Goal: Task Accomplishment & Management: Manage account settings

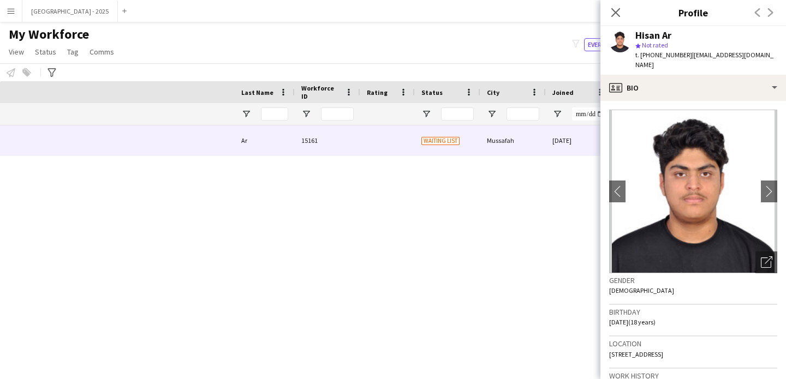
scroll to position [0, 368]
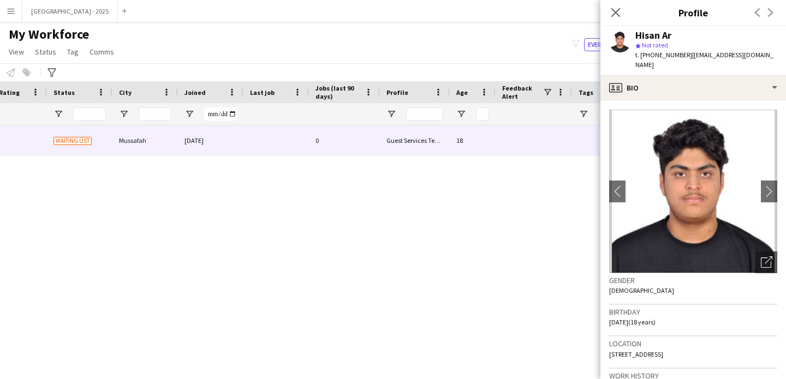
click at [621, 19] on div "Close pop-in" at bounding box center [615, 12] width 31 height 25
click at [621, 18] on app-icon "Close pop-in" at bounding box center [616, 13] width 16 height 16
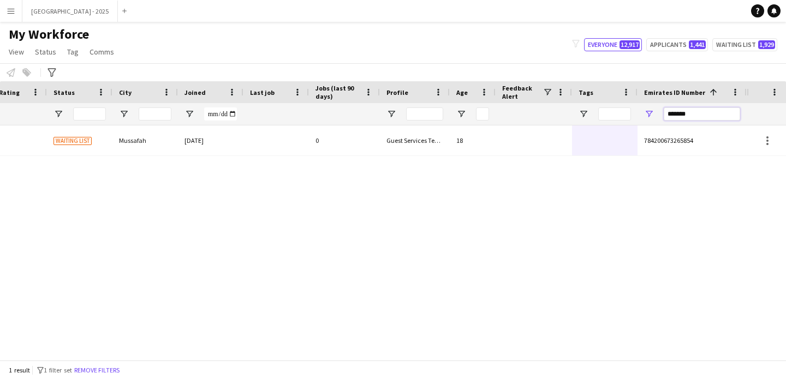
click at [713, 118] on input "*******" at bounding box center [701, 113] width 76 height 13
click at [712, 117] on input "*******" at bounding box center [701, 113] width 76 height 13
paste input "Emirates ID Number Filter Input"
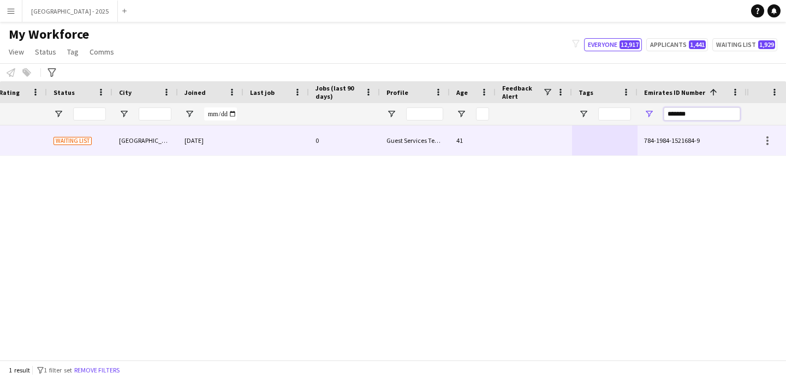
type input "*******"
click at [609, 143] on div at bounding box center [604, 140] width 65 height 30
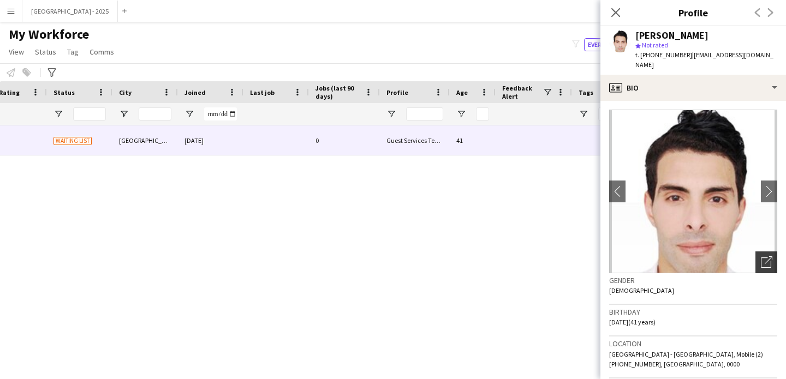
click at [763, 256] on icon "Open photos pop-in" at bounding box center [766, 261] width 11 height 11
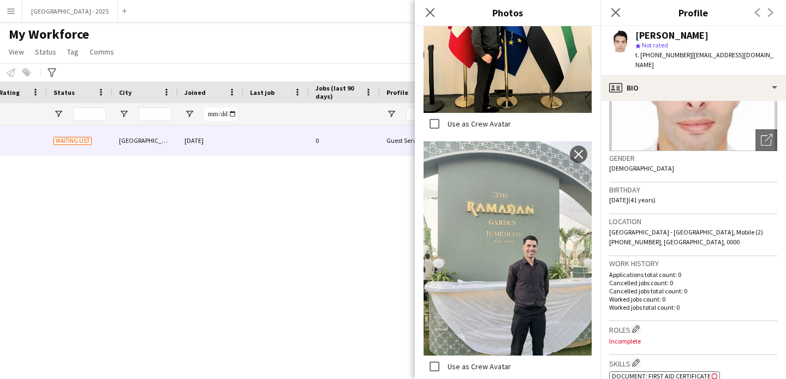
scroll to position [260, 0]
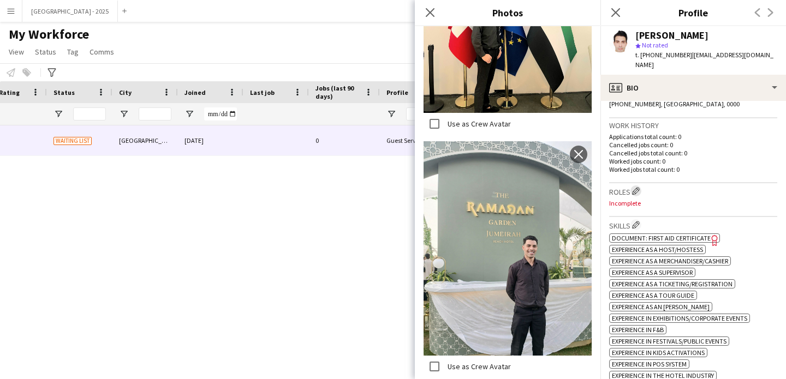
click at [636, 187] on app-icon "Edit crew company roles" at bounding box center [636, 191] width 8 height 8
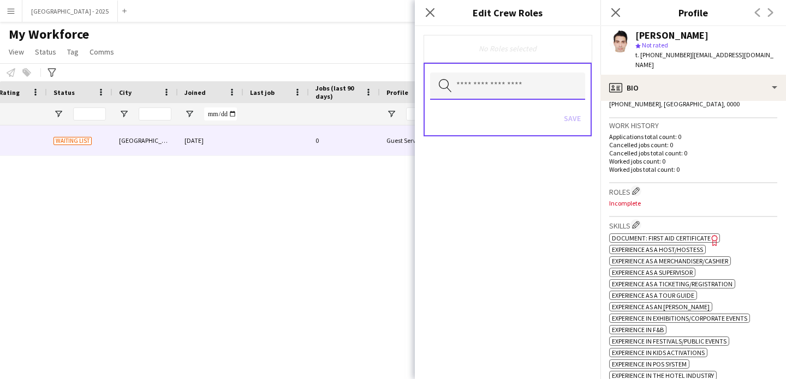
click at [472, 77] on input "text" at bounding box center [507, 86] width 155 height 27
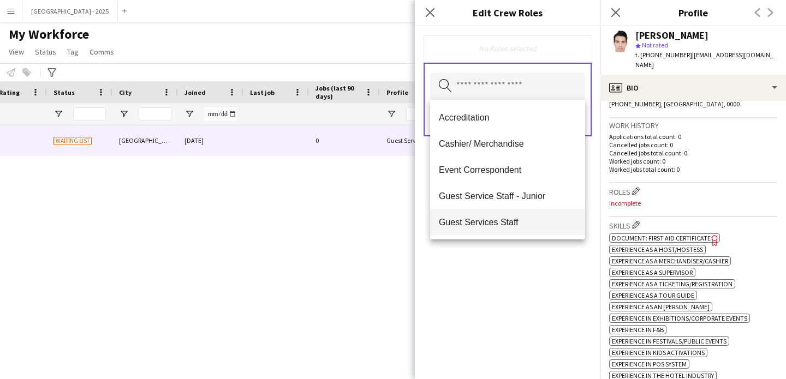
click at [513, 230] on mat-option "Guest Services Staff" at bounding box center [507, 222] width 155 height 26
click at [536, 253] on div "Guest Services Staff Remove Search by role type Save" at bounding box center [507, 202] width 185 height 353
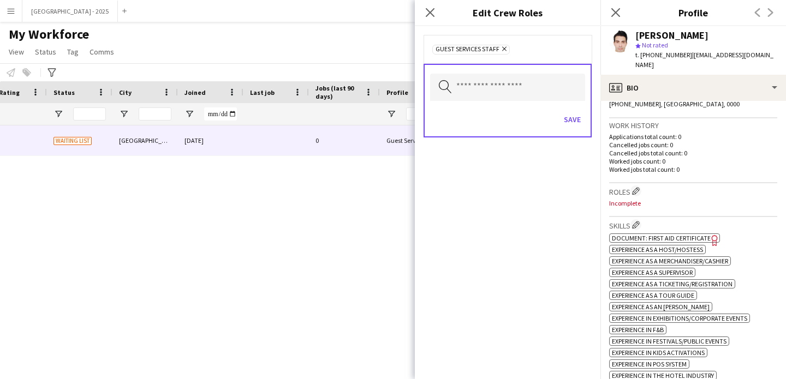
click at [571, 110] on div "Save" at bounding box center [507, 120] width 155 height 31
click at [573, 116] on button "Save" at bounding box center [572, 119] width 26 height 17
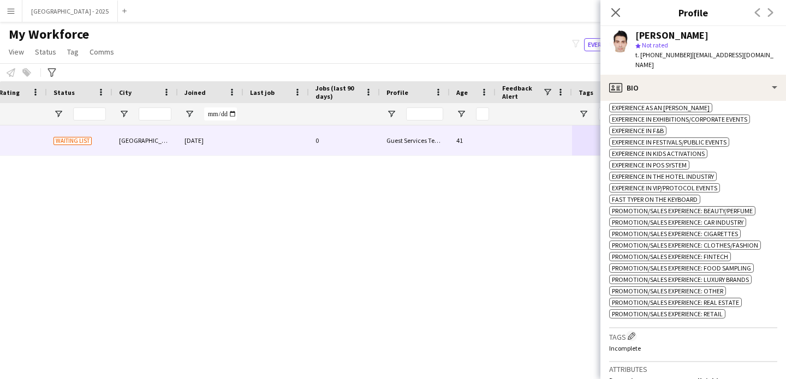
scroll to position [565, 0]
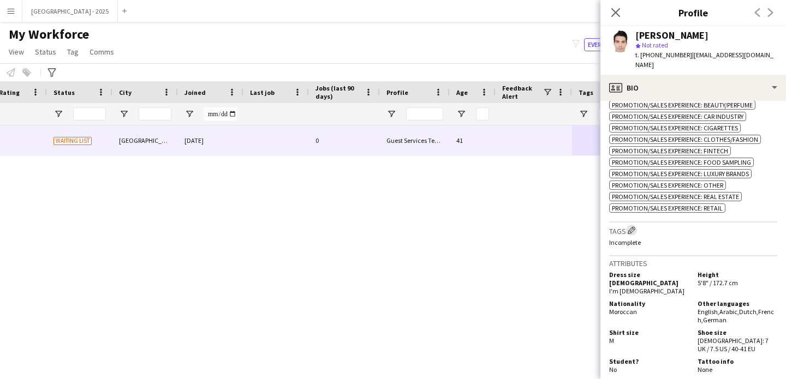
click at [635, 232] on app-icon "Edit crew company tags" at bounding box center [631, 230] width 8 height 8
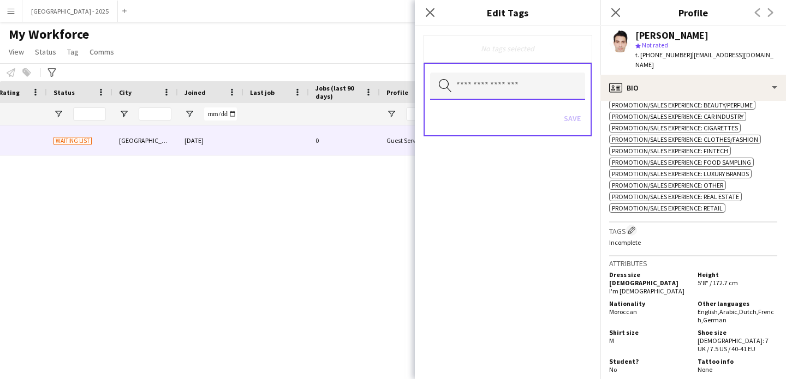
click at [500, 76] on input "text" at bounding box center [507, 86] width 155 height 27
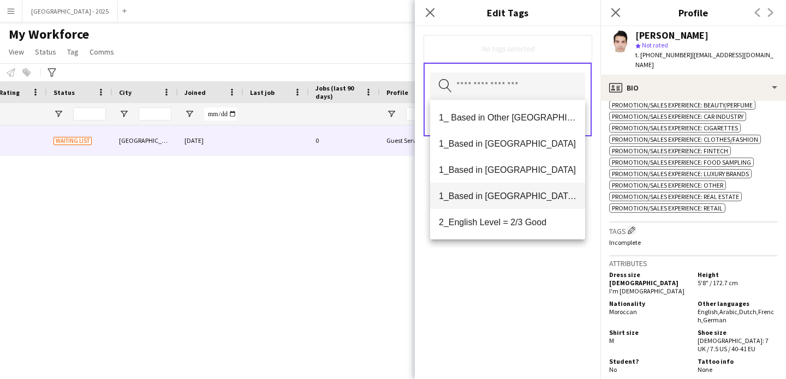
click at [518, 188] on mat-option "1_Based in [GEOGRAPHIC_DATA]/[GEOGRAPHIC_DATA]/Ajman" at bounding box center [507, 196] width 155 height 26
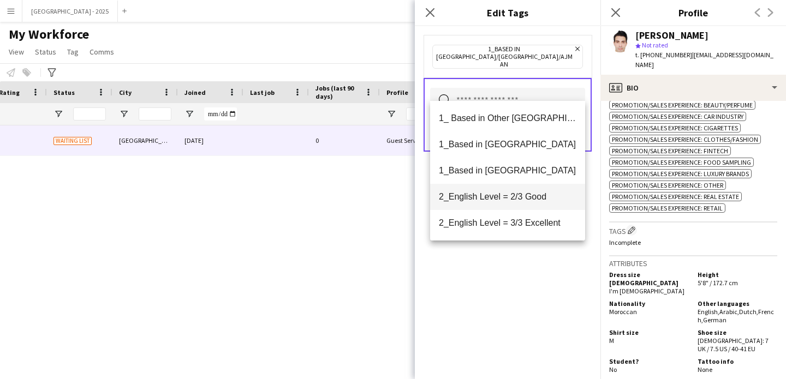
click at [521, 196] on span "2_English Level = 2/3 Good" at bounding box center [507, 196] width 137 height 10
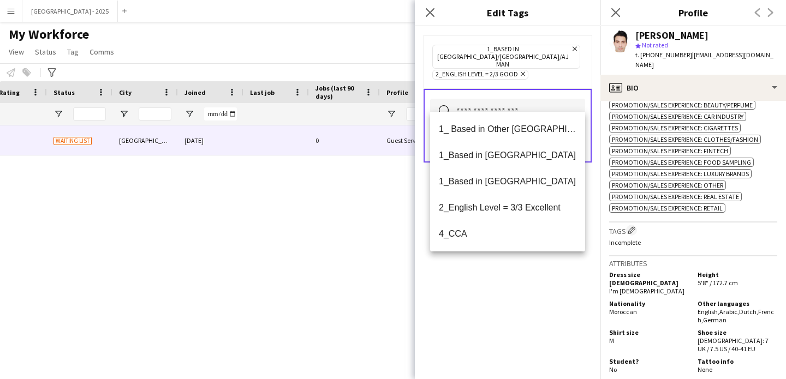
click at [538, 267] on div "1_Based in [GEOGRAPHIC_DATA]/[GEOGRAPHIC_DATA]/Ajman Remove 2_English Level = 2…" at bounding box center [507, 202] width 185 height 353
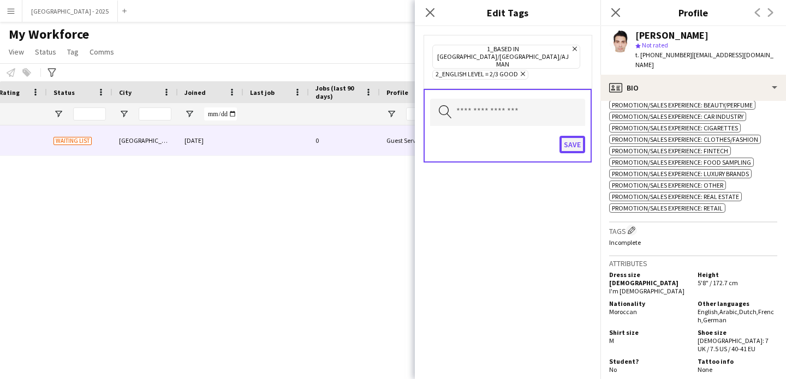
click at [564, 139] on button "Save" at bounding box center [572, 144] width 26 height 17
click at [566, 136] on button "Save" at bounding box center [562, 144] width 46 height 17
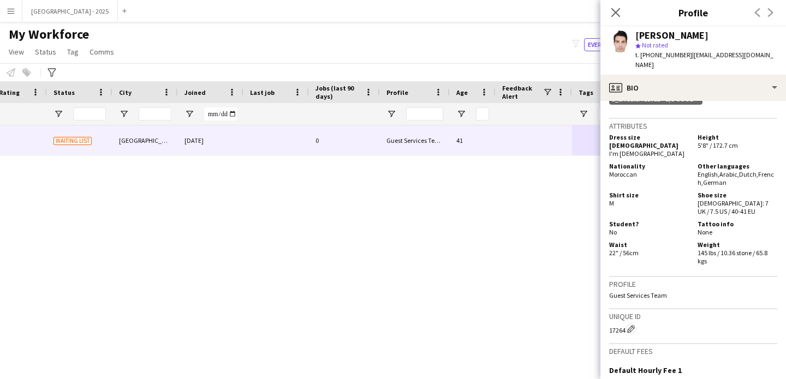
scroll to position [738, 0]
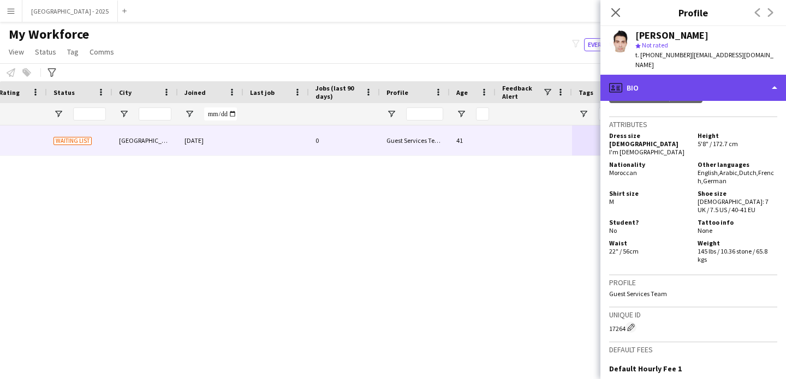
click at [709, 75] on div "profile Bio" at bounding box center [692, 88] width 185 height 26
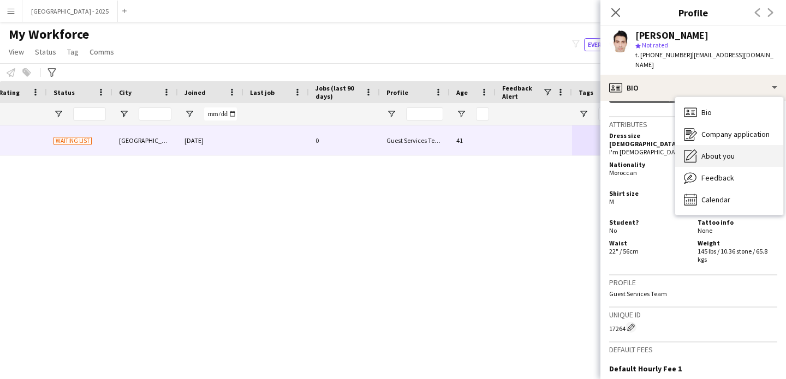
click at [742, 148] on div "About you About you" at bounding box center [729, 156] width 108 height 22
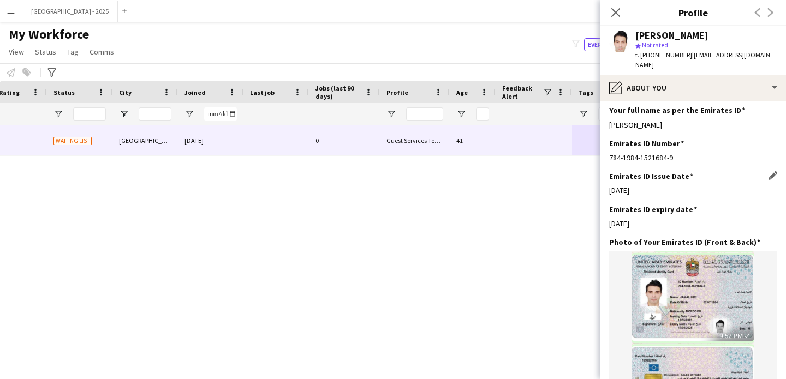
scroll to position [413, 0]
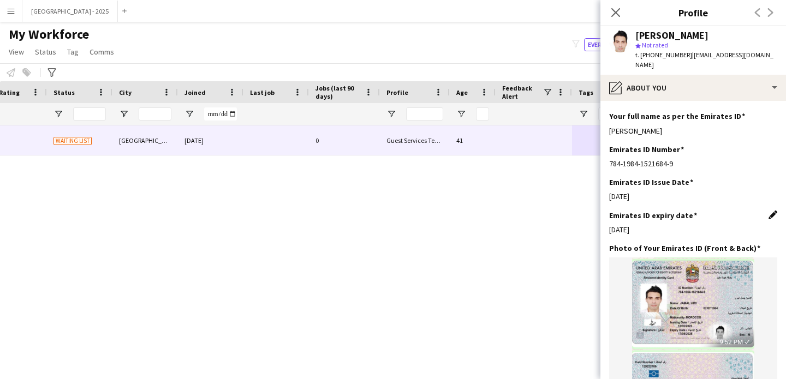
click at [768, 211] on app-icon "Edit this field" at bounding box center [772, 215] width 9 height 9
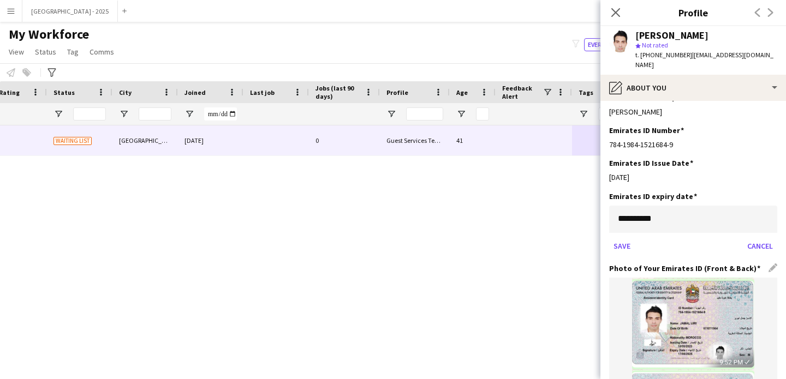
scroll to position [432, 0]
click at [755, 237] on button "Cancel" at bounding box center [760, 245] width 34 height 17
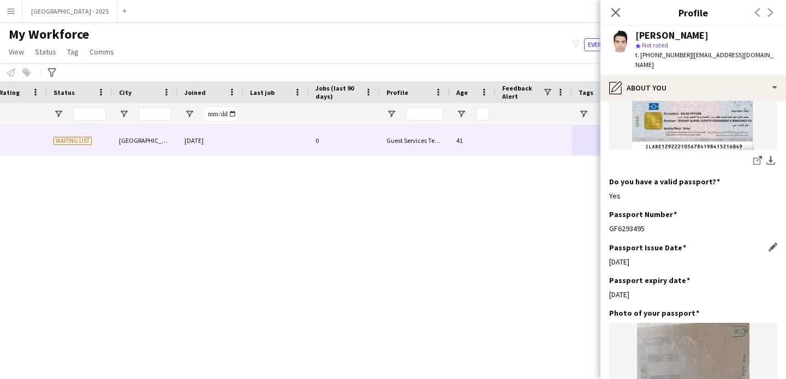
scroll to position [621, 0]
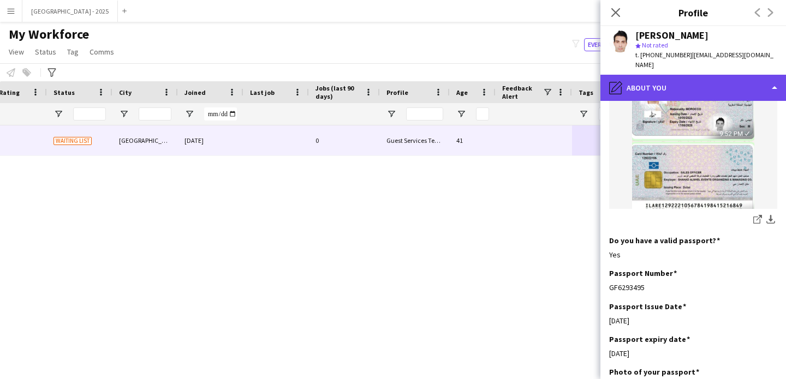
click at [689, 88] on div "pencil4 About you" at bounding box center [692, 88] width 185 height 26
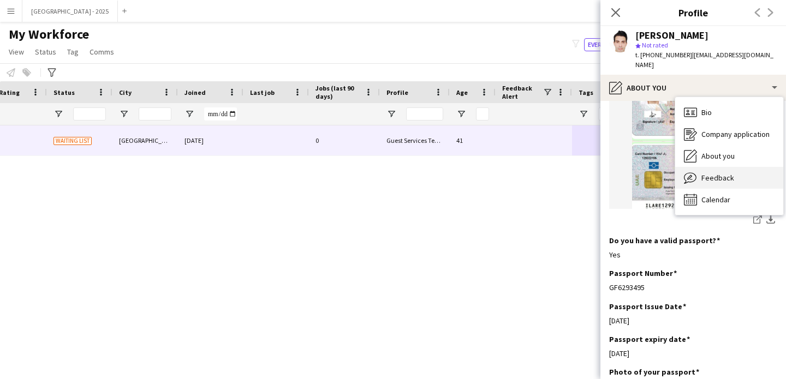
click at [718, 173] on span "Feedback" at bounding box center [717, 178] width 33 height 10
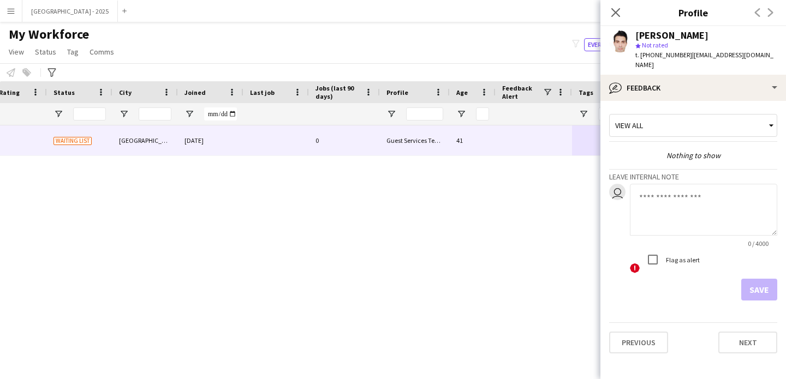
click at [682, 200] on textarea at bounding box center [703, 210] width 147 height 52
type textarea "**********"
click at [756, 279] on button "Save" at bounding box center [759, 290] width 36 height 22
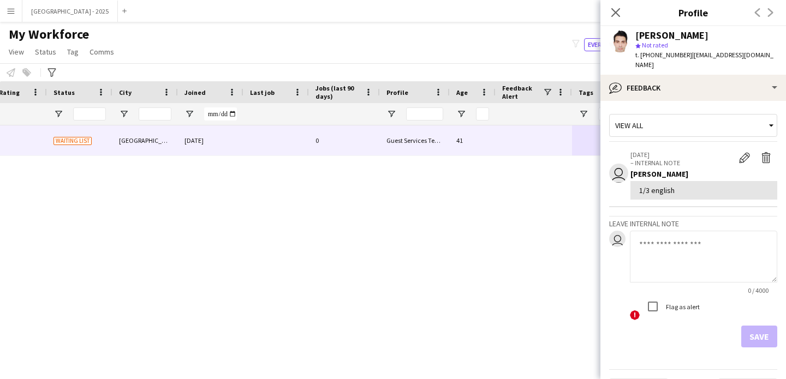
click at [660, 185] on div "1/3 english" at bounding box center [703, 190] width 129 height 10
click at [650, 185] on div "1/3 english" at bounding box center [703, 190] width 129 height 10
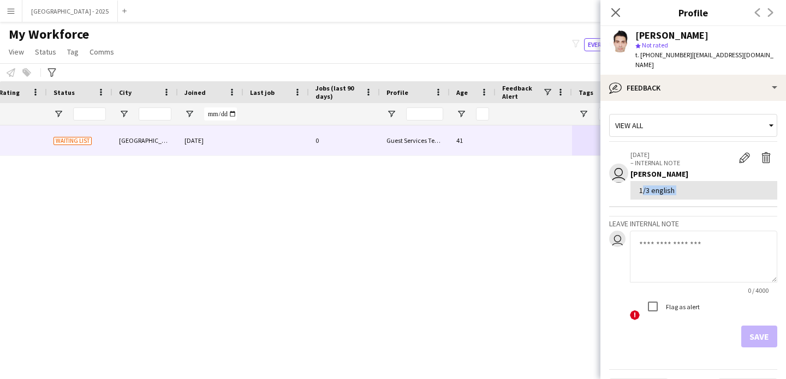
click at [651, 185] on div "1/3 english" at bounding box center [703, 190] width 129 height 10
click at [670, 185] on div "1/3 english" at bounding box center [703, 190] width 129 height 10
click at [654, 185] on div "1/3 english" at bounding box center [703, 190] width 129 height 10
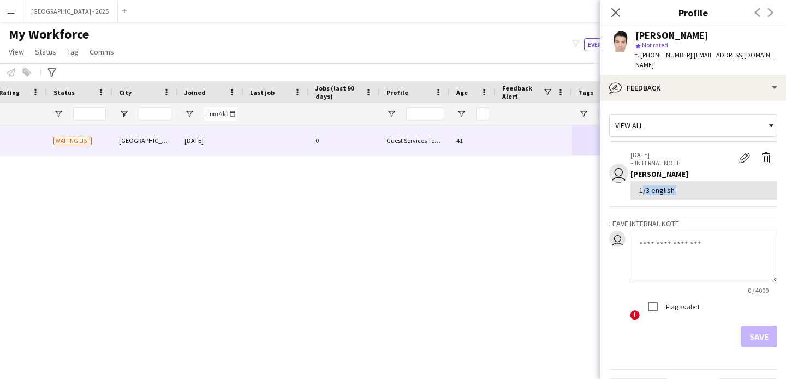
drag, startPoint x: 654, startPoint y: 182, endPoint x: 675, endPoint y: 181, distance: 20.8
click at [654, 185] on div "1/3 english" at bounding box center [703, 190] width 129 height 10
click at [679, 185] on div "1/3 english" at bounding box center [703, 190] width 129 height 10
drag, startPoint x: 670, startPoint y: 182, endPoint x: 605, endPoint y: 182, distance: 65.5
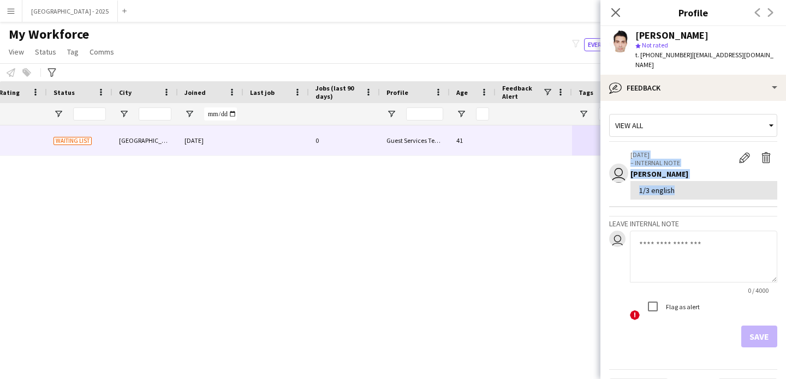
click at [604, 182] on app-crew-profile-feedback-tab "View all user 03-09-2025 – INTERNAL NOTE Edit internal note Delete internal not…" at bounding box center [692, 240] width 185 height 278
click at [668, 185] on div "1/3 english" at bounding box center [703, 190] width 129 height 10
click at [677, 188] on div "1/3 english" at bounding box center [703, 190] width 147 height 19
click at [674, 186] on div "1/3 english" at bounding box center [703, 190] width 147 height 19
click at [674, 185] on div "1/3 english" at bounding box center [703, 190] width 147 height 19
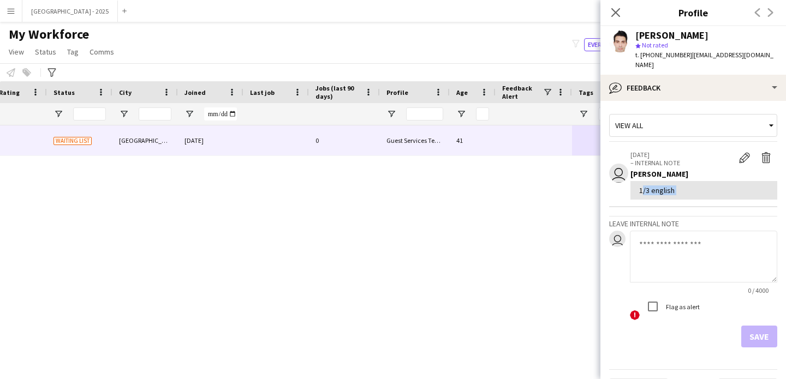
click at [674, 185] on div "1/3 english" at bounding box center [703, 190] width 147 height 19
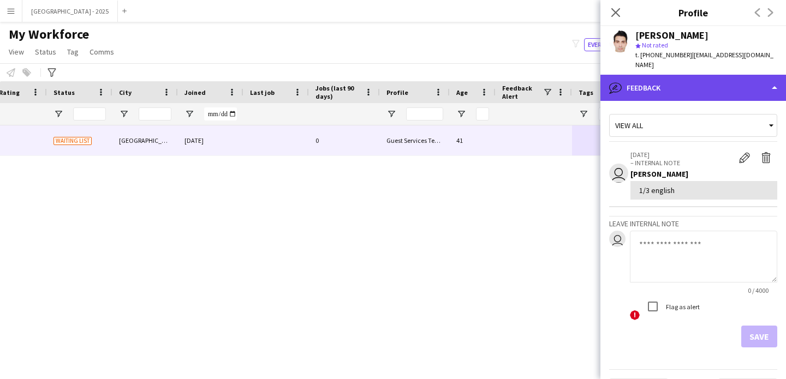
click at [683, 84] on div "bubble-pencil Feedback" at bounding box center [692, 88] width 185 height 26
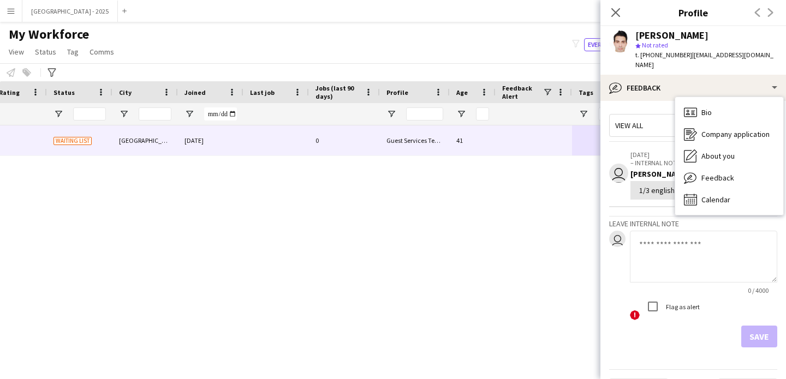
click at [691, 231] on textarea at bounding box center [703, 257] width 147 height 52
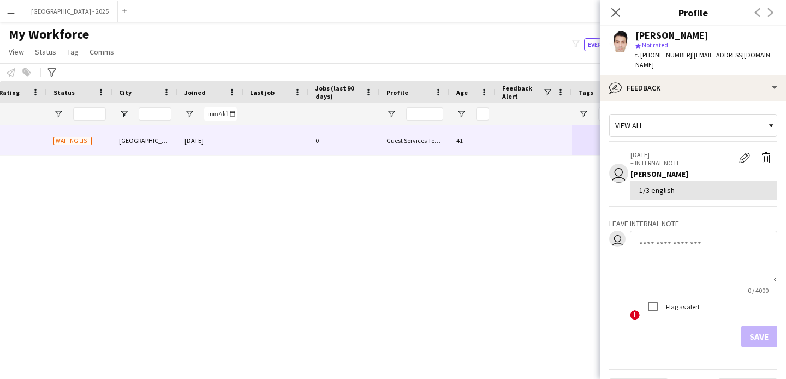
click at [683, 231] on textarea at bounding box center [703, 257] width 147 height 52
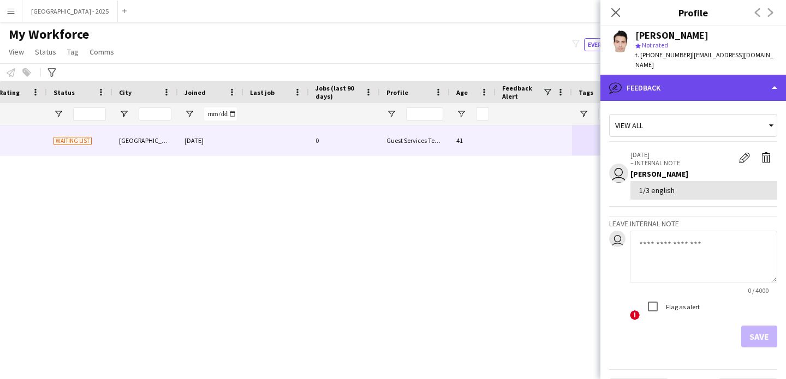
click at [648, 80] on div "bubble-pencil Feedback" at bounding box center [692, 88] width 185 height 26
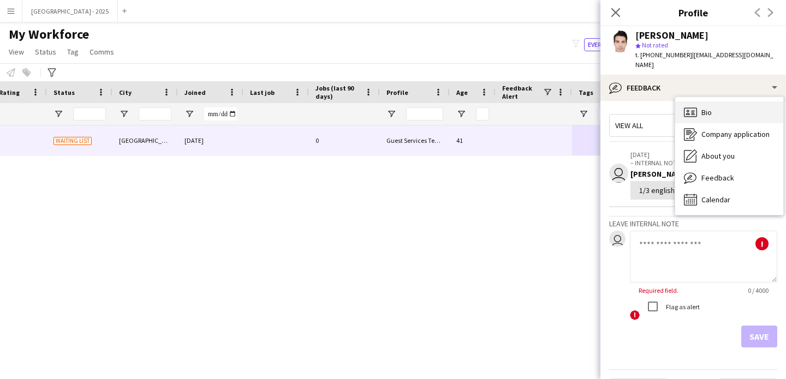
click at [678, 101] on div "Bio Bio" at bounding box center [729, 112] width 108 height 22
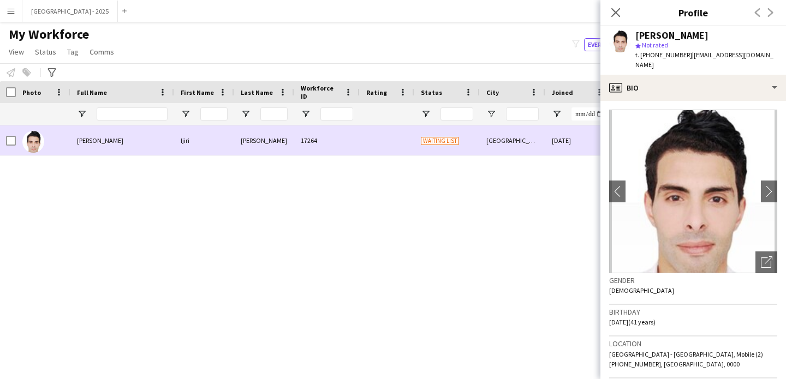
scroll to position [0, 0]
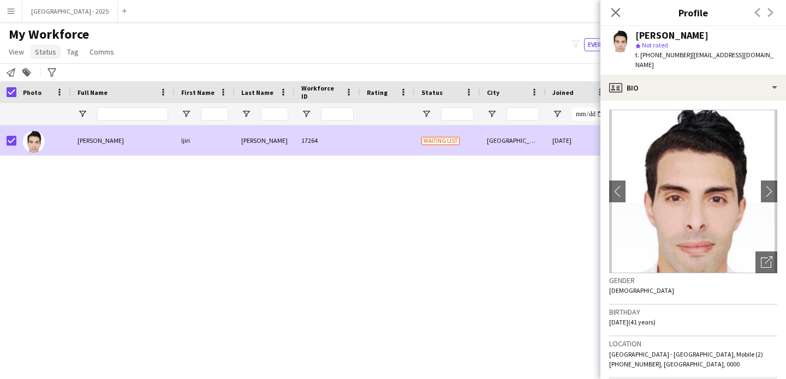
click at [45, 49] on span "Status" at bounding box center [45, 52] width 21 height 10
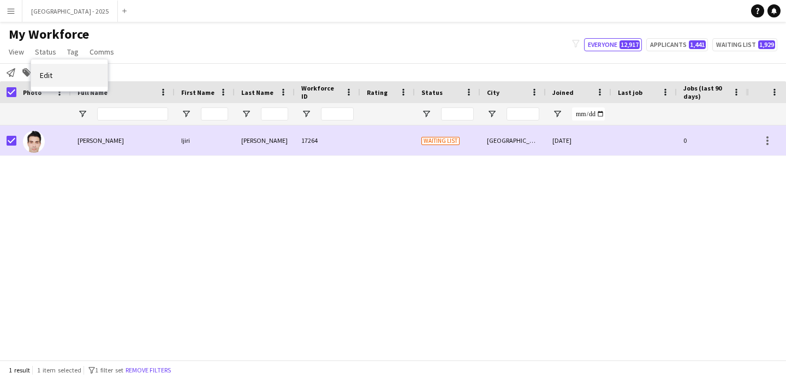
click at [57, 72] on link "Edit" at bounding box center [69, 75] width 76 height 23
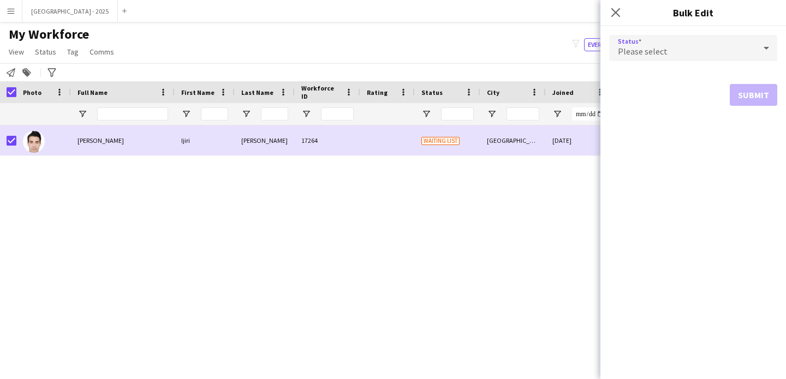
click at [708, 38] on div "Please select" at bounding box center [682, 48] width 146 height 26
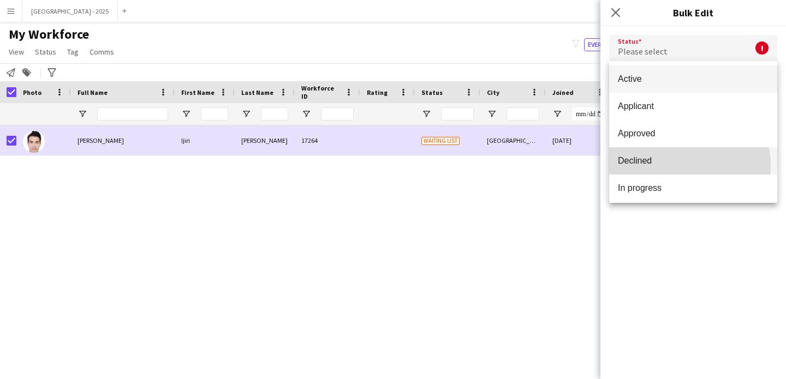
click at [663, 166] on mat-option "Declined" at bounding box center [693, 160] width 168 height 27
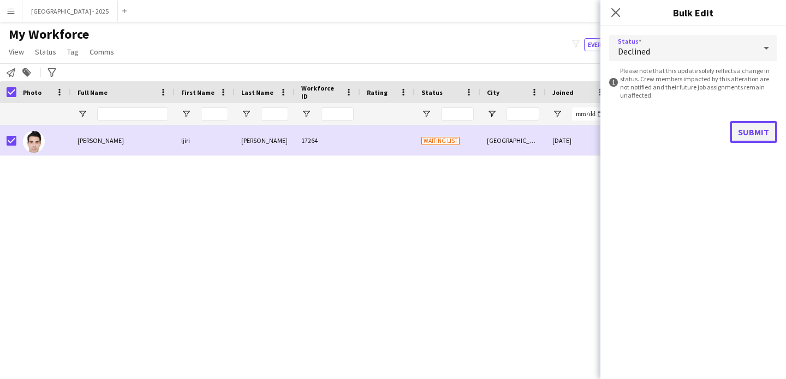
click at [754, 135] on button "Submit" at bounding box center [752, 132] width 47 height 22
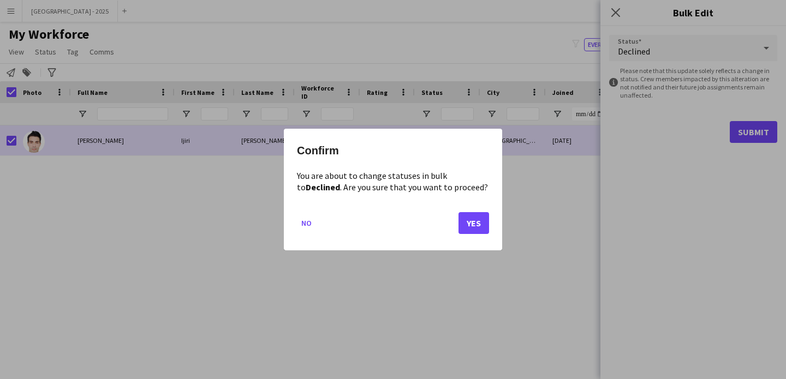
click at [457, 243] on mat-dialog-actions "No Yes" at bounding box center [393, 227] width 192 height 46
click at [464, 214] on button "Yes" at bounding box center [473, 223] width 31 height 22
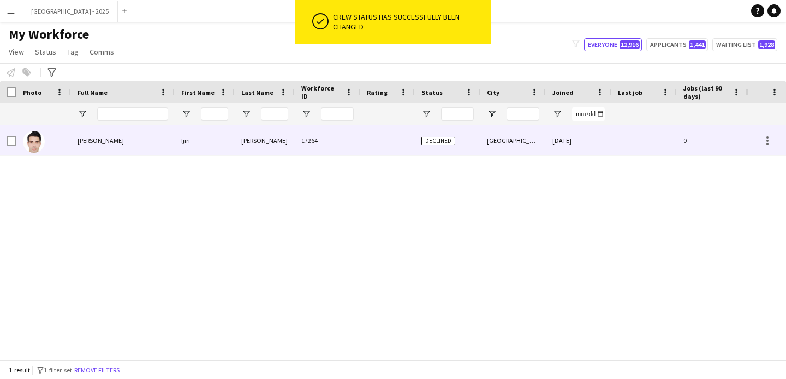
click at [50, 140] on div at bounding box center [43, 140] width 55 height 30
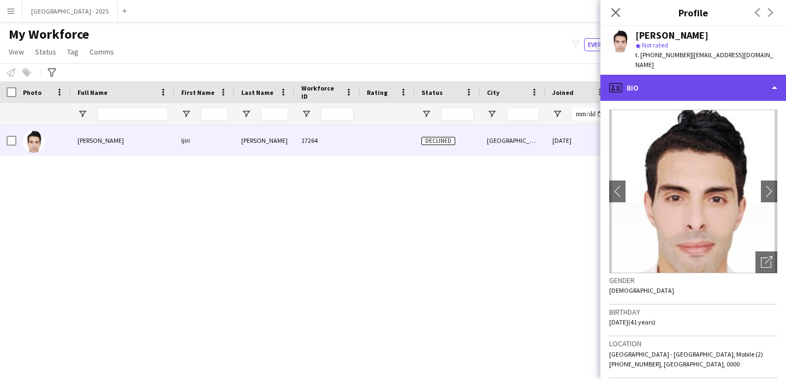
click at [643, 75] on div "profile Bio" at bounding box center [692, 88] width 185 height 26
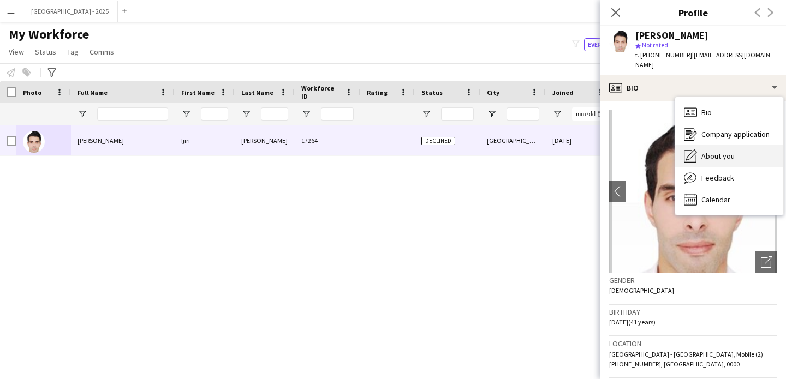
click at [727, 145] on div "About you About you" at bounding box center [729, 156] width 108 height 22
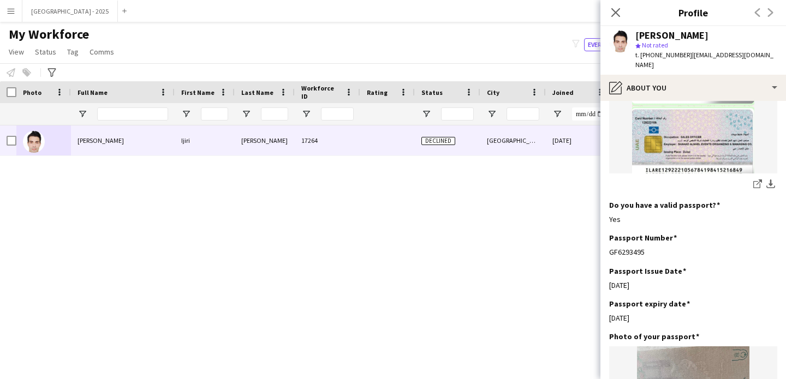
scroll to position [657, 0]
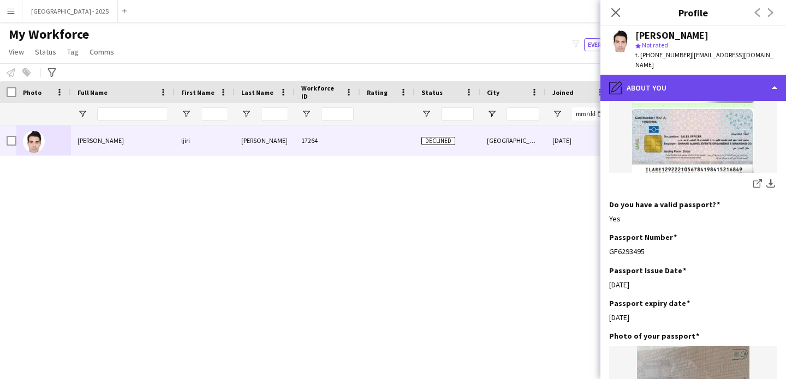
click at [670, 86] on div "pencil4 About you" at bounding box center [692, 88] width 185 height 26
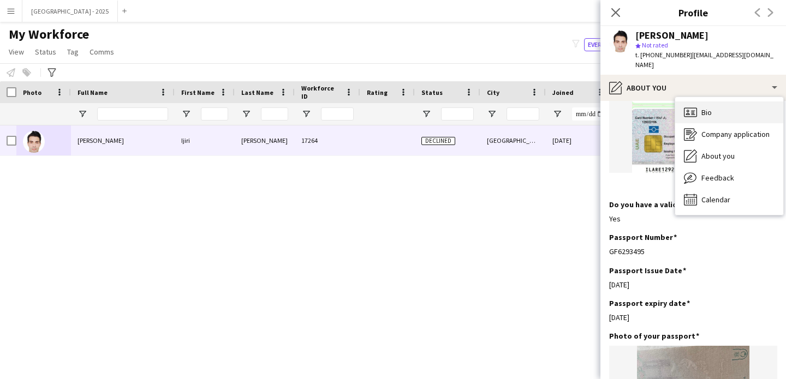
click at [728, 101] on div "Bio Bio" at bounding box center [729, 112] width 108 height 22
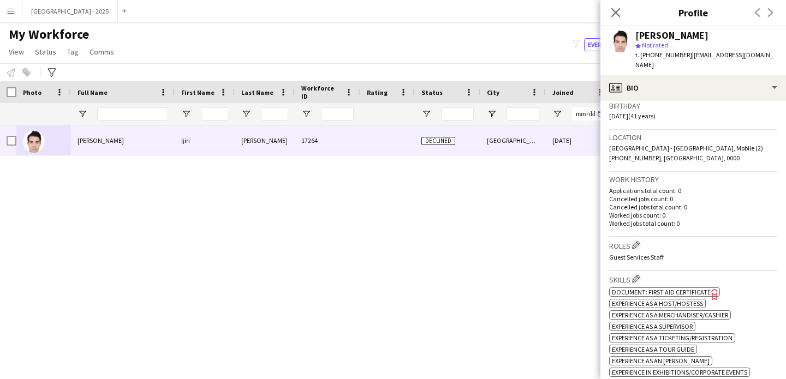
scroll to position [213, 0]
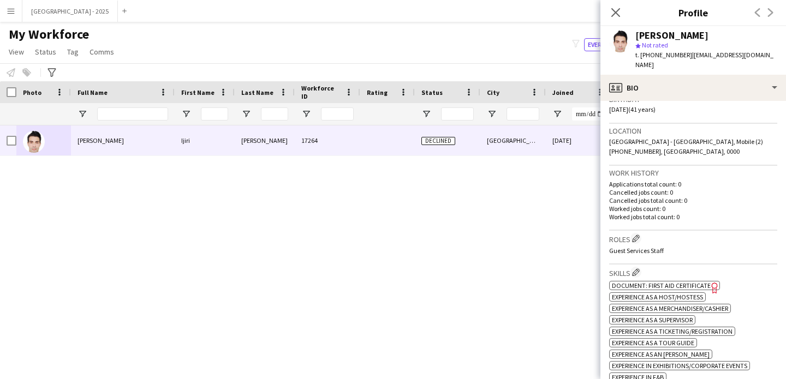
click at [634, 235] on app-icon "Edit crew company roles" at bounding box center [636, 239] width 8 height 8
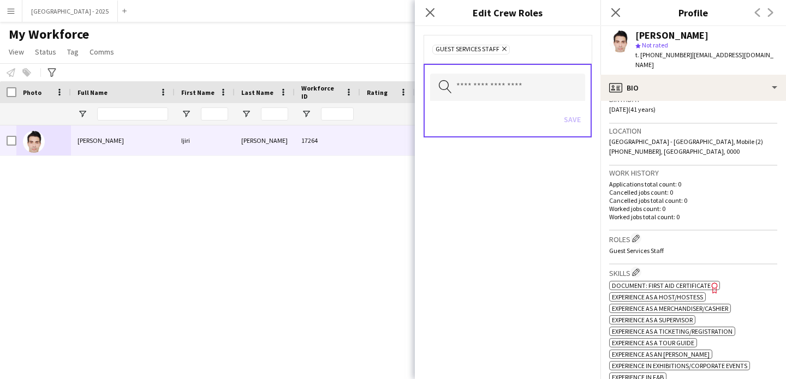
click at [506, 49] on span "Guest Services Staff Remove" at bounding box center [470, 50] width 77 height 10
drag, startPoint x: 511, startPoint y: 52, endPoint x: 502, endPoint y: 47, distance: 10.3
click at [511, 52] on div "Guest Services Staff Remove" at bounding box center [507, 49] width 151 height 11
click at [502, 47] on icon "Remove" at bounding box center [502, 48] width 7 height 7
drag, startPoint x: 570, startPoint y: 119, endPoint x: 573, endPoint y: 124, distance: 5.9
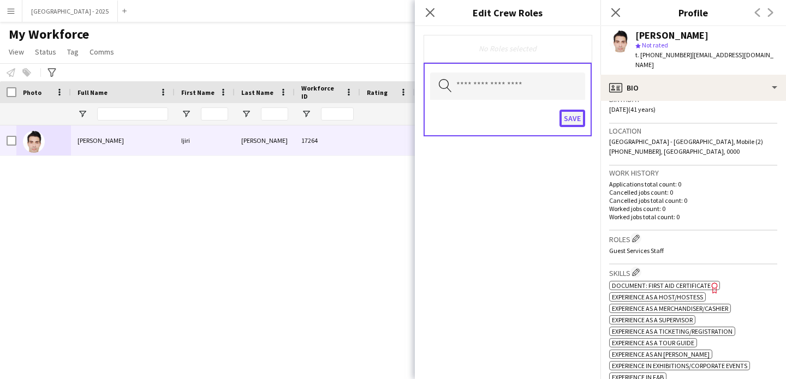
click at [570, 120] on button "Save" at bounding box center [572, 118] width 26 height 17
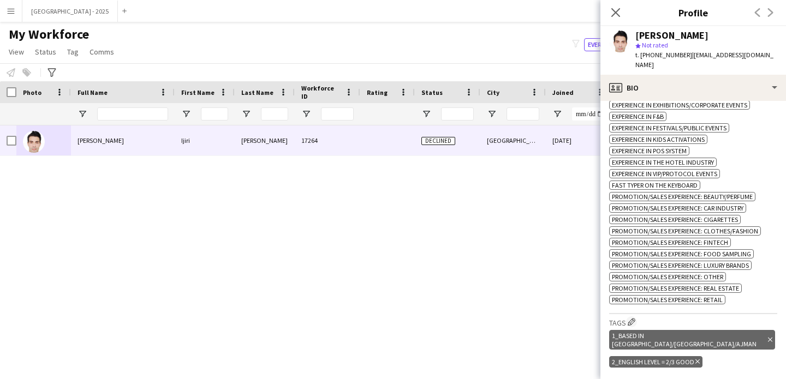
scroll to position [486, 0]
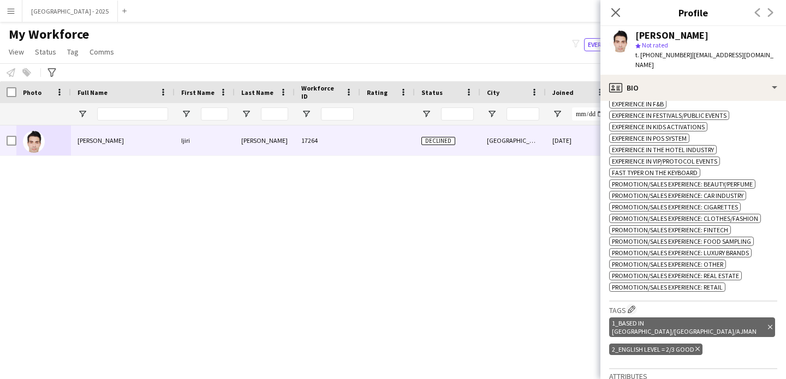
click at [768, 325] on icon "Delete tag" at bounding box center [770, 327] width 4 height 7
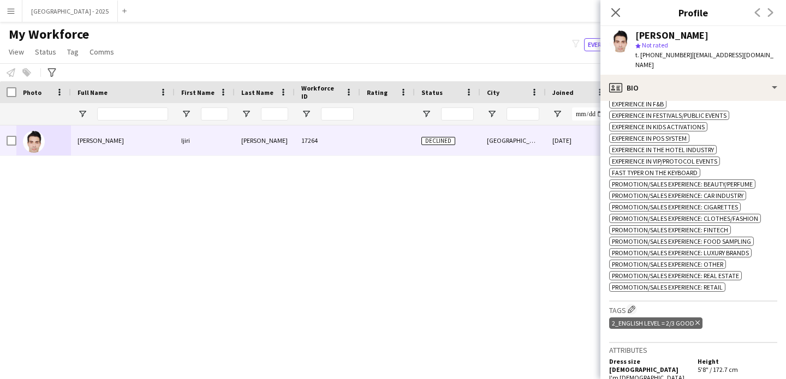
click at [697, 329] on div "2_English Level = 2/3 Good Delete tag" at bounding box center [655, 323] width 93 height 11
click at [698, 325] on icon at bounding box center [697, 323] width 4 height 4
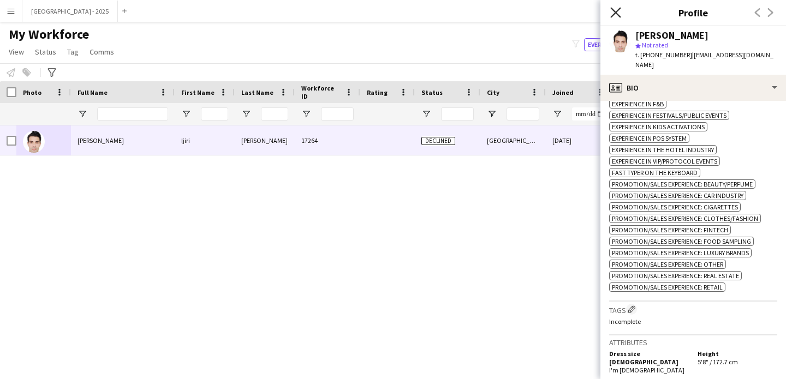
click at [620, 14] on icon "Close pop-in" at bounding box center [615, 12] width 10 height 10
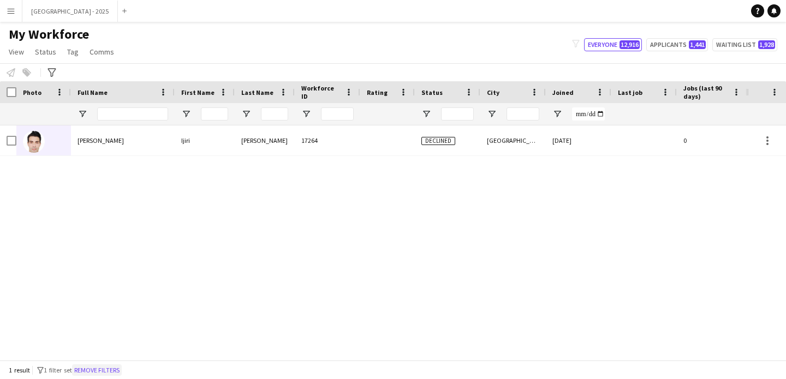
click at [97, 372] on button "Remove filters" at bounding box center [97, 370] width 50 height 12
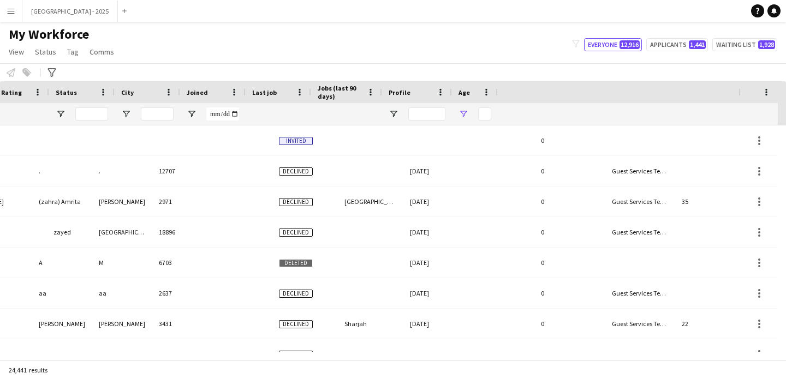
scroll to position [0, 366]
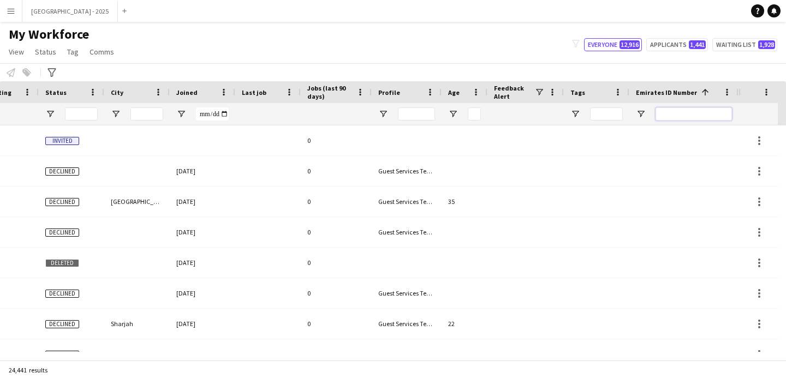
click at [705, 108] on input "Emirates ID Number Filter Input" at bounding box center [693, 113] width 76 height 13
paste input "*******"
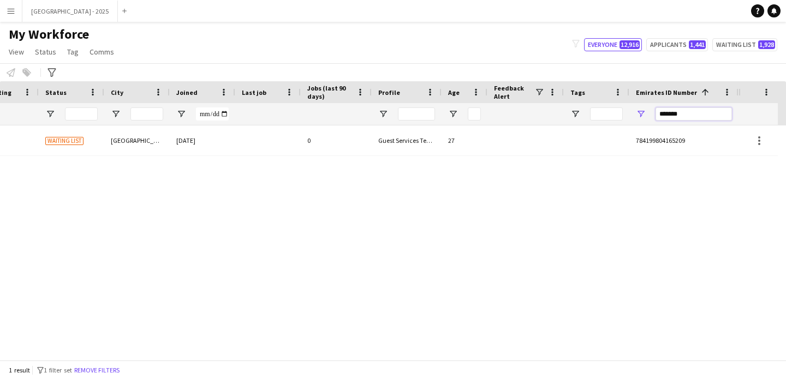
type input "*******"
click at [409, 152] on div "Guest Services Team" at bounding box center [407, 140] width 70 height 30
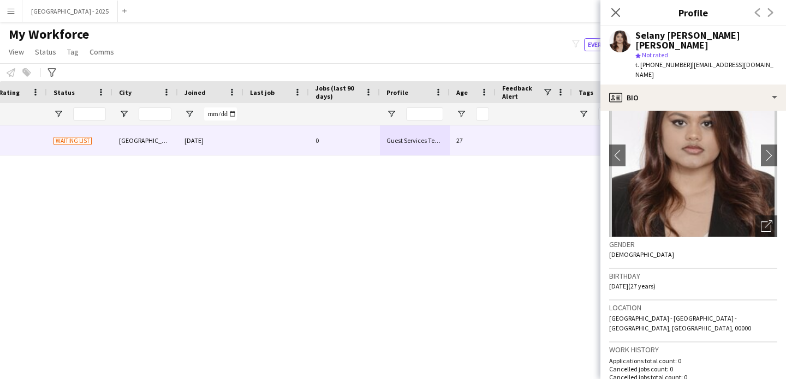
scroll to position [91, 0]
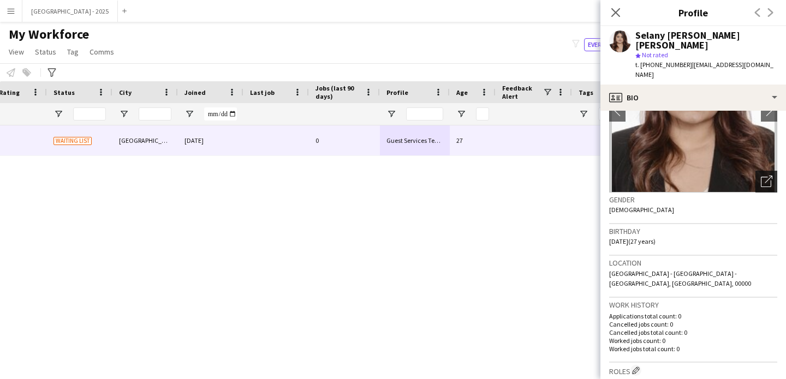
click at [755, 171] on div "Open photos pop-in" at bounding box center [766, 182] width 22 height 22
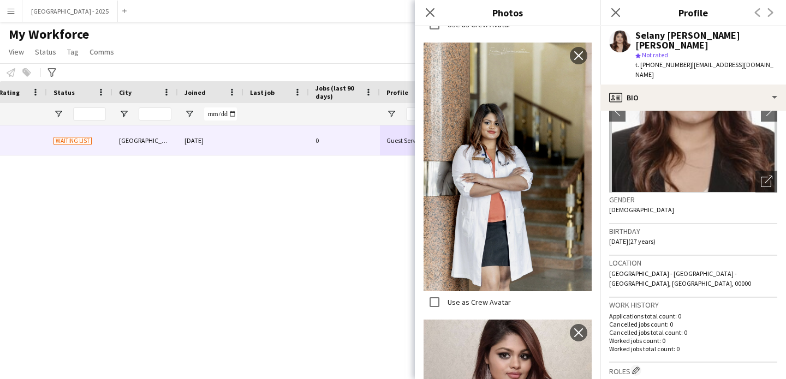
scroll to position [1098, 0]
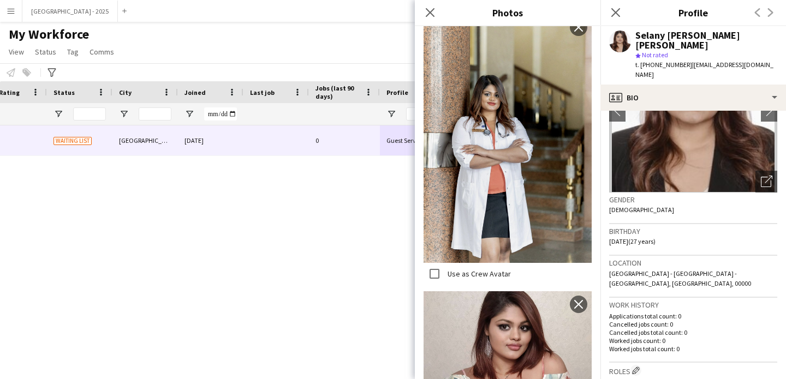
click at [638, 237] on span "05-06-1998 (27 years)" at bounding box center [632, 241] width 46 height 8
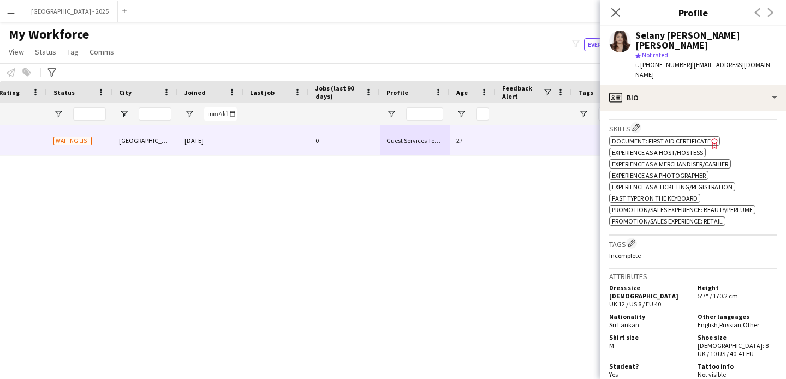
scroll to position [385, 0]
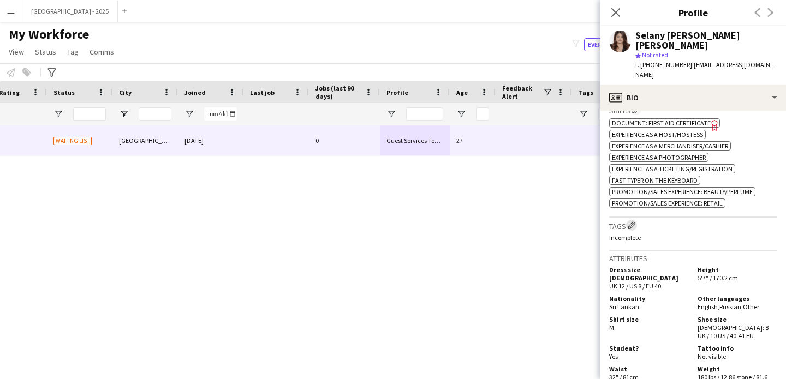
click at [632, 221] on app-icon "Edit crew company tags" at bounding box center [631, 225] width 8 height 8
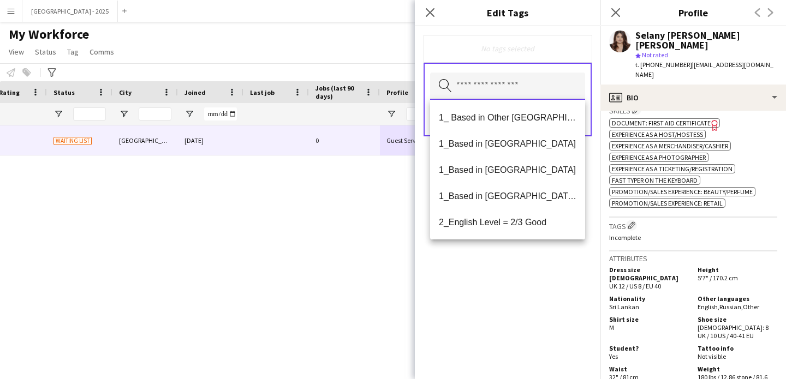
click at [524, 92] on input "text" at bounding box center [507, 86] width 155 height 27
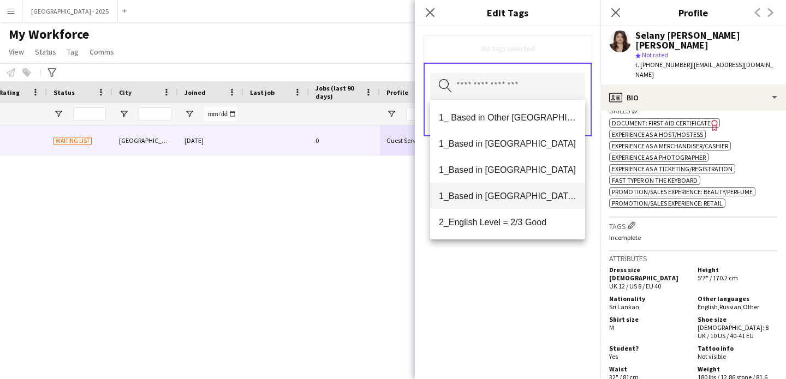
click at [531, 198] on span "1_Based in [GEOGRAPHIC_DATA]/[GEOGRAPHIC_DATA]/Ajman" at bounding box center [507, 196] width 137 height 10
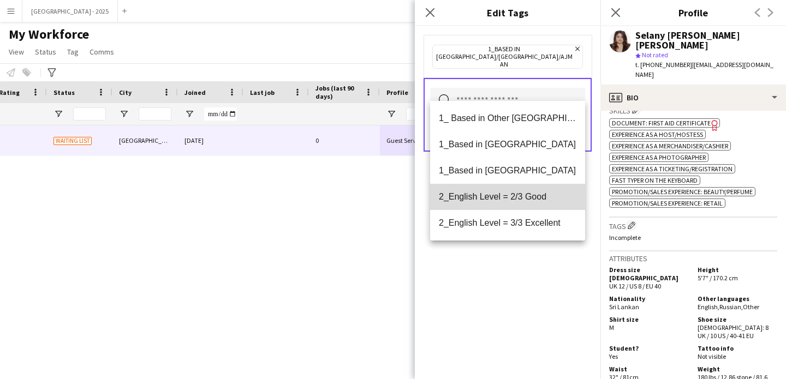
click at [537, 199] on span "2_English Level = 2/3 Good" at bounding box center [507, 196] width 137 height 10
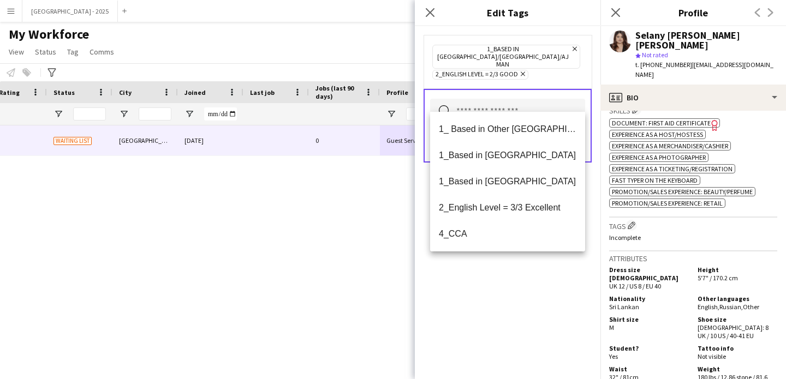
drag, startPoint x: 536, startPoint y: 326, endPoint x: 546, endPoint y: 300, distance: 27.5
click at [536, 325] on div "1_Based in [GEOGRAPHIC_DATA]/[GEOGRAPHIC_DATA]/Ajman Remove 2_English Level = 2…" at bounding box center [507, 202] width 185 height 353
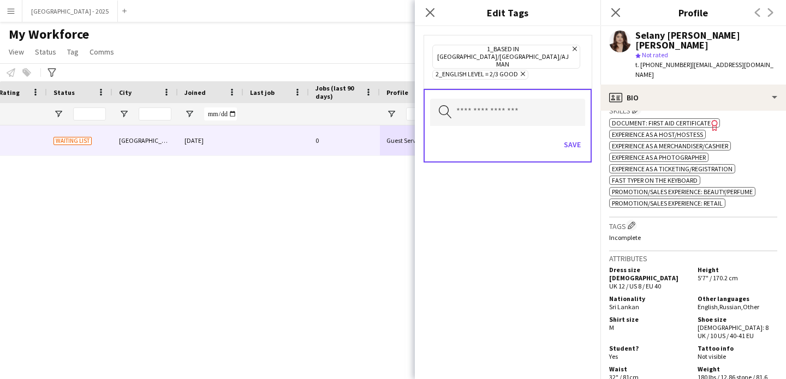
click at [591, 120] on form "1_Based in [GEOGRAPHIC_DATA]/[GEOGRAPHIC_DATA]/Ajman Remove 2_English Level = 2…" at bounding box center [507, 109] width 185 height 167
click at [581, 136] on button "Save" at bounding box center [572, 144] width 26 height 17
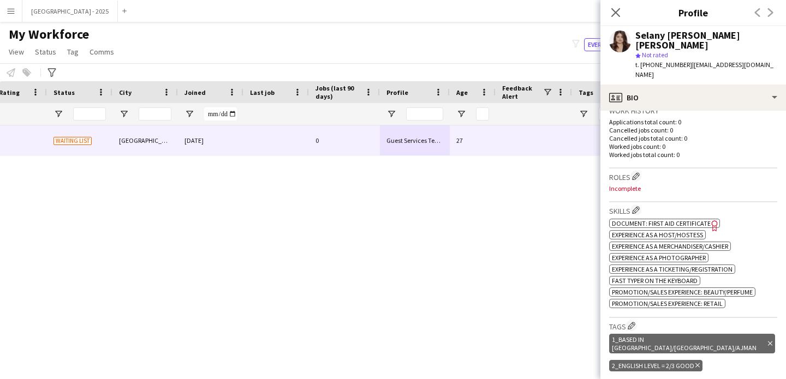
scroll to position [250, 0]
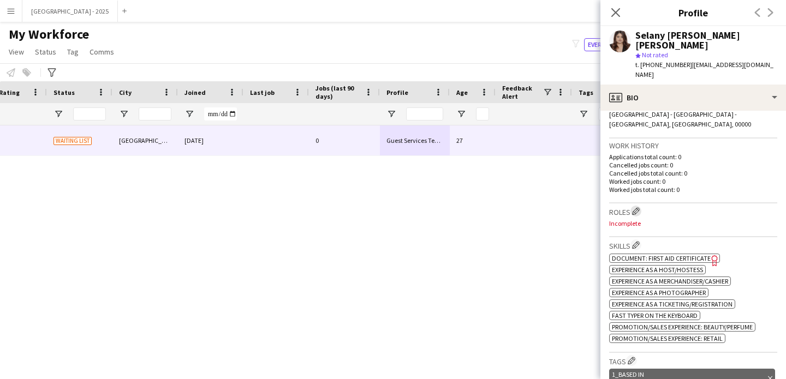
click at [639, 207] on app-icon "Edit crew company roles" at bounding box center [636, 211] width 8 height 8
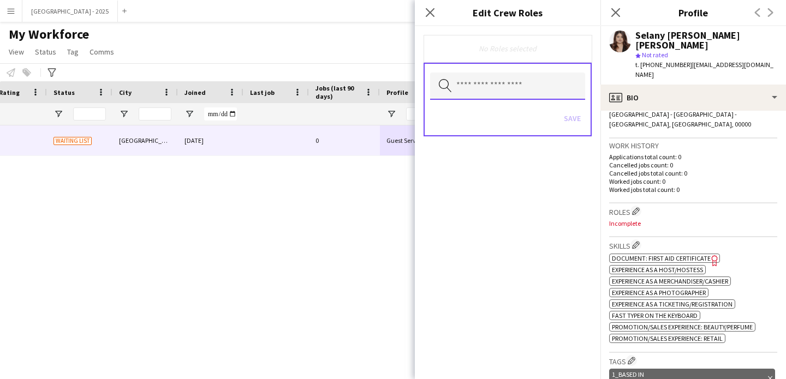
click at [521, 90] on input "text" at bounding box center [507, 86] width 155 height 27
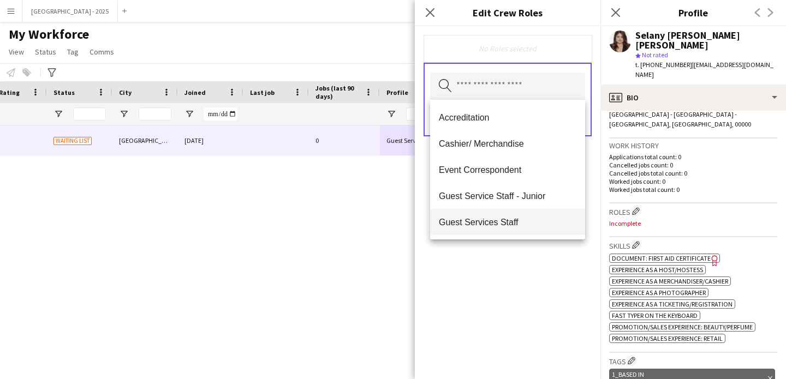
click at [534, 221] on span "Guest Services Staff" at bounding box center [507, 222] width 137 height 10
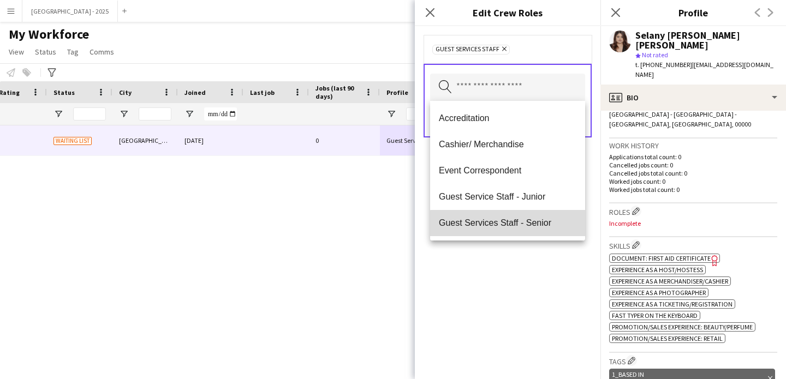
click at [548, 231] on mat-option "Guest Services Staff - Senior" at bounding box center [507, 223] width 155 height 26
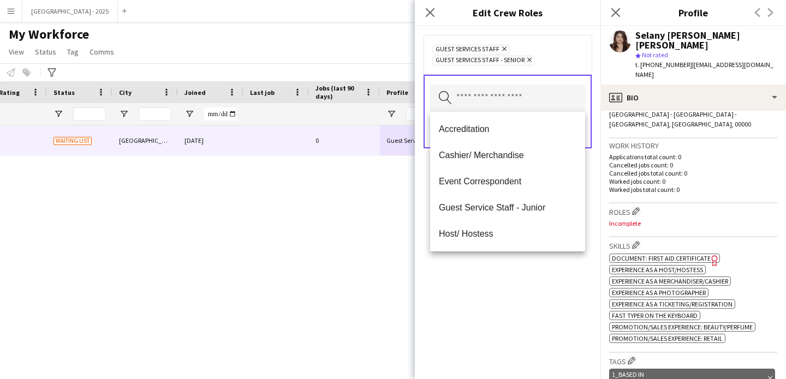
click at [544, 279] on div "Guest Services Staff Remove Guest Services Staff - Senior Remove Search by role…" at bounding box center [507, 202] width 185 height 353
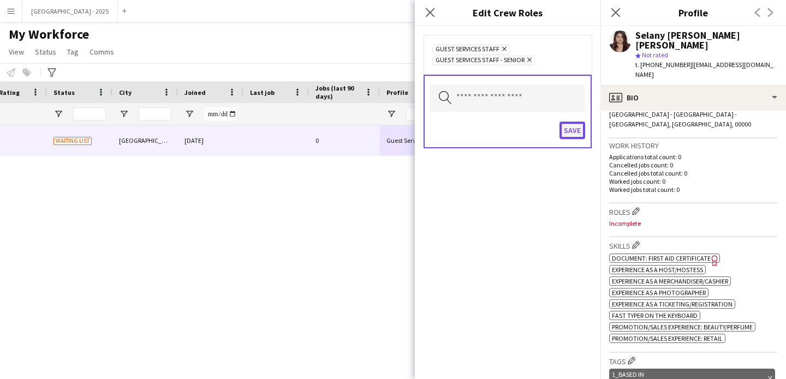
click at [576, 135] on button "Save" at bounding box center [572, 130] width 26 height 17
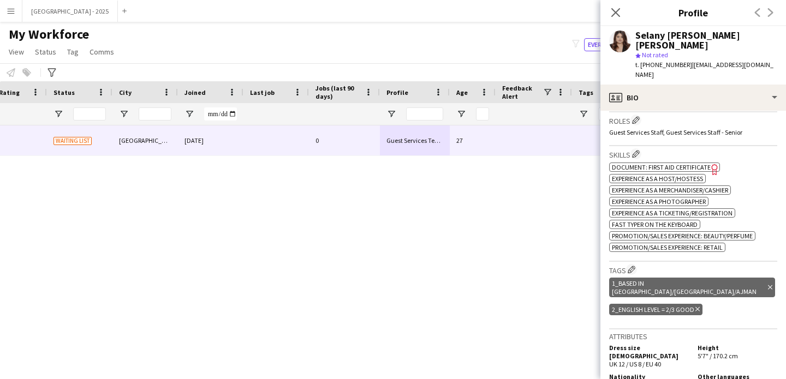
scroll to position [342, 0]
click at [695, 306] on icon "Delete tag" at bounding box center [697, 309] width 4 height 7
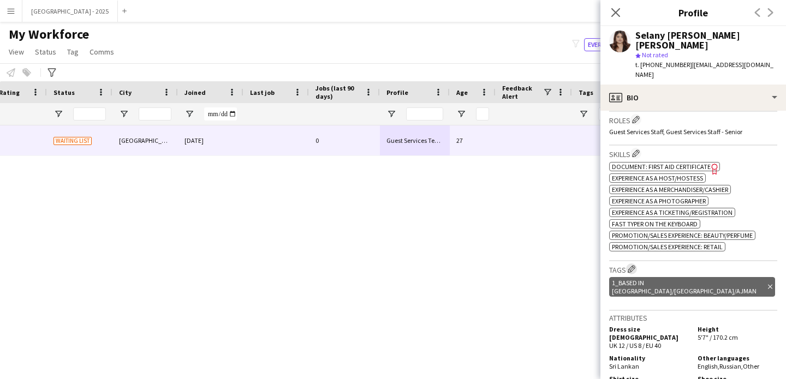
click at [635, 265] on app-icon "Edit crew company tags" at bounding box center [631, 269] width 8 height 8
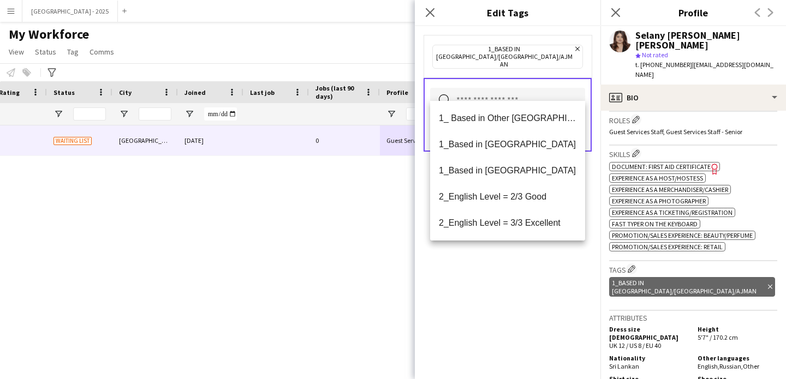
drag, startPoint x: 535, startPoint y: 87, endPoint x: 535, endPoint y: 93, distance: 6.0
click at [535, 88] on input "text" at bounding box center [507, 101] width 155 height 27
click at [540, 216] on mat-option "2_English Level = 3/3 Excellent" at bounding box center [507, 223] width 155 height 26
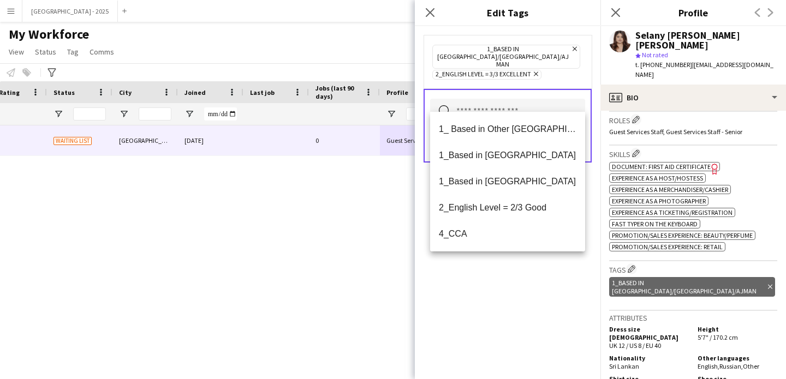
click at [528, 277] on div "1_Based in [GEOGRAPHIC_DATA]/[GEOGRAPHIC_DATA]/Ajman Remove 2_English Level = 3…" at bounding box center [507, 202] width 185 height 353
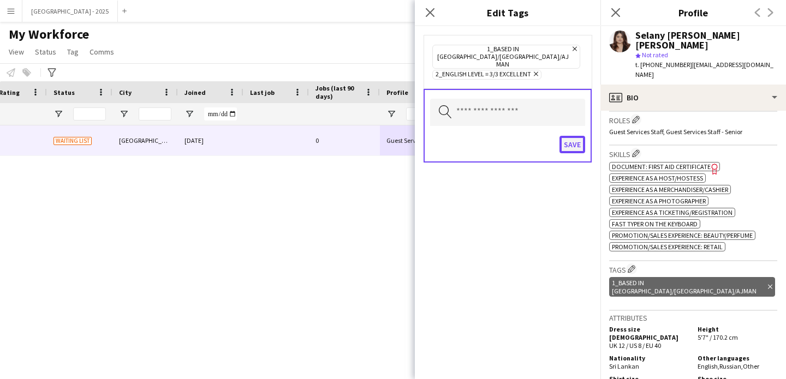
click at [574, 136] on button "Save" at bounding box center [572, 144] width 26 height 17
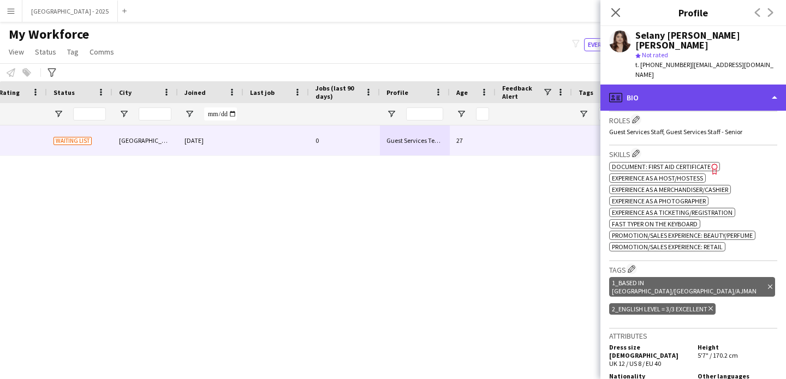
click at [644, 85] on div "profile Bio" at bounding box center [692, 98] width 185 height 26
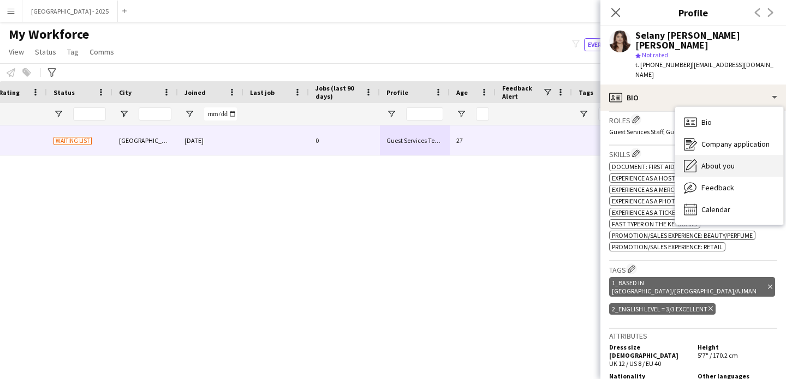
click at [713, 155] on div "About you About you" at bounding box center [729, 166] width 108 height 22
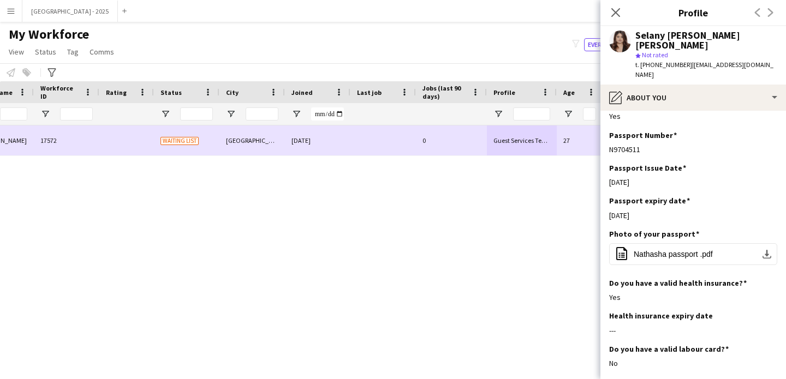
scroll to position [0, 106]
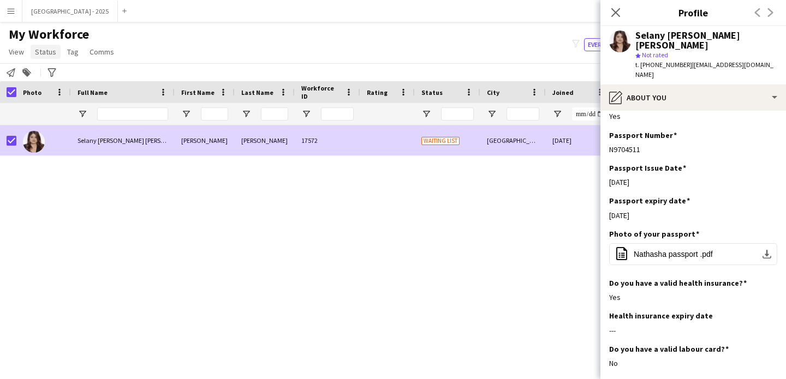
click at [39, 52] on span "Status" at bounding box center [45, 52] width 21 height 10
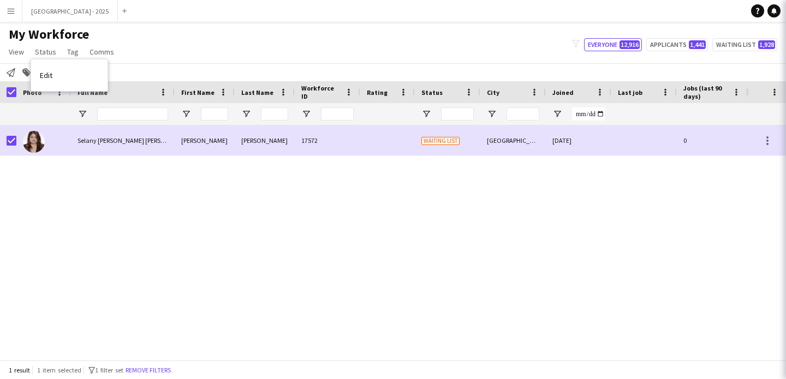
click at [61, 74] on link "Edit" at bounding box center [69, 75] width 76 height 23
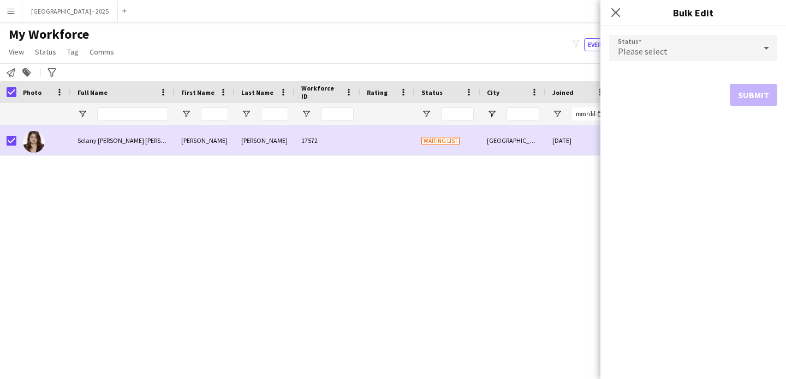
click at [666, 38] on div "Please select" at bounding box center [682, 48] width 146 height 26
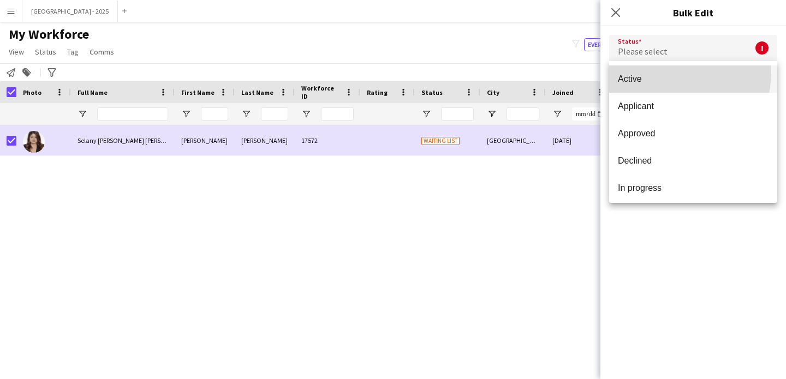
click at [649, 70] on mat-option "Active" at bounding box center [693, 78] width 168 height 27
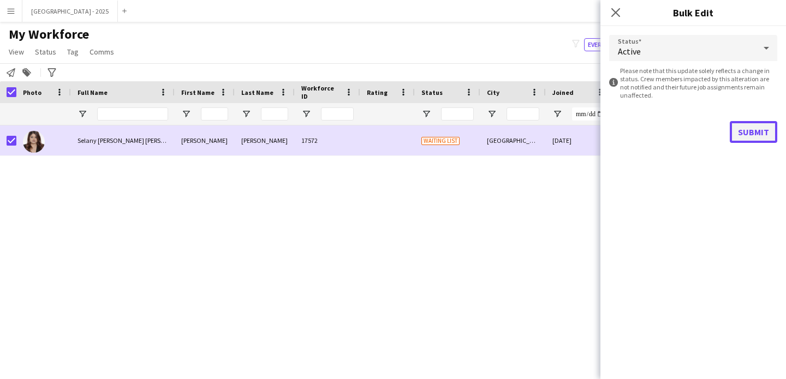
click at [749, 137] on button "Submit" at bounding box center [752, 132] width 47 height 22
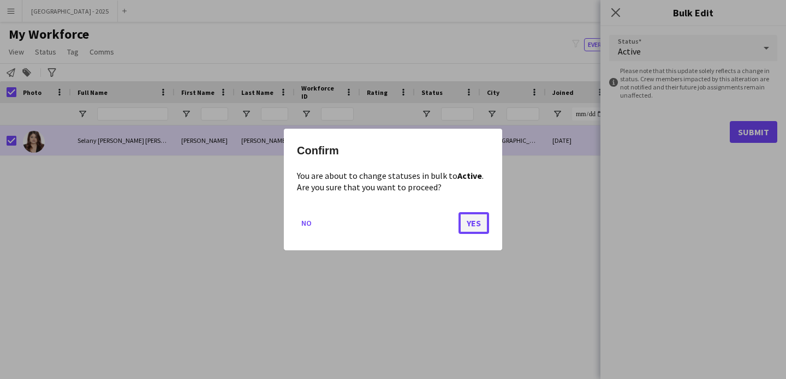
click at [477, 221] on button "Yes" at bounding box center [473, 223] width 31 height 22
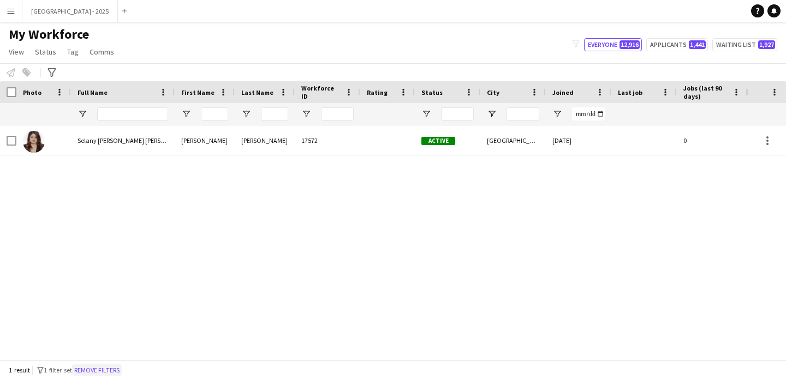
click at [118, 372] on button "Remove filters" at bounding box center [97, 370] width 50 height 12
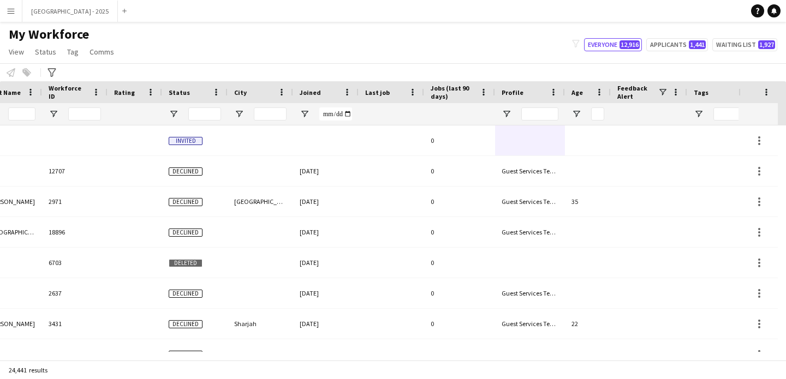
scroll to position [0, 376]
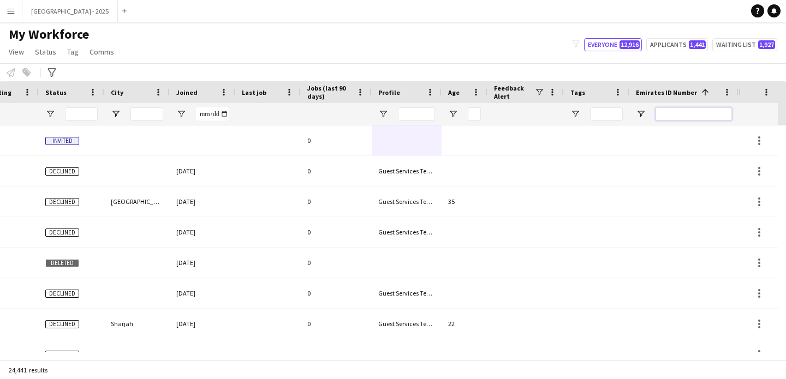
click at [661, 111] on input "Emirates ID Number Filter Input" at bounding box center [693, 113] width 76 height 13
paste input "*******"
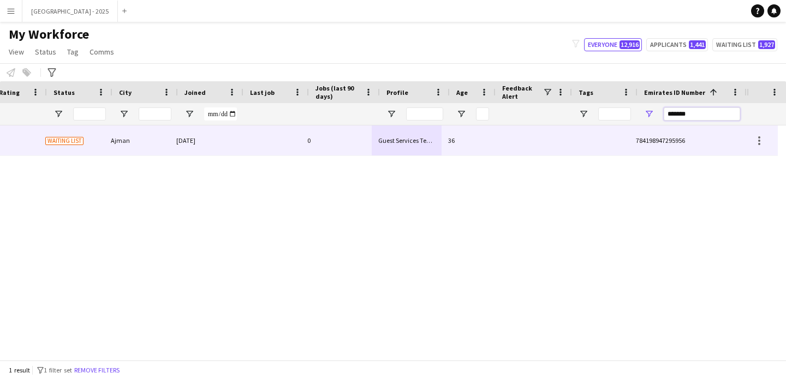
type input "*******"
click at [235, 129] on div "04-11-2024" at bounding box center [202, 140] width 65 height 30
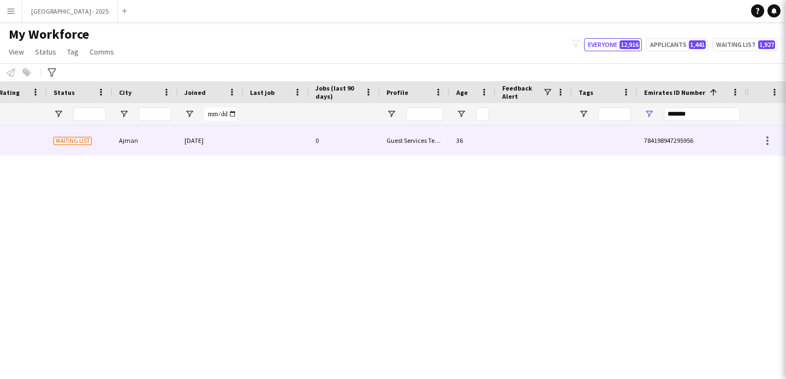
scroll to position [0, 368]
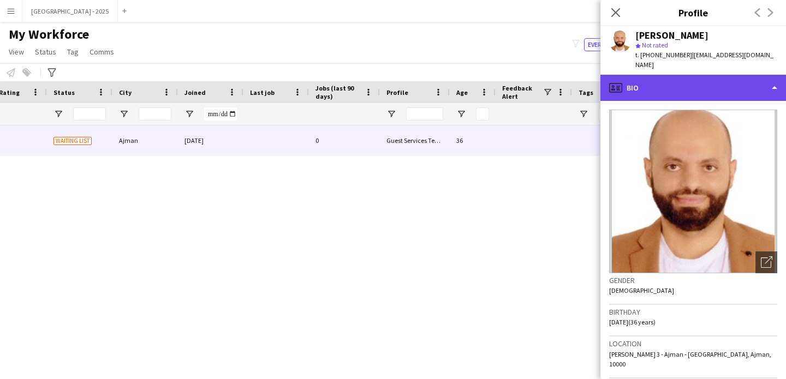
click at [679, 75] on div "profile Bio" at bounding box center [692, 88] width 185 height 26
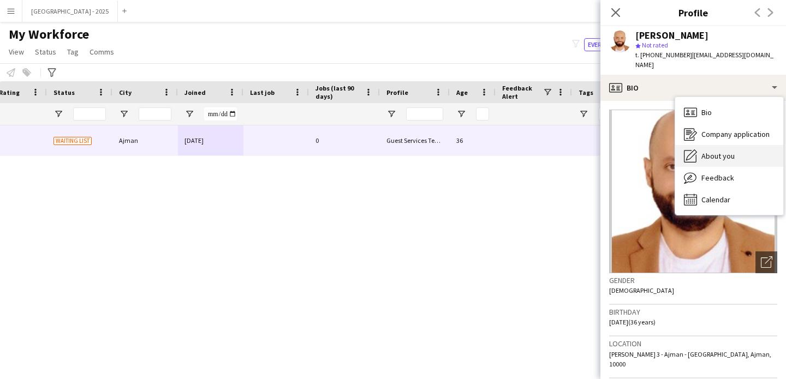
click at [719, 151] on span "About you" at bounding box center [717, 156] width 33 height 10
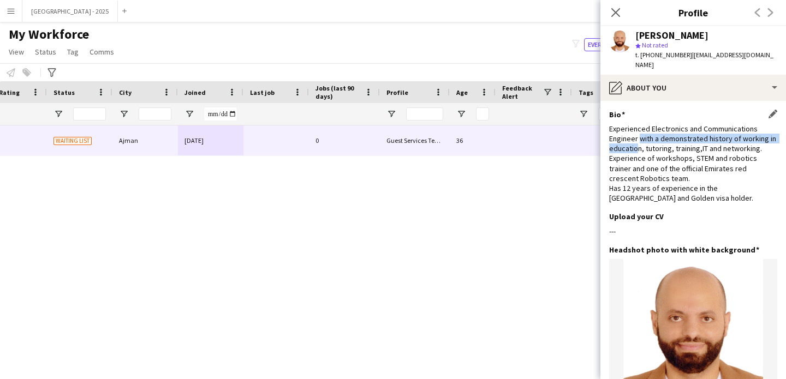
drag, startPoint x: 638, startPoint y: 130, endPoint x: 644, endPoint y: 138, distance: 9.7
click at [644, 138] on div "Experienced Electronics and Communications Engineer with a demonstrated history…" at bounding box center [693, 164] width 168 height 80
drag, startPoint x: 619, startPoint y: 136, endPoint x: 670, endPoint y: 143, distance: 51.8
click at [667, 142] on div "Experienced Electronics and Communications Engineer with a demonstrated history…" at bounding box center [693, 164] width 168 height 80
click at [695, 173] on div "Experienced Electronics and Communications Engineer with a demonstrated history…" at bounding box center [693, 164] width 168 height 80
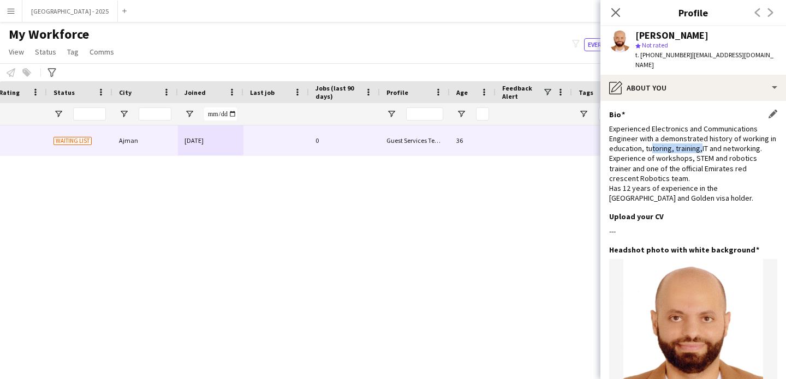
drag, startPoint x: 683, startPoint y: 139, endPoint x: 651, endPoint y: 152, distance: 34.7
click at [654, 144] on div "Experienced Electronics and Communications Engineer with a demonstrated history…" at bounding box center [693, 164] width 168 height 80
click at [699, 175] on div "Experienced Electronics and Communications Engineer with a demonstrated history…" at bounding box center [693, 164] width 168 height 80
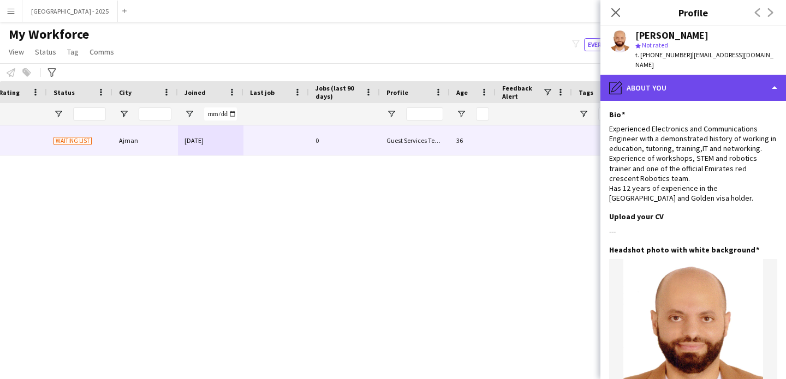
click at [666, 81] on div "pencil4 About you" at bounding box center [692, 88] width 185 height 26
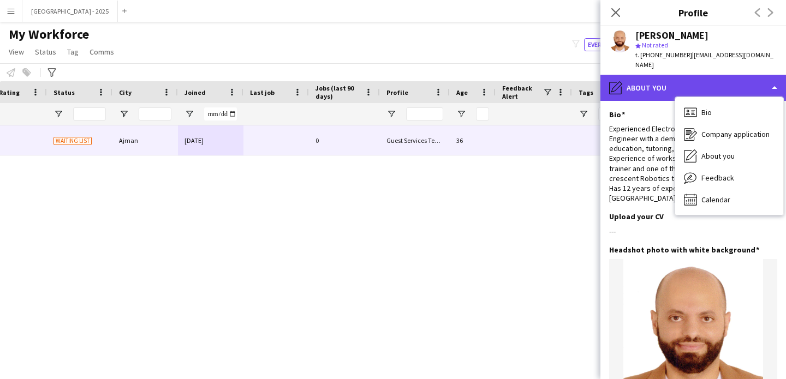
click at [661, 80] on div "pencil4 About you" at bounding box center [692, 88] width 185 height 26
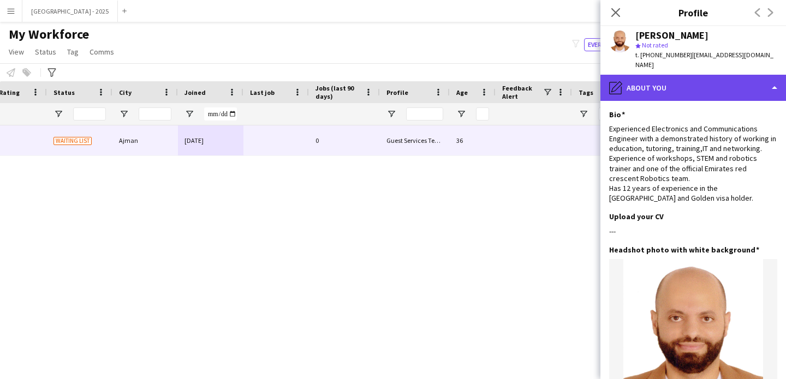
click at [648, 77] on div "pencil4 About you" at bounding box center [692, 88] width 185 height 26
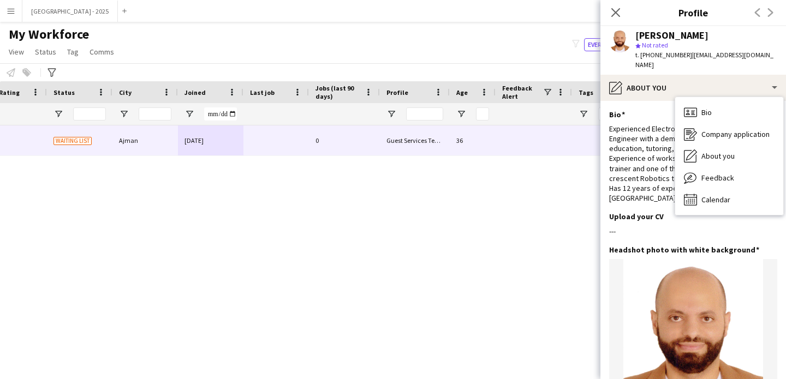
click at [657, 131] on div "Experienced Electronics and Communications Engineer with a demonstrated history…" at bounding box center [693, 164] width 168 height 80
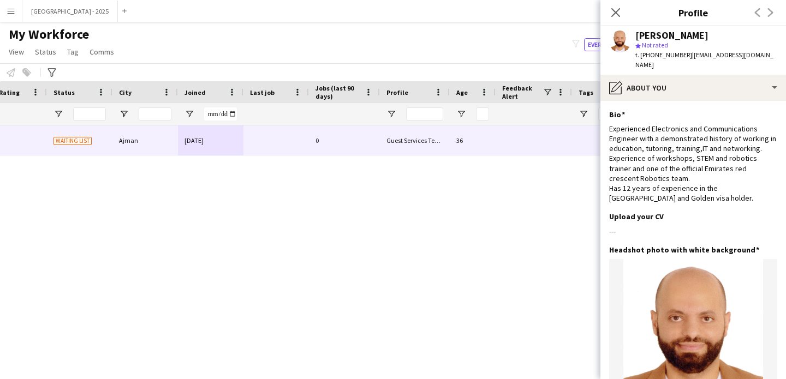
click at [688, 101] on app-section-data-types "Bio Edit this field Experienced Electronics and Communications Engineer with a …" at bounding box center [692, 240] width 185 height 278
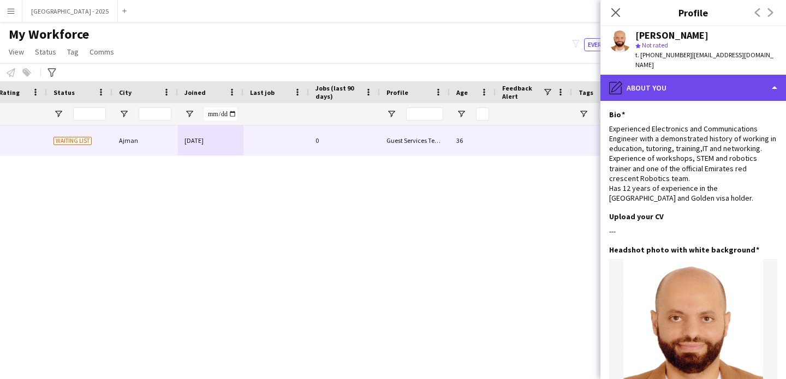
click at [684, 87] on div "pencil4 About you" at bounding box center [692, 88] width 185 height 26
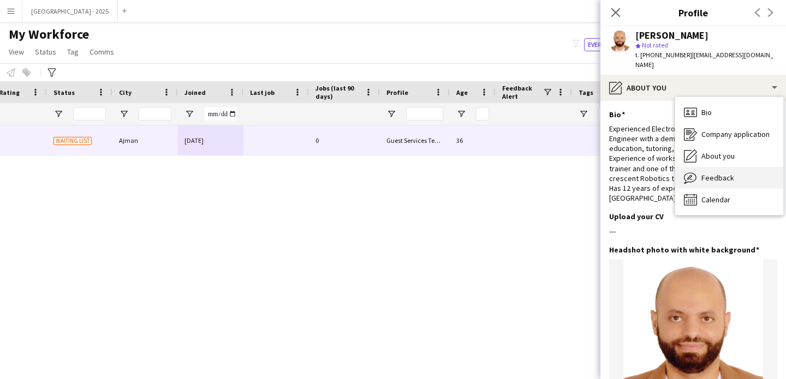
click at [727, 173] on div "Feedback Feedback" at bounding box center [729, 178] width 108 height 22
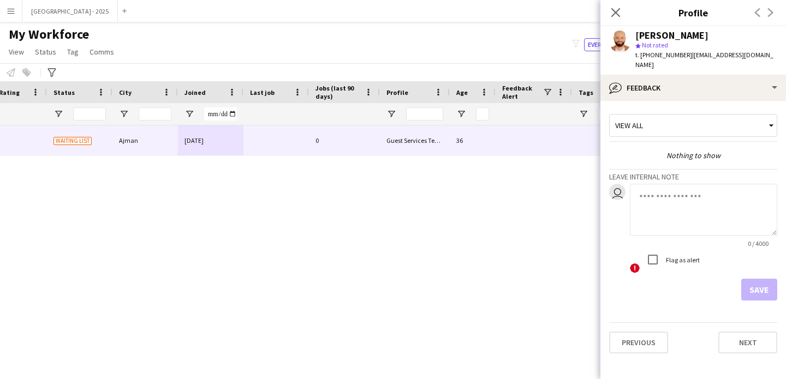
click at [666, 184] on textarea at bounding box center [703, 210] width 147 height 52
type textarea "**********"
click at [755, 280] on button "Save" at bounding box center [759, 290] width 36 height 22
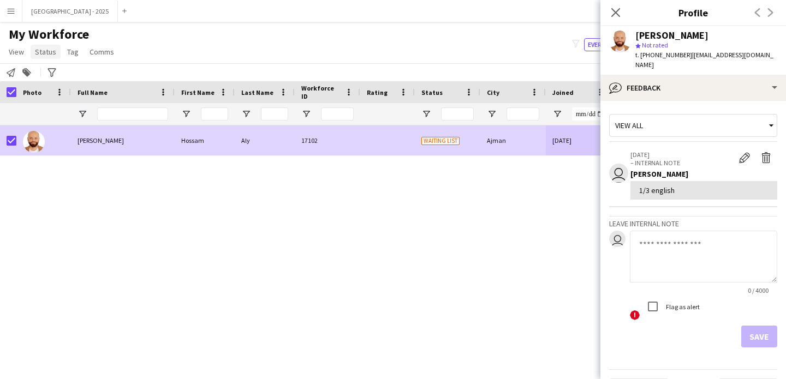
click at [58, 50] on link "Status" at bounding box center [46, 52] width 30 height 14
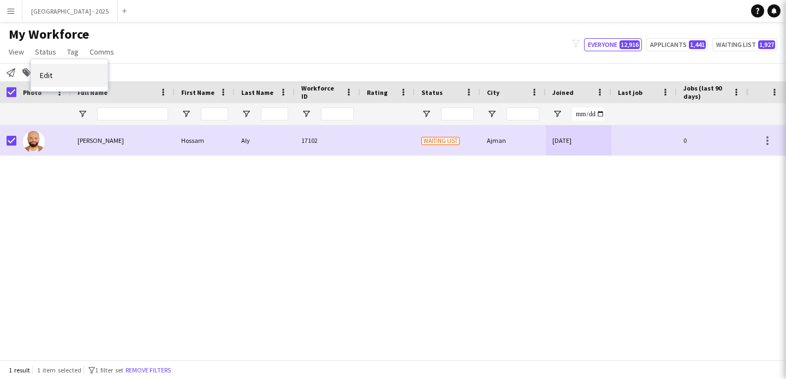
click at [64, 83] on link "Edit" at bounding box center [69, 75] width 76 height 23
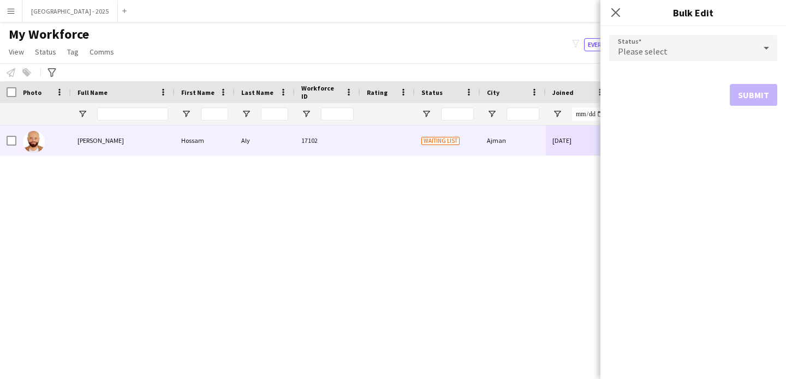
click at [282, 133] on div "Aly" at bounding box center [265, 140] width 60 height 30
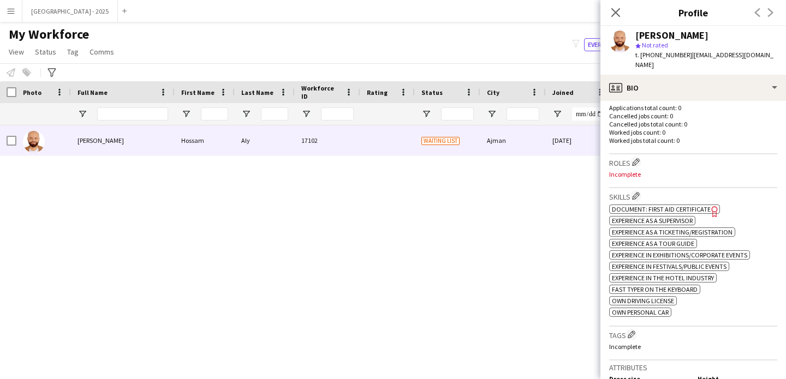
scroll to position [335, 0]
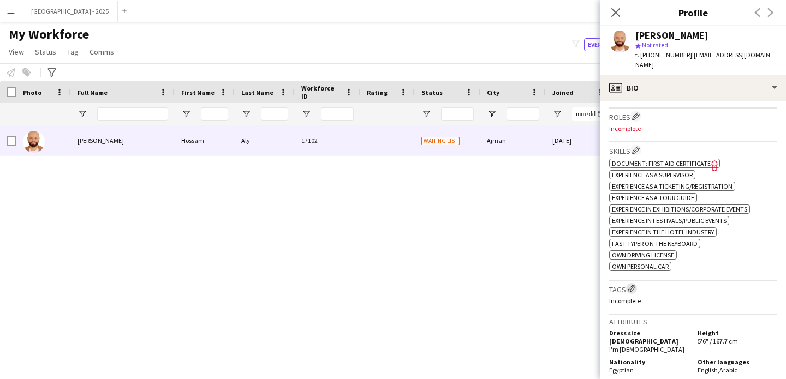
click at [630, 285] on app-icon "Edit crew company tags" at bounding box center [631, 289] width 8 height 8
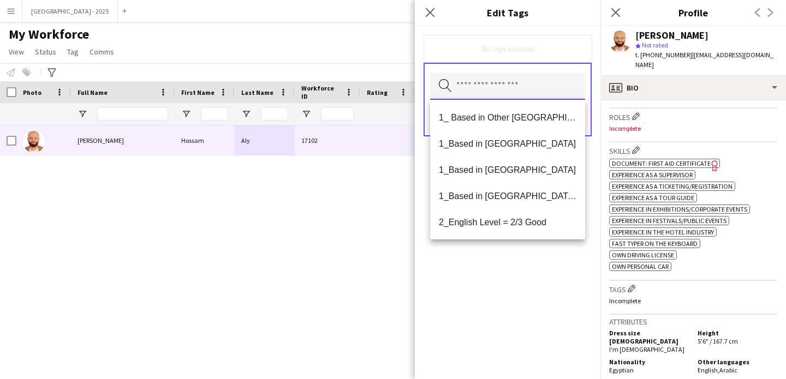
click at [520, 87] on input "text" at bounding box center [507, 86] width 155 height 27
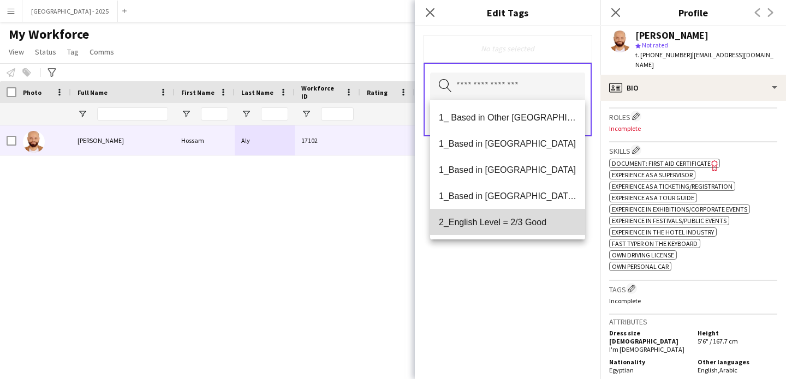
click at [544, 219] on span "2_English Level = 2/3 Good" at bounding box center [507, 222] width 137 height 10
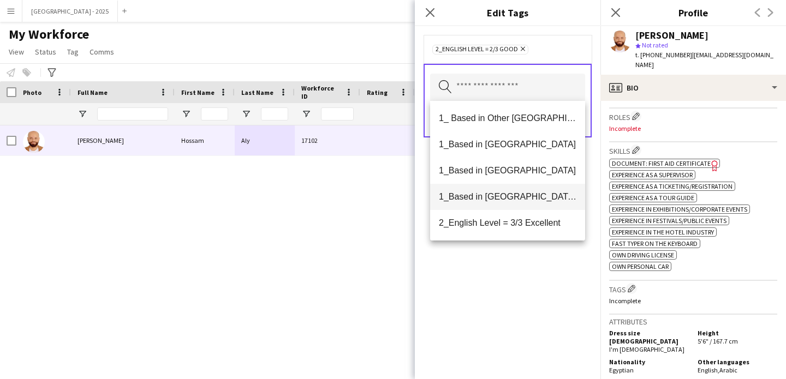
click at [546, 201] on span "1_Based in [GEOGRAPHIC_DATA]/[GEOGRAPHIC_DATA]/Ajman" at bounding box center [507, 196] width 137 height 10
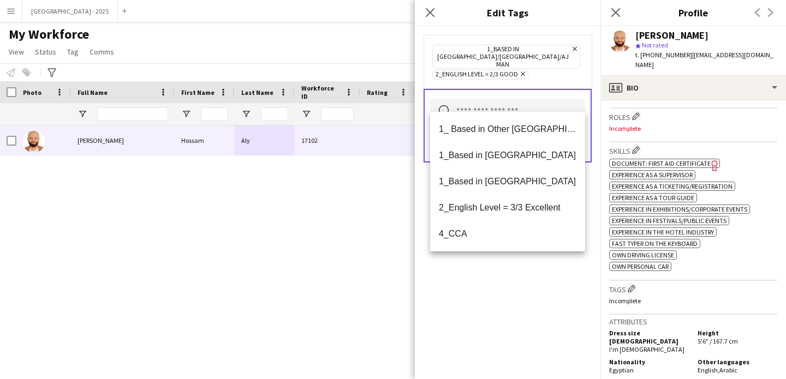
click at [555, 286] on div "1_Based in [GEOGRAPHIC_DATA]/[GEOGRAPHIC_DATA]/Ajman Remove 2_English Level = 2…" at bounding box center [507, 202] width 185 height 353
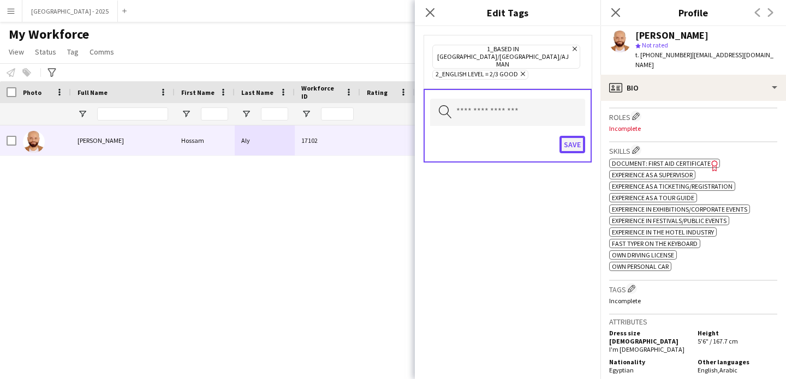
click at [569, 136] on button "Save" at bounding box center [572, 144] width 26 height 17
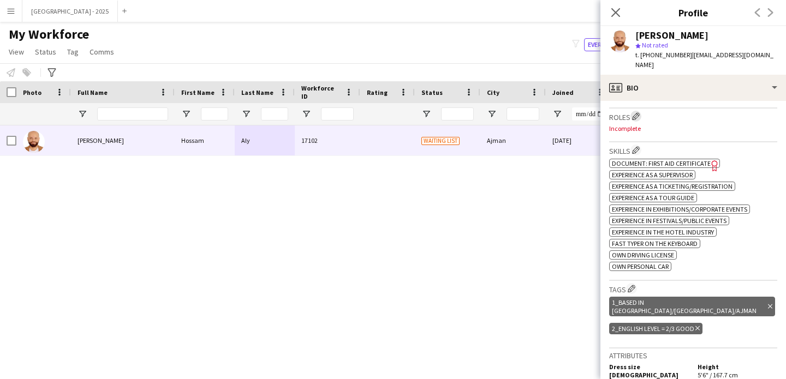
click at [639, 112] on app-icon "Edit crew company roles" at bounding box center [636, 116] width 8 height 8
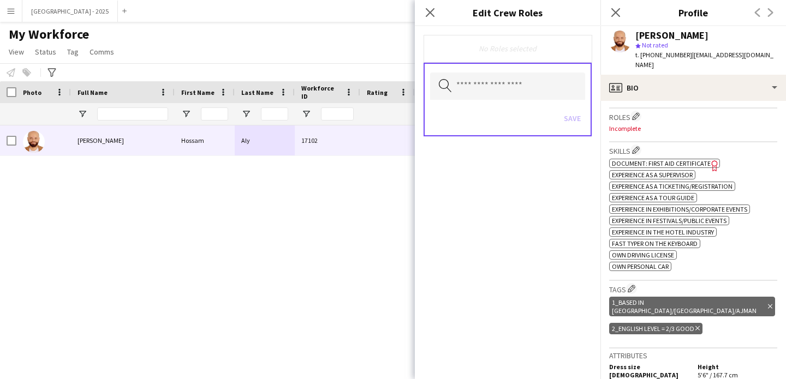
click at [542, 69] on div "Search by role type Save" at bounding box center [507, 100] width 168 height 74
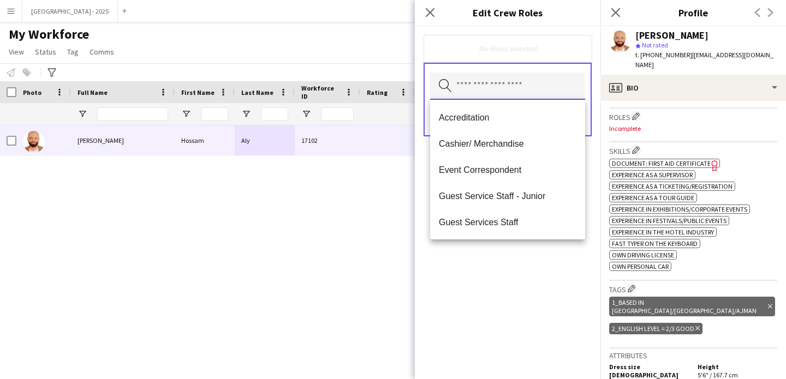
click at [544, 79] on input "text" at bounding box center [507, 86] width 155 height 27
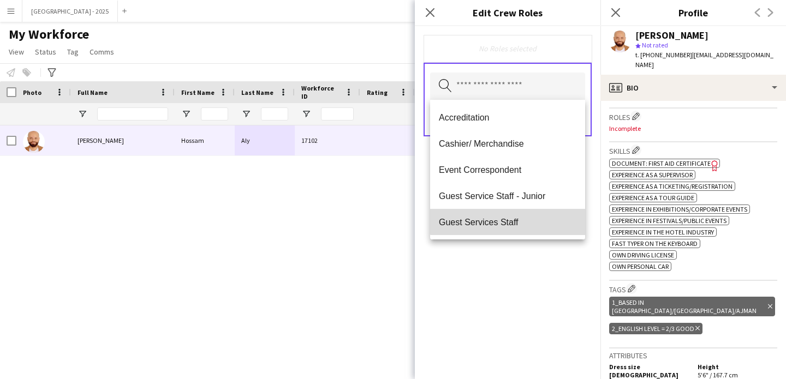
click at [532, 213] on mat-option "Guest Services Staff" at bounding box center [507, 222] width 155 height 26
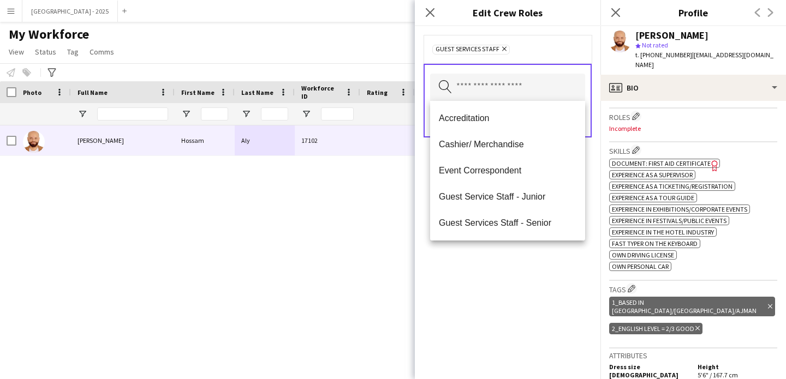
drag, startPoint x: 548, startPoint y: 298, endPoint x: 549, endPoint y: 288, distance: 9.9
click at [548, 297] on div "Guest Services Staff Remove Search by role type Save" at bounding box center [507, 202] width 185 height 353
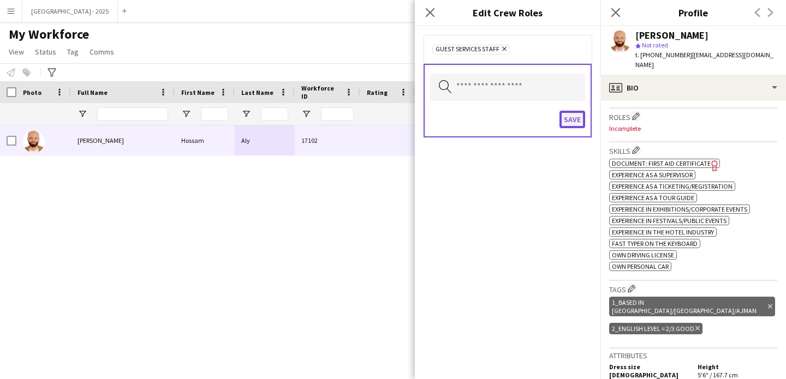
click at [566, 119] on button "Save" at bounding box center [572, 119] width 26 height 17
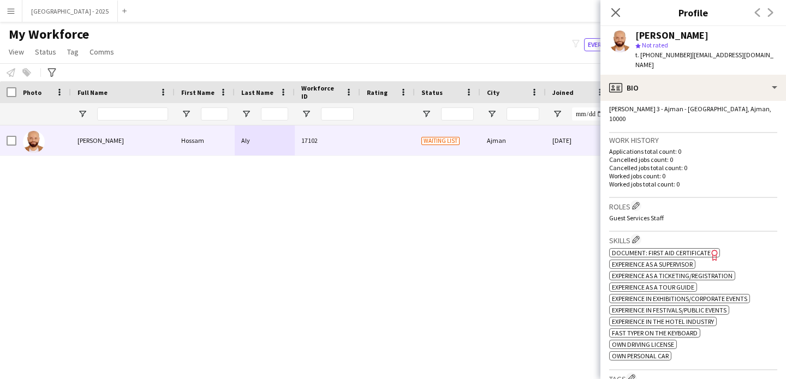
scroll to position [15, 0]
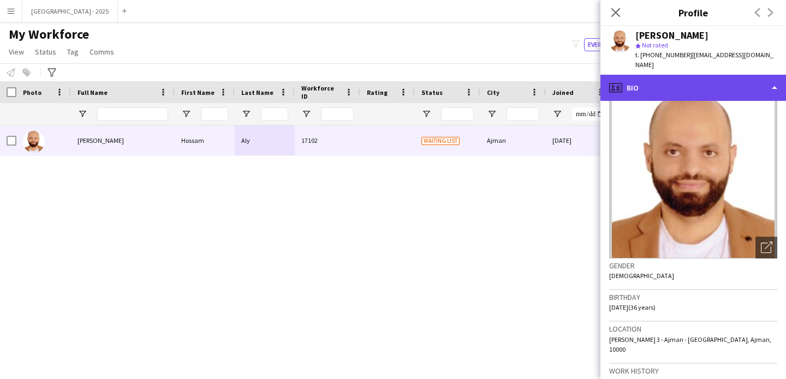
click at [671, 75] on div "profile Bio" at bounding box center [692, 88] width 185 height 26
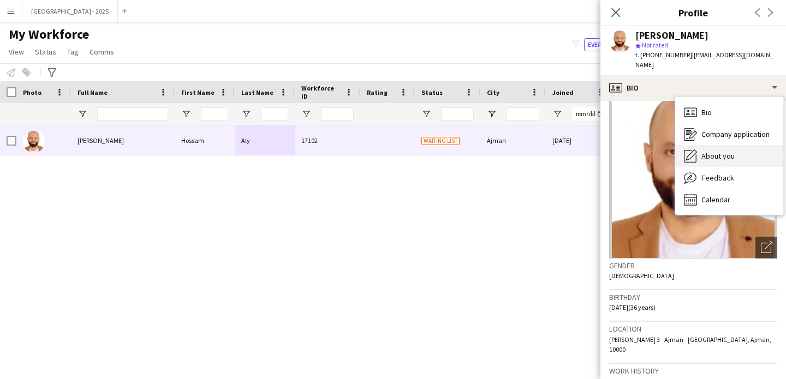
click at [720, 152] on div "About you About you" at bounding box center [729, 156] width 108 height 22
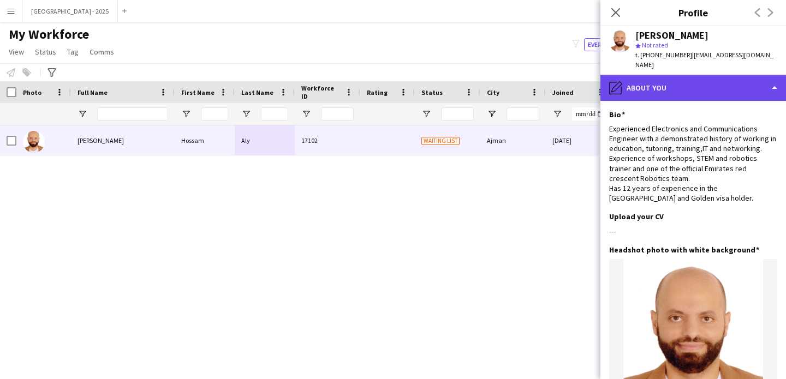
click at [675, 80] on div "pencil4 About you" at bounding box center [692, 88] width 185 height 26
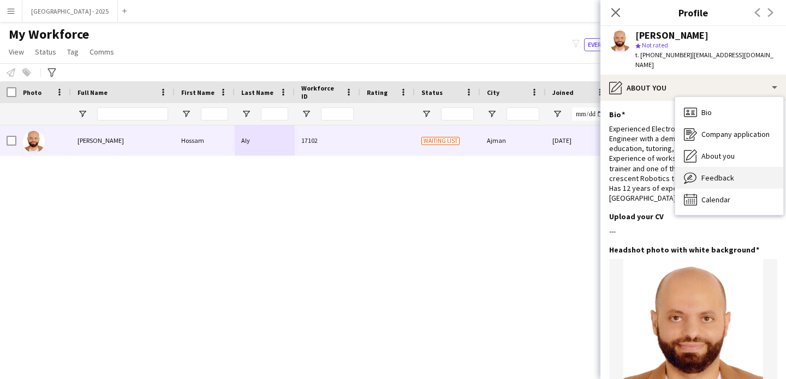
click at [715, 173] on span "Feedback" at bounding box center [717, 178] width 33 height 10
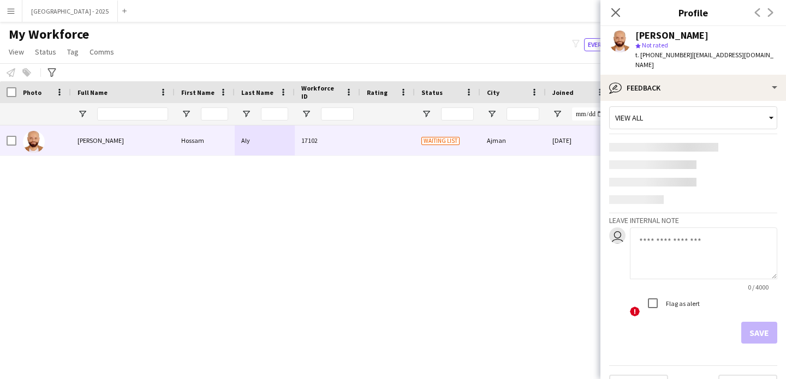
scroll to position [20, 0]
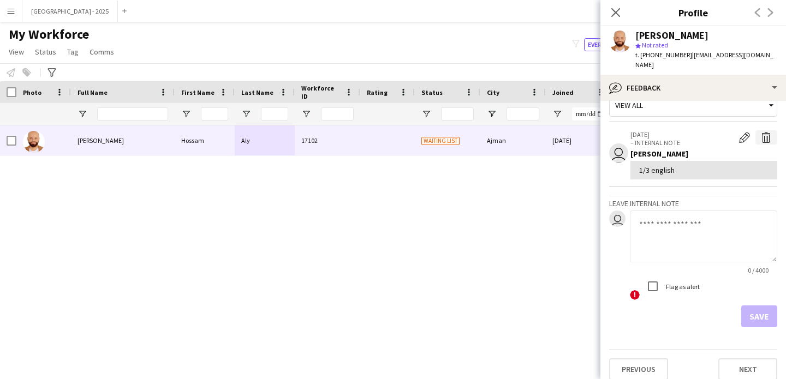
click at [761, 132] on app-icon "Delete internal note" at bounding box center [766, 137] width 11 height 11
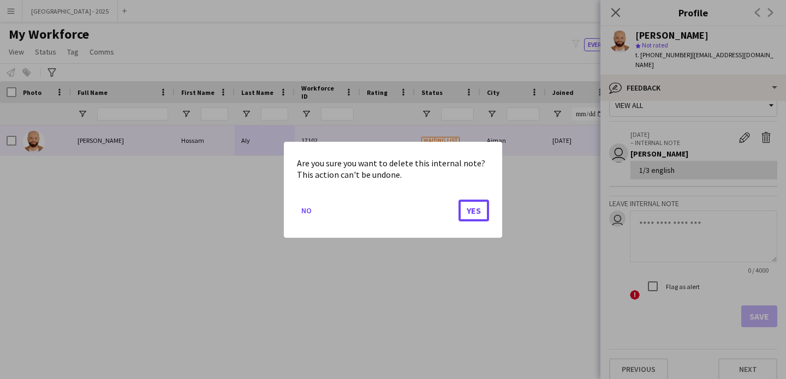
click at [488, 204] on button "Yes" at bounding box center [473, 210] width 31 height 22
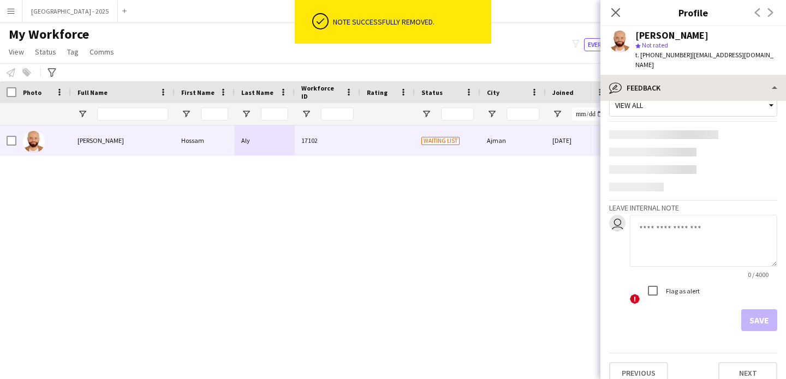
scroll to position [0, 0]
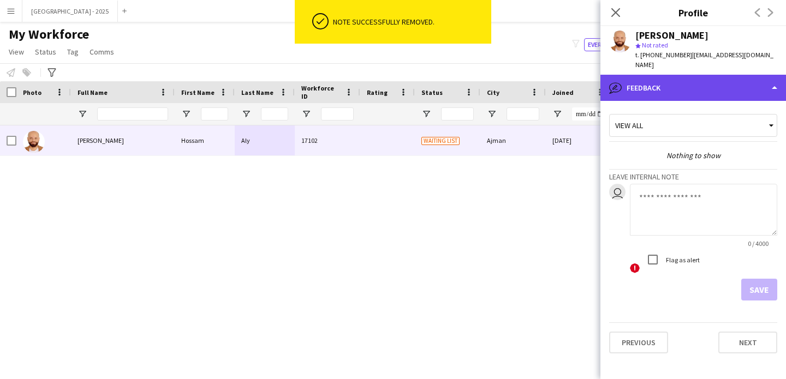
click at [663, 76] on div "bubble-pencil Feedback" at bounding box center [692, 88] width 185 height 26
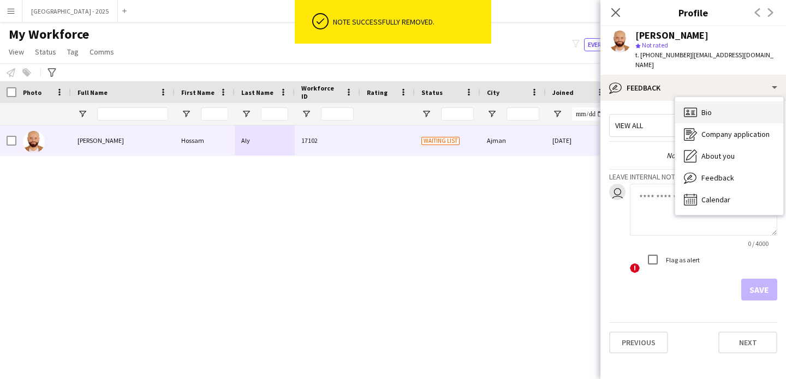
click at [687, 106] on icon "Bio" at bounding box center [690, 112] width 13 height 13
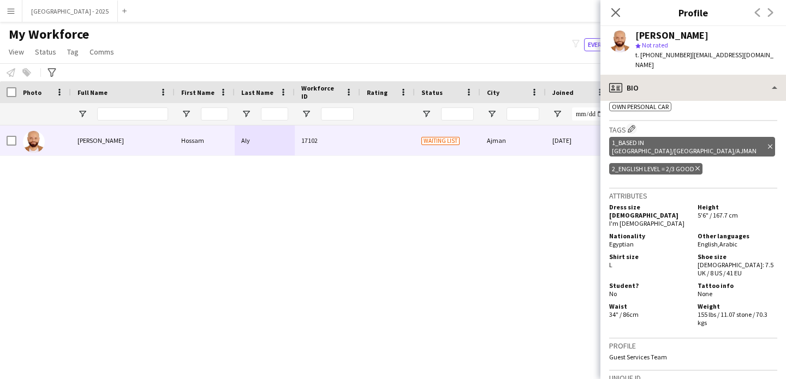
scroll to position [495, 0]
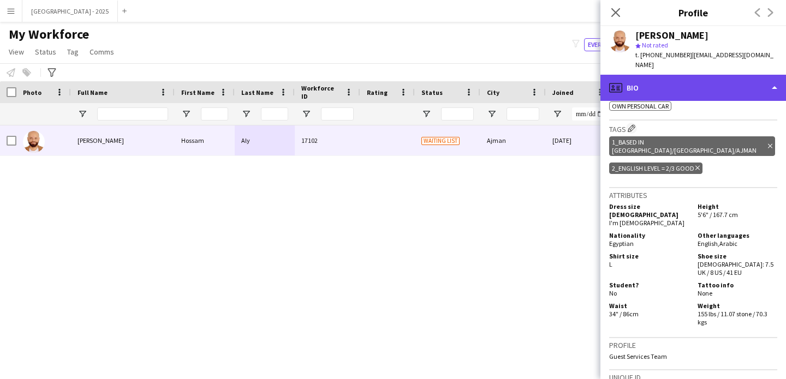
click at [658, 80] on div "profile Bio" at bounding box center [692, 88] width 185 height 26
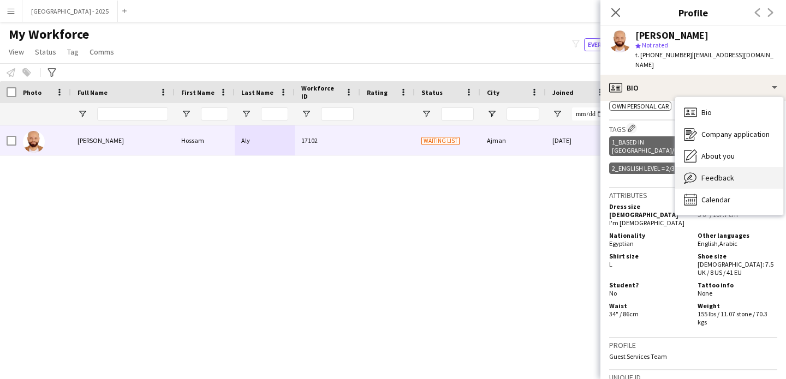
click at [720, 173] on div "Feedback Feedback" at bounding box center [729, 178] width 108 height 22
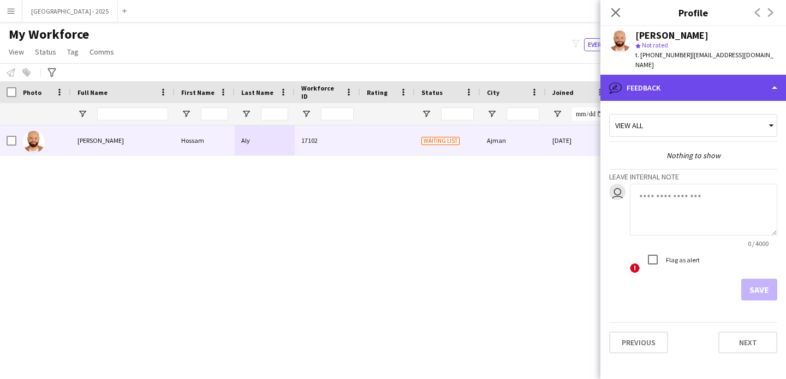
click at [628, 75] on div "bubble-pencil Feedback" at bounding box center [692, 88] width 185 height 26
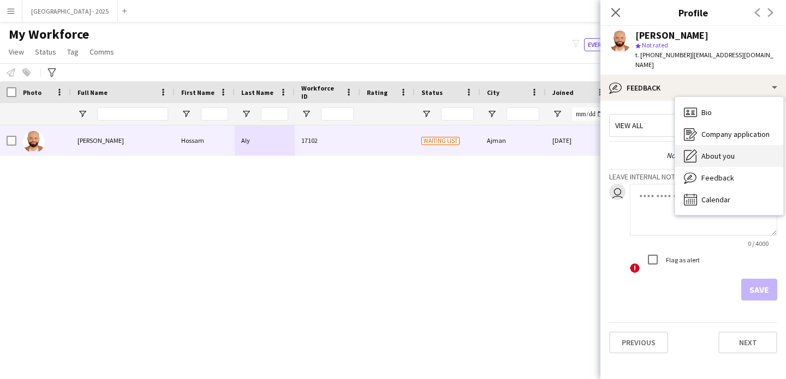
click at [705, 145] on div "About you About you" at bounding box center [729, 156] width 108 height 22
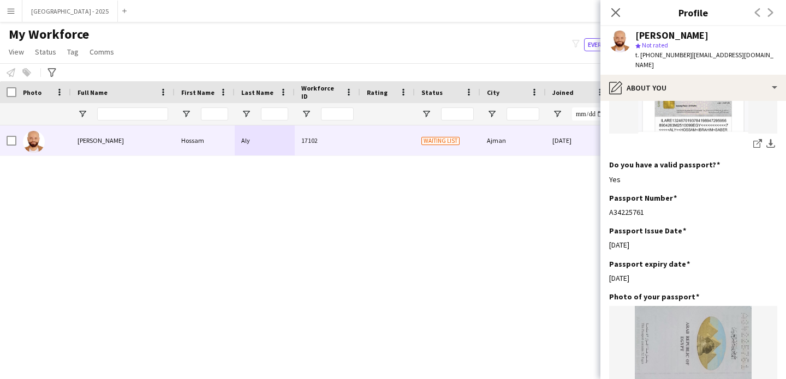
scroll to position [738, 0]
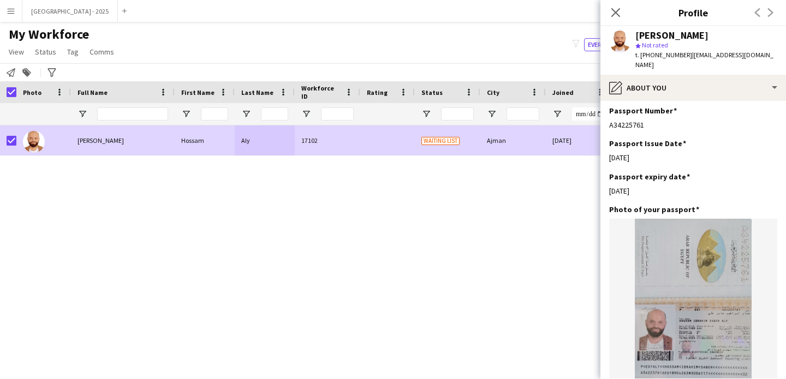
click at [35, 47] on span "Status" at bounding box center [45, 52] width 21 height 10
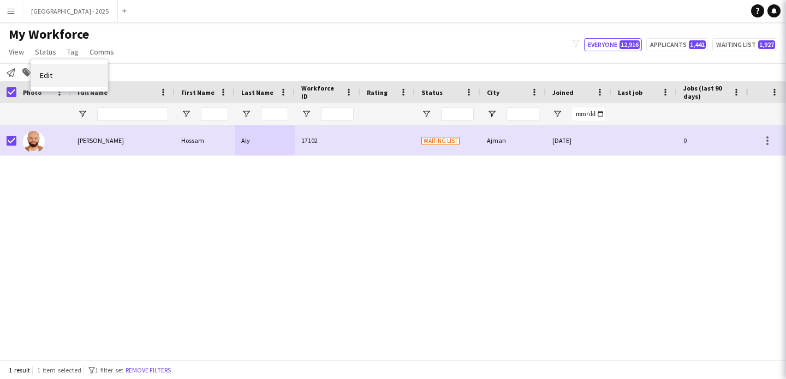
click at [55, 79] on link "Edit" at bounding box center [69, 75] width 76 height 23
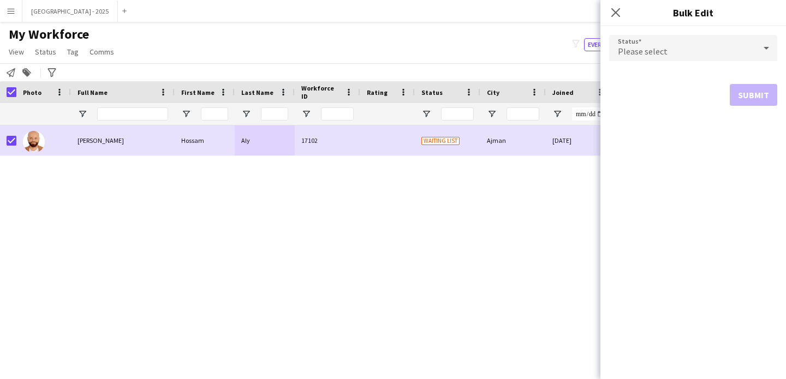
click at [624, 48] on span "Please select" at bounding box center [643, 51] width 50 height 11
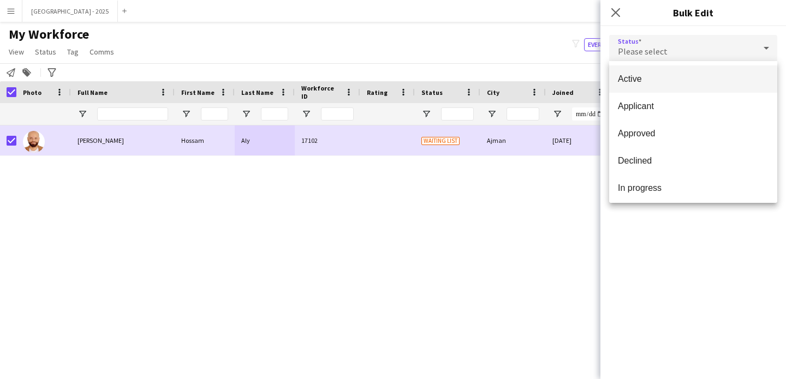
click at [639, 77] on span "Active" at bounding box center [693, 79] width 151 height 10
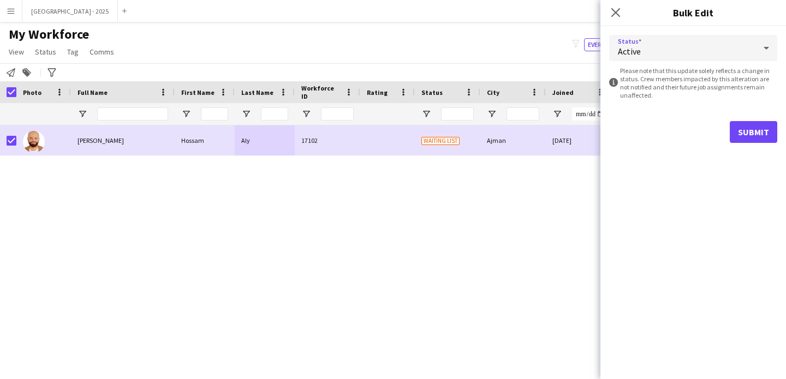
click at [716, 124] on div "Submit" at bounding box center [693, 132] width 168 height 22
click at [730, 129] on button "Submit" at bounding box center [752, 132] width 47 height 22
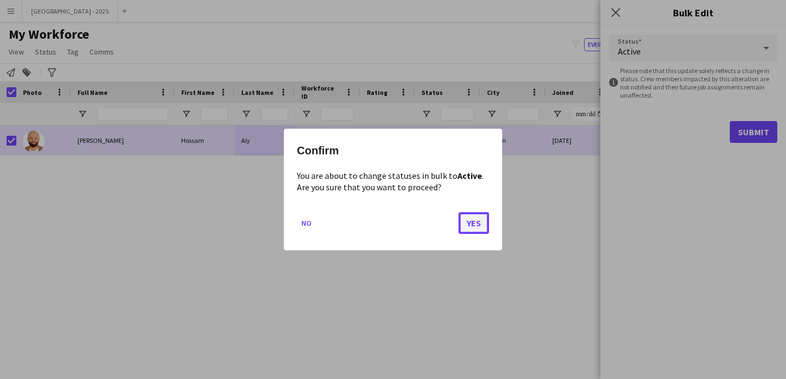
click at [486, 219] on button "Yes" at bounding box center [473, 223] width 31 height 22
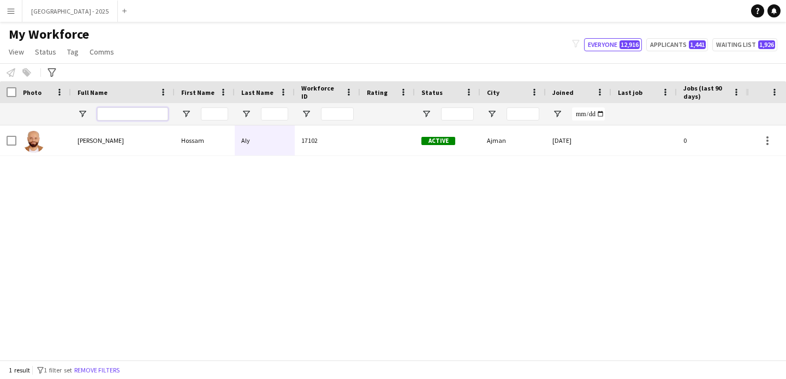
click at [139, 112] on input "Full Name Filter Input" at bounding box center [132, 113] width 71 height 13
paste input "*********"
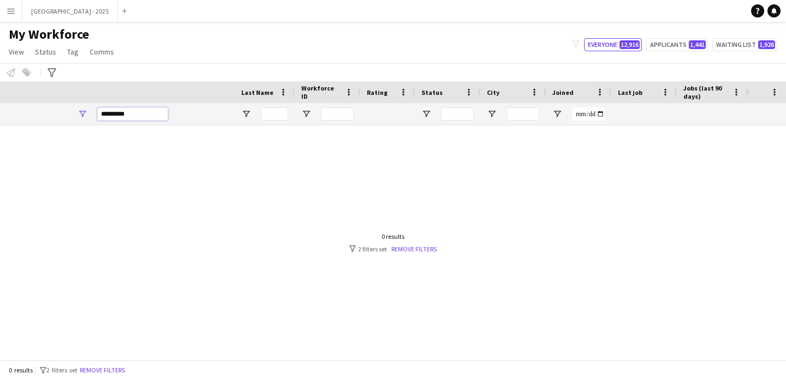
scroll to position [0, 368]
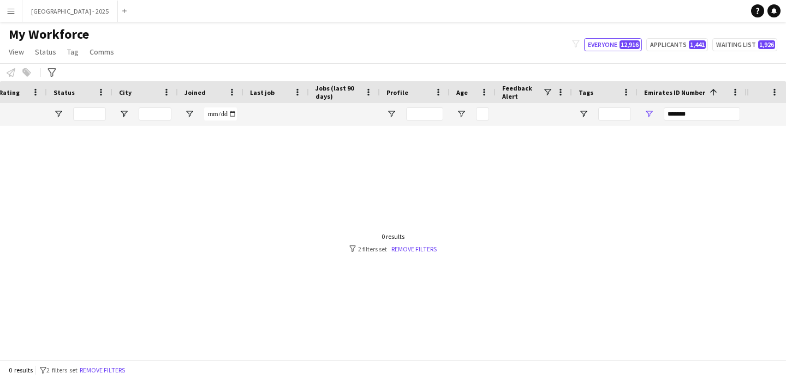
type input "*********"
click at [683, 116] on input "*******" at bounding box center [701, 113] width 76 height 13
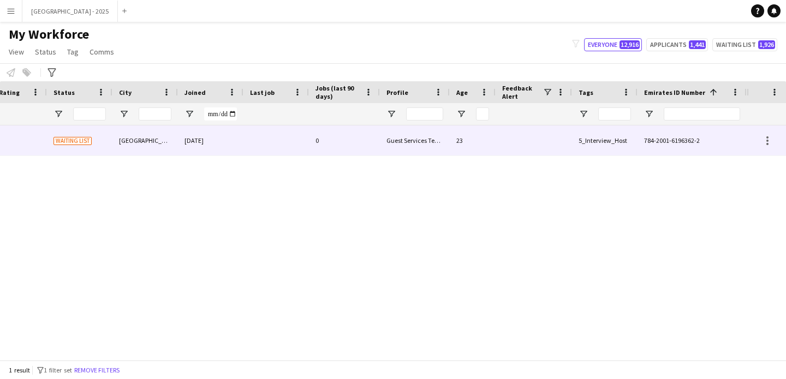
click at [250, 134] on div at bounding box center [275, 140] width 65 height 30
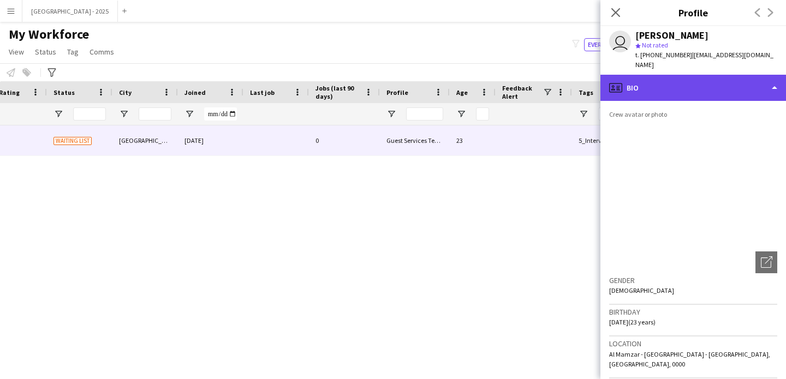
click at [668, 81] on div "profile Bio" at bounding box center [692, 88] width 185 height 26
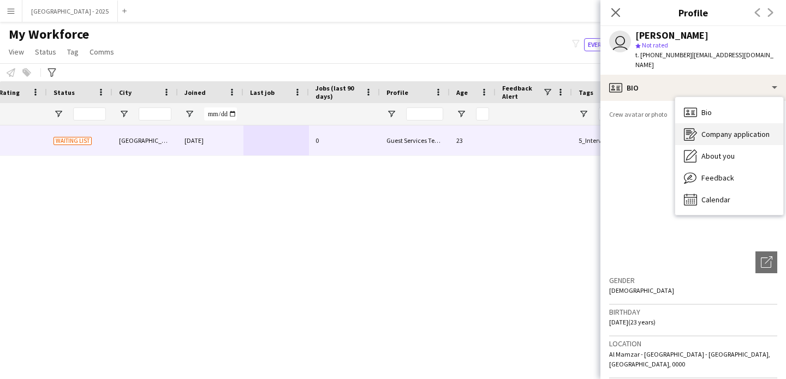
click at [702, 129] on span "Company application" at bounding box center [735, 134] width 68 height 10
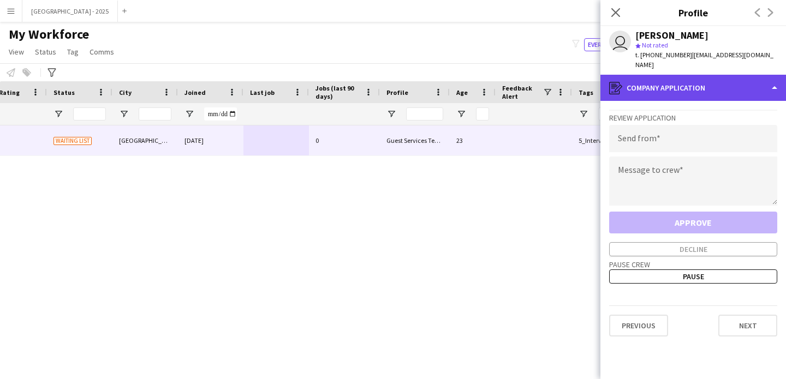
click at [684, 82] on div "register Company application" at bounding box center [692, 88] width 185 height 26
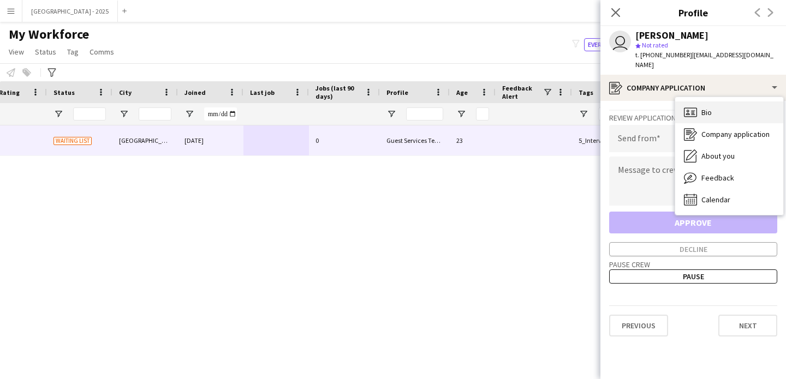
click at [706, 109] on div "Bio Bio" at bounding box center [729, 112] width 108 height 22
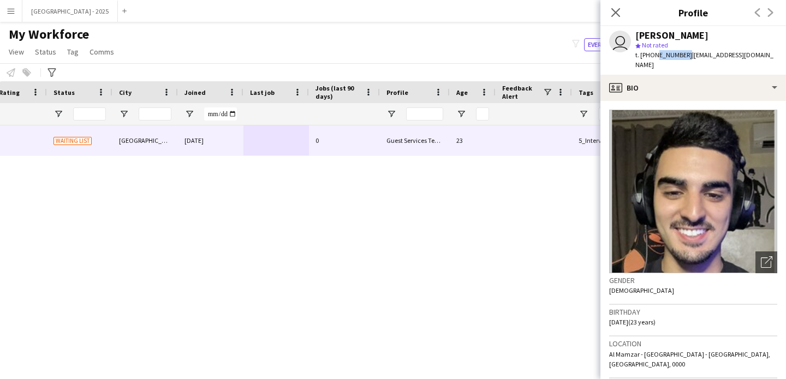
drag, startPoint x: 653, startPoint y: 57, endPoint x: 681, endPoint y: 58, distance: 27.9
click at [681, 58] on span "t. +971509127900" at bounding box center [663, 55] width 57 height 8
copy span "509127900"
click at [621, 11] on app-icon "Close pop-in" at bounding box center [616, 13] width 16 height 16
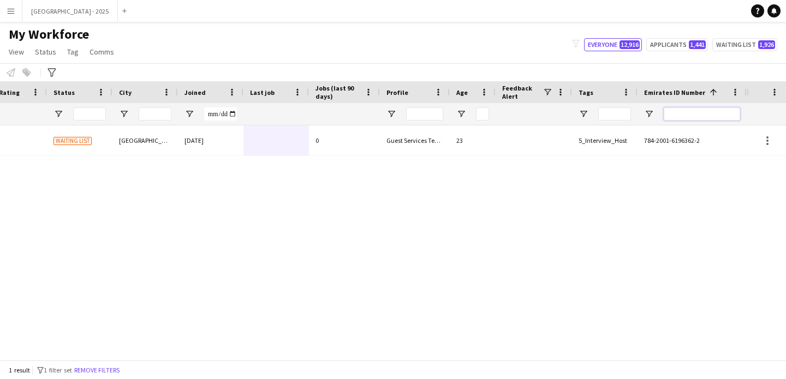
click at [702, 110] on input "Emirates ID Number Filter Input" at bounding box center [701, 113] width 76 height 13
paste input "*******"
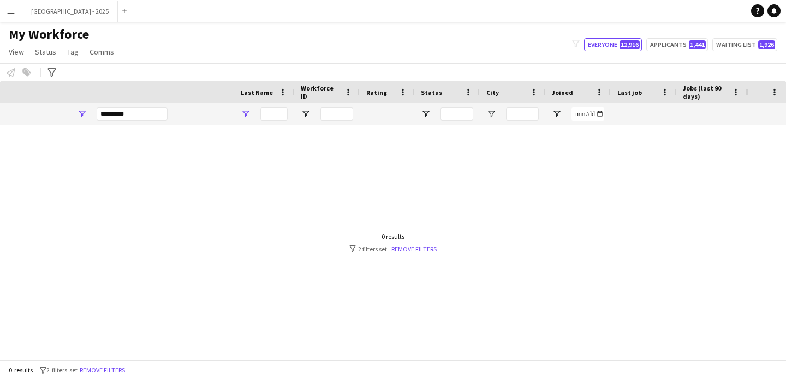
scroll to position [0, 0]
type input "*******"
click at [138, 122] on div "*********" at bounding box center [132, 114] width 71 height 22
click at [140, 121] on div "*********" at bounding box center [132, 114] width 71 height 22
click at [141, 118] on input "*********" at bounding box center [132, 113] width 71 height 13
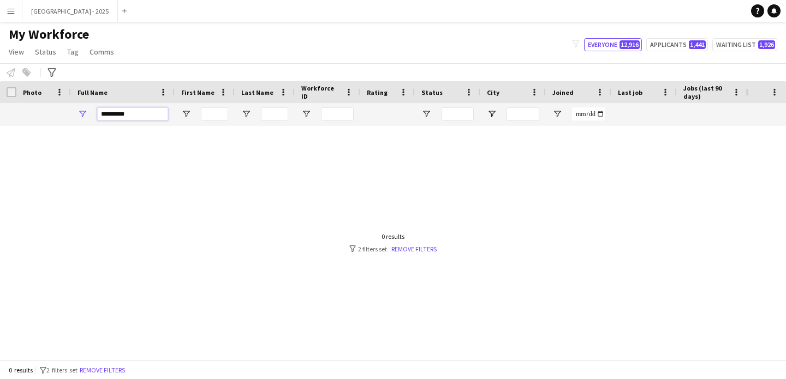
click at [142, 118] on input "*********" at bounding box center [132, 113] width 71 height 13
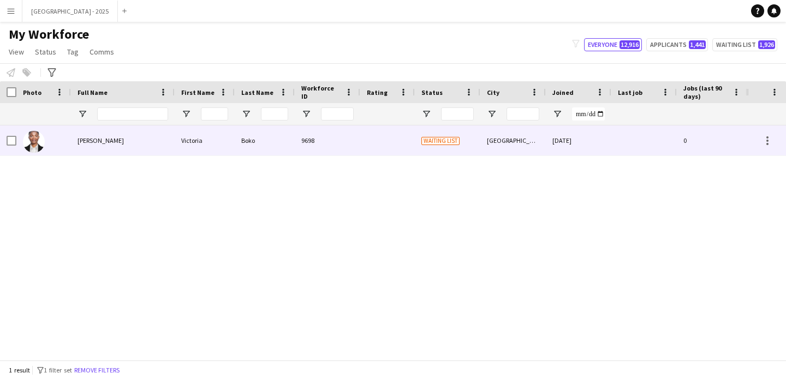
click at [216, 146] on div "Victoria" at bounding box center [205, 140] width 60 height 30
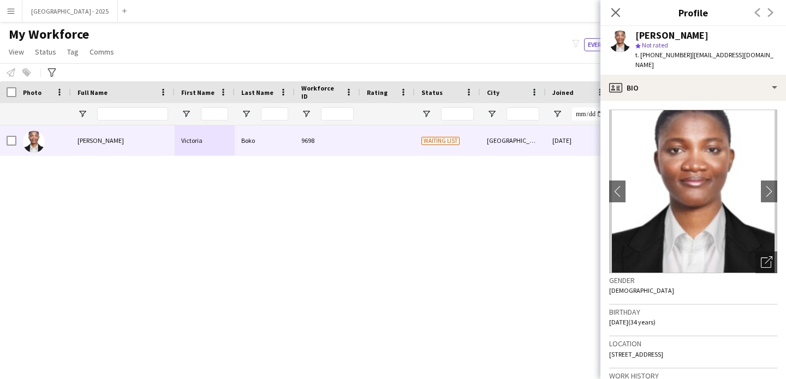
click at [619, 4] on div "Close pop-in" at bounding box center [615, 12] width 31 height 25
click at [619, 9] on icon at bounding box center [615, 12] width 10 height 10
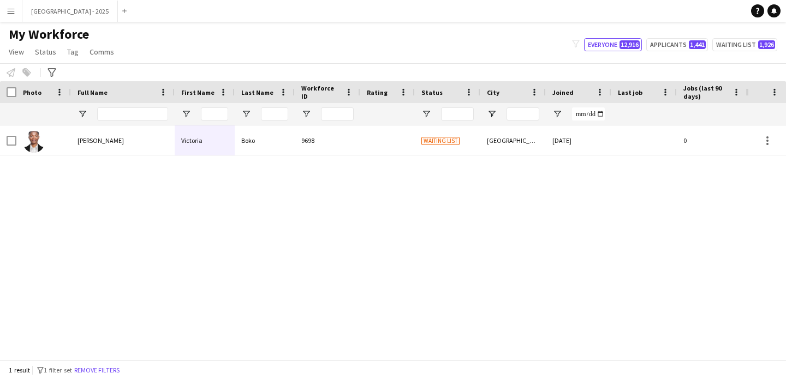
drag, startPoint x: 122, startPoint y: 366, endPoint x: 117, endPoint y: 113, distance: 252.6
click at [122, 367] on button "Remove filters" at bounding box center [97, 370] width 50 height 12
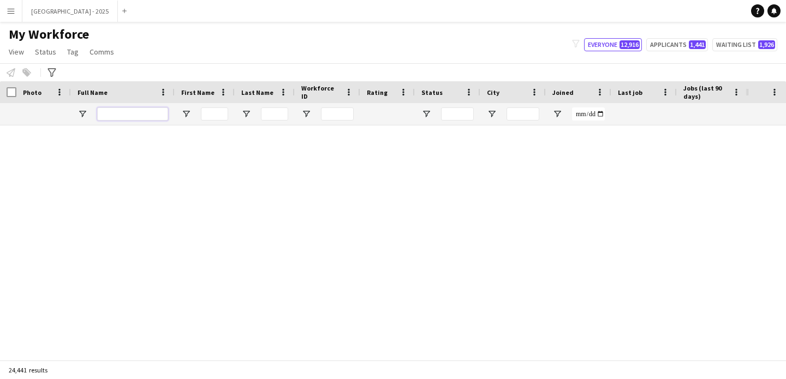
click at [117, 113] on input "Full Name Filter Input" at bounding box center [132, 113] width 71 height 13
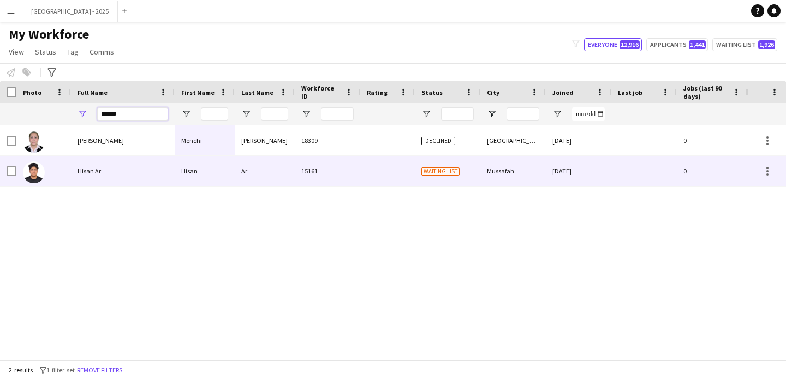
type input "*****"
click at [139, 164] on div "Hisan Ar" at bounding box center [123, 171] width 104 height 30
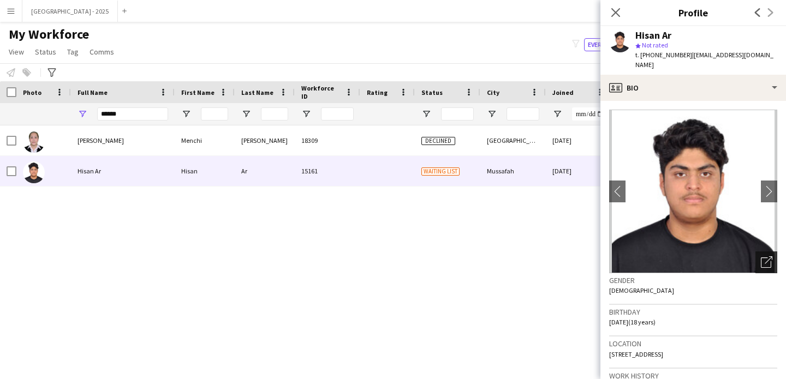
click at [755, 252] on div "Open photos pop-in" at bounding box center [766, 263] width 22 height 22
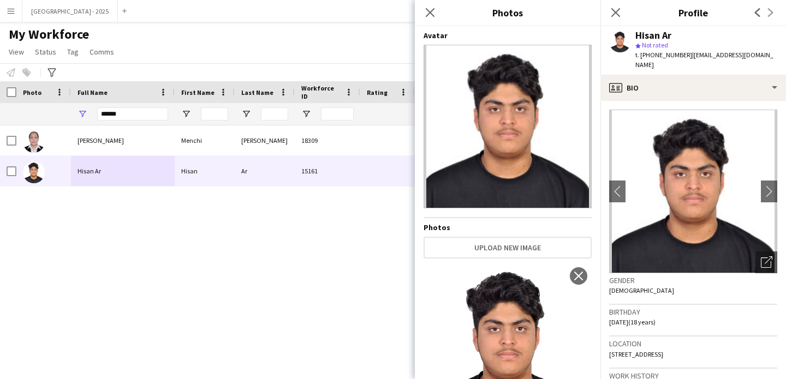
scroll to position [64, 0]
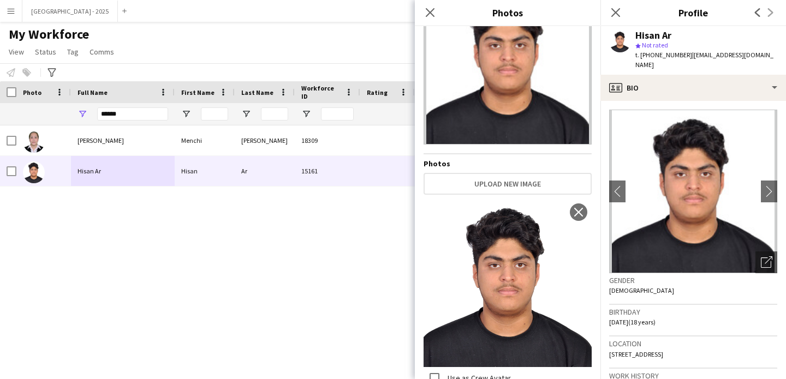
click at [719, 311] on div "Birthday 18-09-2006 (18 years)" at bounding box center [693, 321] width 168 height 32
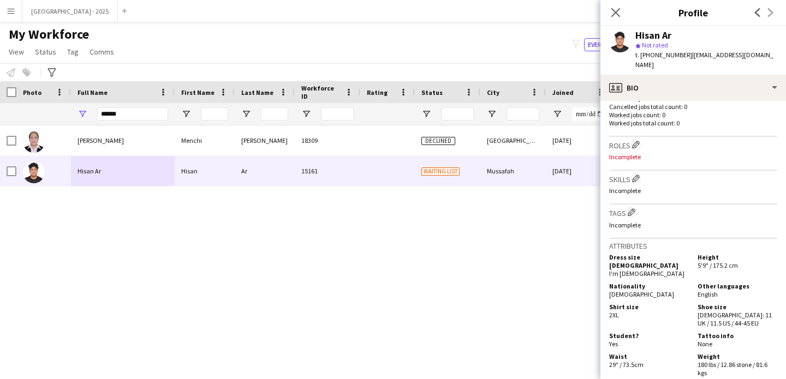
scroll to position [340, 0]
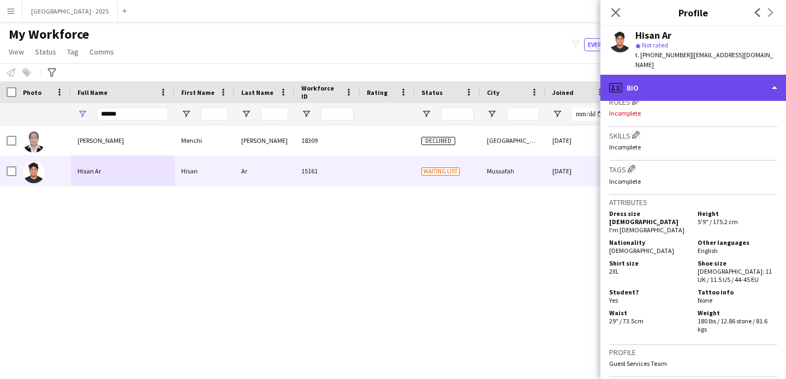
click at [684, 76] on div "profile Bio" at bounding box center [692, 88] width 185 height 26
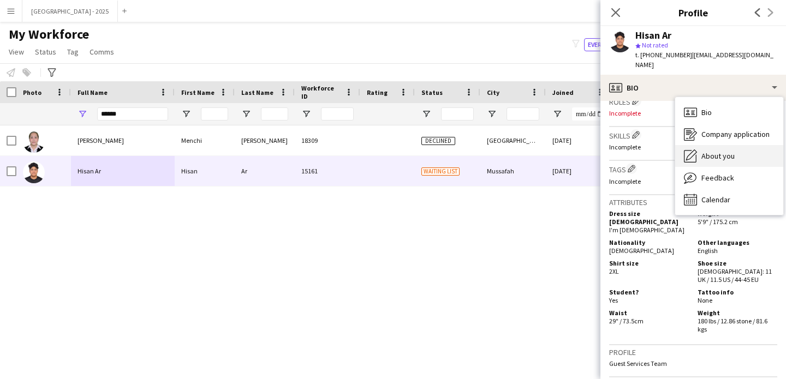
click at [736, 145] on div "About you About you" at bounding box center [729, 156] width 108 height 22
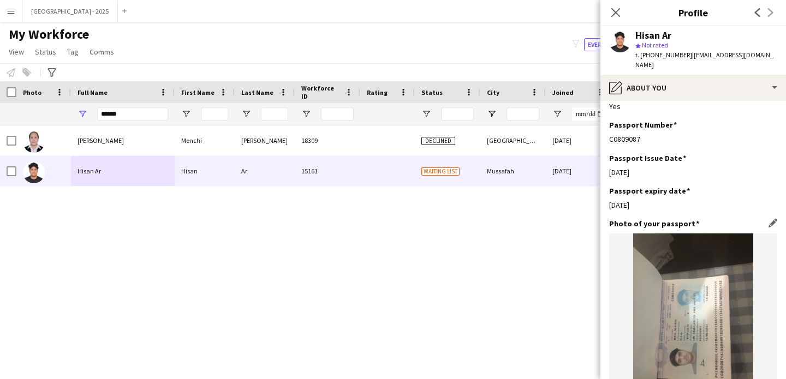
scroll to position [728, 0]
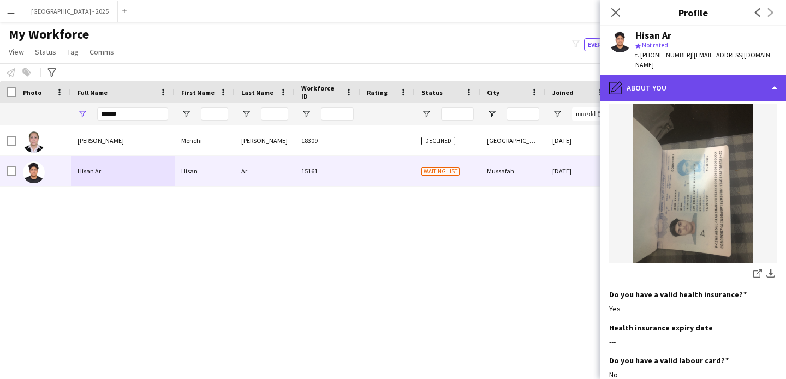
click at [684, 77] on div "pencil4 About you" at bounding box center [692, 88] width 185 height 26
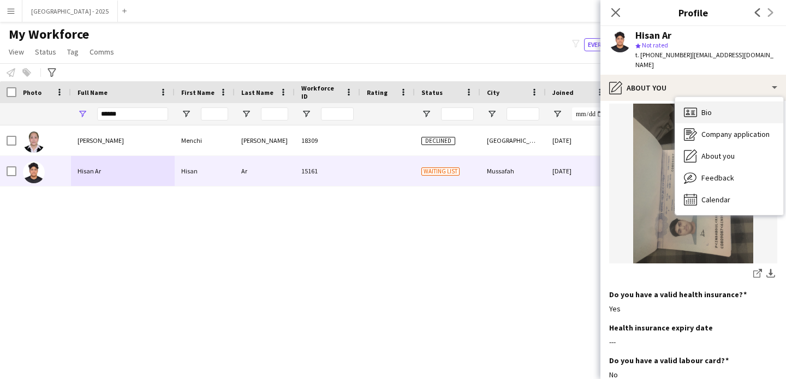
click at [739, 106] on div "Bio Bio" at bounding box center [729, 112] width 108 height 22
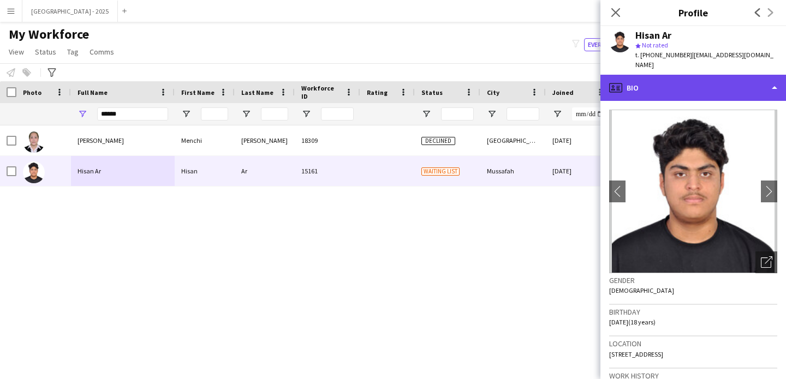
click at [691, 77] on div "profile Bio" at bounding box center [692, 88] width 185 height 26
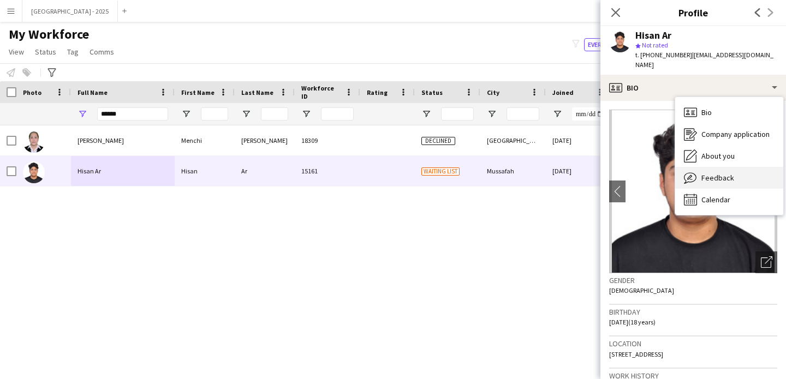
click at [736, 169] on div "Feedback Feedback" at bounding box center [729, 178] width 108 height 22
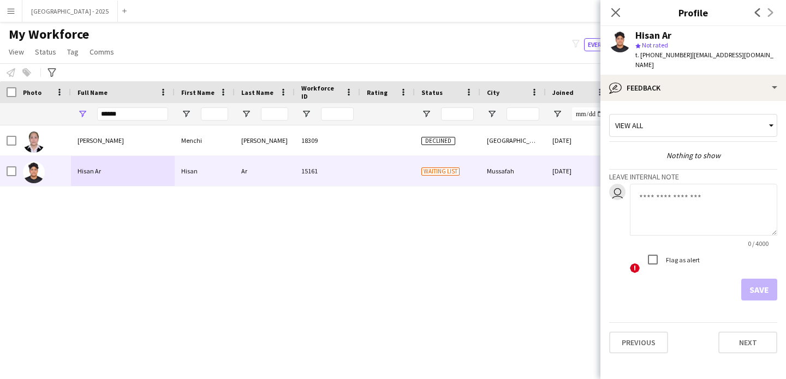
click at [678, 197] on textarea at bounding box center [703, 210] width 147 height 52
type textarea "*"
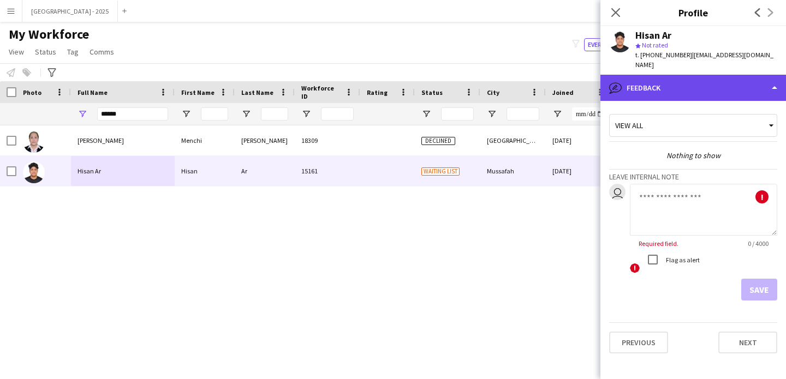
click at [675, 75] on div "bubble-pencil Feedback" at bounding box center [692, 88] width 185 height 26
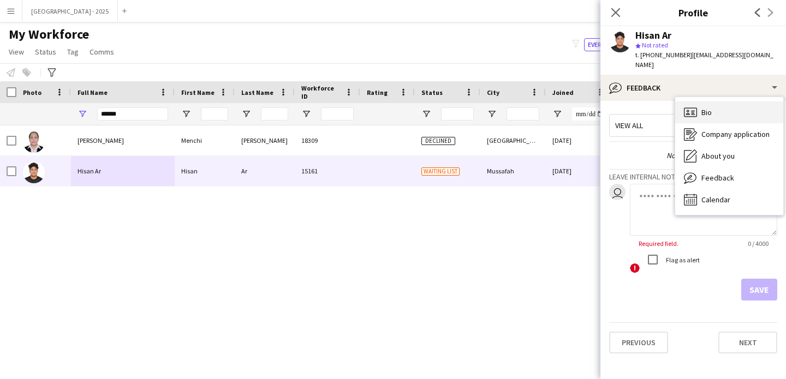
click at [713, 101] on div "Bio Bio" at bounding box center [729, 112] width 108 height 22
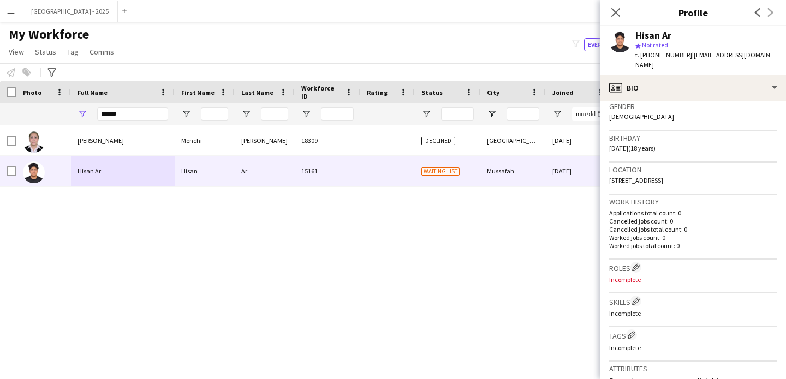
scroll to position [233, 0]
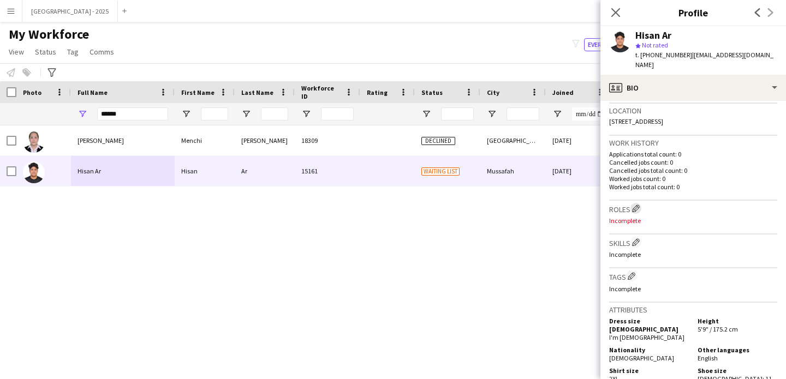
click at [641, 203] on button "Edit crew company roles" at bounding box center [635, 208] width 11 height 11
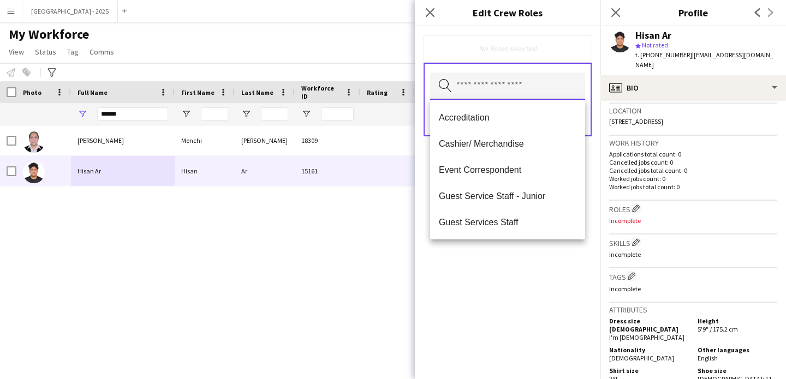
click at [468, 91] on input "text" at bounding box center [507, 86] width 155 height 27
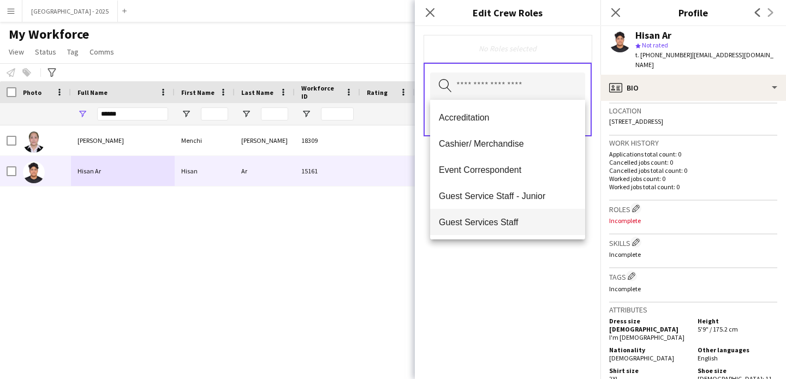
click at [520, 218] on span "Guest Services Staff" at bounding box center [507, 222] width 137 height 10
click at [541, 271] on div "Guest Services Staff Remove Search by role type Save" at bounding box center [507, 202] width 185 height 353
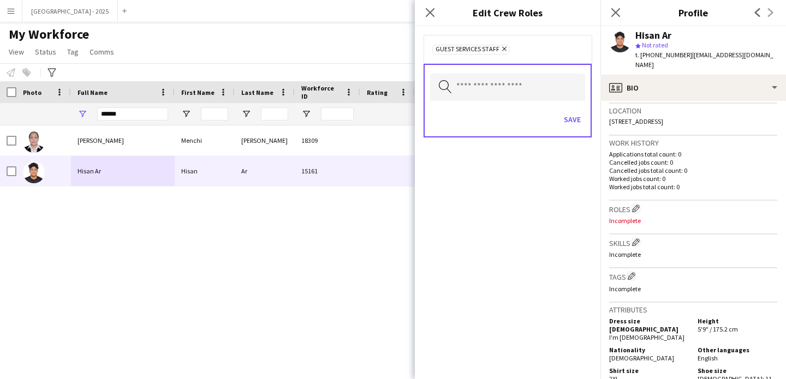
click at [579, 110] on div "Save" at bounding box center [507, 120] width 155 height 31
click at [579, 118] on button "Save" at bounding box center [572, 119] width 26 height 17
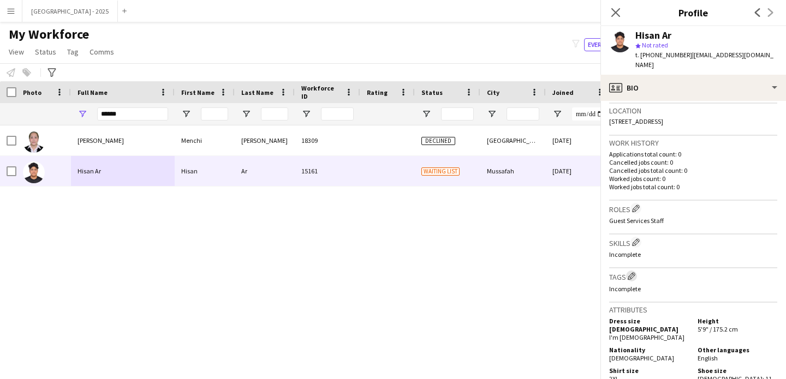
click at [635, 272] on app-icon "Edit crew company tags" at bounding box center [631, 276] width 8 height 8
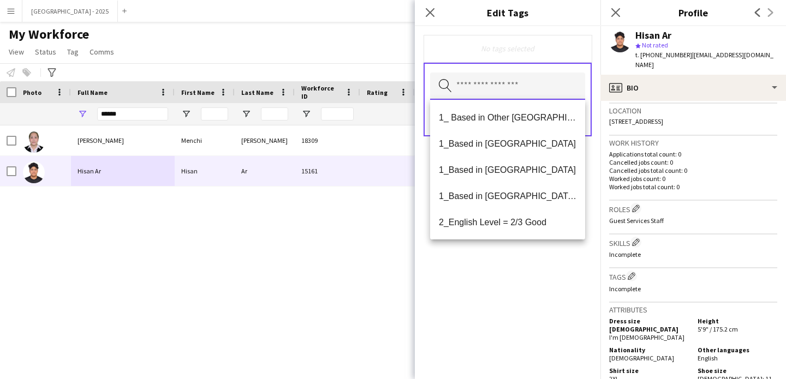
click at [496, 82] on input "text" at bounding box center [507, 86] width 155 height 27
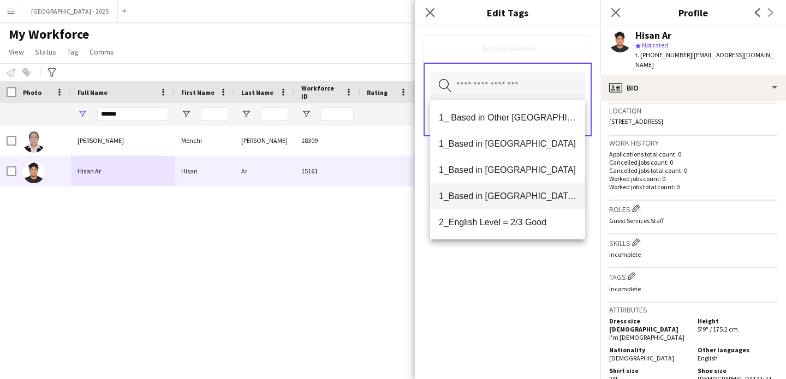
click at [523, 191] on span "1_Based in [GEOGRAPHIC_DATA]/[GEOGRAPHIC_DATA]/Ajman" at bounding box center [507, 196] width 137 height 10
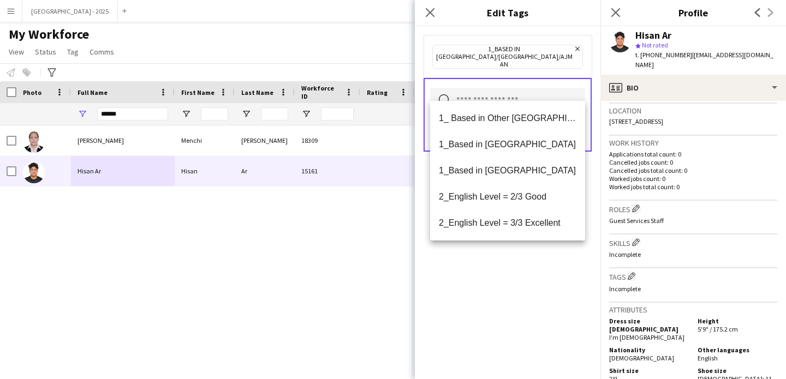
click at [545, 282] on div "1_Based in Dubai/Sharjah/Ajman Remove Search by tag name Save" at bounding box center [507, 202] width 185 height 353
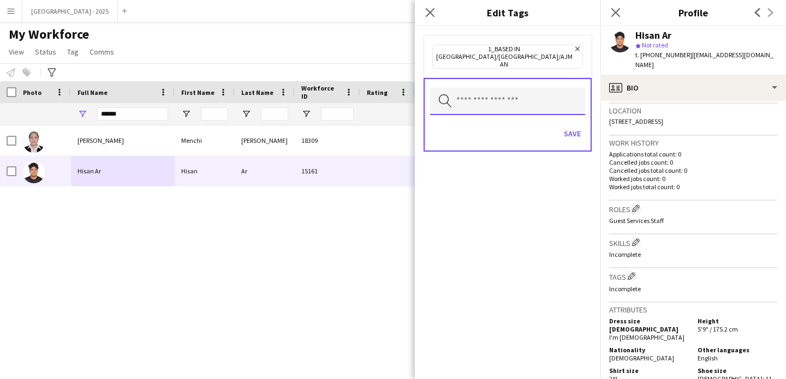
click at [556, 94] on input "text" at bounding box center [507, 101] width 155 height 27
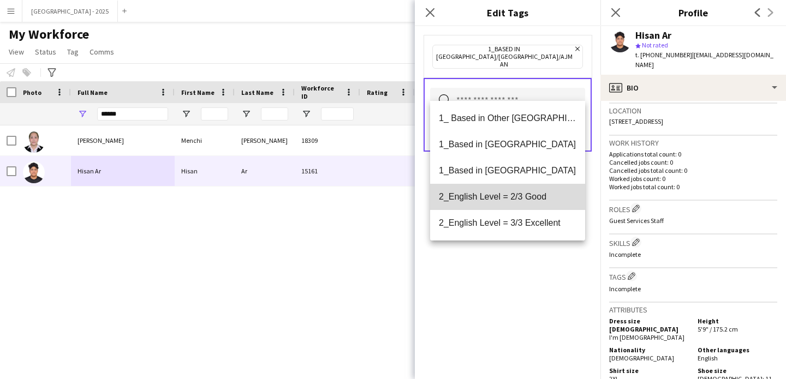
click at [542, 195] on span "2_English Level = 2/3 Good" at bounding box center [507, 196] width 137 height 10
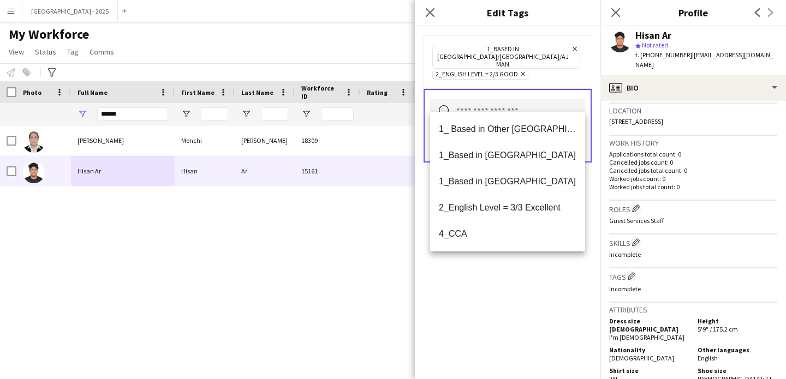
click at [541, 281] on div "1_Based in [GEOGRAPHIC_DATA]/[GEOGRAPHIC_DATA]/Ajman Remove 2_English Level = 2…" at bounding box center [507, 202] width 185 height 353
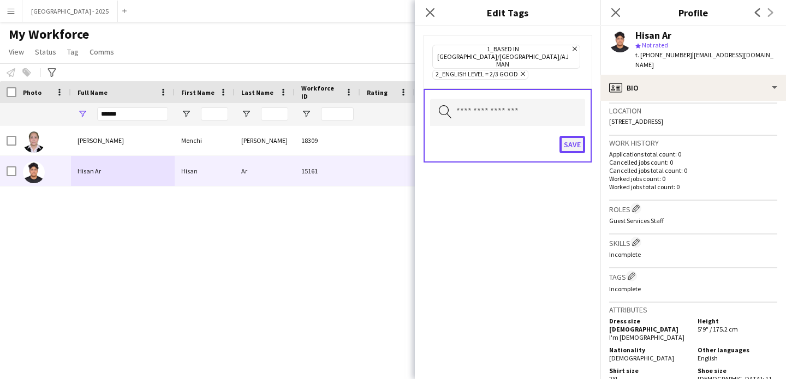
click at [572, 136] on button "Save" at bounding box center [572, 144] width 26 height 17
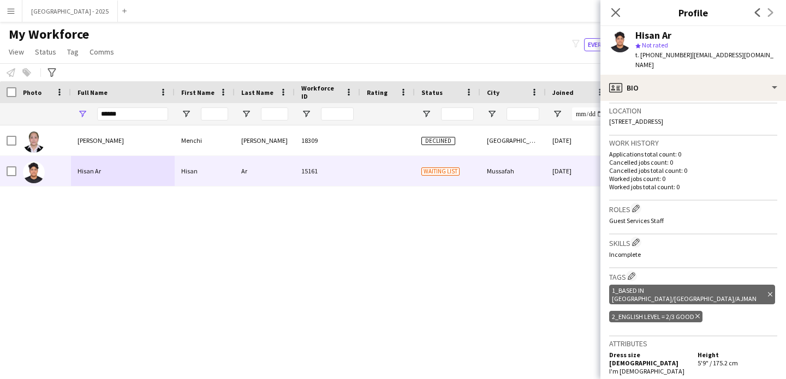
click at [768, 291] on icon "Delete tag" at bounding box center [770, 294] width 4 height 7
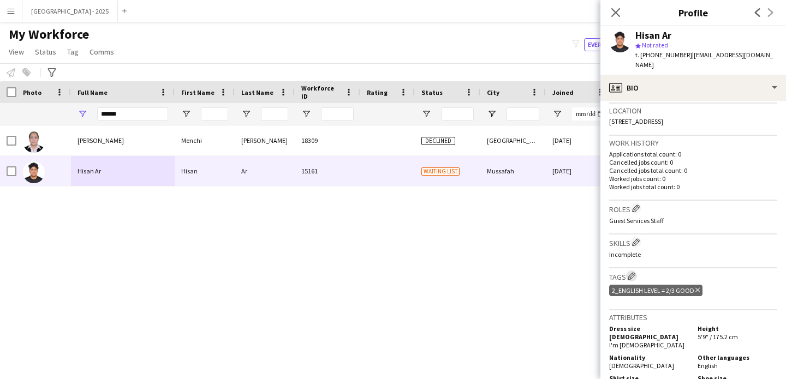
click at [632, 271] on button "Edit crew company tags" at bounding box center [631, 276] width 11 height 11
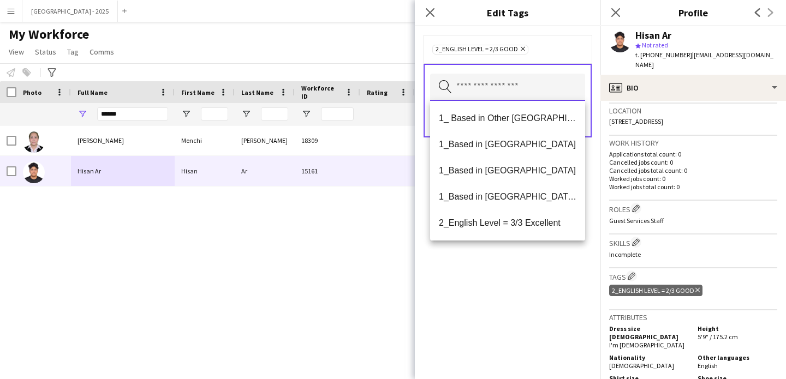
click at [482, 95] on input "text" at bounding box center [507, 87] width 155 height 27
click at [499, 143] on span "1_Based in [GEOGRAPHIC_DATA]" at bounding box center [507, 144] width 137 height 10
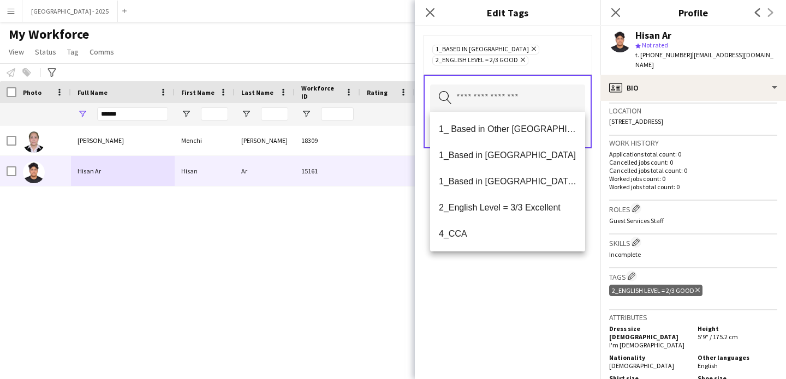
click at [539, 278] on div "1_Based in Abu Dhabi Remove 2_English Level = 2/3 Good Remove Search by tag nam…" at bounding box center [507, 202] width 185 height 353
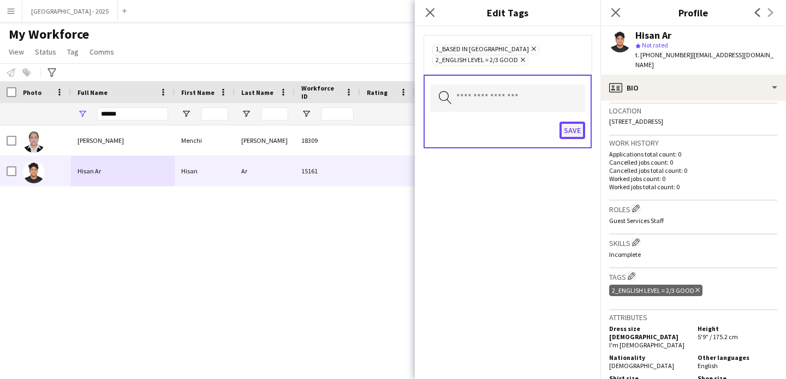
click at [567, 133] on button "Save" at bounding box center [572, 130] width 26 height 17
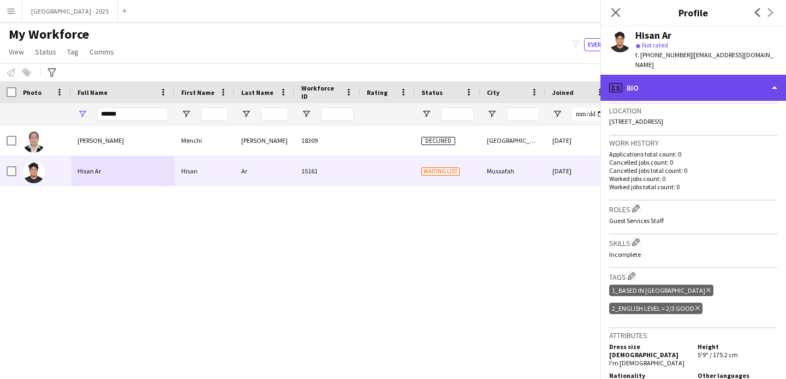
click at [638, 81] on div "profile Bio" at bounding box center [692, 88] width 185 height 26
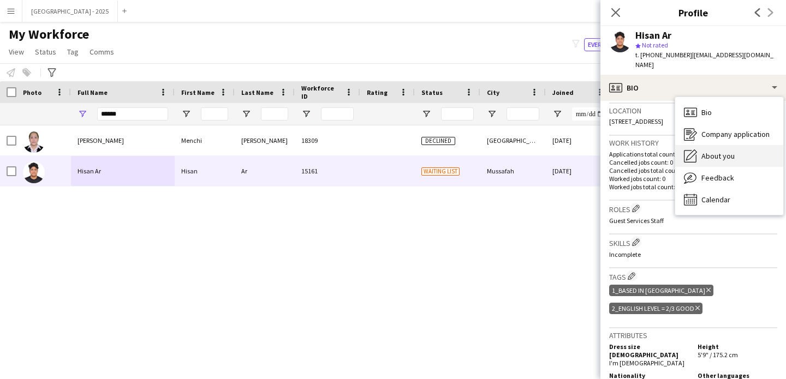
click at [722, 151] on span "About you" at bounding box center [717, 156] width 33 height 10
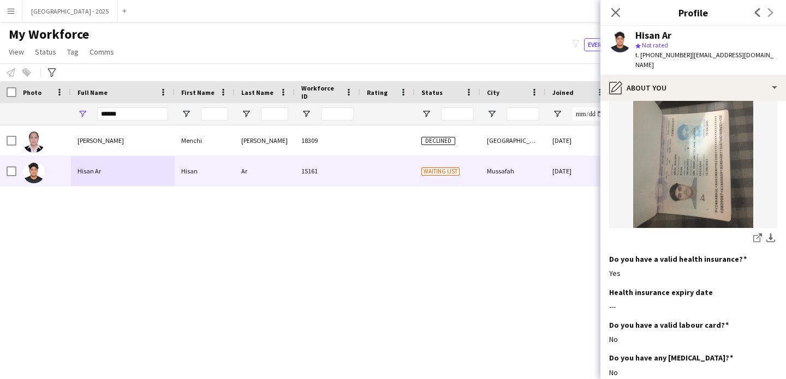
scroll to position [875, 0]
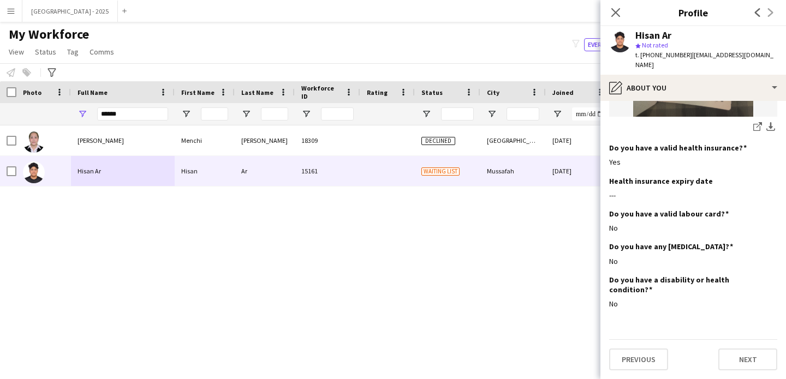
click at [675, 95] on img at bounding box center [693, 37] width 168 height 160
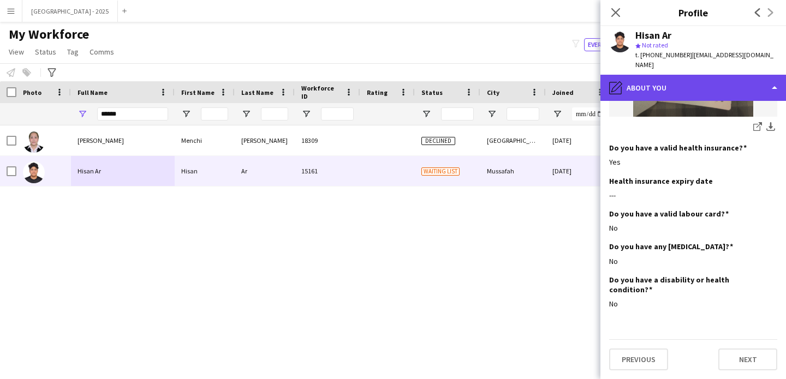
click at [674, 77] on div "pencil4 About you" at bounding box center [692, 88] width 185 height 26
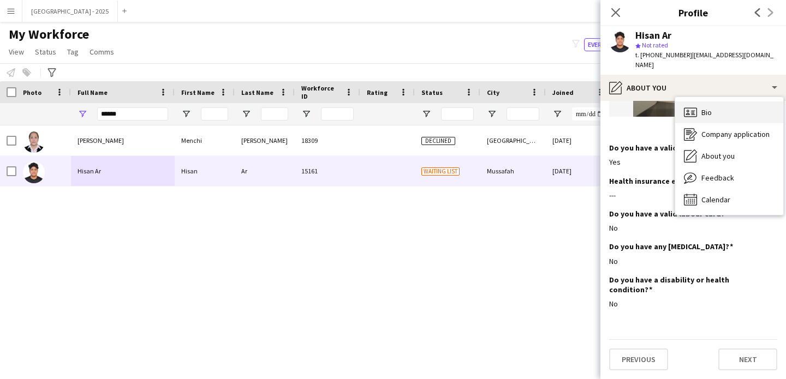
click at [726, 101] on div "Bio Bio" at bounding box center [729, 112] width 108 height 22
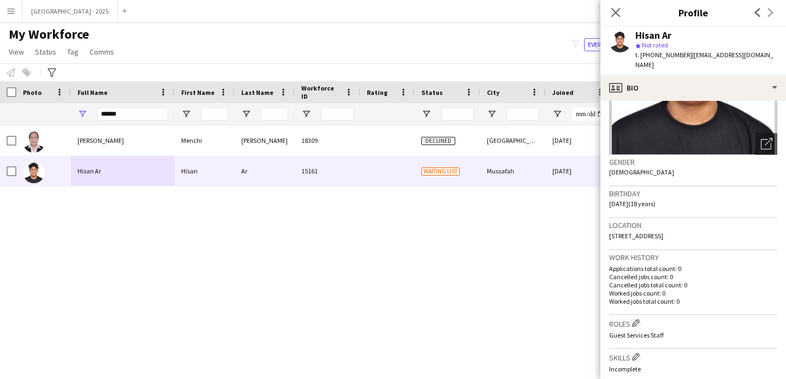
scroll to position [70, 0]
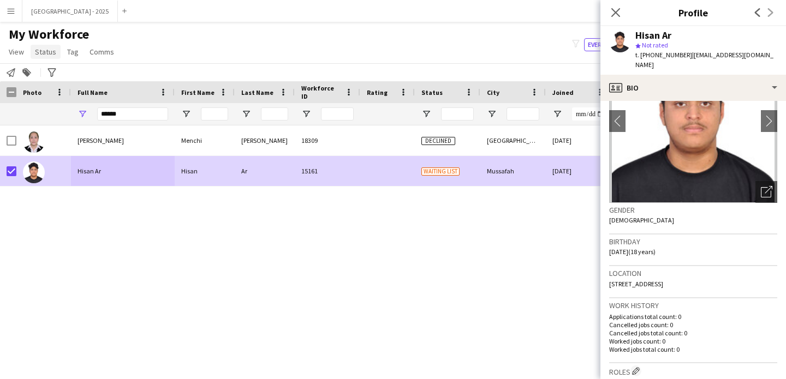
click at [39, 49] on span "Status" at bounding box center [45, 52] width 21 height 10
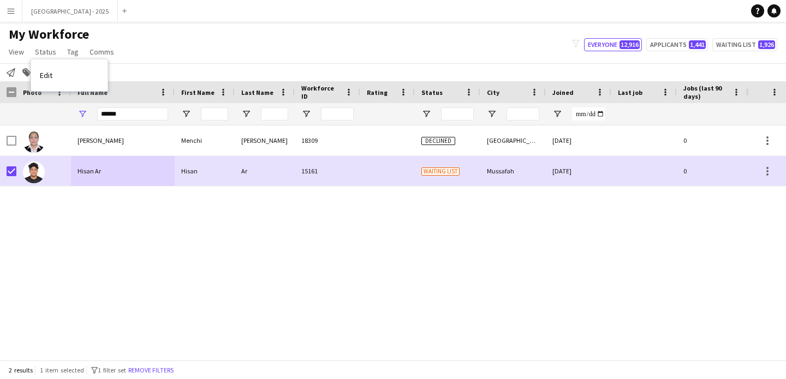
click at [70, 68] on link "Edit" at bounding box center [69, 75] width 76 height 23
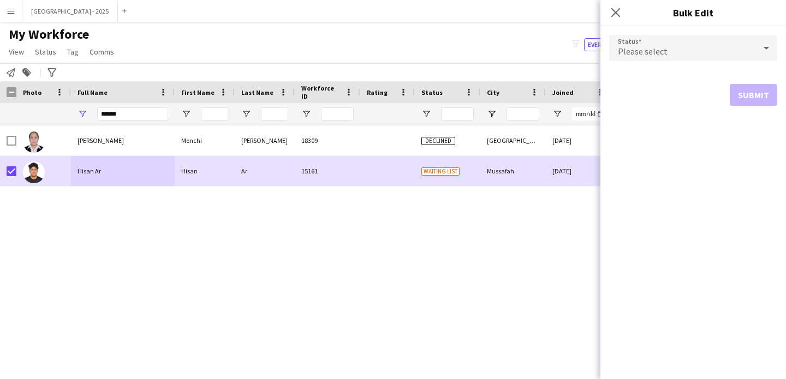
click at [685, 53] on div "Please select" at bounding box center [682, 48] width 146 height 26
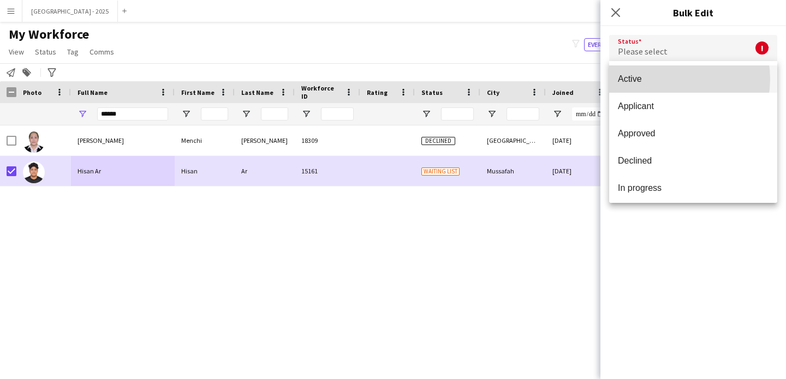
click at [668, 81] on span "Active" at bounding box center [693, 79] width 151 height 10
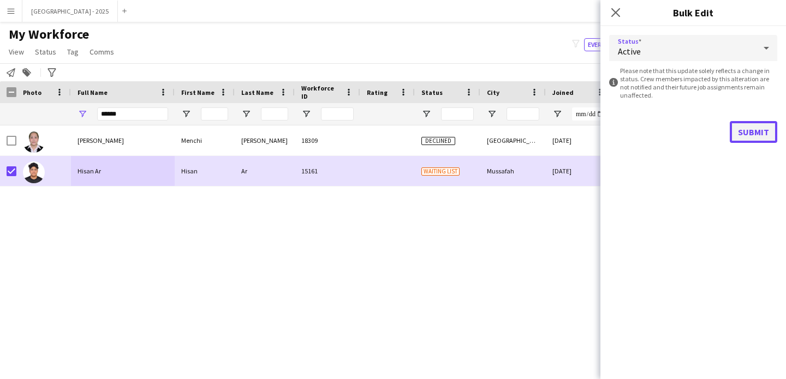
click at [744, 127] on button "Submit" at bounding box center [752, 132] width 47 height 22
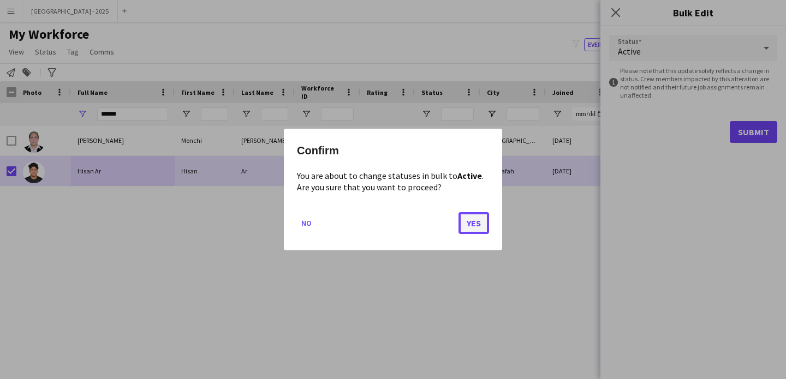
click at [484, 224] on button "Yes" at bounding box center [473, 223] width 31 height 22
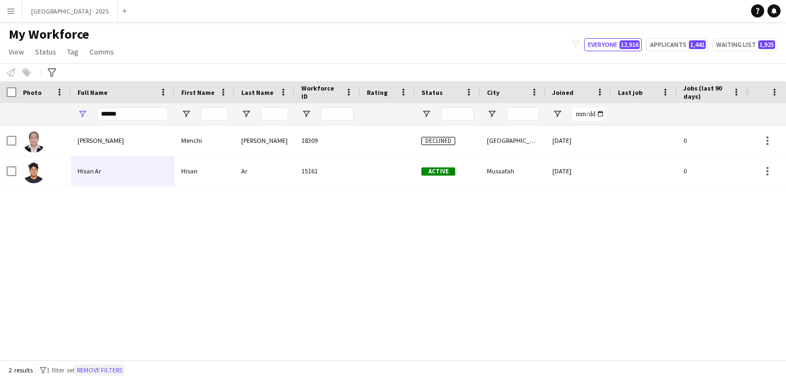
click at [124, 368] on button "Remove filters" at bounding box center [100, 370] width 50 height 12
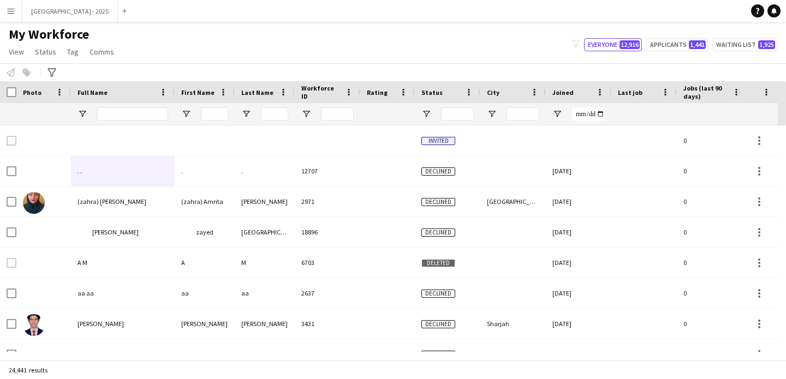
scroll to position [0, 376]
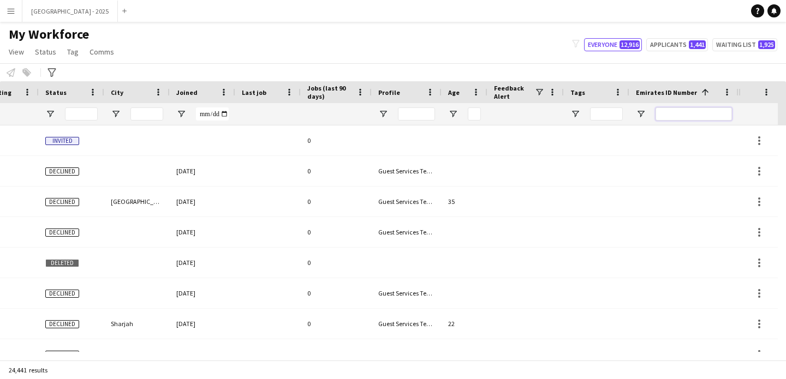
click at [729, 110] on input "Emirates ID Number Filter Input" at bounding box center [693, 113] width 76 height 13
paste input "*******"
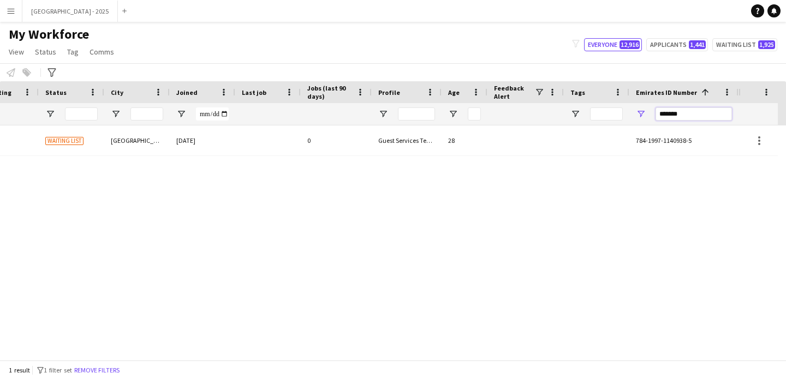
type input "*******"
click at [324, 142] on div "0" at bounding box center [336, 140] width 71 height 30
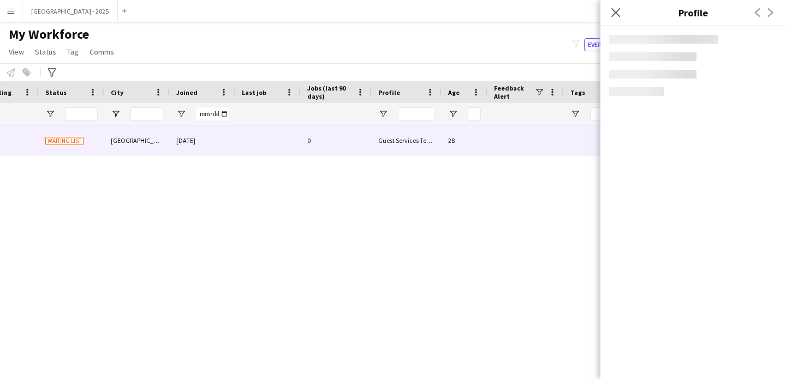
scroll to position [0, 368]
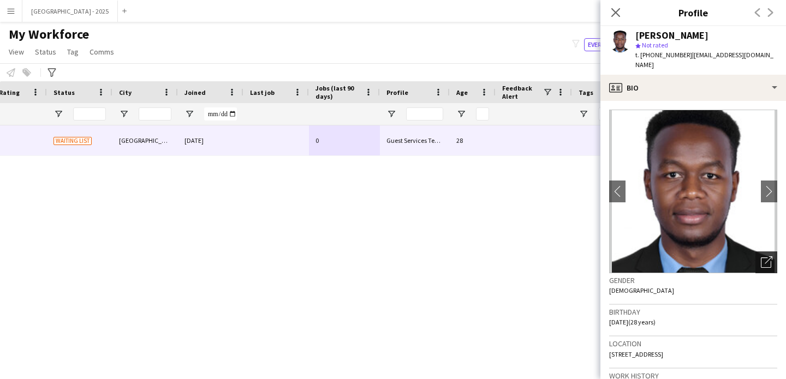
click at [763, 257] on icon "Open photos pop-in" at bounding box center [766, 261] width 11 height 11
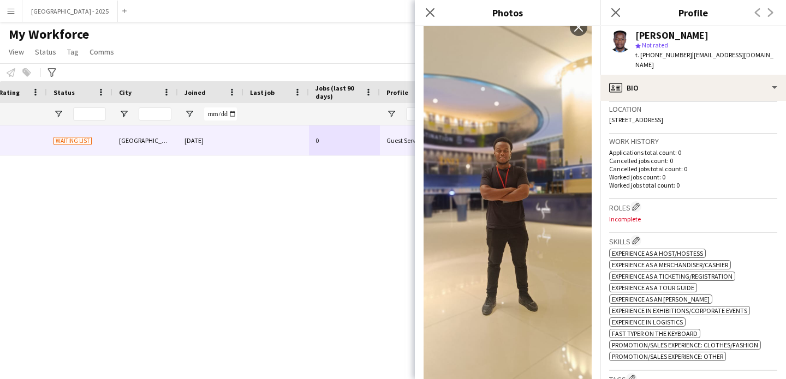
scroll to position [314, 0]
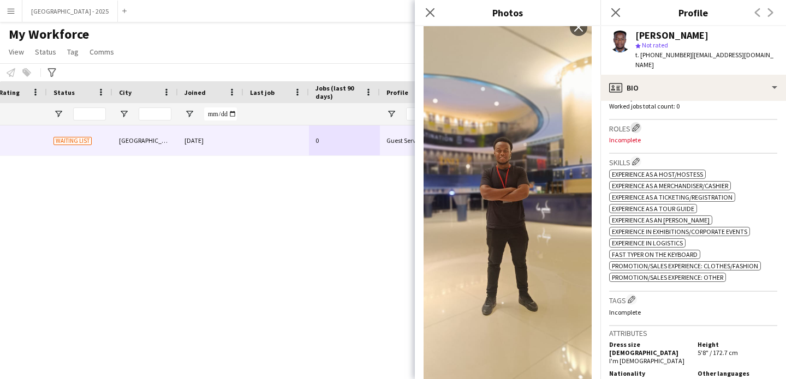
click at [633, 126] on app-icon "Edit crew company roles" at bounding box center [636, 128] width 8 height 8
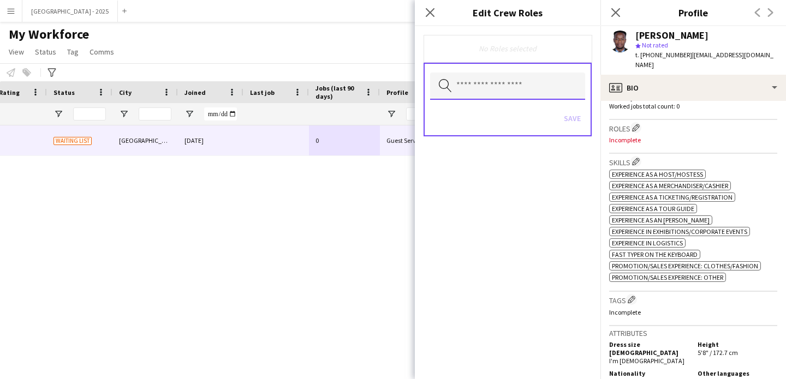
click at [538, 88] on input "text" at bounding box center [507, 86] width 155 height 27
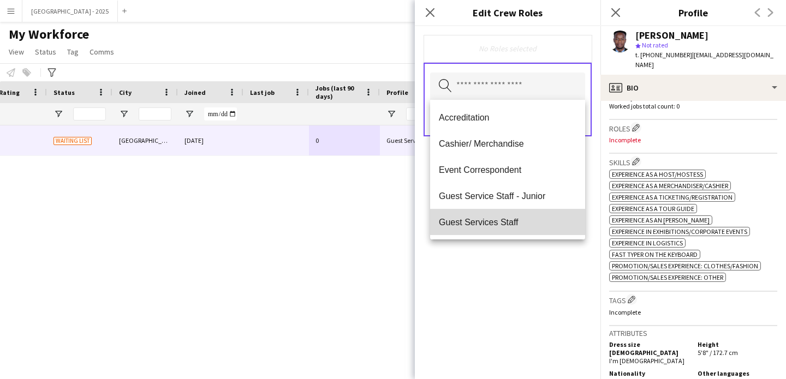
click at [524, 212] on mat-option "Guest Services Staff" at bounding box center [507, 222] width 155 height 26
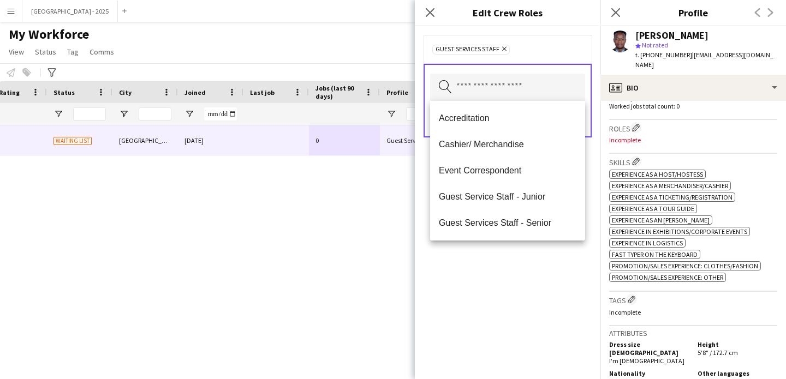
click at [539, 294] on div "Guest Services Staff Remove Search by role type Save" at bounding box center [507, 202] width 185 height 353
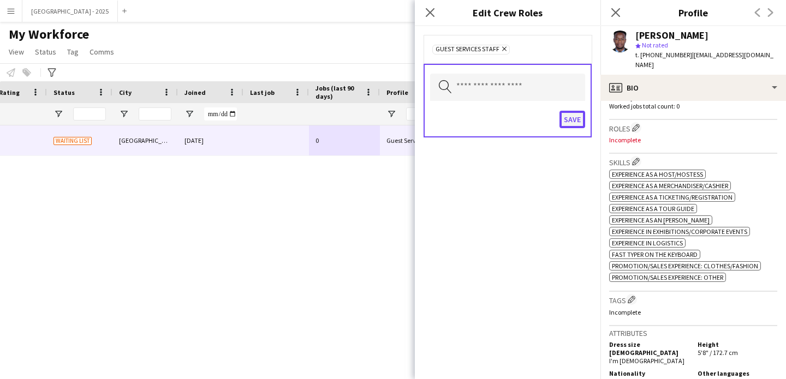
click at [570, 123] on button "Save" at bounding box center [572, 119] width 26 height 17
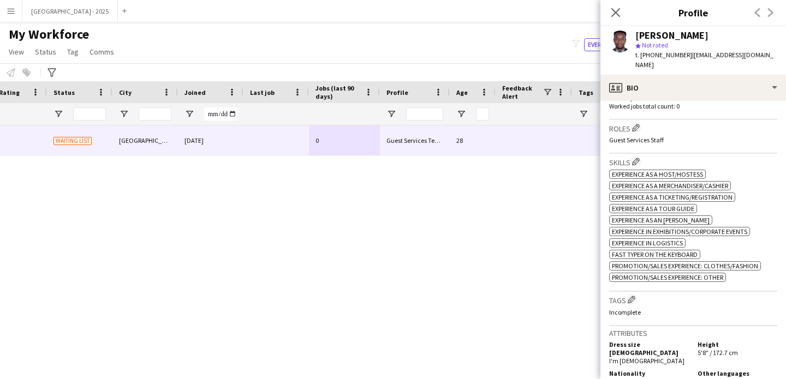
drag, startPoint x: 635, startPoint y: 307, endPoint x: 625, endPoint y: 294, distance: 15.9
click at [635, 303] on app-icon "Edit crew company tags" at bounding box center [631, 300] width 8 height 8
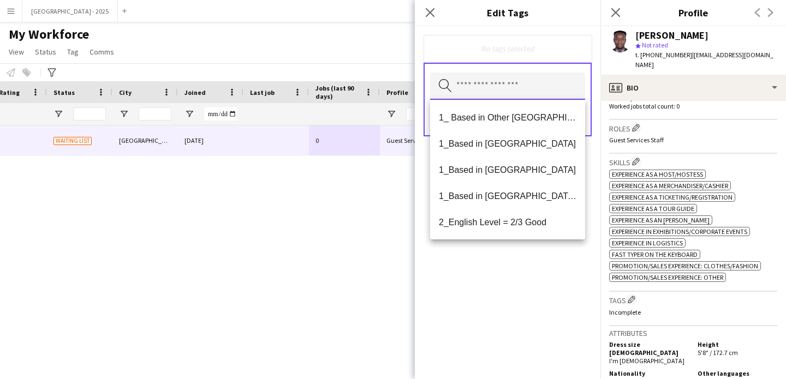
click at [533, 79] on input "text" at bounding box center [507, 86] width 155 height 27
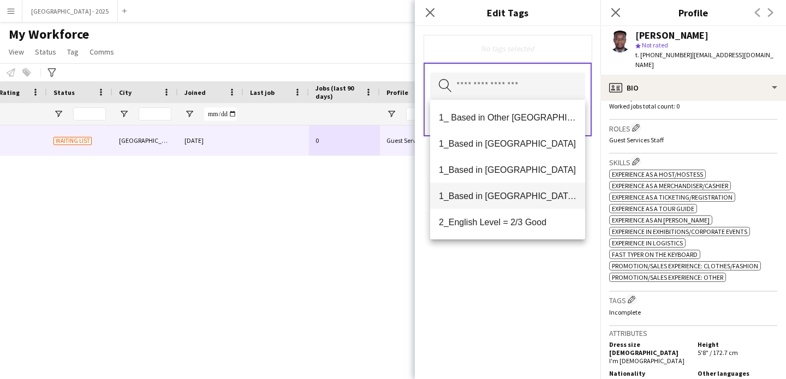
click at [532, 201] on mat-option "1_Based in [GEOGRAPHIC_DATA]/[GEOGRAPHIC_DATA]/Ajman" at bounding box center [507, 196] width 155 height 26
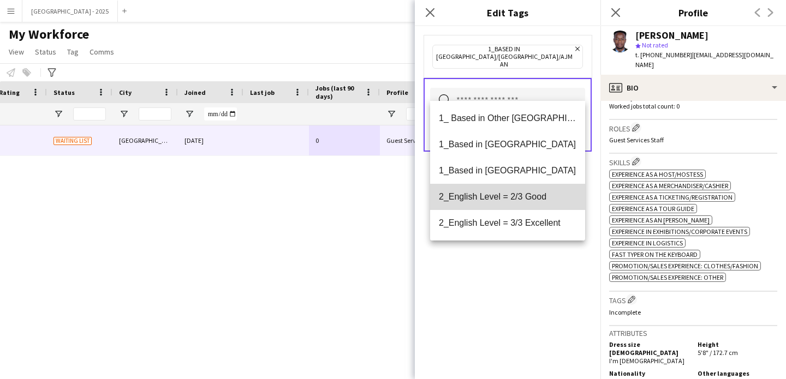
click at [533, 199] on span "2_English Level = 2/3 Good" at bounding box center [507, 196] width 137 height 10
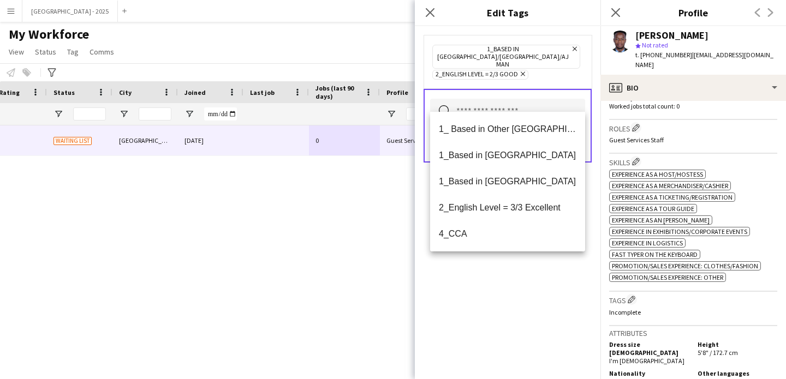
click at [525, 279] on div "1_Based in [GEOGRAPHIC_DATA]/[GEOGRAPHIC_DATA]/Ajman Remove 2_English Level = 2…" at bounding box center [507, 202] width 185 height 353
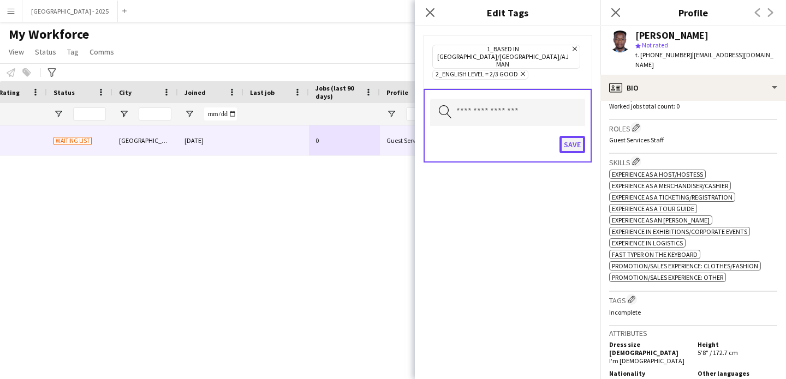
click at [573, 136] on button "Save" at bounding box center [572, 144] width 26 height 17
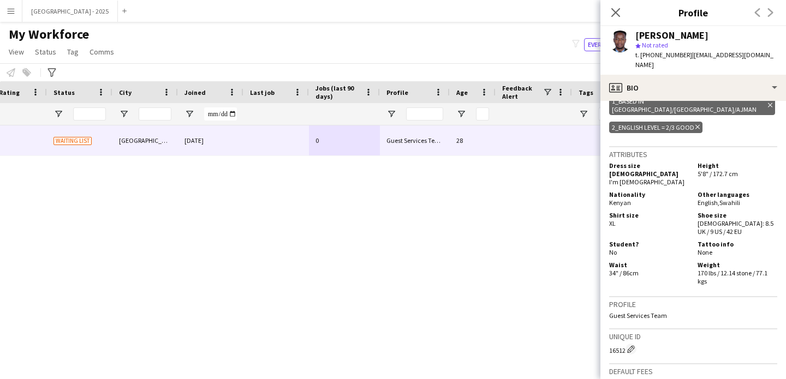
scroll to position [137, 0]
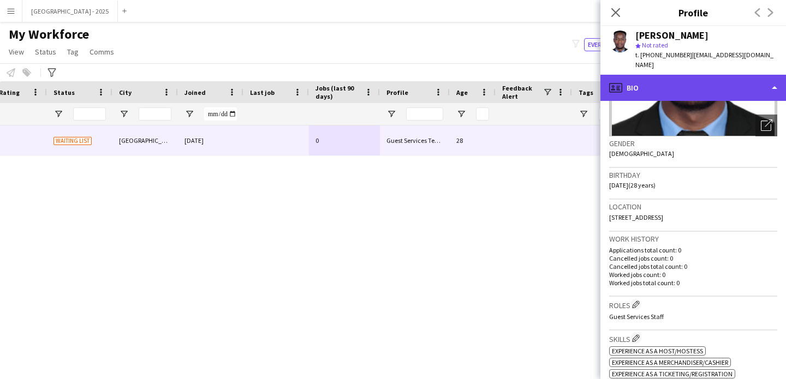
click at [649, 75] on div "profile Bio" at bounding box center [692, 88] width 185 height 26
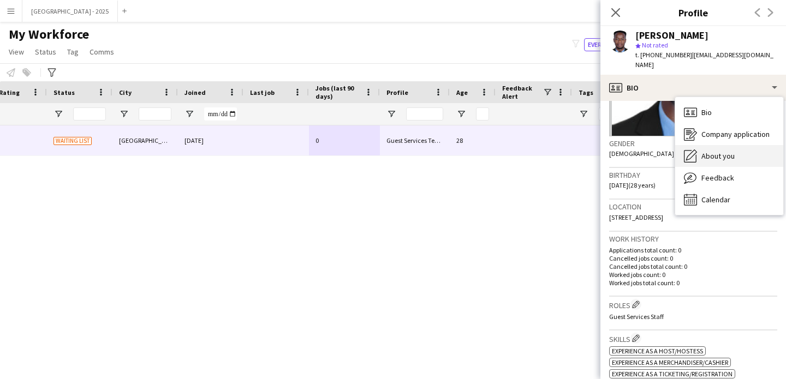
click at [720, 151] on span "About you" at bounding box center [717, 156] width 33 height 10
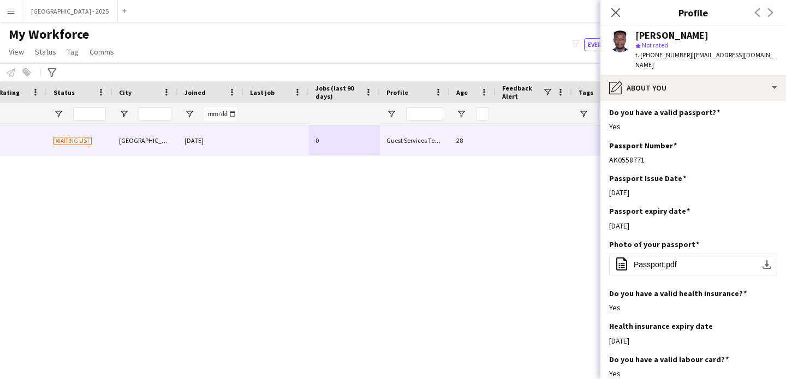
scroll to position [0, 0]
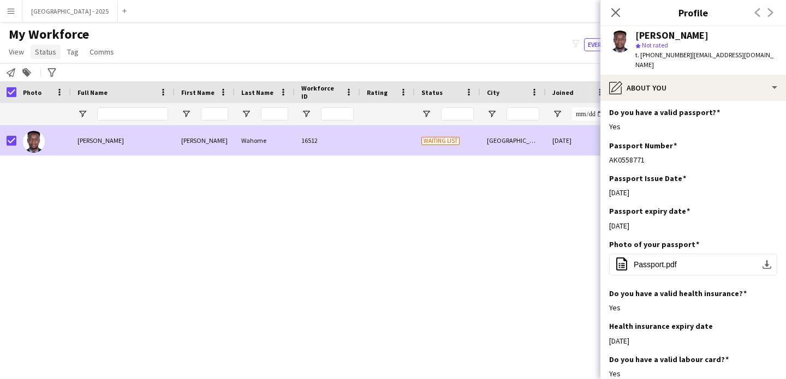
click at [50, 56] on span "Status" at bounding box center [45, 52] width 21 height 10
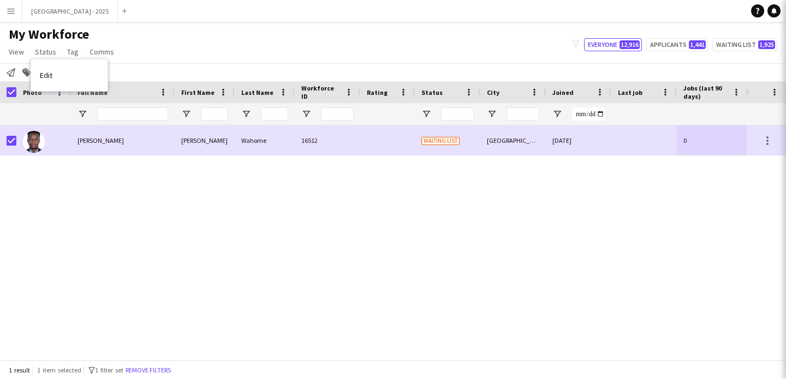
click at [67, 77] on app-workforce-header "My Workforce View Views Default view New view Update view Delete view Edit name…" at bounding box center [393, 53] width 786 height 55
click at [67, 77] on link "Edit" at bounding box center [69, 75] width 76 height 23
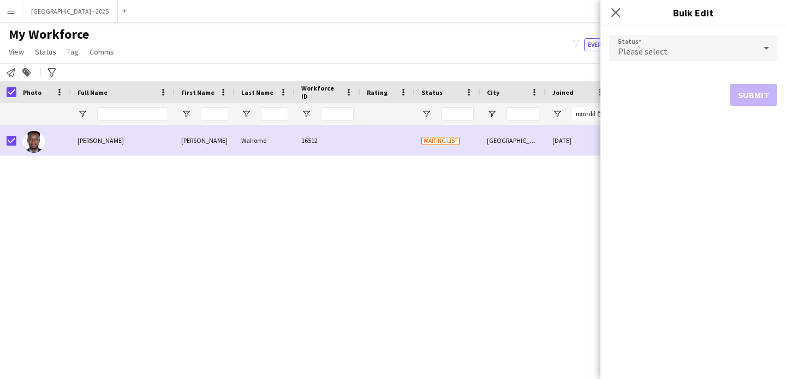
click at [645, 52] on span "Please select" at bounding box center [643, 51] width 50 height 11
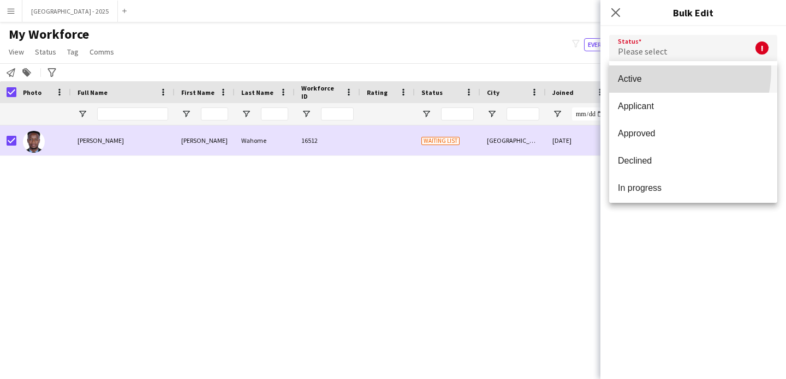
click at [640, 69] on mat-option "Active" at bounding box center [693, 78] width 168 height 27
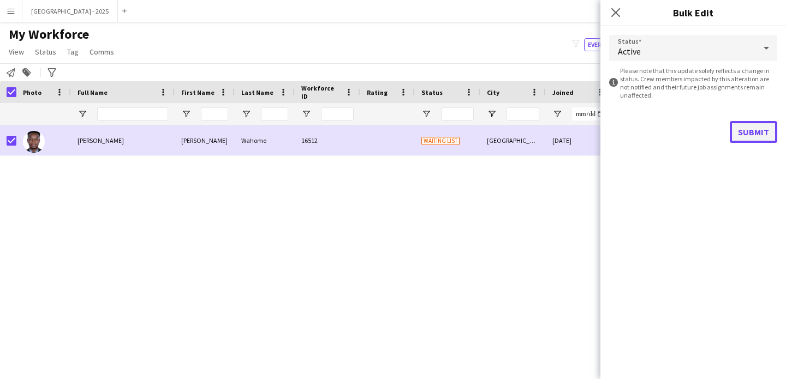
click at [733, 124] on button "Submit" at bounding box center [752, 132] width 47 height 22
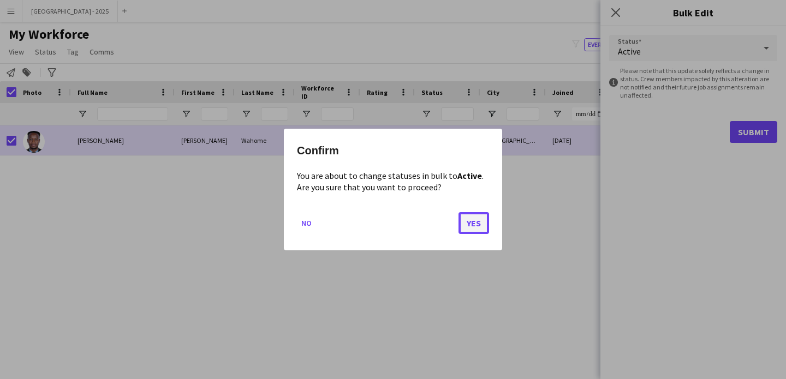
click at [464, 224] on button "Yes" at bounding box center [473, 223] width 31 height 22
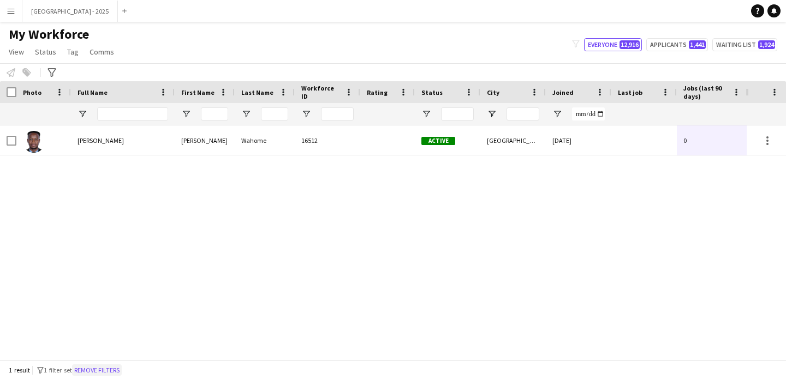
click at [116, 368] on button "Remove filters" at bounding box center [97, 370] width 50 height 12
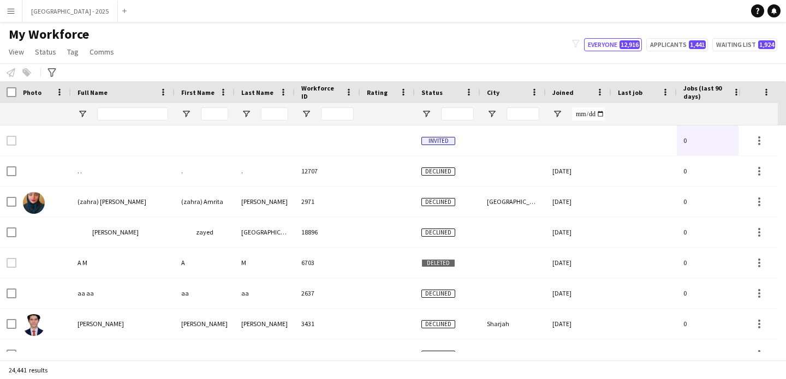
scroll to position [0, 376]
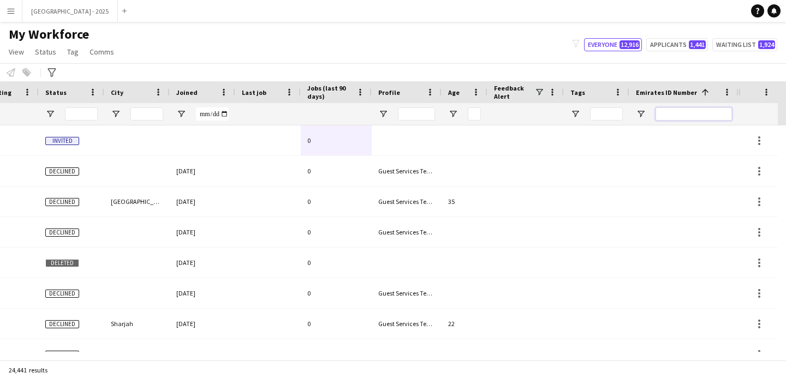
click at [665, 112] on input "Emirates ID Number Filter Input" at bounding box center [693, 113] width 76 height 13
paste input "*******"
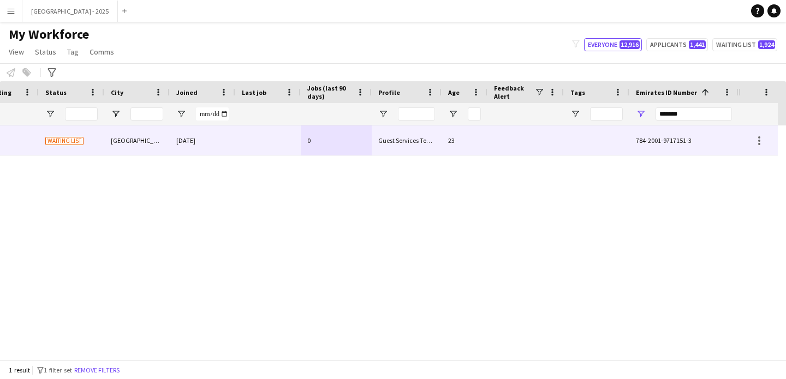
drag, startPoint x: 203, startPoint y: 146, endPoint x: 390, endPoint y: 203, distance: 195.5
click at [203, 148] on div "[DATE]" at bounding box center [202, 140] width 65 height 30
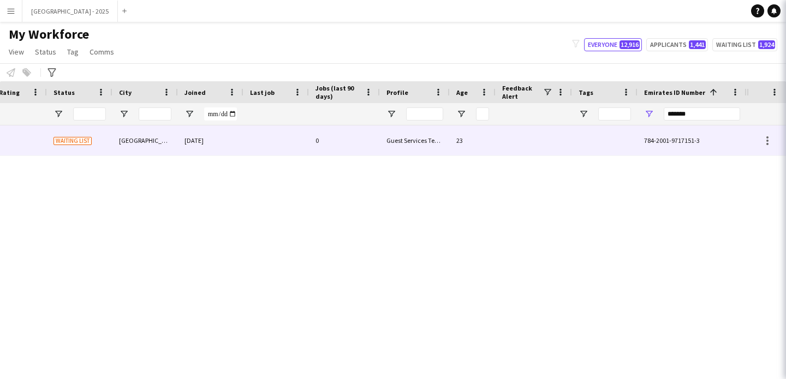
scroll to position [0, 368]
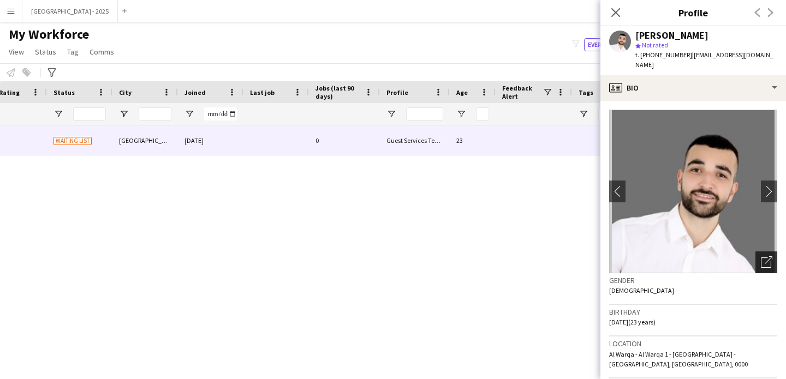
click at [761, 256] on icon "Open photos pop-in" at bounding box center [766, 261] width 11 height 11
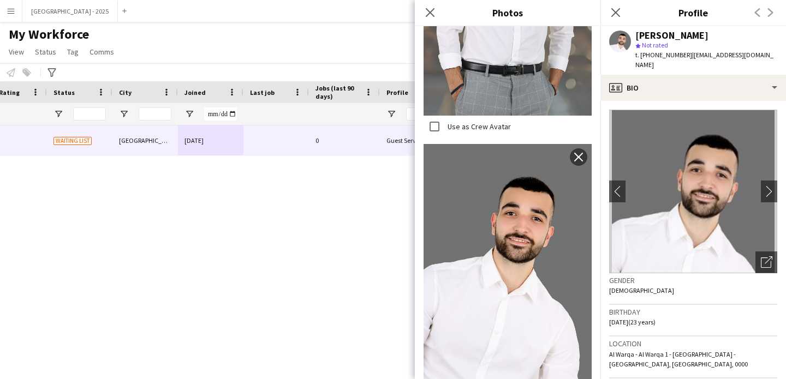
scroll to position [538, 0]
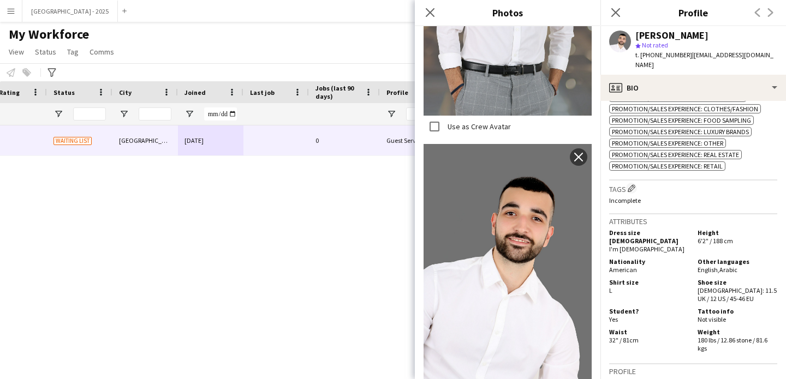
click at [736, 278] on h5 "Shoe size" at bounding box center [737, 282] width 80 height 8
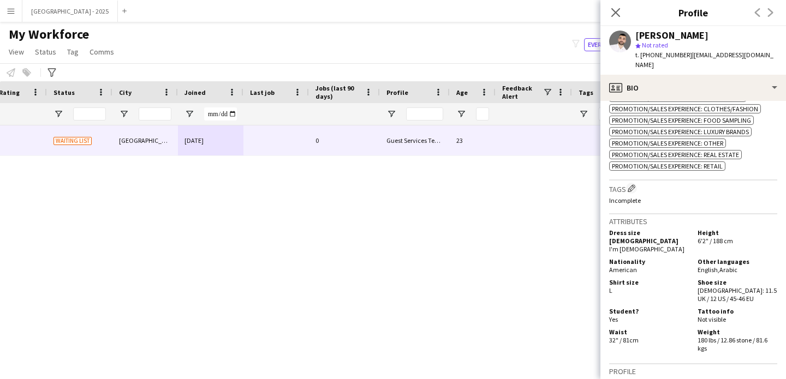
drag, startPoint x: 610, startPoint y: 7, endPoint x: 533, endPoint y: 74, distance: 102.5
click at [610, 7] on app-icon "Close pop-in" at bounding box center [615, 12] width 13 height 13
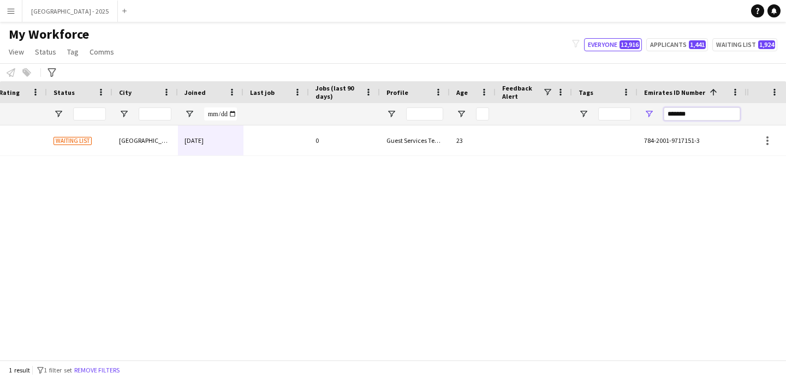
click at [688, 113] on input "*******" at bounding box center [701, 113] width 76 height 13
paste input "Emirates ID Number Filter Input"
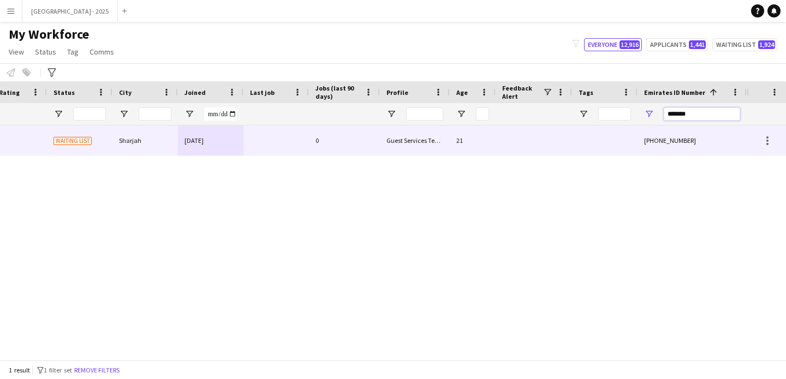
type input "*******"
click at [569, 142] on div at bounding box center [533, 140] width 76 height 30
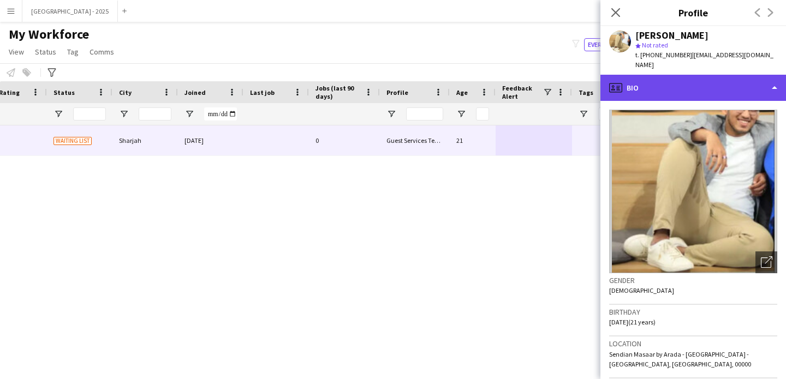
click at [700, 77] on div "profile Bio" at bounding box center [692, 88] width 185 height 26
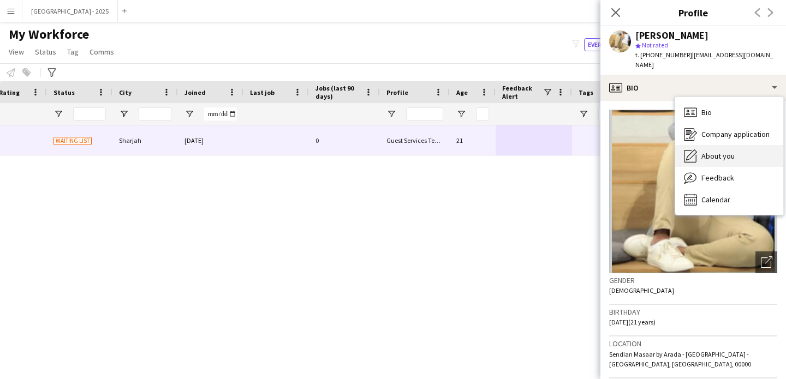
click at [715, 145] on div "About you About you" at bounding box center [729, 156] width 108 height 22
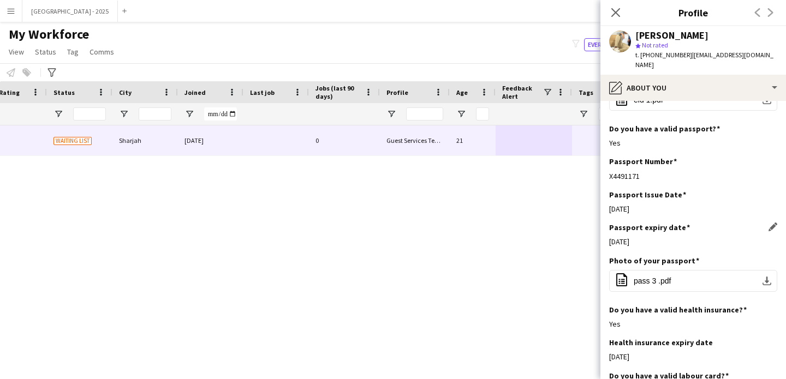
scroll to position [598, 0]
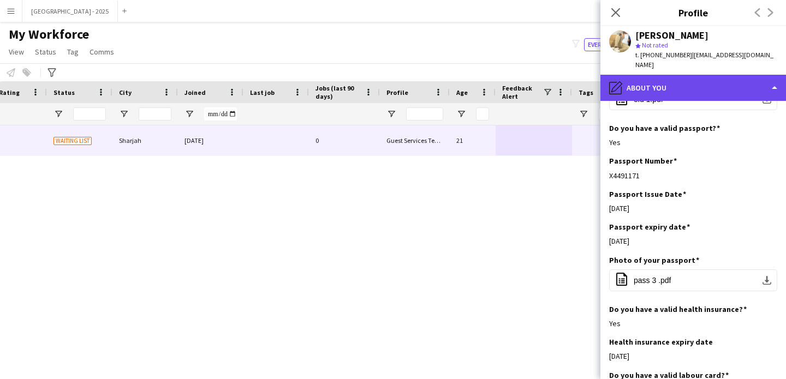
click at [695, 79] on div "pencil4 About you" at bounding box center [692, 88] width 185 height 26
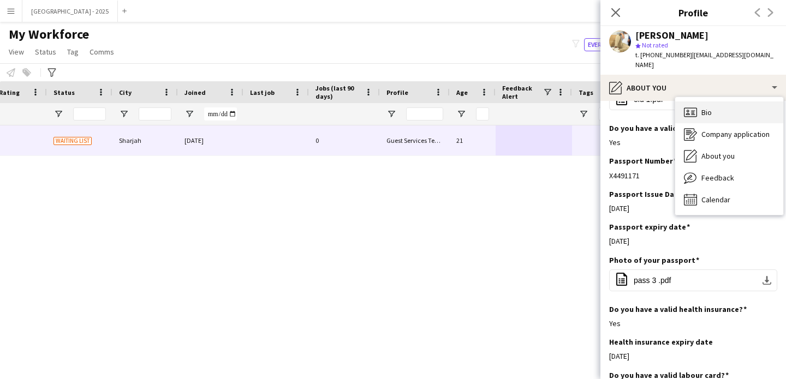
click at [751, 108] on div "Bio Bio" at bounding box center [729, 112] width 108 height 22
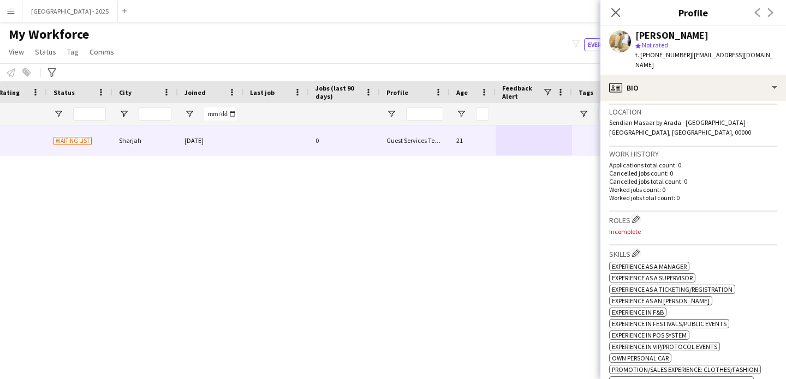
scroll to position [211, 0]
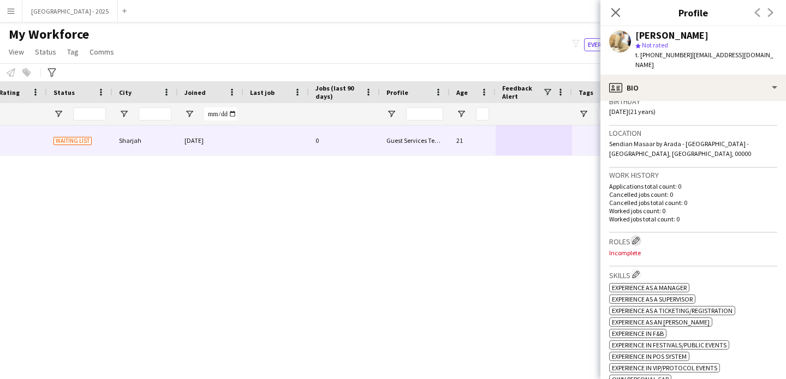
click at [636, 237] on app-icon "Edit crew company roles" at bounding box center [636, 241] width 8 height 8
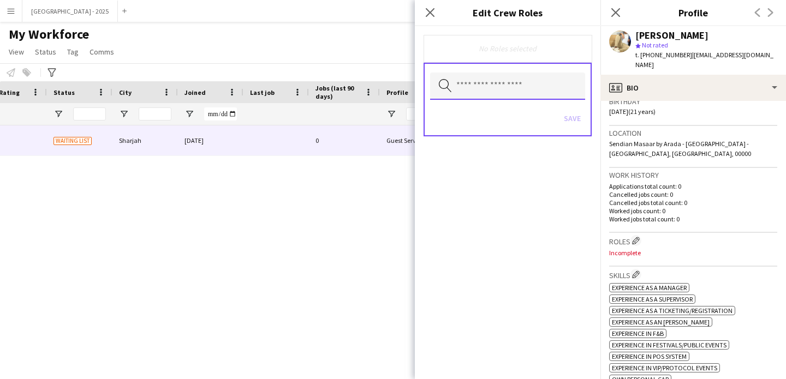
click at [517, 88] on input "text" at bounding box center [507, 86] width 155 height 27
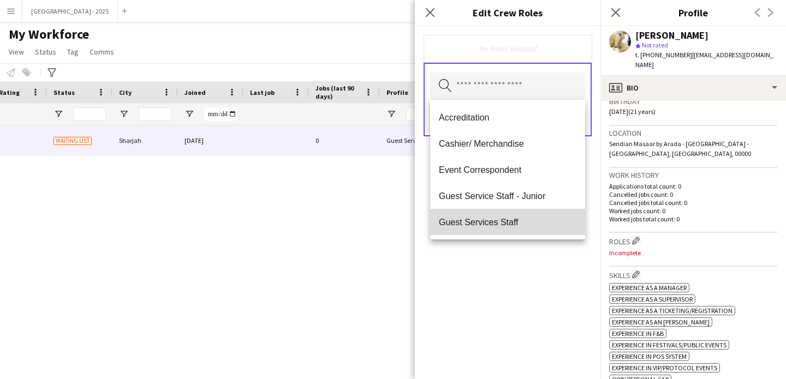
click at [520, 217] on span "Guest Services Staff" at bounding box center [507, 222] width 137 height 10
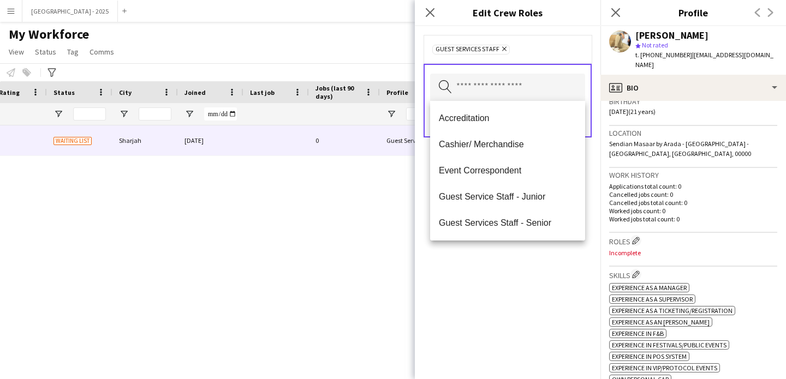
click at [532, 305] on div "Guest Services Staff Remove Search by role type Save" at bounding box center [507, 202] width 185 height 353
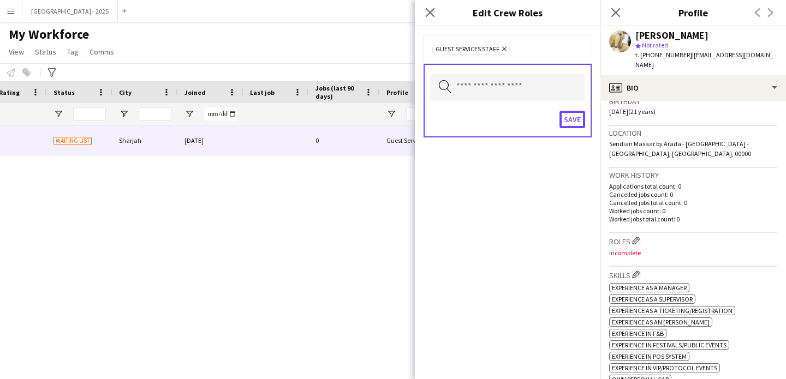
drag, startPoint x: 580, startPoint y: 119, endPoint x: 591, endPoint y: 148, distance: 30.7
click at [580, 119] on button "Save" at bounding box center [572, 119] width 26 height 17
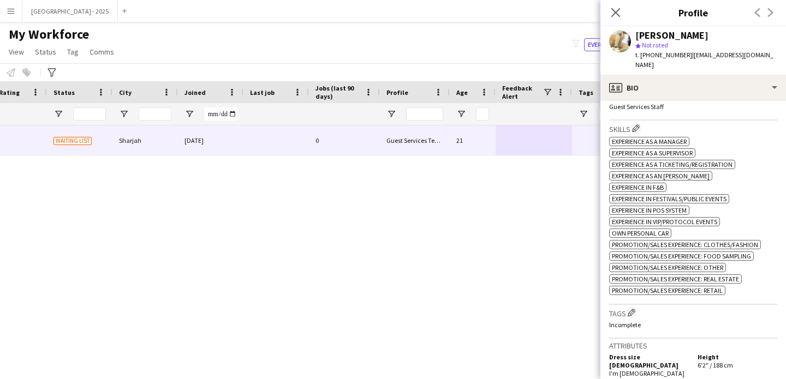
scroll to position [410, 0]
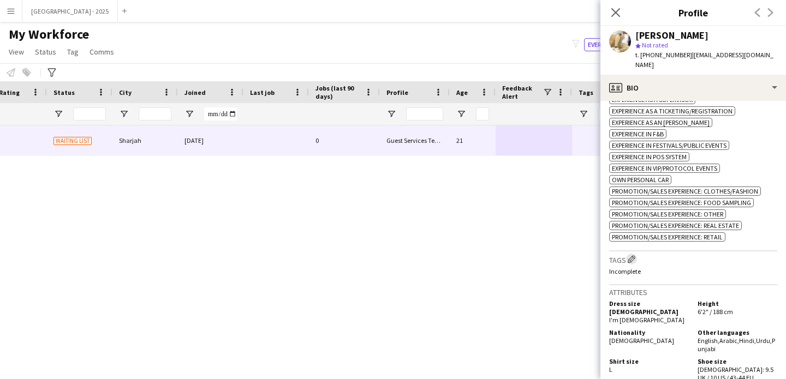
click at [631, 258] on app-icon "Edit crew company tags" at bounding box center [631, 259] width 8 height 8
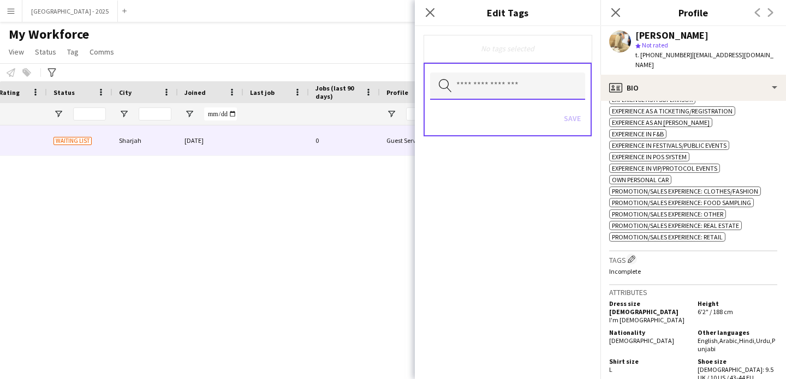
click at [534, 87] on input "text" at bounding box center [507, 86] width 155 height 27
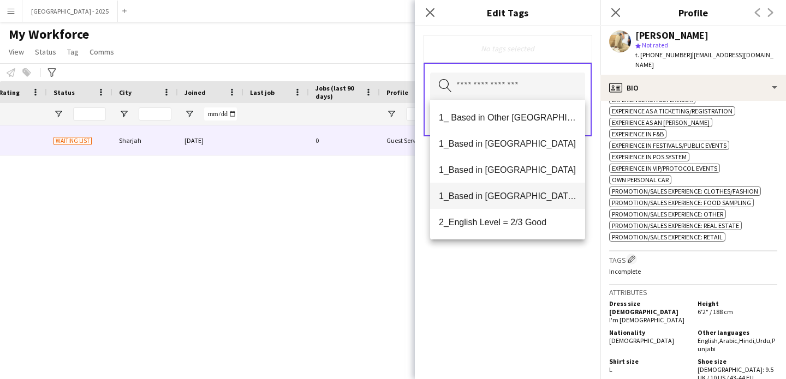
click at [547, 194] on span "1_Based in [GEOGRAPHIC_DATA]/[GEOGRAPHIC_DATA]/Ajman" at bounding box center [507, 196] width 137 height 10
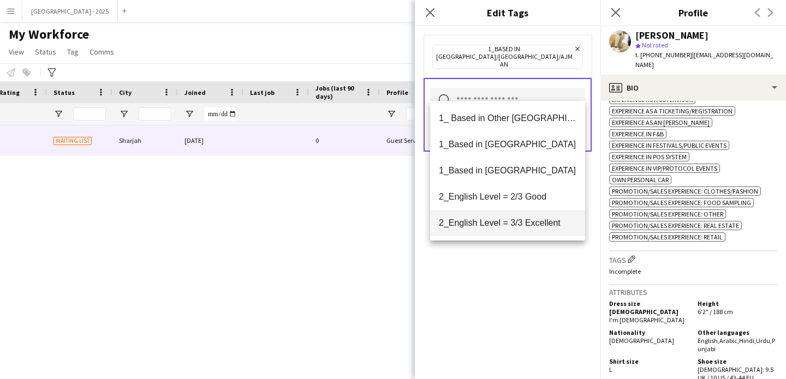
click at [540, 217] on mat-option "2_English Level = 3/3 Excellent" at bounding box center [507, 223] width 155 height 26
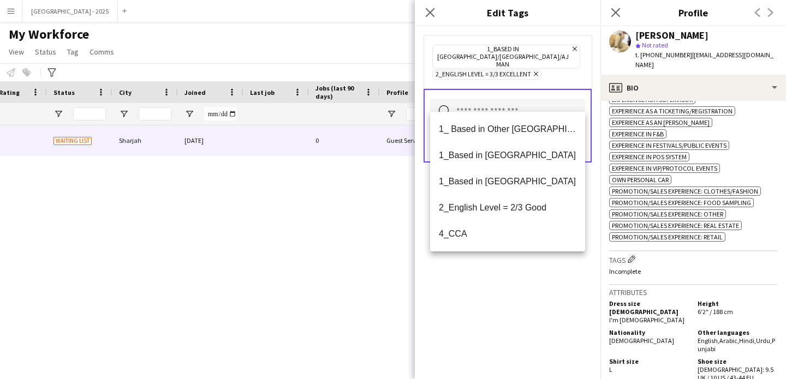
click at [529, 297] on div "1_Based in [GEOGRAPHIC_DATA]/[GEOGRAPHIC_DATA]/Ajman Remove 2_English Level = 3…" at bounding box center [507, 202] width 185 height 353
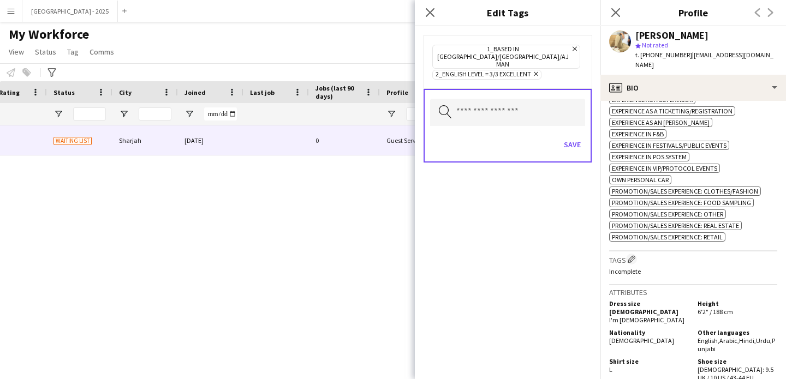
click at [568, 130] on div "Save" at bounding box center [507, 145] width 155 height 31
click at [571, 136] on button "Save" at bounding box center [572, 144] width 26 height 17
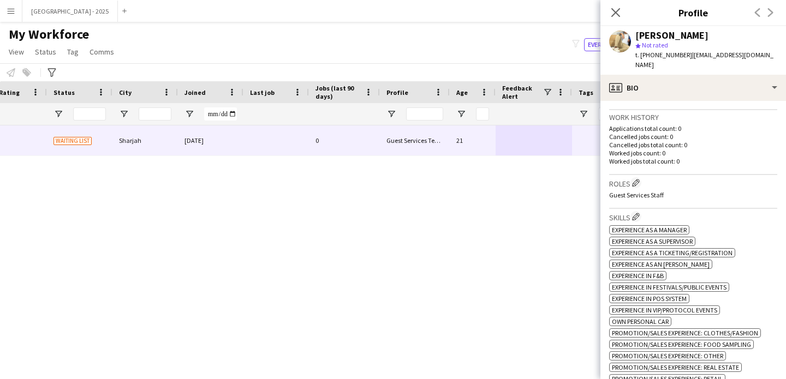
scroll to position [236, 0]
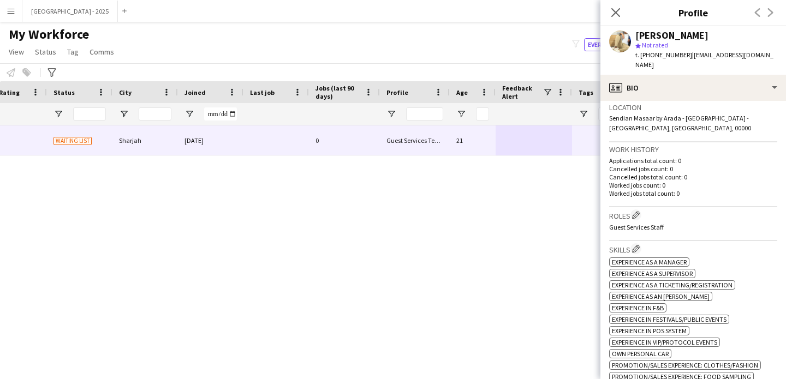
click at [642, 209] on h3 "Roles Edit crew company roles" at bounding box center [693, 214] width 168 height 11
click at [639, 211] on app-icon "Edit crew company roles" at bounding box center [636, 215] width 8 height 8
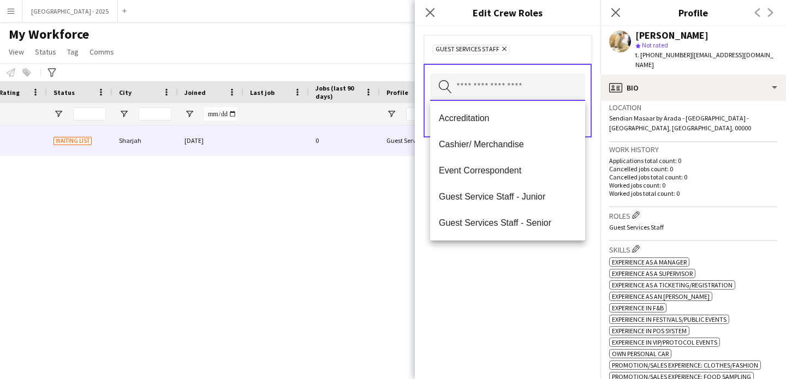
click at [499, 87] on input "text" at bounding box center [507, 87] width 155 height 27
click at [538, 221] on span "Guest Services Staff - Senior" at bounding box center [507, 223] width 137 height 10
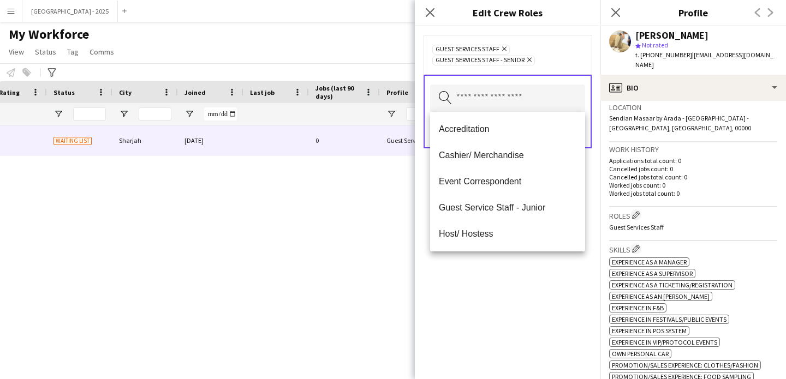
click at [552, 270] on div "Guest Services Staff Remove Guest Services Staff - Senior Remove Search by role…" at bounding box center [507, 202] width 185 height 353
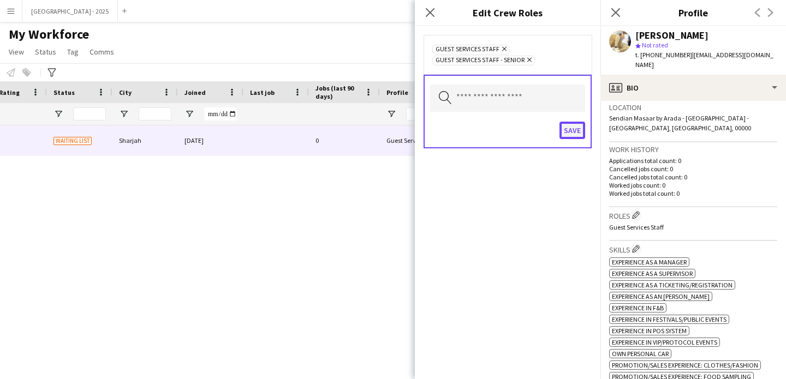
click at [570, 127] on button "Save" at bounding box center [572, 130] width 26 height 17
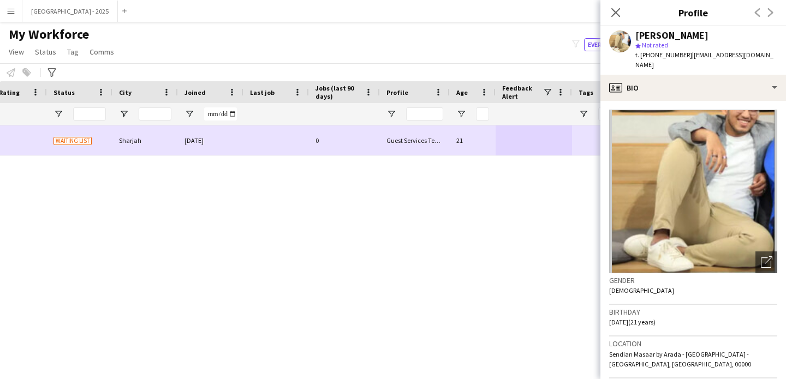
scroll to position [0, 0]
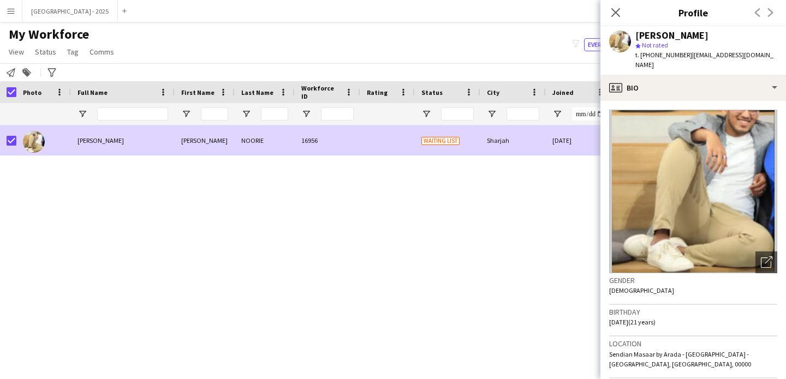
click at [48, 50] on span "Status" at bounding box center [45, 52] width 21 height 10
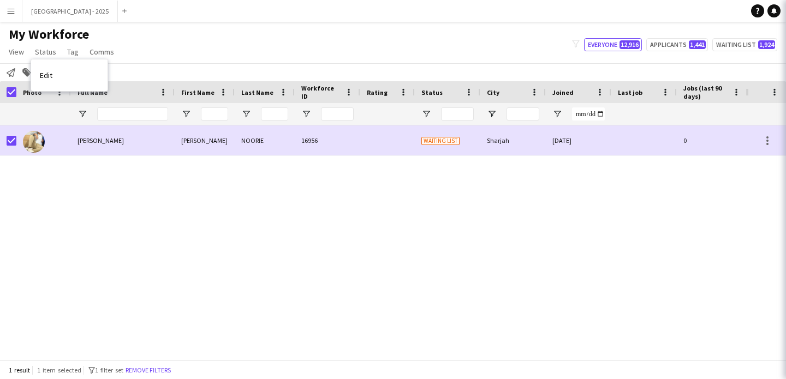
click at [66, 74] on link "Edit" at bounding box center [69, 75] width 76 height 23
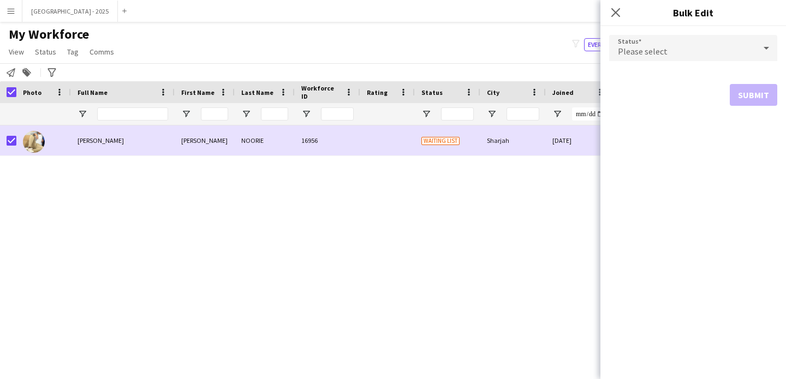
click at [642, 34] on form "Status Please select Submit" at bounding box center [693, 70] width 168 height 88
click at [637, 59] on div "Please select" at bounding box center [682, 48] width 146 height 26
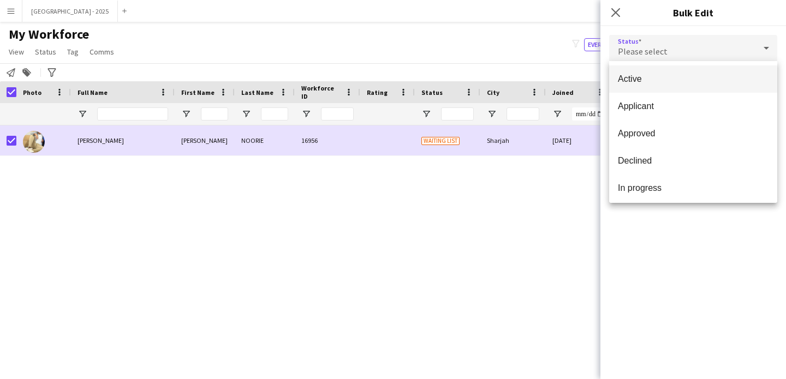
click at [640, 74] on span "Active" at bounding box center [693, 79] width 151 height 10
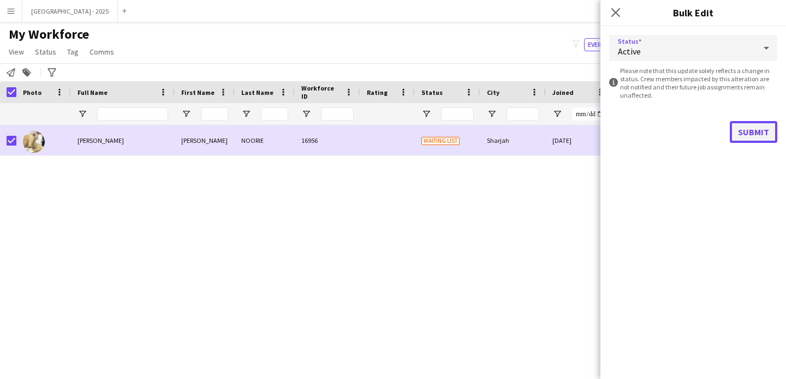
click at [750, 139] on button "Submit" at bounding box center [752, 132] width 47 height 22
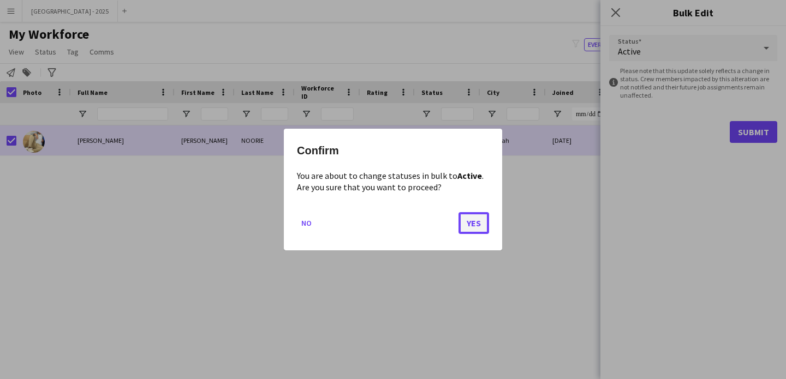
click at [474, 228] on button "Yes" at bounding box center [473, 223] width 31 height 22
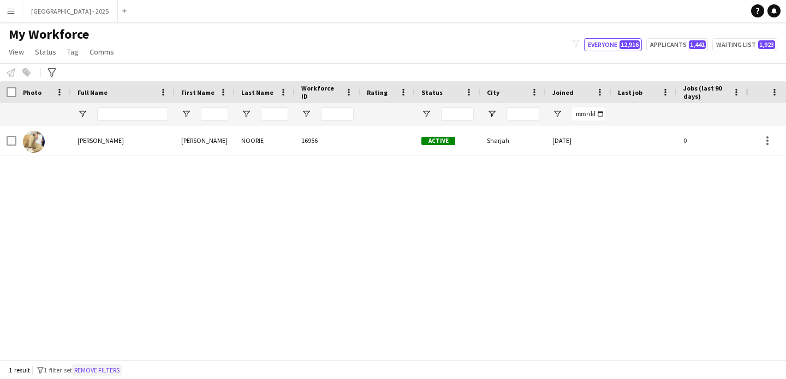
drag, startPoint x: 119, startPoint y: 370, endPoint x: 108, endPoint y: 114, distance: 256.1
click at [119, 370] on button "Remove filters" at bounding box center [97, 370] width 50 height 12
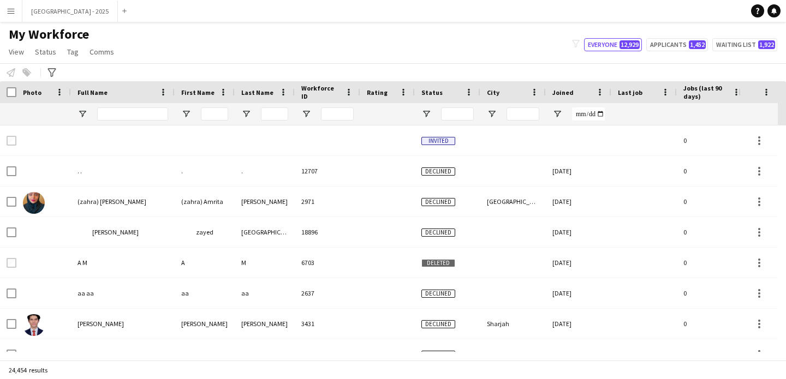
click at [411, 113] on div at bounding box center [387, 114] width 55 height 22
click at [433, 83] on div "Status" at bounding box center [447, 92] width 52 height 22
click at [432, 89] on span "Status" at bounding box center [431, 92] width 21 height 8
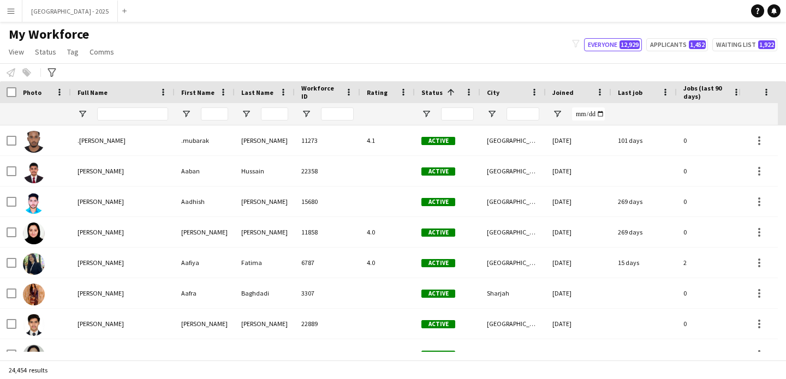
click at [432, 89] on span "Status" at bounding box center [431, 92] width 21 height 8
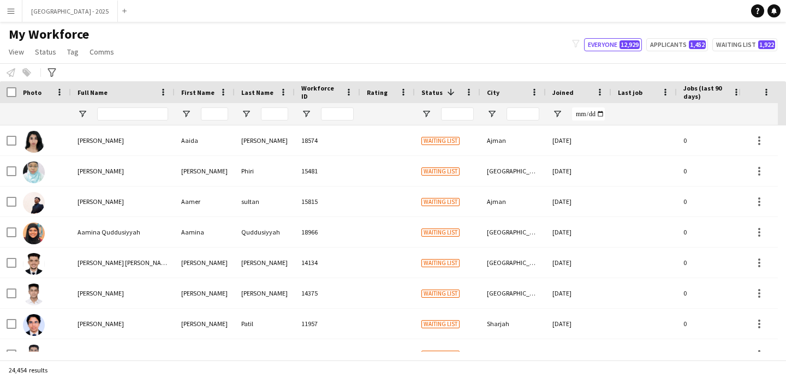
click at [432, 89] on span "Status" at bounding box center [431, 92] width 21 height 8
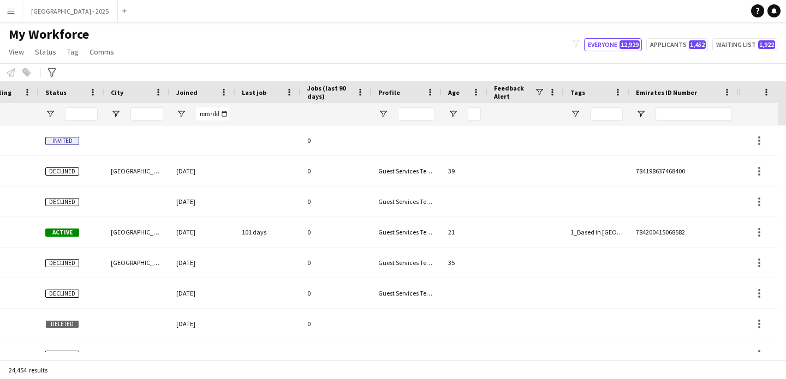
scroll to position [0, 375]
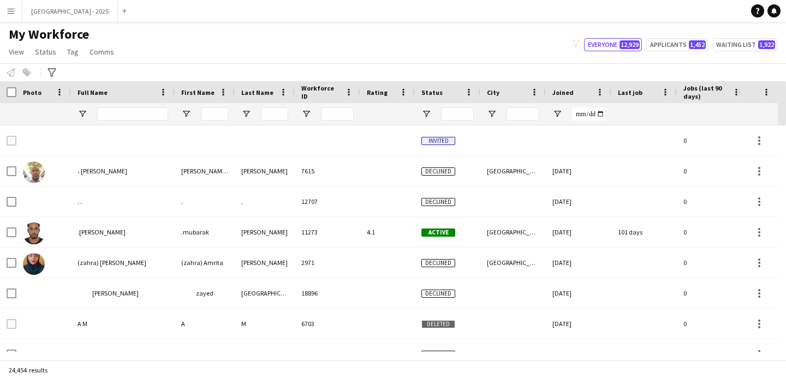
click at [560, 96] on span "Joined" at bounding box center [562, 92] width 21 height 8
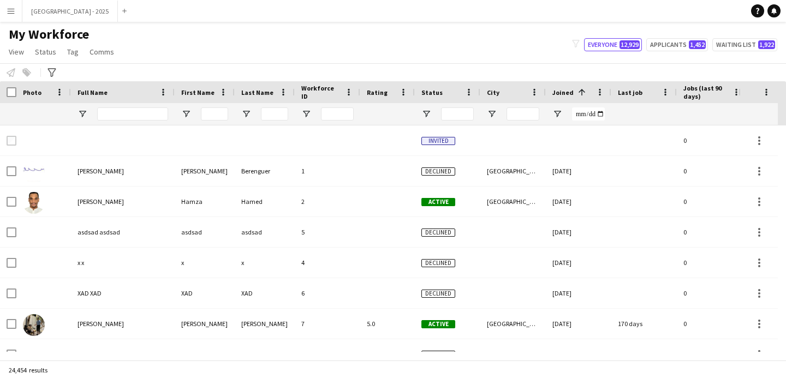
click at [577, 95] on span at bounding box center [582, 92] width 10 height 10
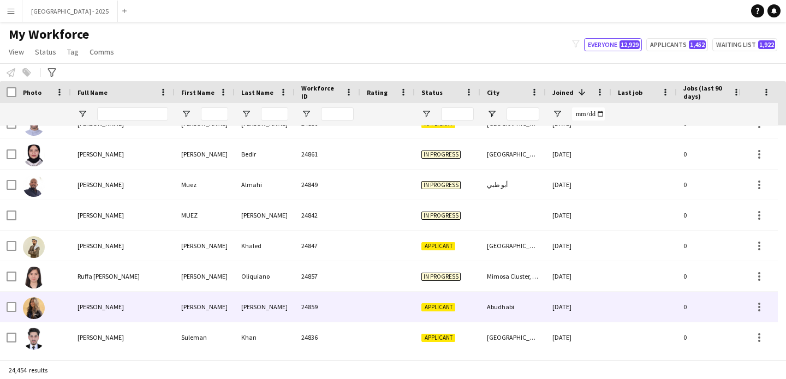
click at [176, 298] on div "[PERSON_NAME]" at bounding box center [205, 307] width 60 height 30
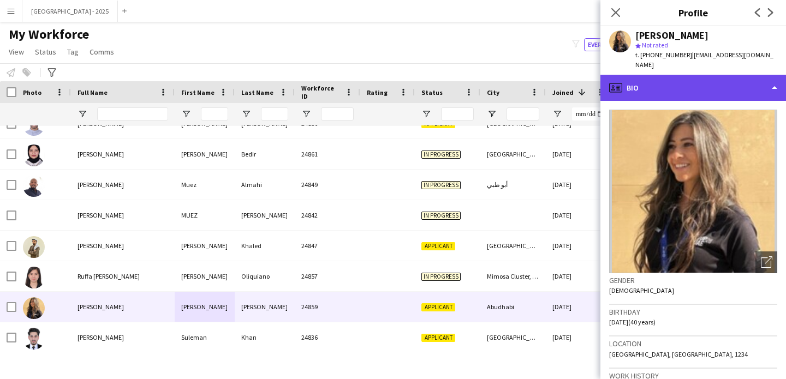
click at [705, 75] on div "profile Bio" at bounding box center [692, 88] width 185 height 26
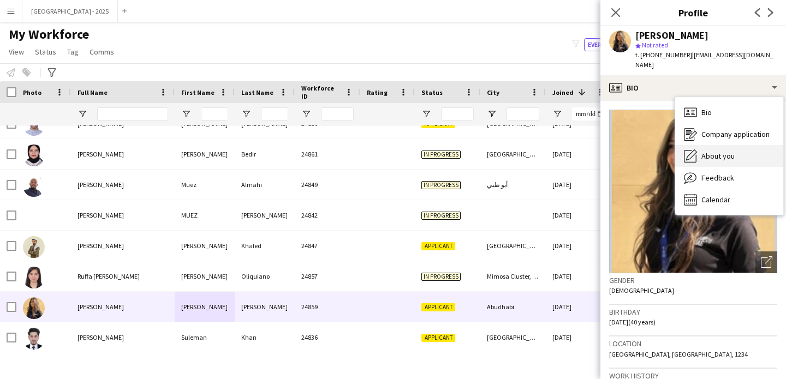
click at [745, 147] on div "About you About you" at bounding box center [729, 156] width 108 height 22
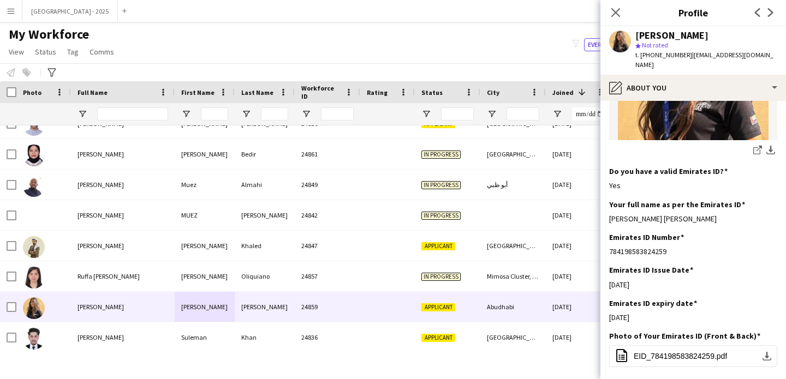
click at [673, 57] on span "t. [PHONE_NUMBER]" at bounding box center [663, 55] width 57 height 8
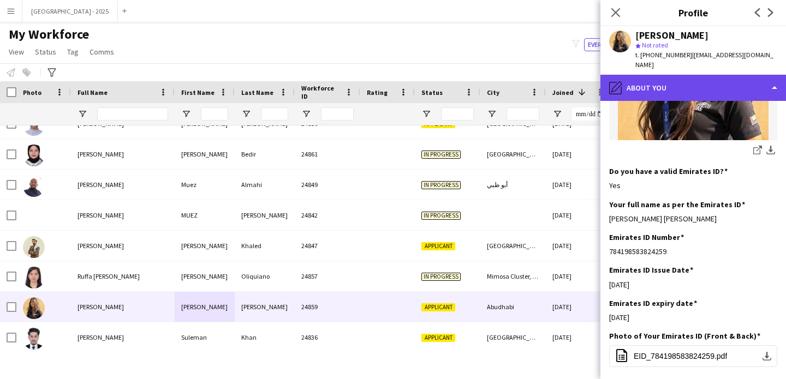
click at [682, 79] on div "pencil4 About you" at bounding box center [692, 88] width 185 height 26
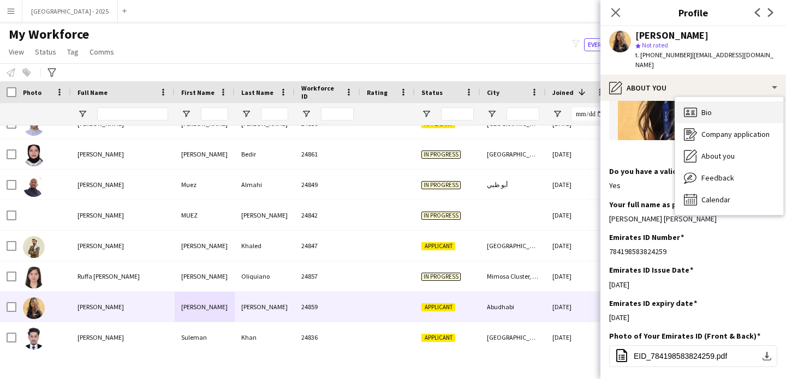
click at [713, 106] on div "Bio Bio" at bounding box center [729, 112] width 108 height 22
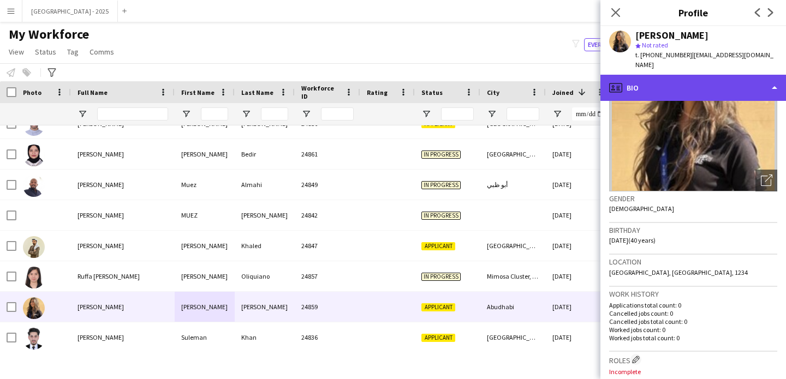
click at [686, 88] on div "profile Bio" at bounding box center [692, 88] width 185 height 26
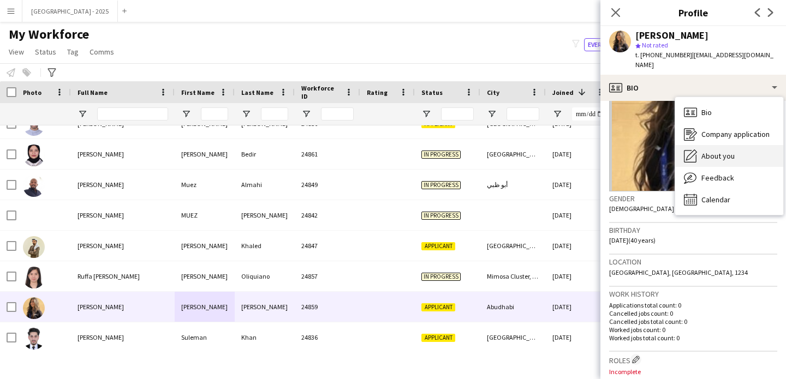
click at [723, 151] on span "About you" at bounding box center [717, 156] width 33 height 10
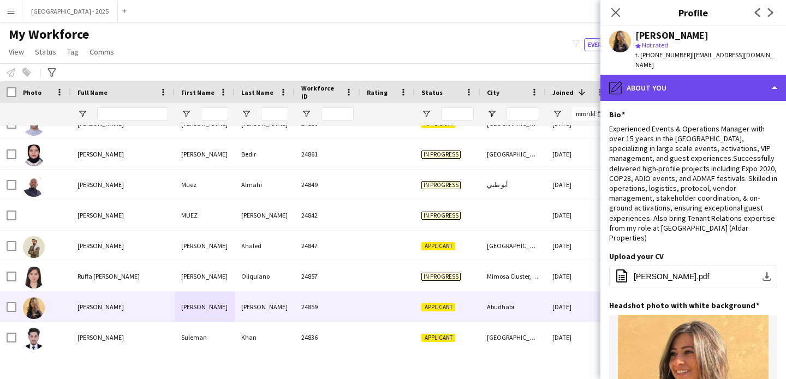
click at [698, 75] on div "pencil4 About you" at bounding box center [692, 88] width 185 height 26
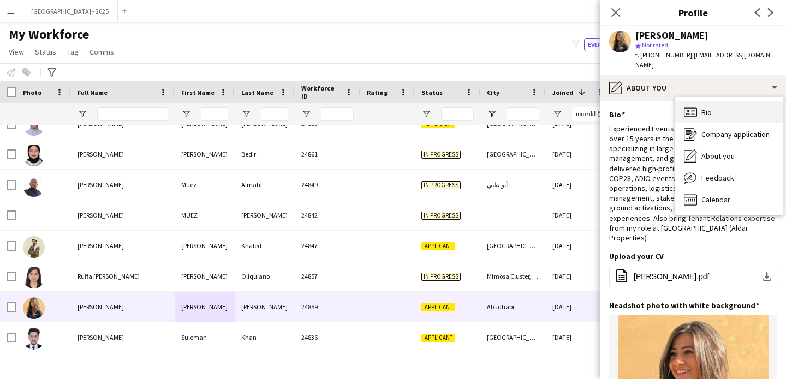
click at [710, 107] on span "Bio" at bounding box center [706, 112] width 10 height 10
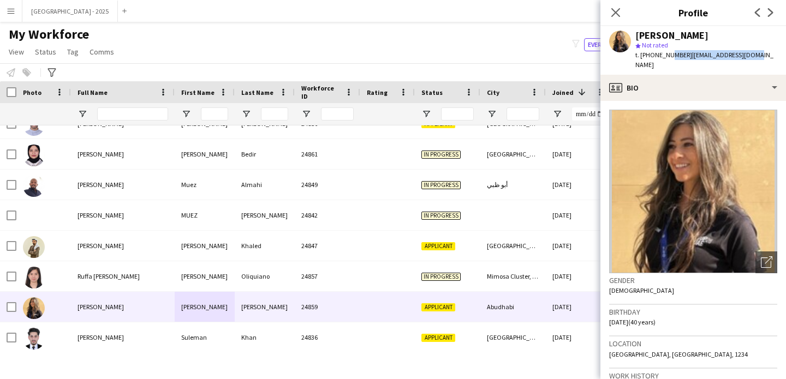
click at [666, 60] on div "[PERSON_NAME] star Not rated t. [PHONE_NUMBER] | [EMAIL_ADDRESS][DOMAIN_NAME]" at bounding box center [692, 50] width 185 height 49
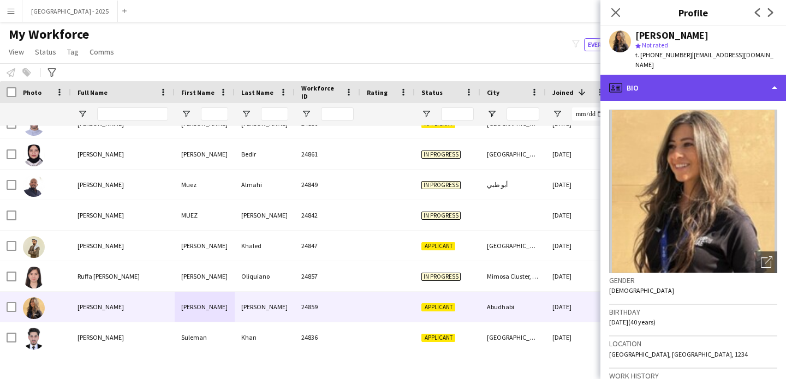
click at [674, 75] on div "profile Bio" at bounding box center [692, 88] width 185 height 26
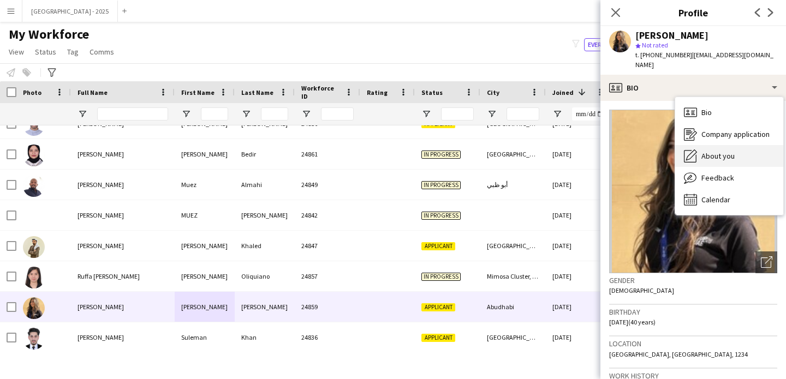
click at [725, 151] on span "About you" at bounding box center [717, 156] width 33 height 10
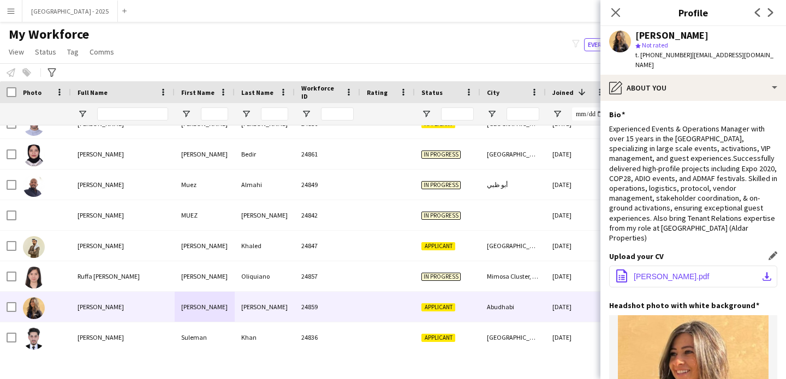
click at [709, 266] on button "office-file-sheet [PERSON_NAME].pdf download-bottom" at bounding box center [693, 277] width 168 height 22
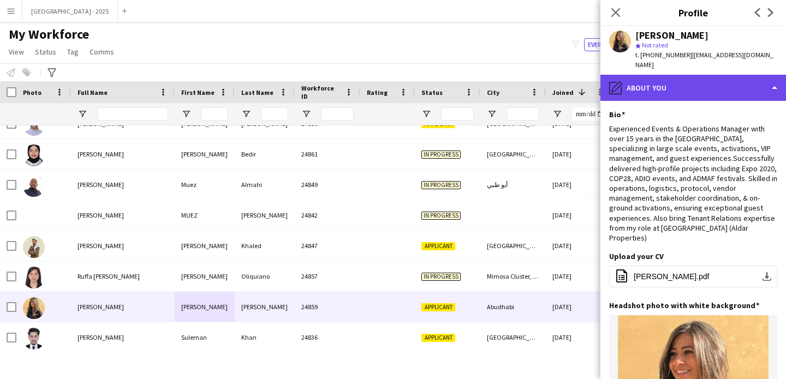
click at [660, 77] on div "pencil4 About you" at bounding box center [692, 88] width 185 height 26
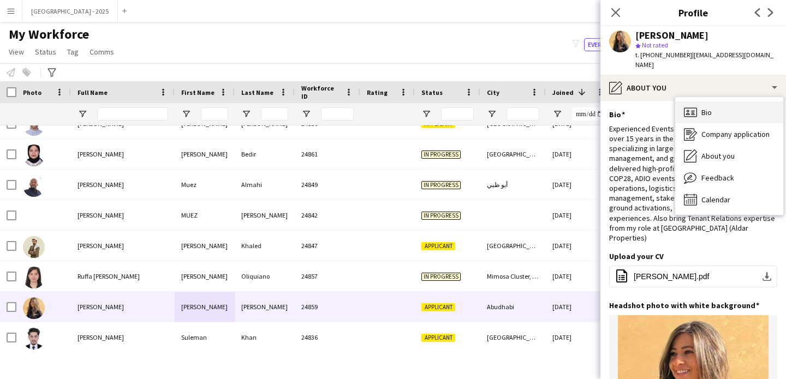
click at [699, 101] on div "Bio Bio" at bounding box center [729, 112] width 108 height 22
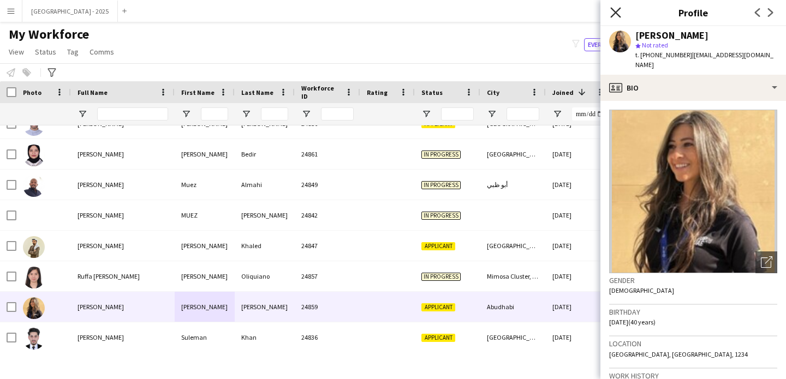
click at [618, 15] on icon at bounding box center [615, 12] width 10 height 10
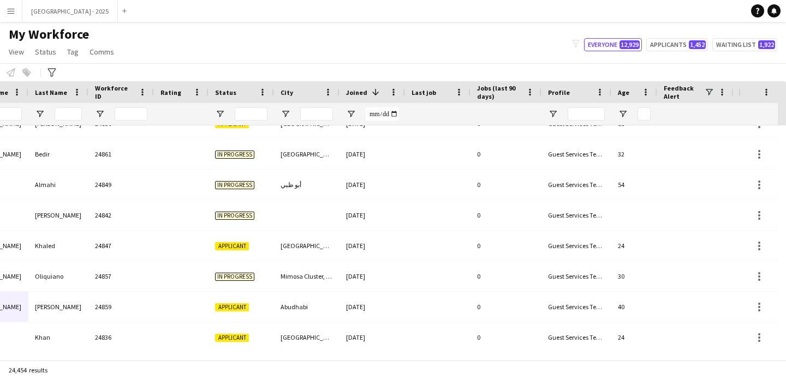
scroll to position [0, 376]
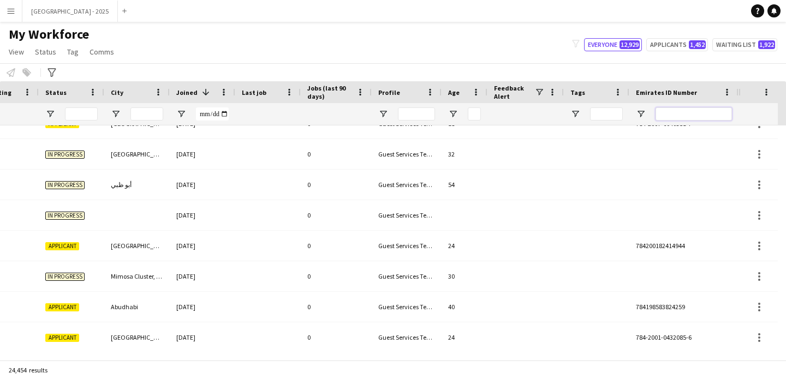
click at [685, 112] on input "Emirates ID Number Filter Input" at bounding box center [693, 113] width 76 height 13
paste input "*******"
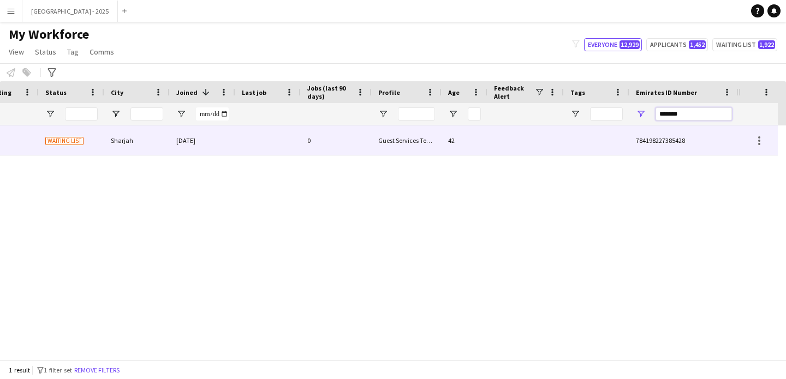
scroll to position [0, 368]
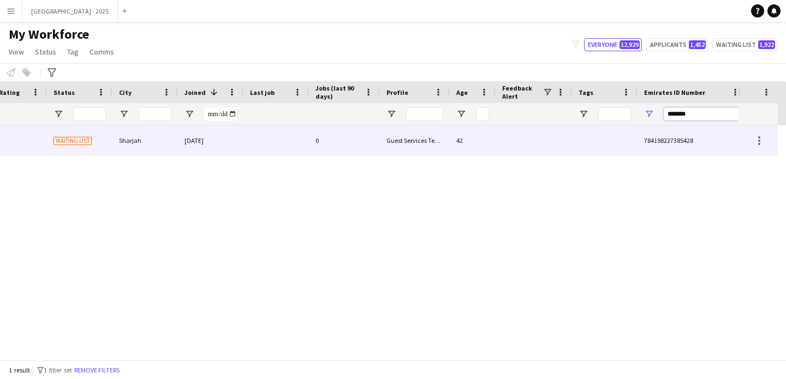
type input "*******"
click at [230, 147] on div "[DATE]" at bounding box center [210, 140] width 65 height 30
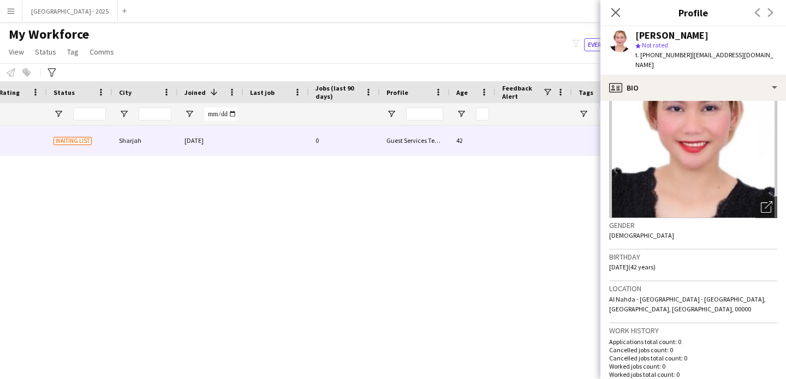
scroll to position [101, 0]
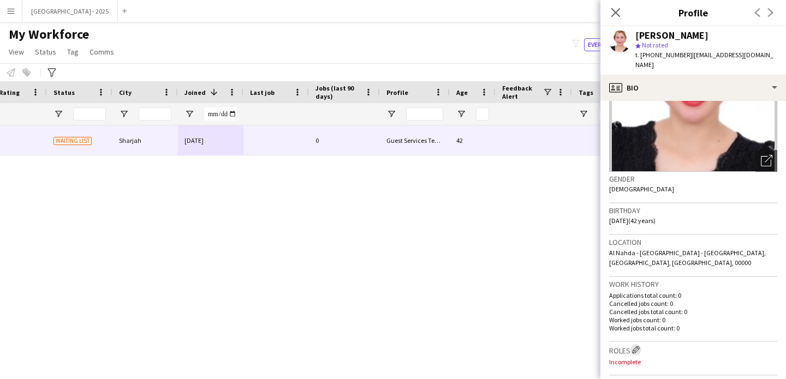
click at [634, 349] on app-icon "Edit crew company roles" at bounding box center [636, 350] width 8 height 8
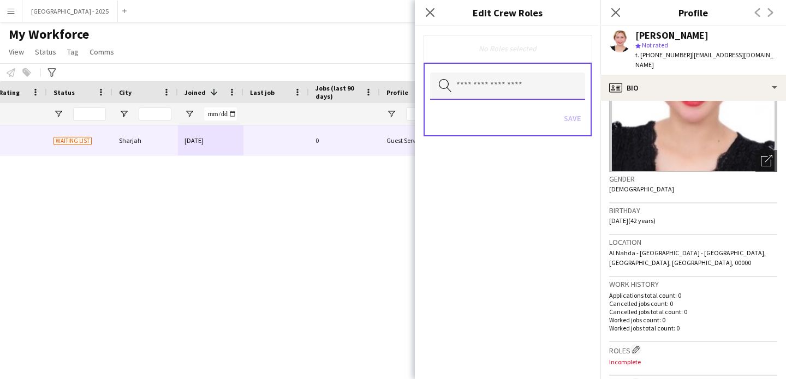
click at [507, 95] on input "text" at bounding box center [507, 86] width 155 height 27
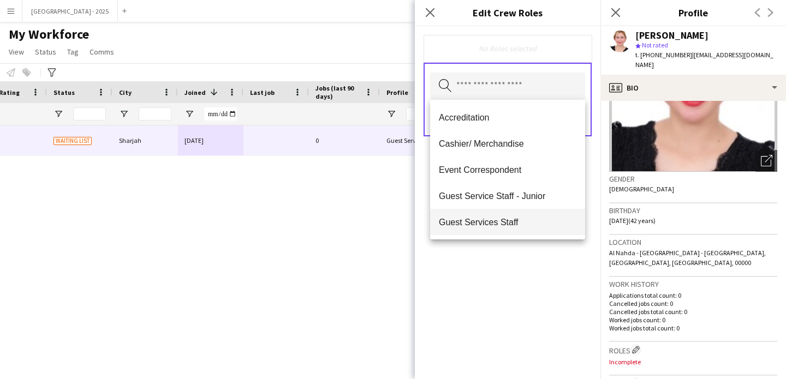
click at [516, 218] on span "Guest Services Staff" at bounding box center [507, 222] width 137 height 10
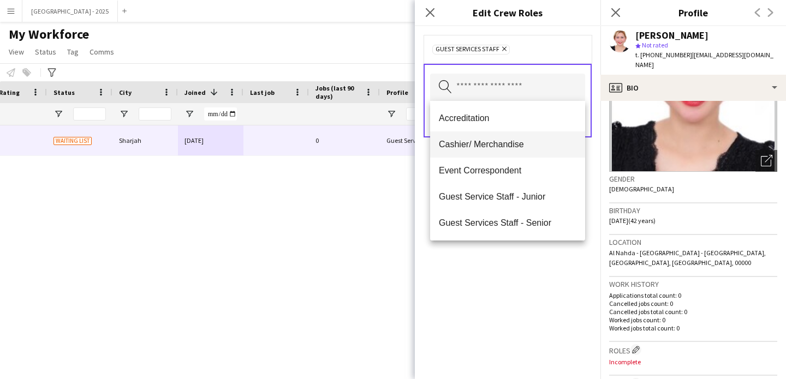
click at [499, 146] on span "Cashier/ Merchandise" at bounding box center [507, 144] width 137 height 10
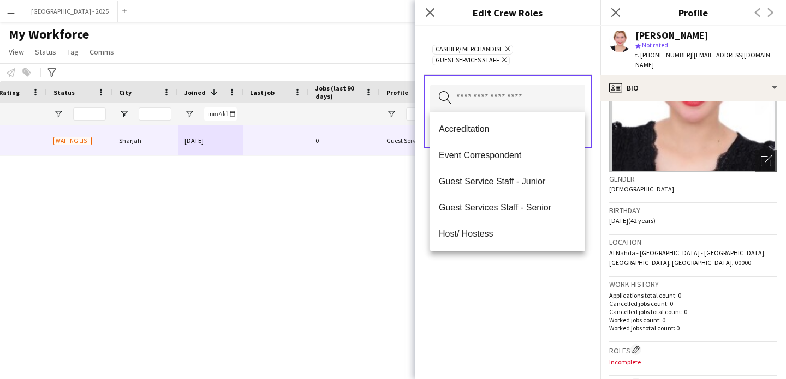
click at [547, 306] on div "Cashier/ Merchandise Remove Guest Services Staff Remove Search by role type Save" at bounding box center [507, 202] width 185 height 353
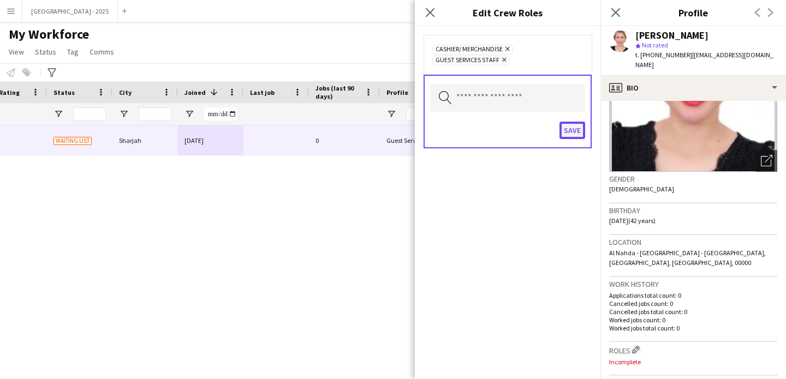
click at [562, 130] on button "Save" at bounding box center [572, 130] width 26 height 17
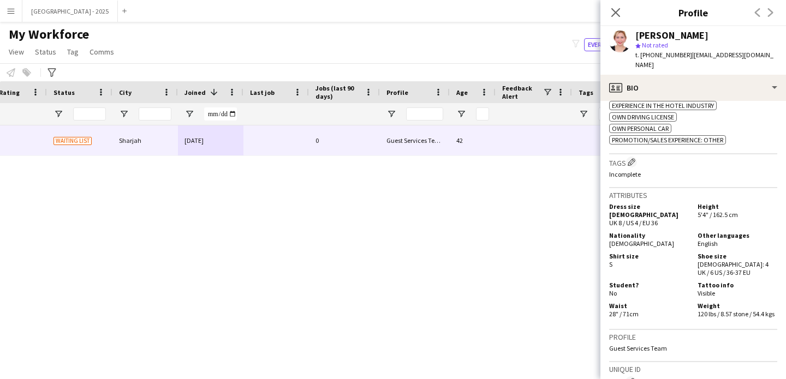
scroll to position [452, 0]
click at [633, 164] on app-icon "Edit crew company tags" at bounding box center [631, 160] width 8 height 8
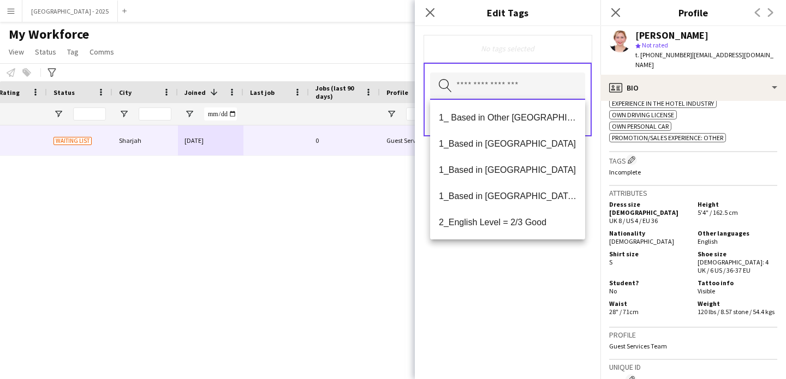
click at [493, 88] on input "text" at bounding box center [507, 86] width 155 height 27
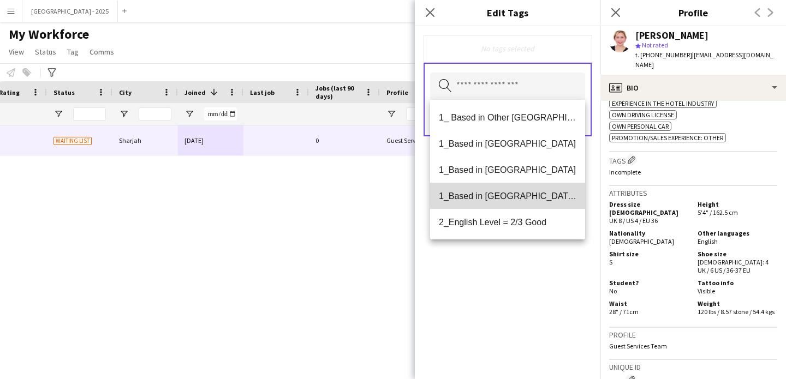
click at [519, 189] on mat-option "1_Based in [GEOGRAPHIC_DATA]/[GEOGRAPHIC_DATA]/Ajman" at bounding box center [507, 196] width 155 height 26
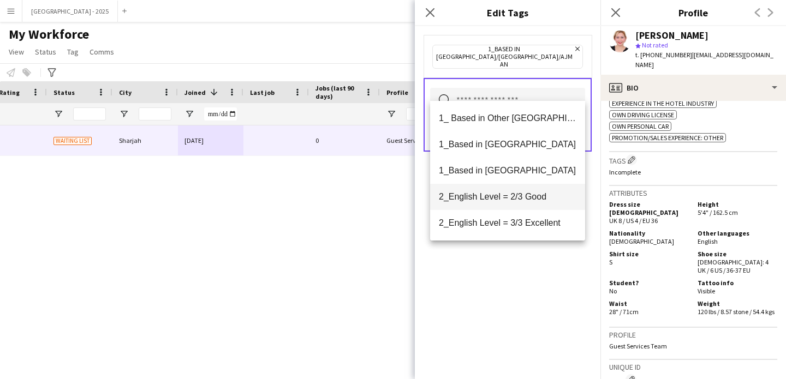
click at [524, 202] on mat-option "2_English Level = 2/3 Good" at bounding box center [507, 197] width 155 height 26
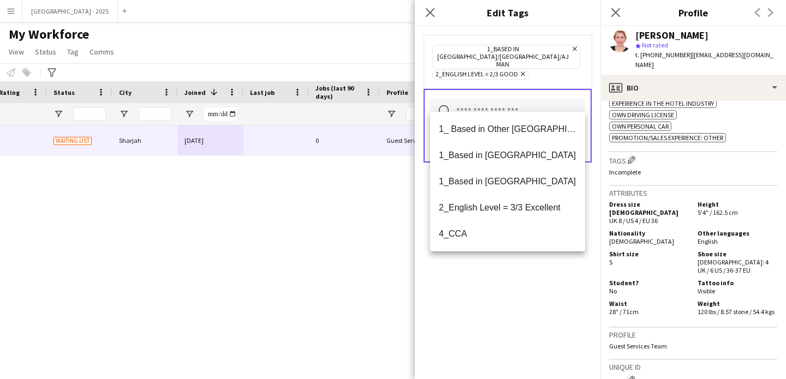
click at [542, 300] on div "1_Based in [GEOGRAPHIC_DATA]/[GEOGRAPHIC_DATA]/Ajman Remove 2_English Level = 2…" at bounding box center [507, 202] width 185 height 353
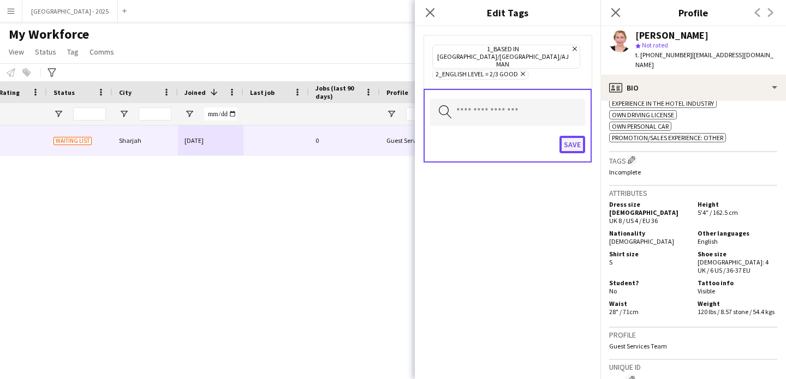
click at [578, 136] on button "Save" at bounding box center [572, 144] width 26 height 17
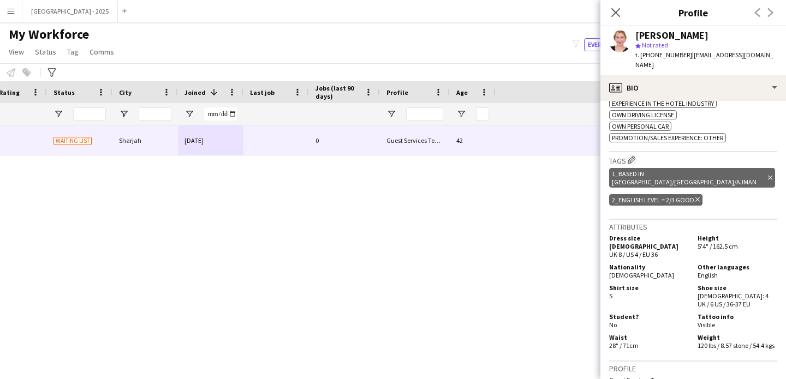
scroll to position [0, 0]
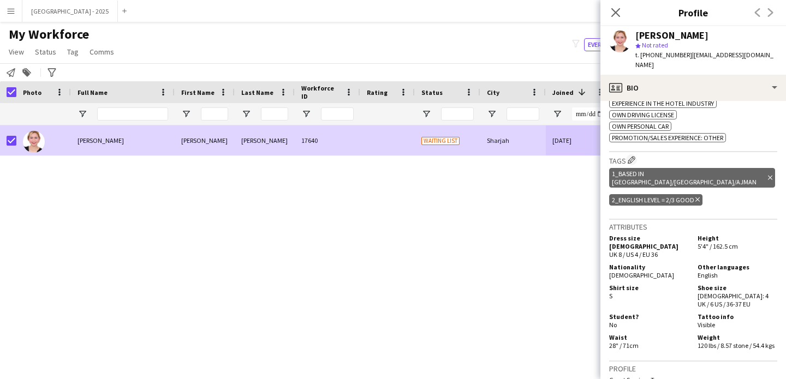
click at [40, 58] on link "Status" at bounding box center [46, 52] width 30 height 14
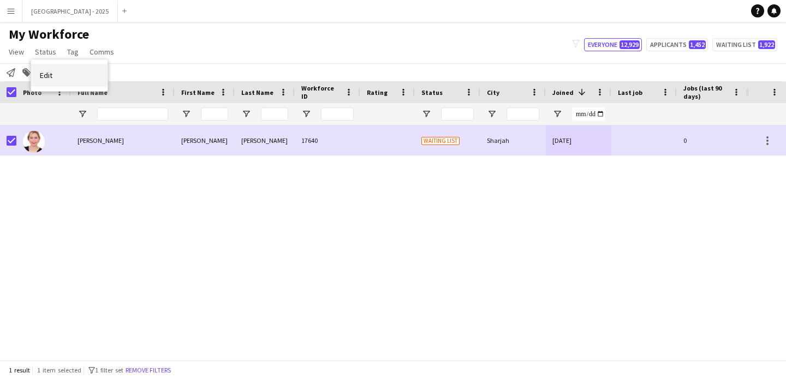
click at [59, 70] on link "Edit" at bounding box center [69, 75] width 76 height 23
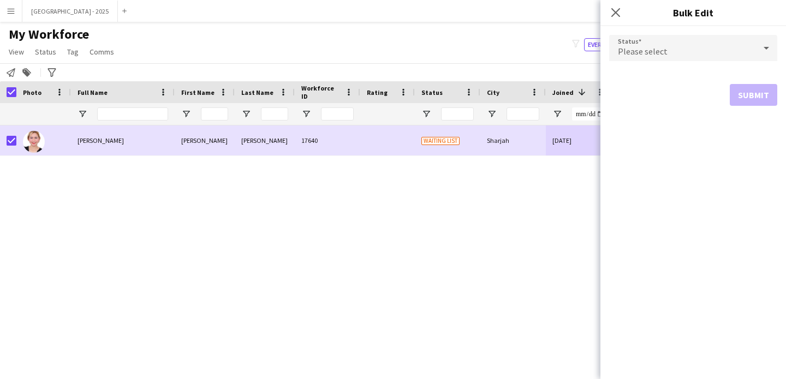
click at [622, 47] on span "Please select" at bounding box center [643, 51] width 50 height 11
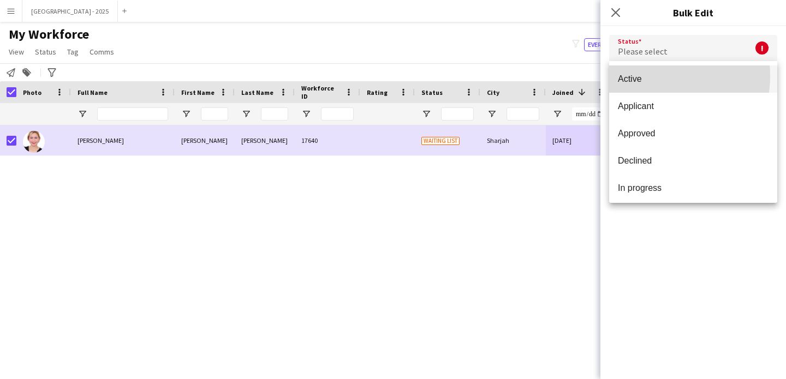
click at [647, 76] on span "Active" at bounding box center [693, 79] width 151 height 10
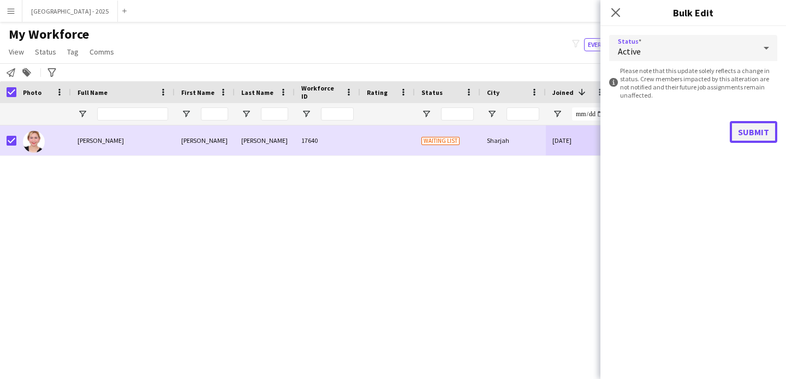
click at [737, 132] on button "Submit" at bounding box center [752, 132] width 47 height 22
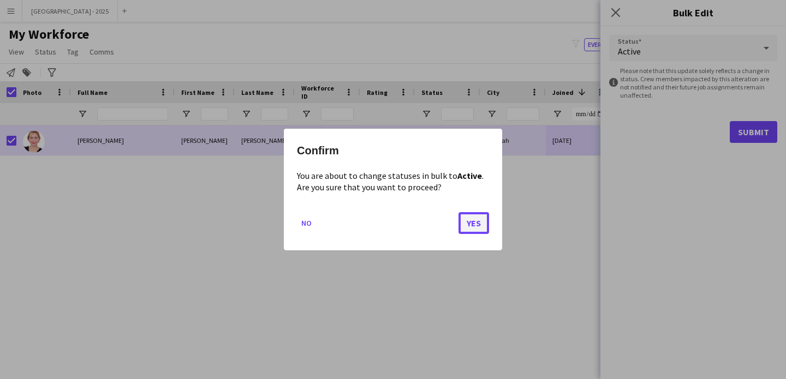
click at [474, 225] on button "Yes" at bounding box center [473, 223] width 31 height 22
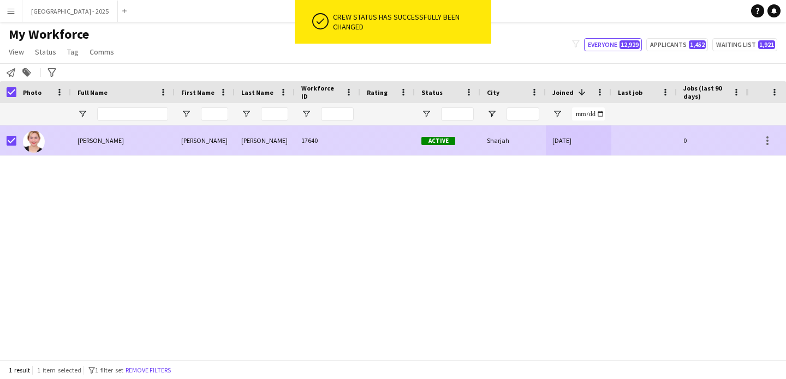
click at [50, 136] on div at bounding box center [43, 140] width 55 height 30
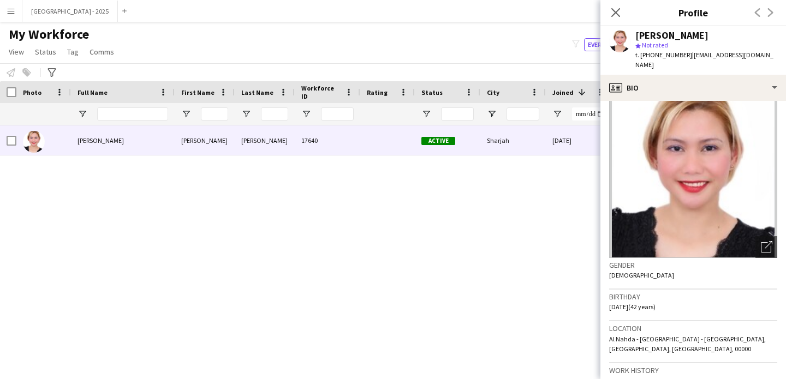
scroll to position [104, 0]
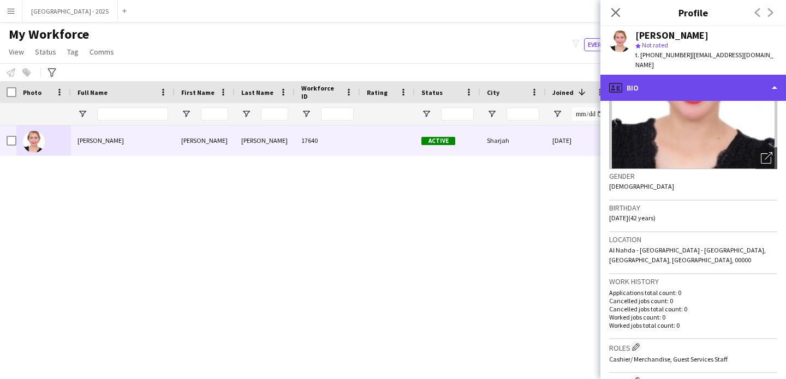
click at [678, 80] on div "profile Bio" at bounding box center [692, 88] width 185 height 26
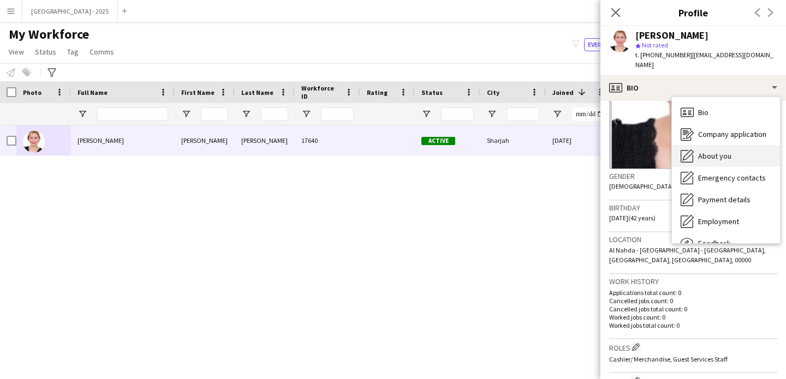
click at [721, 146] on div "About you About you" at bounding box center [726, 156] width 108 height 22
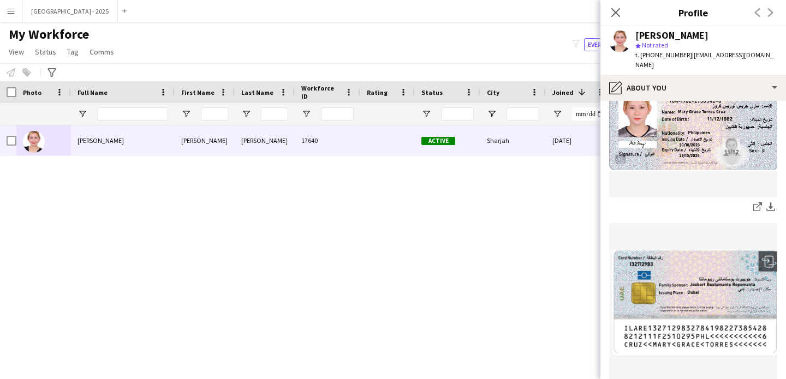
scroll to position [581, 0]
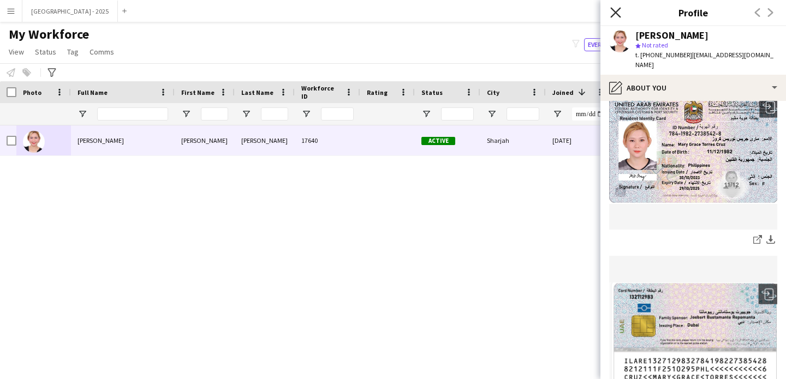
click at [618, 15] on icon at bounding box center [615, 12] width 10 height 10
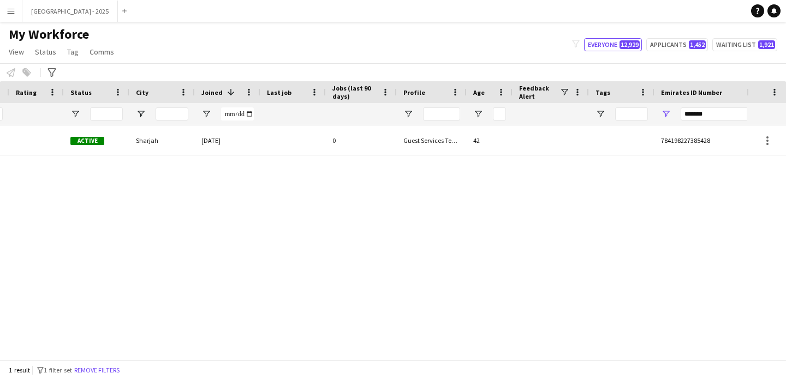
scroll to position [0, 368]
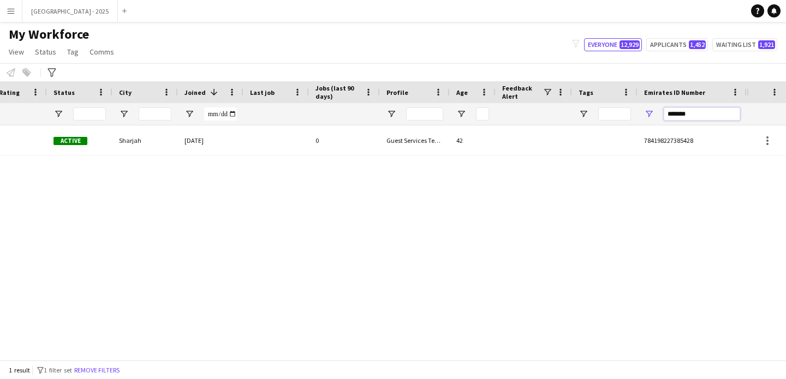
click at [708, 118] on input "*******" at bounding box center [701, 113] width 76 height 13
click at [707, 117] on input "*******" at bounding box center [701, 113] width 76 height 13
click at [706, 115] on input "*******" at bounding box center [701, 113] width 76 height 13
paste input "********"
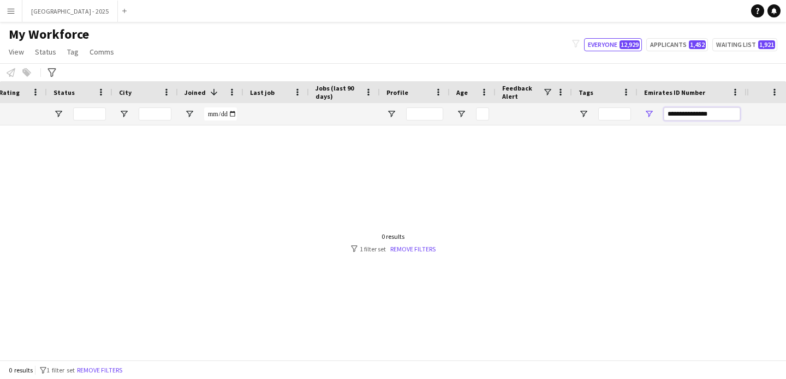
click at [690, 116] on input "**********" at bounding box center [701, 113] width 76 height 13
paste input "********"
click at [690, 116] on input "**********" at bounding box center [701, 113] width 76 height 13
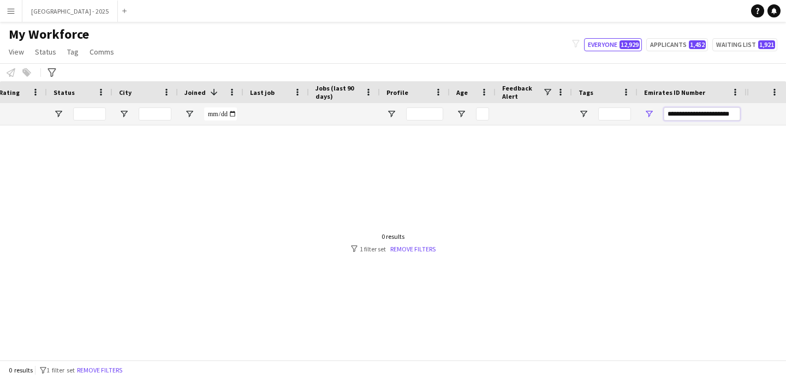
click at [690, 116] on input "**********" at bounding box center [701, 113] width 76 height 13
paste input "Emirates ID Number Filter Input"
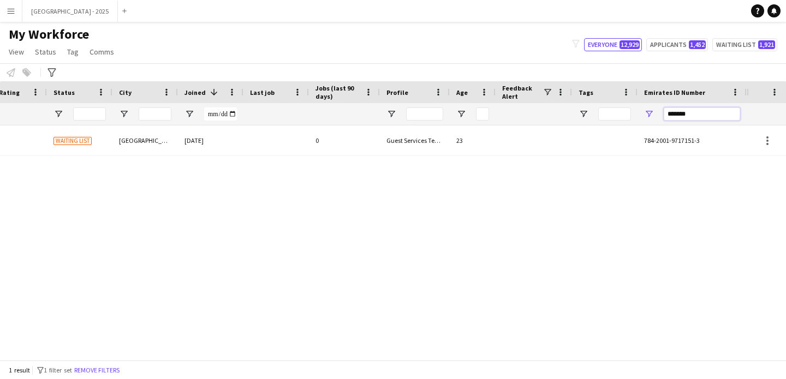
type input "*******"
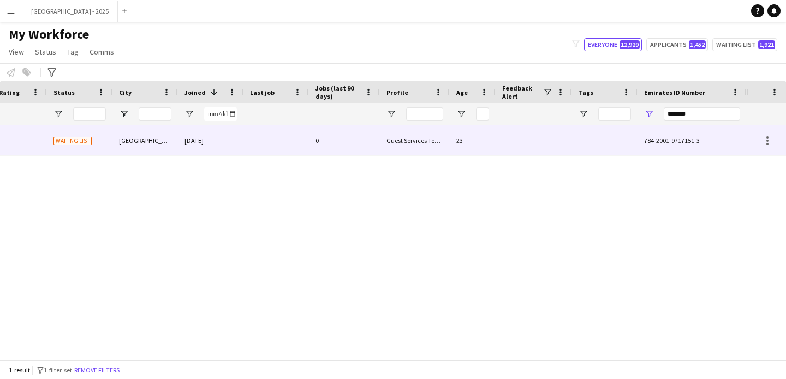
click at [470, 141] on div "23" at bounding box center [473, 140] width 46 height 30
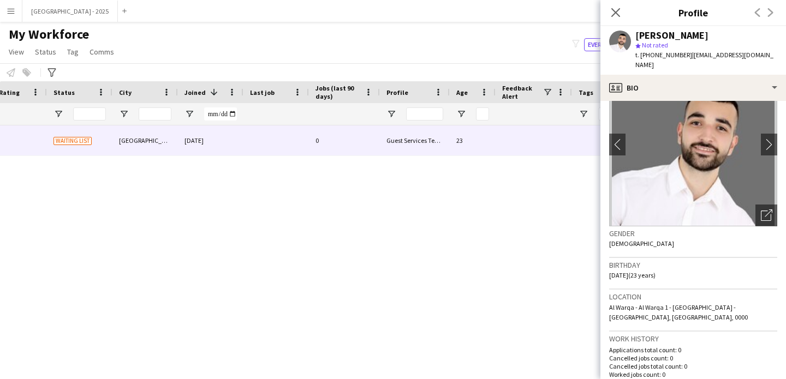
scroll to position [74, 0]
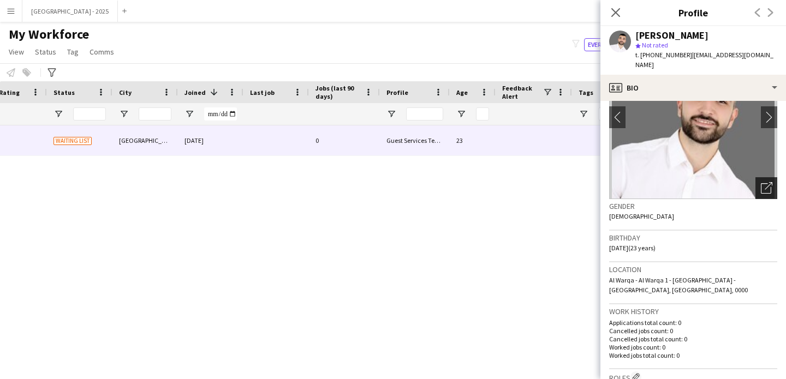
click at [761, 182] on icon "Open photos pop-in" at bounding box center [766, 187] width 11 height 11
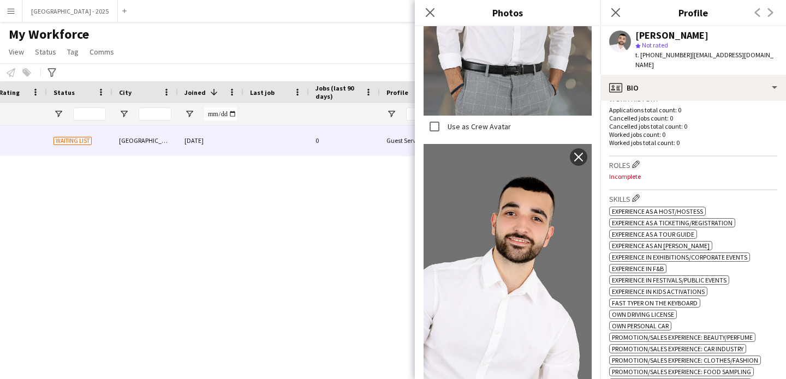
scroll to position [288, 0]
click at [684, 173] on div "Roles Edit crew company roles Incomplete" at bounding box center [693, 173] width 168 height 34
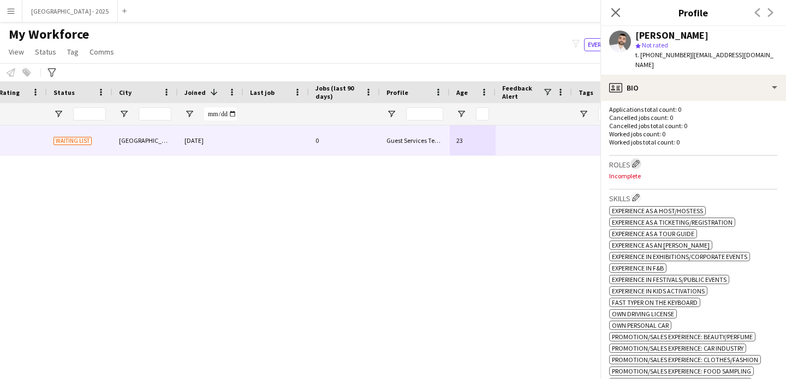
click at [642, 158] on h3 "Roles Edit crew company roles" at bounding box center [693, 163] width 168 height 11
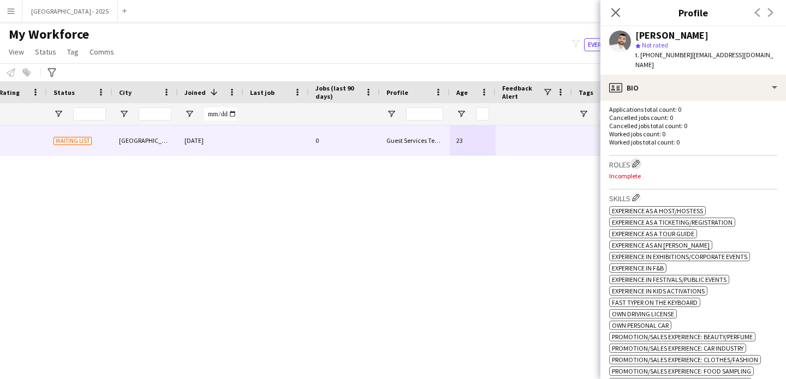
click at [640, 158] on button "Edit crew company roles" at bounding box center [635, 163] width 11 height 11
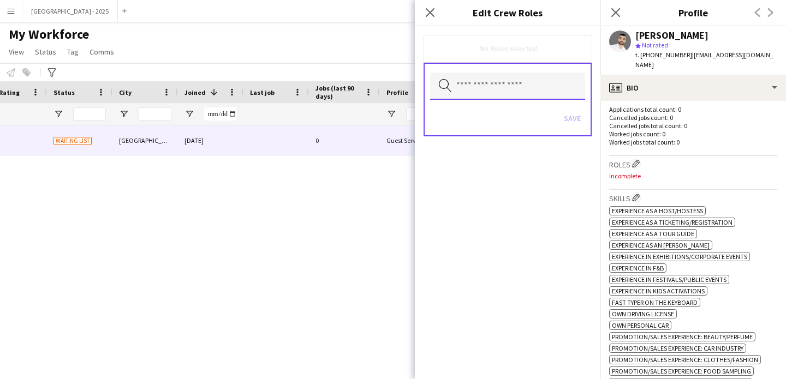
click at [539, 92] on input "text" at bounding box center [507, 86] width 155 height 27
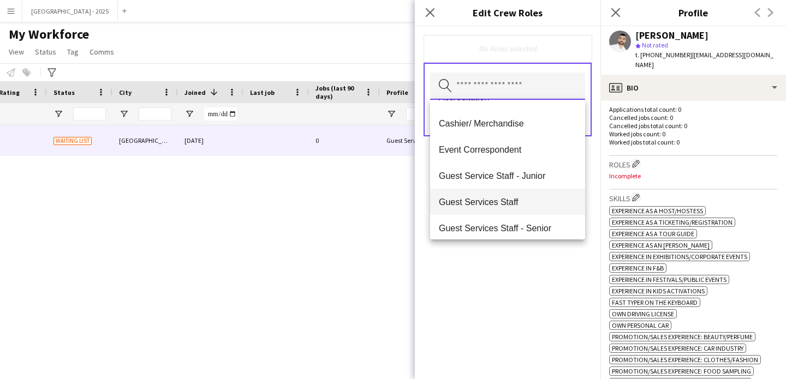
scroll to position [77, 0]
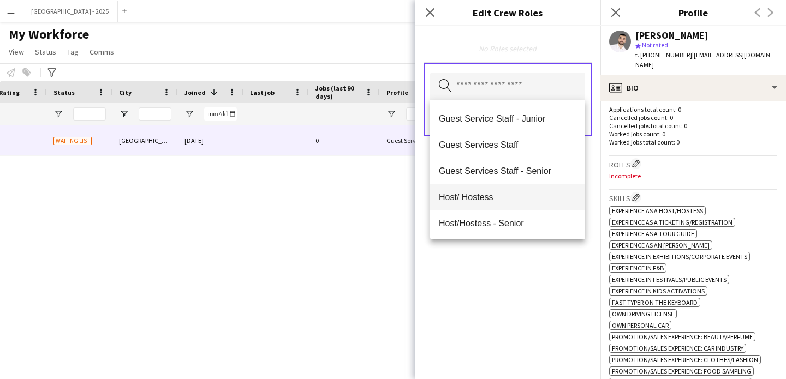
click at [510, 201] on span "Host/ Hostess" at bounding box center [507, 197] width 137 height 10
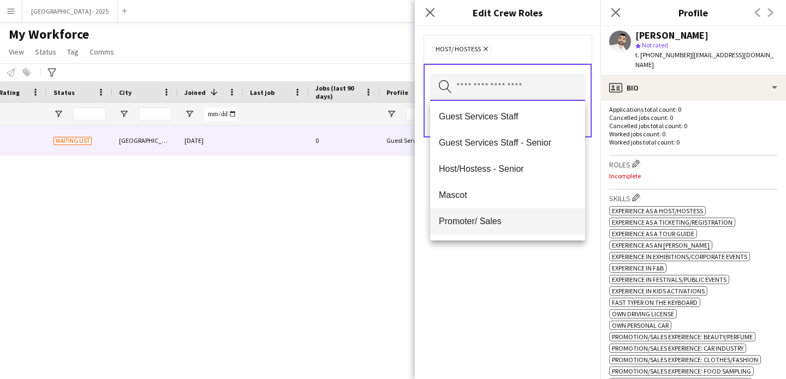
scroll to position [117, 0]
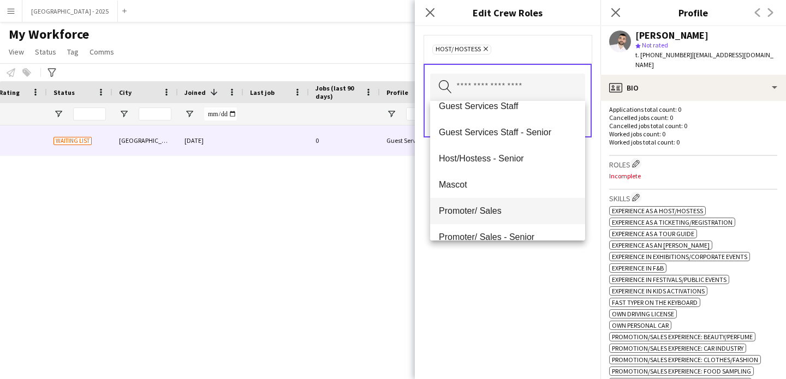
click at [510, 211] on span "Promoter/ Sales" at bounding box center [507, 211] width 137 height 10
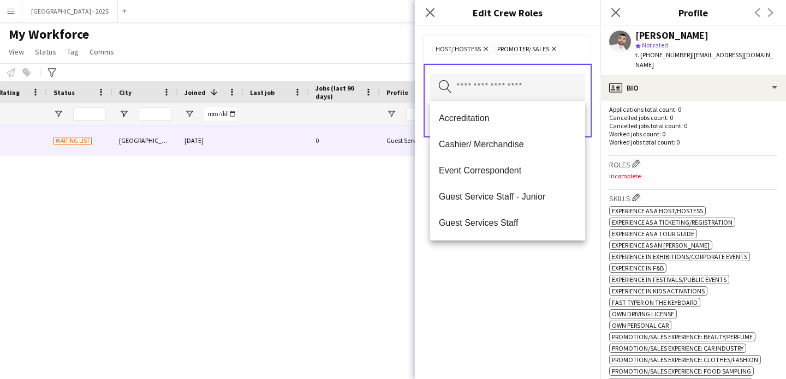
click at [514, 295] on div "Host/ Hostess Remove Promoter/ Sales Remove Search by role type Save" at bounding box center [507, 202] width 185 height 353
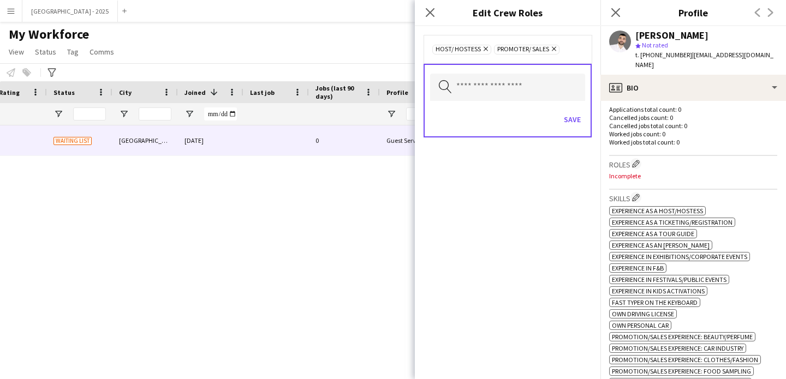
click at [565, 107] on div "Save" at bounding box center [507, 120] width 155 height 31
click at [575, 117] on button "Save" at bounding box center [572, 119] width 26 height 17
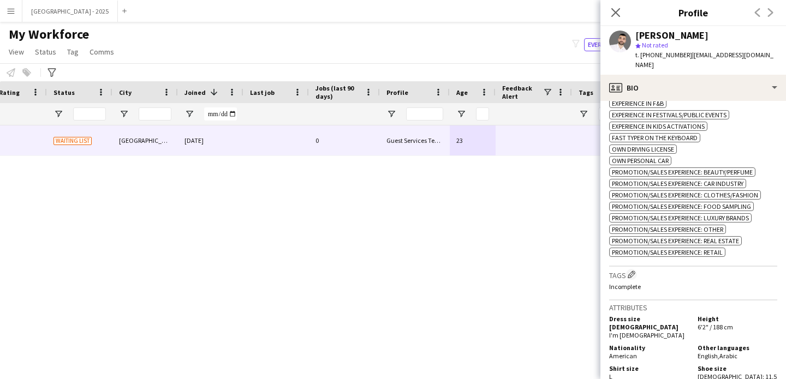
scroll to position [453, 0]
click at [630, 276] on app-icon "Edit crew company tags" at bounding box center [631, 274] width 8 height 8
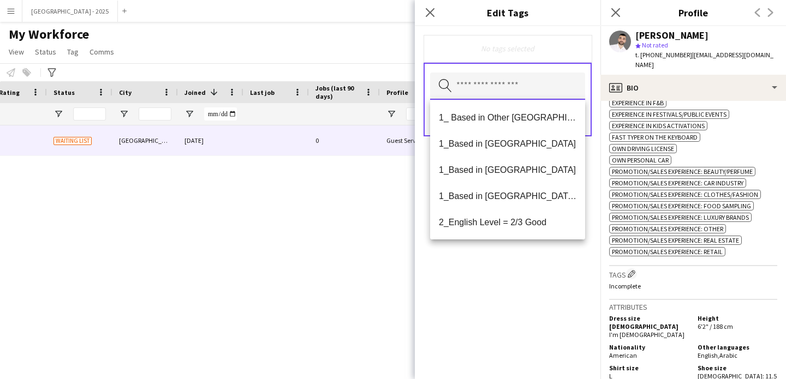
click at [515, 93] on input "text" at bounding box center [507, 86] width 155 height 27
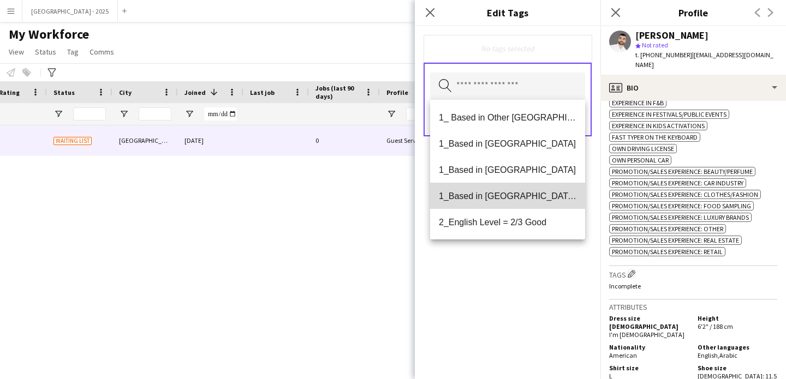
click at [540, 191] on span "1_Based in [GEOGRAPHIC_DATA]/[GEOGRAPHIC_DATA]/Ajman" at bounding box center [507, 196] width 137 height 10
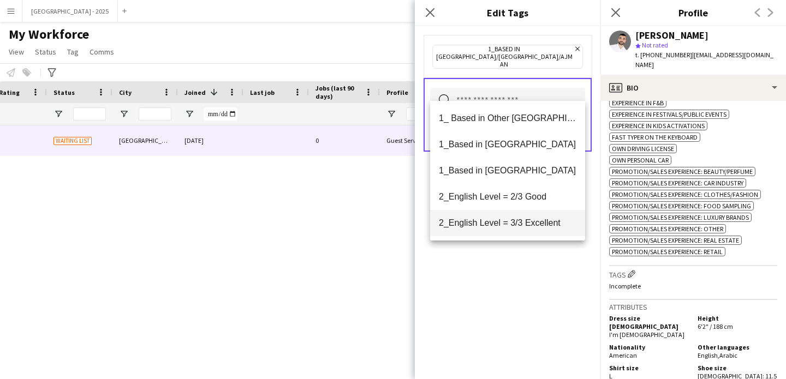
click at [545, 214] on mat-option "2_English Level = 3/3 Excellent" at bounding box center [507, 223] width 155 height 26
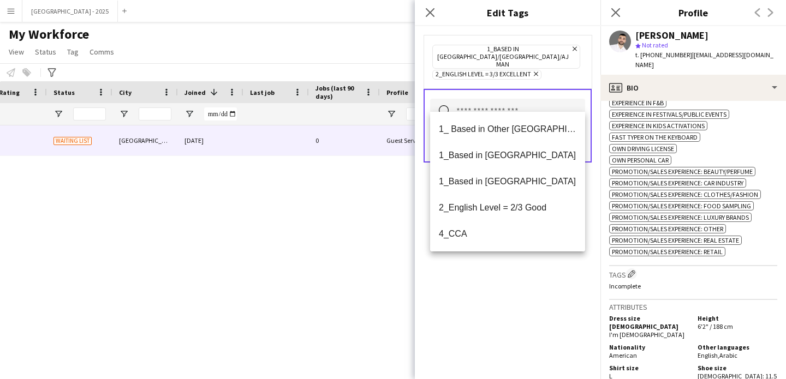
click at [556, 271] on div "1_Based in [GEOGRAPHIC_DATA]/[GEOGRAPHIC_DATA]/Ajman Remove 2_English Level = 3…" at bounding box center [507, 202] width 185 height 353
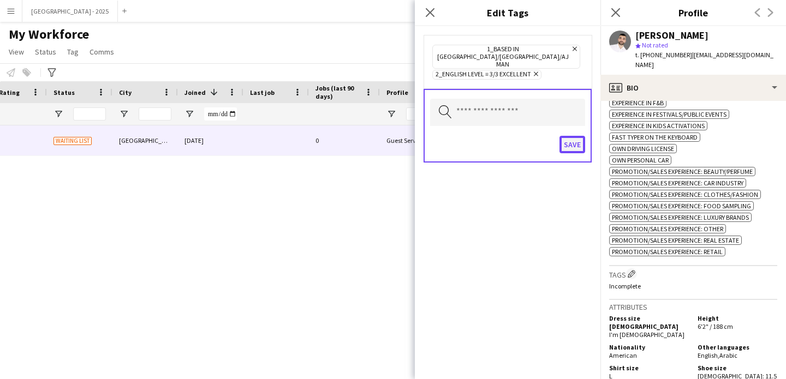
click at [576, 136] on button "Save" at bounding box center [572, 144] width 26 height 17
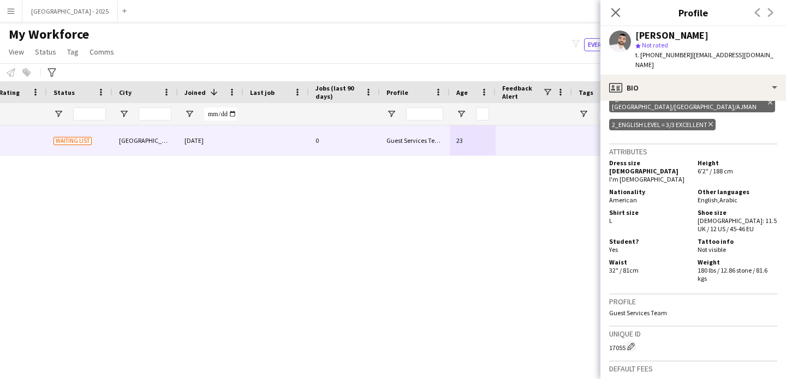
scroll to position [687, 0]
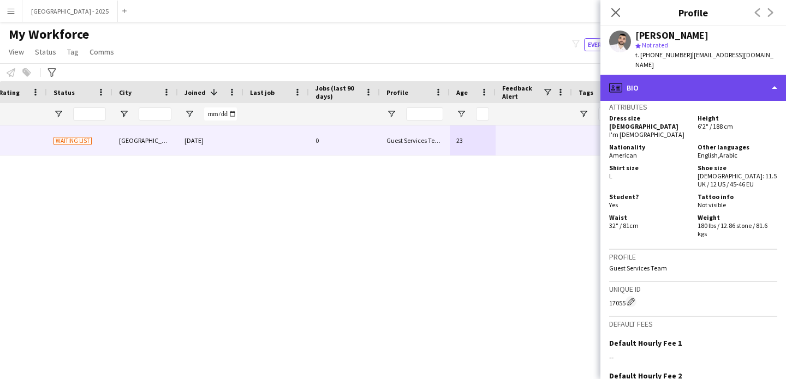
click at [648, 75] on div "profile Bio" at bounding box center [692, 88] width 185 height 26
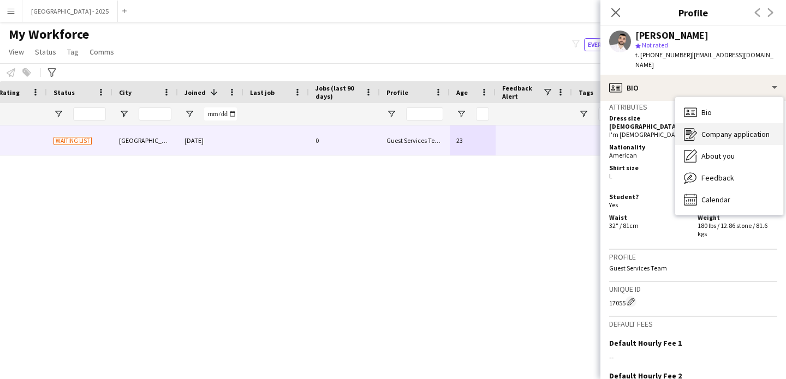
click at [719, 133] on div "Company application Company application" at bounding box center [729, 134] width 108 height 22
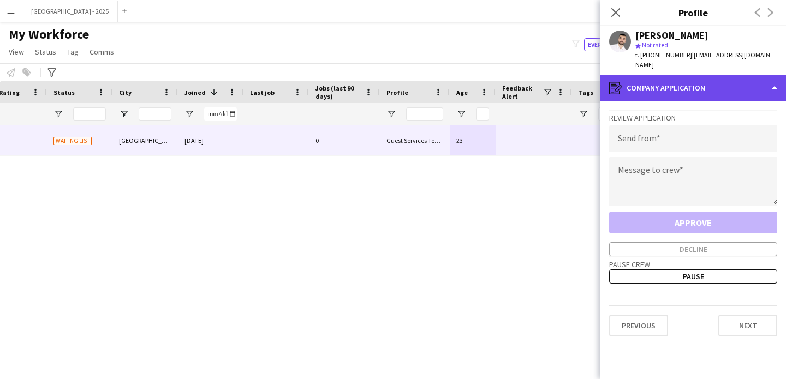
click at [655, 75] on div "register Company application" at bounding box center [692, 88] width 185 height 26
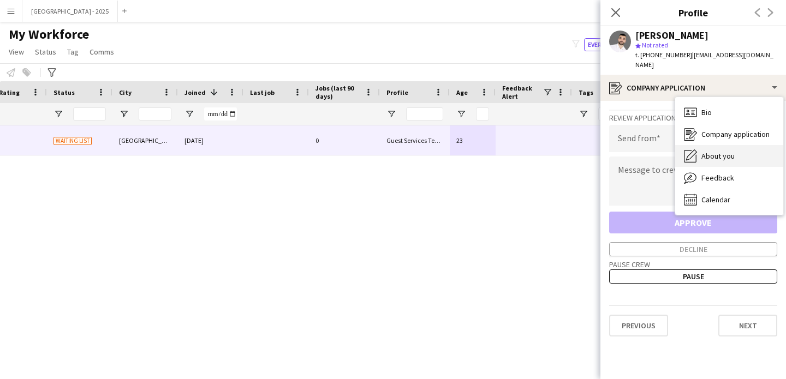
click at [711, 151] on span "About you" at bounding box center [717, 156] width 33 height 10
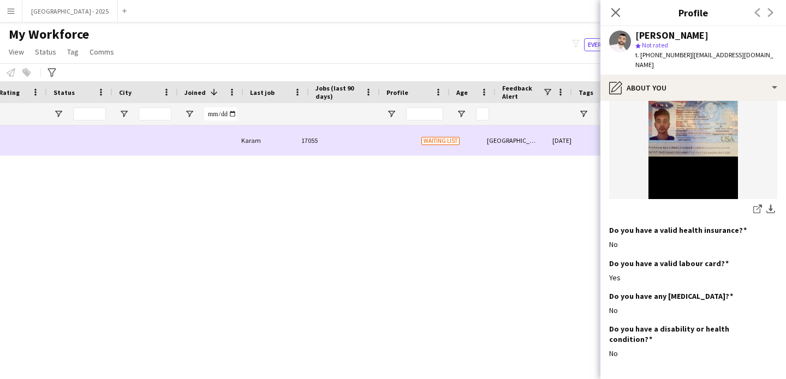
scroll to position [0, 0]
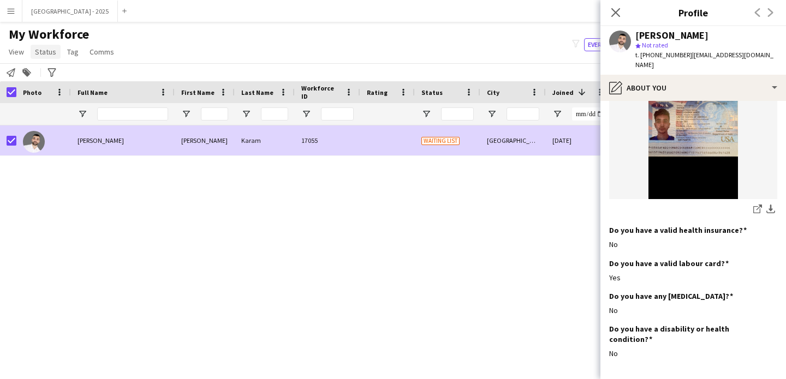
click at [36, 51] on span "Status" at bounding box center [45, 52] width 21 height 10
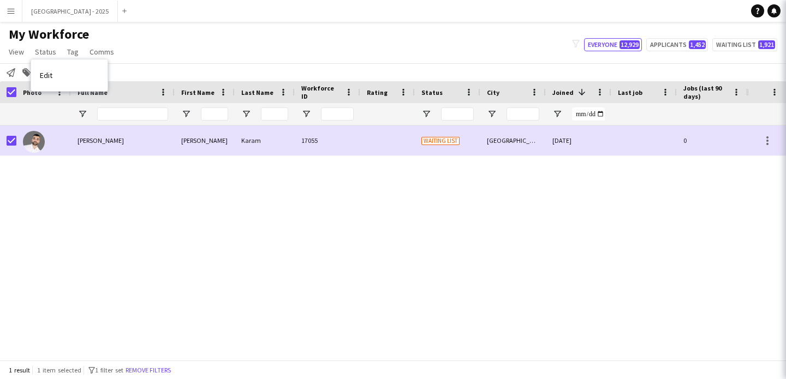
click at [88, 73] on link "Edit" at bounding box center [69, 75] width 76 height 23
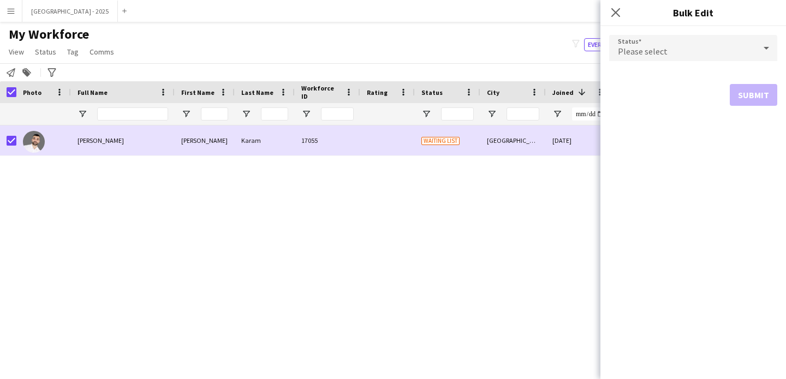
click at [652, 59] on div "Please select" at bounding box center [682, 48] width 146 height 26
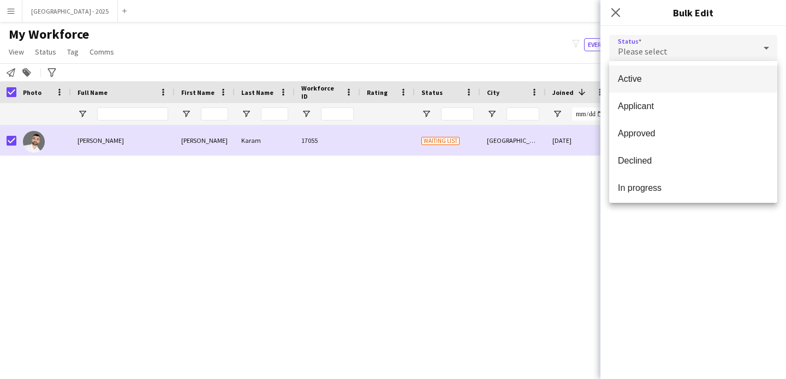
click at [644, 77] on span "Active" at bounding box center [693, 79] width 151 height 10
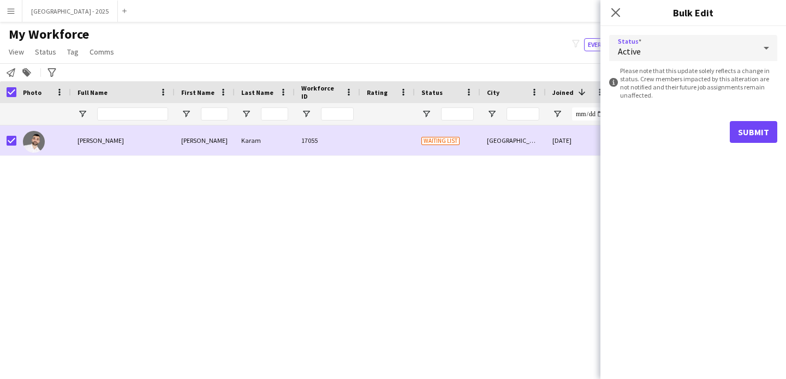
click at [753, 119] on form "Status Active information-circle Please note that this update solely reflects a…" at bounding box center [693, 88] width 168 height 125
click at [751, 125] on button "Submit" at bounding box center [752, 132] width 47 height 22
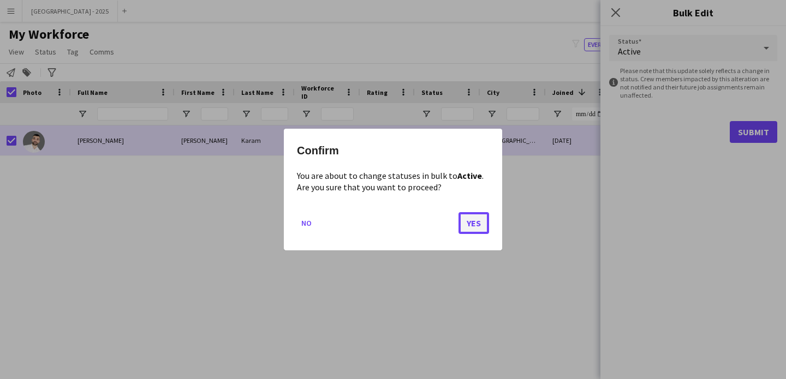
click at [478, 226] on button "Yes" at bounding box center [473, 223] width 31 height 22
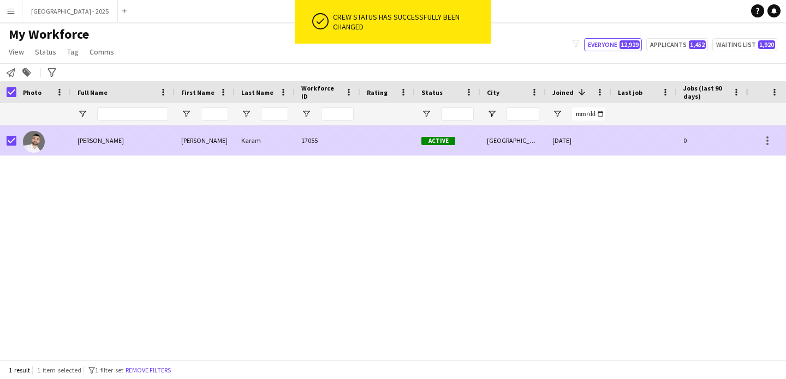
click at [5, 140] on div at bounding box center [8, 140] width 16 height 30
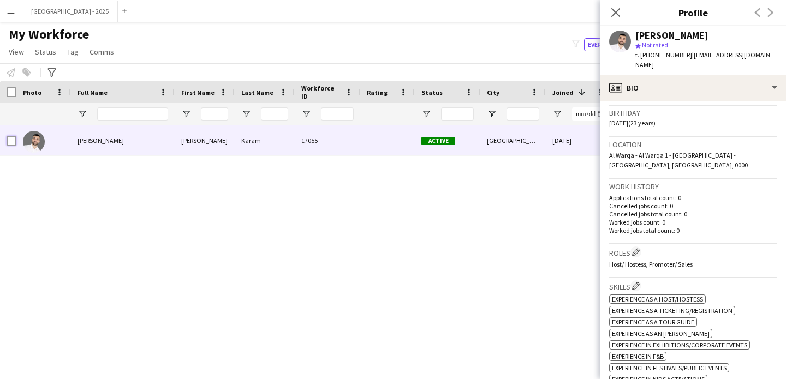
scroll to position [576, 0]
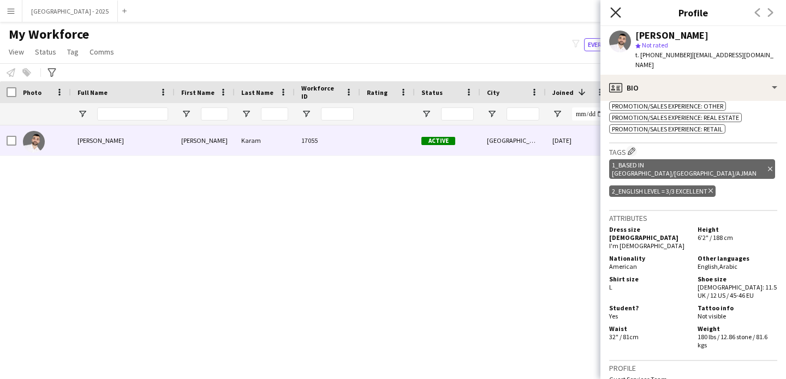
click at [616, 11] on icon at bounding box center [615, 12] width 10 height 10
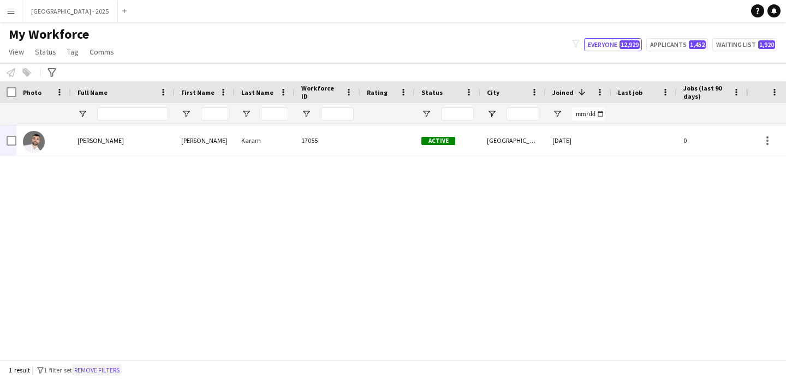
click at [122, 368] on button "Remove filters" at bounding box center [97, 370] width 50 height 12
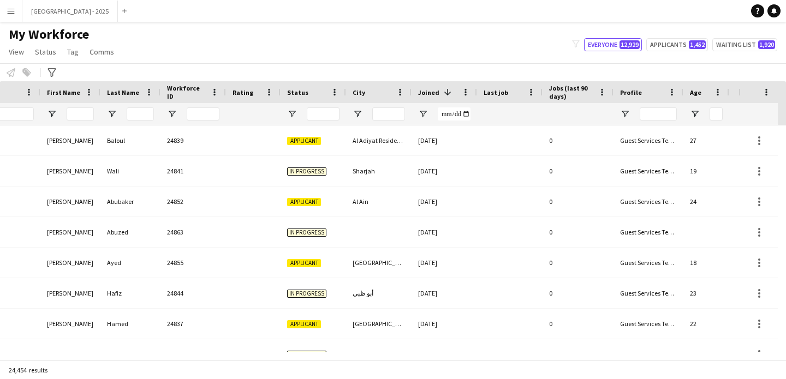
scroll to position [0, 376]
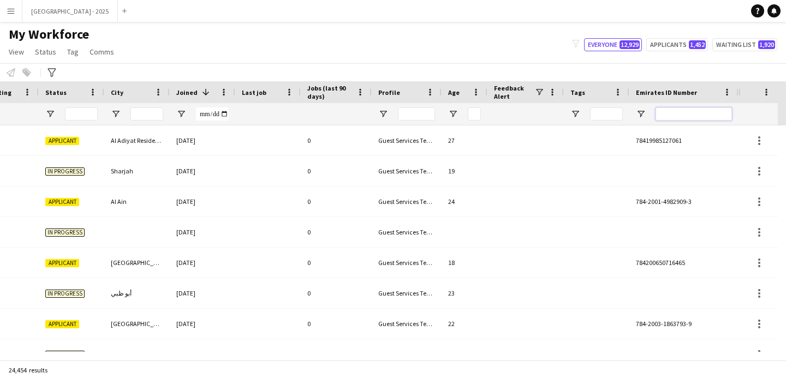
click at [686, 113] on input "Emirates ID Number Filter Input" at bounding box center [693, 113] width 76 height 13
paste input "*******"
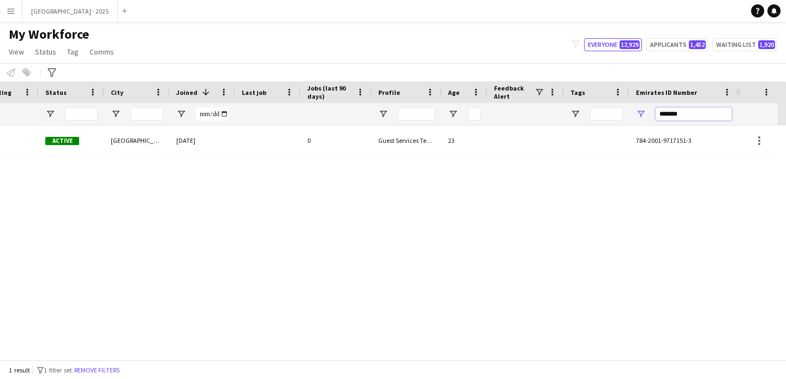
type input "*******"
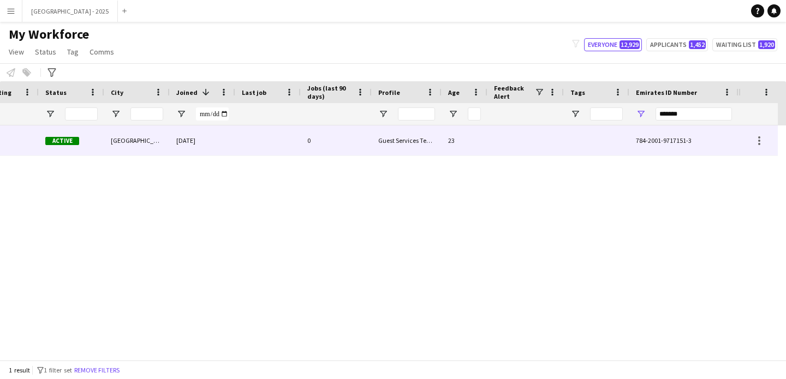
click at [645, 140] on span "784-2001-9717151-3" at bounding box center [664, 140] width 56 height 8
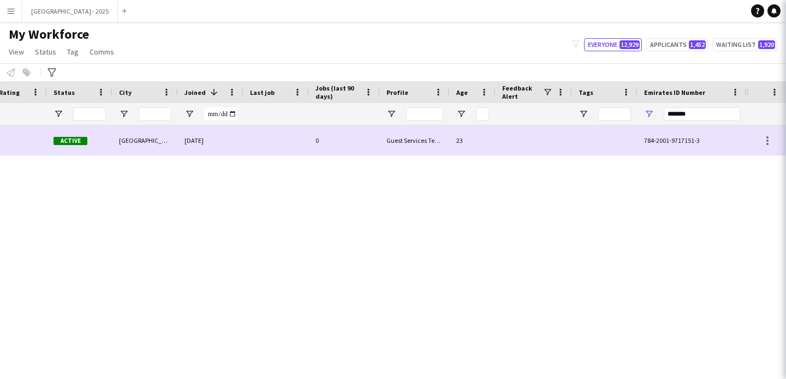
scroll to position [0, 368]
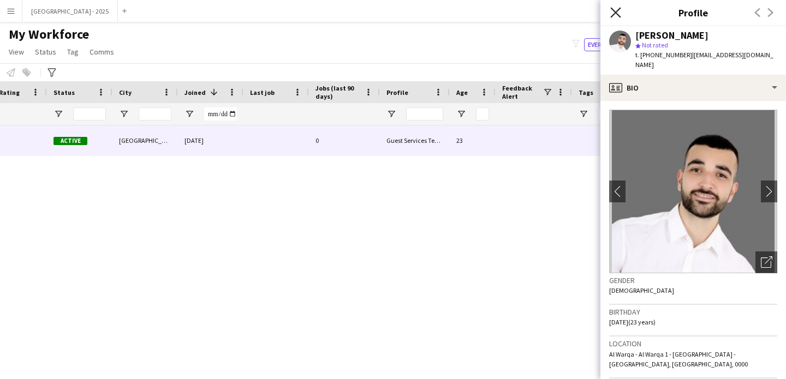
click at [616, 12] on icon at bounding box center [615, 12] width 10 height 10
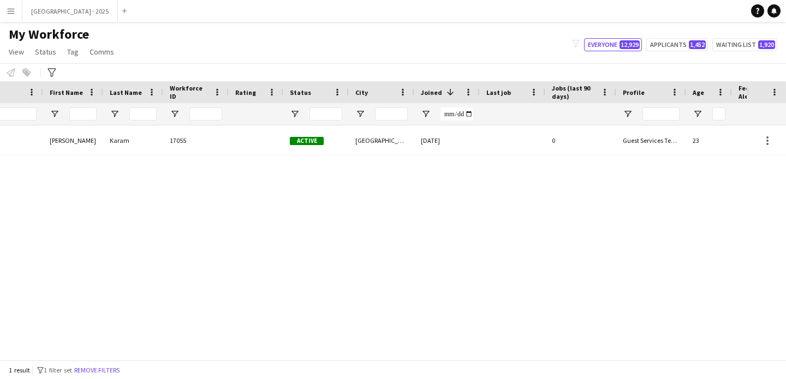
scroll to position [0, 0]
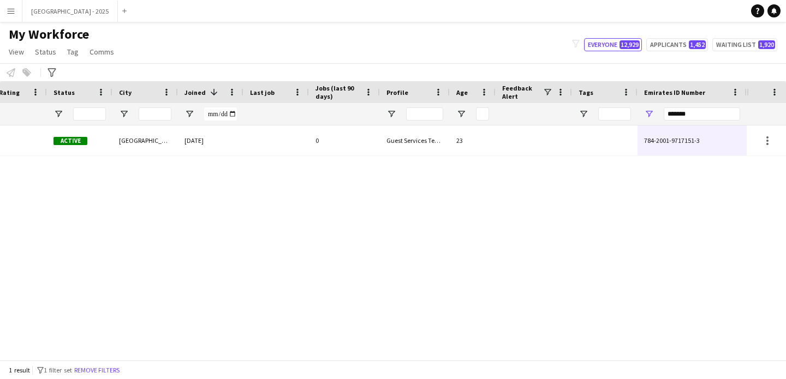
click at [684, 121] on div "*******" at bounding box center [701, 114] width 76 height 22
click at [680, 116] on input "*******" at bounding box center [701, 113] width 76 height 13
paste input "Emirates ID Number Filter Input"
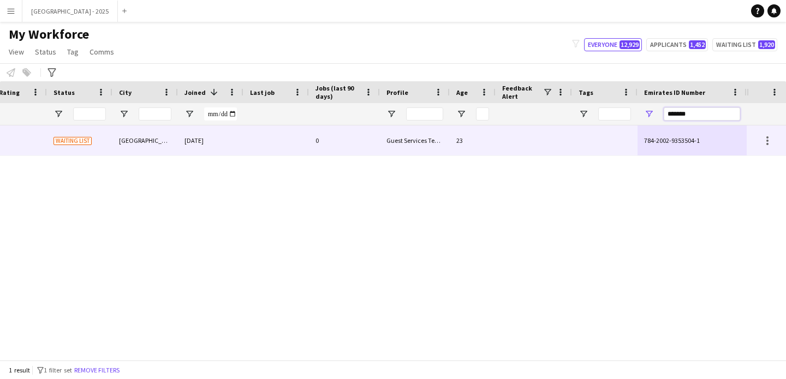
type input "*******"
click at [394, 138] on div "Guest Services Team" at bounding box center [415, 140] width 70 height 30
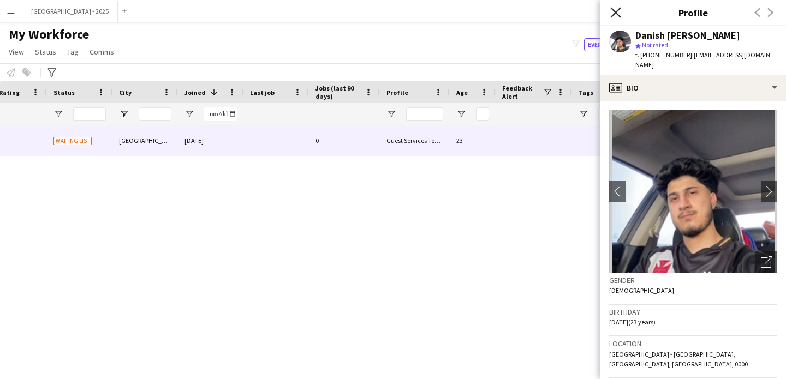
click at [617, 9] on icon at bounding box center [615, 12] width 10 height 10
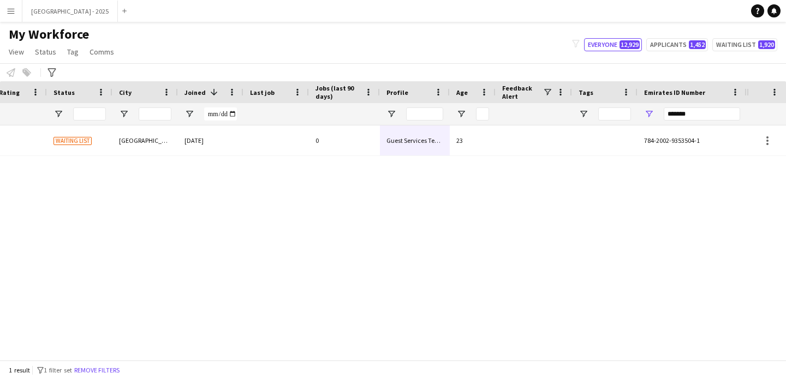
click at [357, 145] on div "0" at bounding box center [344, 140] width 71 height 30
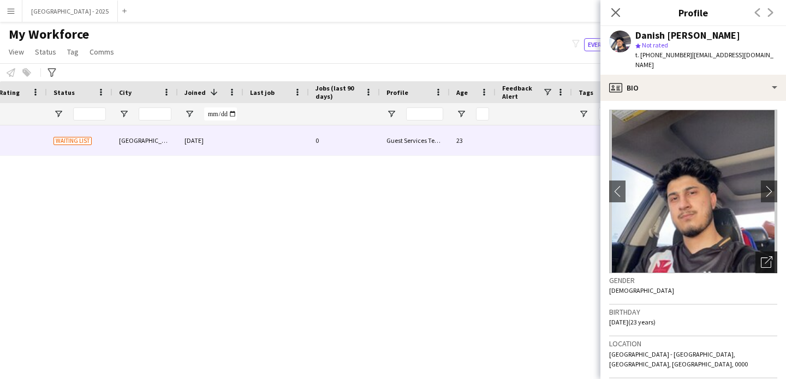
click at [761, 256] on icon "Open photos pop-in" at bounding box center [766, 261] width 11 height 11
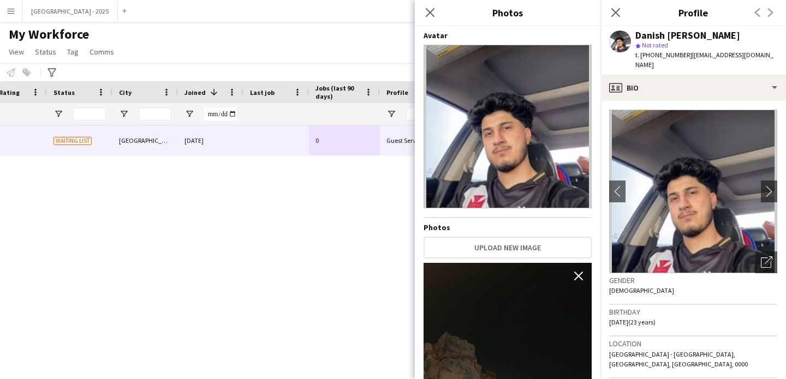
click at [732, 276] on div "Gender [DEMOGRAPHIC_DATA]" at bounding box center [693, 289] width 168 height 32
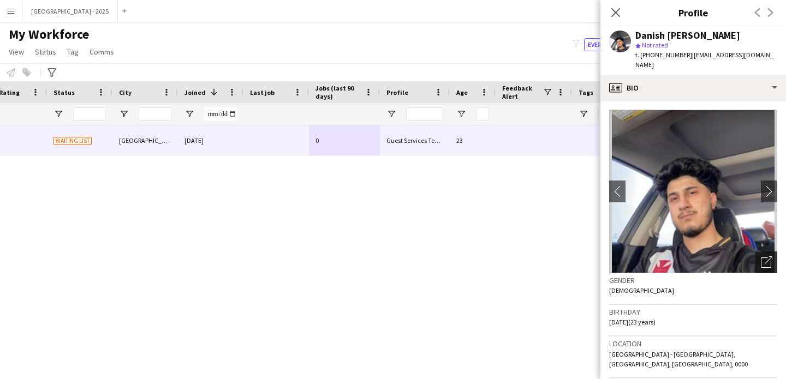
click at [763, 252] on div "Open photos pop-in" at bounding box center [766, 263] width 22 height 22
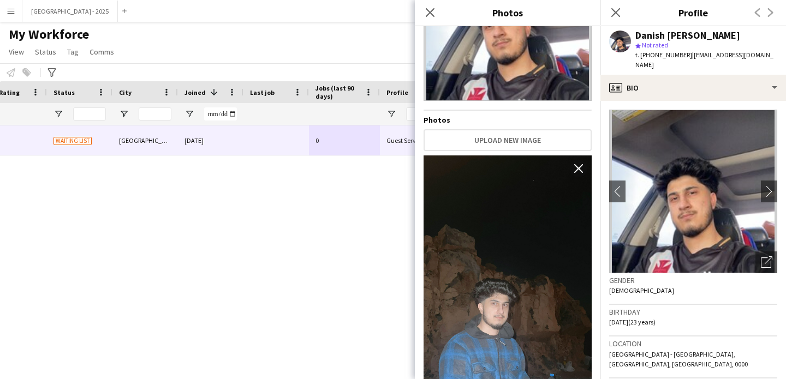
scroll to position [188, 0]
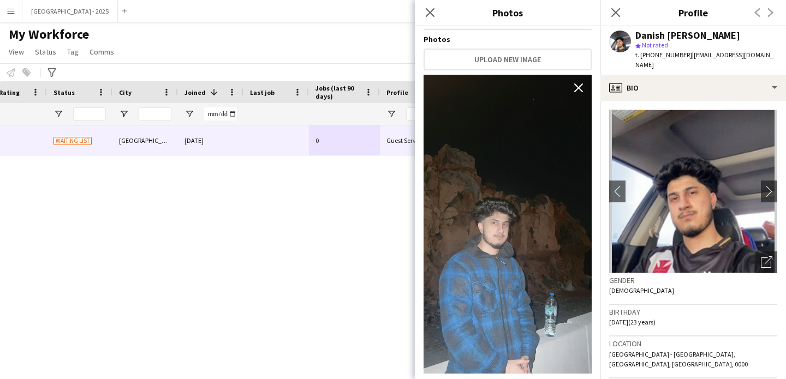
click at [676, 278] on div "Gender [DEMOGRAPHIC_DATA]" at bounding box center [693, 289] width 168 height 32
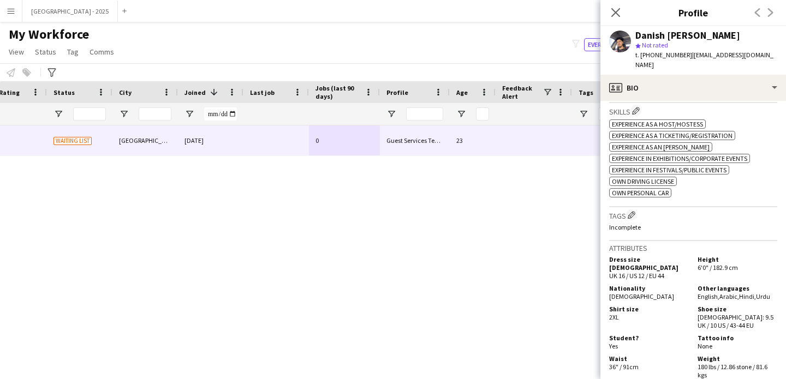
scroll to position [309, 0]
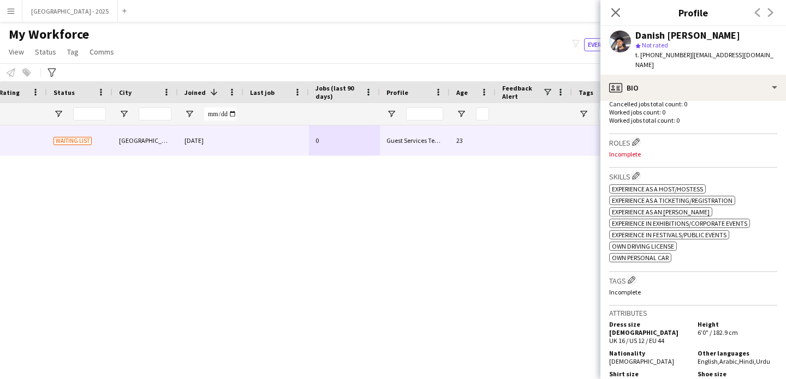
click at [638, 134] on div "Roles Edit crew company roles Incomplete" at bounding box center [693, 151] width 168 height 34
click at [633, 134] on div "Roles Edit crew company roles Incomplete" at bounding box center [693, 151] width 168 height 34
click at [634, 138] on app-icon "Edit crew company roles" at bounding box center [636, 142] width 8 height 8
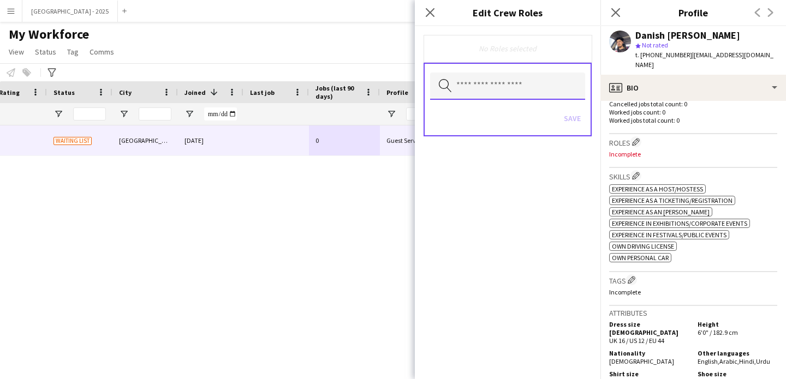
click at [480, 98] on input "text" at bounding box center [507, 86] width 155 height 27
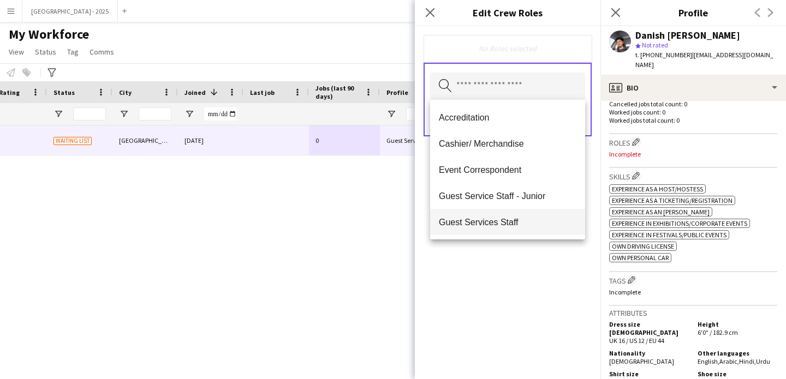
click at [507, 212] on mat-option "Guest Services Staff" at bounding box center [507, 222] width 155 height 26
drag, startPoint x: 534, startPoint y: 276, endPoint x: 544, endPoint y: 141, distance: 135.2
click at [532, 275] on div "Guest Services Staff Remove Search by role type Save" at bounding box center [507, 202] width 185 height 353
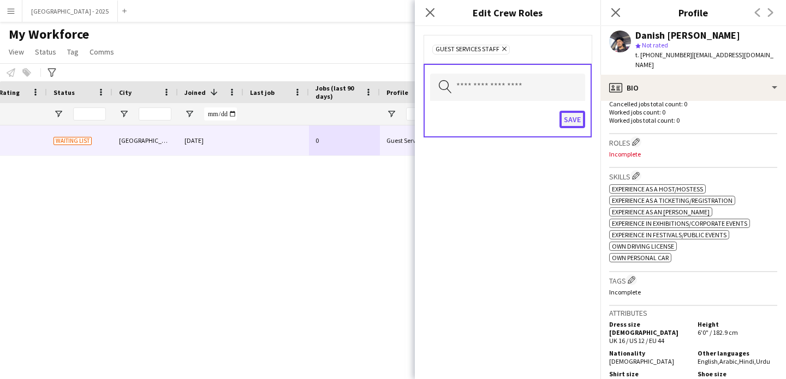
click at [572, 116] on button "Save" at bounding box center [572, 119] width 26 height 17
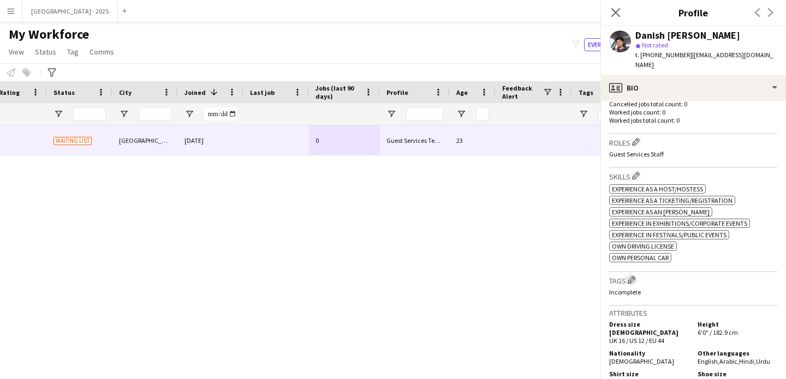
click at [631, 276] on app-icon "Edit crew company tags" at bounding box center [631, 280] width 8 height 8
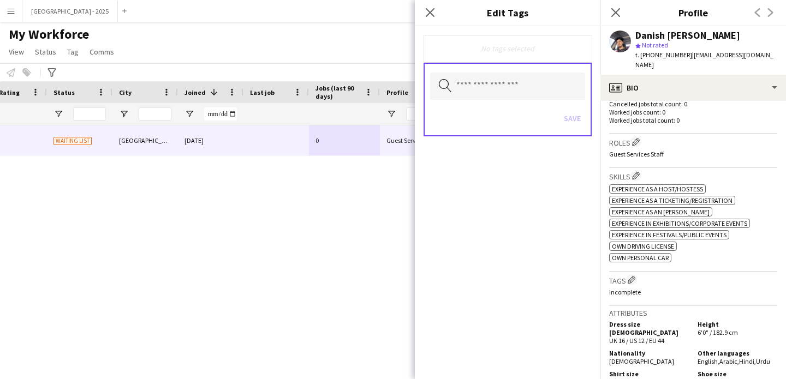
click at [543, 69] on div "Search by tag name Save" at bounding box center [507, 100] width 168 height 74
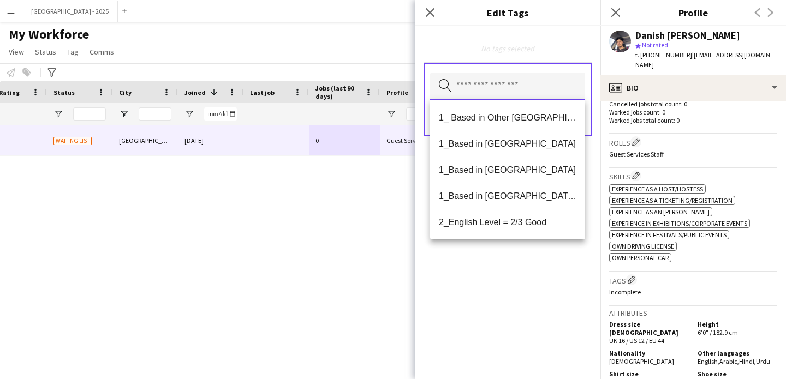
click at [547, 82] on input "text" at bounding box center [507, 86] width 155 height 27
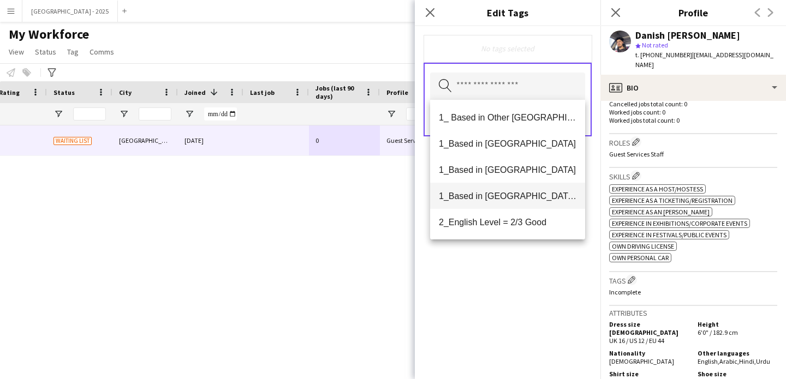
click at [543, 191] on span "1_Based in [GEOGRAPHIC_DATA]/[GEOGRAPHIC_DATA]/Ajman" at bounding box center [507, 196] width 137 height 10
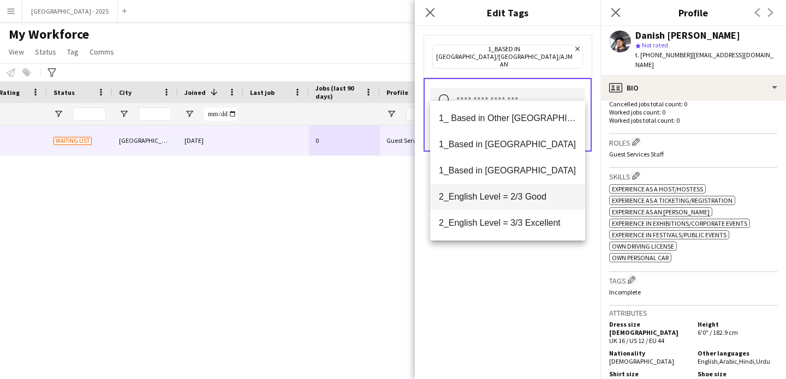
click at [540, 200] on span "2_English Level = 2/3 Good" at bounding box center [507, 196] width 137 height 10
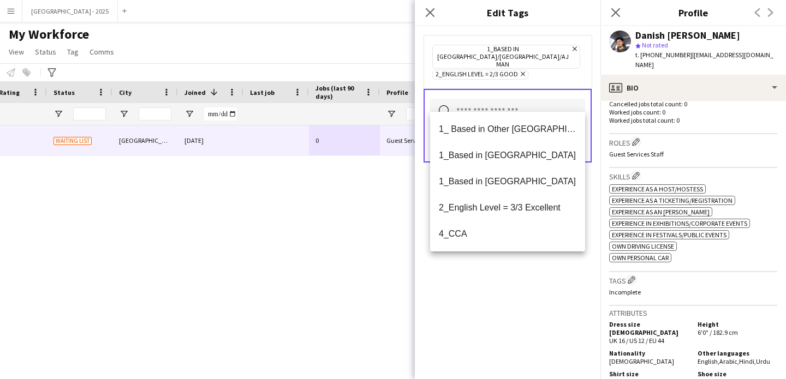
click at [546, 263] on div "1_Based in [GEOGRAPHIC_DATA]/[GEOGRAPHIC_DATA]/Ajman Remove 2_English Level = 2…" at bounding box center [507, 202] width 185 height 353
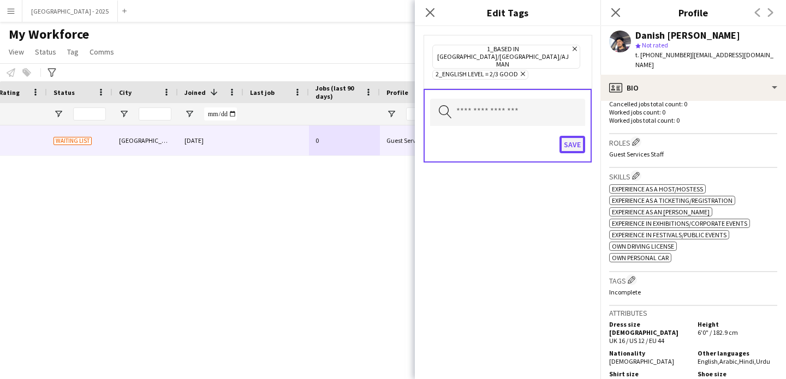
click at [578, 136] on button "Save" at bounding box center [572, 144] width 26 height 17
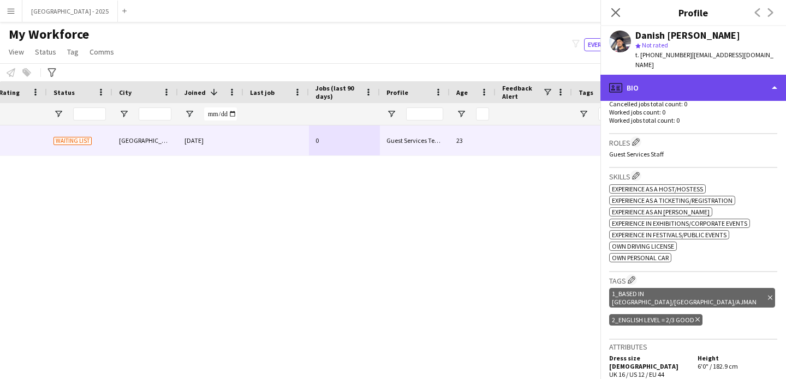
click at [667, 85] on div "profile Bio" at bounding box center [692, 88] width 185 height 26
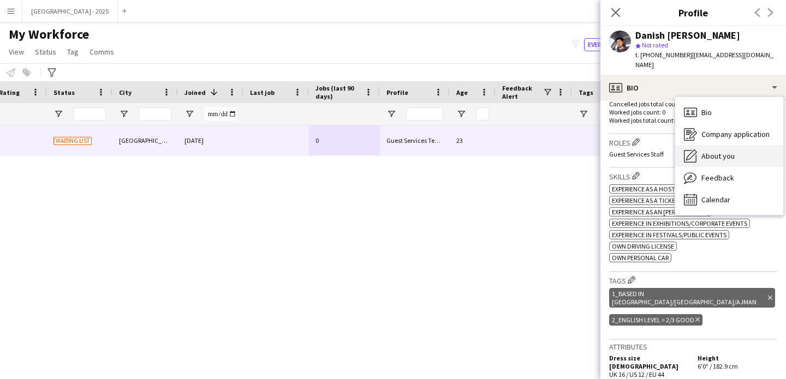
click at [699, 145] on div "About you About you" at bounding box center [729, 156] width 108 height 22
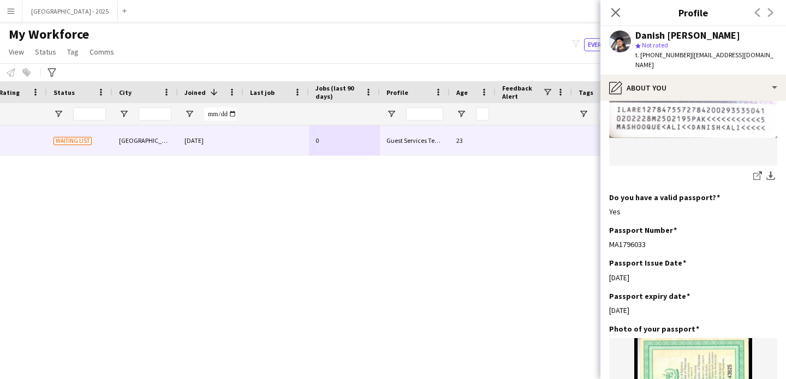
scroll to position [881, 0]
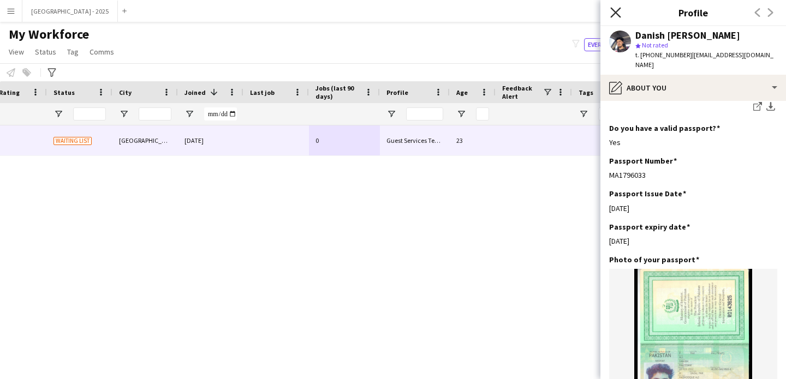
click at [610, 13] on icon "Close pop-in" at bounding box center [615, 12] width 10 height 10
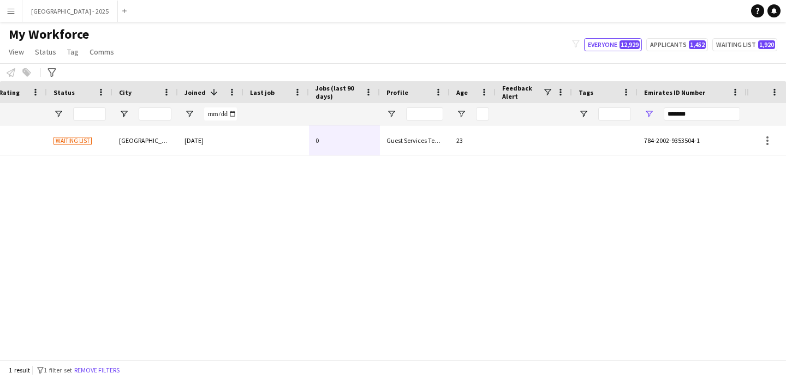
scroll to position [0, 0]
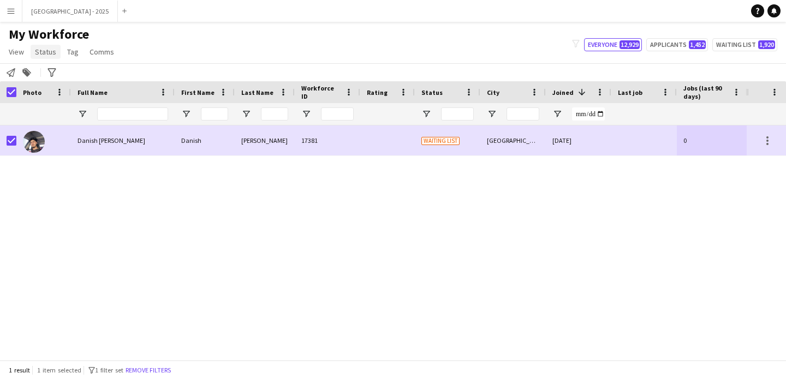
click at [48, 53] on span "Status" at bounding box center [45, 52] width 21 height 10
click at [54, 75] on link "Edit" at bounding box center [69, 75] width 76 height 23
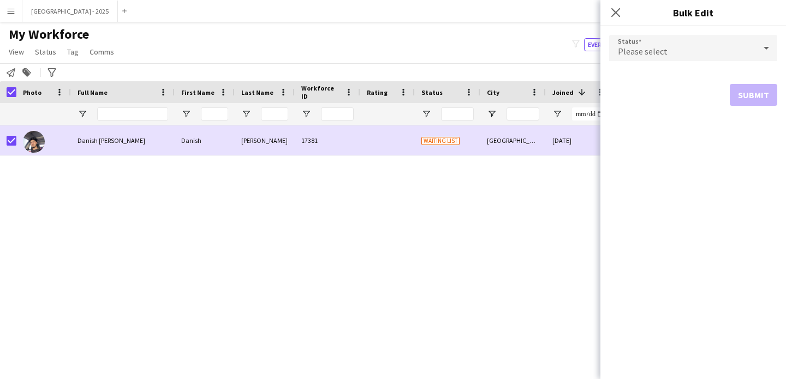
click at [660, 44] on div "Please select" at bounding box center [682, 48] width 146 height 26
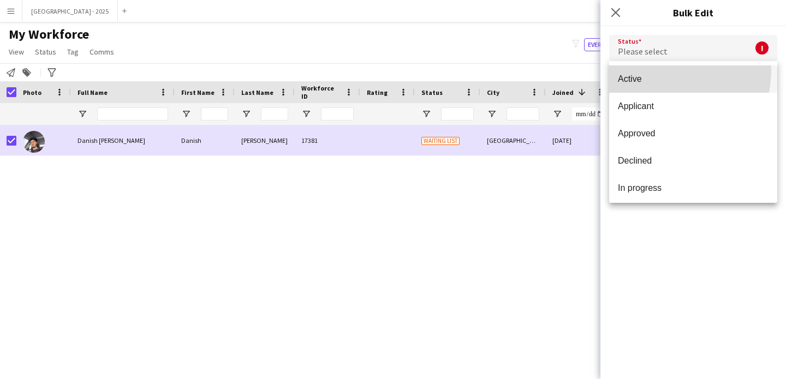
click at [655, 70] on mat-option "Active" at bounding box center [693, 78] width 168 height 27
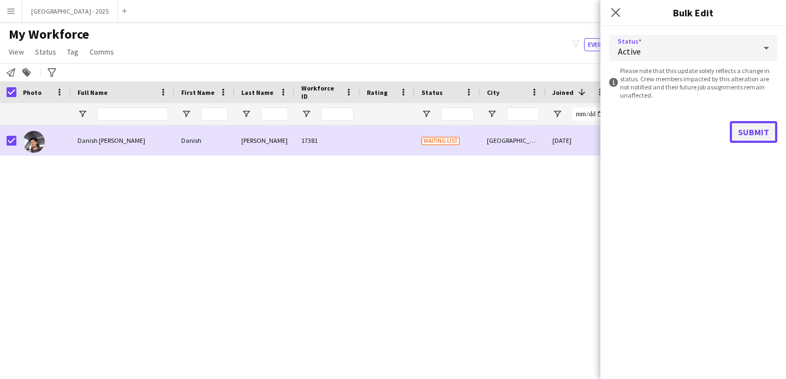
click at [750, 130] on button "Submit" at bounding box center [752, 132] width 47 height 22
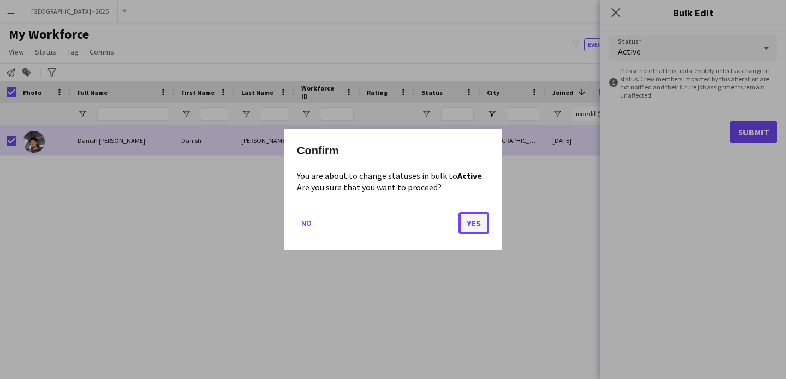
click at [471, 226] on button "Yes" at bounding box center [473, 223] width 31 height 22
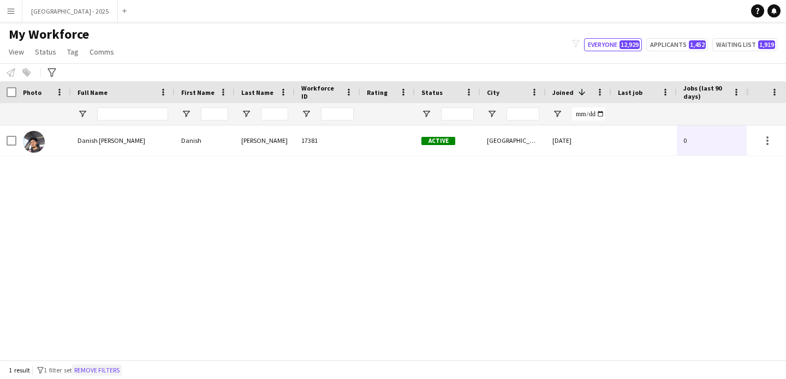
click at [109, 366] on button "Remove filters" at bounding box center [97, 370] width 50 height 12
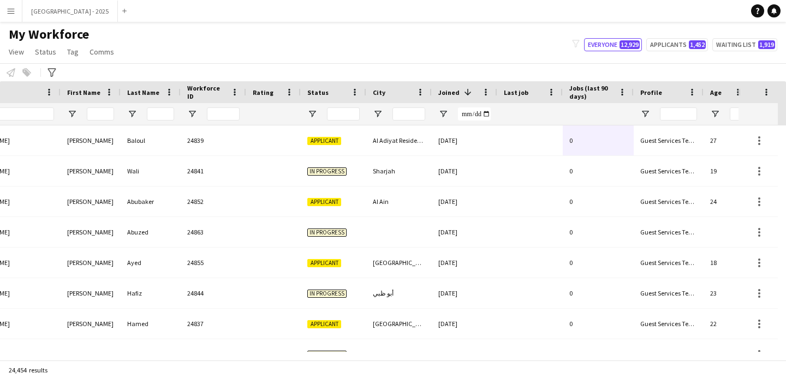
scroll to position [0, 376]
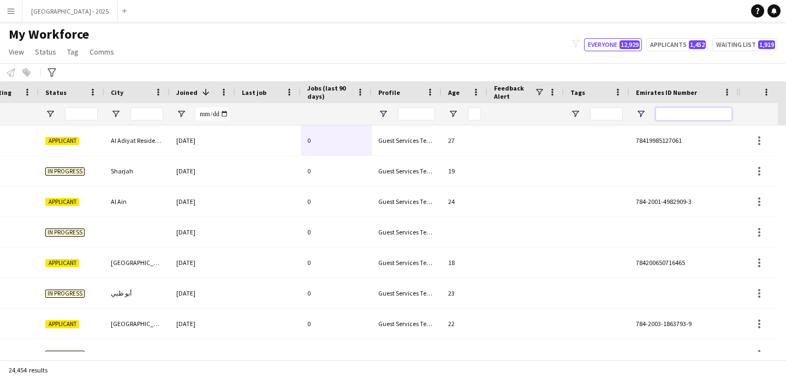
click at [688, 116] on input "Emirates ID Number Filter Input" at bounding box center [693, 113] width 76 height 13
paste input "*******"
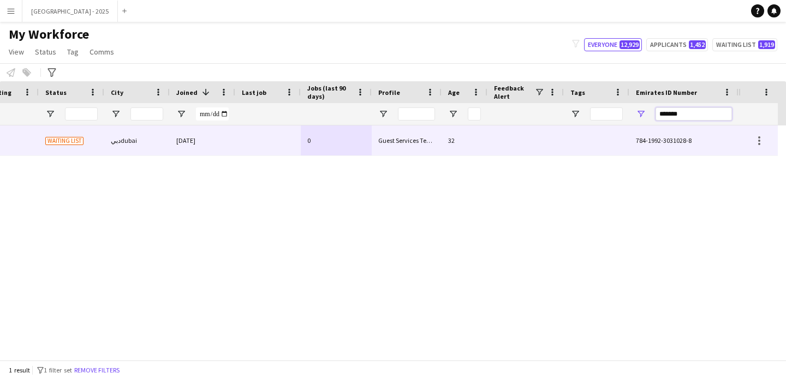
type input "*******"
click at [406, 143] on div "Guest Services Team" at bounding box center [407, 140] width 70 height 30
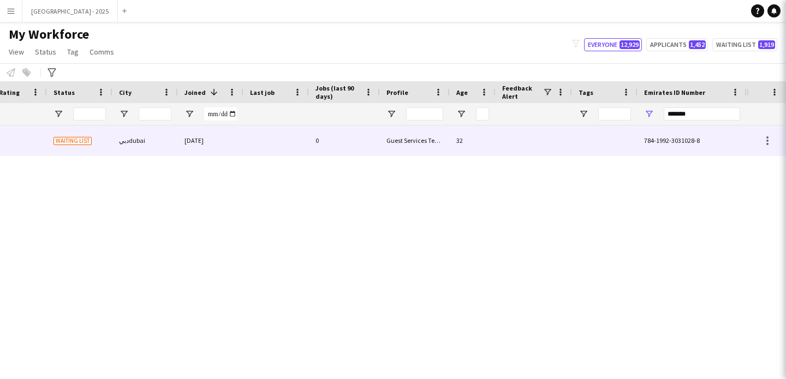
scroll to position [0, 368]
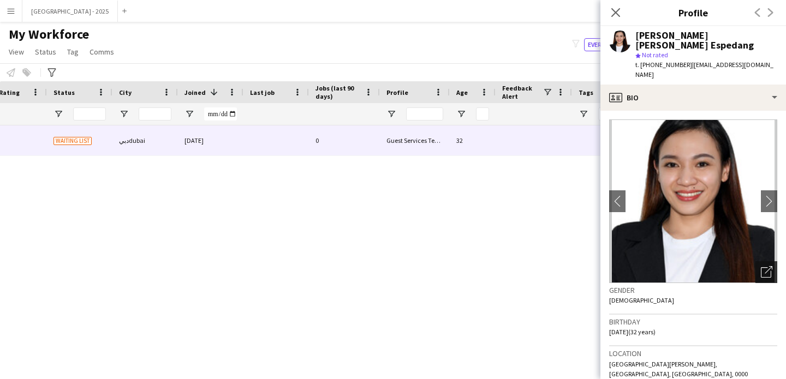
click at [758, 261] on div "Open photos pop-in" at bounding box center [766, 272] width 22 height 22
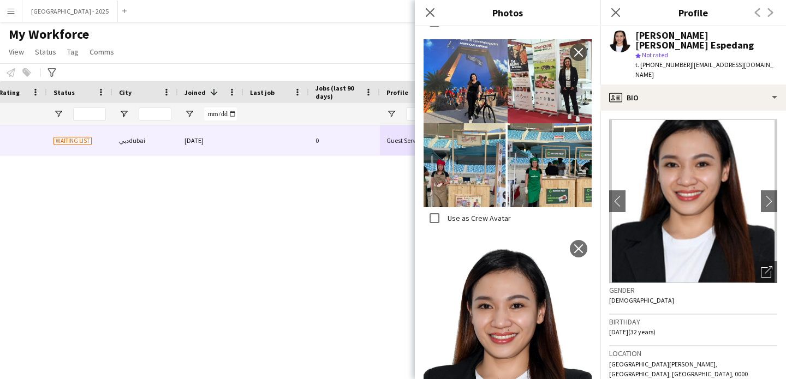
scroll to position [1872, 0]
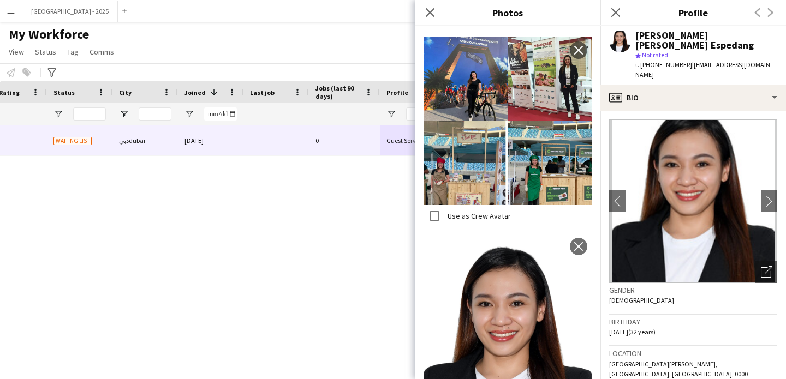
click at [664, 292] on div "Gender [DEMOGRAPHIC_DATA]" at bounding box center [693, 299] width 168 height 32
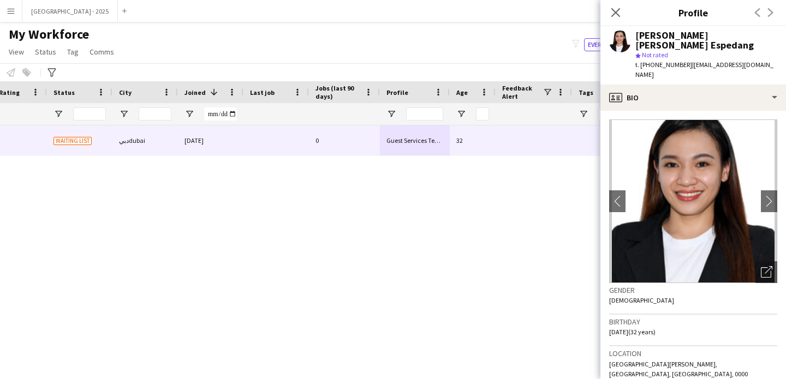
scroll to position [211, 0]
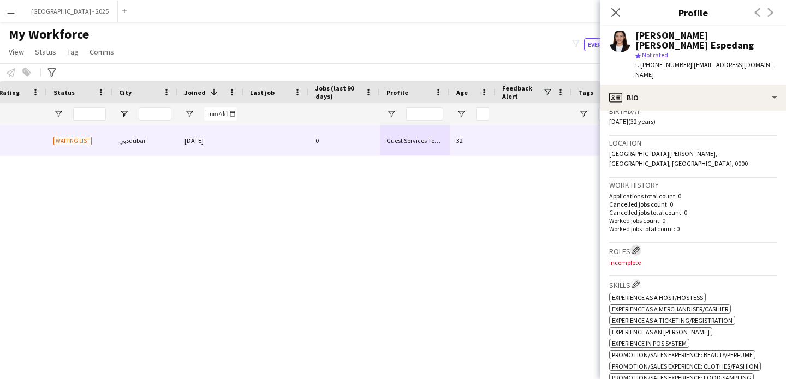
click at [634, 245] on button "Edit crew company roles" at bounding box center [635, 250] width 11 height 11
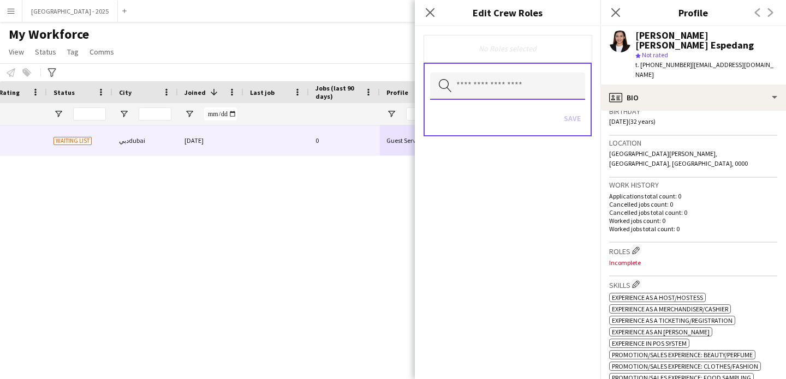
click at [483, 90] on input "text" at bounding box center [507, 86] width 155 height 27
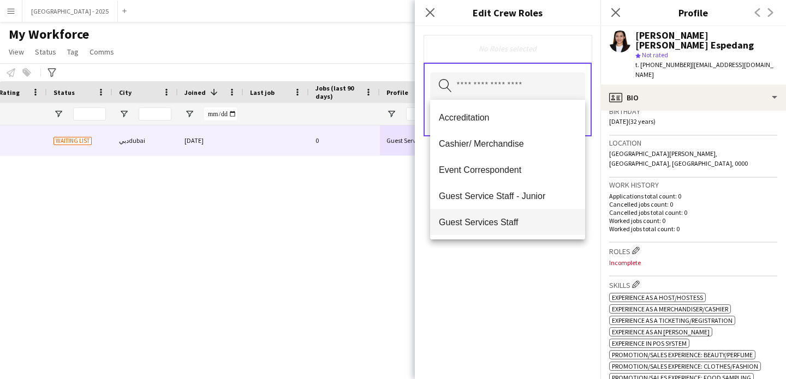
click at [521, 217] on mat-option "Guest Services Staff" at bounding box center [507, 222] width 155 height 26
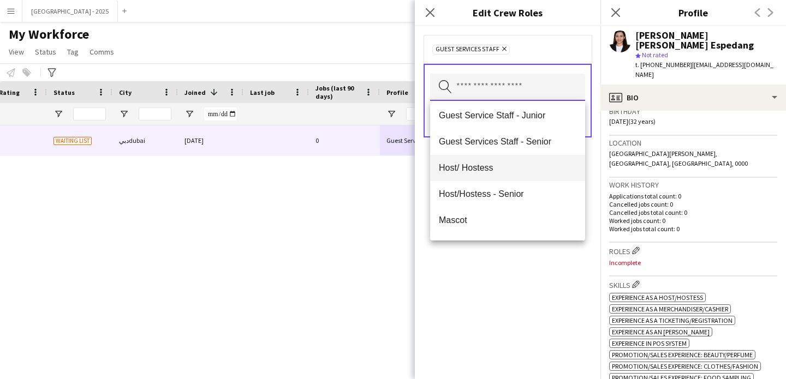
scroll to position [0, 0]
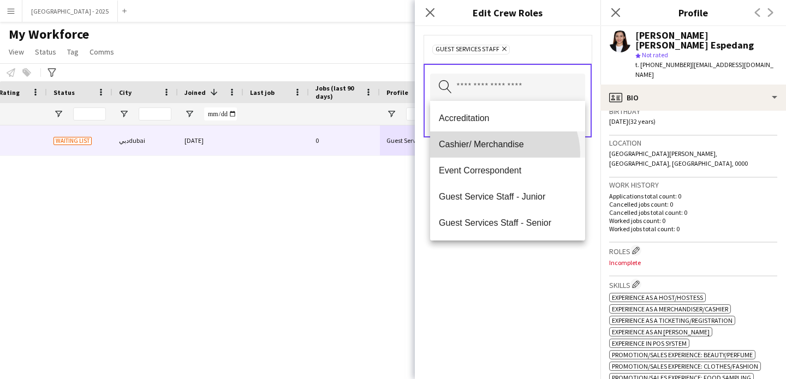
click at [502, 154] on mat-option "Cashier/ Merchandise" at bounding box center [507, 144] width 155 height 26
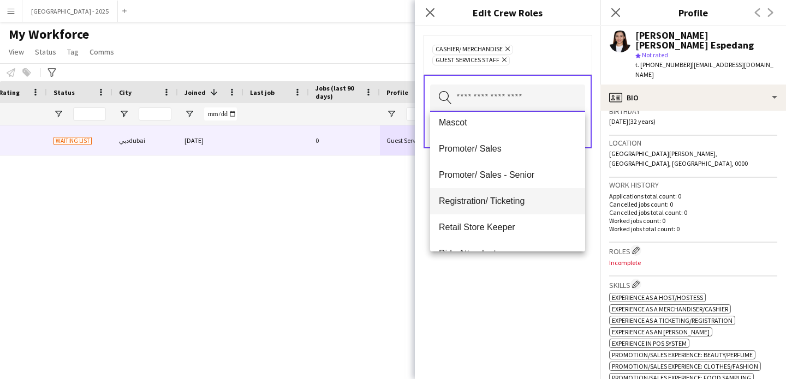
scroll to position [166, 0]
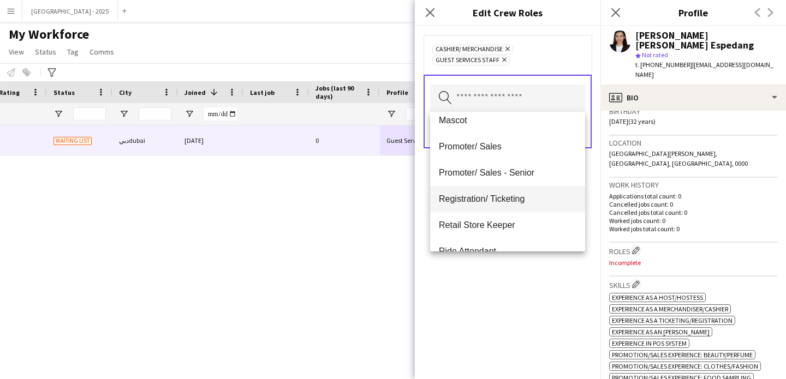
click at [505, 203] on span "Registration/ Ticketing" at bounding box center [507, 199] width 137 height 10
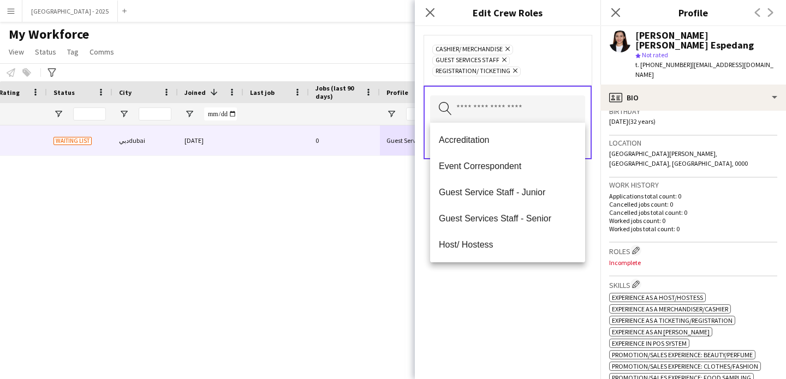
click at [524, 272] on div "Cashier/ Merchandise Remove Guest Services Staff Remove Registration/ Ticketing…" at bounding box center [507, 202] width 185 height 353
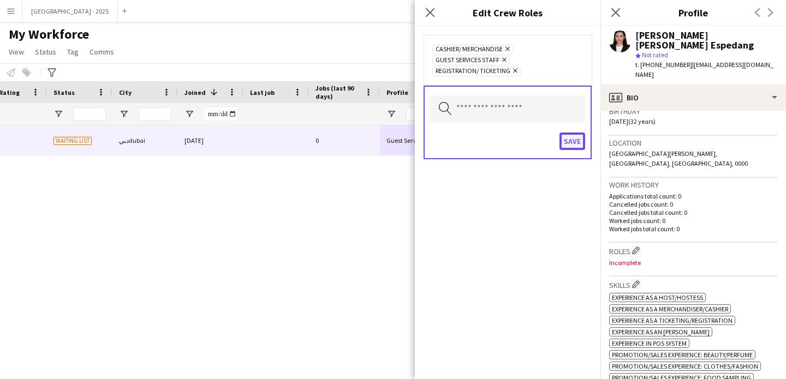
click at [565, 148] on button "Save" at bounding box center [572, 141] width 26 height 17
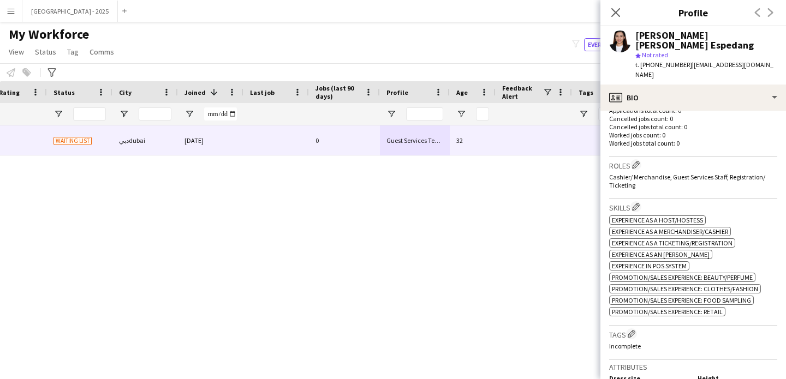
scroll to position [421, 0]
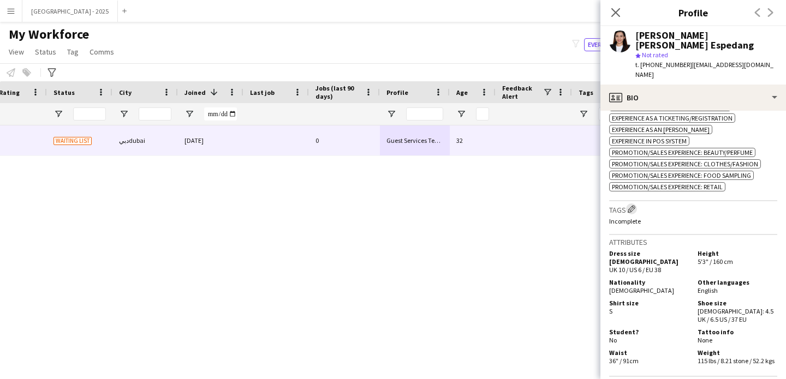
click at [637, 203] on button "Edit crew company tags" at bounding box center [631, 208] width 11 height 11
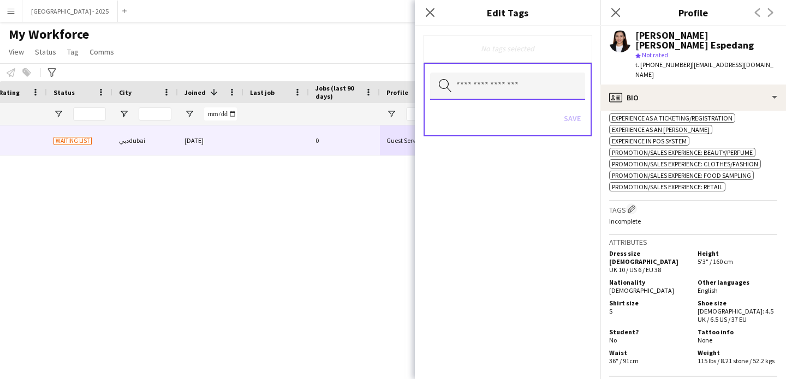
click at [532, 83] on input "text" at bounding box center [507, 86] width 155 height 27
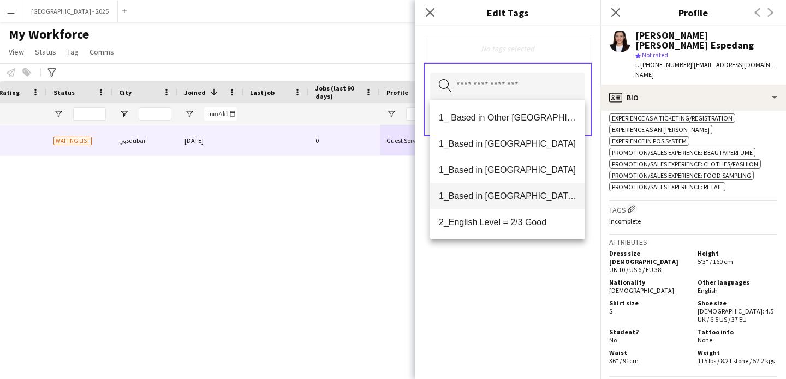
click at [533, 189] on mat-option "1_Based in [GEOGRAPHIC_DATA]/[GEOGRAPHIC_DATA]/Ajman" at bounding box center [507, 196] width 155 height 26
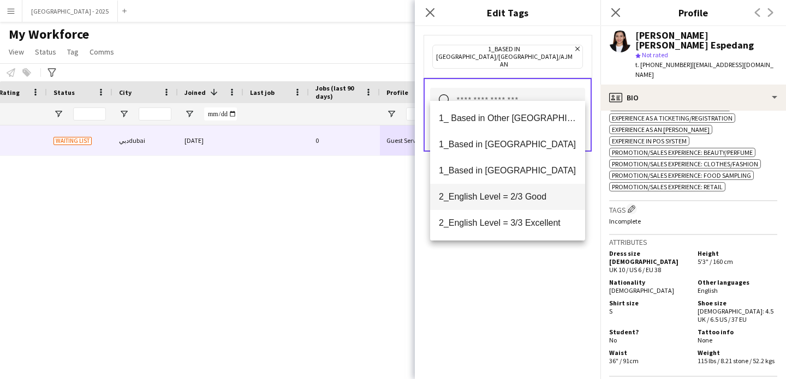
click at [520, 203] on mat-option "2_English Level = 2/3 Good" at bounding box center [507, 197] width 155 height 26
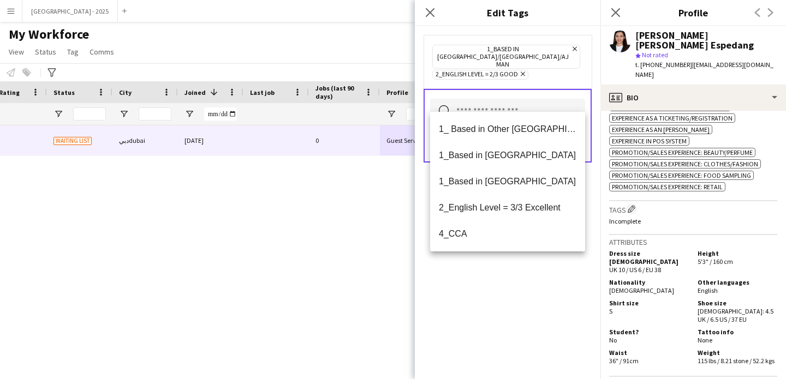
click at [522, 279] on div "1_Based in [GEOGRAPHIC_DATA]/[GEOGRAPHIC_DATA]/Ajman Remove 2_English Level = 2…" at bounding box center [507, 202] width 185 height 353
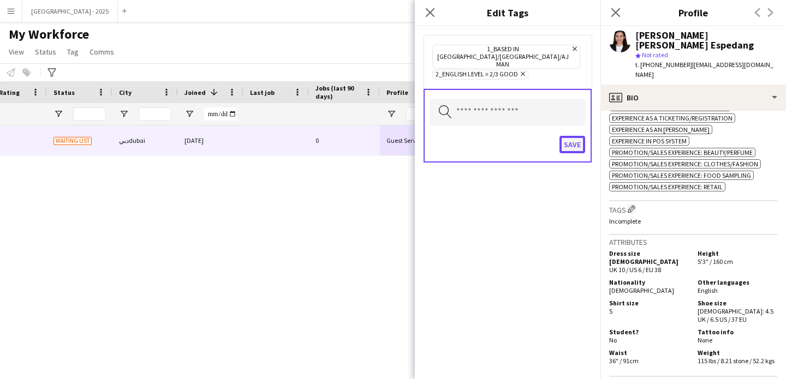
click at [561, 136] on button "Save" at bounding box center [572, 144] width 26 height 17
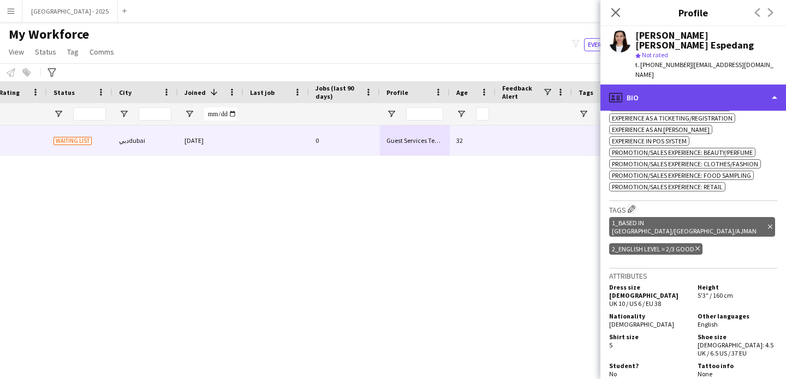
click at [643, 85] on div "profile Bio" at bounding box center [692, 98] width 185 height 26
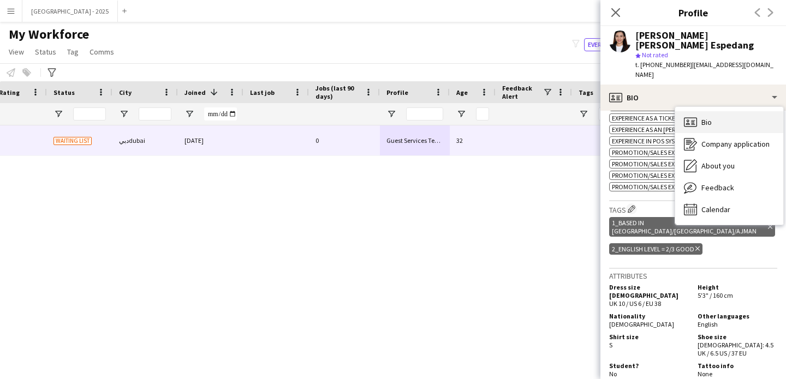
click at [713, 111] on div "Bio Bio" at bounding box center [729, 122] width 108 height 22
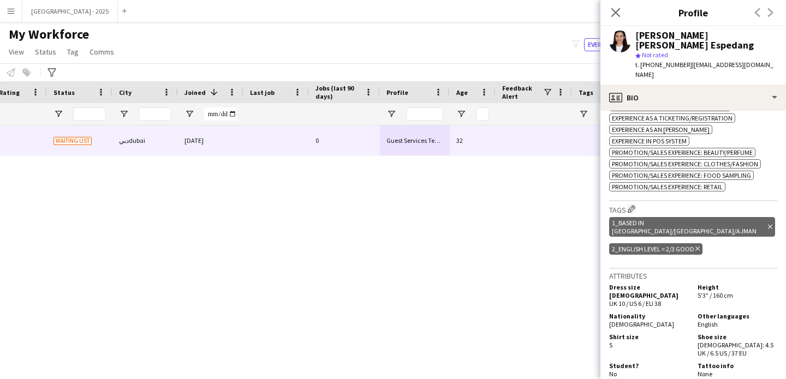
click at [669, 63] on div "[PERSON_NAME] [PERSON_NAME] Espedang star Not rated t. [PHONE_NUMBER] | [EMAIL_…" at bounding box center [692, 55] width 185 height 58
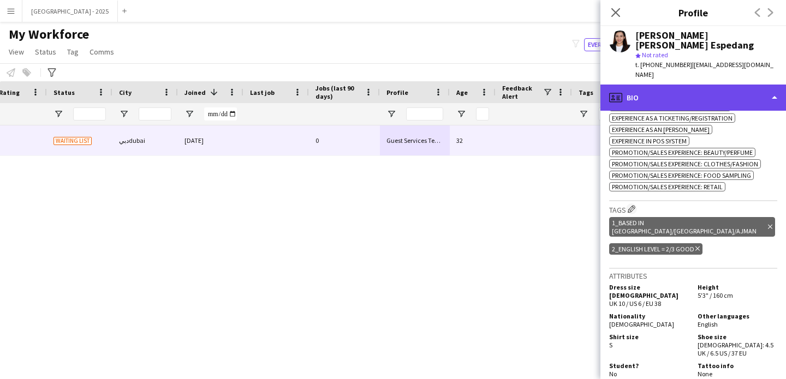
click at [689, 85] on div "profile Bio" at bounding box center [692, 98] width 185 height 26
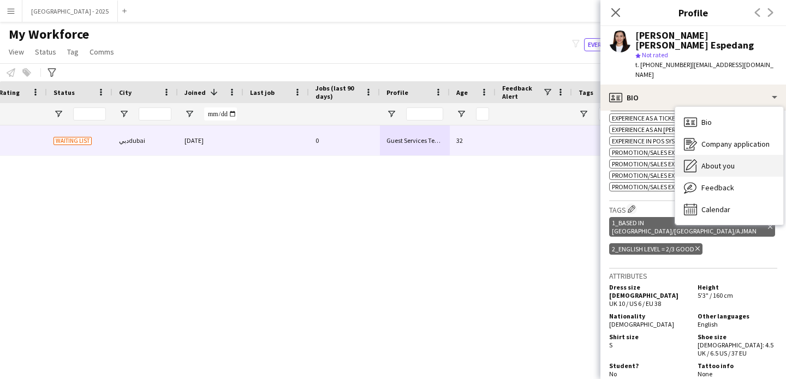
click at [732, 161] on span "About you" at bounding box center [717, 166] width 33 height 10
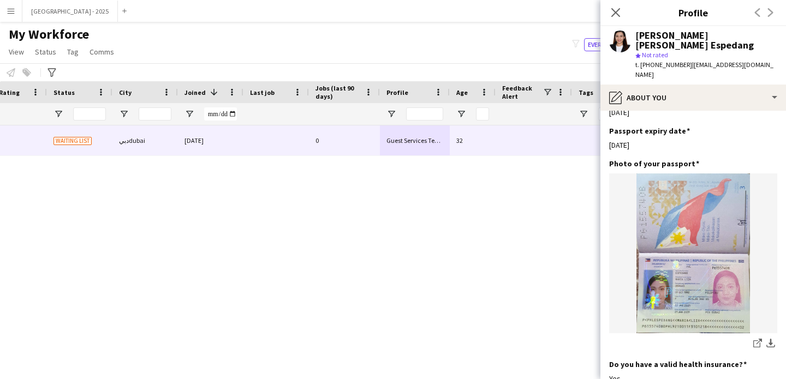
scroll to position [1139, 0]
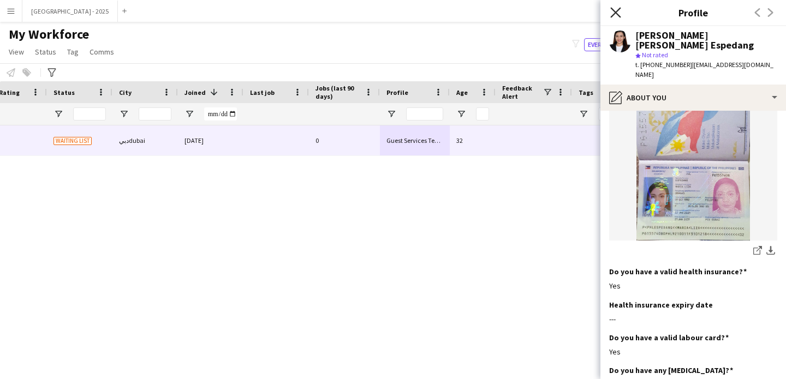
click at [611, 11] on icon "Close pop-in" at bounding box center [615, 12] width 10 height 10
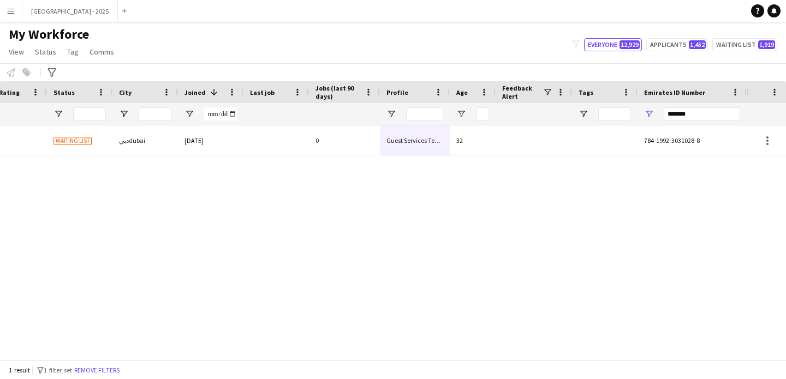
scroll to position [0, 0]
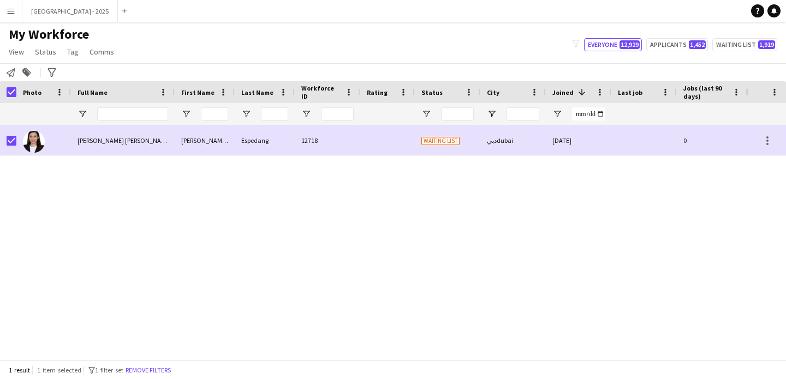
click at [41, 41] on span "My Workforce" at bounding box center [49, 34] width 80 height 16
click at [41, 47] on span "Status" at bounding box center [45, 52] width 21 height 10
click at [51, 65] on link "Edit" at bounding box center [69, 75] width 76 height 23
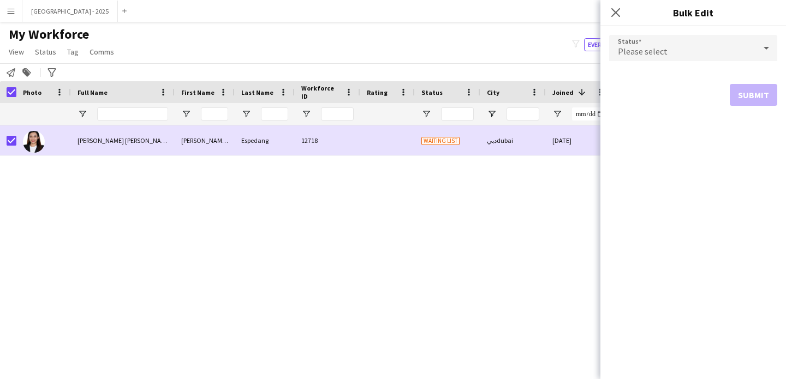
click at [632, 59] on div "Please select" at bounding box center [682, 48] width 146 height 26
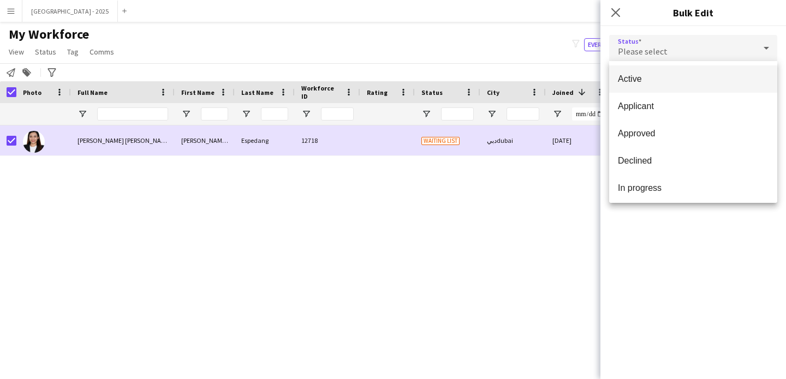
click at [636, 77] on span "Active" at bounding box center [693, 79] width 151 height 10
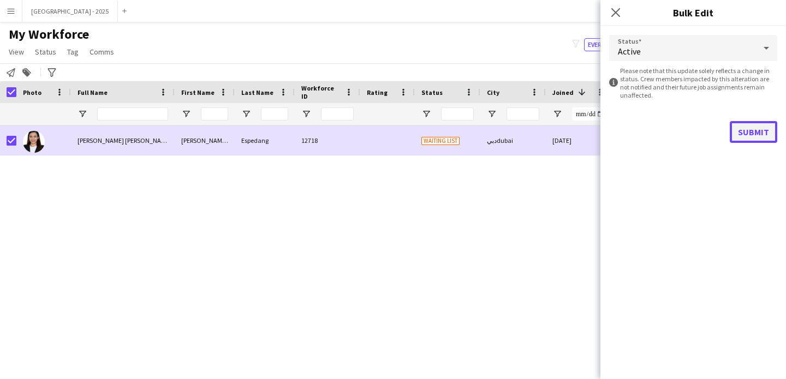
click at [763, 135] on button "Submit" at bounding box center [752, 132] width 47 height 22
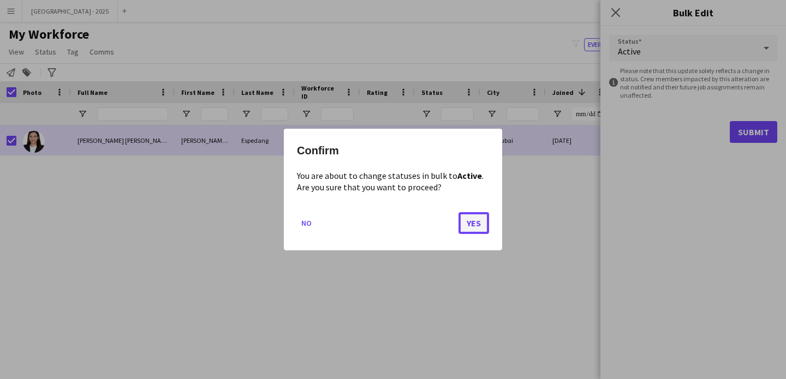
click at [468, 223] on button "Yes" at bounding box center [473, 223] width 31 height 22
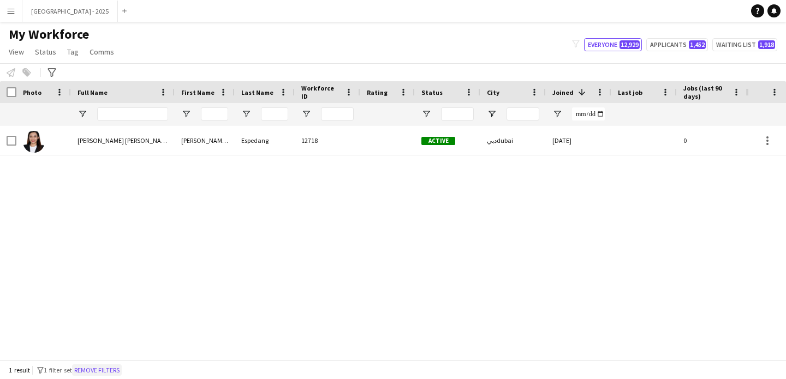
click at [114, 371] on button "Remove filters" at bounding box center [97, 370] width 50 height 12
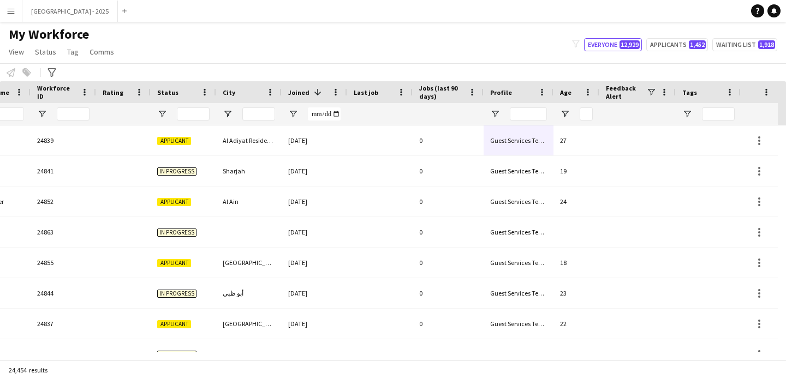
scroll to position [0, 376]
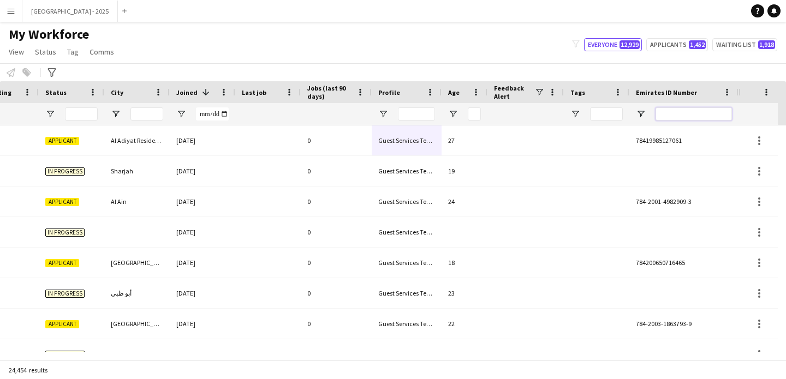
paste input "*******"
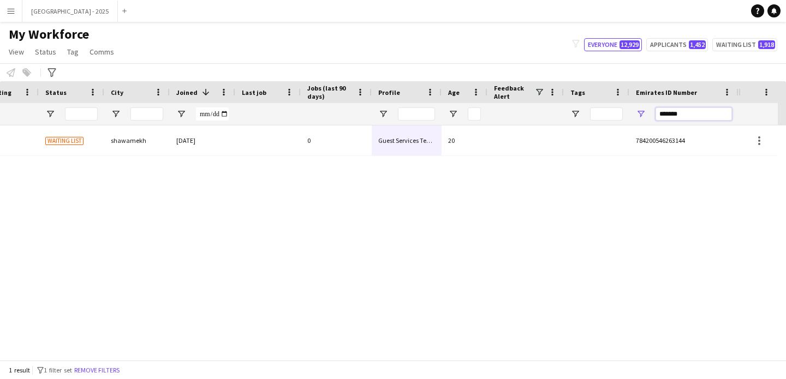
type input "*******"
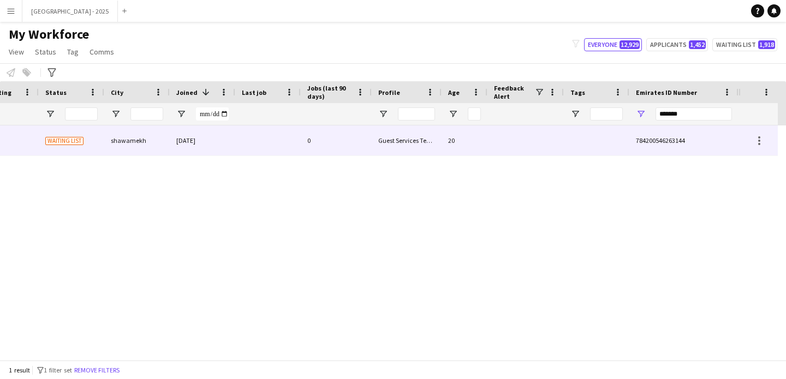
click at [339, 146] on div "0" at bounding box center [336, 140] width 71 height 30
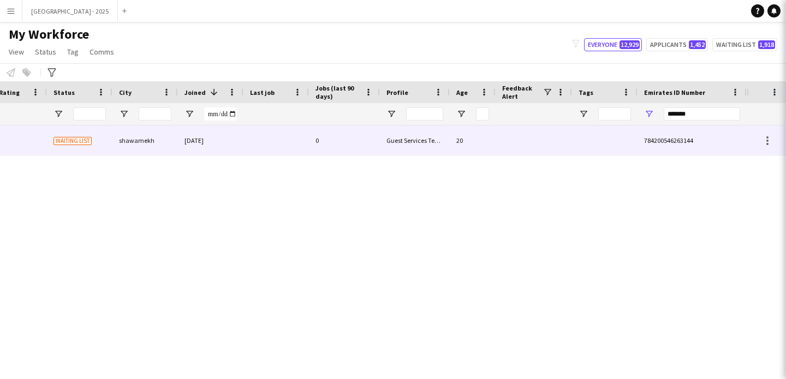
scroll to position [0, 368]
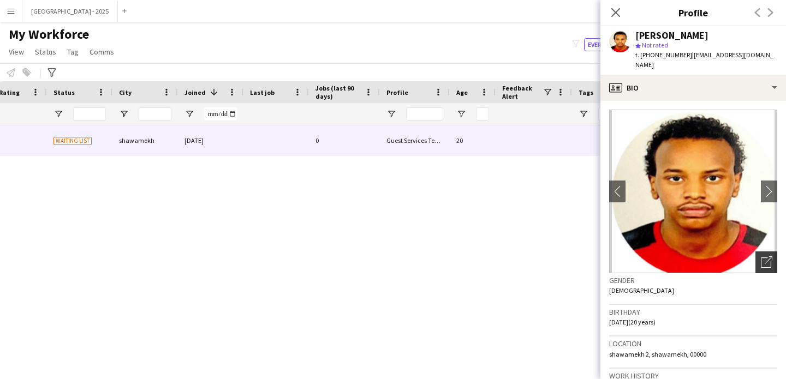
click at [761, 256] on icon "Open photos pop-in" at bounding box center [766, 261] width 11 height 11
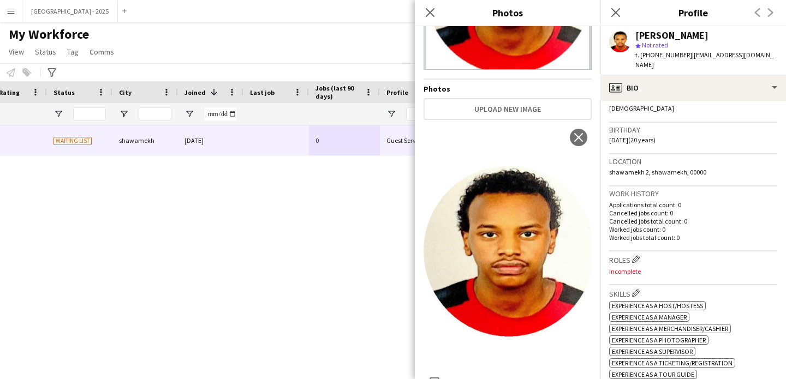
scroll to position [163, 0]
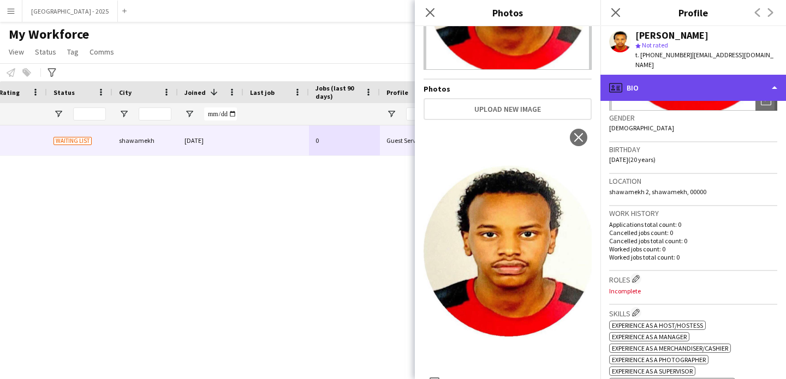
click at [686, 79] on div "profile Bio" at bounding box center [692, 88] width 185 height 26
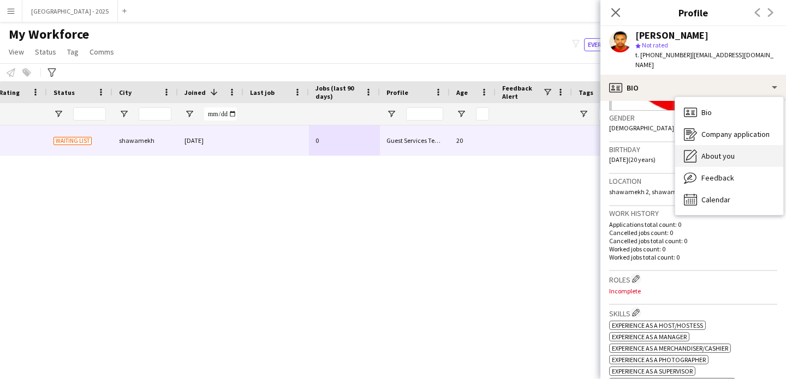
click at [730, 151] on span "About you" at bounding box center [717, 156] width 33 height 10
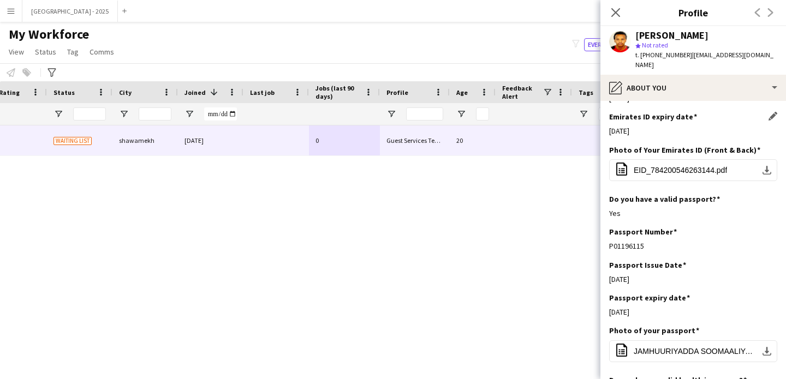
scroll to position [443, 0]
click at [645, 92] on div "Emirates ID Issue Date Edit this field [DATE]" at bounding box center [693, 94] width 168 height 33
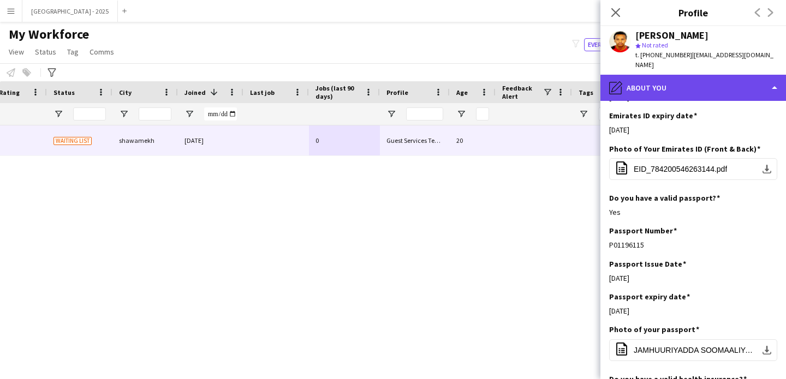
click at [669, 89] on div "pencil4 About you" at bounding box center [692, 88] width 185 height 26
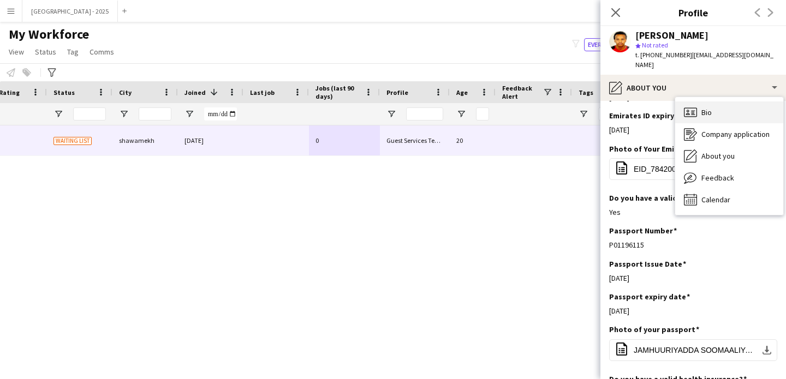
click at [698, 104] on div "Bio Bio" at bounding box center [729, 112] width 108 height 22
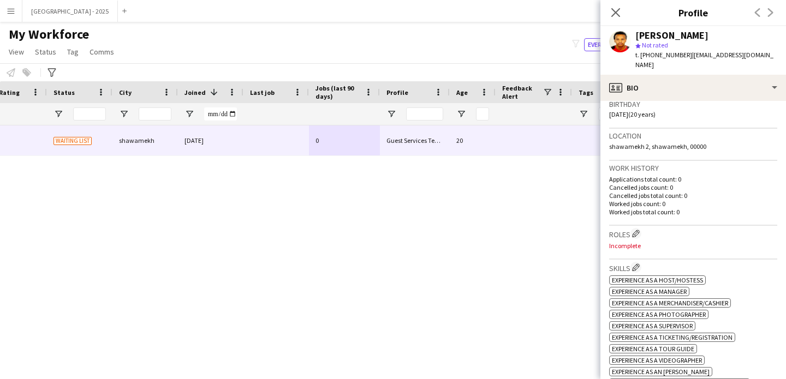
scroll to position [217, 0]
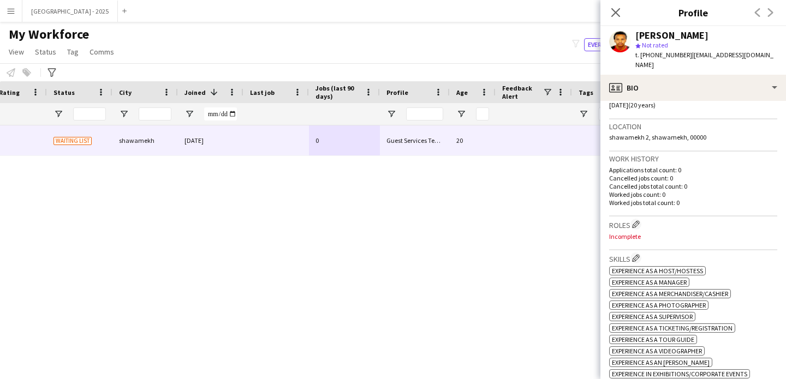
click at [625, 219] on h3 "Roles Edit crew company roles" at bounding box center [693, 224] width 168 height 11
click at [632, 219] on button "Edit crew company roles" at bounding box center [635, 224] width 11 height 11
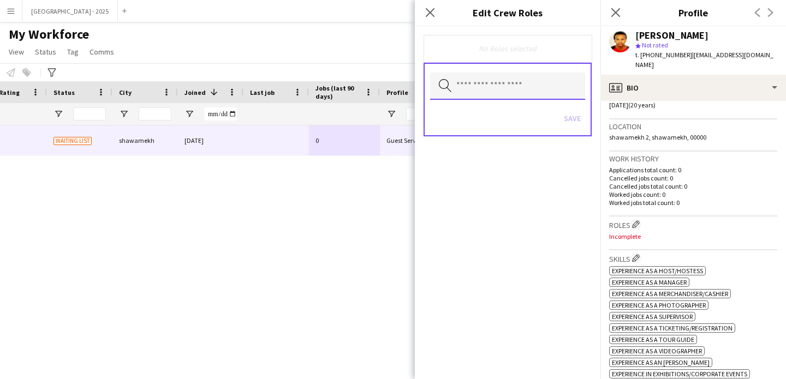
click at [477, 91] on input "text" at bounding box center [507, 86] width 155 height 27
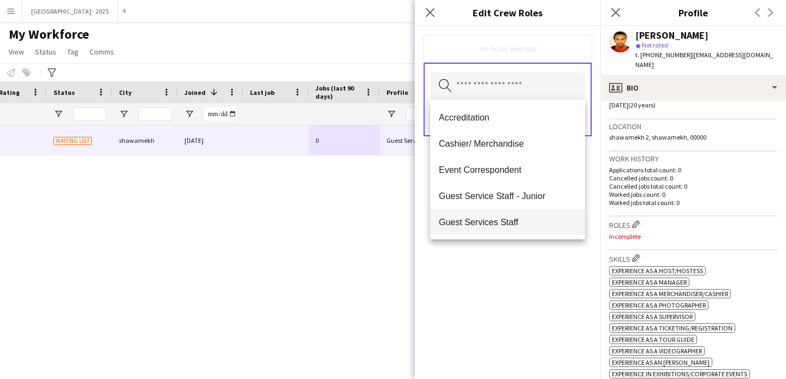
click at [520, 226] on span "Guest Services Staff" at bounding box center [507, 222] width 137 height 10
click at [528, 229] on mat-option "Guest Services Staff - Senior" at bounding box center [507, 223] width 155 height 26
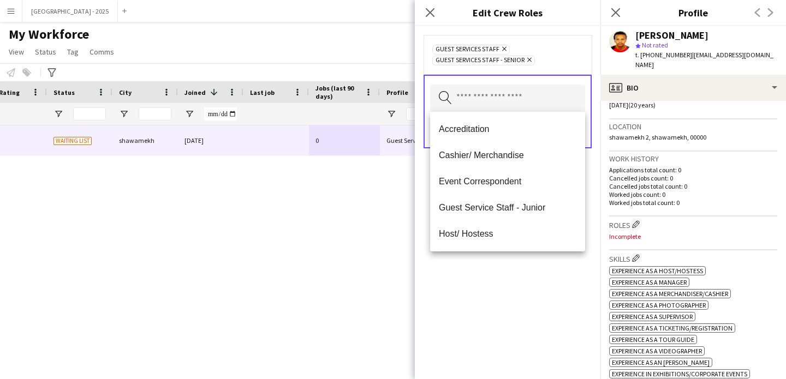
click at [525, 290] on div "Guest Services Staff Remove Guest Services Staff - Senior Remove Search by role…" at bounding box center [507, 202] width 185 height 353
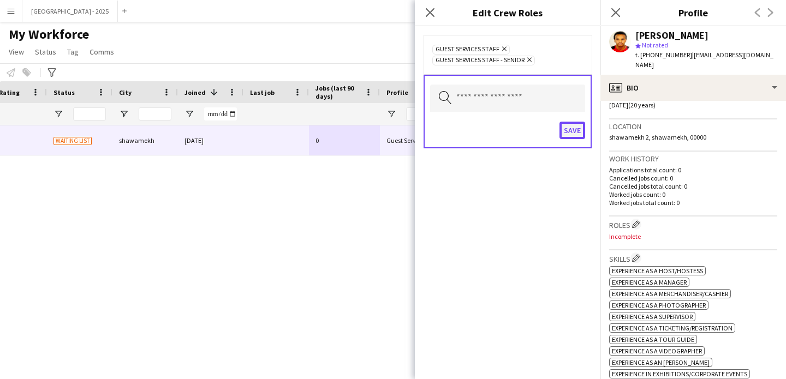
click at [565, 137] on button "Save" at bounding box center [572, 130] width 26 height 17
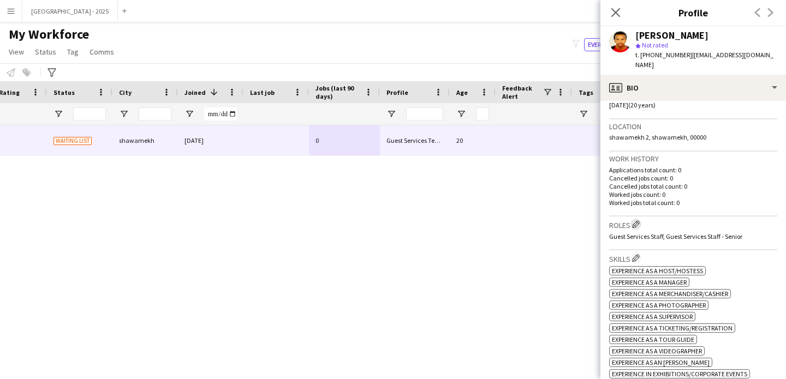
click at [634, 220] on app-icon "Edit crew company roles" at bounding box center [636, 224] width 8 height 8
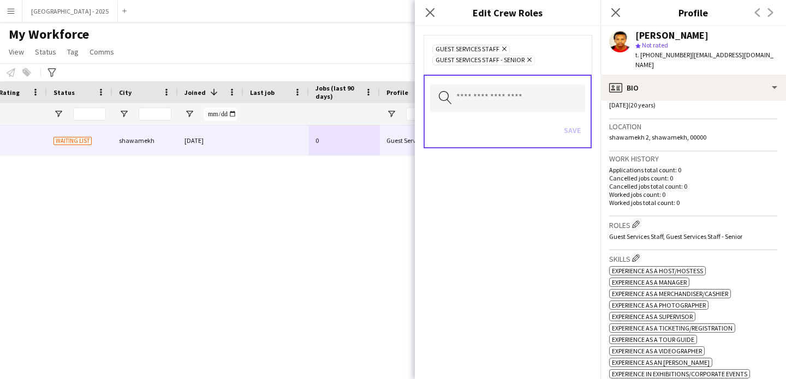
click at [526, 57] on icon "Remove" at bounding box center [527, 59] width 7 height 7
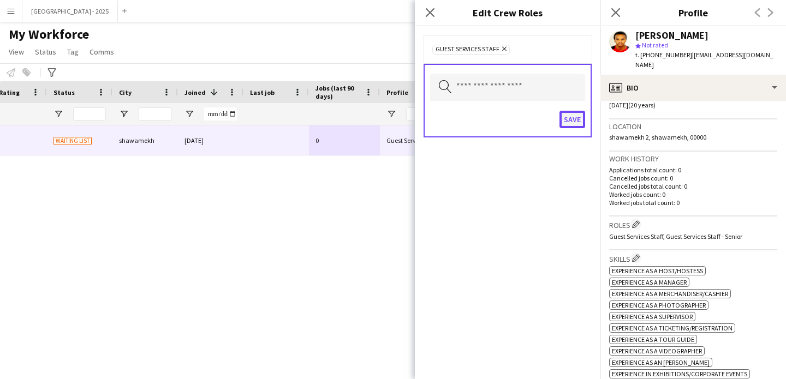
click at [561, 116] on button "Save" at bounding box center [572, 119] width 26 height 17
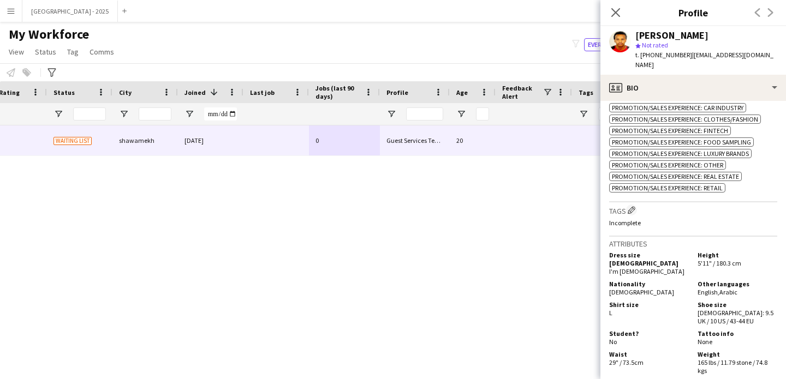
scroll to position [621, 0]
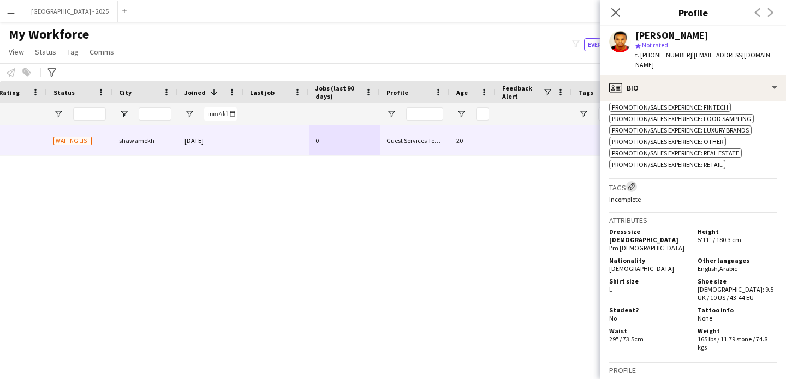
click at [633, 189] on app-icon "Edit crew company tags" at bounding box center [631, 187] width 8 height 8
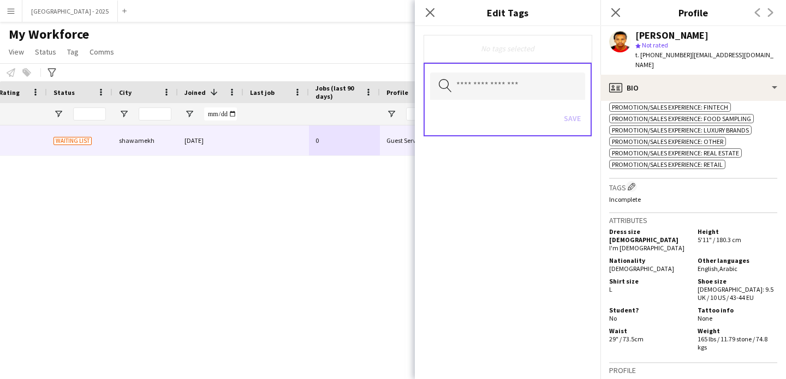
click at [506, 101] on div "Search by tag name Save" at bounding box center [507, 100] width 168 height 74
click at [501, 88] on input "text" at bounding box center [507, 86] width 155 height 27
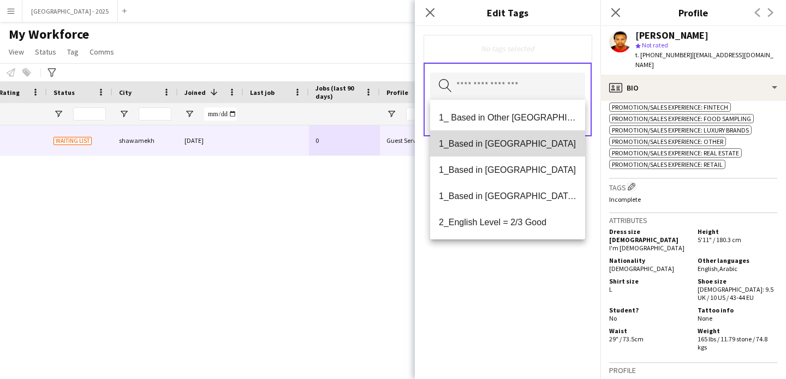
click at [514, 147] on span "1_Based in [GEOGRAPHIC_DATA]" at bounding box center [507, 144] width 137 height 10
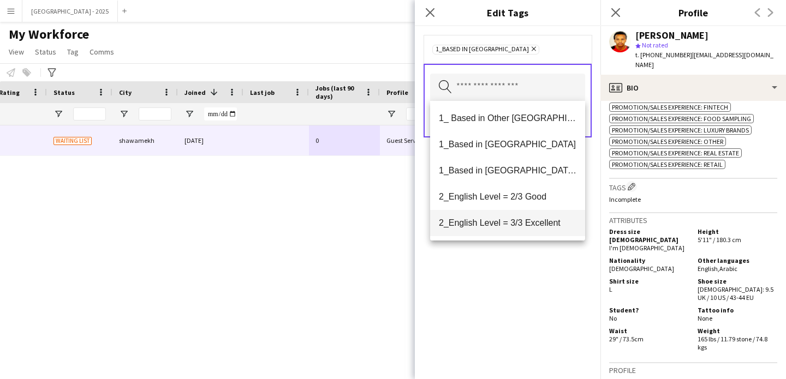
click at [538, 220] on span "2_English Level = 3/3 Excellent" at bounding box center [507, 223] width 137 height 10
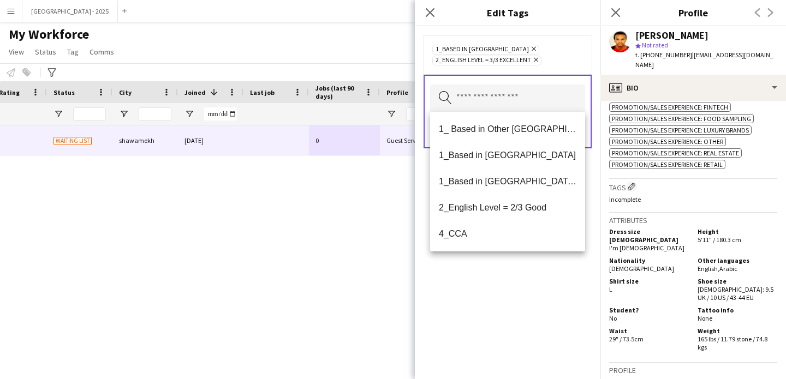
click at [538, 270] on div "1_Based in [GEOGRAPHIC_DATA] Remove 2_English Level = 3/3 Excellent Remove Sear…" at bounding box center [507, 202] width 185 height 353
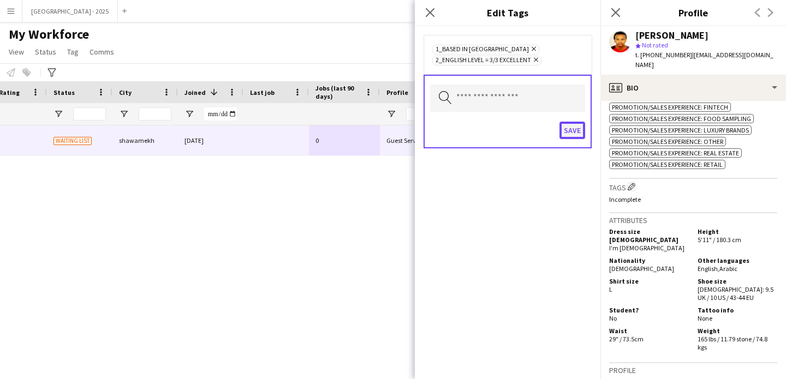
click at [573, 138] on button "Save" at bounding box center [572, 130] width 26 height 17
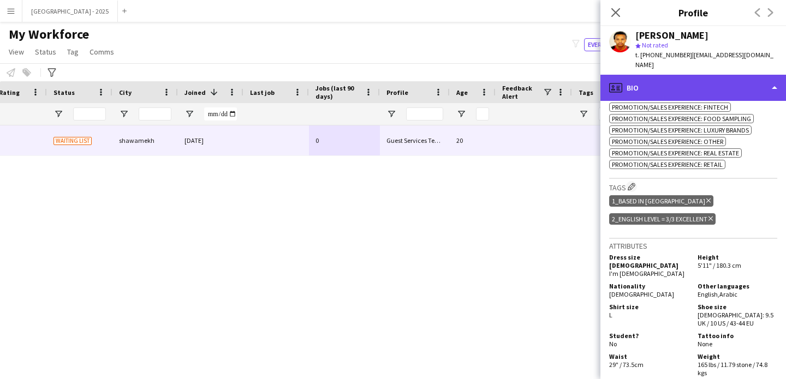
click at [632, 80] on div "profile Bio" at bounding box center [692, 88] width 185 height 26
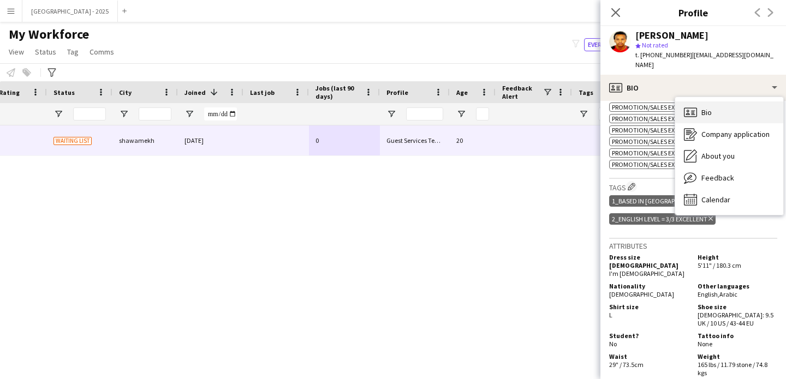
click at [690, 106] on icon "Bio" at bounding box center [690, 112] width 13 height 13
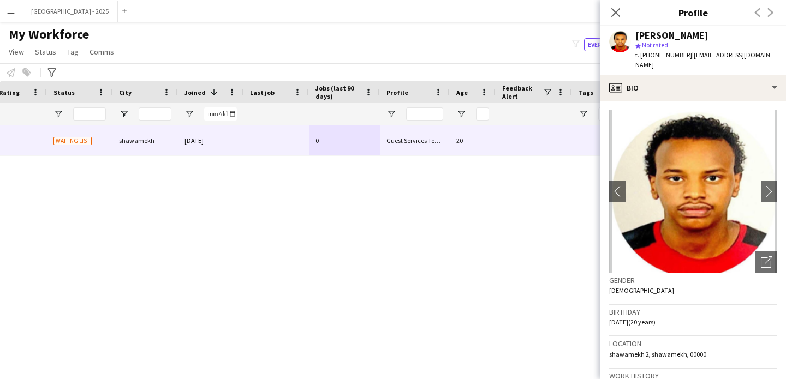
scroll to position [0, 0]
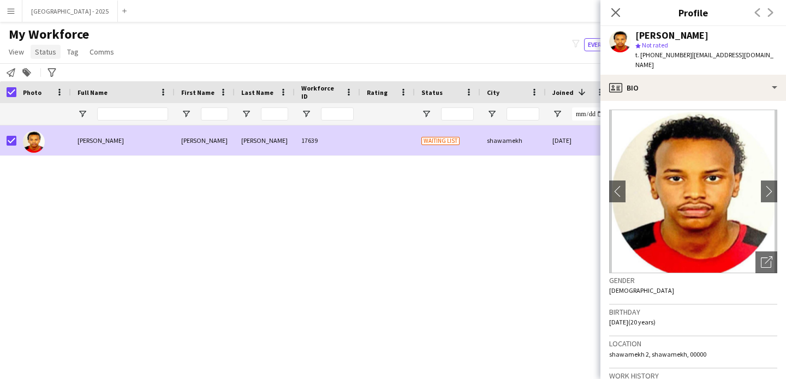
click at [44, 50] on span "Status" at bounding box center [45, 52] width 21 height 10
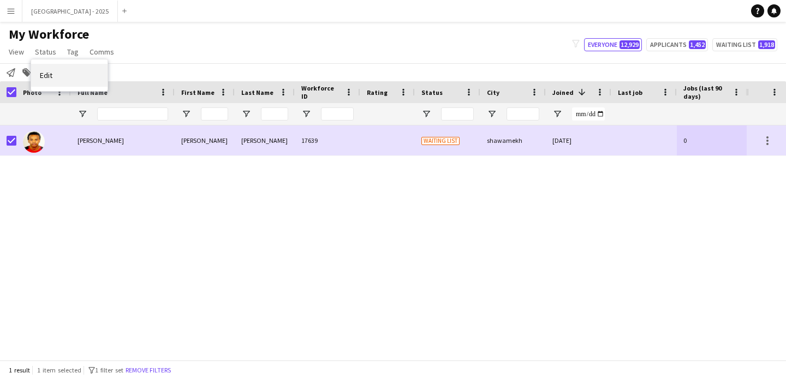
click at [66, 81] on link "Edit" at bounding box center [69, 75] width 76 height 23
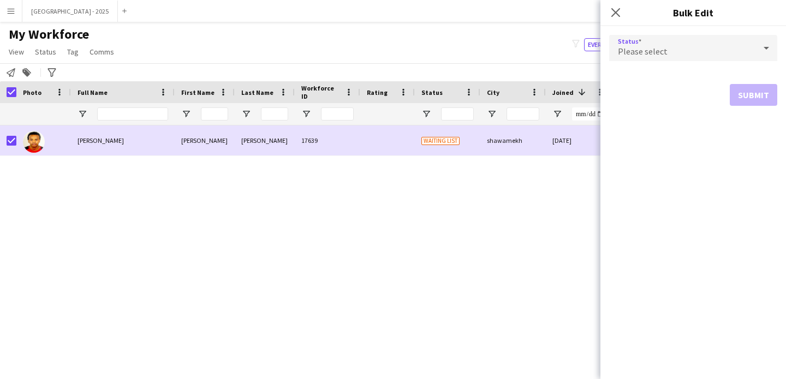
click at [649, 52] on span "Please select" at bounding box center [643, 51] width 50 height 11
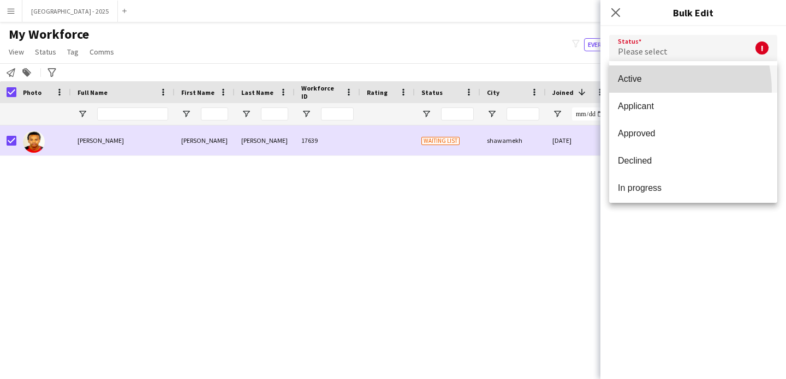
click at [646, 91] on mat-option "Active" at bounding box center [693, 78] width 168 height 27
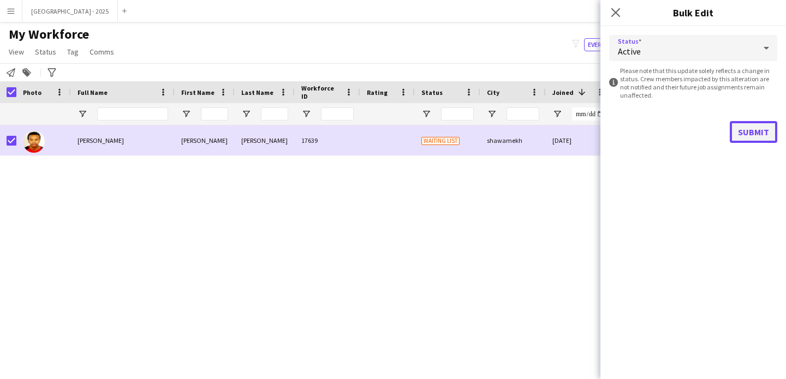
click at [736, 125] on button "Submit" at bounding box center [752, 132] width 47 height 22
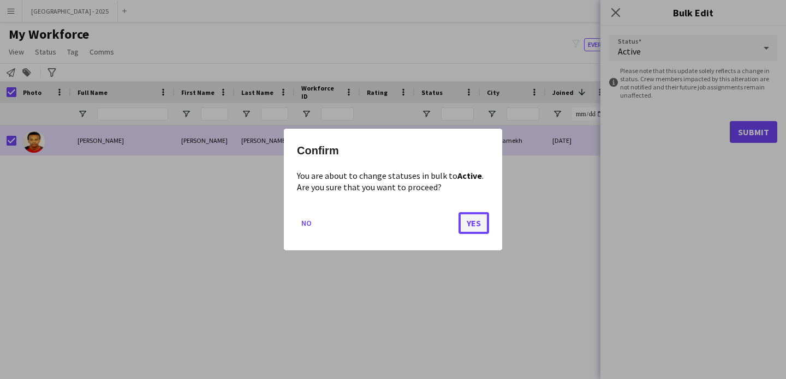
click at [480, 226] on button "Yes" at bounding box center [473, 223] width 31 height 22
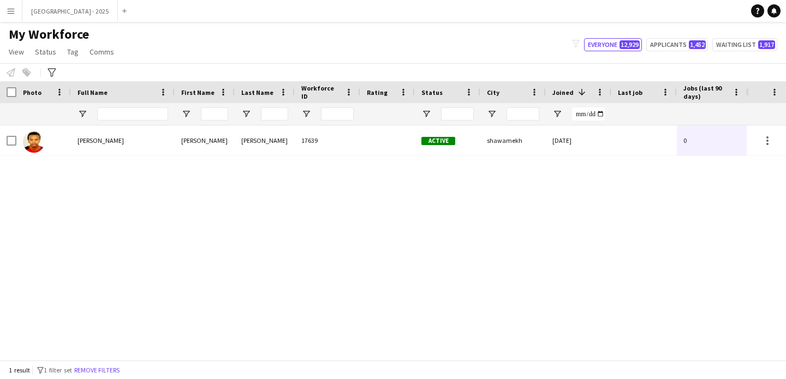
click at [107, 369] on button "Remove filters" at bounding box center [97, 370] width 50 height 12
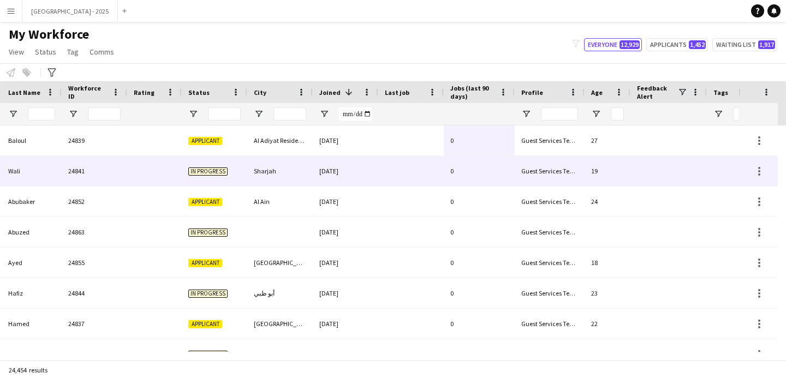
scroll to position [0, 376]
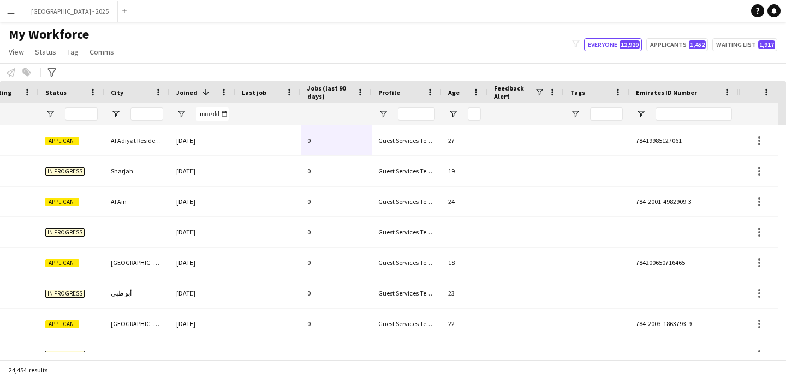
click at [687, 122] on div at bounding box center [693, 114] width 76 height 22
click at [691, 117] on input "Emirates ID Number Filter Input" at bounding box center [693, 113] width 76 height 13
paste input "*******"
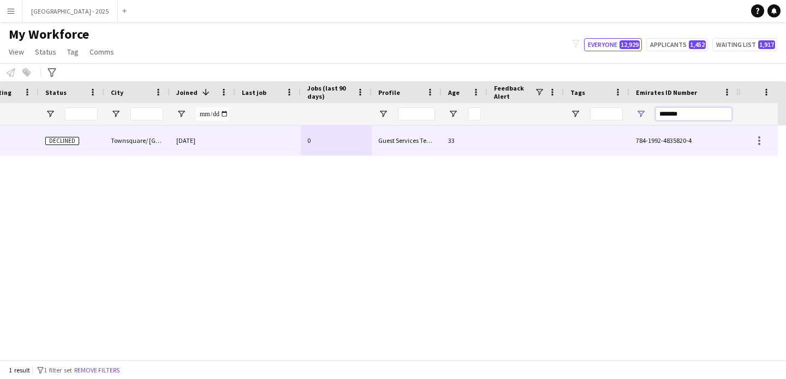
type input "*******"
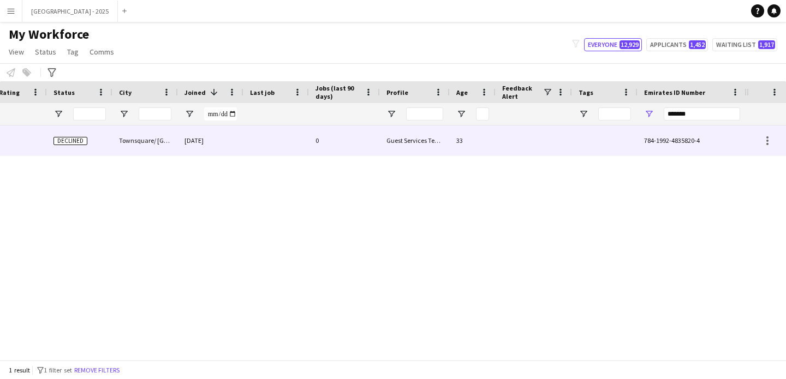
click at [369, 140] on div "0" at bounding box center [344, 140] width 71 height 30
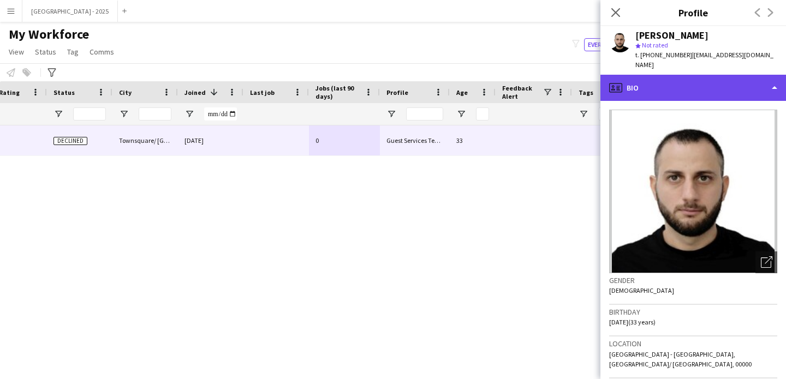
click at [688, 77] on div "profile Bio" at bounding box center [692, 88] width 185 height 26
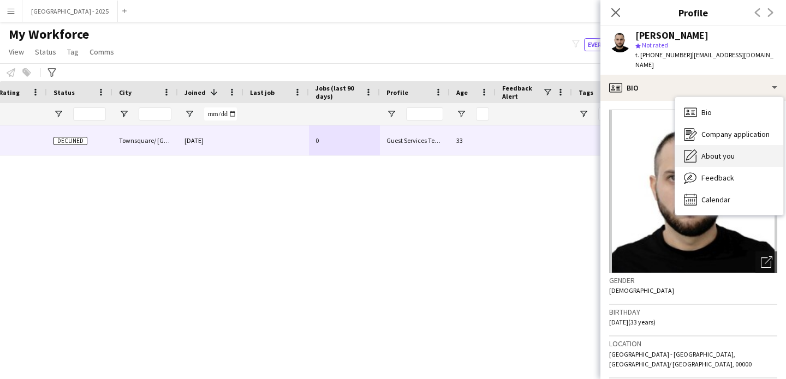
click at [733, 148] on div "About you About you" at bounding box center [729, 156] width 108 height 22
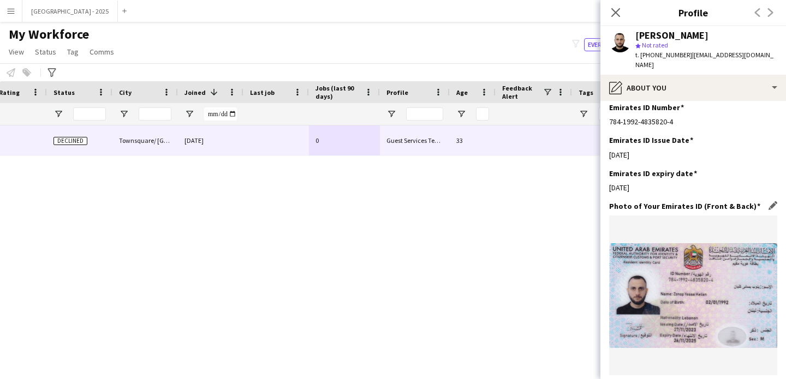
scroll to position [567, 0]
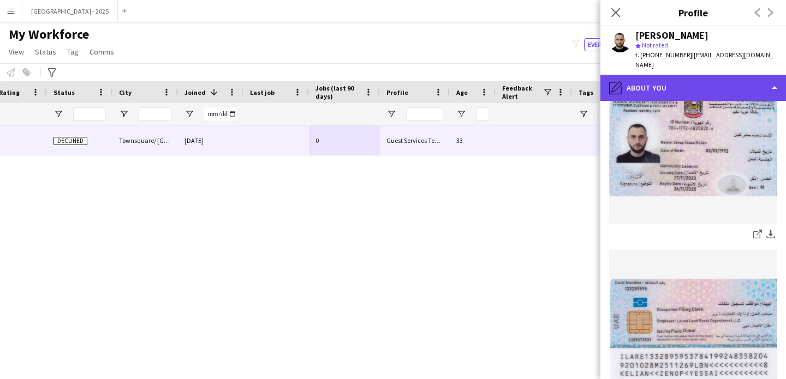
click at [672, 79] on div "pencil4 About you" at bounding box center [692, 88] width 185 height 26
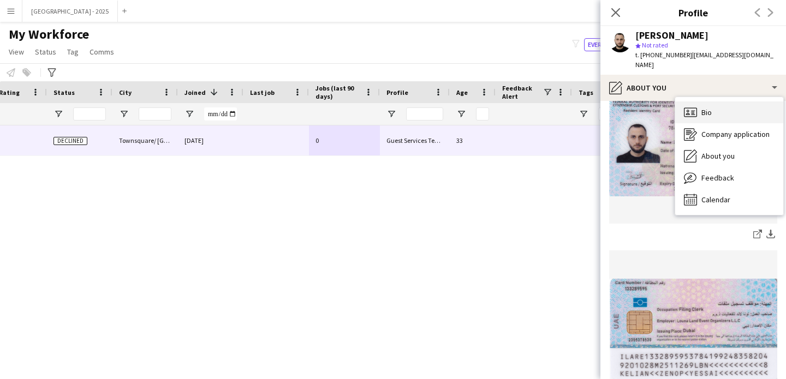
click at [726, 107] on div "Bio Bio" at bounding box center [729, 112] width 108 height 22
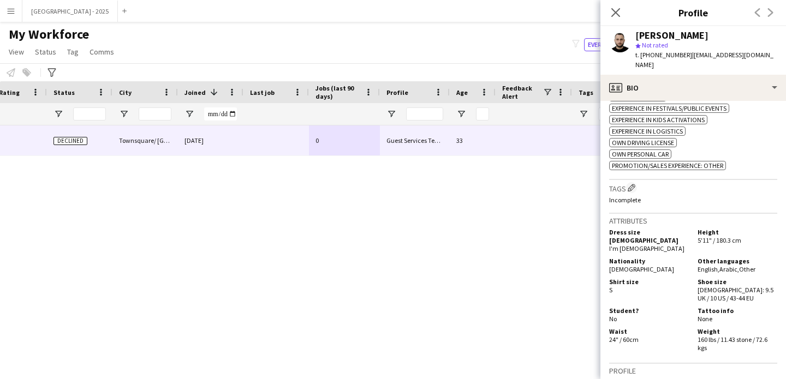
scroll to position [453, 0]
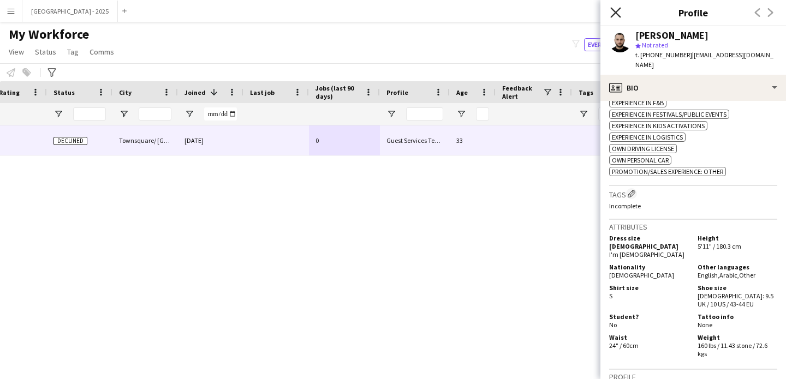
click at [615, 8] on icon "Close pop-in" at bounding box center [615, 12] width 10 height 10
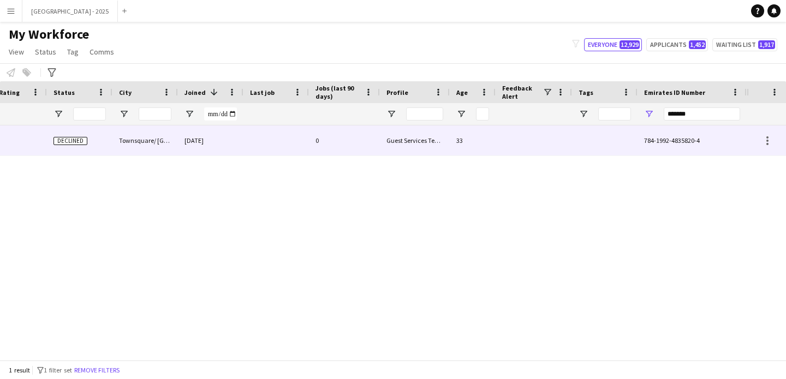
click at [496, 134] on div at bounding box center [533, 140] width 76 height 30
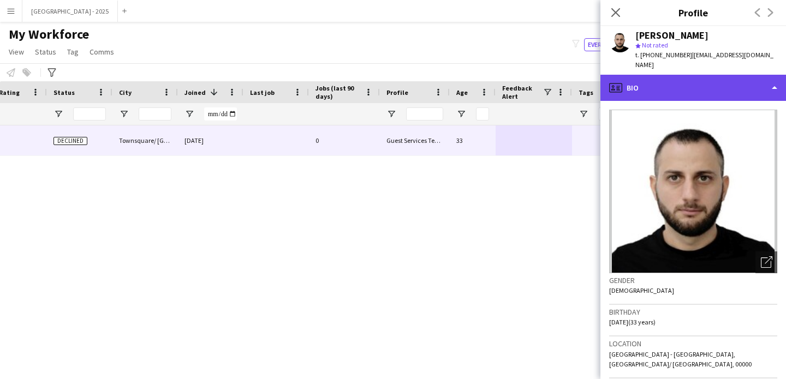
click at [662, 75] on div "profile Bio" at bounding box center [692, 88] width 185 height 26
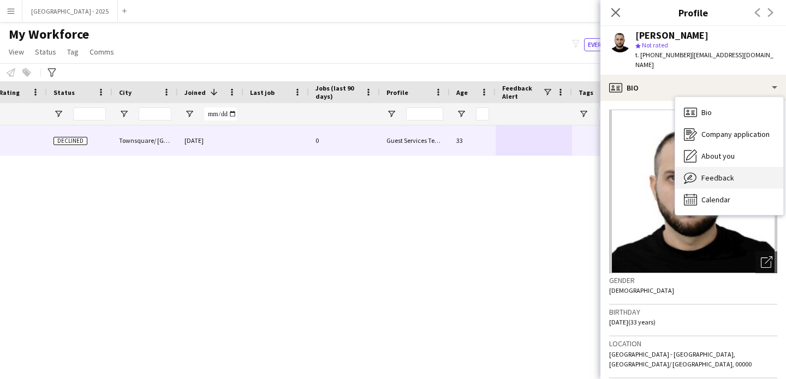
click at [724, 173] on span "Feedback" at bounding box center [717, 178] width 33 height 10
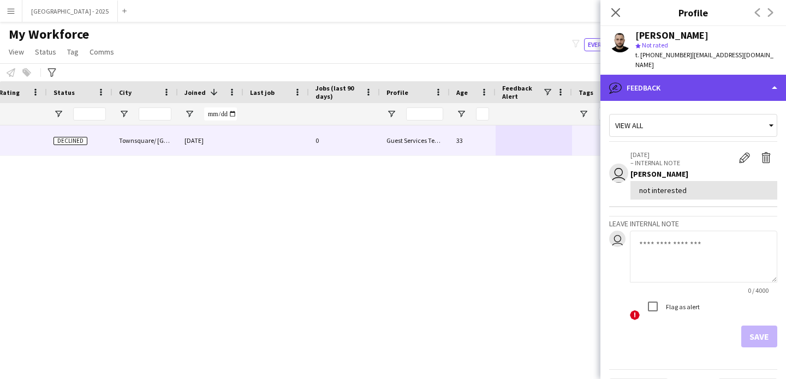
click at [681, 90] on div "bubble-pencil Feedback" at bounding box center [692, 88] width 185 height 26
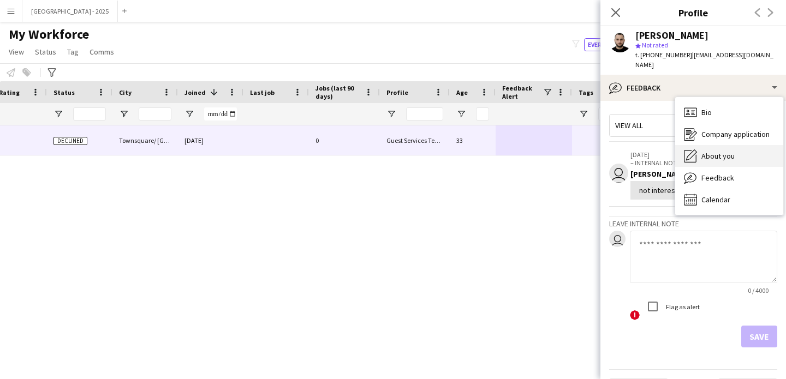
click at [714, 151] on span "About you" at bounding box center [717, 156] width 33 height 10
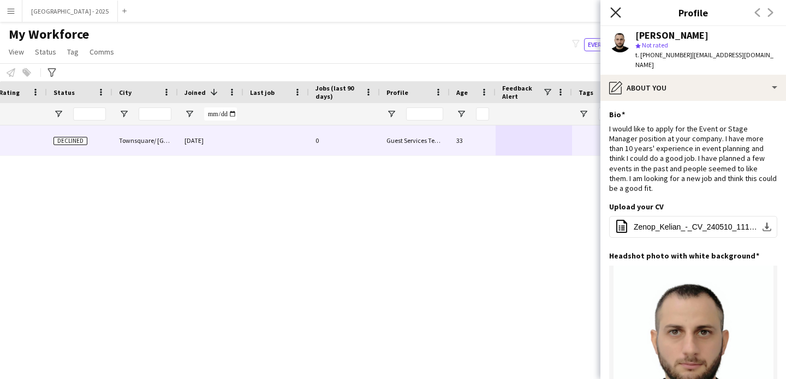
click at [611, 10] on icon "Close pop-in" at bounding box center [615, 12] width 10 height 10
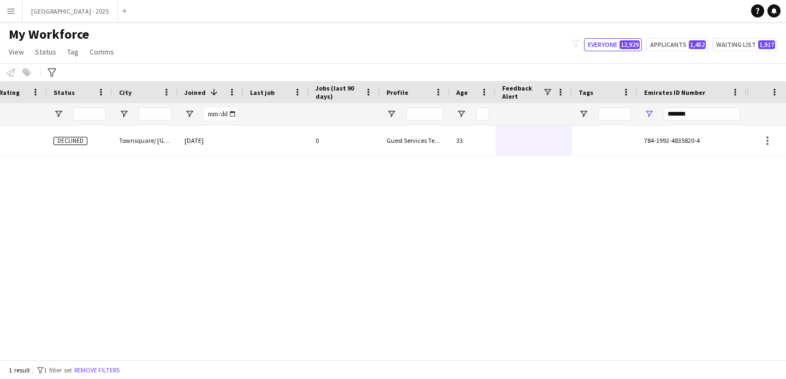
click at [105, 363] on div "1 result filter-1 1 filter set Remove filters" at bounding box center [393, 370] width 786 height 19
click at [105, 368] on button "Remove filters" at bounding box center [97, 370] width 50 height 12
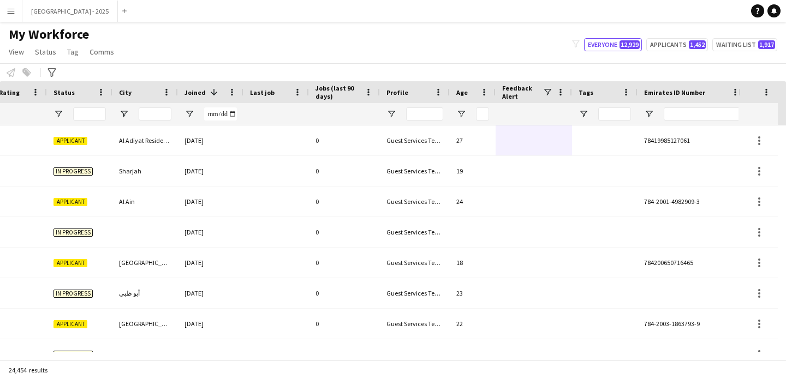
scroll to position [0, 0]
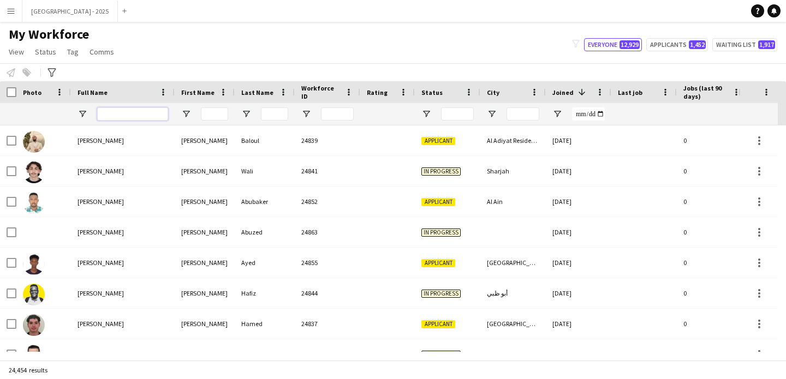
click at [109, 115] on input "Full Name Filter Input" at bounding box center [132, 113] width 71 height 13
paste input "*****"
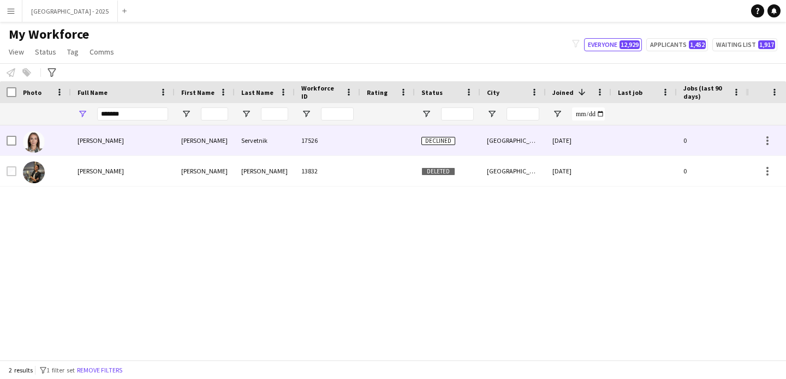
click at [162, 140] on div "[PERSON_NAME]" at bounding box center [123, 140] width 104 height 30
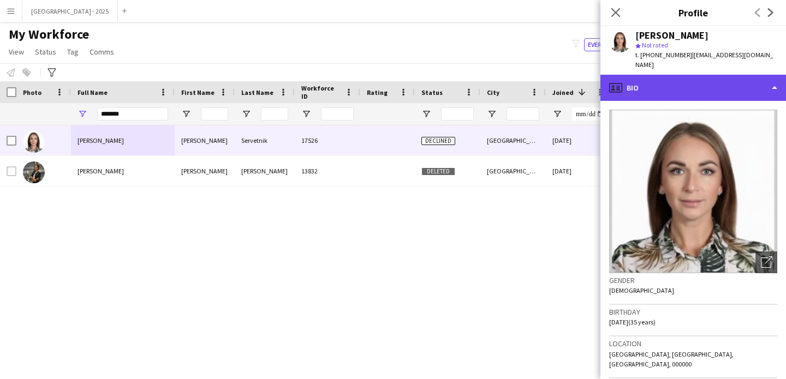
click at [696, 80] on div "profile Bio" at bounding box center [692, 88] width 185 height 26
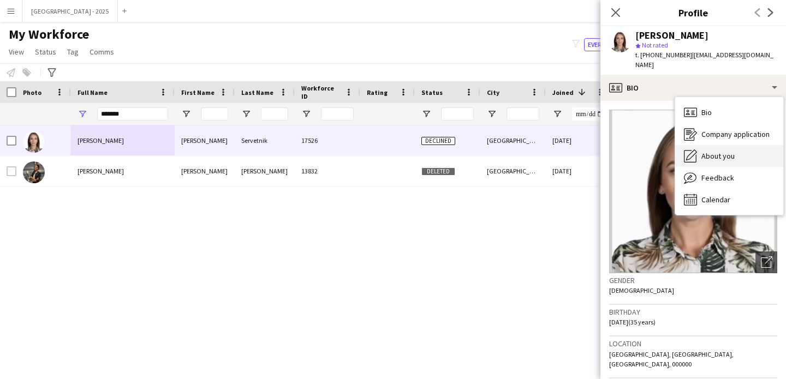
click at [721, 145] on div "About you About you" at bounding box center [729, 156] width 108 height 22
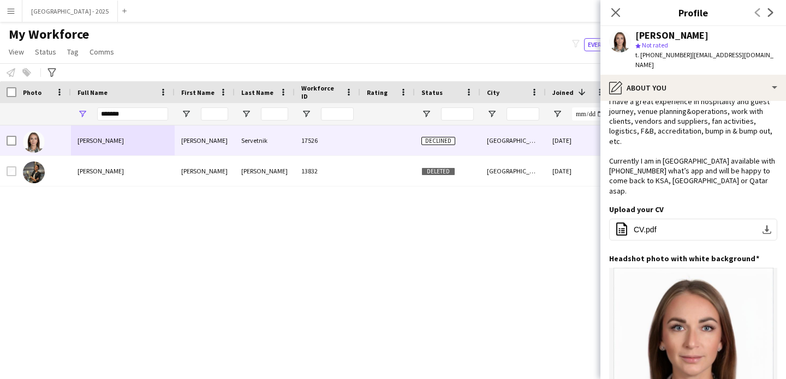
scroll to position [28, 0]
drag, startPoint x: 643, startPoint y: 55, endPoint x: 678, endPoint y: 58, distance: 35.1
click at [678, 58] on span "t. [PHONE_NUMBER]" at bounding box center [663, 55] width 57 height 8
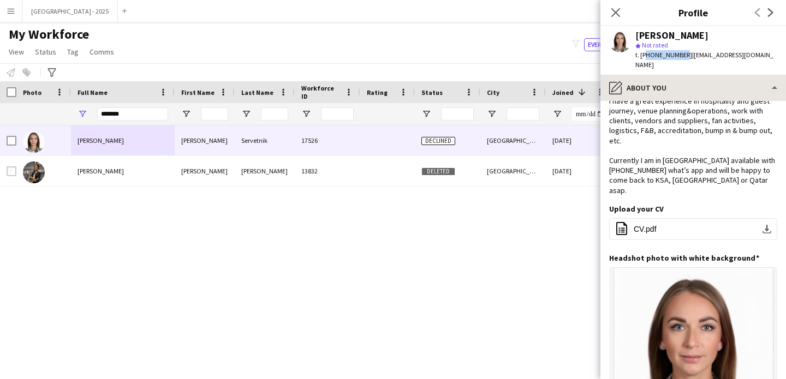
copy span "79165846219"
click at [125, 109] on input "*******" at bounding box center [132, 113] width 71 height 13
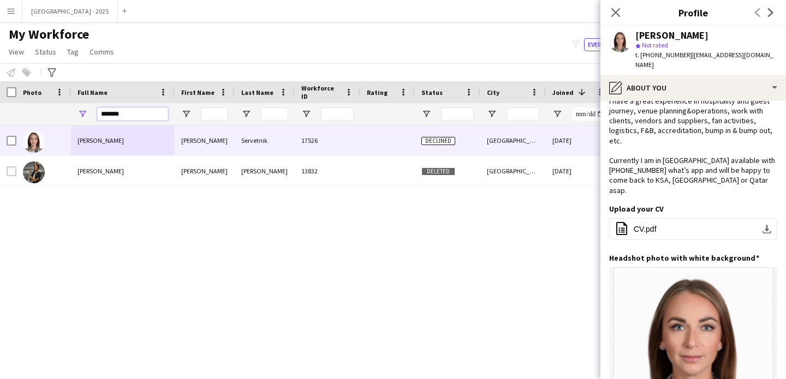
click at [129, 112] on input "*******" at bounding box center [132, 113] width 71 height 13
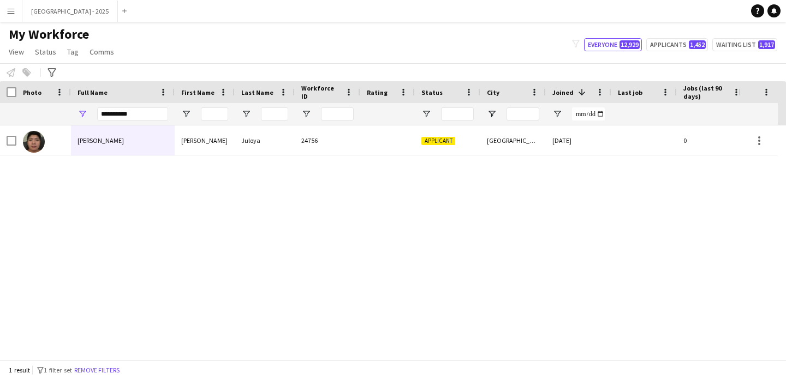
click at [124, 141] on span "[PERSON_NAME]" at bounding box center [100, 140] width 46 height 8
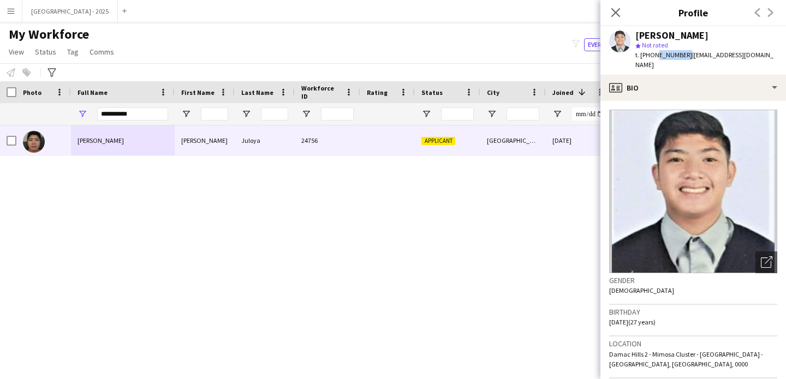
drag, startPoint x: 652, startPoint y: 56, endPoint x: 681, endPoint y: 58, distance: 29.0
click at [681, 58] on span "t. [PHONE_NUMBER]" at bounding box center [663, 55] width 57 height 8
copy span "581649049"
click at [158, 111] on input "**********" at bounding box center [132, 113] width 71 height 13
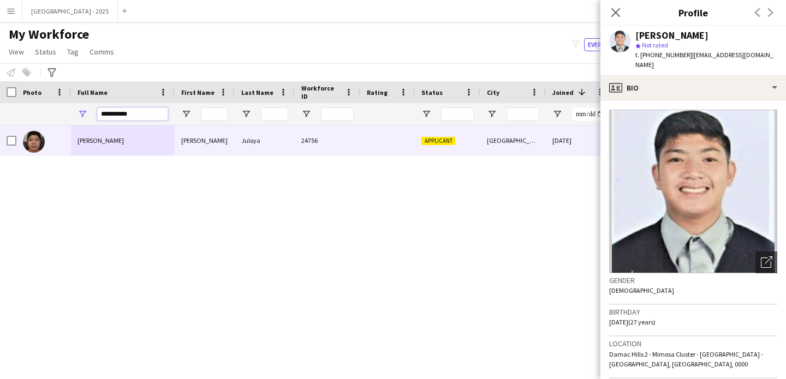
click at [158, 111] on input "**********" at bounding box center [132, 113] width 71 height 13
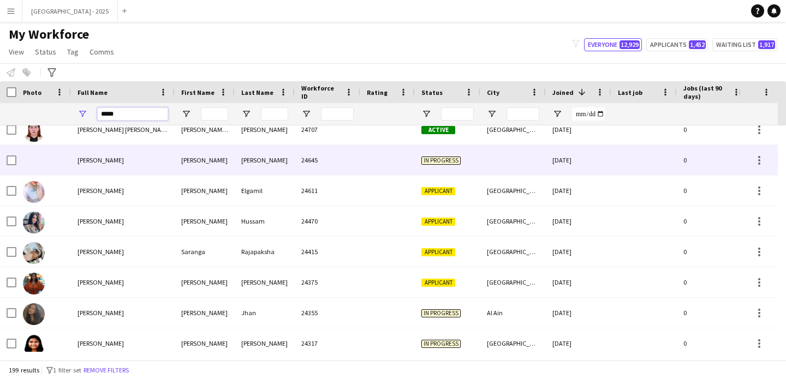
scroll to position [0, 0]
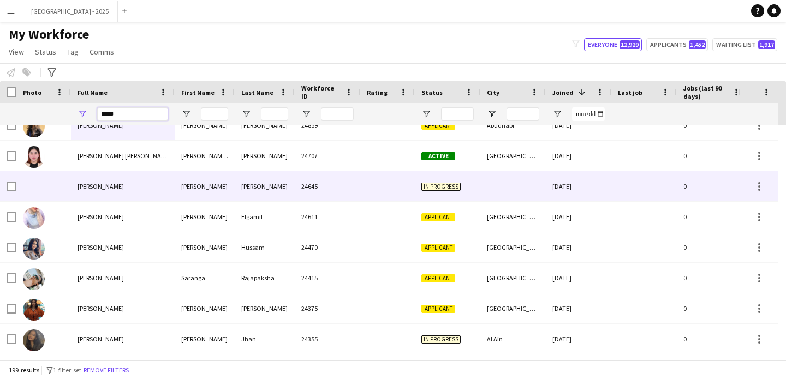
type input "****"
click at [129, 195] on div "[PERSON_NAME]" at bounding box center [123, 186] width 104 height 30
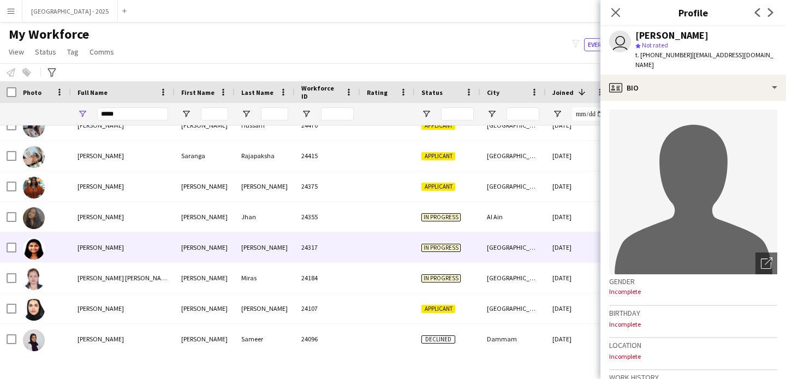
scroll to position [142, 0]
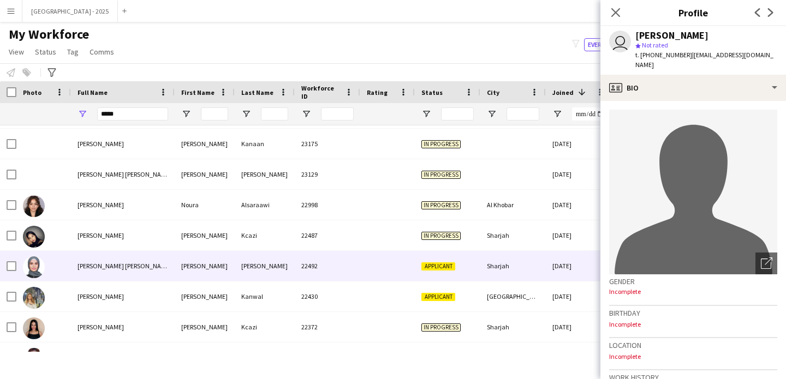
click at [128, 278] on div "[PERSON_NAME] [PERSON_NAME]" at bounding box center [123, 266] width 104 height 30
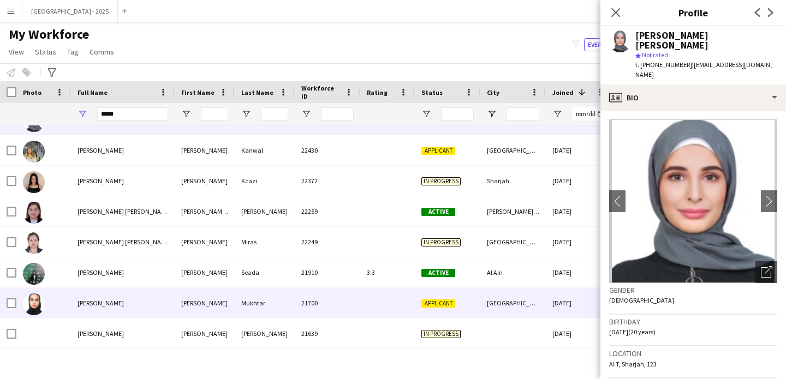
click at [111, 304] on span "[PERSON_NAME]" at bounding box center [100, 303] width 46 height 8
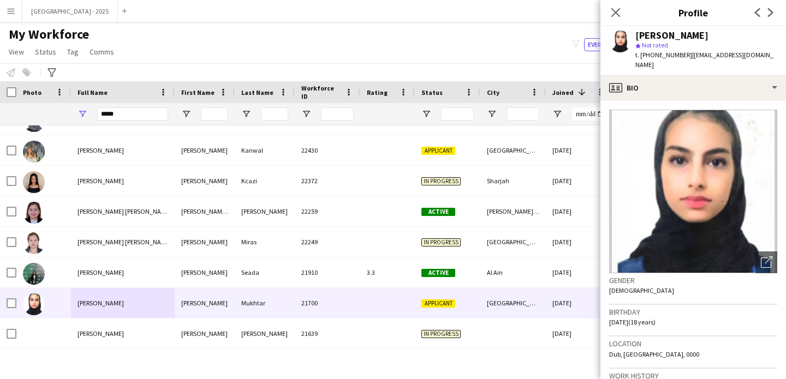
drag, startPoint x: 656, startPoint y: 56, endPoint x: 685, endPoint y: 60, distance: 29.8
click at [685, 60] on div "t. [PHONE_NUMBER] | [EMAIL_ADDRESS][DOMAIN_NAME]" at bounding box center [706, 60] width 142 height 20
copy span "505574837"
click at [610, 14] on icon "Close pop-in" at bounding box center [615, 12] width 10 height 10
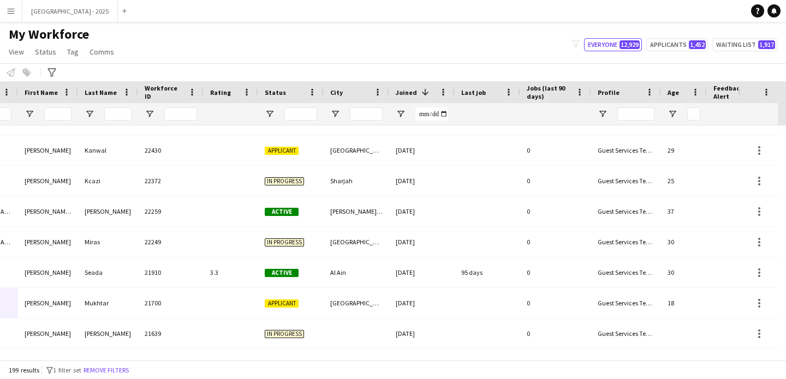
scroll to position [0, 376]
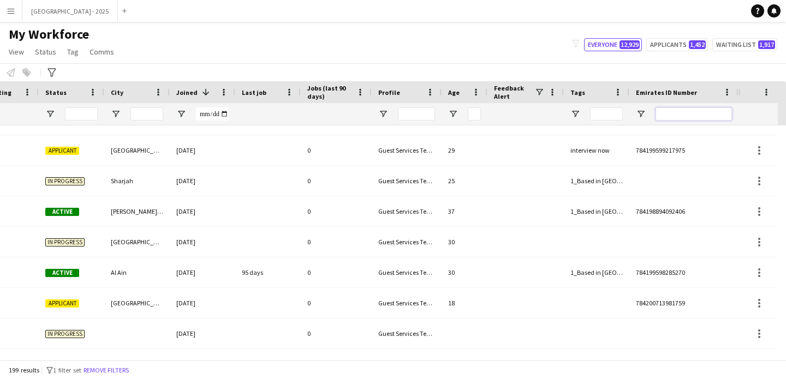
click at [717, 113] on input "Emirates ID Number Filter Input" at bounding box center [693, 113] width 76 height 13
paste input "*******"
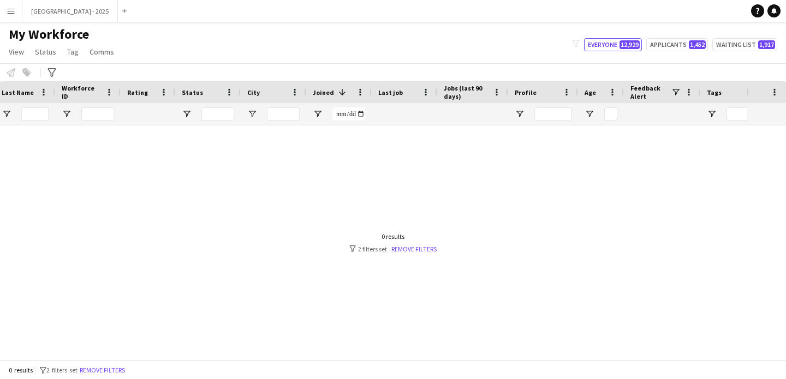
scroll to position [0, 49]
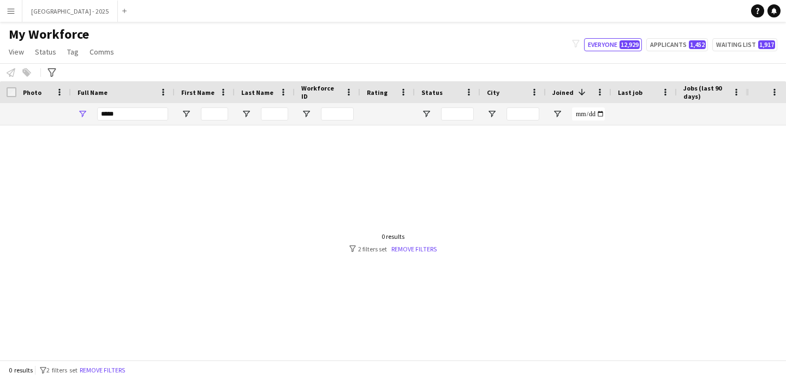
type input "*******"
click at [113, 112] on input "****" at bounding box center [132, 113] width 71 height 13
click at [114, 115] on input "****" at bounding box center [132, 113] width 71 height 13
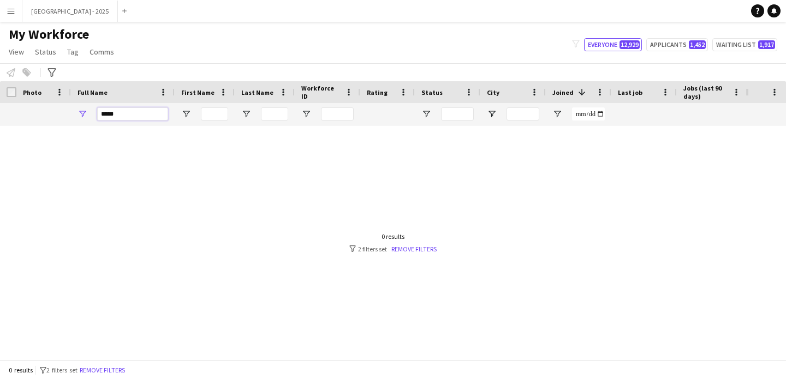
click at [113, 115] on input "****" at bounding box center [132, 113] width 71 height 13
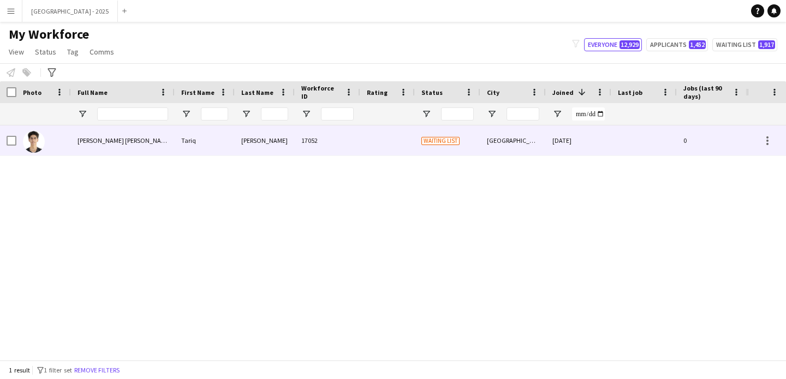
click at [121, 142] on span "[PERSON_NAME] [PERSON_NAME]" at bounding box center [124, 140] width 94 height 8
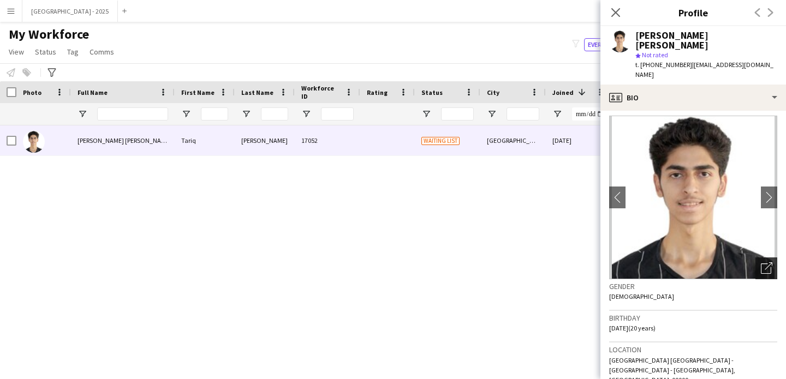
click at [761, 262] on icon "Open photos pop-in" at bounding box center [766, 267] width 11 height 11
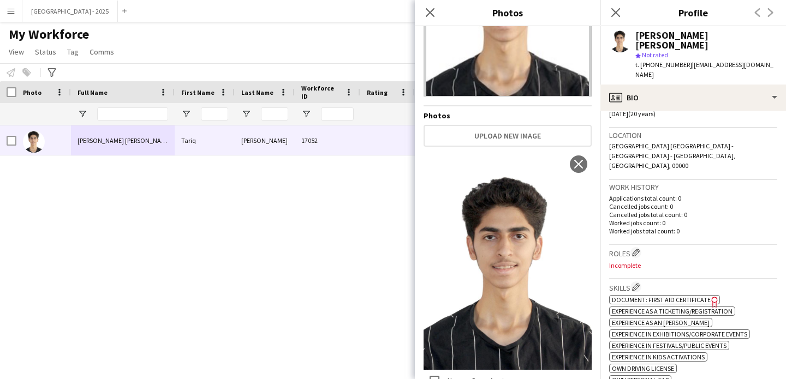
click at [630, 247] on h3 "Roles Edit crew company roles" at bounding box center [693, 252] width 168 height 11
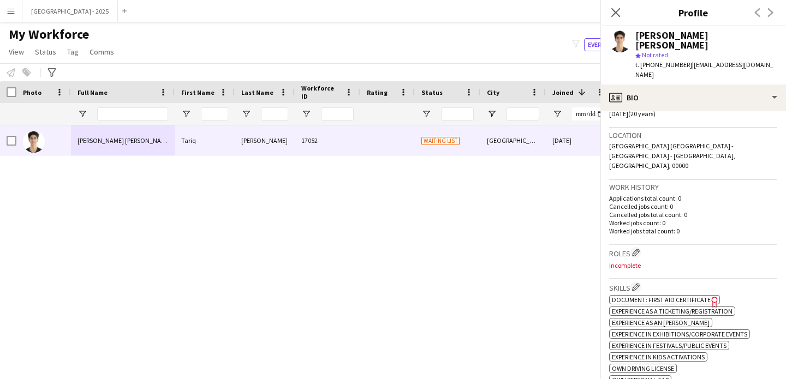
click at [631, 247] on h3 "Roles Edit crew company roles" at bounding box center [693, 252] width 168 height 11
click at [634, 249] on app-icon "Edit crew company roles" at bounding box center [636, 253] width 8 height 8
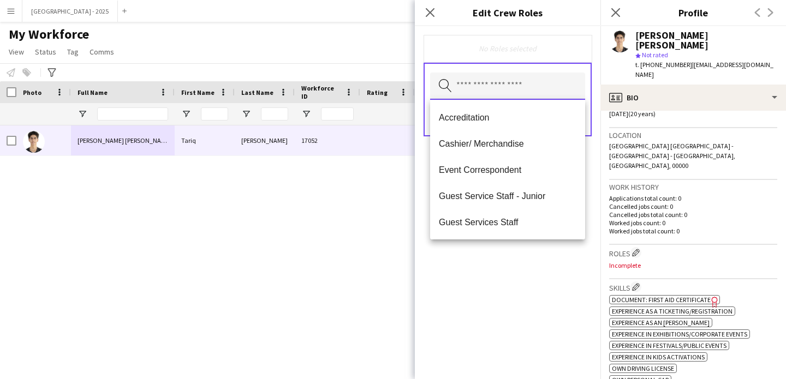
click at [506, 89] on input "text" at bounding box center [507, 86] width 155 height 27
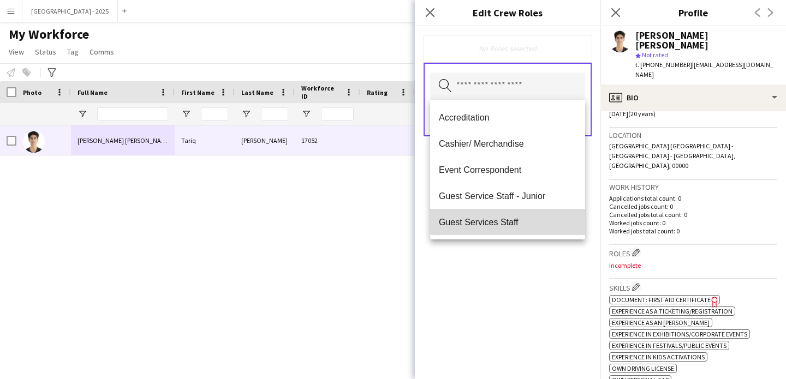
click at [531, 223] on span "Guest Services Staff" at bounding box center [507, 222] width 137 height 10
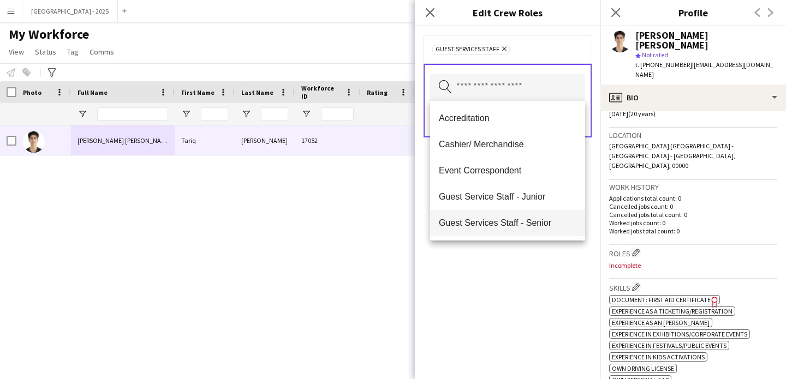
click at [531, 225] on span "Guest Services Staff - Senior" at bounding box center [507, 223] width 137 height 10
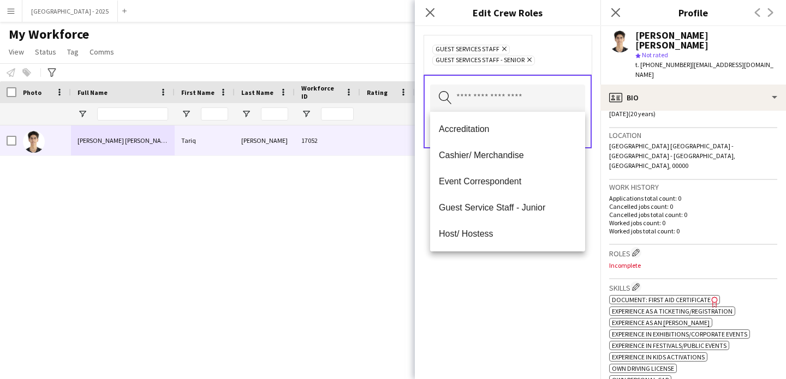
click at [530, 282] on div "Guest Services Staff Remove Guest Services Staff - Senior Remove Search by role…" at bounding box center [507, 202] width 185 height 353
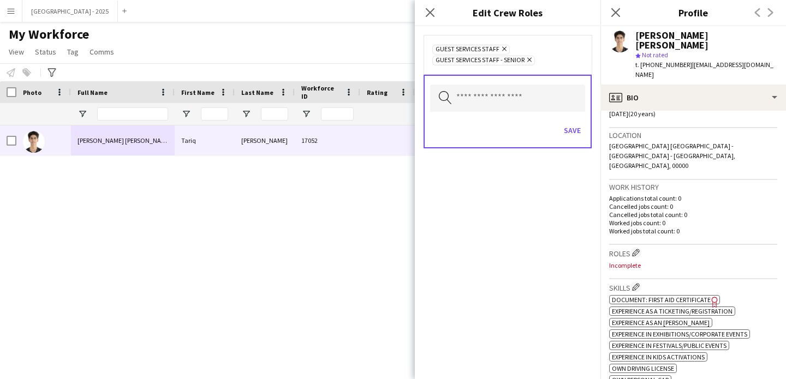
click at [553, 124] on div "Save" at bounding box center [507, 131] width 155 height 31
click at [572, 127] on button "Save" at bounding box center [572, 130] width 26 height 17
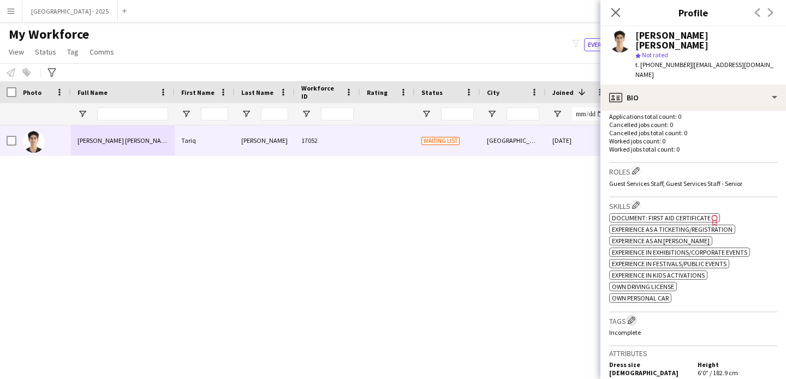
click at [633, 316] on app-icon "Edit crew company tags" at bounding box center [631, 320] width 8 height 8
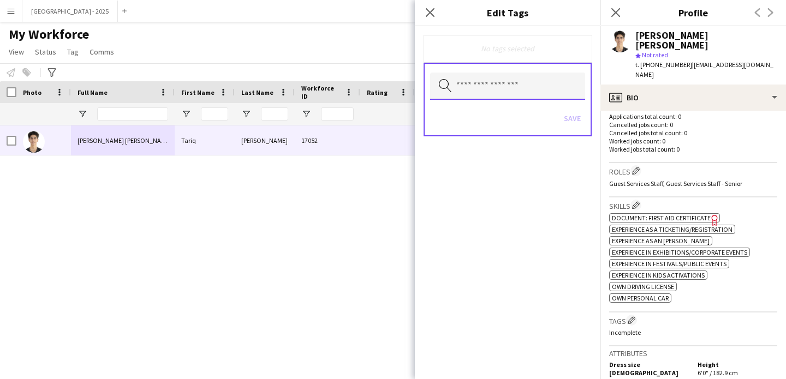
click at [520, 93] on input "text" at bounding box center [507, 86] width 155 height 27
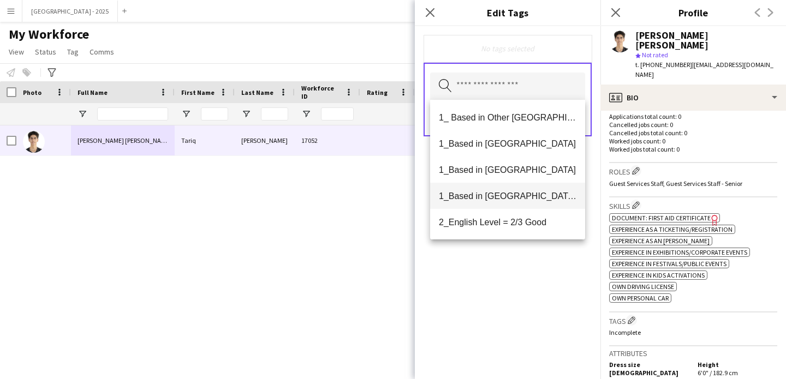
click at [533, 202] on mat-option "1_Based in [GEOGRAPHIC_DATA]/[GEOGRAPHIC_DATA]/Ajman" at bounding box center [507, 196] width 155 height 26
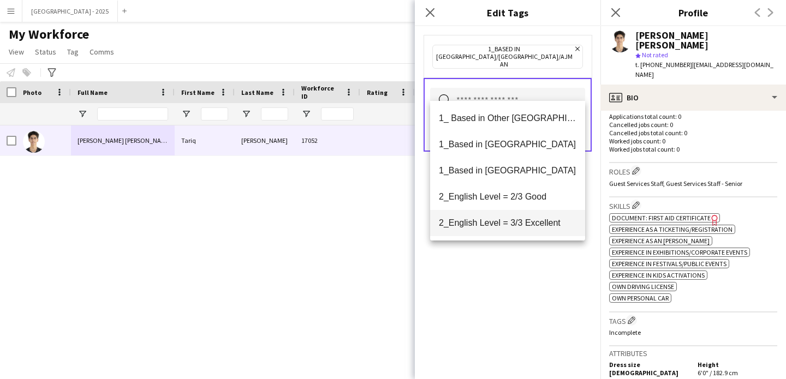
click at [535, 223] on span "2_English Level = 3/3 Excellent" at bounding box center [507, 223] width 137 height 10
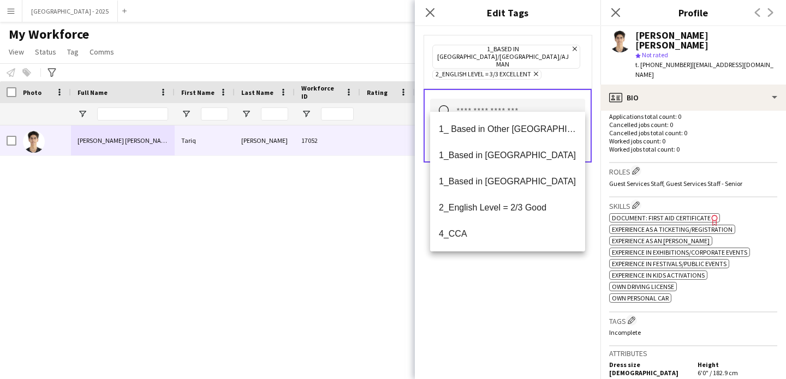
click at [558, 274] on div "1_Based in [GEOGRAPHIC_DATA]/[GEOGRAPHIC_DATA]/Ajman Remove 2_English Level = 3…" at bounding box center [507, 202] width 185 height 353
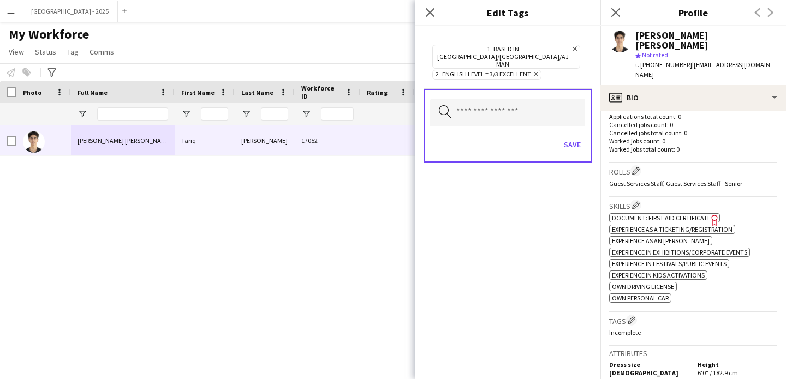
click at [570, 130] on div "Save" at bounding box center [507, 145] width 155 height 31
click at [572, 136] on button "Save" at bounding box center [572, 144] width 26 height 17
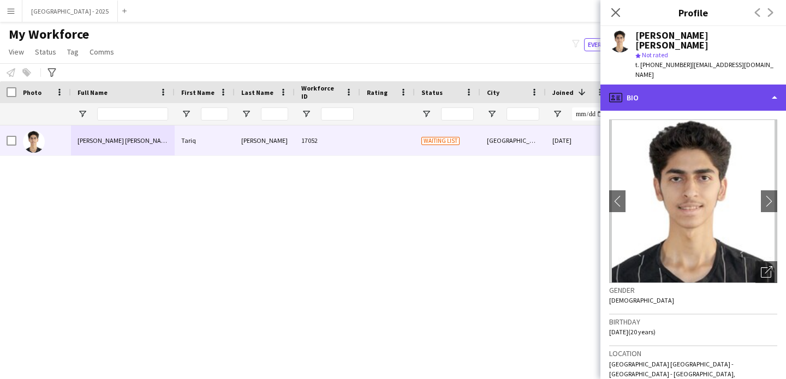
click at [672, 85] on div "profile Bio" at bounding box center [692, 98] width 185 height 26
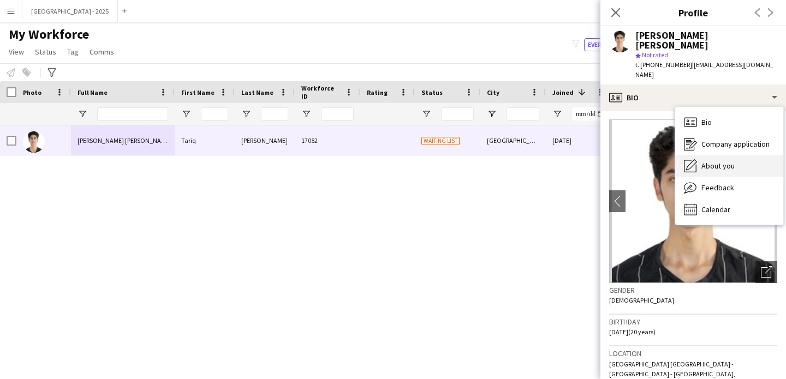
click at [706, 155] on div "About you About you" at bounding box center [729, 166] width 108 height 22
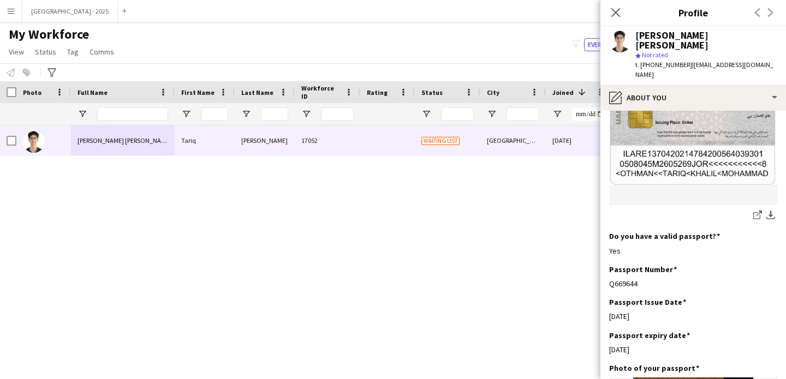
scroll to position [824, 0]
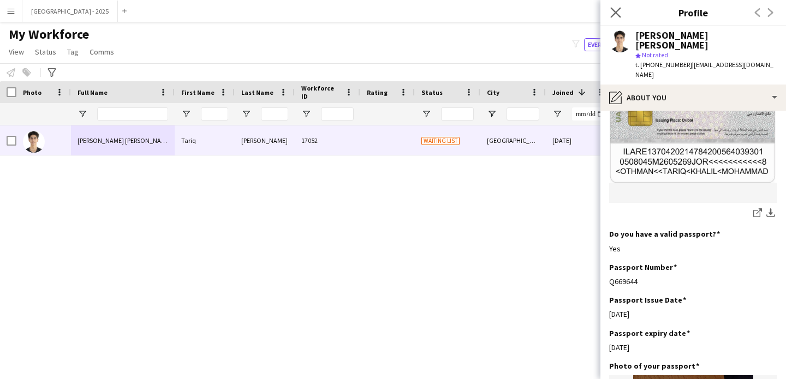
click at [613, 18] on app-icon "Close pop-in" at bounding box center [616, 13] width 16 height 16
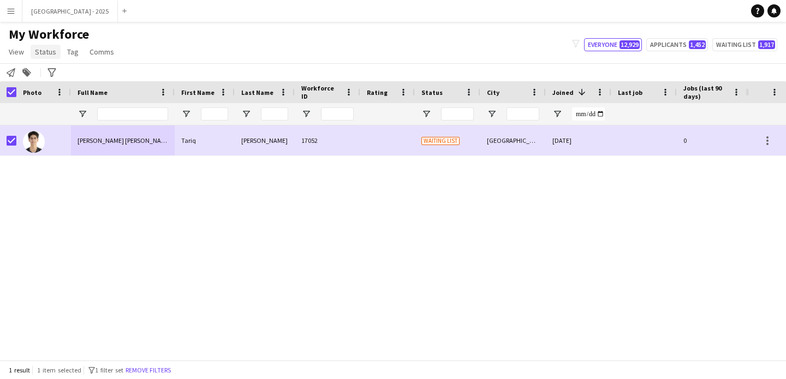
click at [48, 51] on span "Status" at bounding box center [45, 52] width 21 height 10
click at [68, 77] on link "Edit" at bounding box center [69, 75] width 76 height 23
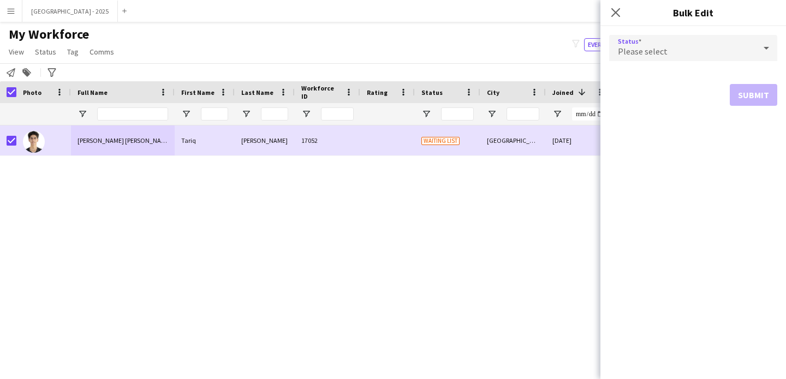
click at [650, 51] on span "Please select" at bounding box center [643, 51] width 50 height 11
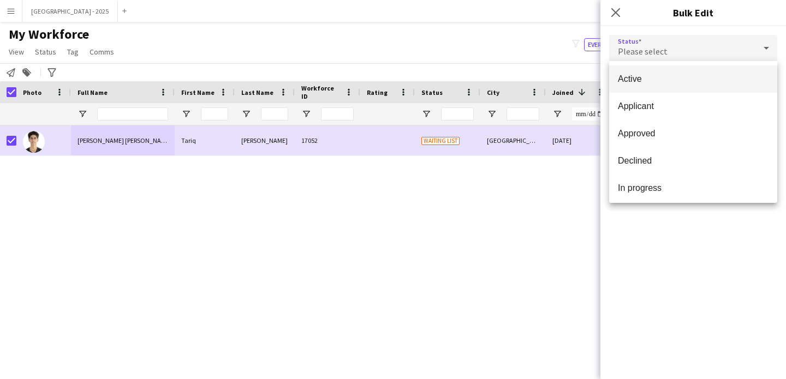
click at [652, 68] on mat-option "Active" at bounding box center [693, 78] width 168 height 27
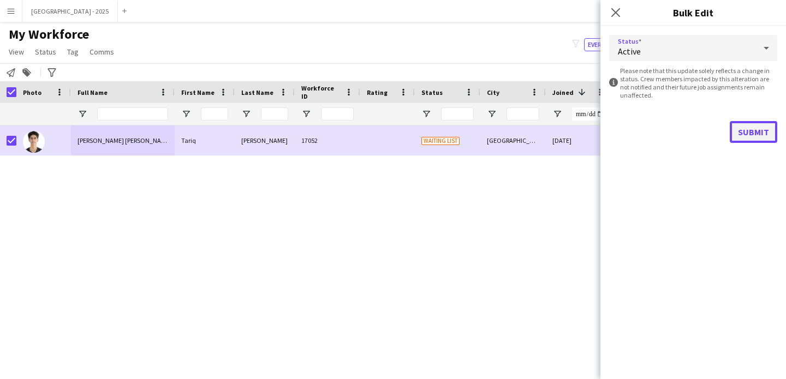
click at [739, 125] on button "Submit" at bounding box center [752, 132] width 47 height 22
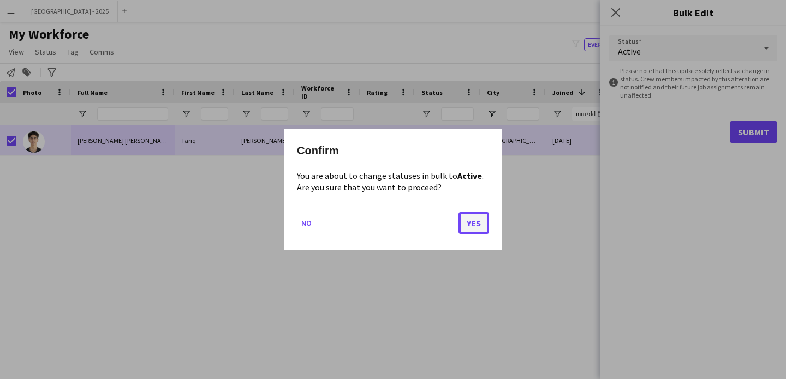
click at [462, 221] on button "Yes" at bounding box center [473, 223] width 31 height 22
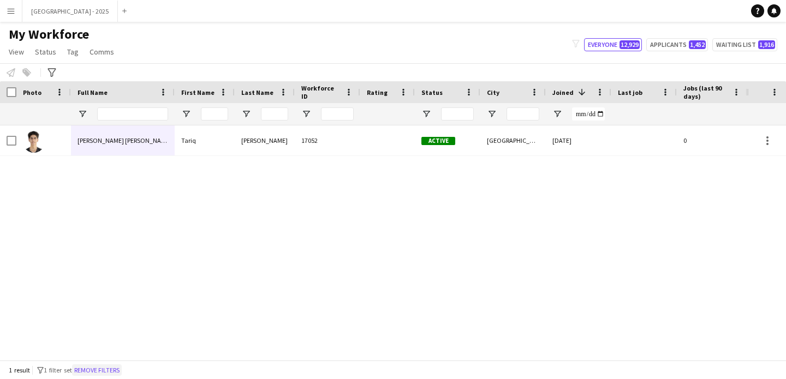
click at [115, 369] on button "Remove filters" at bounding box center [97, 370] width 50 height 12
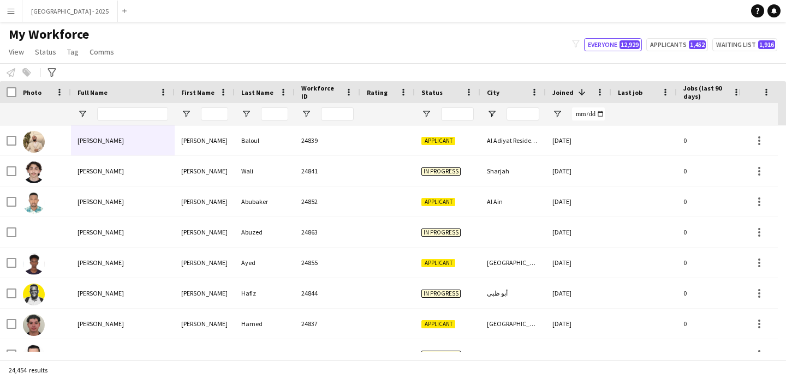
scroll to position [0, 376]
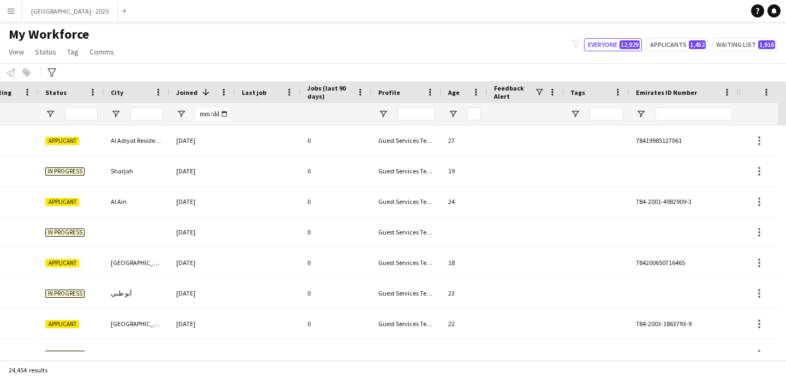
click at [695, 106] on div at bounding box center [693, 114] width 76 height 22
click at [695, 113] on input "Emirates ID Number Filter Input" at bounding box center [693, 113] width 76 height 13
paste input "*******"
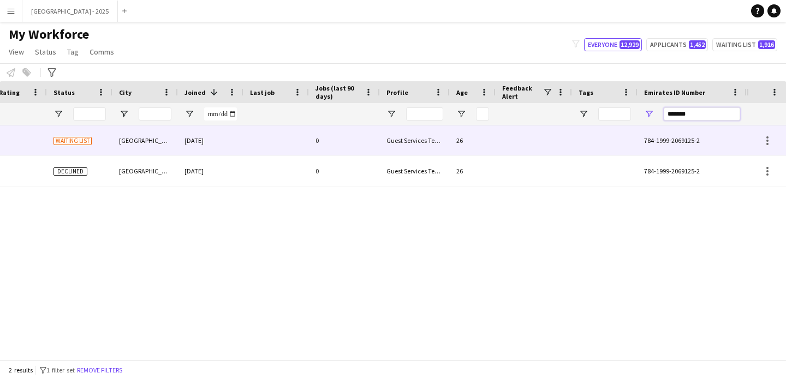
scroll to position [0, 0]
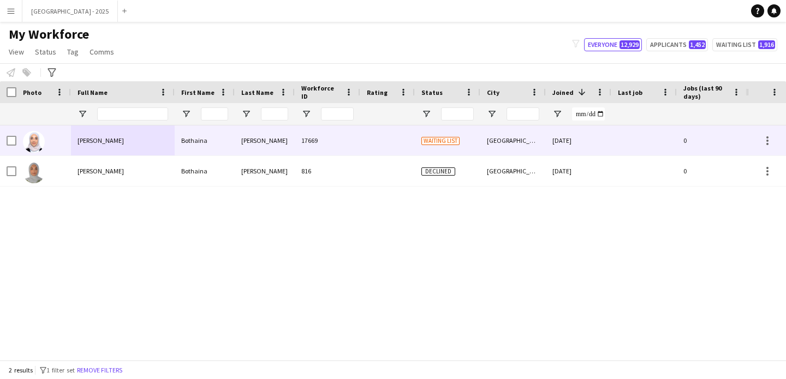
type input "*******"
click at [252, 141] on div "[PERSON_NAME]" at bounding box center [265, 140] width 60 height 30
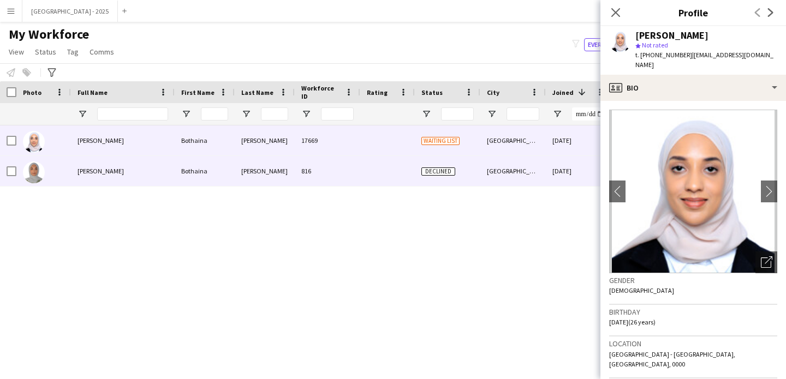
click at [418, 165] on div "Declined" at bounding box center [447, 171] width 65 height 30
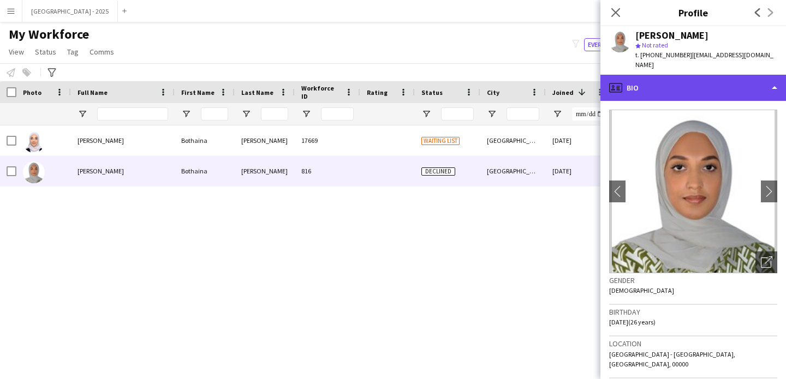
click at [701, 79] on div "profile Bio" at bounding box center [692, 88] width 185 height 26
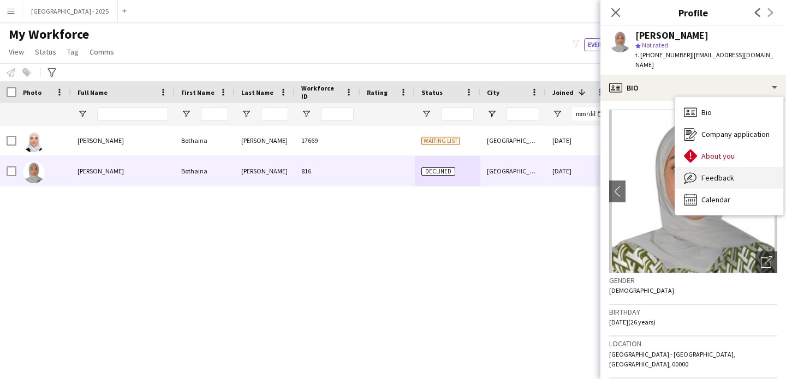
click at [734, 167] on div "Feedback Feedback" at bounding box center [729, 178] width 108 height 22
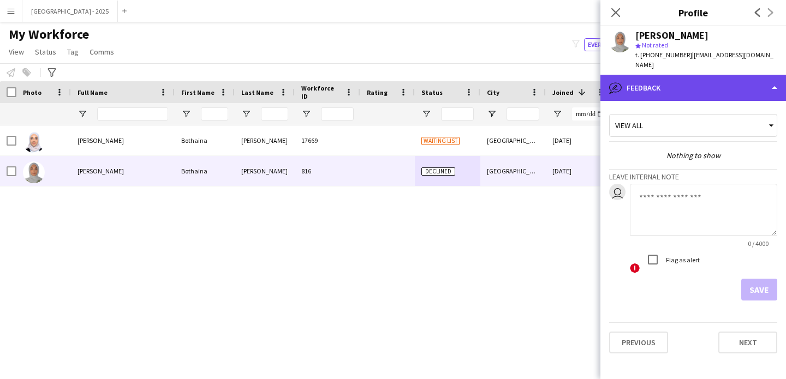
click at [656, 75] on div "bubble-pencil Feedback" at bounding box center [692, 88] width 185 height 26
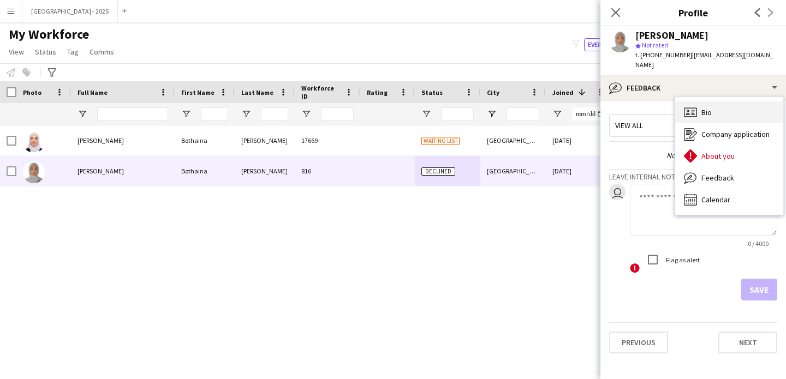
click at [697, 101] on div "Bio Bio" at bounding box center [729, 112] width 108 height 22
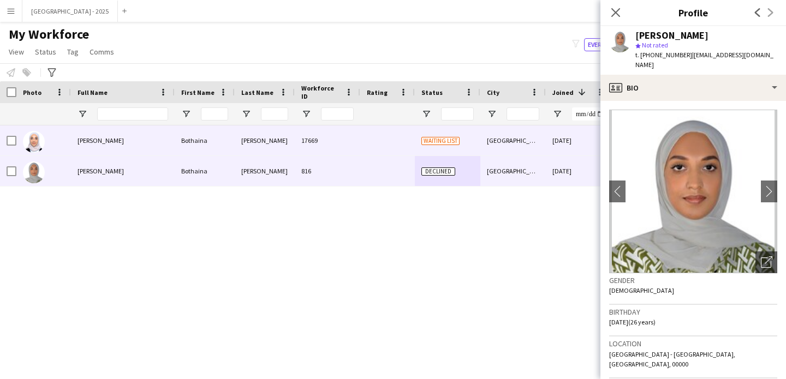
click at [256, 131] on div "[PERSON_NAME]" at bounding box center [265, 140] width 60 height 30
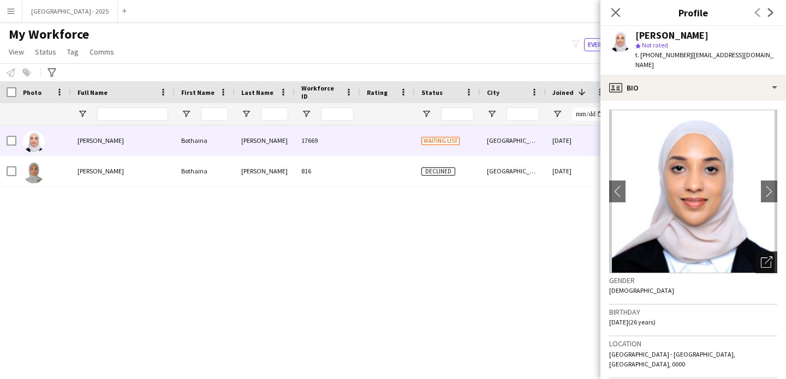
click at [764, 256] on div "Open photos pop-in" at bounding box center [766, 263] width 22 height 22
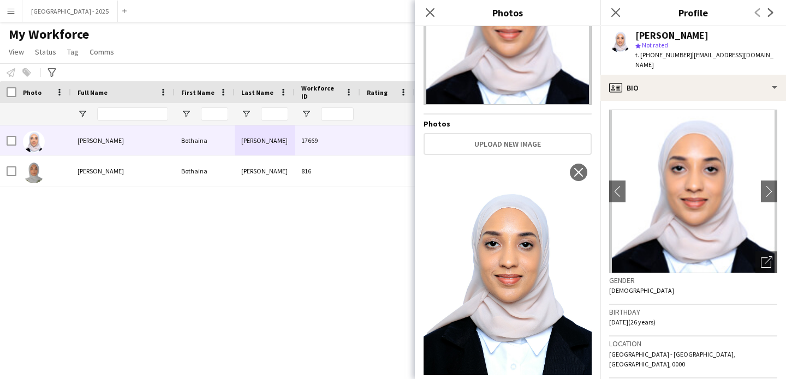
scroll to position [110, 0]
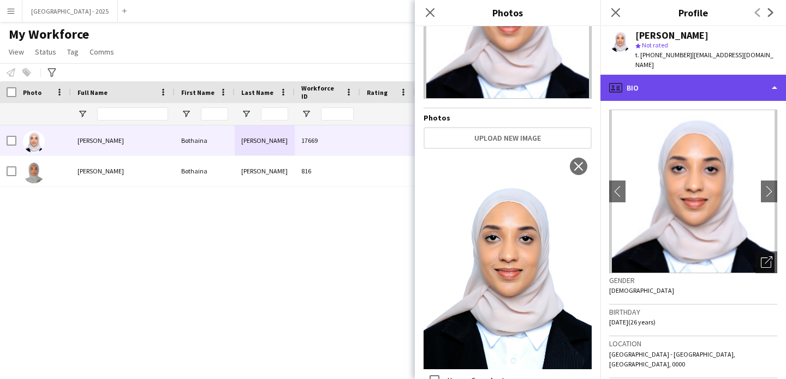
click at [676, 88] on div "profile Bio" at bounding box center [692, 88] width 185 height 26
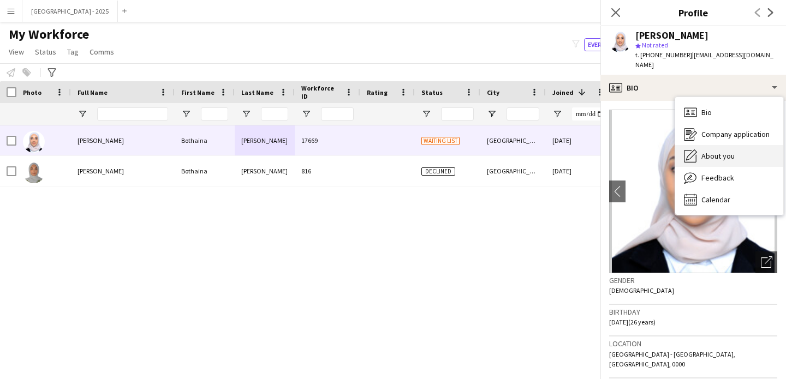
click at [711, 151] on span "About you" at bounding box center [717, 156] width 33 height 10
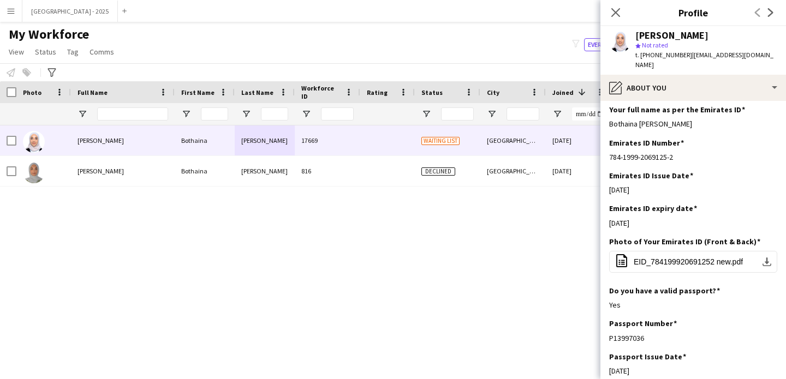
scroll to position [0, 0]
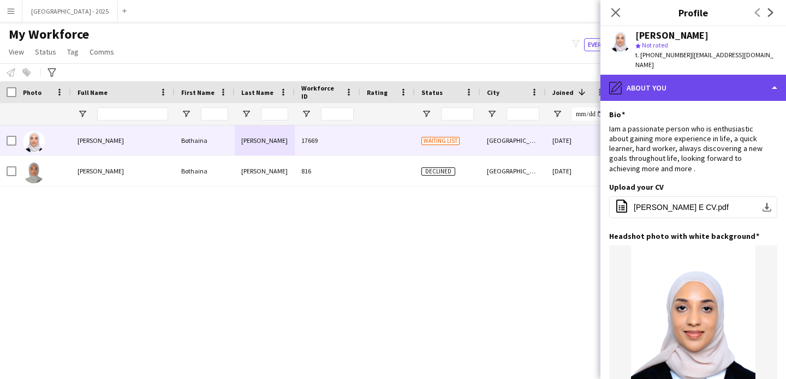
click at [655, 78] on div "pencil4 About you" at bounding box center [692, 88] width 185 height 26
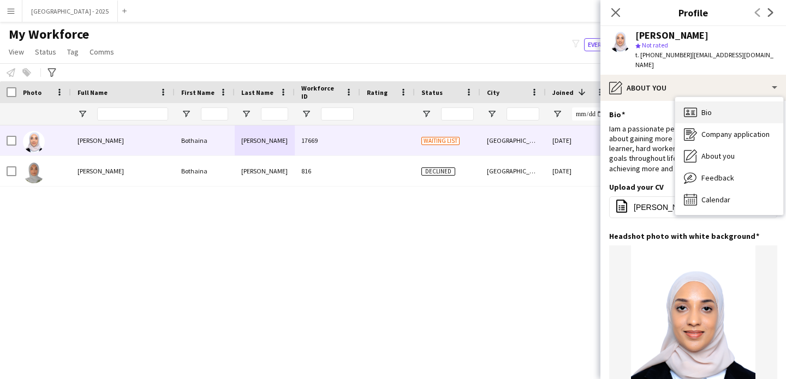
click at [713, 101] on div "Bio Bio" at bounding box center [729, 112] width 108 height 22
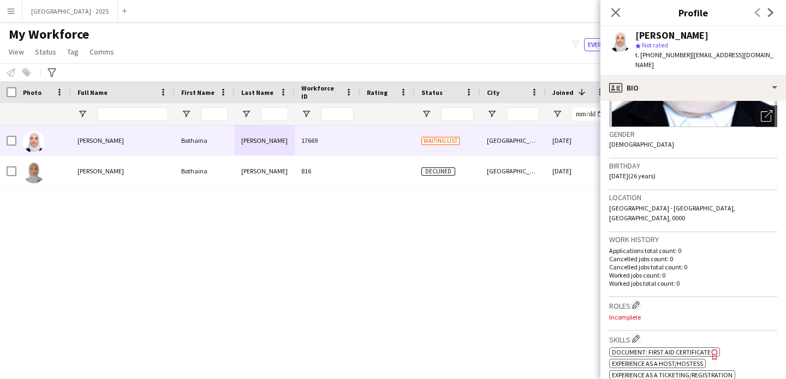
scroll to position [218, 0]
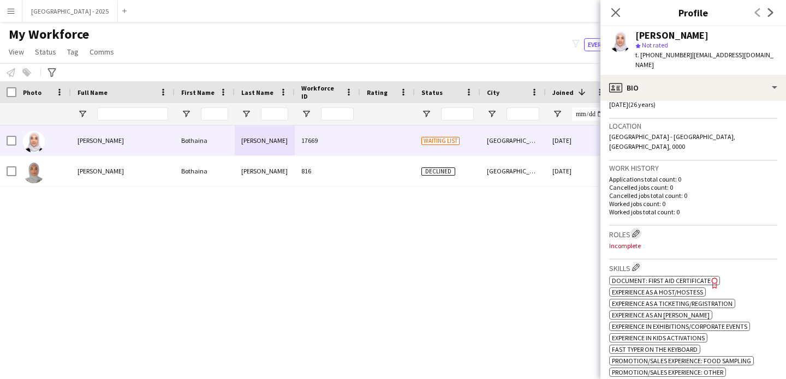
click at [638, 230] on app-icon "Edit crew company roles" at bounding box center [636, 234] width 8 height 8
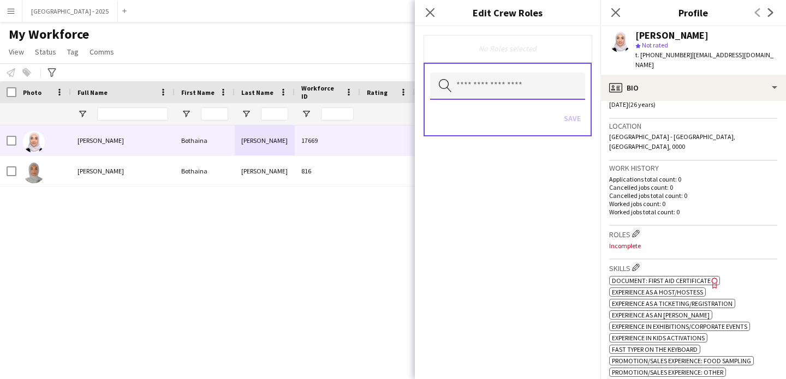
click at [525, 95] on input "text" at bounding box center [507, 86] width 155 height 27
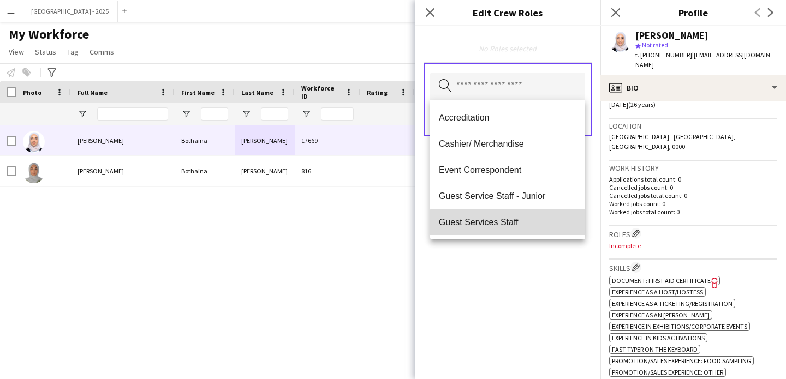
click at [521, 224] on span "Guest Services Staff" at bounding box center [507, 222] width 137 height 10
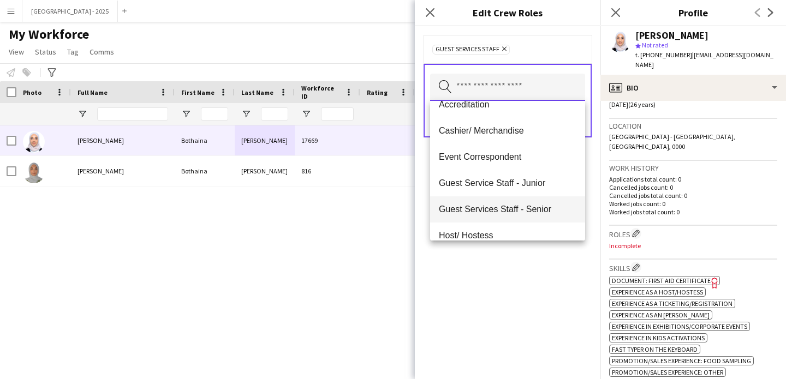
scroll to position [24, 0]
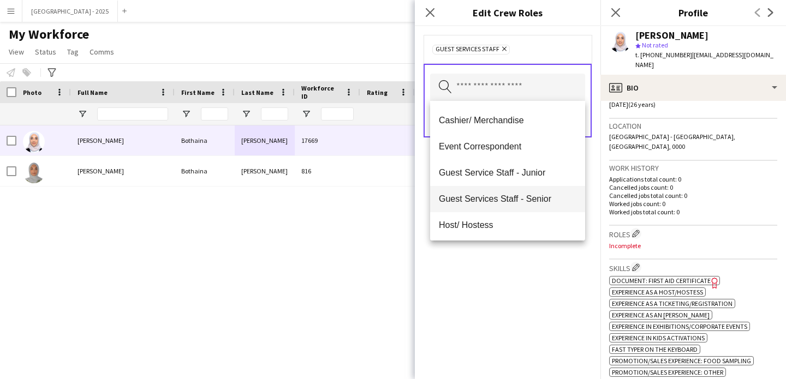
click at [493, 195] on span "Guest Services Staff - Senior" at bounding box center [507, 199] width 137 height 10
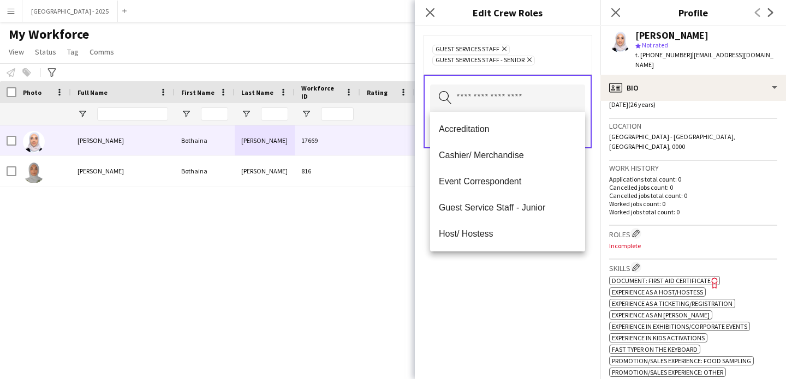
click at [505, 286] on div "Guest Services Staff Remove Guest Services Staff - Senior Remove Search by role…" at bounding box center [507, 202] width 185 height 353
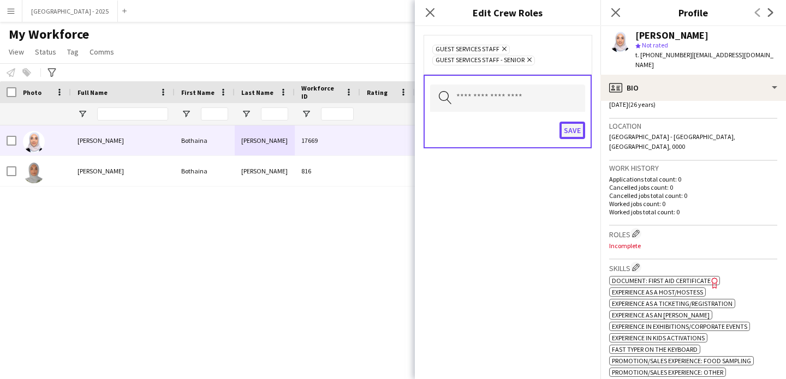
click at [564, 135] on button "Save" at bounding box center [572, 130] width 26 height 17
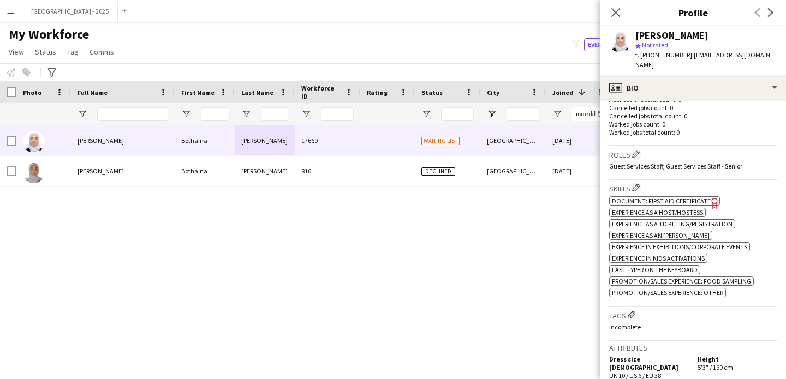
scroll to position [300, 0]
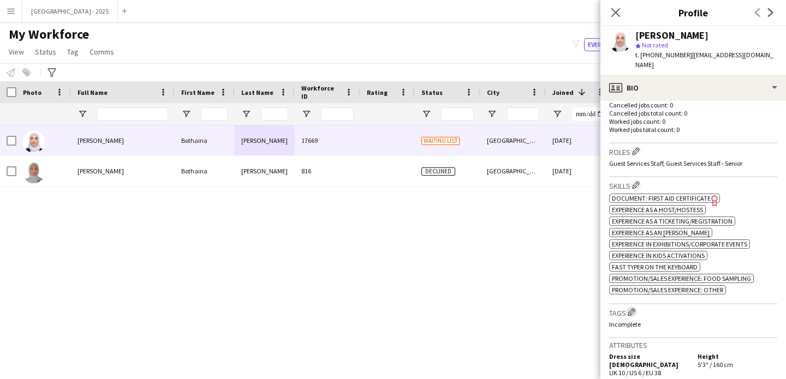
click at [630, 308] on app-icon "Edit crew company tags" at bounding box center [631, 312] width 8 height 8
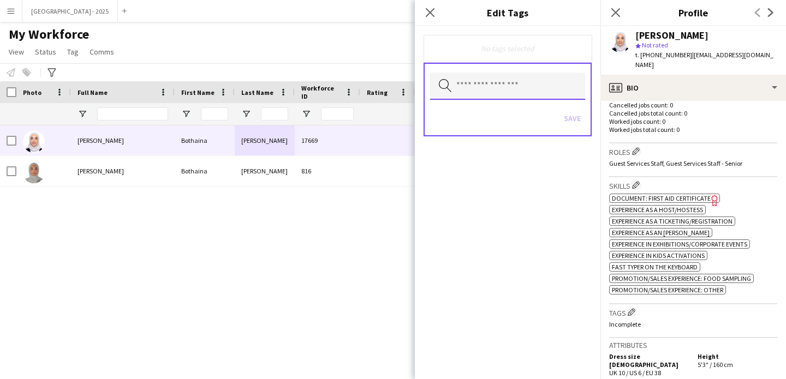
click at [513, 98] on input "text" at bounding box center [507, 86] width 155 height 27
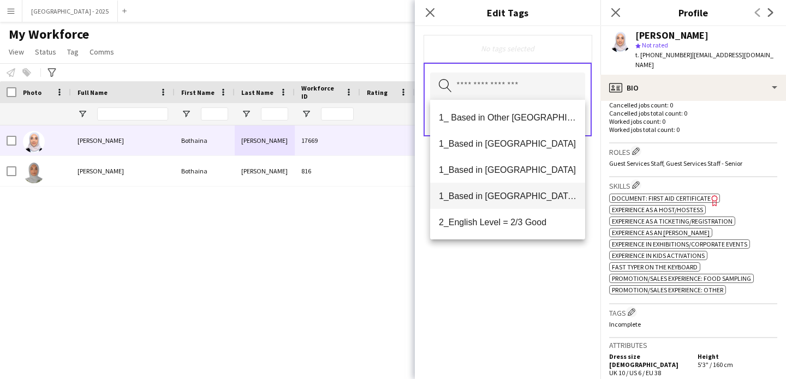
click at [532, 206] on mat-option "1_Based in [GEOGRAPHIC_DATA]/[GEOGRAPHIC_DATA]/Ajman" at bounding box center [507, 196] width 155 height 26
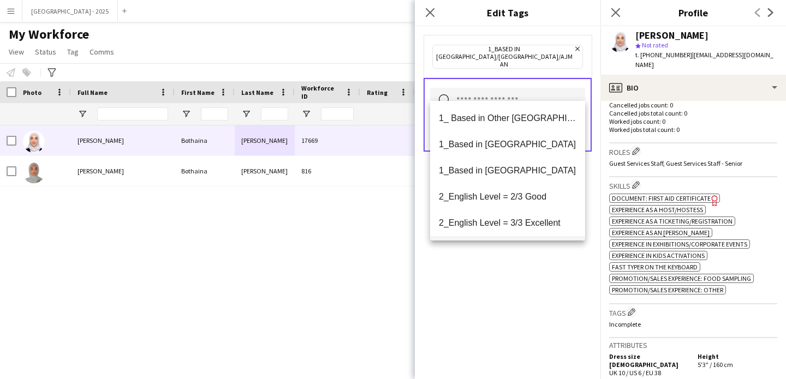
click at [528, 226] on span "2_English Level = 3/3 Excellent" at bounding box center [507, 223] width 137 height 10
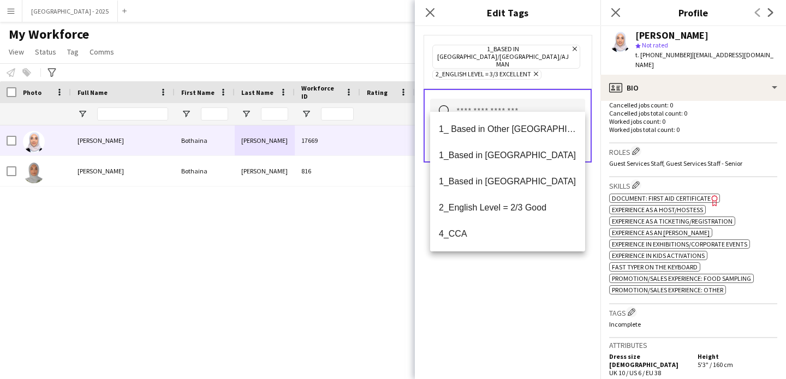
click at [538, 289] on div "1_Based in [GEOGRAPHIC_DATA]/[GEOGRAPHIC_DATA]/Ajman Remove 2_English Level = 3…" at bounding box center [507, 202] width 185 height 353
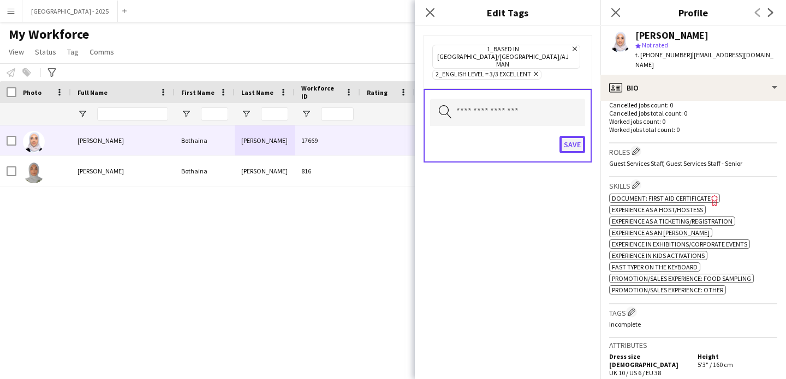
click at [562, 136] on button "Save" at bounding box center [572, 144] width 26 height 17
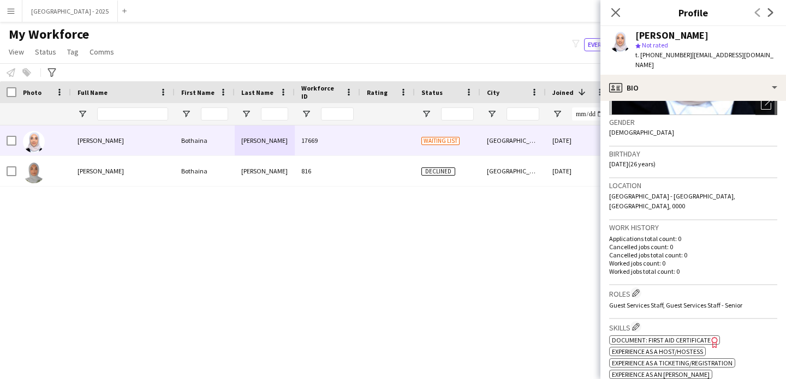
scroll to position [76, 0]
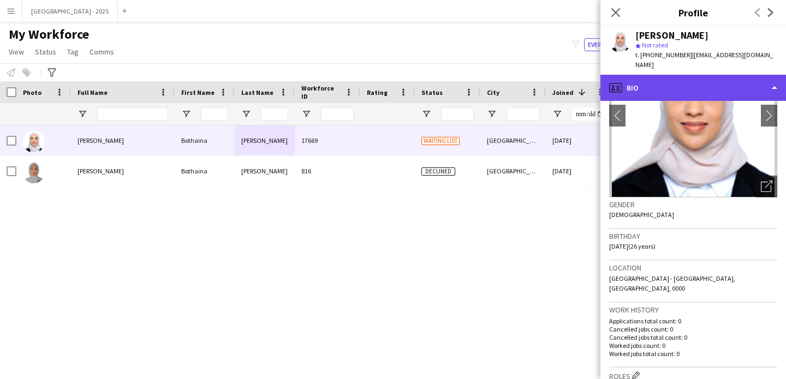
click at [646, 76] on div "profile Bio" at bounding box center [692, 88] width 185 height 26
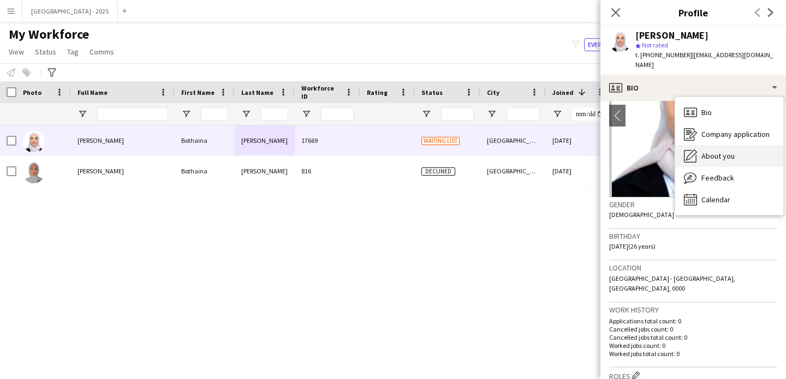
click at [743, 154] on div "About you About you" at bounding box center [729, 156] width 108 height 22
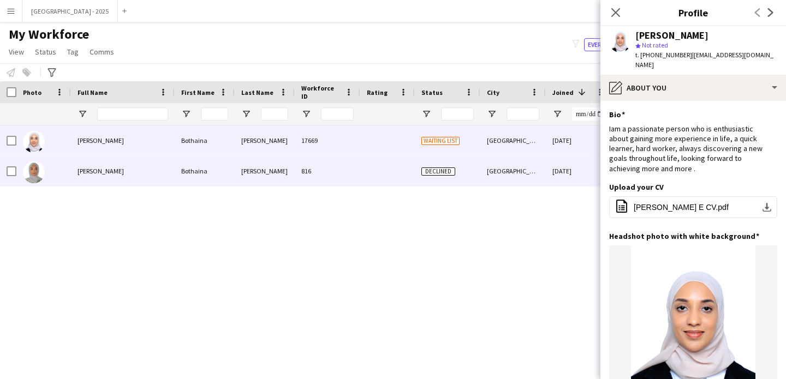
click at [483, 164] on div "[GEOGRAPHIC_DATA]" at bounding box center [512, 171] width 65 height 30
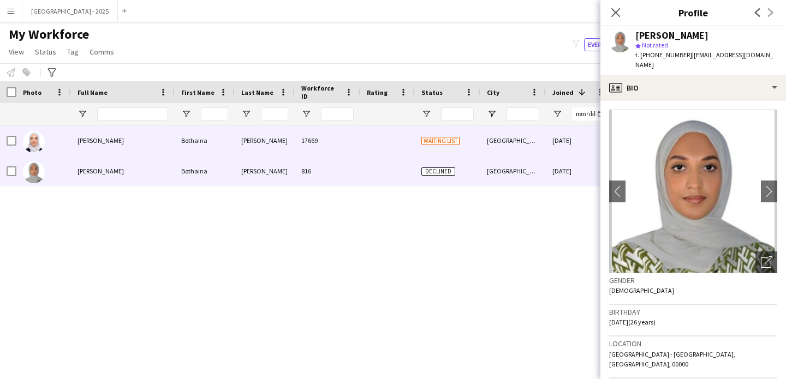
click at [516, 145] on div "[GEOGRAPHIC_DATA]" at bounding box center [512, 140] width 65 height 30
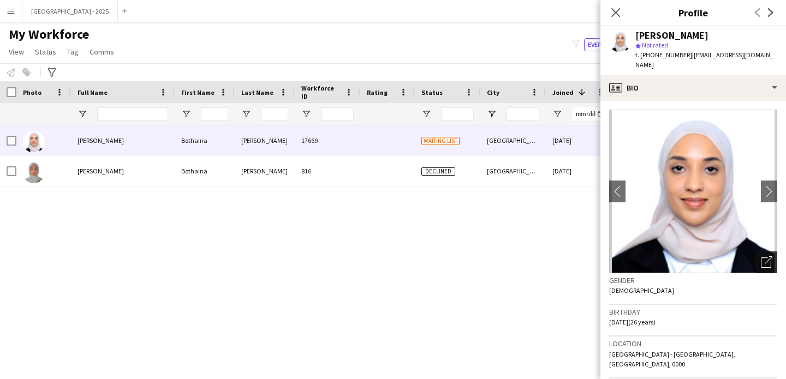
click at [764, 252] on div "Open photos pop-in" at bounding box center [766, 263] width 22 height 22
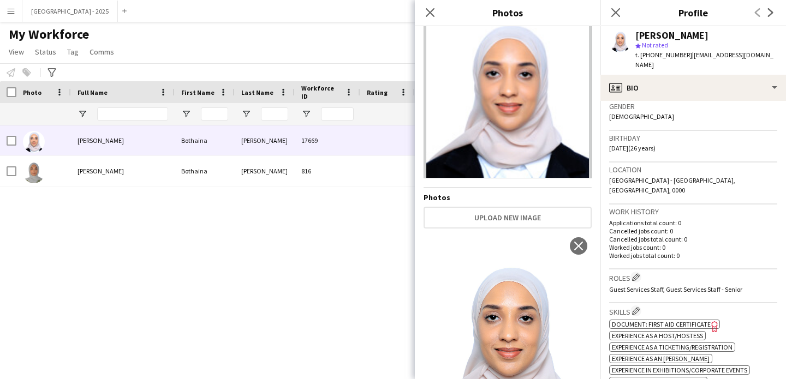
scroll to position [0, 0]
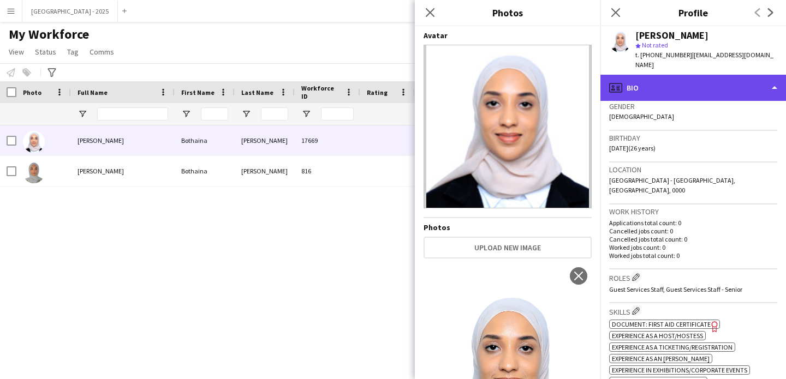
click at [662, 83] on div "profile Bio" at bounding box center [692, 88] width 185 height 26
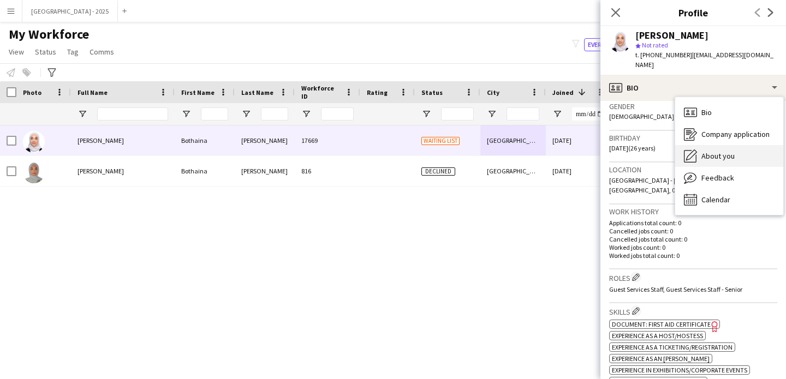
click at [693, 145] on div "About you About you" at bounding box center [729, 156] width 108 height 22
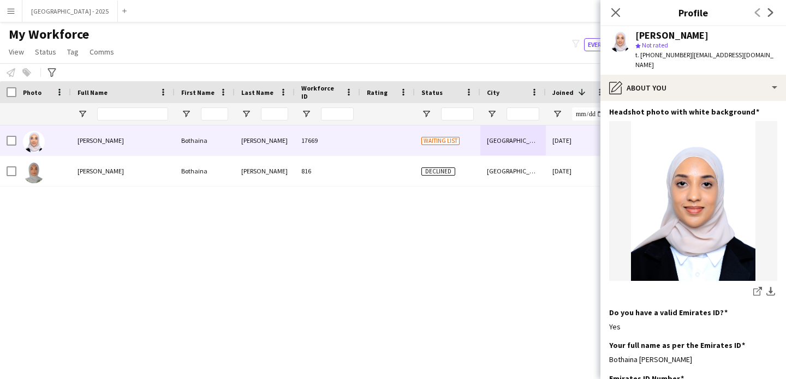
scroll to position [220, 0]
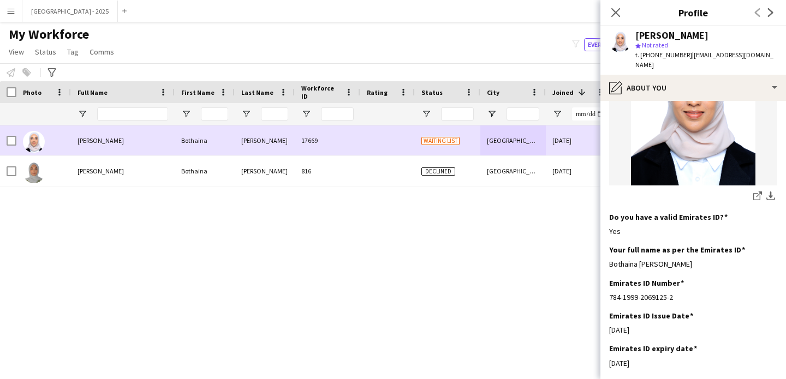
click at [461, 159] on div "Declined" at bounding box center [447, 171] width 65 height 30
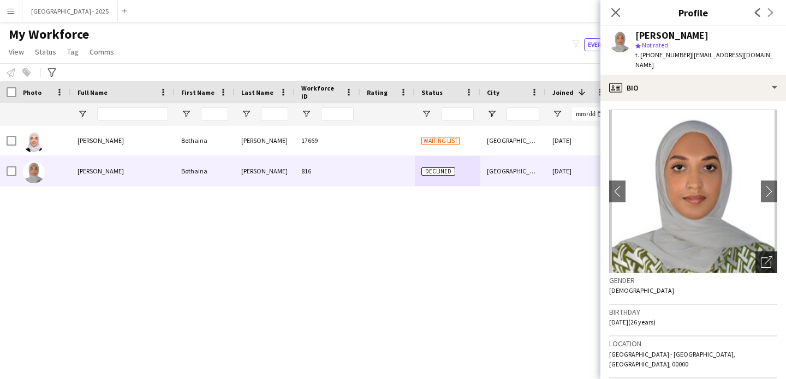
click at [761, 256] on icon "Open photos pop-in" at bounding box center [766, 261] width 11 height 11
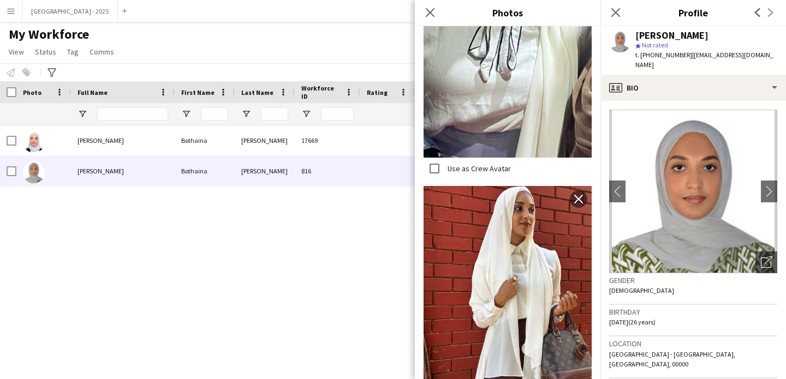
scroll to position [815, 0]
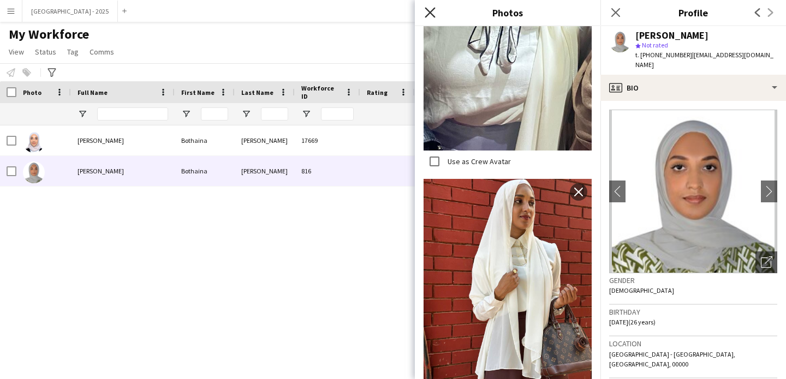
click at [428, 17] on icon "Close pop-in" at bounding box center [429, 12] width 10 height 10
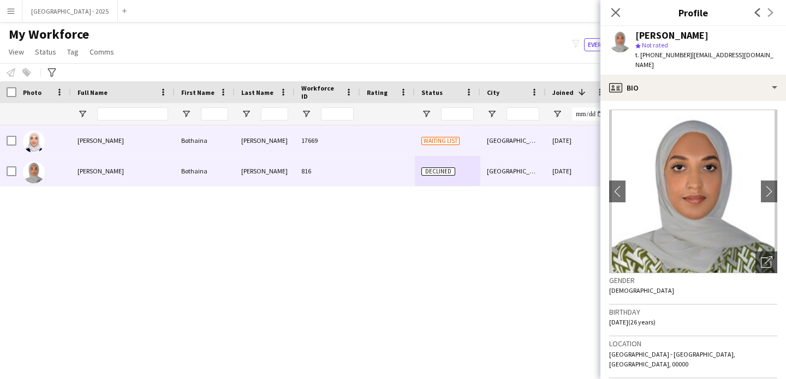
click at [545, 126] on div "[GEOGRAPHIC_DATA]" at bounding box center [512, 140] width 65 height 30
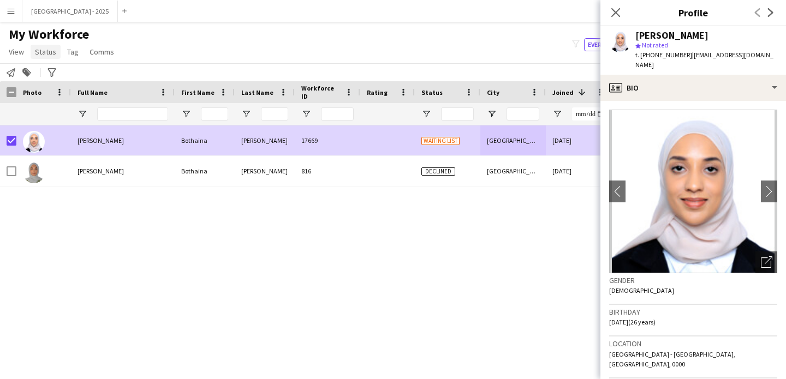
click at [36, 51] on span "Status" at bounding box center [45, 52] width 21 height 10
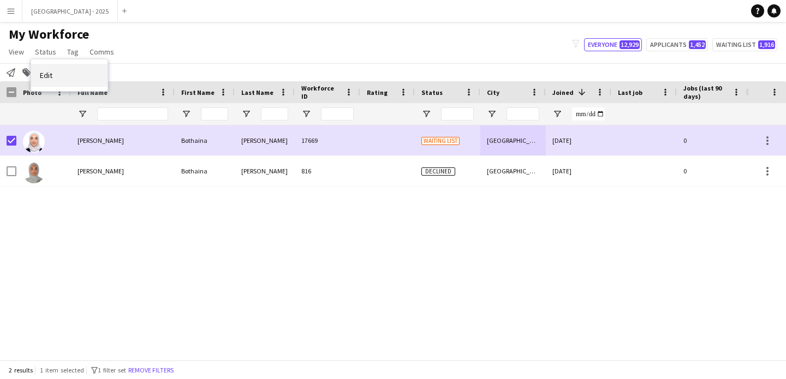
click at [49, 71] on span "Edit" at bounding box center [46, 75] width 13 height 10
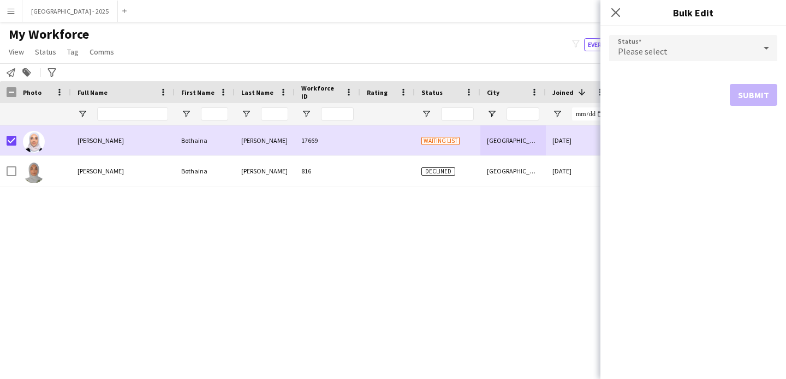
click at [637, 39] on div "Please select" at bounding box center [682, 48] width 146 height 26
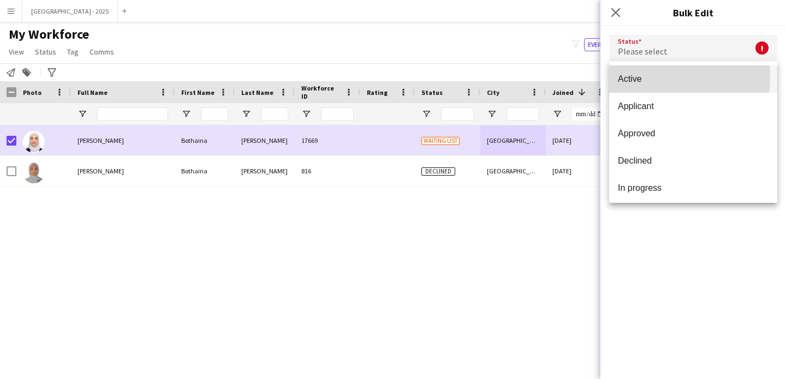
click at [648, 76] on span "Active" at bounding box center [693, 79] width 151 height 10
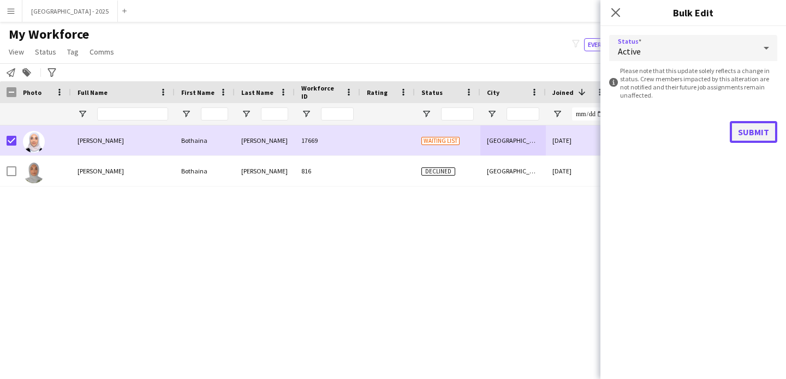
click at [748, 127] on button "Submit" at bounding box center [752, 132] width 47 height 22
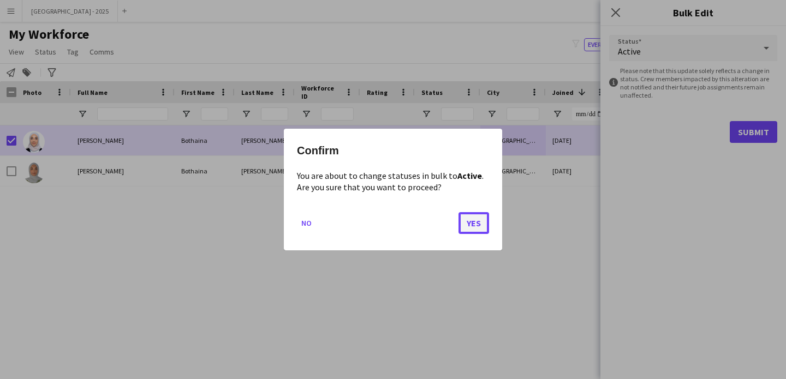
click at [459, 223] on button "Yes" at bounding box center [473, 223] width 31 height 22
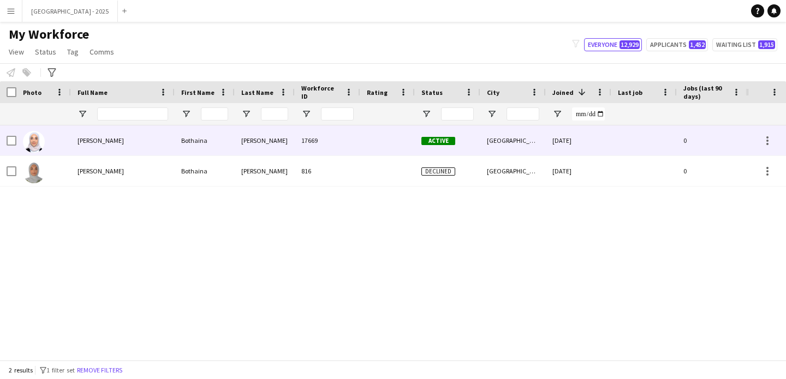
click at [350, 148] on div "17669" at bounding box center [327, 140] width 65 height 30
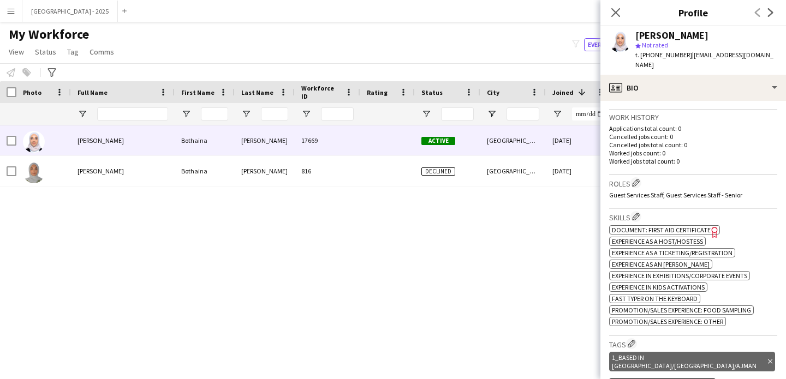
scroll to position [273, 0]
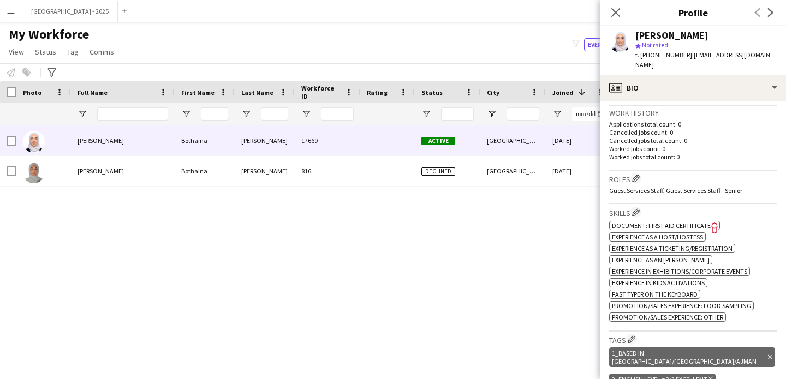
drag, startPoint x: 619, startPoint y: 9, endPoint x: 284, endPoint y: 2, distance: 335.1
click at [619, 10] on icon "Close pop-in" at bounding box center [615, 12] width 9 height 9
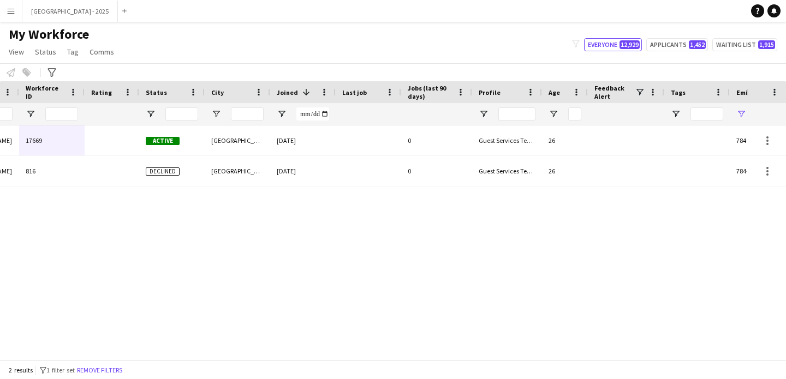
scroll to position [0, 368]
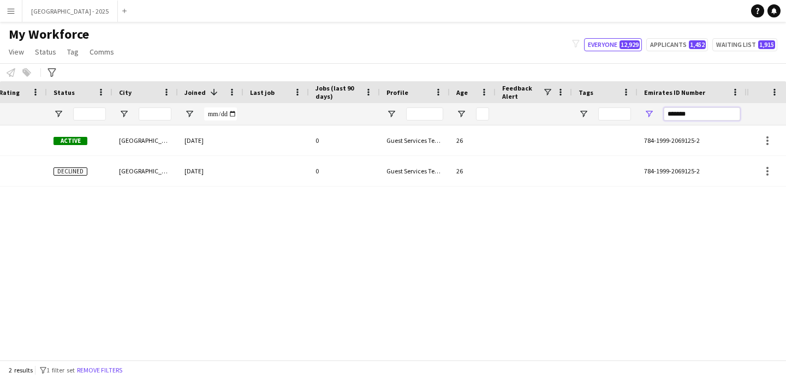
click at [688, 111] on input "*******" at bounding box center [701, 113] width 76 height 13
paste input "Emirates ID Number Filter Input"
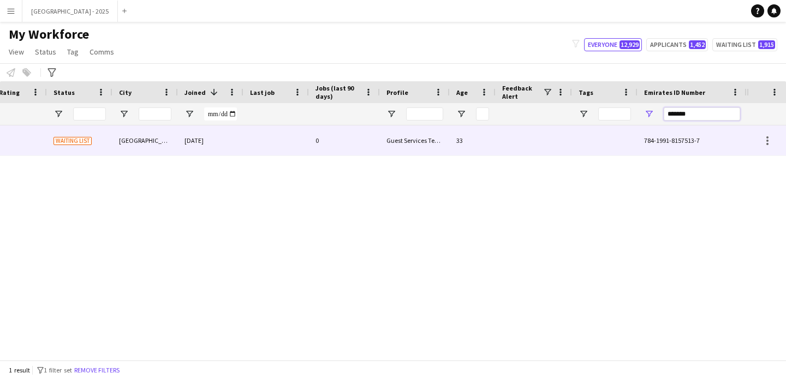
type input "*******"
click at [518, 143] on div at bounding box center [533, 140] width 76 height 30
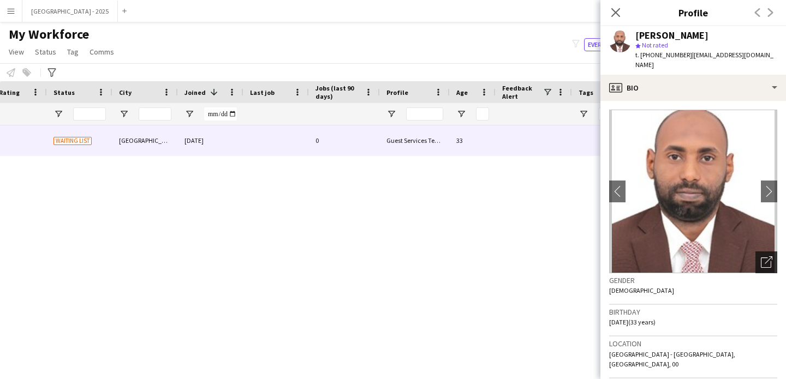
click at [765, 253] on div "Open photos pop-in" at bounding box center [766, 263] width 22 height 22
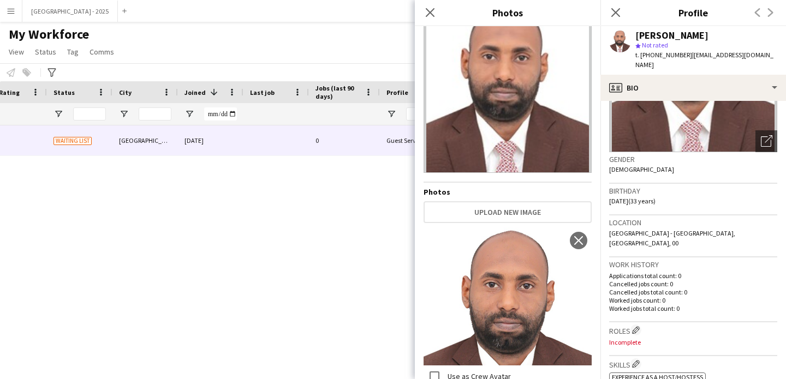
scroll to position [233, 0]
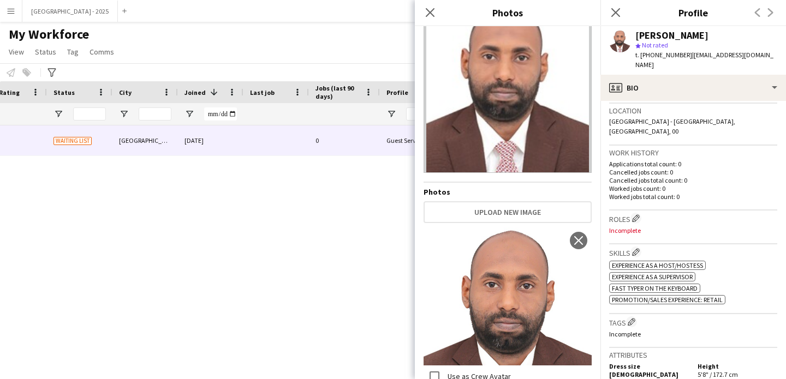
click at [693, 148] on h3 "Work history" at bounding box center [693, 153] width 168 height 10
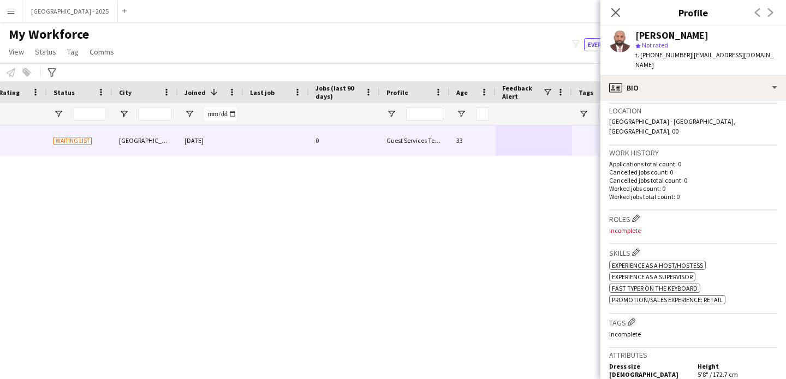
click at [671, 62] on div "[PERSON_NAME] star Not rated t. [PHONE_NUMBER] | [EMAIL_ADDRESS][DOMAIN_NAME]" at bounding box center [692, 50] width 185 height 49
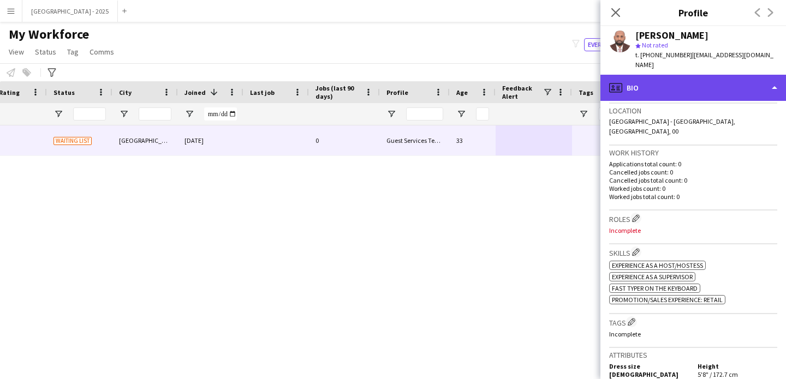
click at [678, 75] on div "profile Bio" at bounding box center [692, 88] width 185 height 26
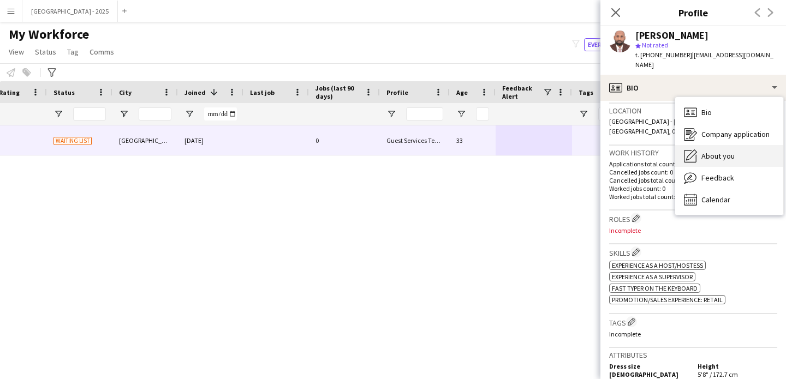
click at [726, 151] on span "About you" at bounding box center [717, 156] width 33 height 10
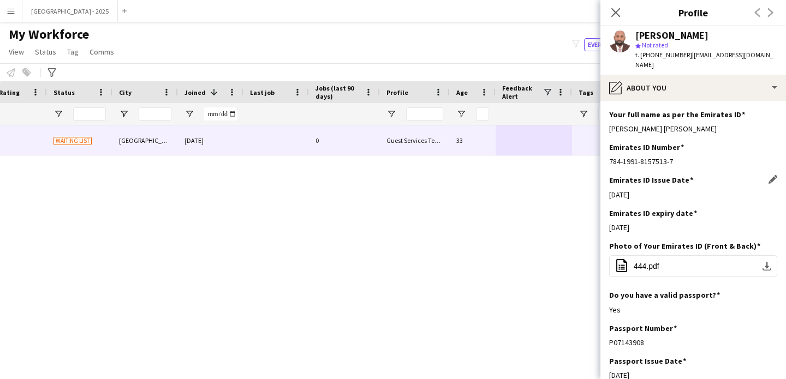
scroll to position [330, 0]
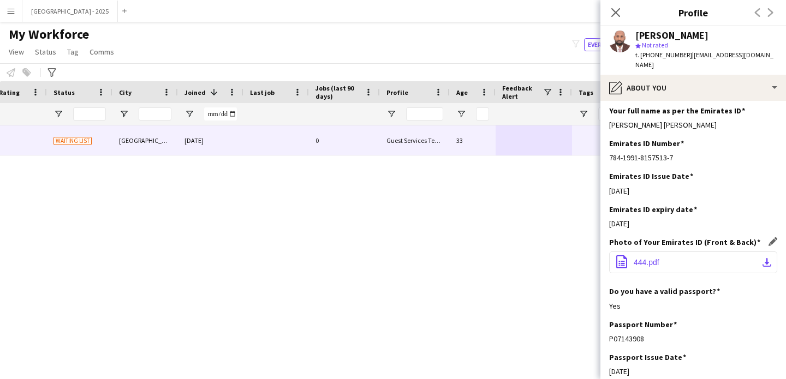
click at [687, 252] on button "office-file-sheet 444.pdf download-bottom" at bounding box center [693, 263] width 168 height 22
click at [768, 205] on app-icon "Edit this field" at bounding box center [772, 209] width 9 height 9
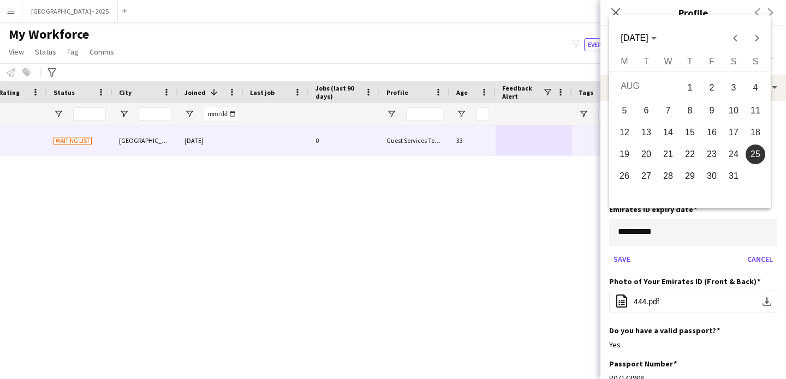
click at [644, 227] on body "Menu Boards Boards Boards All jobs Status Workforce Workforce My Workforce Recr…" at bounding box center [393, 189] width 786 height 379
click at [757, 152] on span "25" at bounding box center [755, 155] width 20 height 20
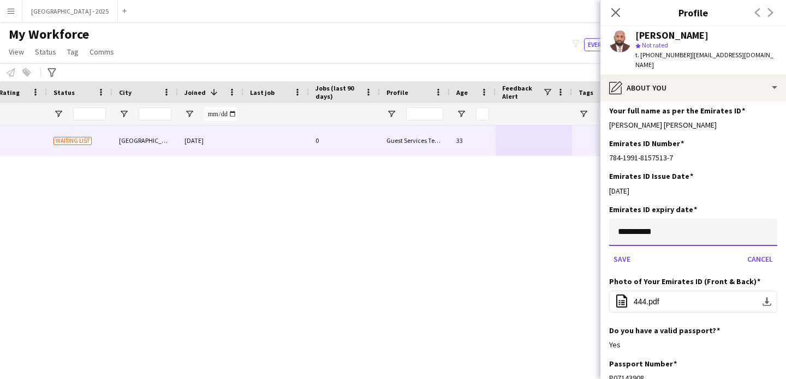
click at [657, 227] on input "**********" at bounding box center [693, 232] width 168 height 27
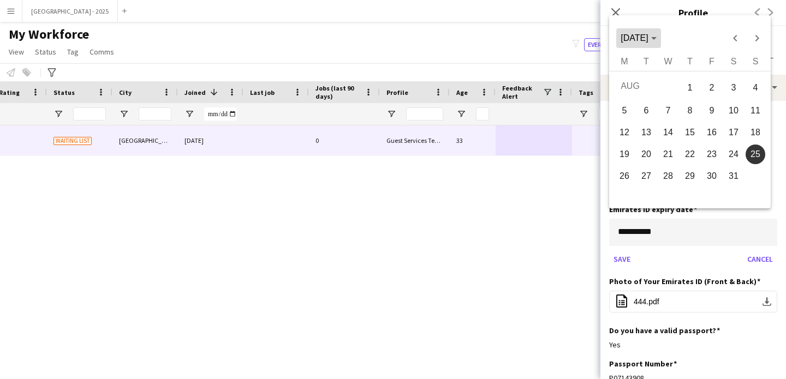
click at [651, 49] on span "Choose month and year" at bounding box center [638, 38] width 44 height 26
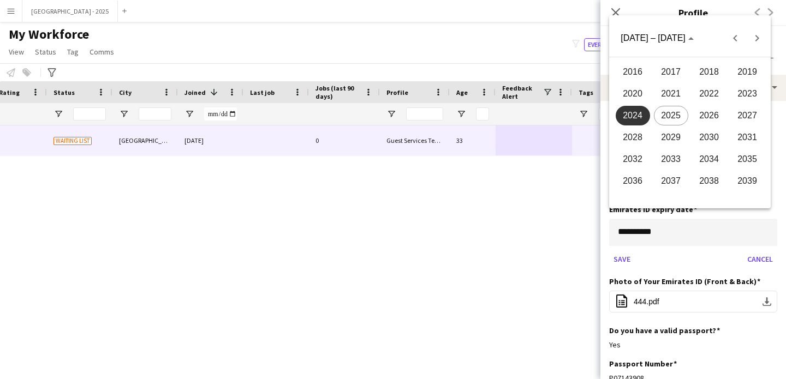
click at [698, 115] on span "2026" at bounding box center [709, 116] width 34 height 20
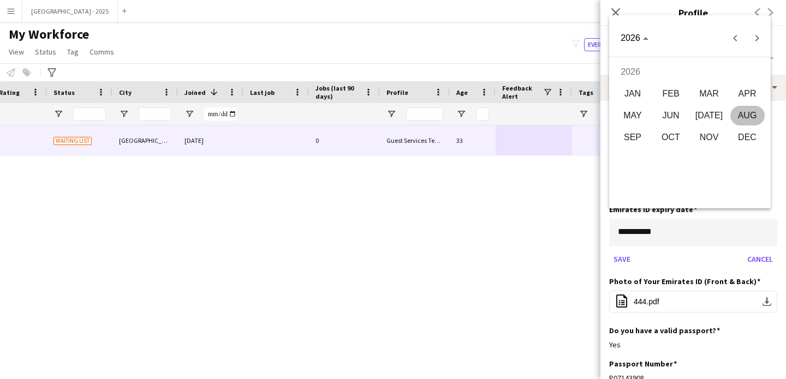
click at [742, 112] on span "AUG" at bounding box center [747, 116] width 34 height 20
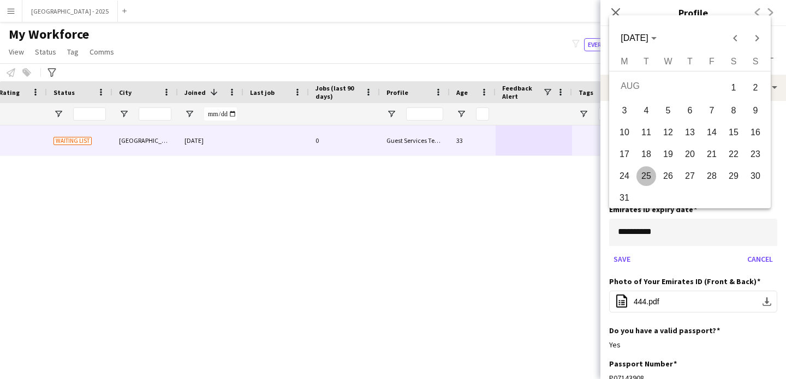
click at [650, 177] on span "25" at bounding box center [646, 176] width 20 height 20
type input "**********"
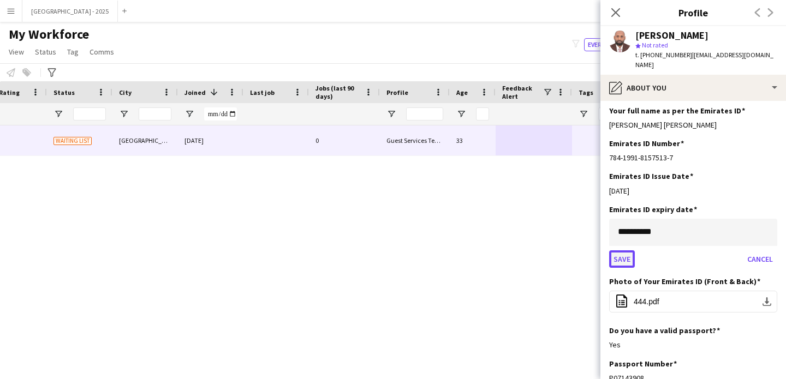
click at [628, 250] on button "Save" at bounding box center [622, 258] width 26 height 17
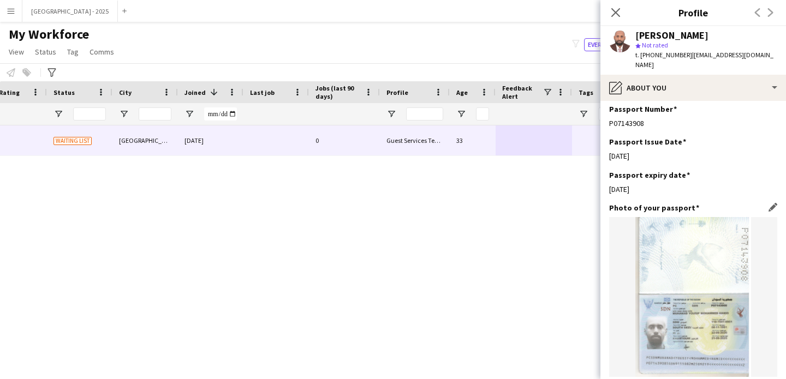
scroll to position [626, 0]
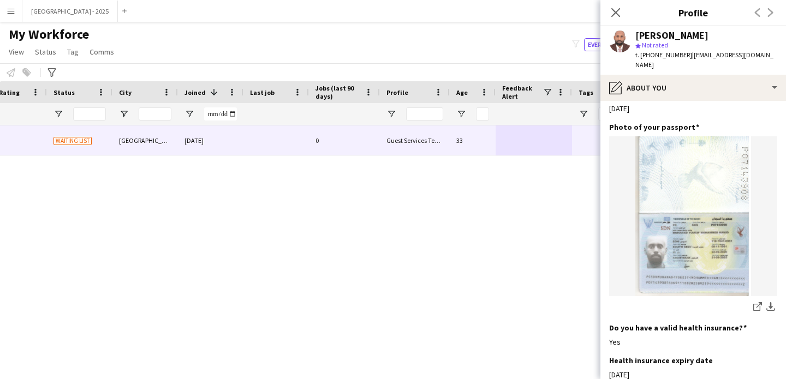
click at [612, 14] on icon "Close pop-in" at bounding box center [615, 12] width 9 height 9
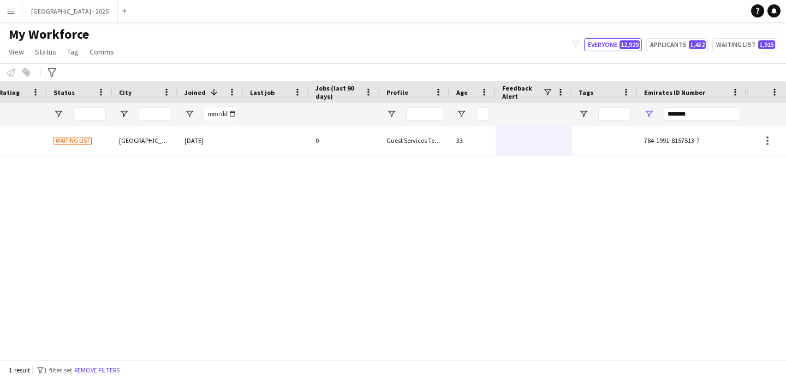
scroll to position [0, 0]
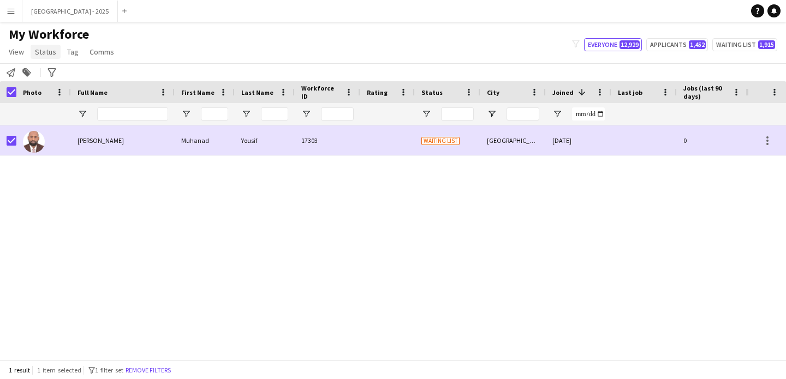
click at [42, 47] on span "Status" at bounding box center [45, 52] width 21 height 10
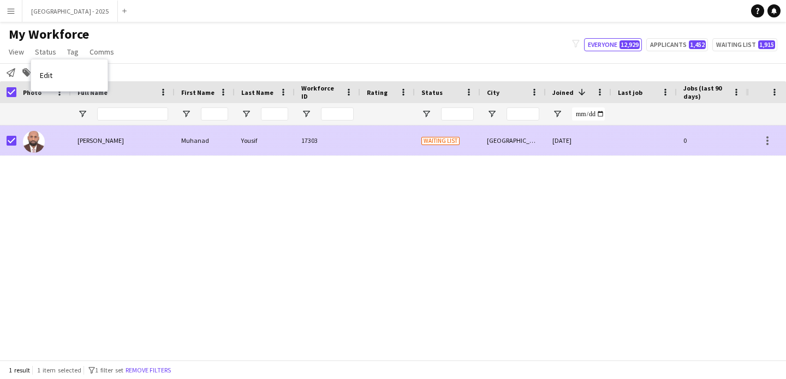
click at [177, 136] on div "Muhanad" at bounding box center [205, 140] width 60 height 30
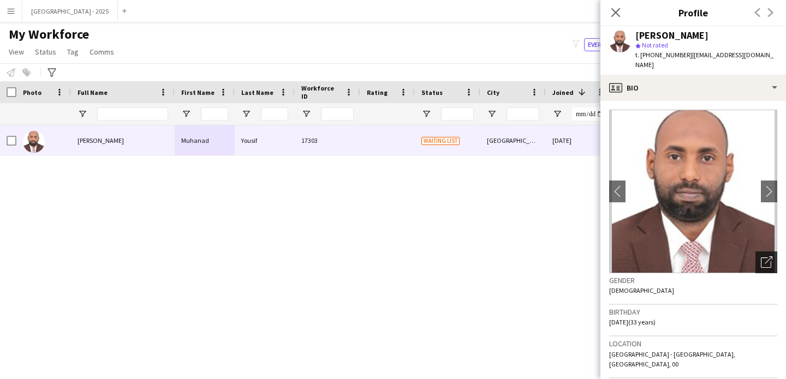
click at [761, 258] on icon at bounding box center [766, 263] width 10 height 10
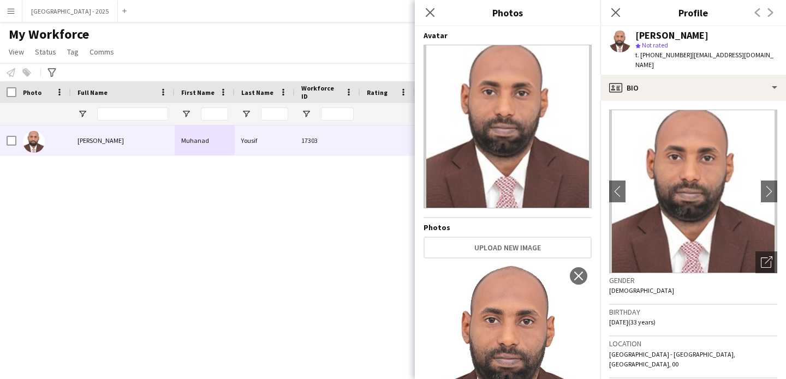
click at [722, 291] on div "Gender [DEMOGRAPHIC_DATA]" at bounding box center [693, 289] width 168 height 32
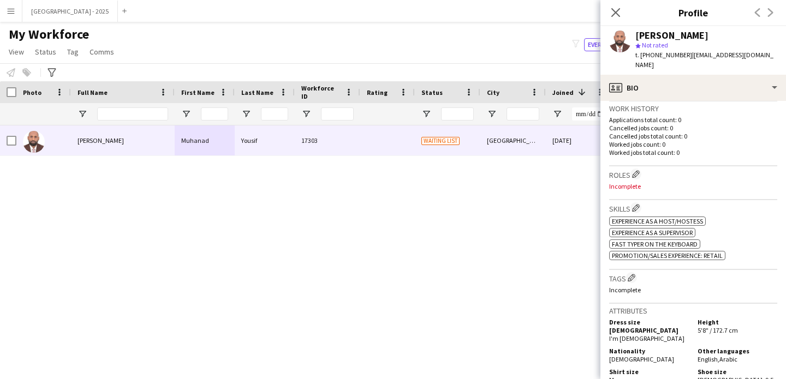
scroll to position [280, 0]
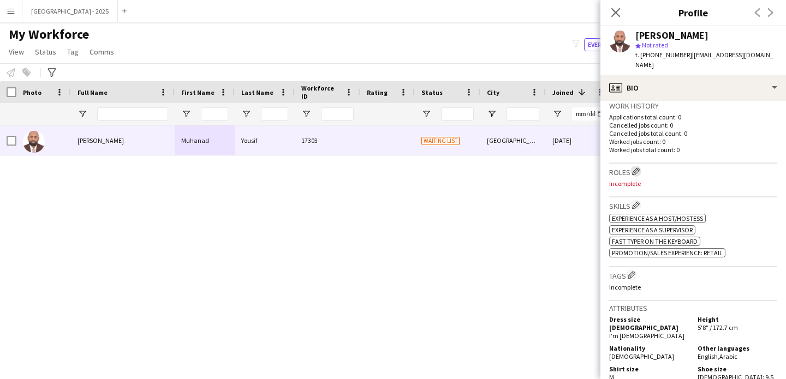
click at [634, 167] on app-icon "Edit crew company roles" at bounding box center [636, 171] width 8 height 8
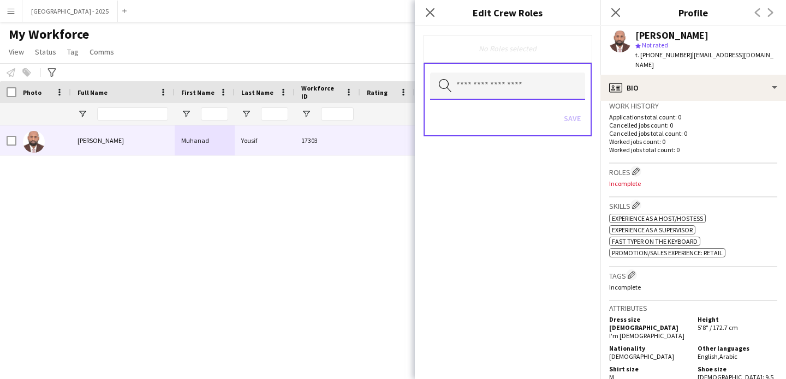
click at [524, 89] on input "text" at bounding box center [507, 86] width 155 height 27
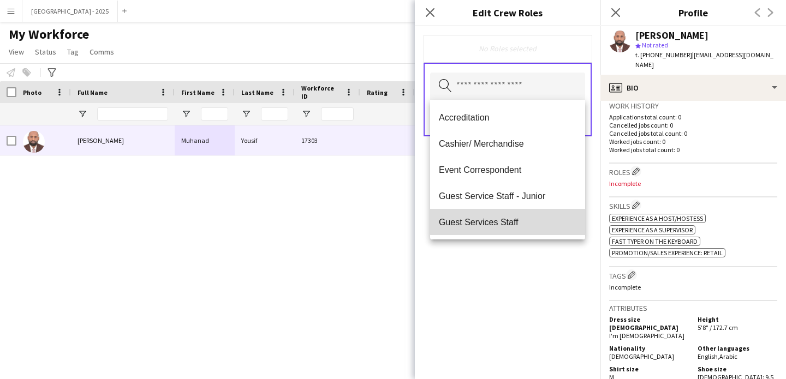
click at [519, 213] on mat-option "Guest Services Staff" at bounding box center [507, 222] width 155 height 26
click at [530, 225] on span "Guest Services Staff - Senior" at bounding box center [507, 223] width 137 height 10
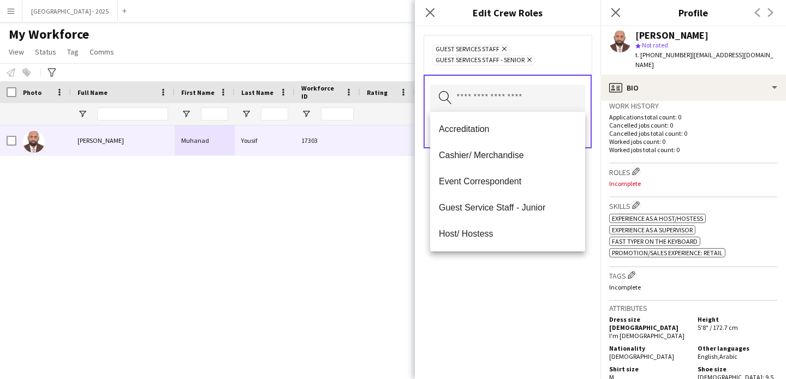
click at [528, 258] on div "Guest Services Staff Remove Guest Services Staff - Senior Remove Search by role…" at bounding box center [507, 202] width 185 height 353
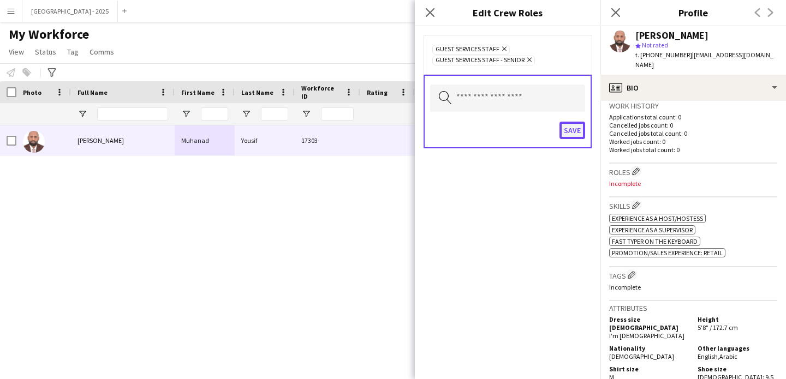
click at [564, 128] on button "Save" at bounding box center [572, 130] width 26 height 17
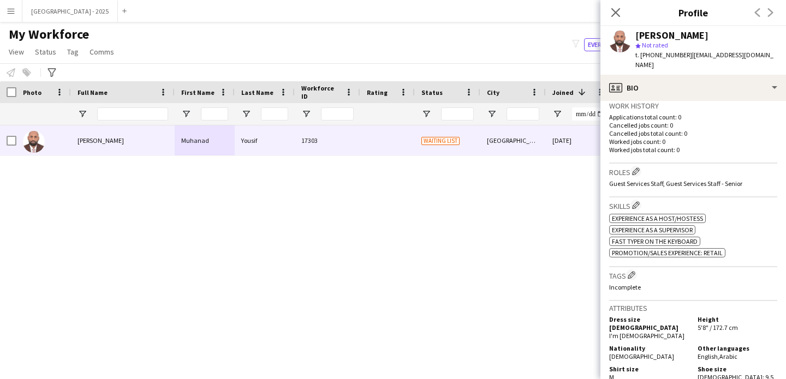
click at [633, 267] on div "Tags Edit crew company tags Incomplete" at bounding box center [693, 284] width 168 height 34
click at [632, 271] on app-icon "Edit crew company tags" at bounding box center [631, 275] width 8 height 8
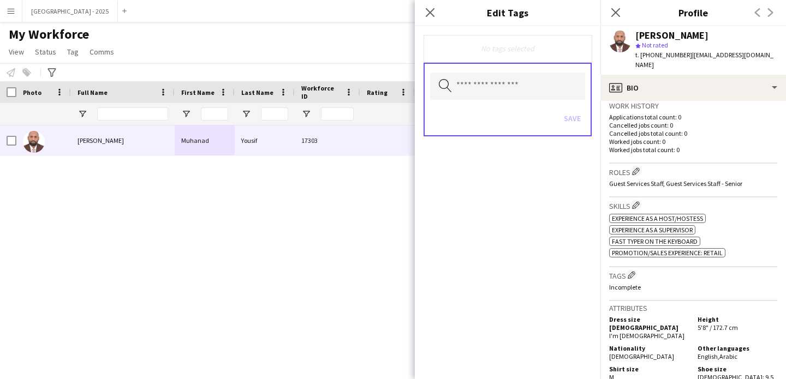
drag, startPoint x: 518, startPoint y: 105, endPoint x: 518, endPoint y: 98, distance: 7.1
click at [518, 105] on div "Save" at bounding box center [507, 119] width 155 height 31
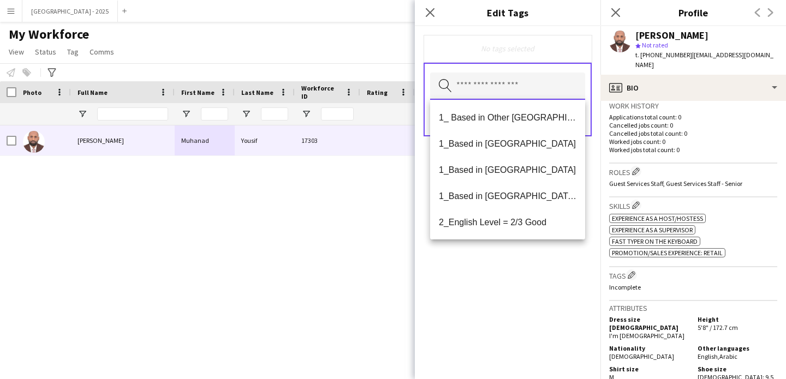
click at [518, 98] on input "text" at bounding box center [507, 86] width 155 height 27
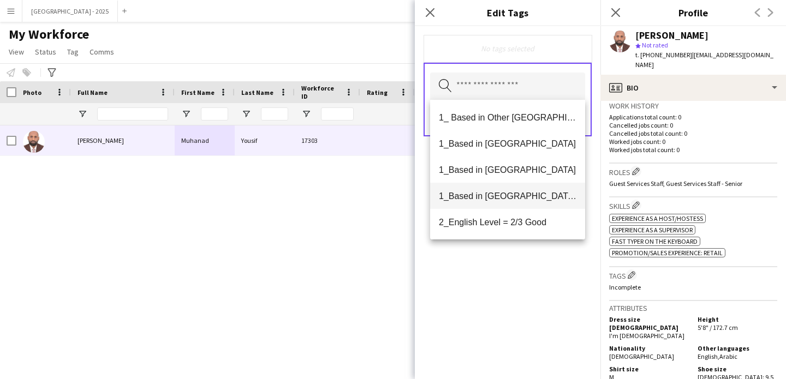
click at [512, 195] on span "1_Based in [GEOGRAPHIC_DATA]/[GEOGRAPHIC_DATA]/Ajman" at bounding box center [507, 196] width 137 height 10
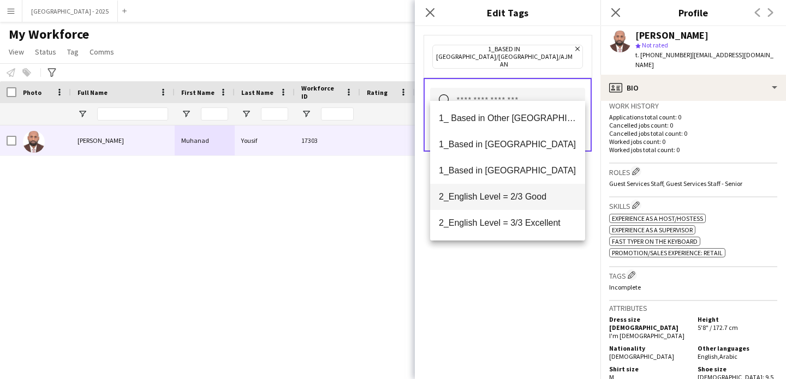
click at [520, 205] on mat-option "2_English Level = 2/3 Good" at bounding box center [507, 197] width 155 height 26
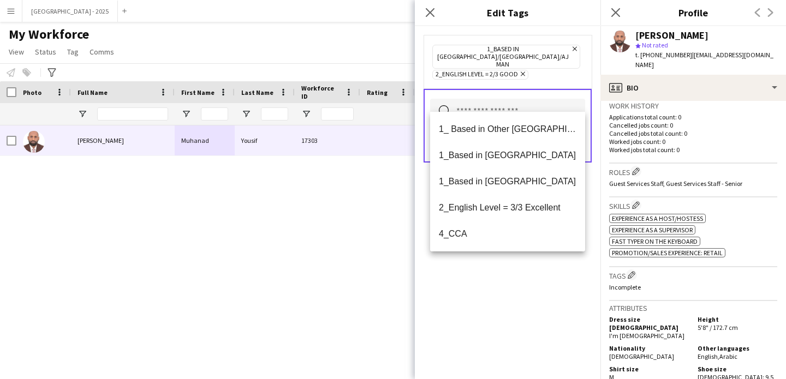
click at [531, 291] on div "1_Based in [GEOGRAPHIC_DATA]/[GEOGRAPHIC_DATA]/Ajman Remove 2_English Level = 2…" at bounding box center [507, 202] width 185 height 353
click at [571, 111] on input "text" at bounding box center [507, 112] width 155 height 27
click at [590, 168] on form "1_Based in [GEOGRAPHIC_DATA]/[GEOGRAPHIC_DATA]/Ajman Remove 2_English Level = 2…" at bounding box center [507, 109] width 185 height 167
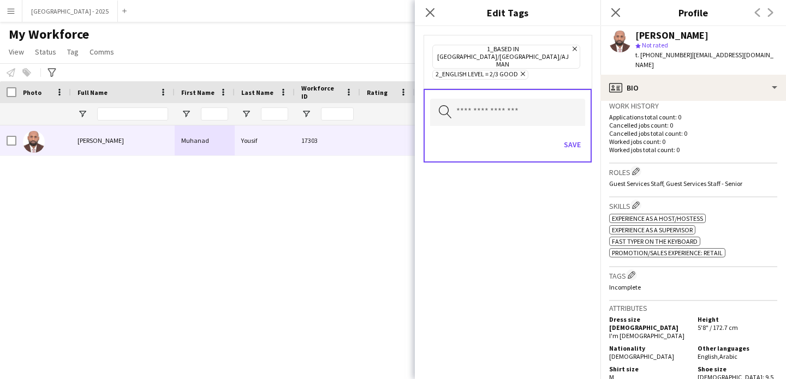
click at [571, 130] on div "Save" at bounding box center [507, 145] width 155 height 31
click at [573, 136] on button "Save" at bounding box center [572, 144] width 26 height 17
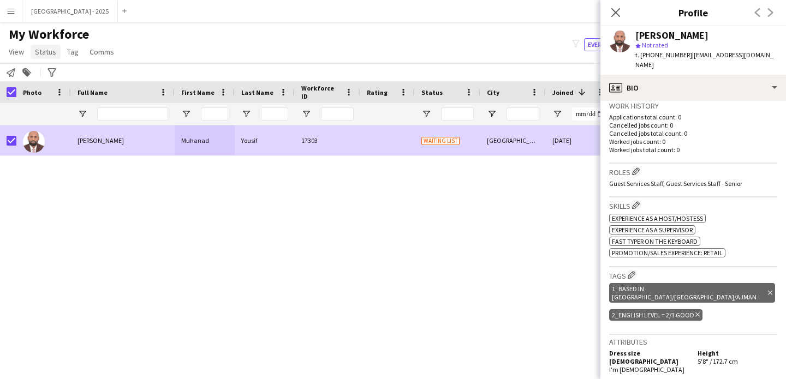
click at [32, 47] on link "Status" at bounding box center [46, 52] width 30 height 14
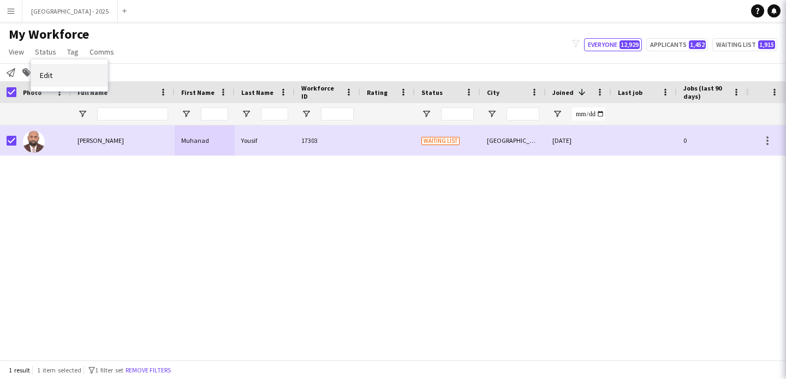
click at [61, 71] on link "Edit" at bounding box center [69, 75] width 76 height 23
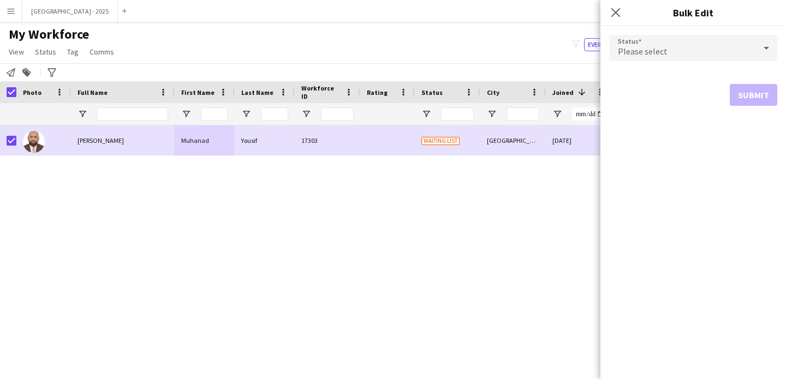
click at [655, 48] on span "Please select" at bounding box center [643, 51] width 50 height 11
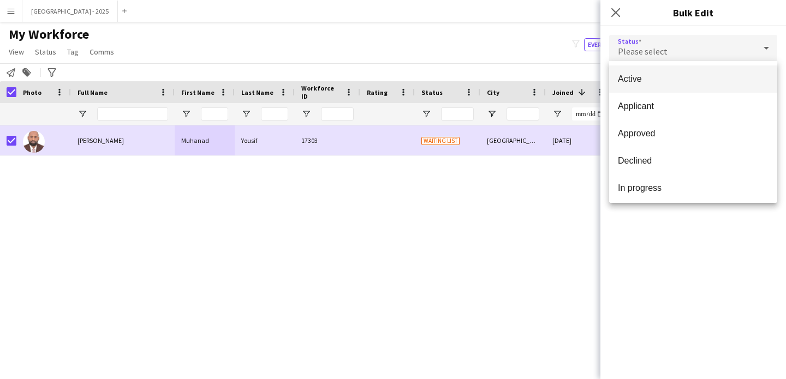
click at [646, 81] on span "Active" at bounding box center [693, 79] width 151 height 10
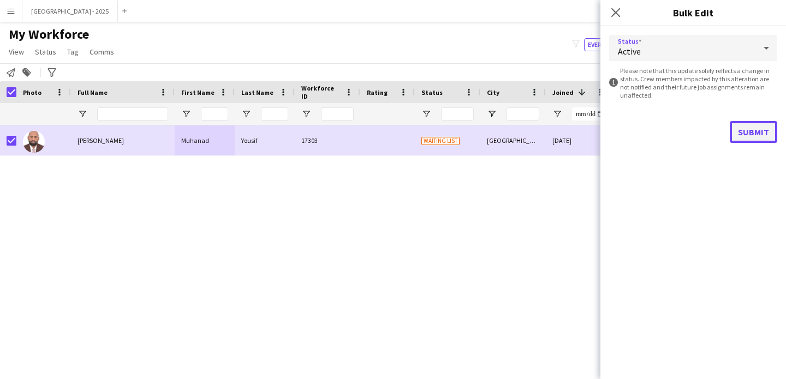
click at [766, 130] on button "Submit" at bounding box center [752, 132] width 47 height 22
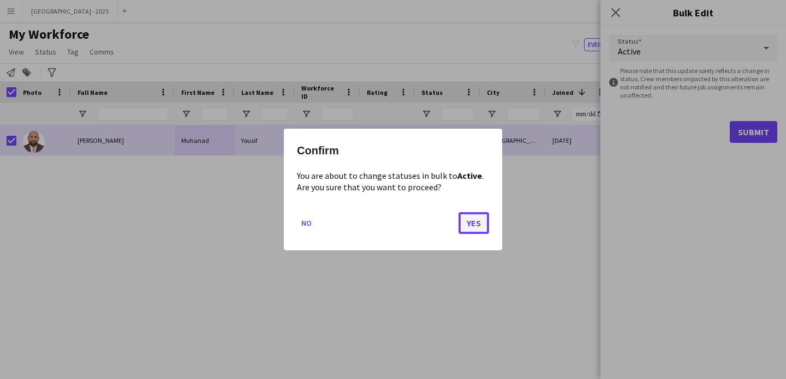
click at [460, 224] on button "Yes" at bounding box center [473, 223] width 31 height 22
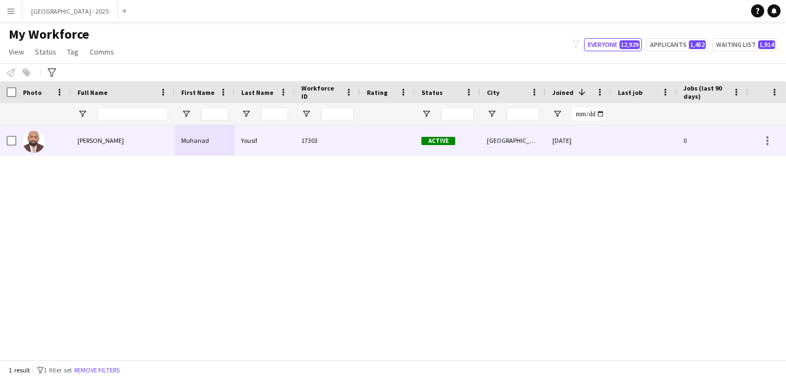
click at [28, 141] on img at bounding box center [34, 142] width 22 height 22
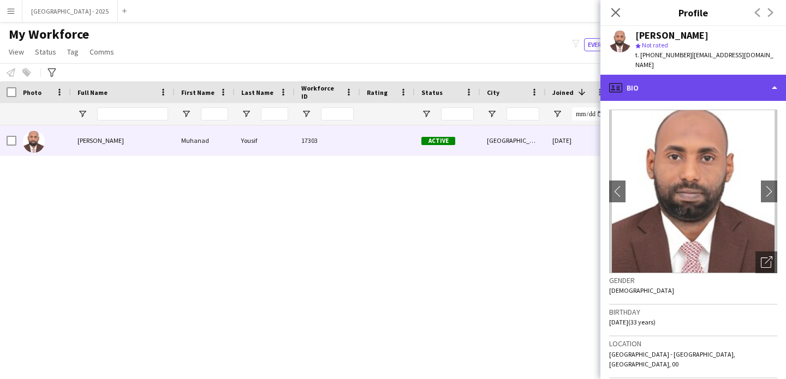
click at [684, 83] on div "profile Bio" at bounding box center [692, 88] width 185 height 26
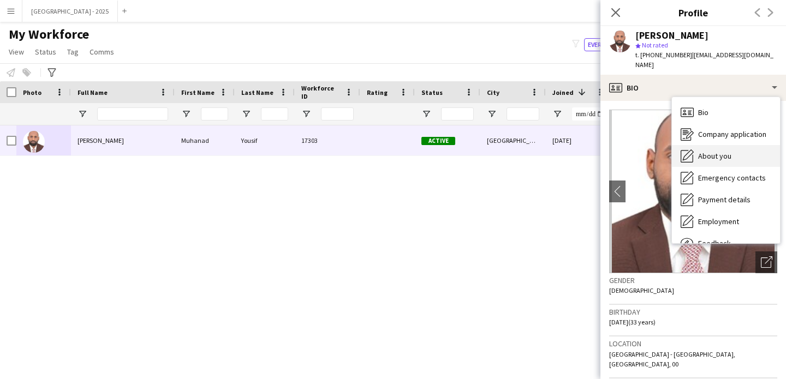
click at [709, 151] on span "About you" at bounding box center [714, 156] width 33 height 10
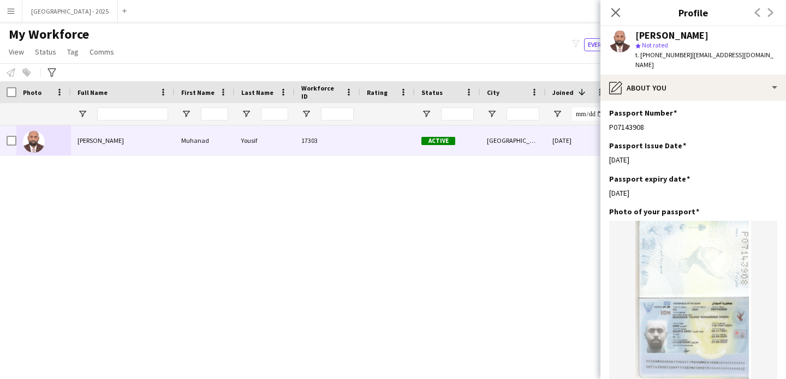
scroll to position [555, 0]
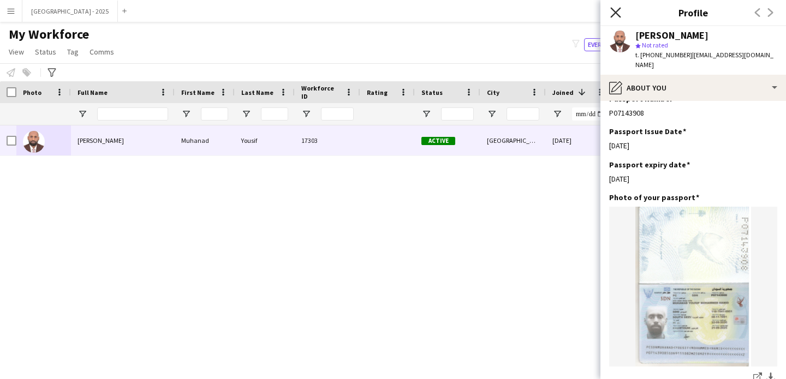
click at [614, 16] on icon "Close pop-in" at bounding box center [615, 12] width 10 height 10
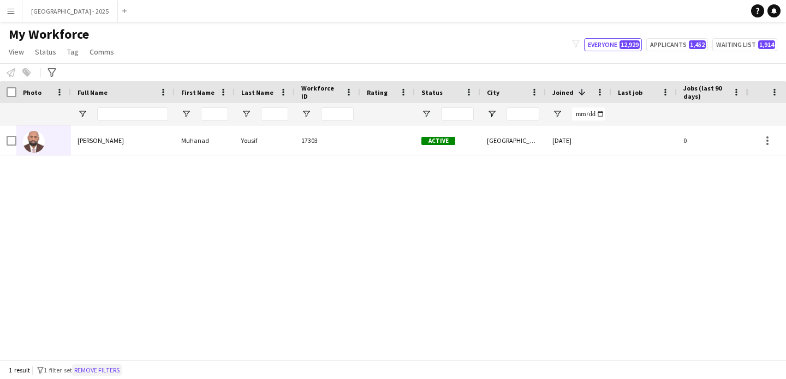
click at [98, 370] on button "Remove filters" at bounding box center [97, 370] width 50 height 12
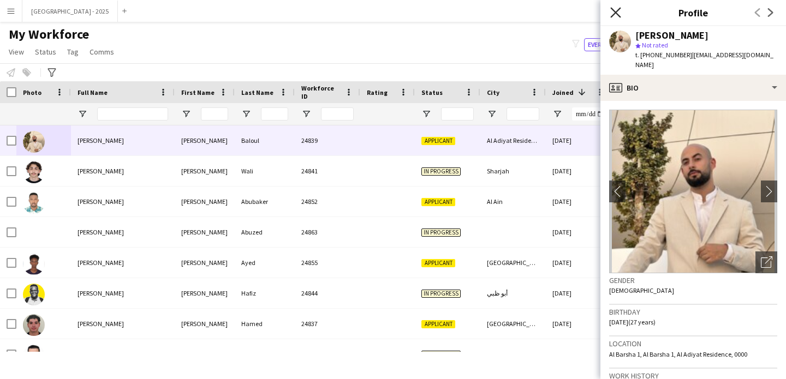
click at [615, 11] on icon at bounding box center [615, 12] width 10 height 10
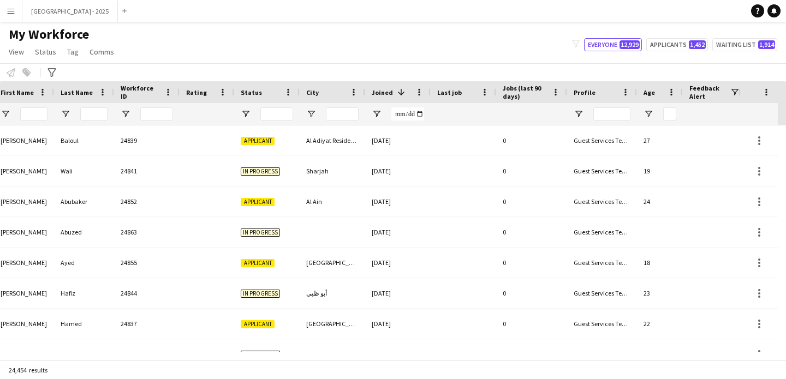
scroll to position [0, 376]
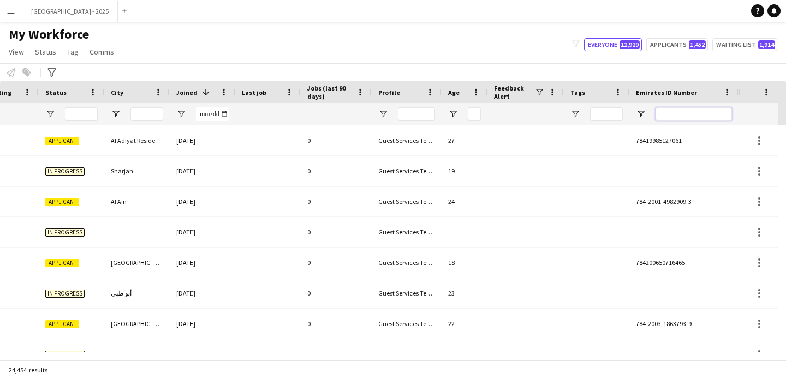
click at [685, 118] on input "Emirates ID Number Filter Input" at bounding box center [693, 113] width 76 height 13
paste input "*******"
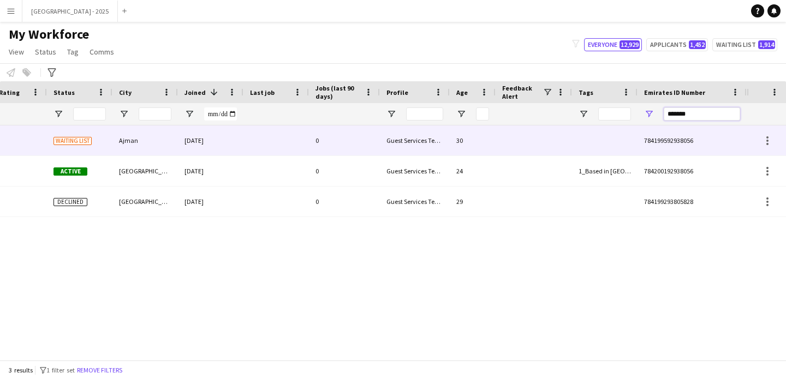
scroll to position [0, 0]
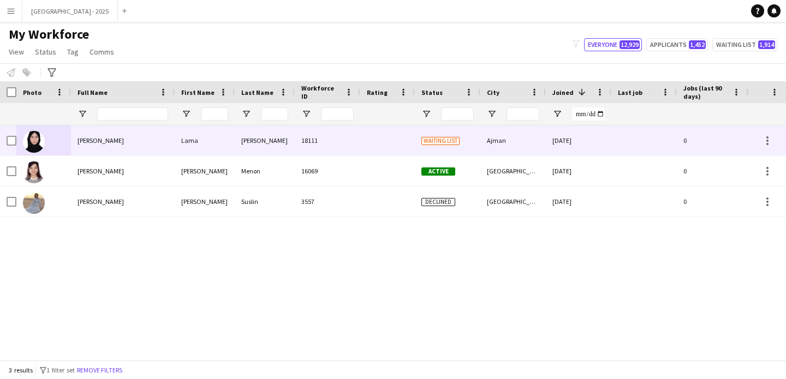
type input "*******"
click at [142, 153] on div "[PERSON_NAME]" at bounding box center [123, 140] width 104 height 30
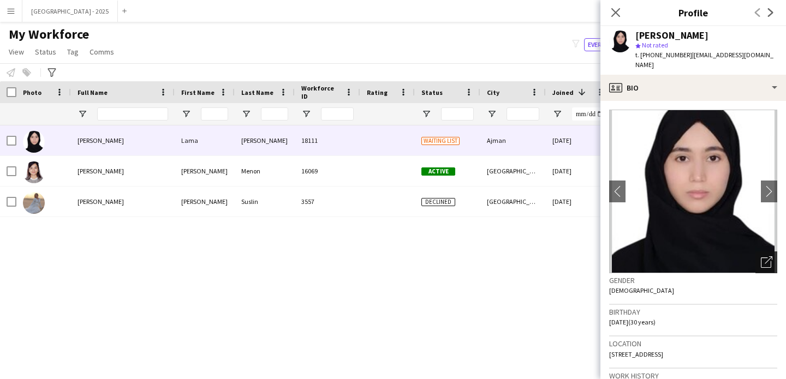
click at [761, 265] on icon "Open photos pop-in" at bounding box center [766, 261] width 11 height 11
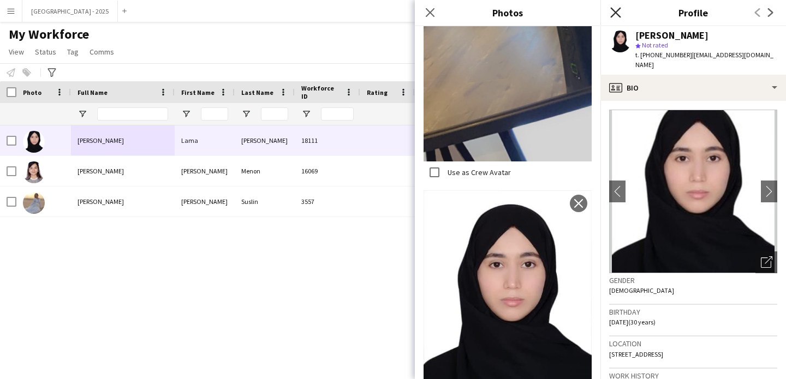
click at [614, 14] on icon at bounding box center [615, 12] width 10 height 10
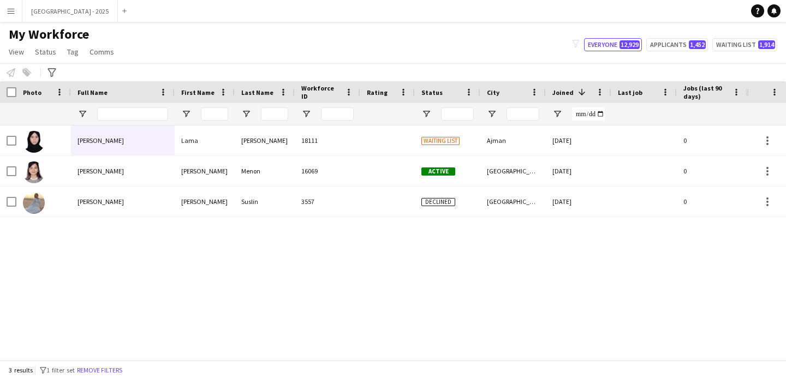
click at [616, 9] on app-navbar "Menu Boards Boards Boards All jobs Status Workforce Workforce My Workforce Recr…" at bounding box center [393, 11] width 786 height 22
click at [109, 373] on button "Remove filters" at bounding box center [100, 370] width 50 height 12
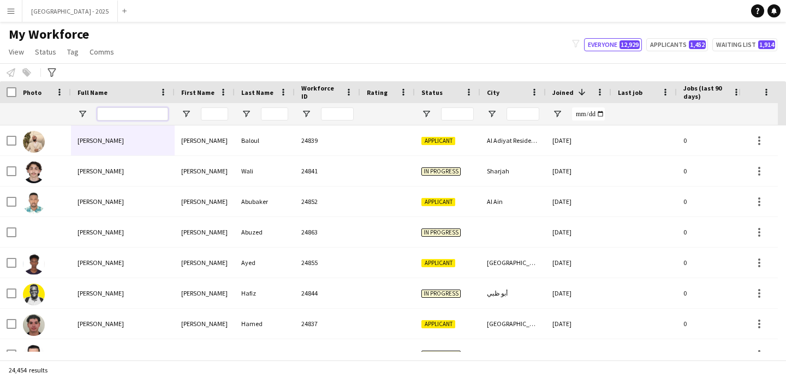
click at [140, 112] on input "Full Name Filter Input" at bounding box center [132, 113] width 71 height 13
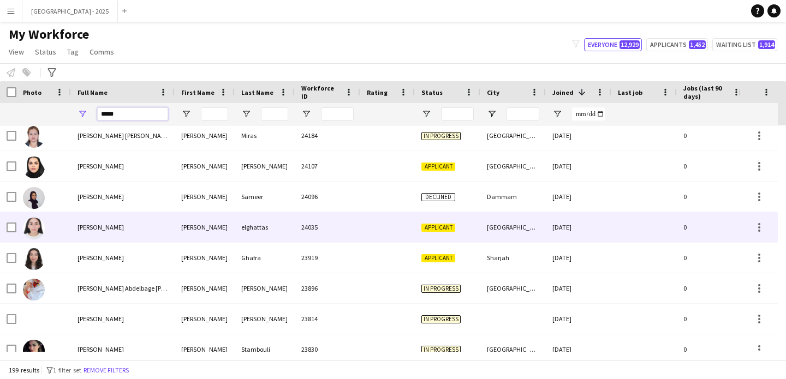
scroll to position [288, 0]
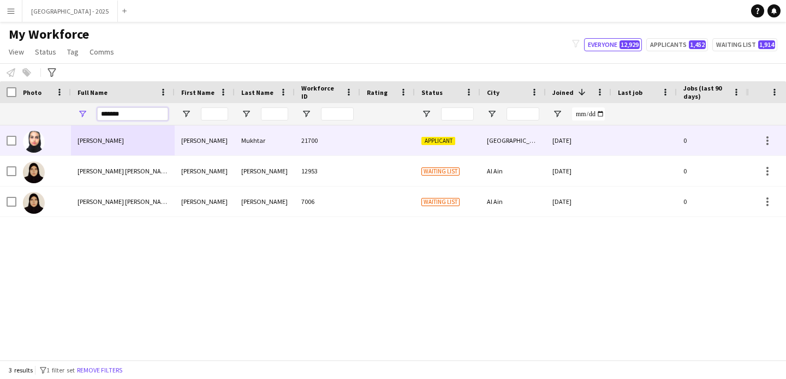
type input "*******"
click at [98, 147] on div "[PERSON_NAME]" at bounding box center [123, 140] width 104 height 30
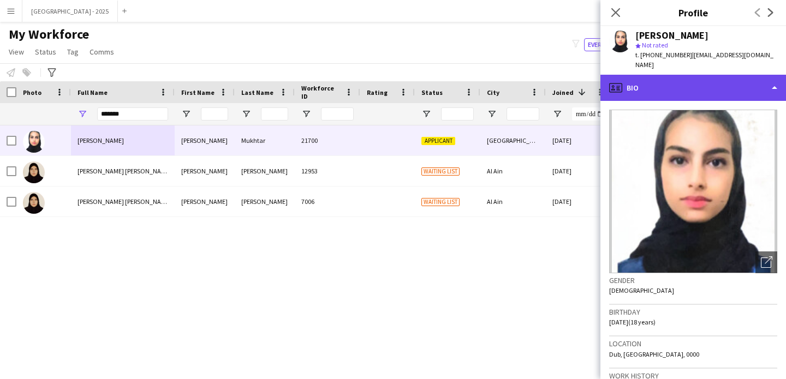
click at [700, 82] on div "profile Bio" at bounding box center [692, 88] width 185 height 26
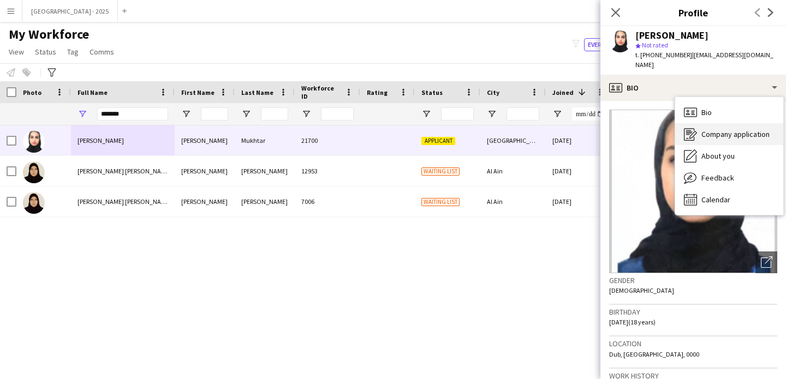
click at [722, 129] on span "Company application" at bounding box center [735, 134] width 68 height 10
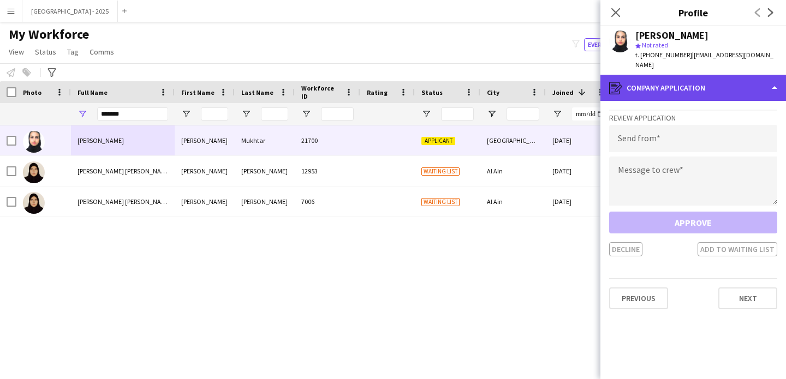
click at [696, 77] on div "register Company application" at bounding box center [692, 88] width 185 height 26
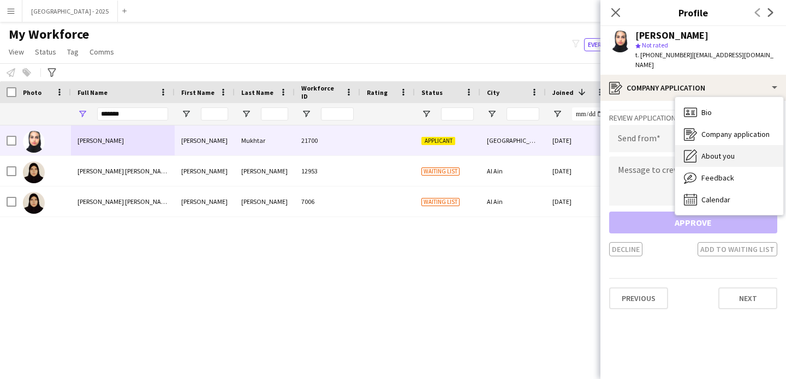
click at [710, 145] on div "About you About you" at bounding box center [729, 156] width 108 height 22
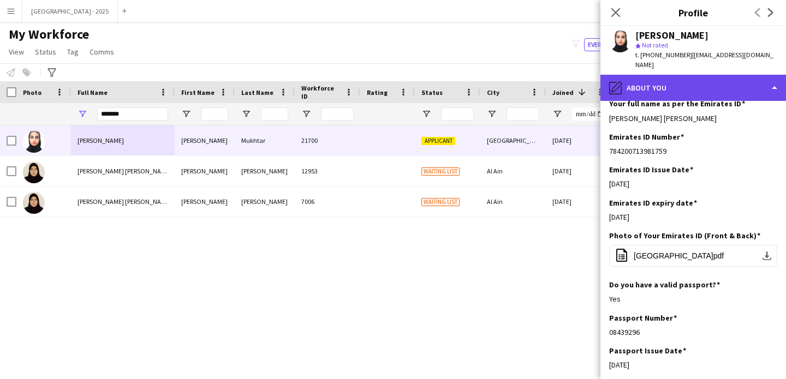
click at [667, 82] on div "pencil4 About you" at bounding box center [692, 88] width 185 height 26
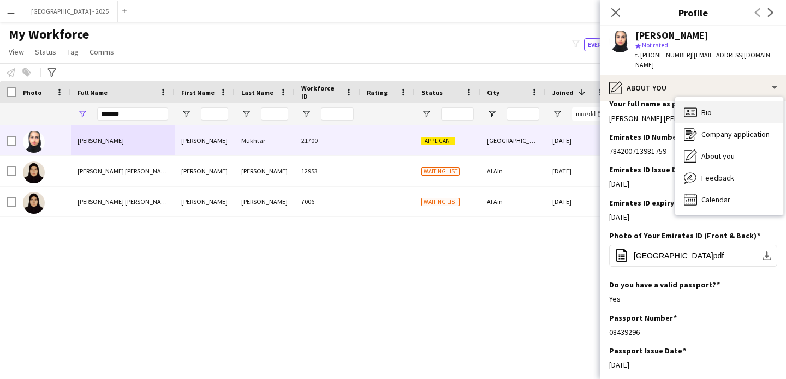
click at [710, 107] on span "Bio" at bounding box center [706, 112] width 10 height 10
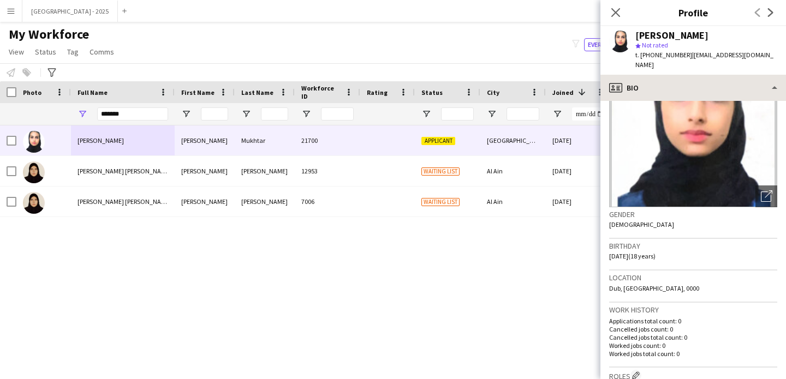
scroll to position [69, 0]
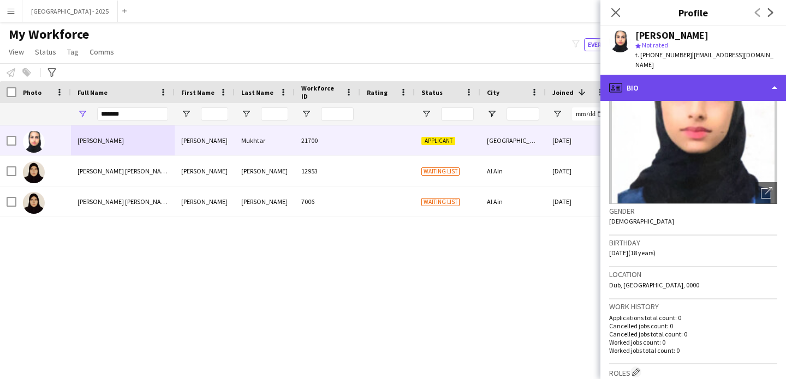
click at [645, 82] on div "profile Bio" at bounding box center [692, 88] width 185 height 26
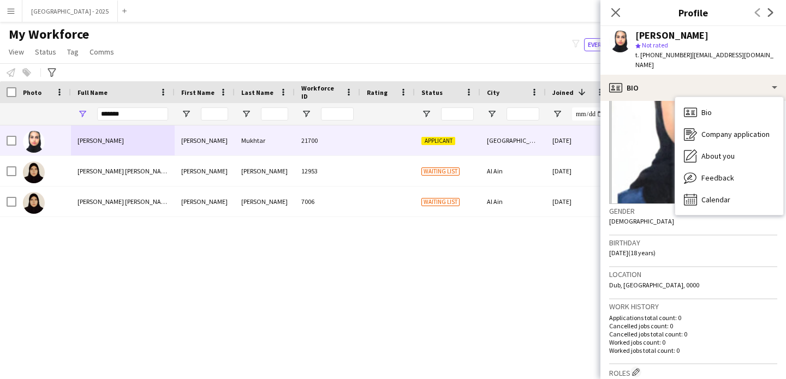
click at [702, 107] on span "Bio" at bounding box center [706, 112] width 10 height 10
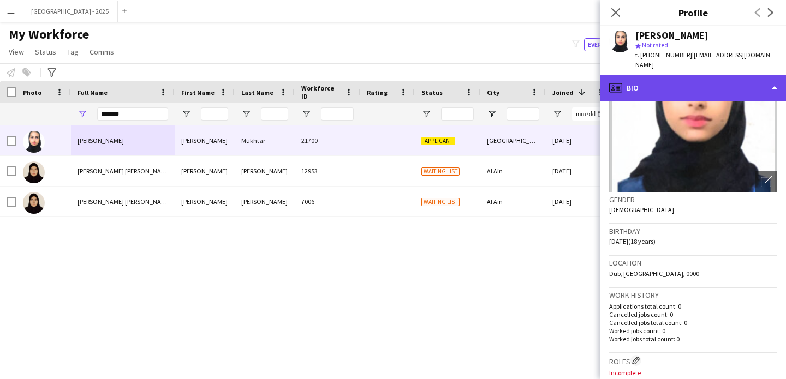
scroll to position [81, 0]
click at [664, 76] on div "profile Bio" at bounding box center [692, 88] width 185 height 26
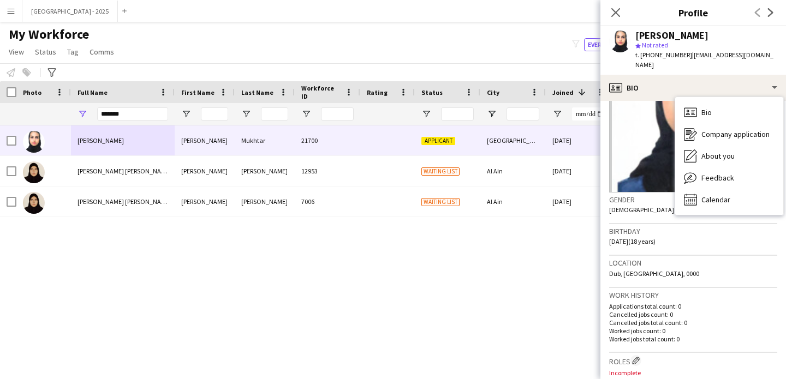
click at [707, 97] on div "Bio Bio Company application Company application About you About you Feedback Fe…" at bounding box center [729, 156] width 108 height 118
click at [707, 107] on span "Bio" at bounding box center [706, 112] width 10 height 10
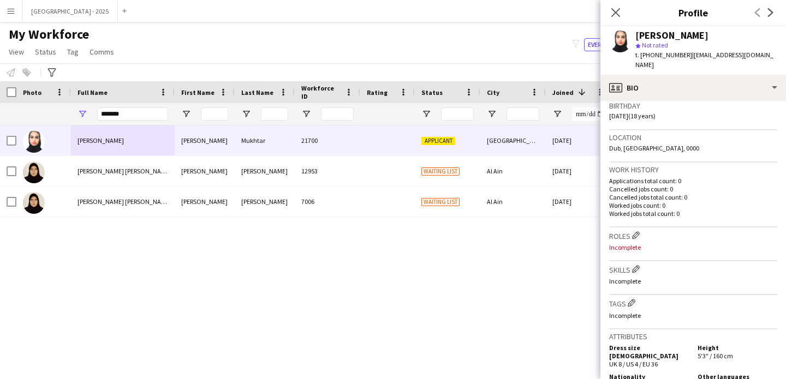
scroll to position [217, 0]
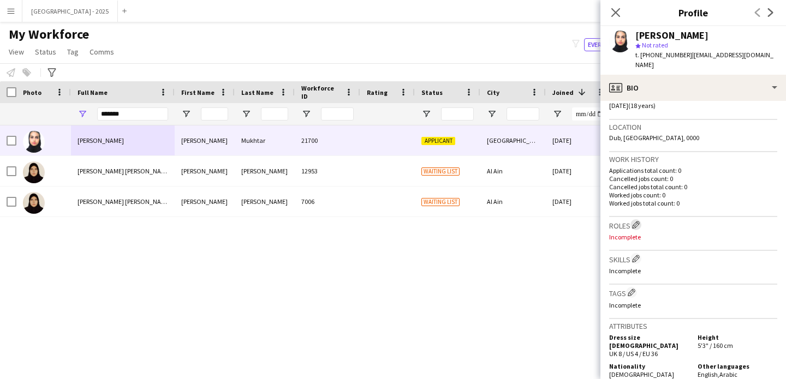
click at [633, 219] on button "Edit crew company roles" at bounding box center [635, 224] width 11 height 11
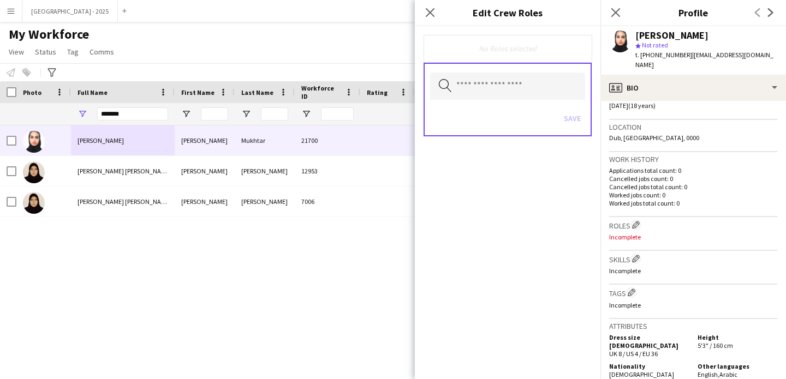
click at [428, 73] on div "Search by role type Save" at bounding box center [507, 100] width 168 height 74
click at [446, 81] on icon "Search by role type" at bounding box center [445, 85] width 13 height 13
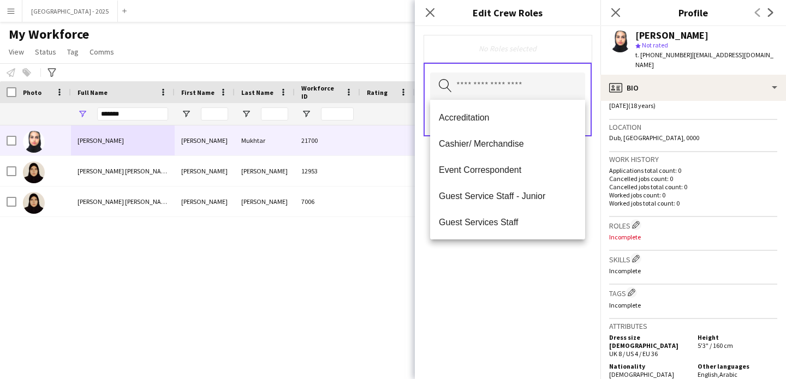
drag, startPoint x: 643, startPoint y: 94, endPoint x: 667, endPoint y: 96, distance: 24.6
click at [646, 101] on span "[DATE] (18 years)" at bounding box center [632, 105] width 46 height 8
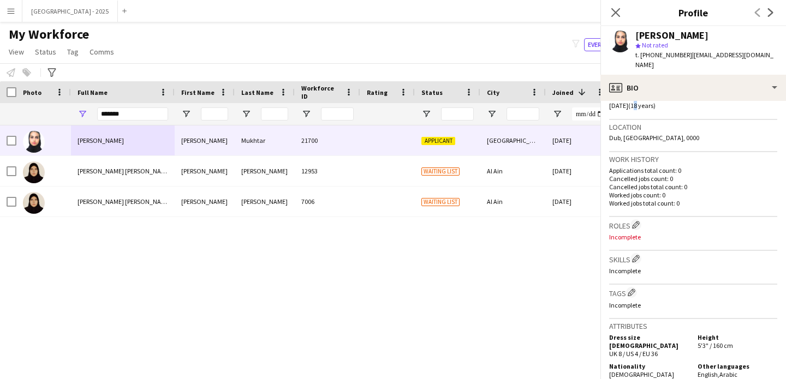
scroll to position [214, 0]
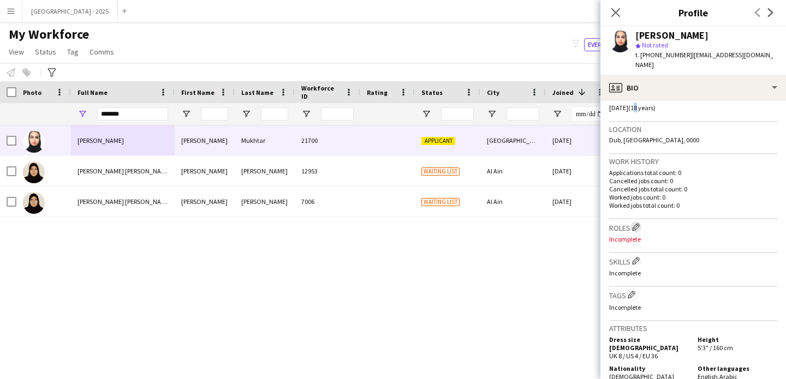
click at [637, 223] on app-icon "Edit crew company roles" at bounding box center [636, 227] width 8 height 8
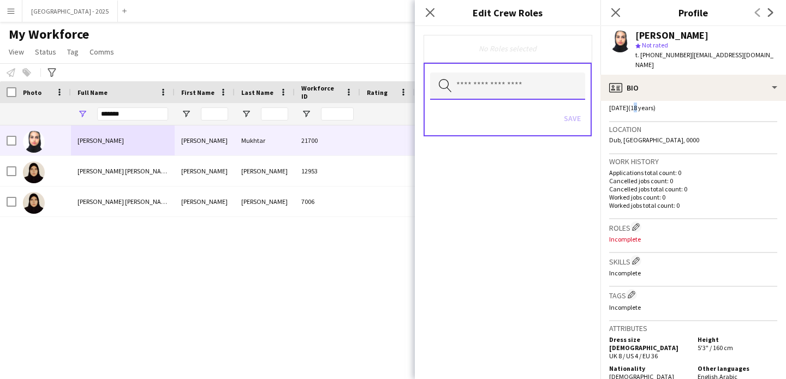
click at [503, 83] on input "text" at bounding box center [507, 86] width 155 height 27
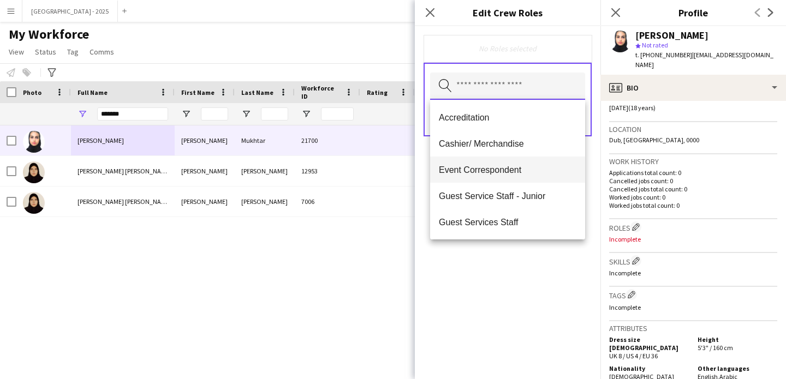
scroll to position [112, 0]
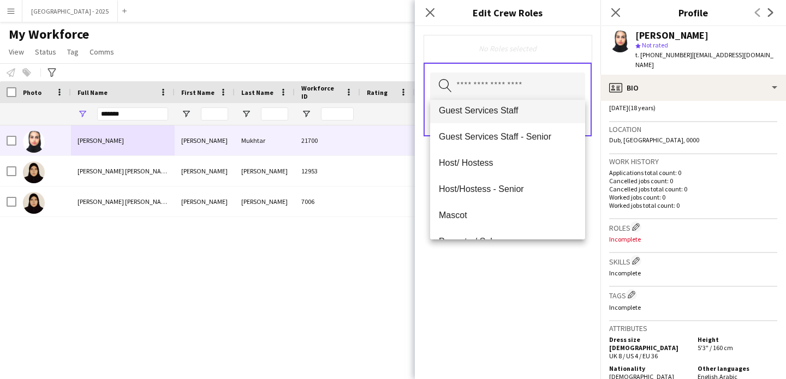
click at [506, 116] on mat-option "Guest Services Staff" at bounding box center [507, 110] width 155 height 26
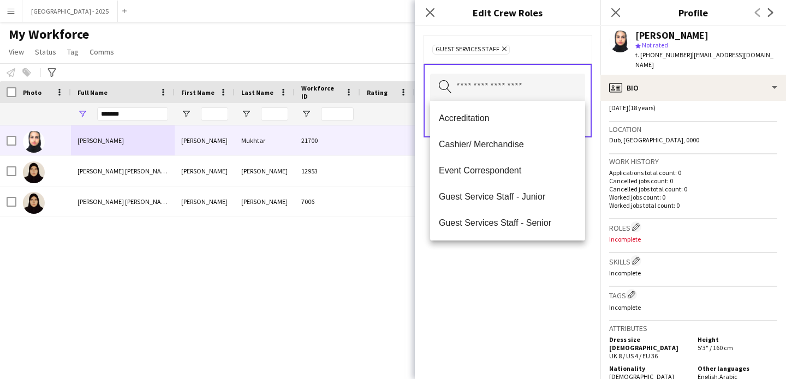
click at [562, 310] on div "Guest Services Staff Remove Search by role type Save" at bounding box center [507, 202] width 185 height 353
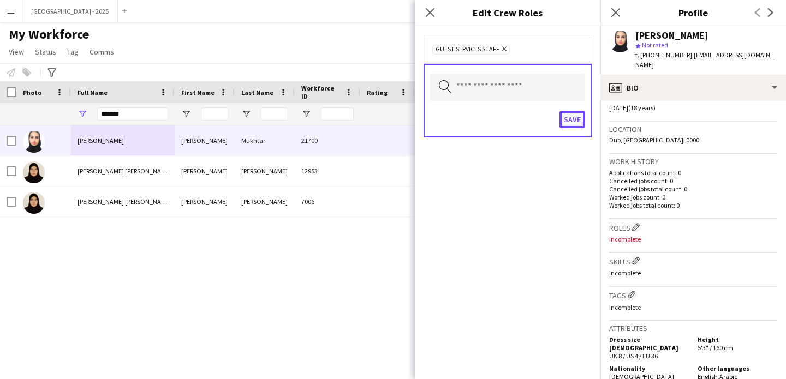
click at [571, 119] on button "Save" at bounding box center [572, 119] width 26 height 17
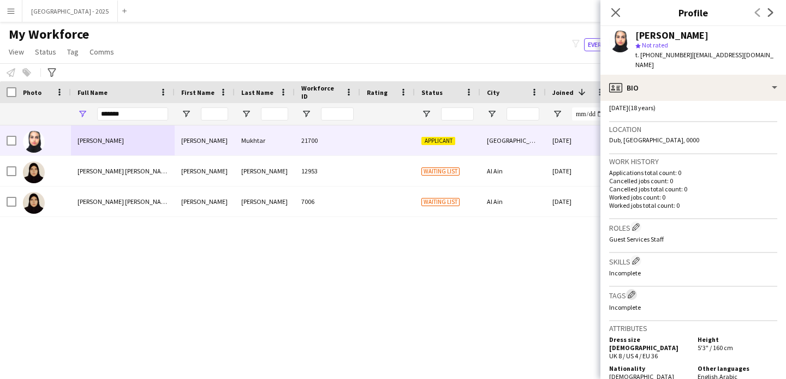
click at [630, 291] on app-icon "Edit crew company tags" at bounding box center [631, 295] width 8 height 8
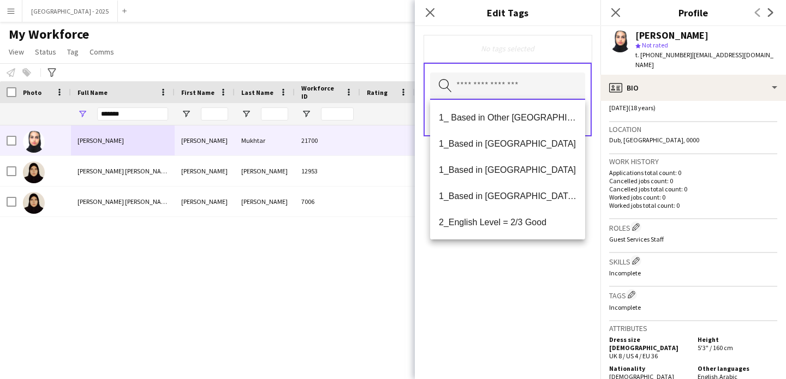
click at [492, 95] on input "text" at bounding box center [507, 86] width 155 height 27
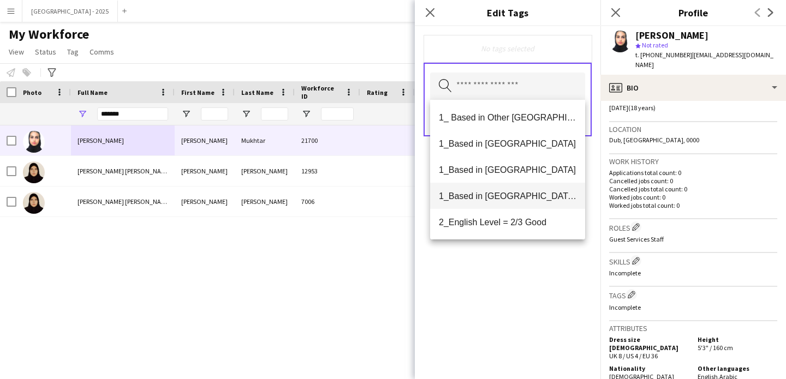
click at [529, 187] on mat-option "1_Based in [GEOGRAPHIC_DATA]/[GEOGRAPHIC_DATA]/Ajman" at bounding box center [507, 196] width 155 height 26
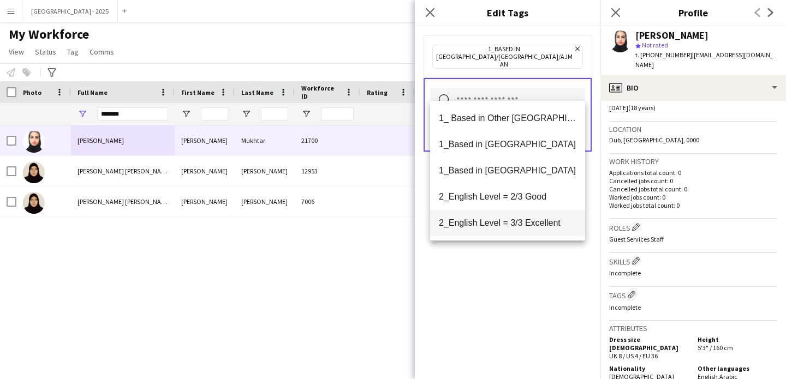
click at [539, 225] on span "2_English Level = 3/3 Excellent" at bounding box center [507, 223] width 137 height 10
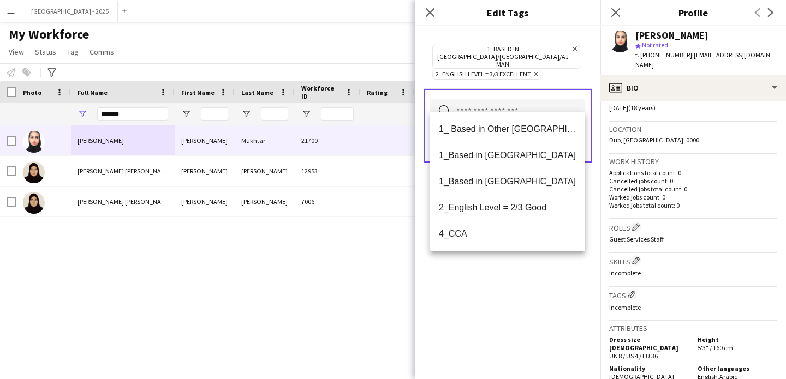
click at [544, 266] on div "1_Based in [GEOGRAPHIC_DATA]/[GEOGRAPHIC_DATA]/Ajman Remove 2_English Level = 3…" at bounding box center [507, 202] width 185 height 353
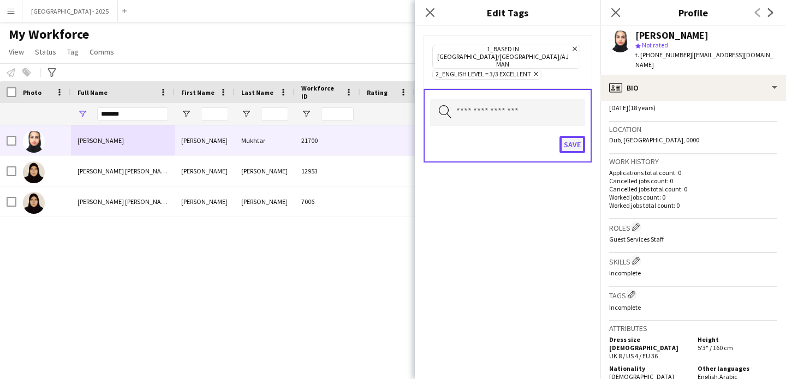
click at [565, 136] on button "Save" at bounding box center [572, 144] width 26 height 17
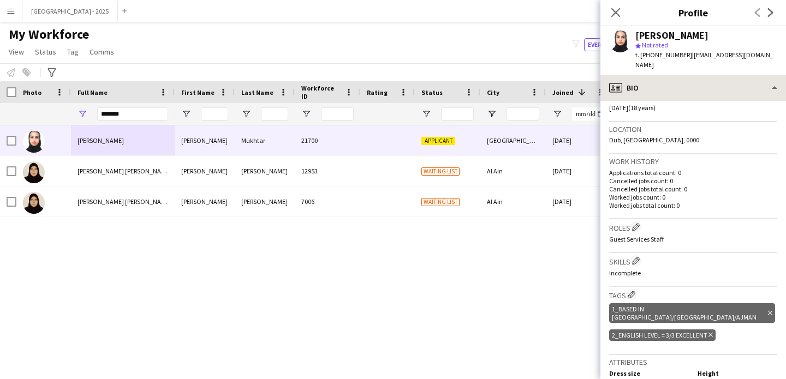
click at [655, 92] on div "Birthday [DEMOGRAPHIC_DATA] (18 years)" at bounding box center [693, 107] width 168 height 32
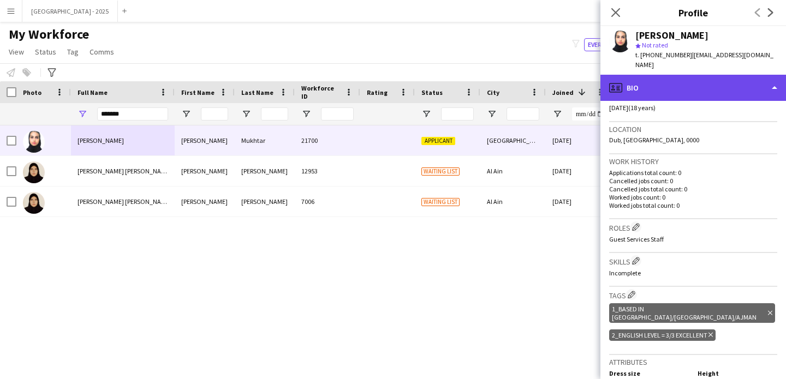
click at [655, 83] on div "profile Bio" at bounding box center [692, 88] width 185 height 26
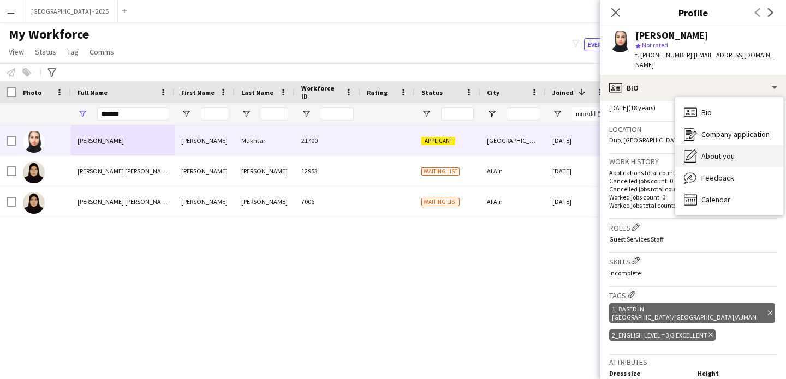
click at [714, 151] on span "About you" at bounding box center [717, 156] width 33 height 10
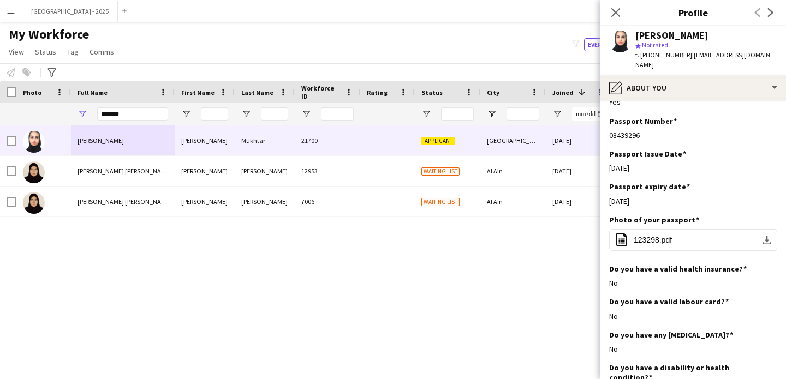
scroll to position [473, 0]
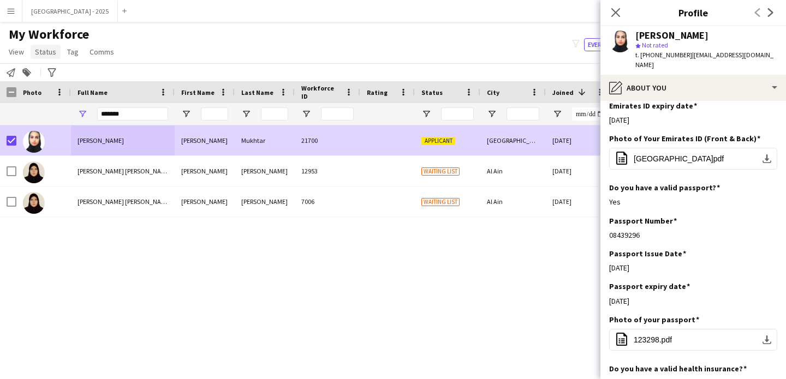
click at [45, 51] on span "Status" at bounding box center [45, 52] width 21 height 10
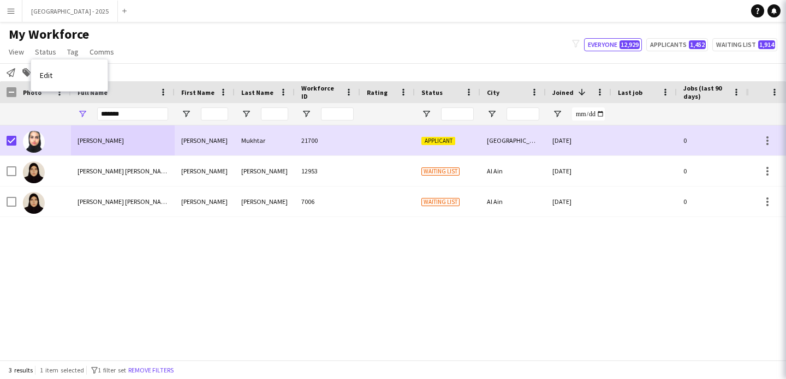
click at [73, 74] on link "Edit" at bounding box center [69, 75] width 76 height 23
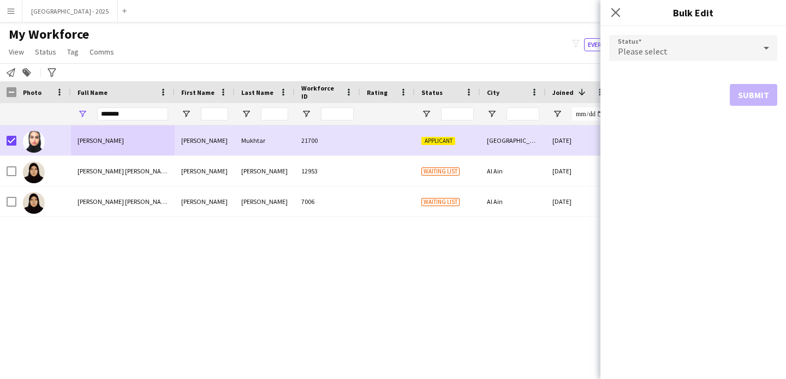
click at [666, 54] on div "Please select" at bounding box center [682, 48] width 146 height 26
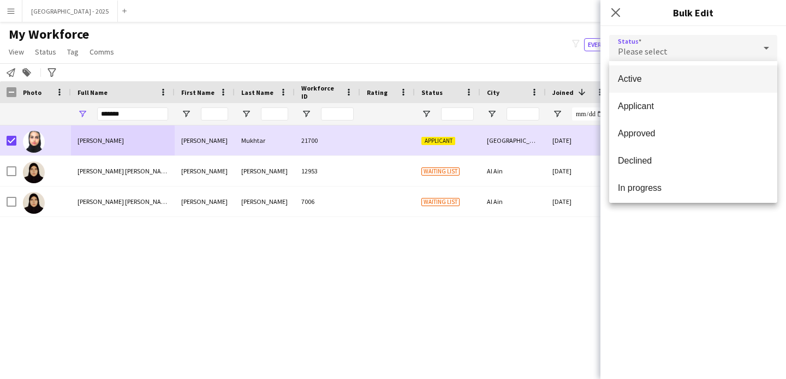
click at [687, 73] on mat-option "Active" at bounding box center [693, 78] width 168 height 27
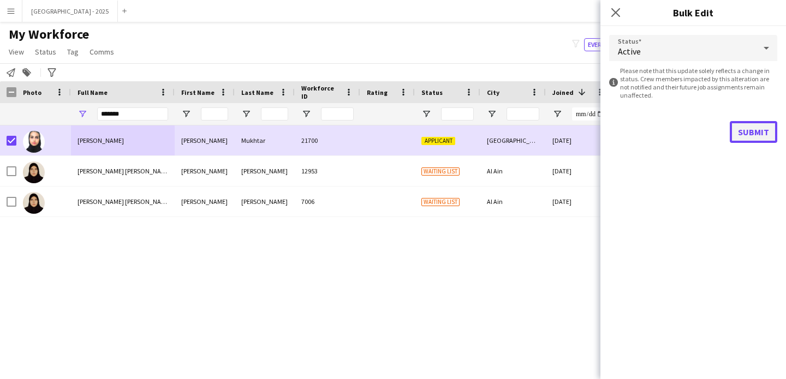
click at [763, 135] on button "Submit" at bounding box center [752, 132] width 47 height 22
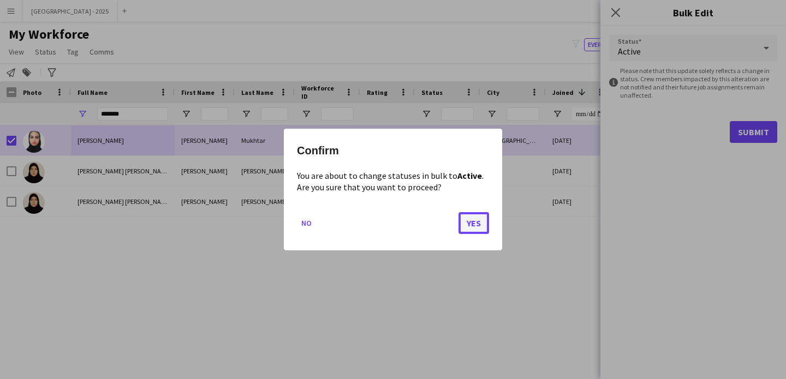
click at [470, 224] on button "Yes" at bounding box center [473, 223] width 31 height 22
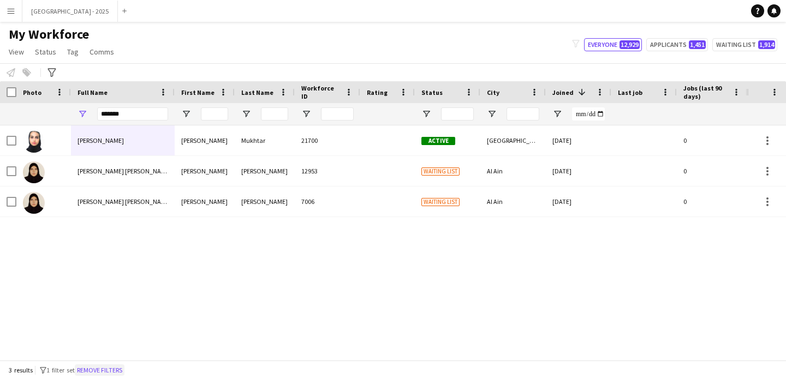
click at [107, 369] on button "Remove filters" at bounding box center [100, 370] width 50 height 12
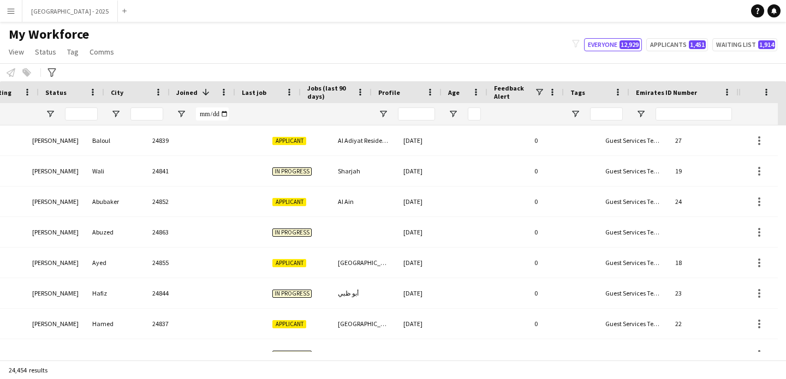
scroll to position [0, 376]
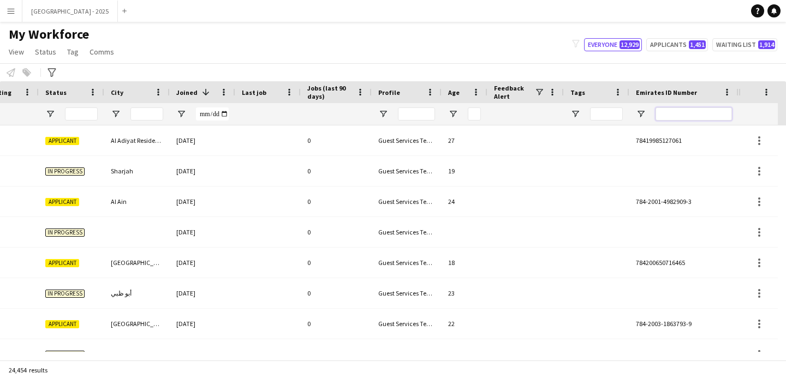
click at [679, 113] on input "Emirates ID Number Filter Input" at bounding box center [693, 113] width 76 height 13
paste input "*******"
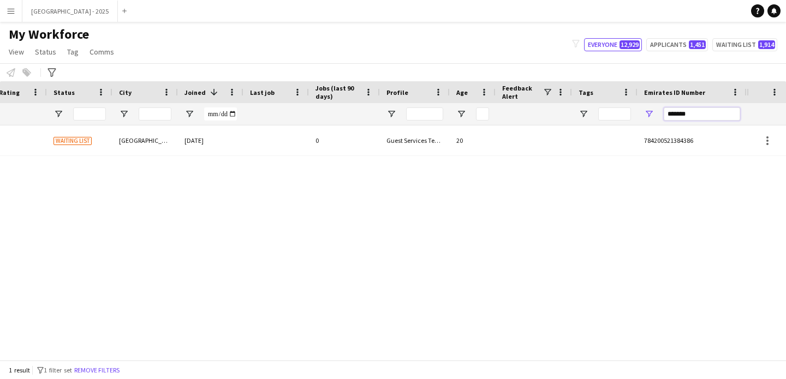
scroll to position [0, 368]
type input "*******"
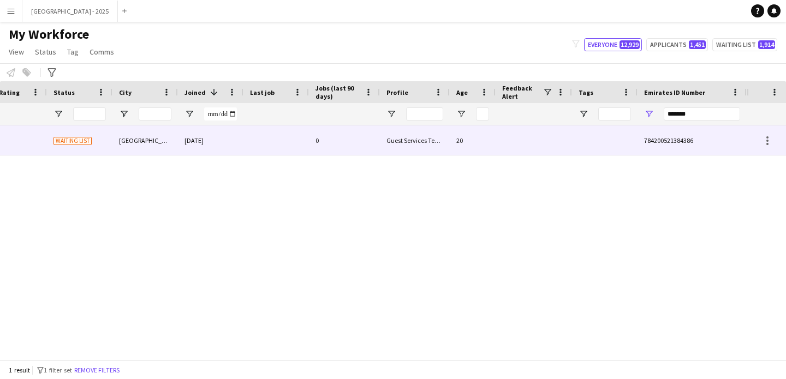
click at [308, 143] on div at bounding box center [275, 140] width 65 height 30
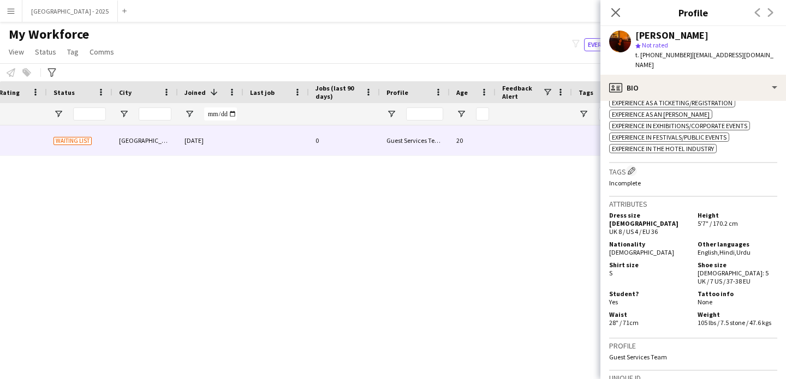
scroll to position [0, 0]
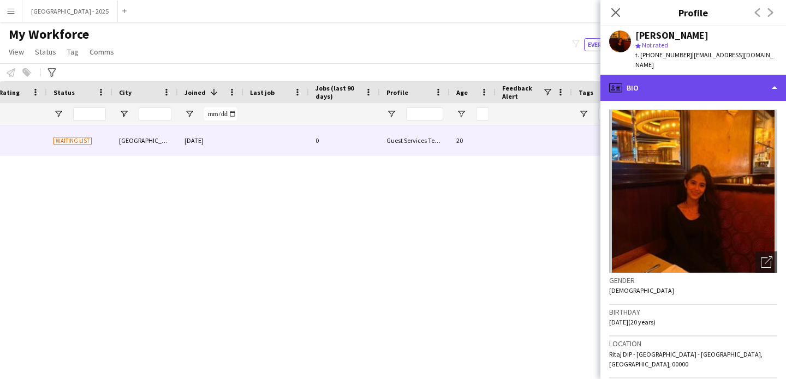
click at [678, 75] on div "profile Bio" at bounding box center [692, 88] width 185 height 26
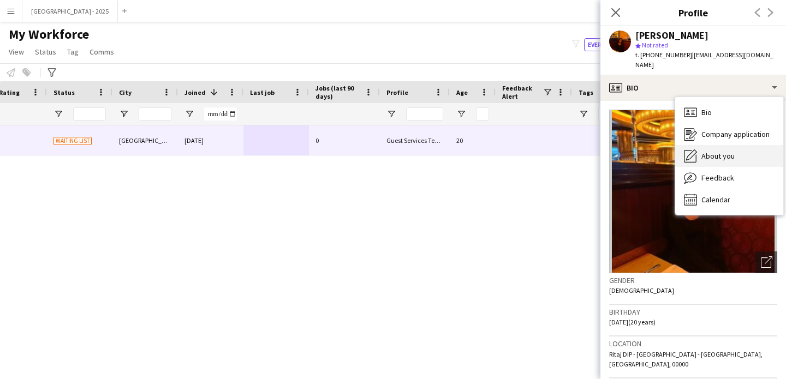
click at [719, 151] on span "About you" at bounding box center [717, 156] width 33 height 10
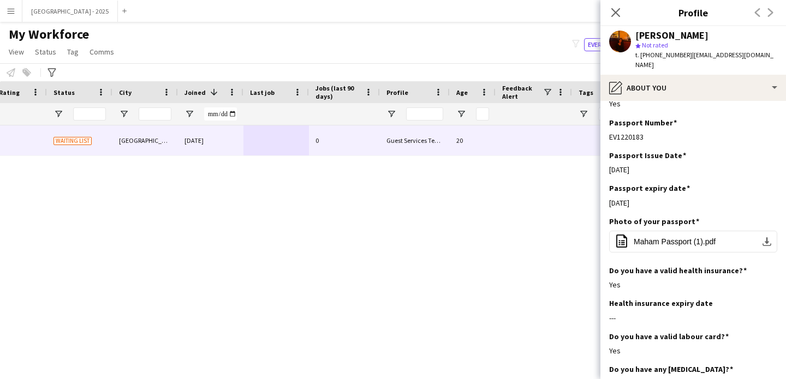
scroll to position [576, 0]
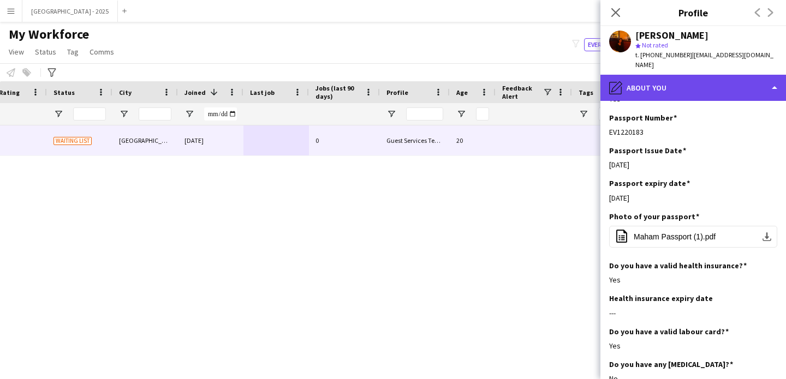
click at [691, 82] on div "pencil4 About you" at bounding box center [692, 88] width 185 height 26
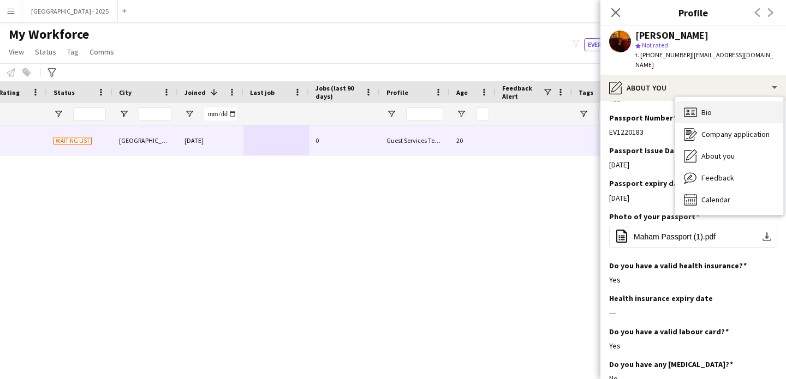
click at [734, 109] on div "Bio Bio" at bounding box center [729, 112] width 108 height 22
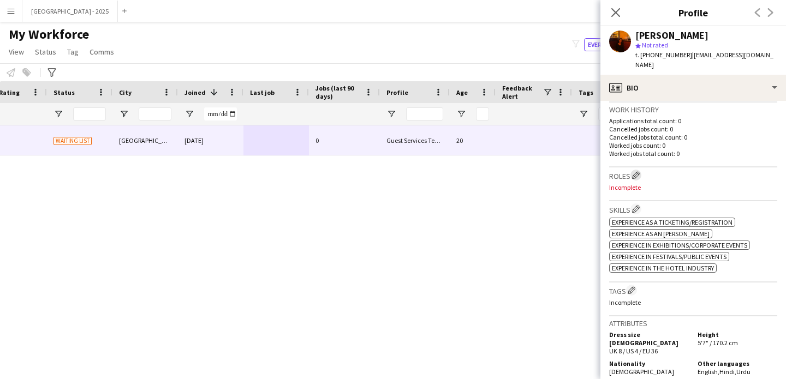
scroll to position [277, 0]
click at [631, 169] on h3 "Roles Edit crew company roles" at bounding box center [693, 174] width 168 height 11
click at [638, 171] on app-icon "Edit crew company roles" at bounding box center [636, 175] width 8 height 8
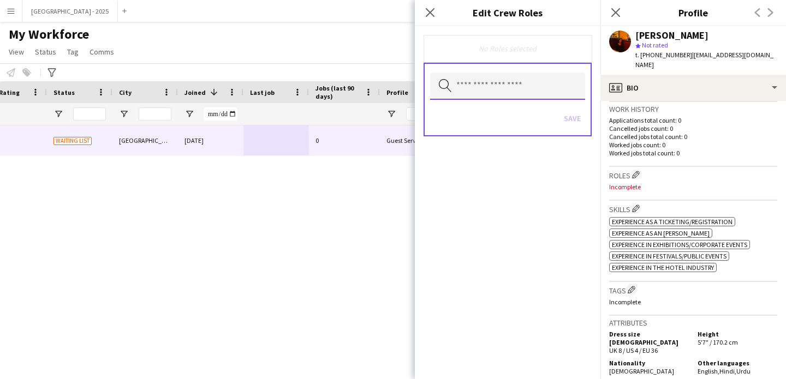
click at [528, 82] on input "text" at bounding box center [507, 86] width 155 height 27
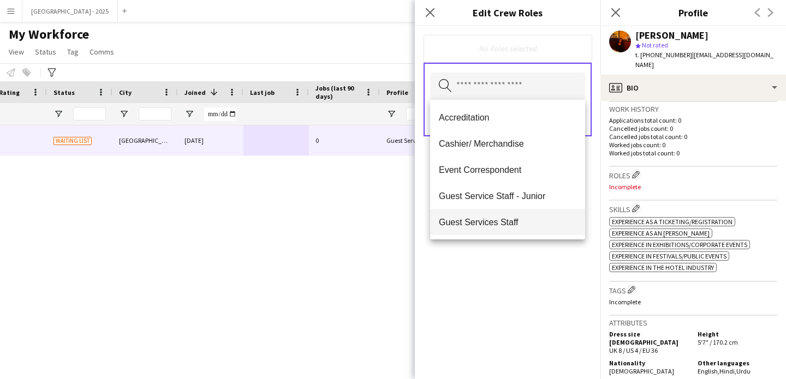
click at [498, 215] on mat-option "Guest Services Staff" at bounding box center [507, 222] width 155 height 26
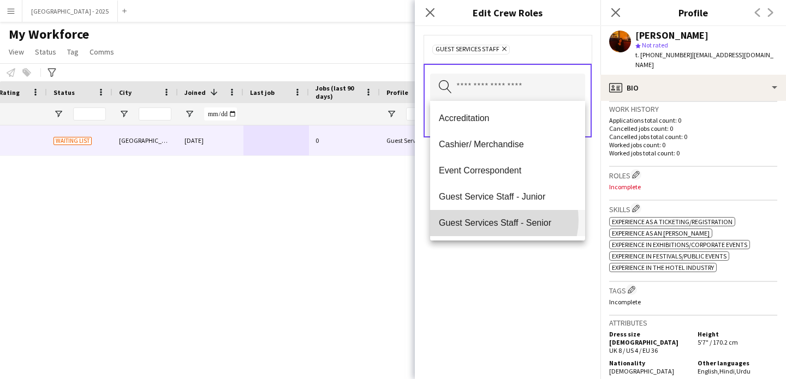
click at [502, 220] on span "Guest Services Staff - Senior" at bounding box center [507, 223] width 137 height 10
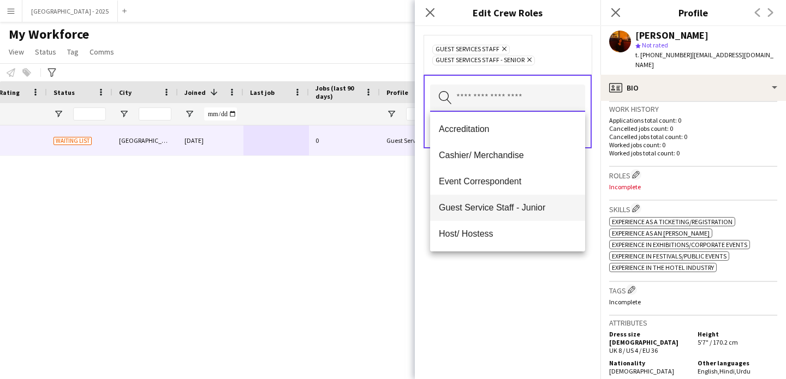
scroll to position [85, 0]
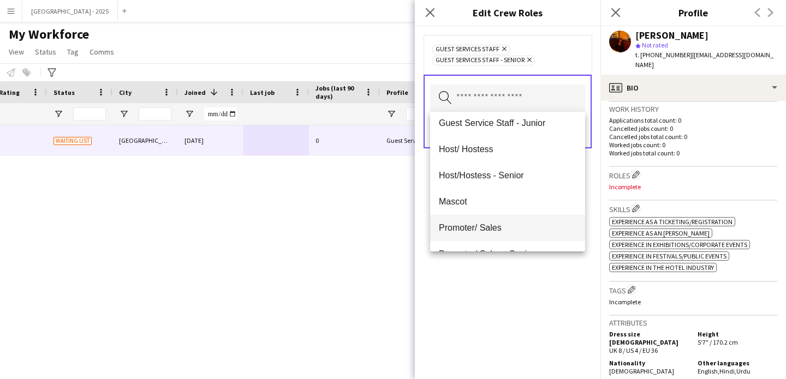
click at [493, 223] on span "Promoter/ Sales" at bounding box center [507, 228] width 137 height 10
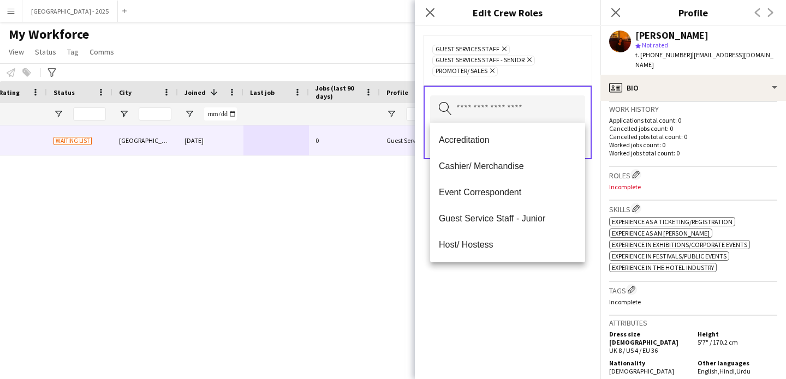
click at [520, 297] on div "Guest Services Staff Remove Guest Services Staff - Senior Remove Promoter/ Sale…" at bounding box center [507, 202] width 185 height 353
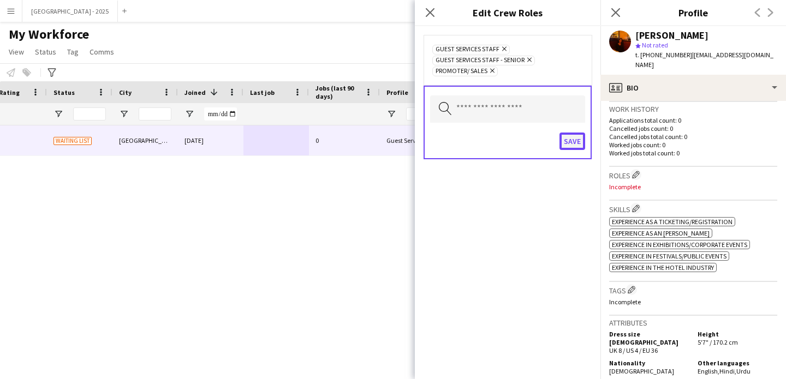
click at [565, 146] on button "Save" at bounding box center [572, 141] width 26 height 17
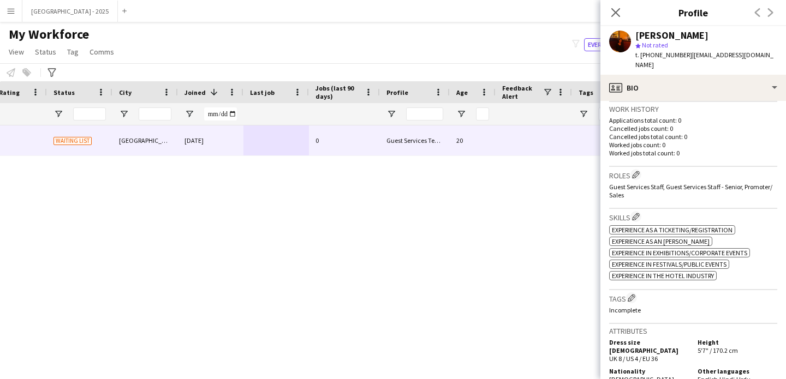
click at [633, 272] on div "Skills Edit crew company skills ok-circled2 background Layer 1 cross-circle-red…" at bounding box center [693, 249] width 168 height 81
click at [637, 292] on button "Edit crew company tags" at bounding box center [631, 297] width 11 height 11
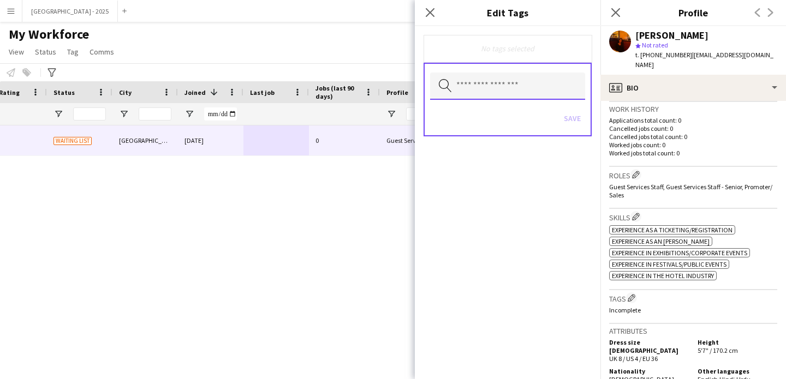
click at [486, 81] on input "text" at bounding box center [507, 86] width 155 height 27
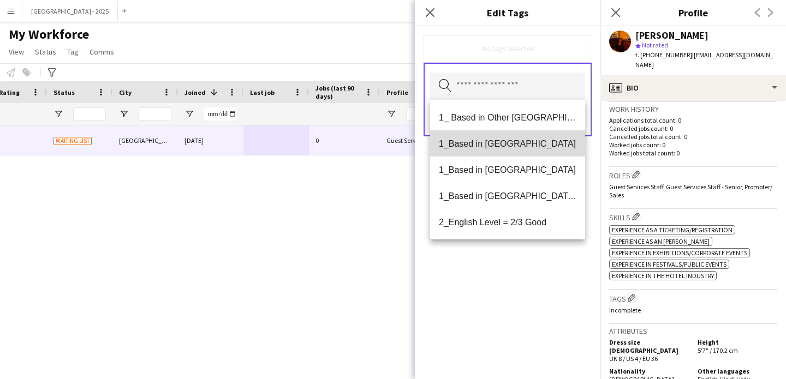
click at [518, 150] on mat-option "1_Based in [GEOGRAPHIC_DATA]" at bounding box center [507, 143] width 155 height 26
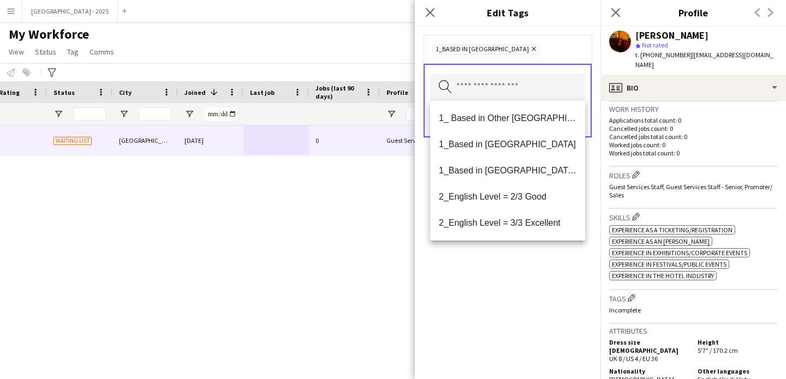
click at [531, 50] on icon at bounding box center [533, 49] width 4 height 4
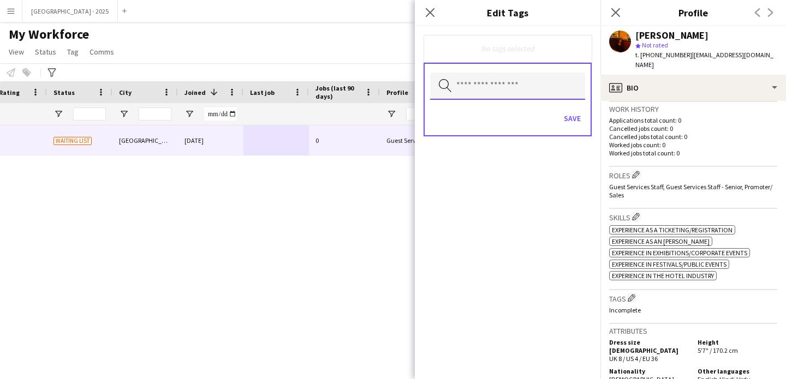
click at [501, 82] on input "text" at bounding box center [507, 86] width 155 height 27
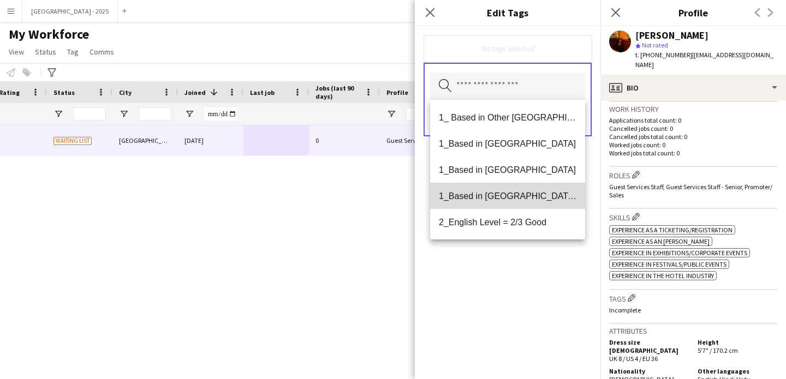
click at [525, 193] on span "1_Based in [GEOGRAPHIC_DATA]/[GEOGRAPHIC_DATA]/Ajman" at bounding box center [507, 196] width 137 height 10
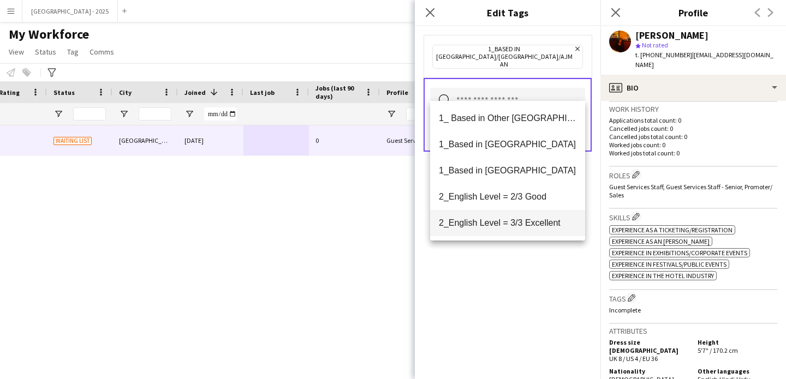
click at [530, 217] on mat-option "2_English Level = 3/3 Excellent" at bounding box center [507, 223] width 155 height 26
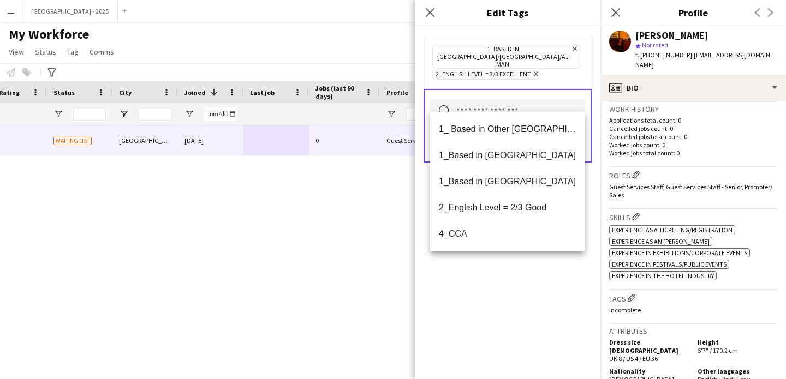
click at [541, 288] on div "1_Based in [GEOGRAPHIC_DATA]/[GEOGRAPHIC_DATA]/Ajman Remove 2_English Level = 3…" at bounding box center [507, 202] width 185 height 353
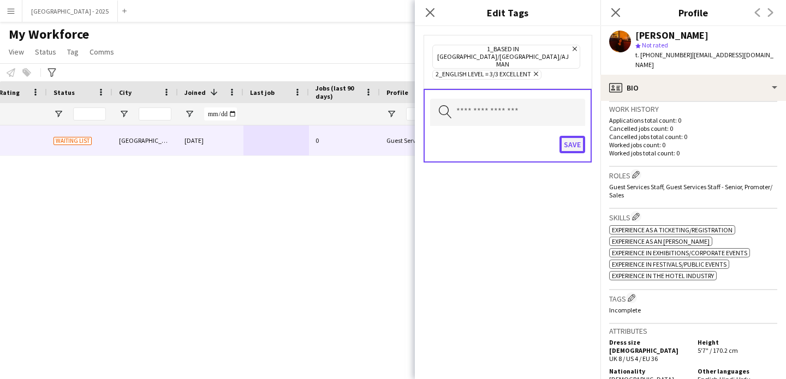
click at [567, 136] on button "Save" at bounding box center [572, 144] width 26 height 17
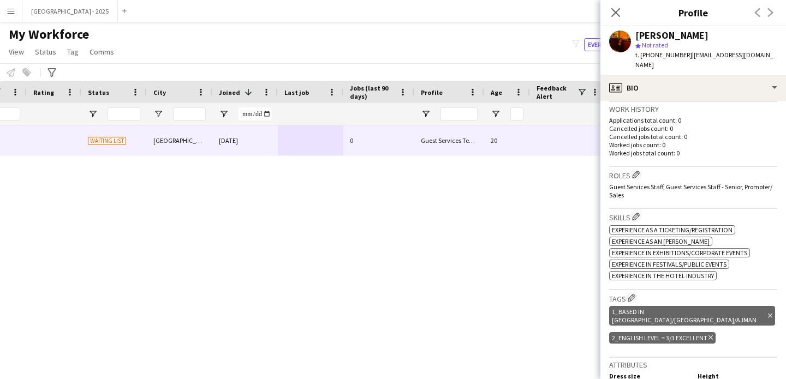
scroll to position [0, 249]
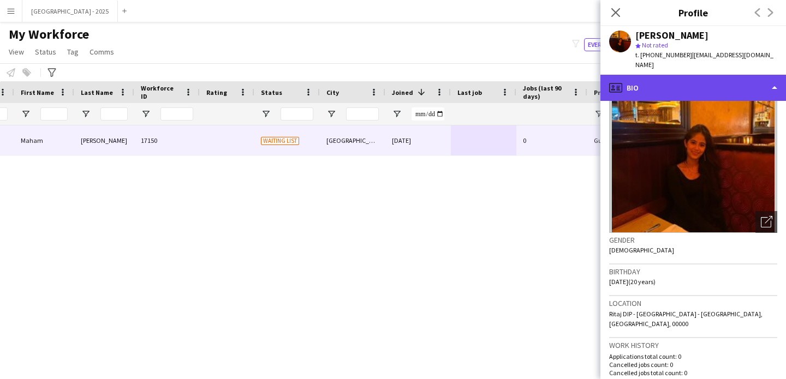
click at [658, 75] on div "profile Bio" at bounding box center [692, 88] width 185 height 26
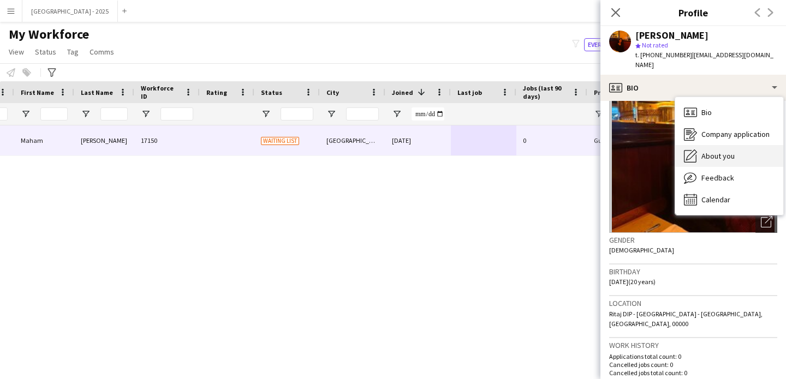
click at [740, 152] on div "About you About you" at bounding box center [729, 156] width 108 height 22
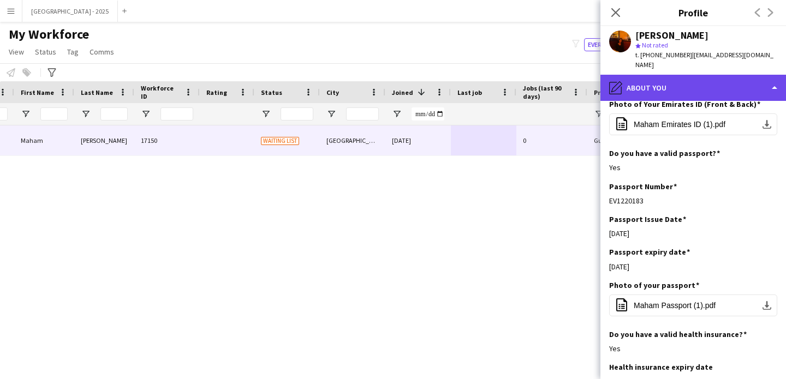
click at [654, 82] on div "pencil4 About you" at bounding box center [692, 88] width 185 height 26
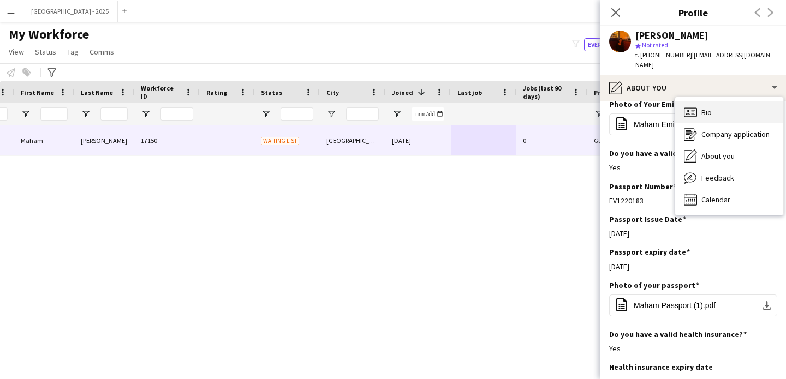
click at [707, 107] on span "Bio" at bounding box center [706, 112] width 10 height 10
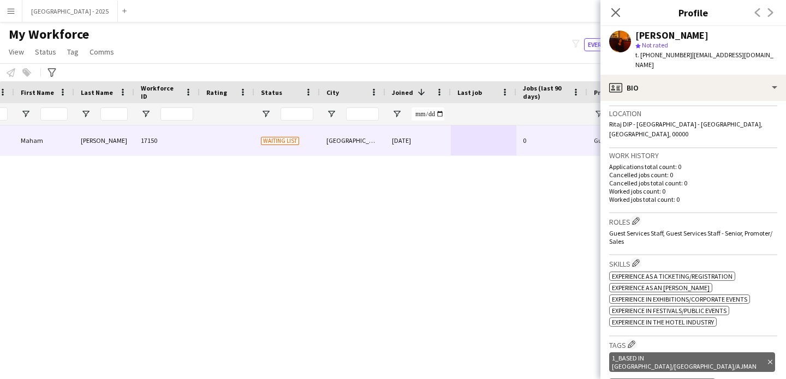
scroll to position [231, 0]
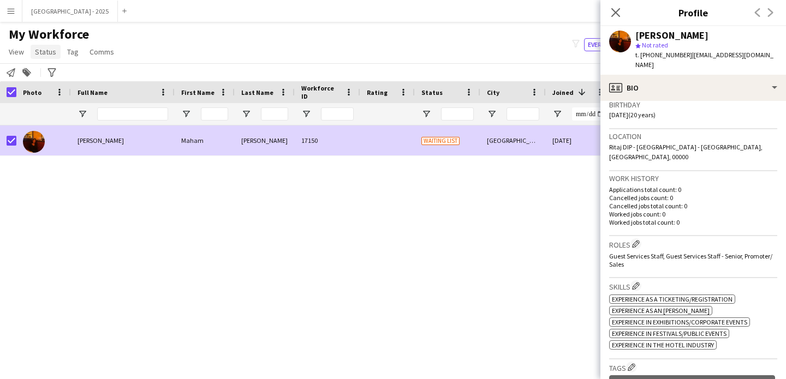
click at [47, 47] on span "Status" at bounding box center [45, 52] width 21 height 10
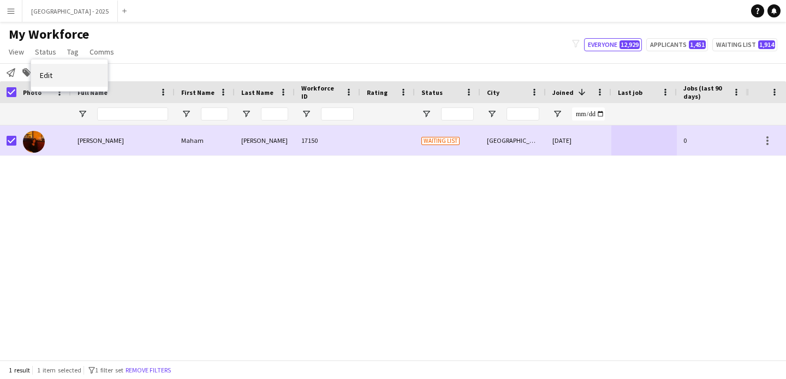
click at [56, 68] on link "Edit" at bounding box center [69, 75] width 76 height 23
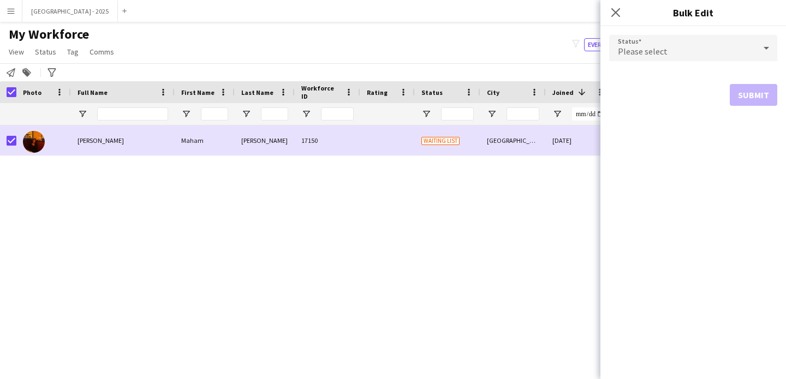
click at [666, 53] on div "Please select" at bounding box center [682, 48] width 146 height 26
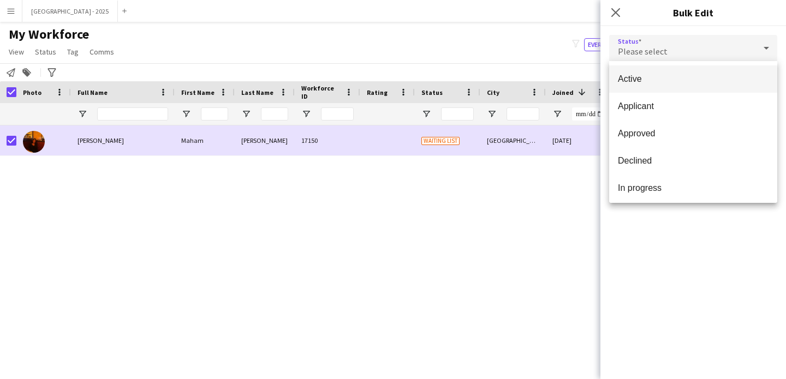
click at [672, 75] on span "Active" at bounding box center [693, 79] width 151 height 10
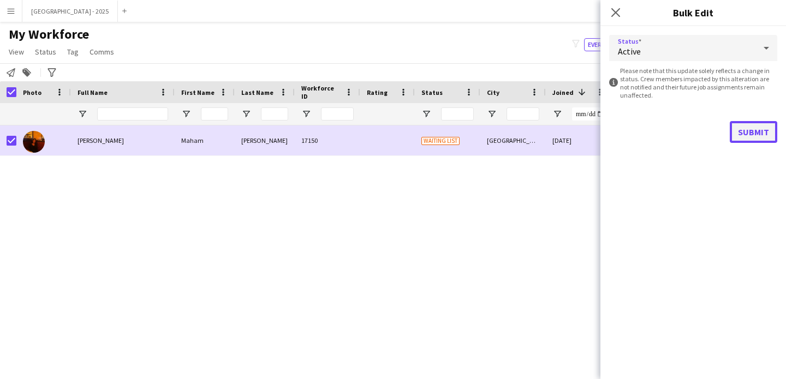
click at [762, 134] on button "Submit" at bounding box center [752, 132] width 47 height 22
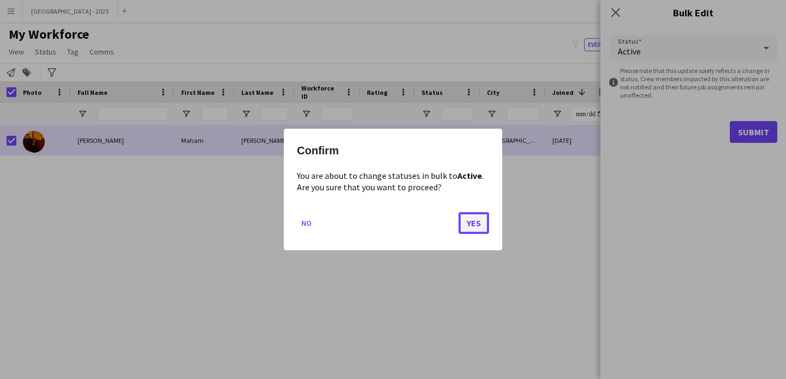
click at [476, 224] on button "Yes" at bounding box center [473, 223] width 31 height 22
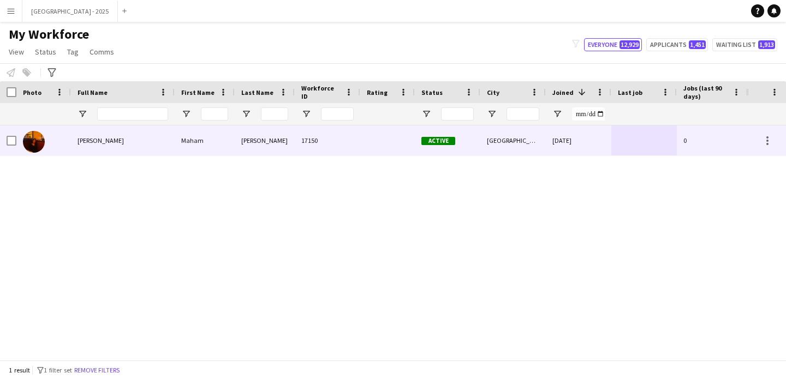
click at [26, 141] on img at bounding box center [34, 142] width 22 height 22
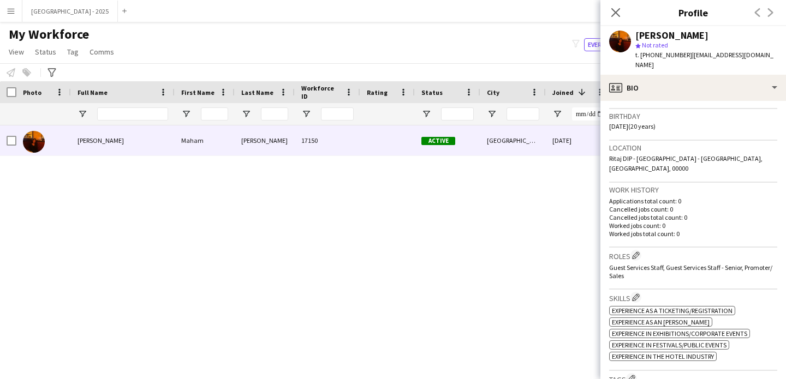
scroll to position [196, 0]
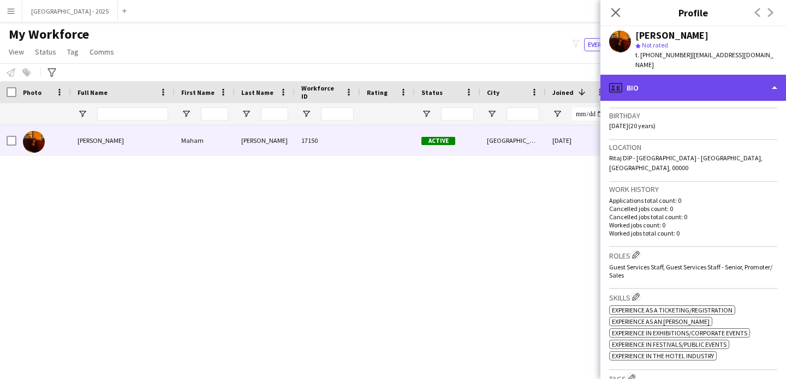
click at [681, 89] on div "profile Bio" at bounding box center [692, 88] width 185 height 26
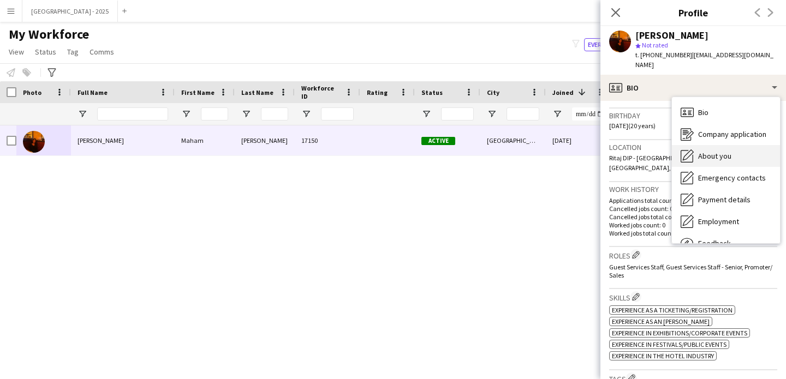
click at [706, 151] on span "About you" at bounding box center [714, 156] width 33 height 10
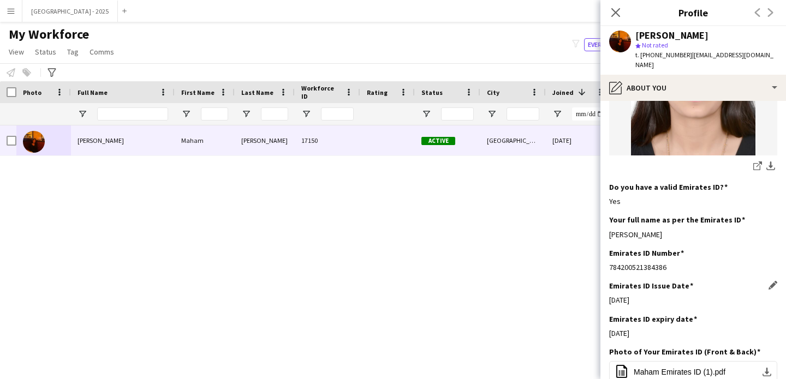
scroll to position [474, 0]
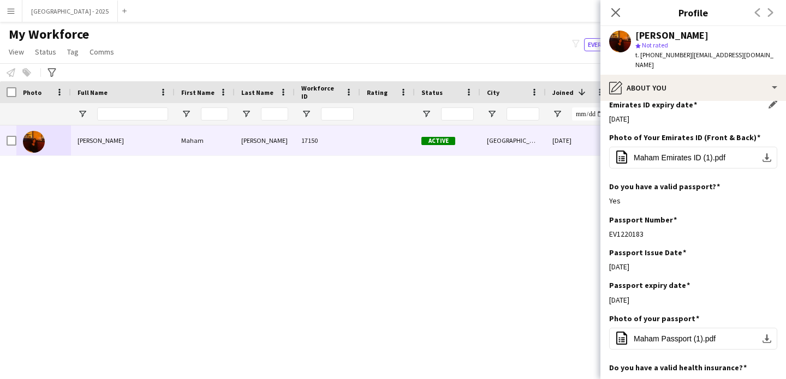
drag, startPoint x: 645, startPoint y: 111, endPoint x: 609, endPoint y: 111, distance: 36.0
click at [609, 114] on div "[DATE]" at bounding box center [693, 119] width 168 height 10
drag, startPoint x: 642, startPoint y: 292, endPoint x: 585, endPoint y: 286, distance: 57.1
click at [616, 295] on div "[DATE]" at bounding box center [693, 300] width 168 height 10
click at [656, 280] on h3 "Passport expiry date" at bounding box center [649, 285] width 81 height 10
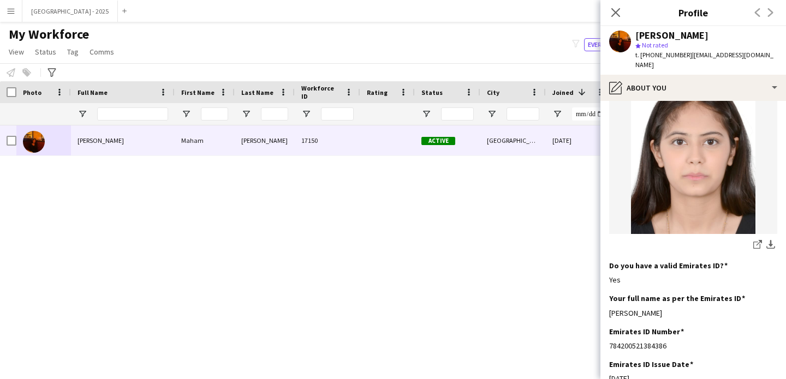
scroll to position [318, 0]
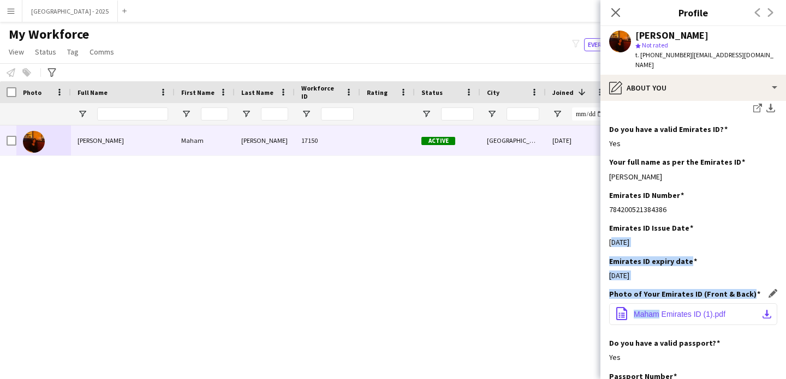
drag, startPoint x: 650, startPoint y: 225, endPoint x: 659, endPoint y: 306, distance: 81.8
click at [658, 306] on app-section-data-types "Bio Edit this field A creative and adventurous professional with experience in …" at bounding box center [692, 240] width 185 height 278
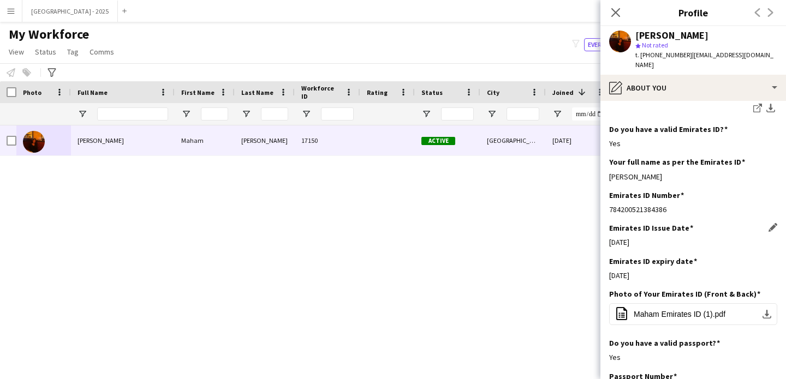
click at [663, 223] on h3 "Emirates ID Issue Date" at bounding box center [651, 228] width 84 height 10
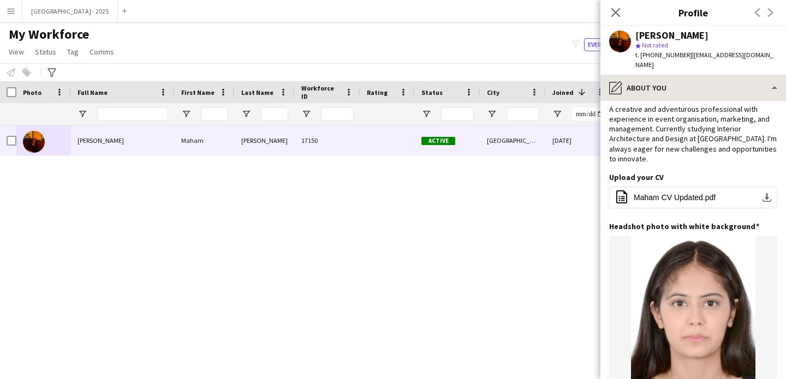
scroll to position [0, 0]
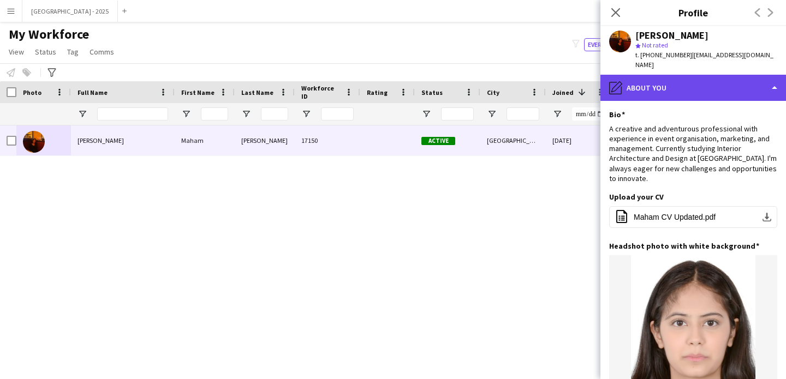
click at [662, 81] on div "pencil4 About you" at bounding box center [692, 88] width 185 height 26
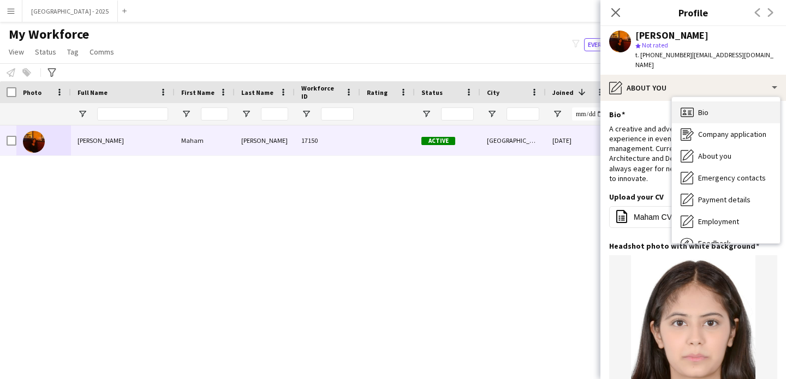
click at [690, 106] on icon "Bio" at bounding box center [686, 112] width 13 height 13
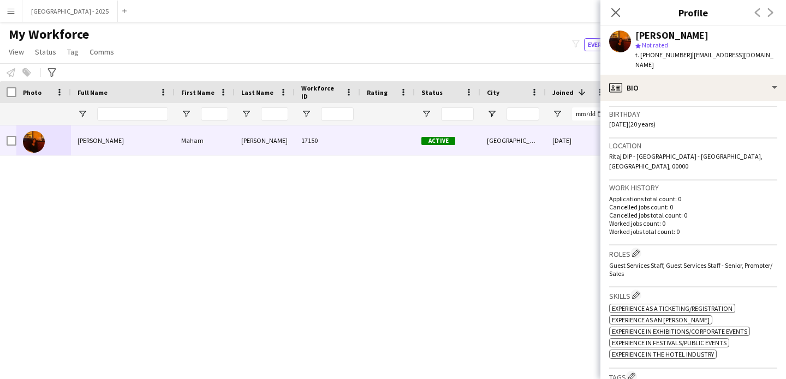
scroll to position [97, 0]
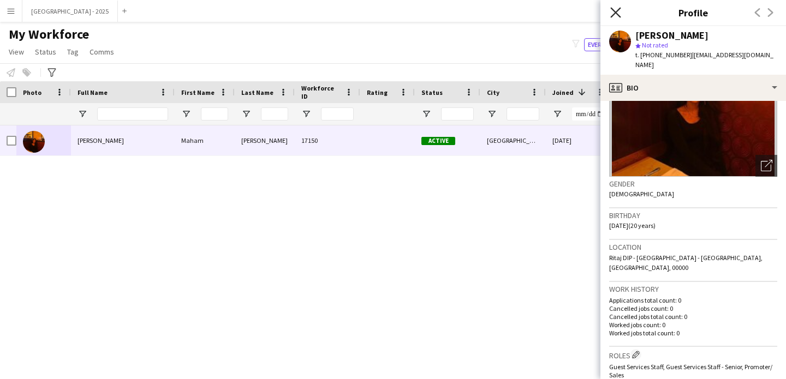
click at [615, 11] on icon at bounding box center [615, 12] width 10 height 10
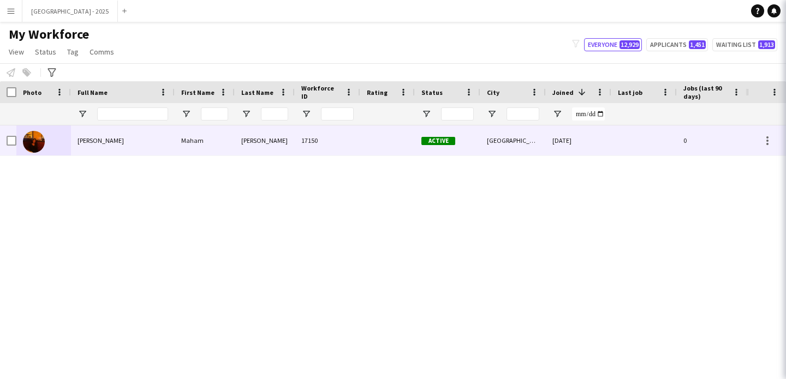
drag, startPoint x: 615, startPoint y: 11, endPoint x: 559, endPoint y: 90, distance: 96.3
click at [785, 11] on icon at bounding box center [800, 12] width 10 height 10
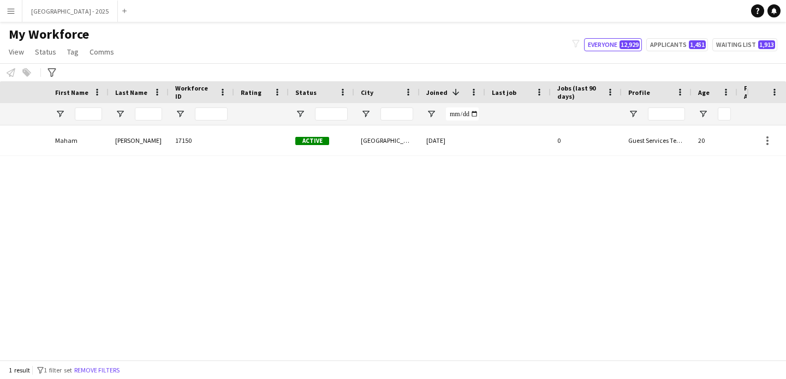
scroll to position [0, 368]
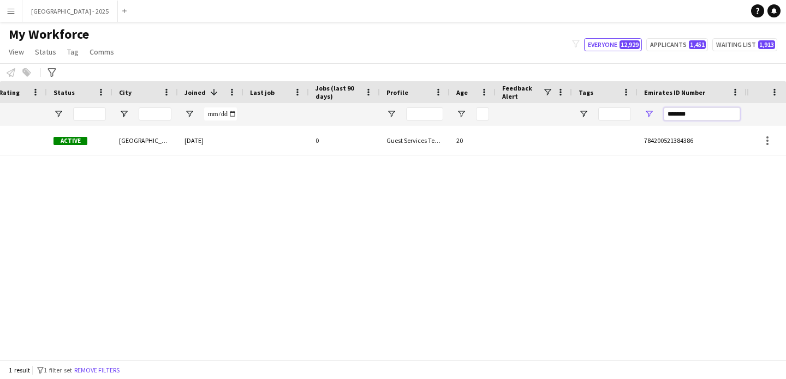
click at [703, 116] on input "*******" at bounding box center [701, 113] width 76 height 13
paste input "Emirates ID Number Filter Input"
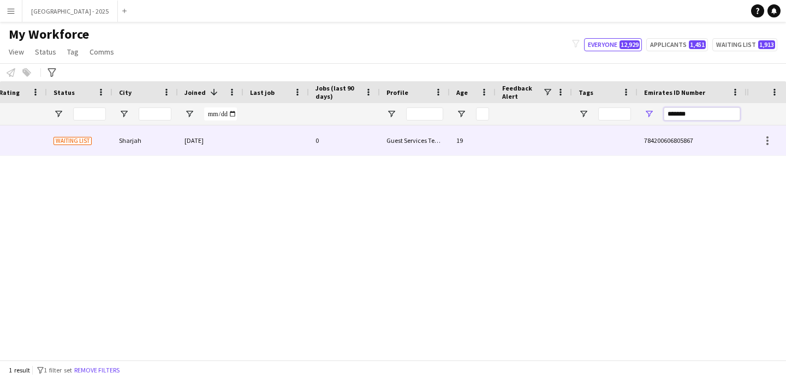
type input "*******"
click at [667, 136] on div "784200606805867" at bounding box center [691, 140] width 109 height 30
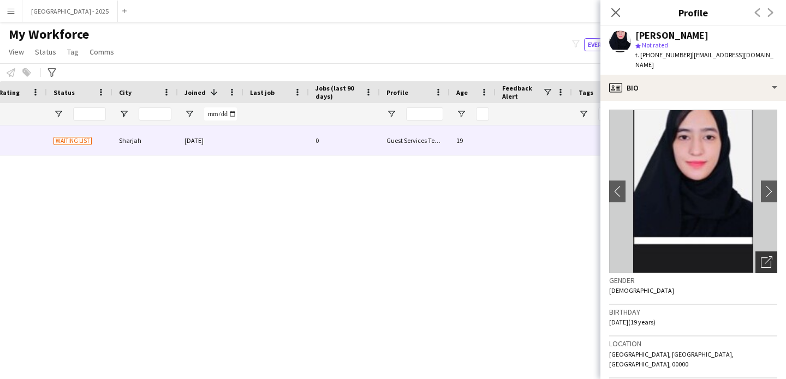
click at [761, 256] on icon "Open photos pop-in" at bounding box center [766, 261] width 11 height 11
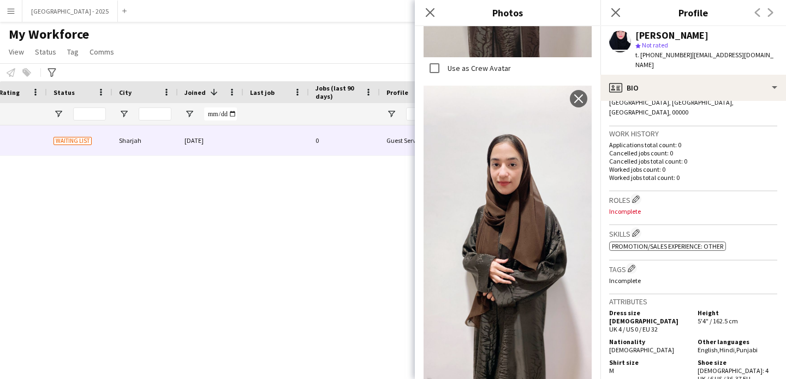
scroll to position [254, 0]
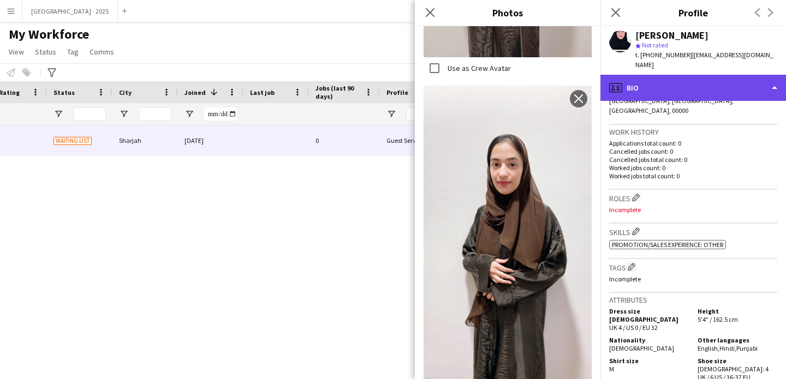
click at [699, 77] on div "profile Bio" at bounding box center [692, 88] width 185 height 26
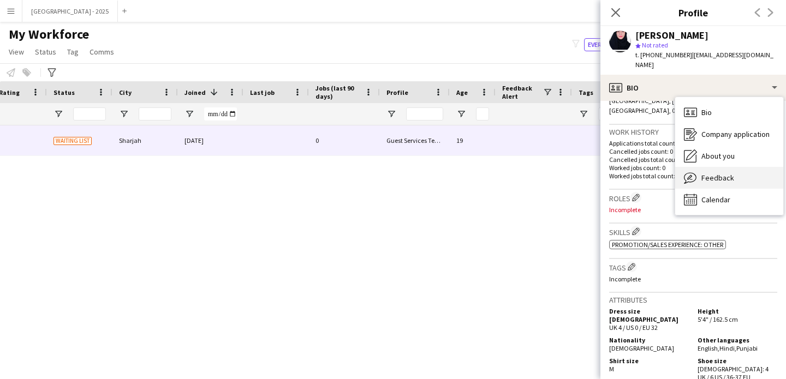
click at [710, 173] on span "Feedback" at bounding box center [717, 178] width 33 height 10
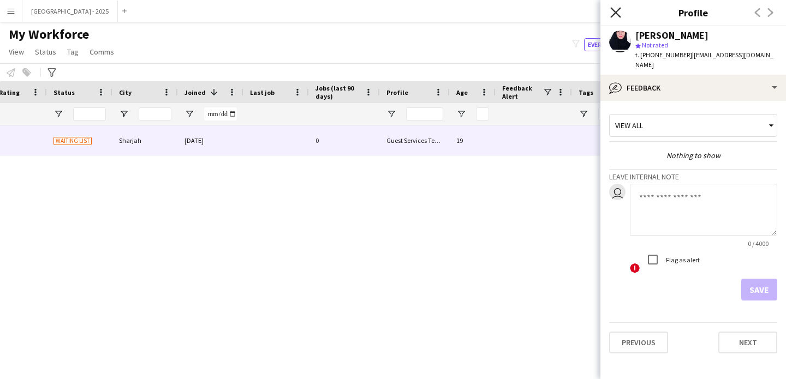
click at [613, 14] on icon at bounding box center [615, 12] width 10 height 10
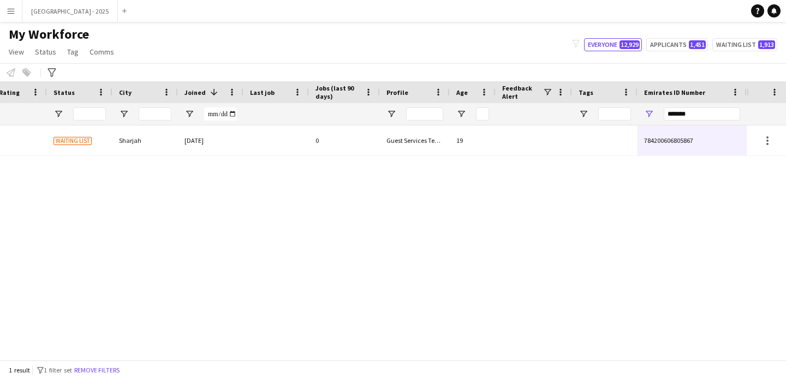
click at [113, 371] on button "Remove filters" at bounding box center [97, 370] width 50 height 12
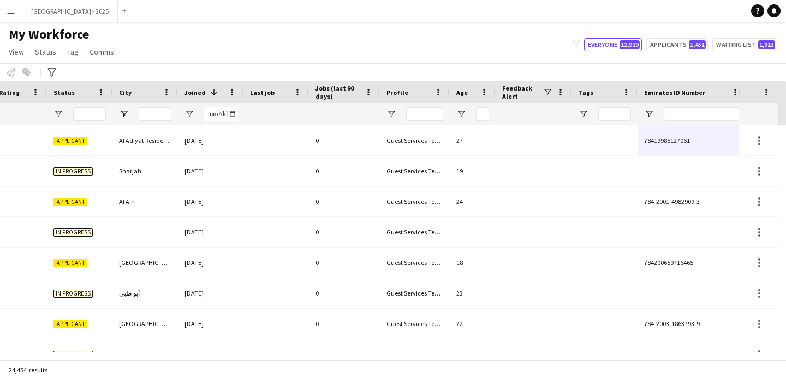
scroll to position [0, 376]
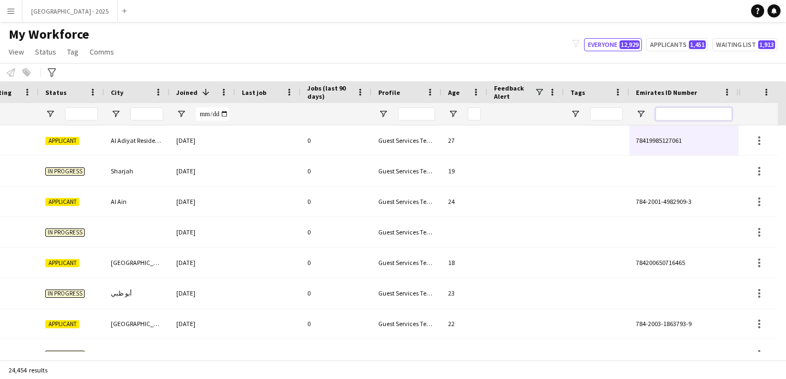
click at [681, 112] on input "Emirates ID Number Filter Input" at bounding box center [693, 113] width 76 height 13
paste input "*******"
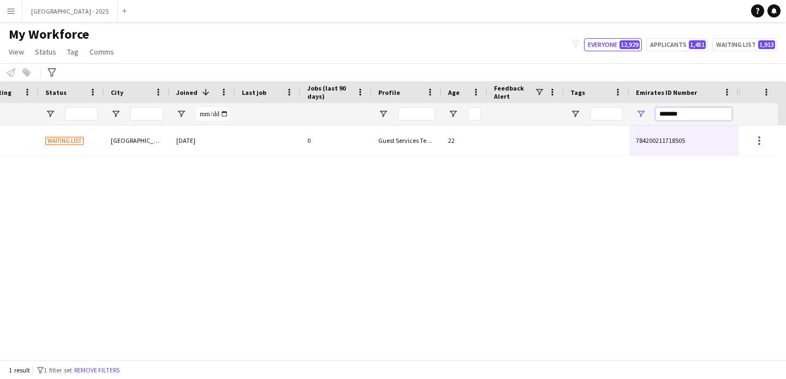
type input "*******"
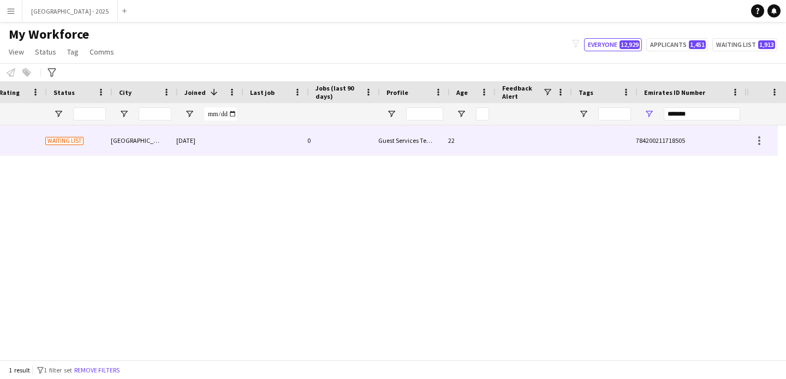
click at [444, 152] on div "Halim 16425 Waiting list [GEOGRAPHIC_DATA] [DATE] 0 Guest Services Team 22 7842…" at bounding box center [181, 140] width 1114 height 31
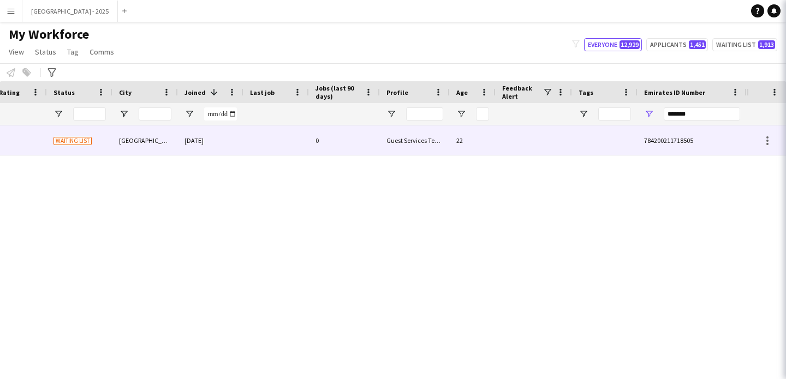
scroll to position [0, 368]
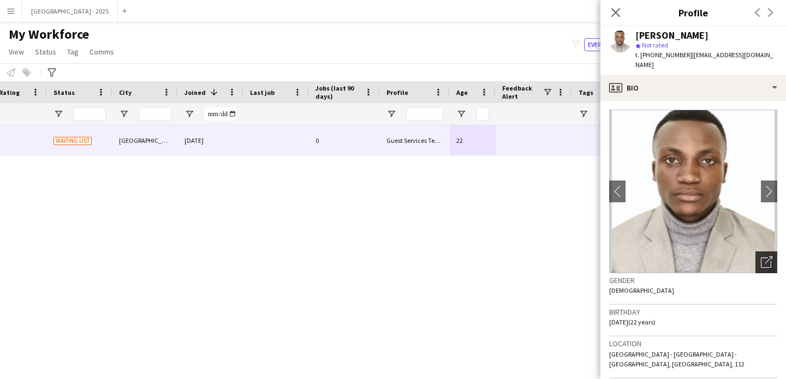
click at [761, 256] on icon "Open photos pop-in" at bounding box center [766, 261] width 11 height 11
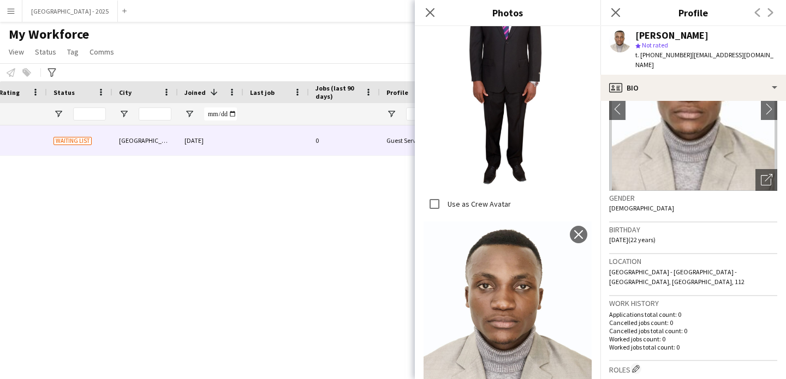
scroll to position [223, 0]
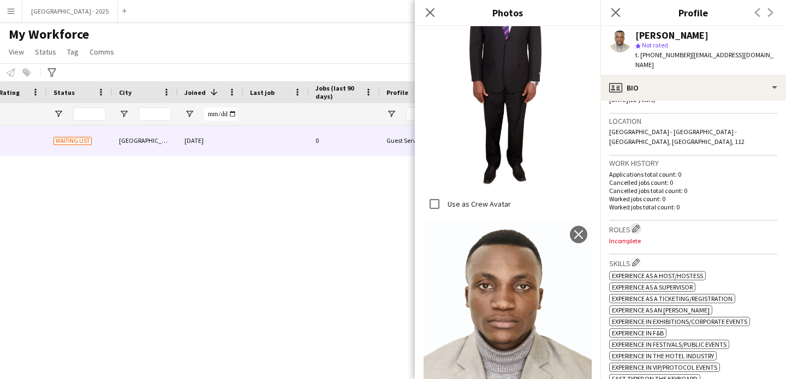
click at [634, 225] on app-icon "Edit crew company roles" at bounding box center [636, 229] width 8 height 8
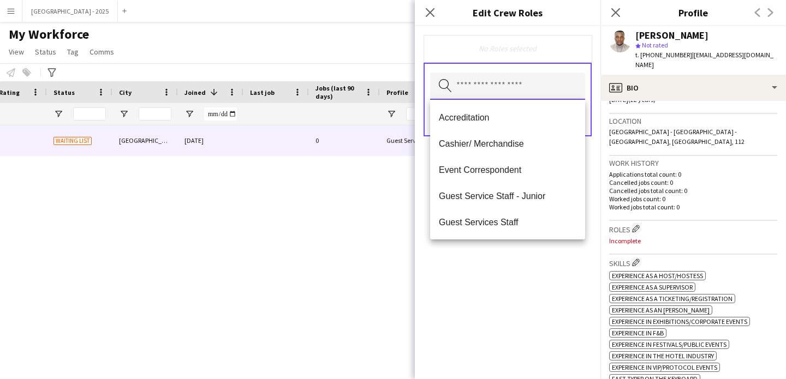
click at [499, 96] on input "text" at bounding box center [507, 86] width 155 height 27
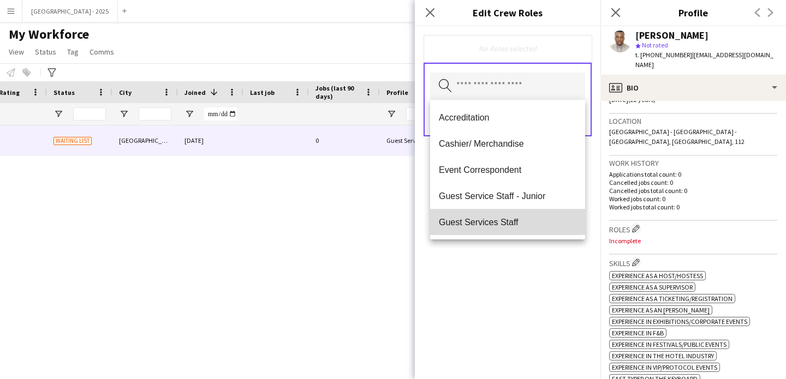
click at [516, 216] on mat-option "Guest Services Staff" at bounding box center [507, 222] width 155 height 26
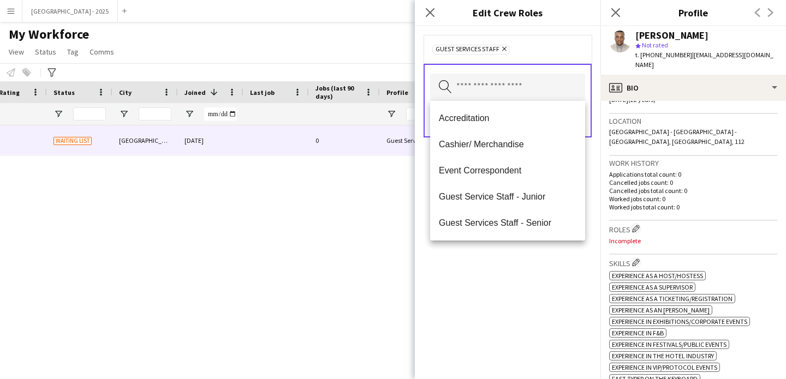
click at [525, 277] on div "Guest Services Staff Remove Search by role type Save" at bounding box center [507, 202] width 185 height 353
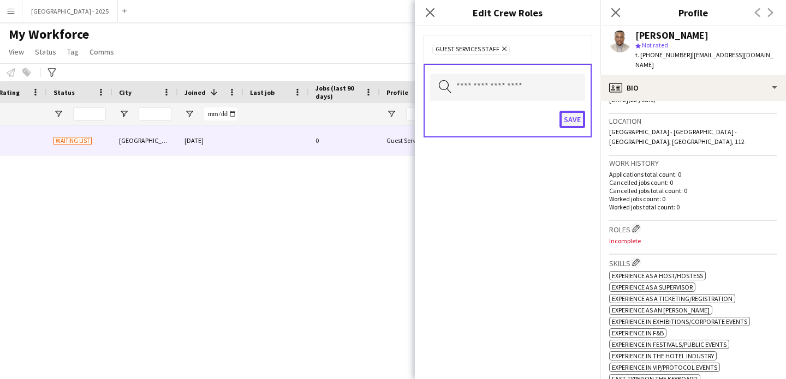
click at [576, 112] on button "Save" at bounding box center [572, 119] width 26 height 17
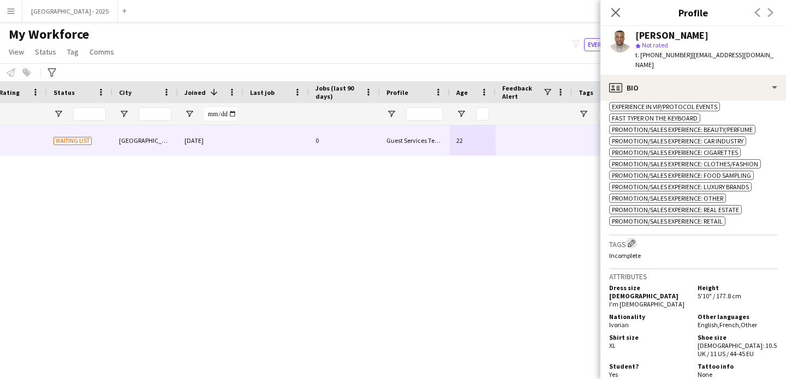
scroll to position [495, 0]
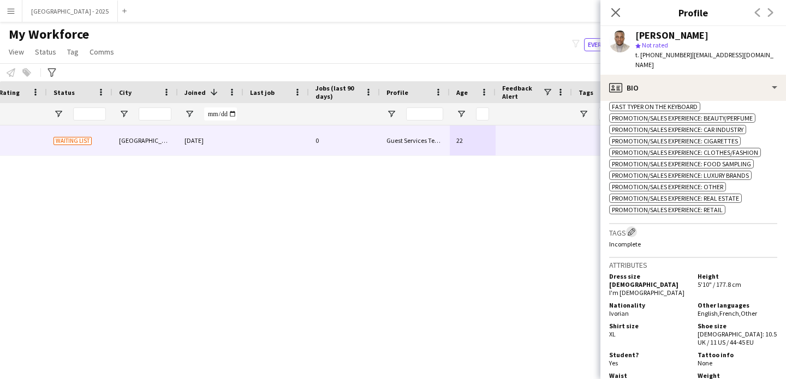
click at [634, 228] on app-icon "Edit crew company tags" at bounding box center [631, 232] width 8 height 8
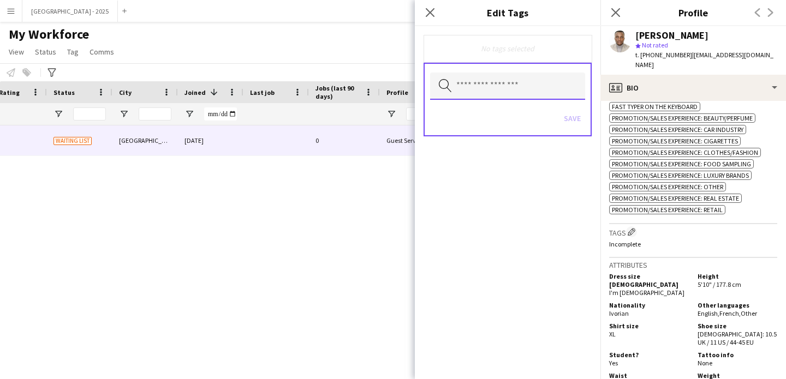
click at [507, 93] on input "text" at bounding box center [507, 86] width 155 height 27
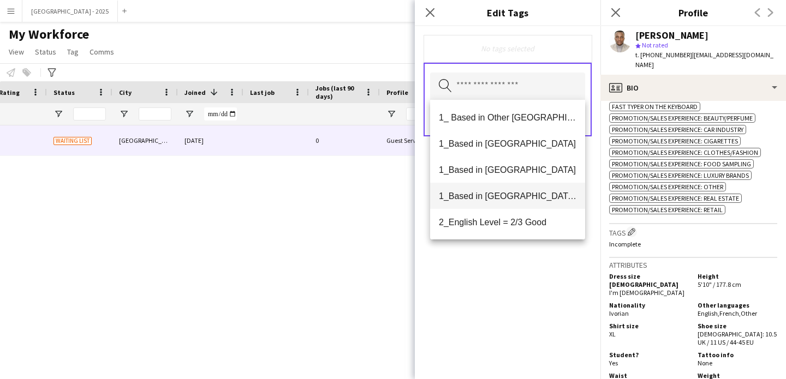
click at [529, 194] on span "1_Based in [GEOGRAPHIC_DATA]/[GEOGRAPHIC_DATA]/Ajman" at bounding box center [507, 196] width 137 height 10
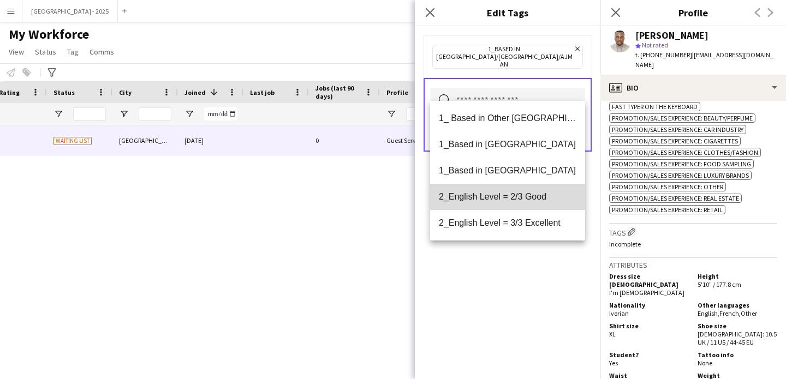
click at [530, 197] on span "2_English Level = 2/3 Good" at bounding box center [507, 196] width 137 height 10
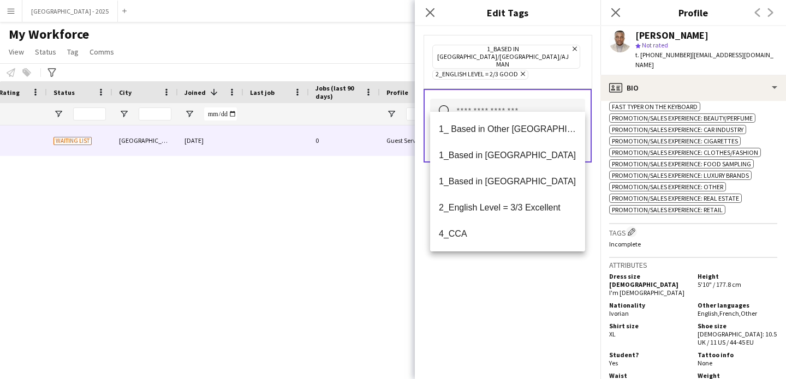
click at [547, 294] on div "1_Based in [GEOGRAPHIC_DATA]/[GEOGRAPHIC_DATA]/Ajman Remove 2_English Level = 2…" at bounding box center [507, 202] width 185 height 353
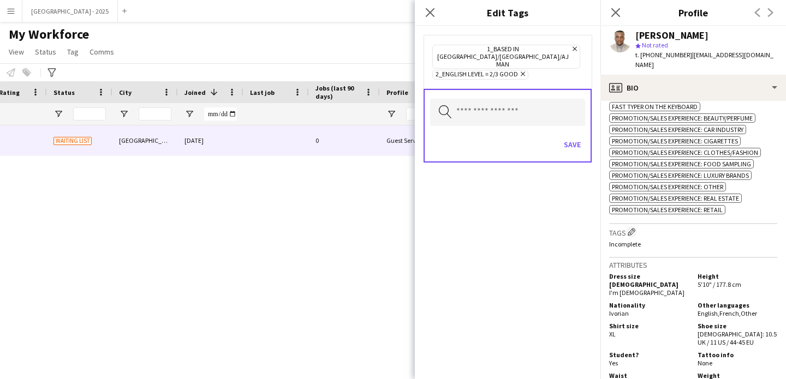
click at [568, 130] on div "Save" at bounding box center [507, 145] width 155 height 31
click at [574, 136] on button "Save" at bounding box center [572, 144] width 26 height 17
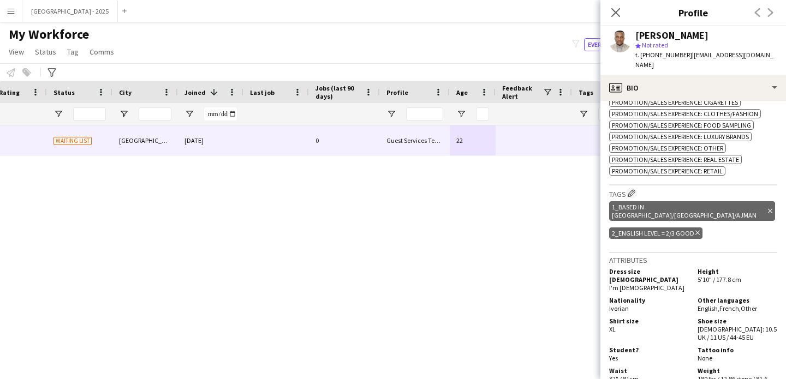
scroll to position [167, 0]
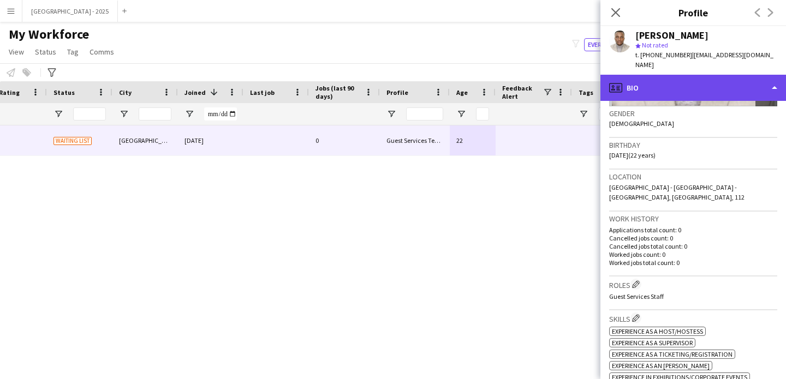
click at [669, 84] on div "profile Bio" at bounding box center [692, 88] width 185 height 26
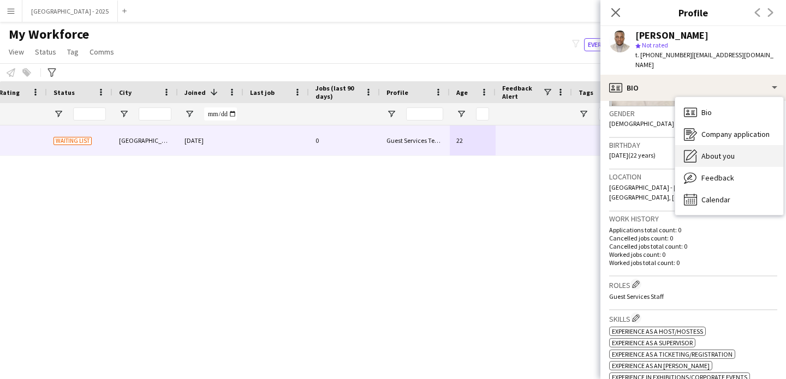
click at [716, 151] on span "About you" at bounding box center [717, 156] width 33 height 10
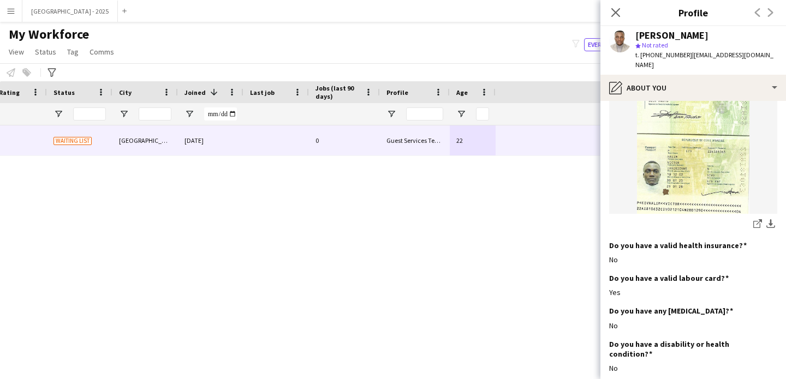
scroll to position [0, 0]
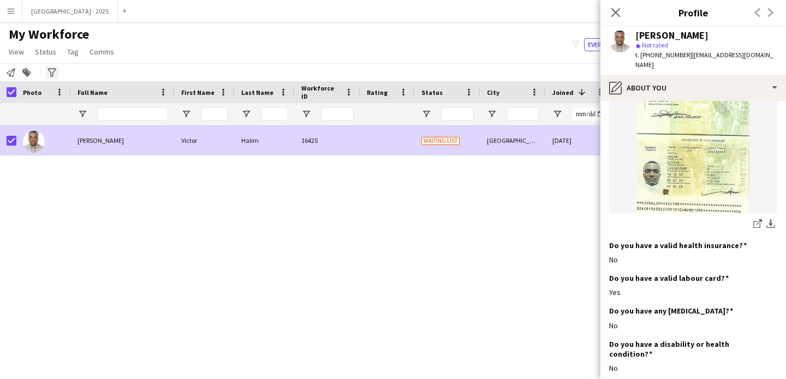
click at [41, 47] on span "Status" at bounding box center [45, 52] width 21 height 10
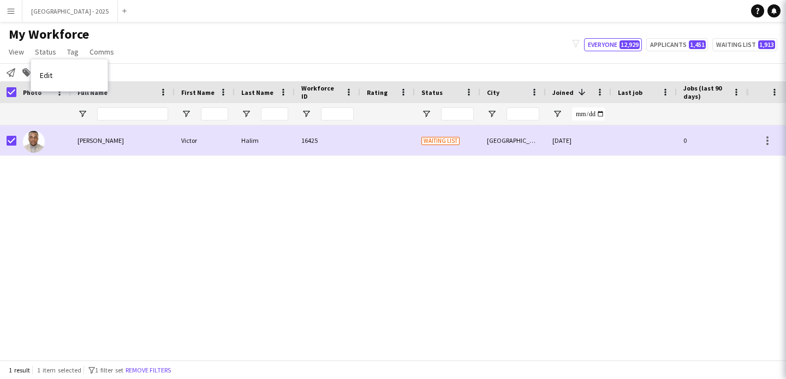
click at [57, 75] on link "Edit" at bounding box center [69, 75] width 76 height 23
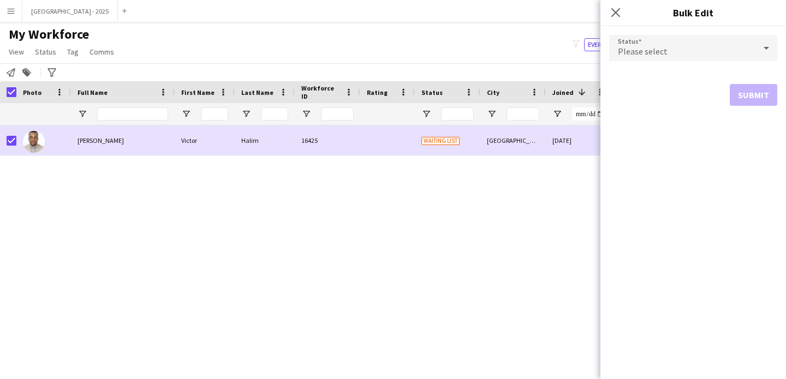
click at [649, 50] on span "Please select" at bounding box center [643, 51] width 50 height 11
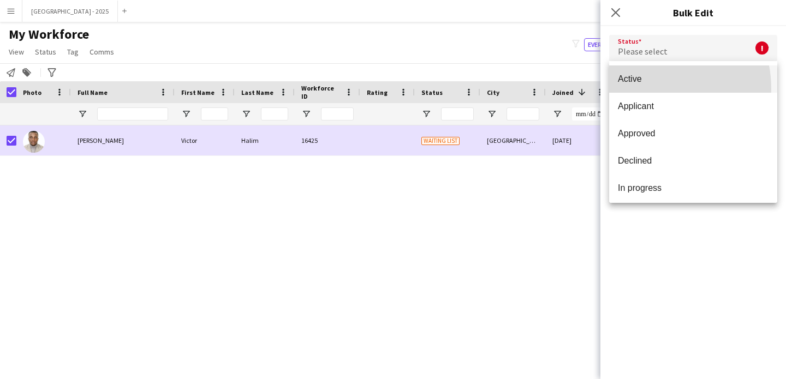
click at [643, 89] on mat-option "Active" at bounding box center [693, 78] width 168 height 27
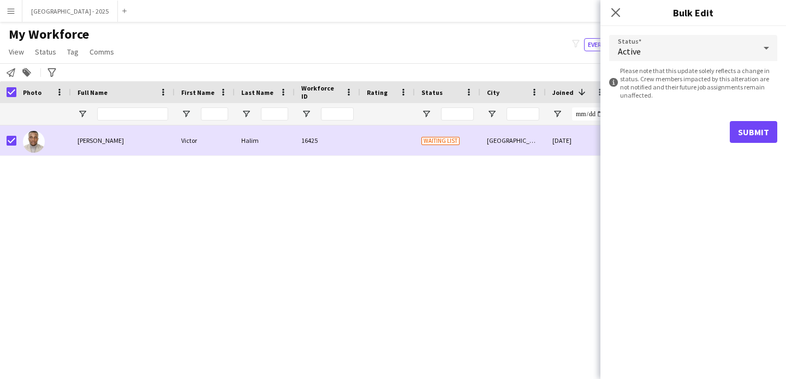
click at [730, 130] on div "Submit" at bounding box center [693, 132] width 168 height 22
click at [746, 135] on button "Submit" at bounding box center [752, 132] width 47 height 22
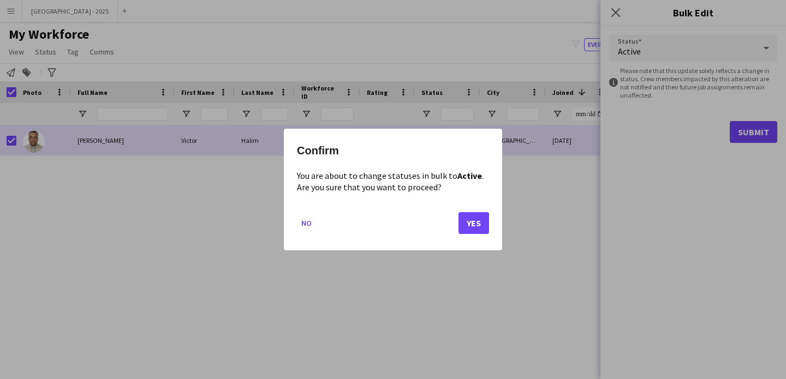
click at [499, 226] on div "Confirm You are about to change statuses in bulk to Active . Are you sure that …" at bounding box center [393, 190] width 218 height 122
click at [472, 223] on button "Yes" at bounding box center [473, 223] width 31 height 22
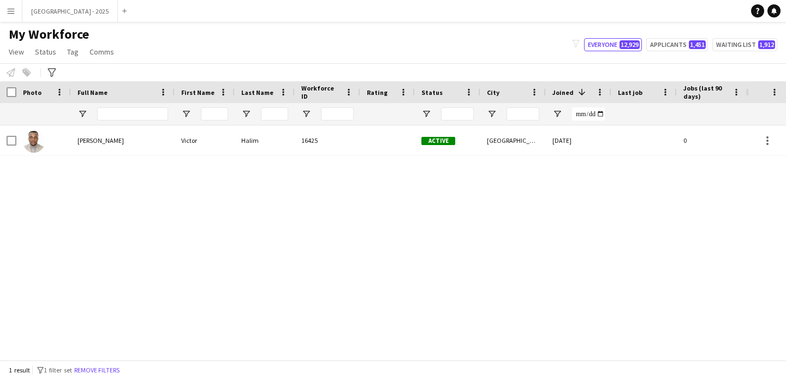
click at [121, 160] on div "Halim 16425 Active [GEOGRAPHIC_DATA] [DATE] 0 Guest Services Team 22 [PERSON_NA…" at bounding box center [373, 238] width 746 height 226
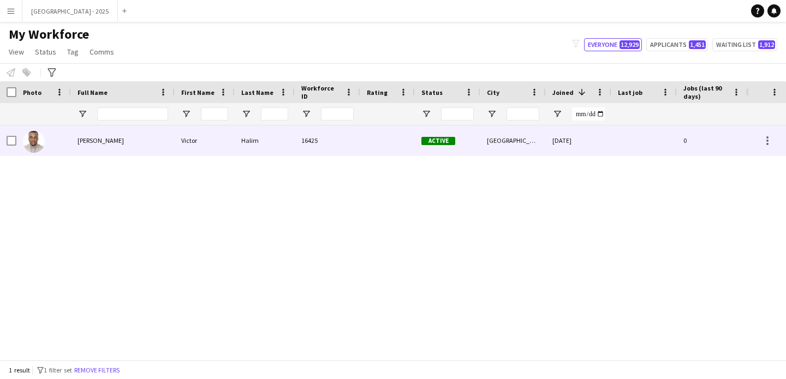
drag, startPoint x: 120, startPoint y: 153, endPoint x: 199, endPoint y: 235, distance: 113.4
click at [120, 153] on div "[PERSON_NAME]" at bounding box center [123, 140] width 104 height 30
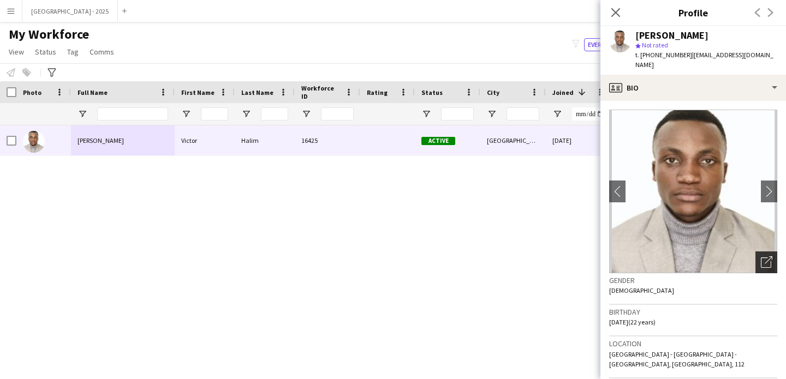
click at [761, 256] on icon "Open photos pop-in" at bounding box center [766, 261] width 11 height 11
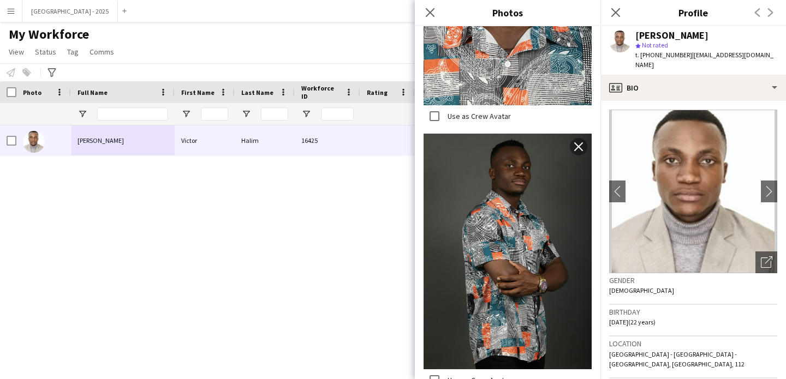
scroll to position [400, 0]
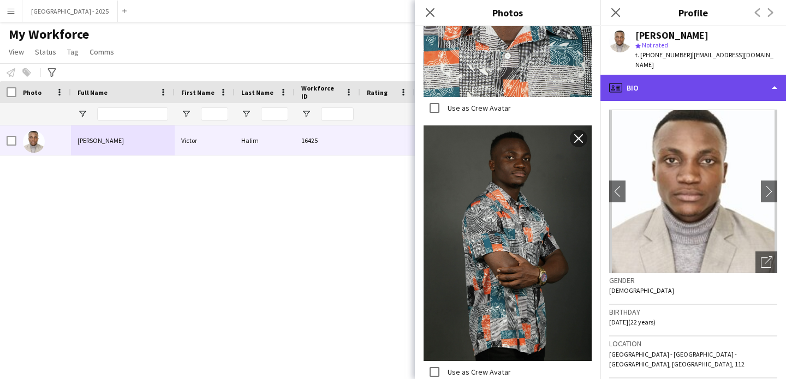
click at [660, 80] on div "profile Bio" at bounding box center [692, 88] width 185 height 26
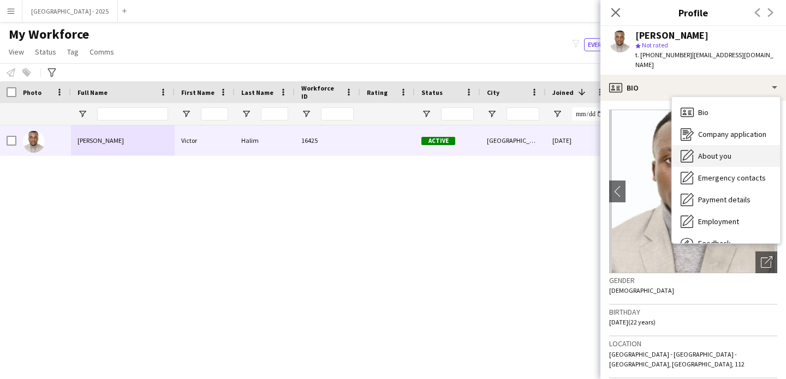
click at [707, 153] on div "About you About you" at bounding box center [726, 156] width 108 height 22
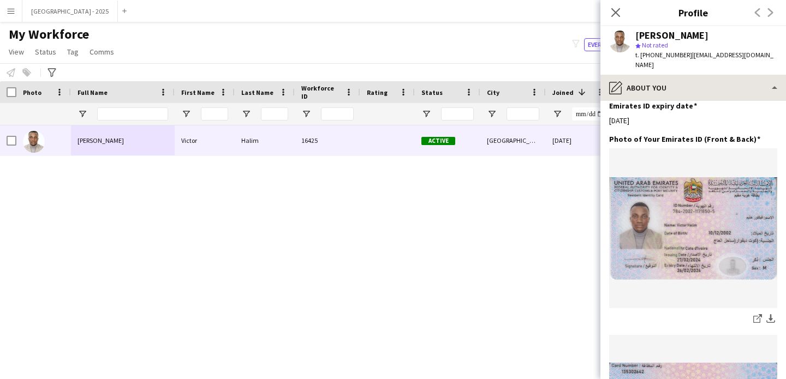
scroll to position [519, 0]
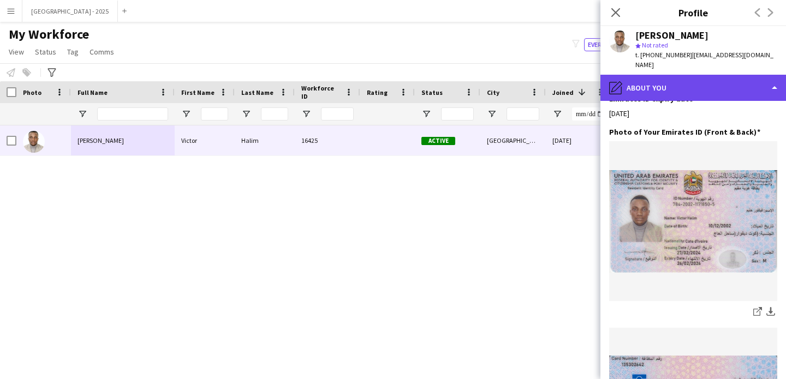
click at [674, 80] on div "pencil4 About you" at bounding box center [692, 88] width 185 height 26
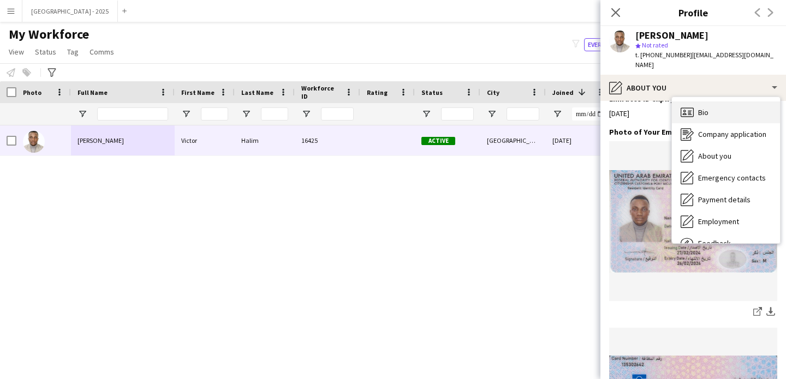
click at [703, 101] on div "Bio Bio" at bounding box center [726, 112] width 108 height 22
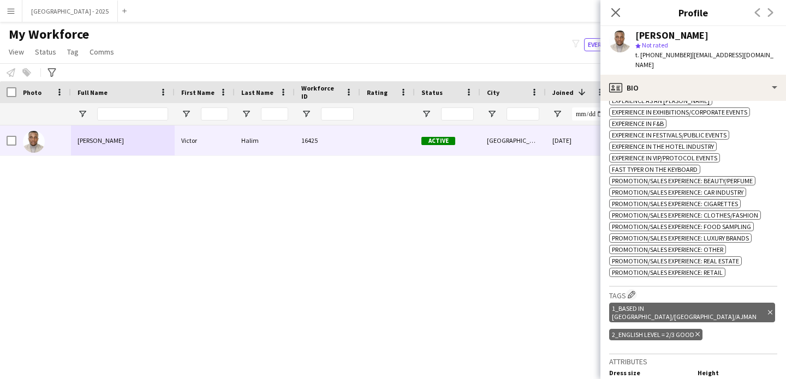
scroll to position [576, 0]
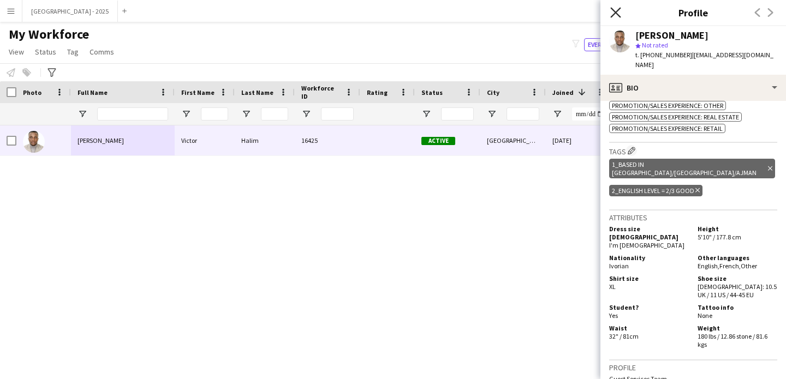
click at [616, 14] on icon at bounding box center [615, 12] width 10 height 10
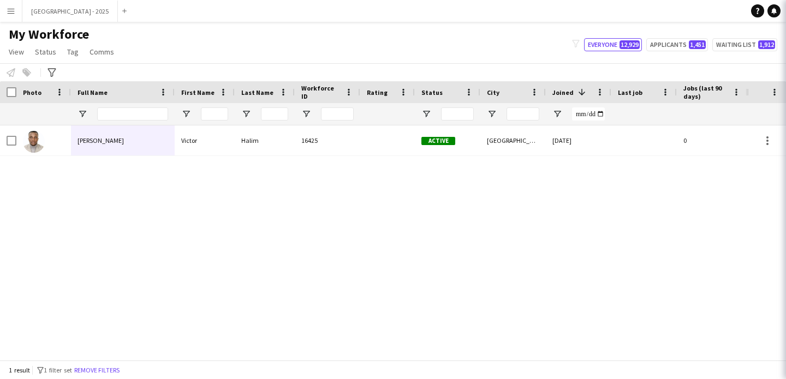
click at [120, 368] on button "Remove filters" at bounding box center [97, 370] width 50 height 12
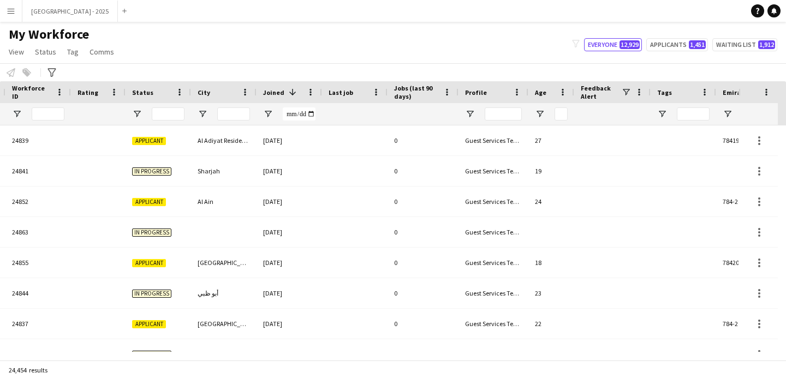
scroll to position [0, 376]
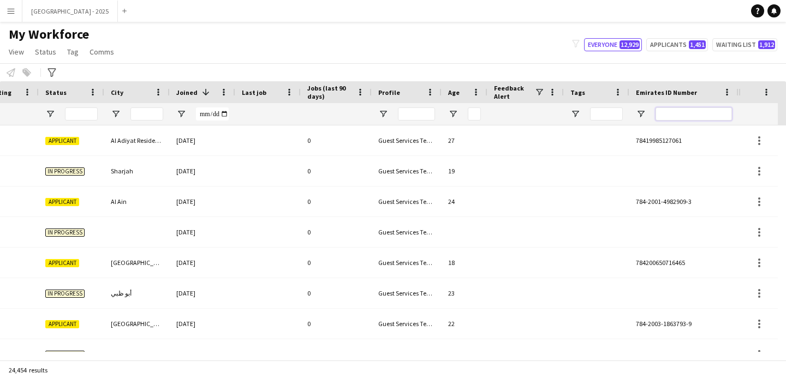
click at [689, 112] on input "Emirates ID Number Filter Input" at bounding box center [693, 113] width 76 height 13
paste input "*******"
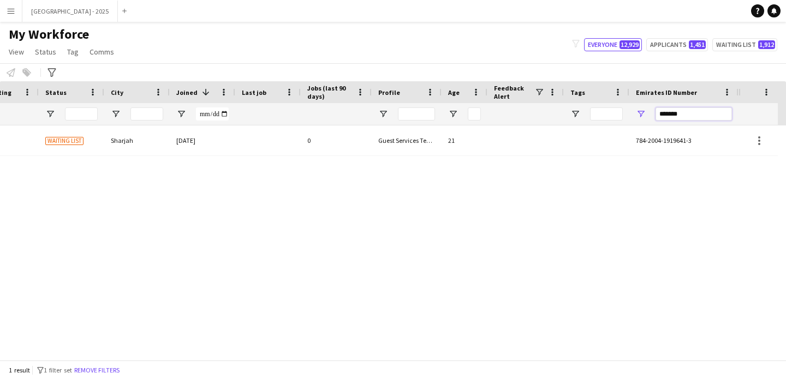
type input "*******"
click at [284, 158] on div "Essam 16389 Waiting list Sharjah [DATE] 0 Guest Services Team 21 784-2004-19196…" at bounding box center [369, 238] width 738 height 226
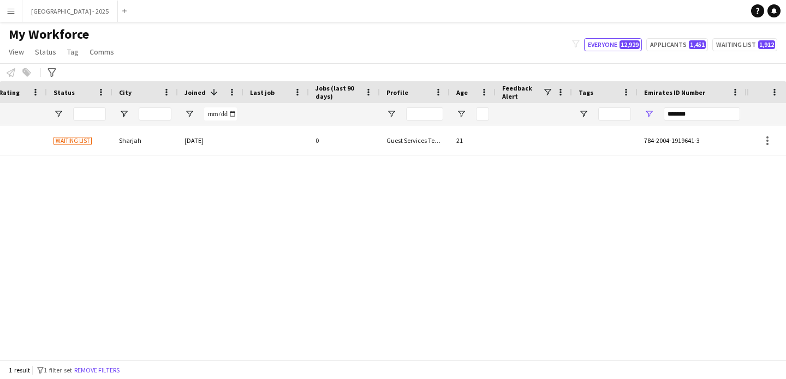
scroll to position [0, 368]
click at [279, 148] on div at bounding box center [275, 140] width 65 height 30
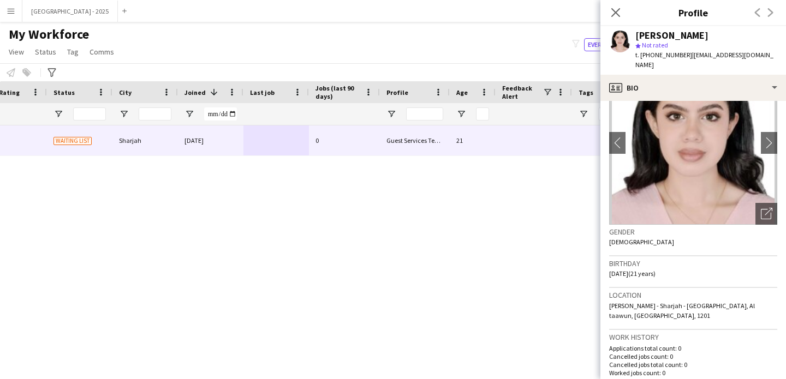
scroll to position [0, 0]
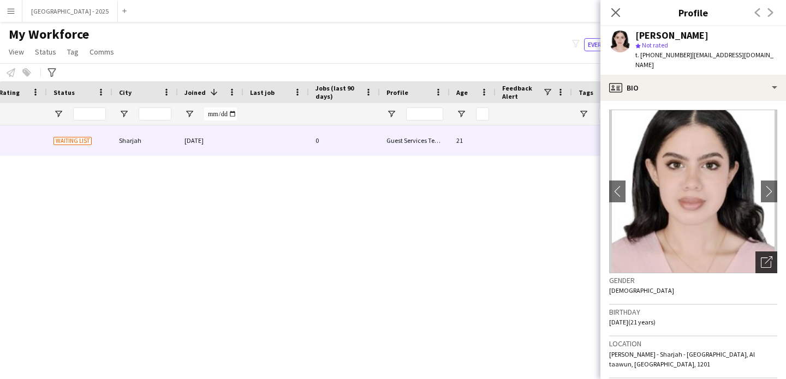
click at [761, 264] on icon "Open photos pop-in" at bounding box center [766, 261] width 11 height 11
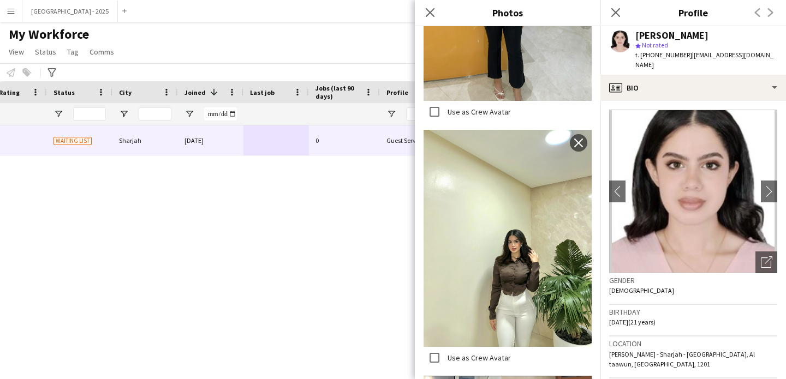
scroll to position [61, 0]
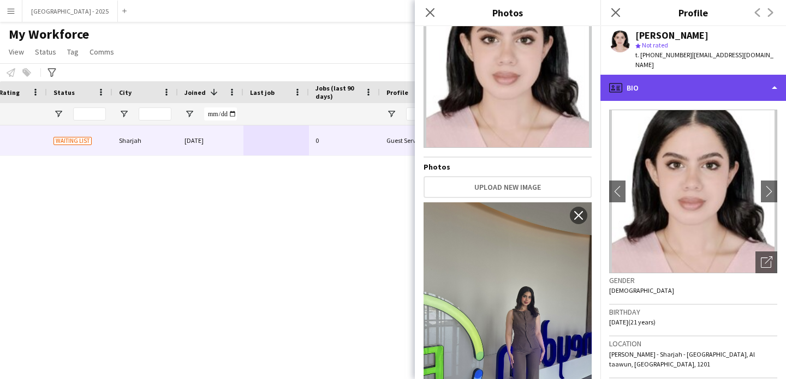
click at [705, 83] on div "profile Bio" at bounding box center [692, 88] width 185 height 26
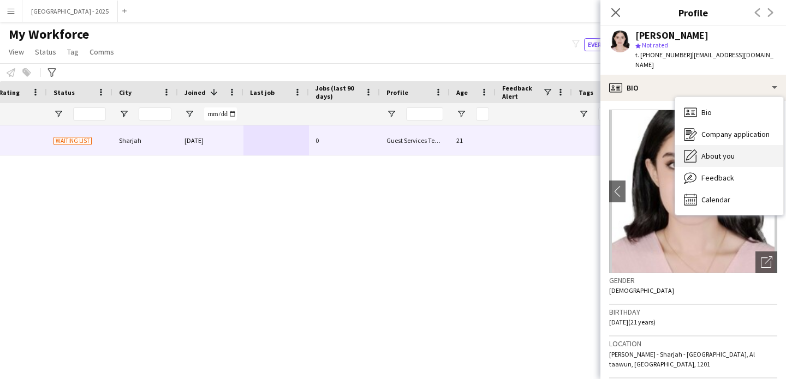
click at [724, 151] on span "About you" at bounding box center [717, 156] width 33 height 10
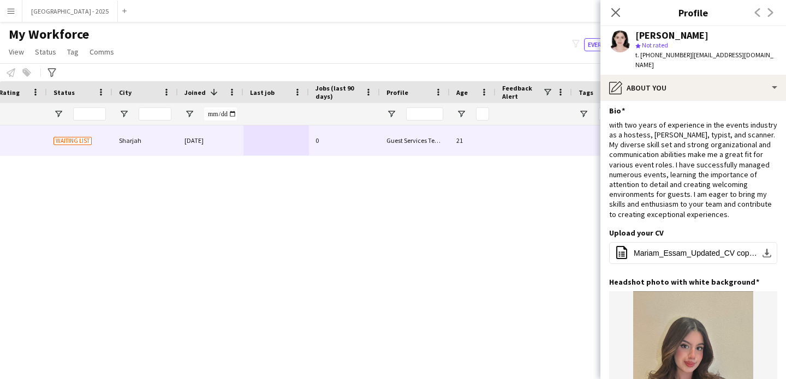
scroll to position [0, 0]
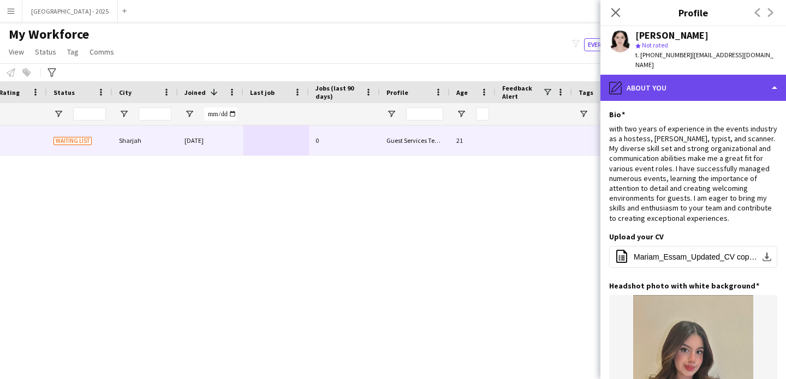
drag, startPoint x: 639, startPoint y: 75, endPoint x: 642, endPoint y: 82, distance: 7.6
click at [639, 75] on div "pencil4 About you" at bounding box center [692, 88] width 185 height 26
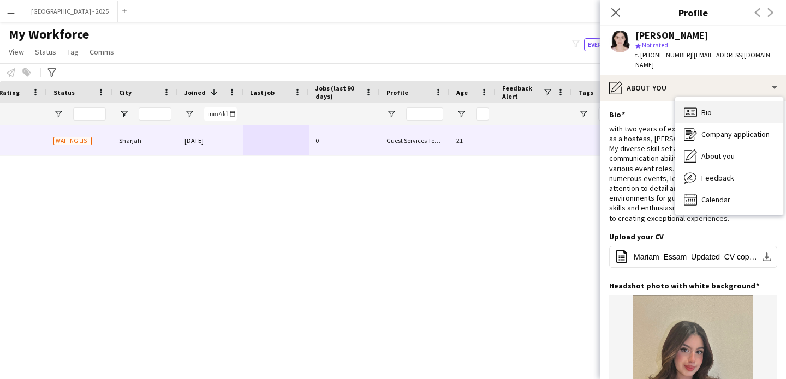
click at [734, 107] on div "Bio Bio" at bounding box center [729, 112] width 108 height 22
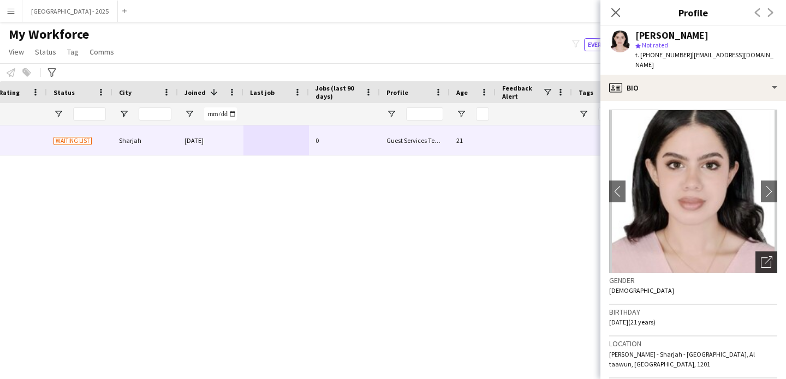
click at [761, 258] on icon "Open photos pop-in" at bounding box center [766, 261] width 11 height 11
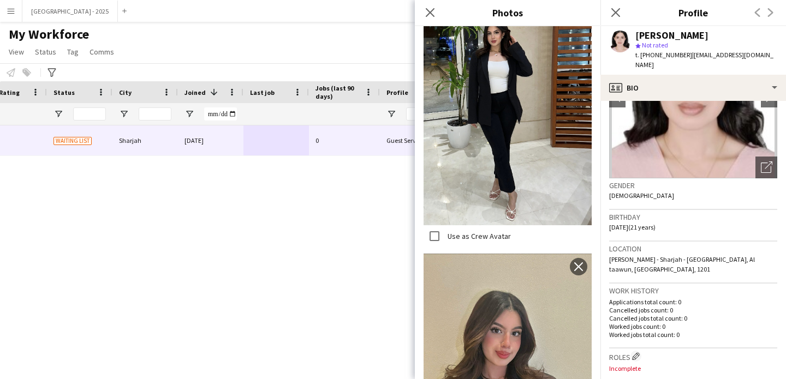
scroll to position [231, 0]
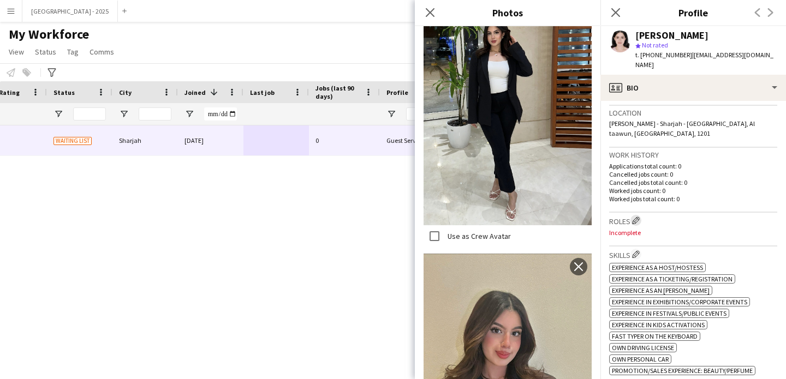
click at [634, 218] on app-icon "Edit crew company roles" at bounding box center [636, 221] width 8 height 8
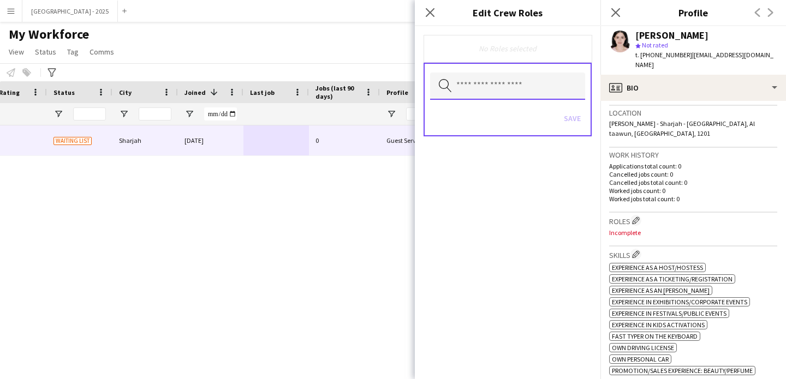
click at [494, 75] on input "text" at bounding box center [507, 86] width 155 height 27
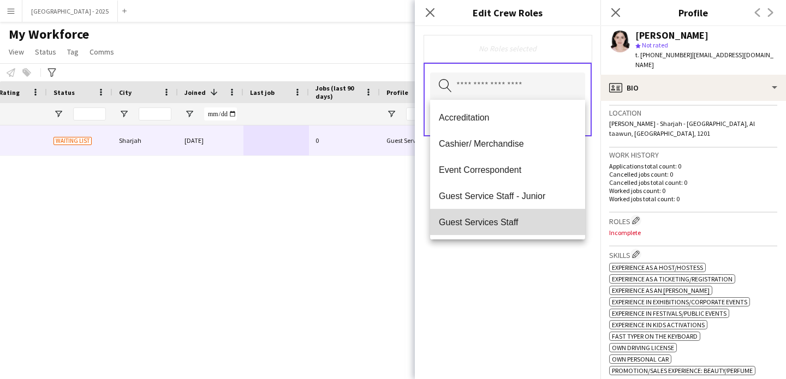
click at [534, 219] on span "Guest Services Staff" at bounding box center [507, 222] width 137 height 10
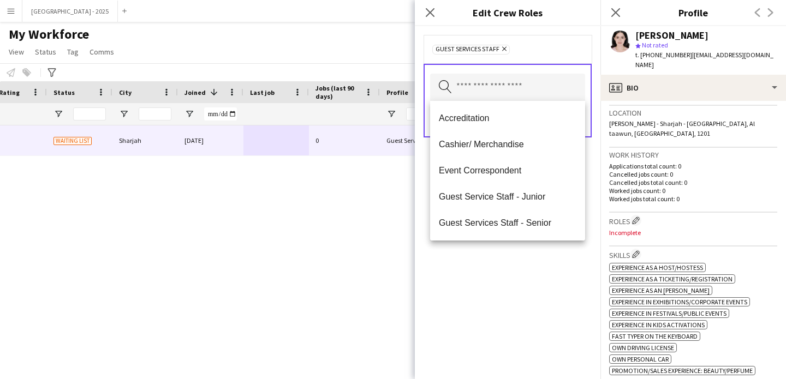
click at [534, 219] on span "Guest Services Staff - Senior" at bounding box center [507, 223] width 137 height 10
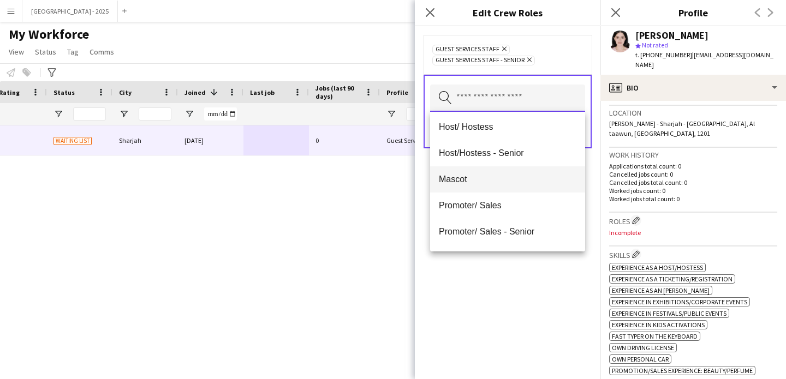
scroll to position [155, 0]
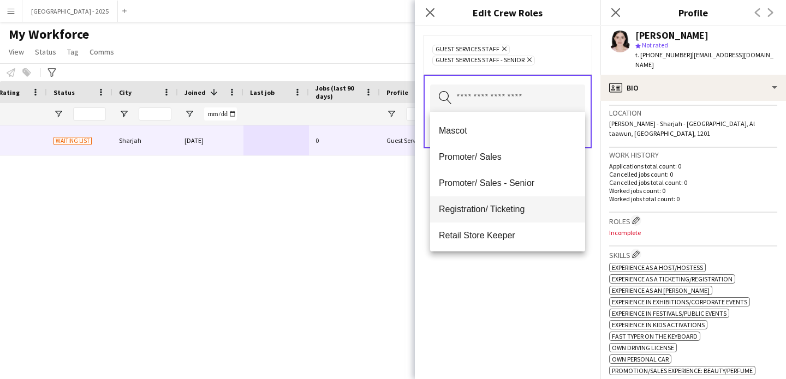
click at [507, 213] on span "Registration/ Ticketing" at bounding box center [507, 209] width 137 height 10
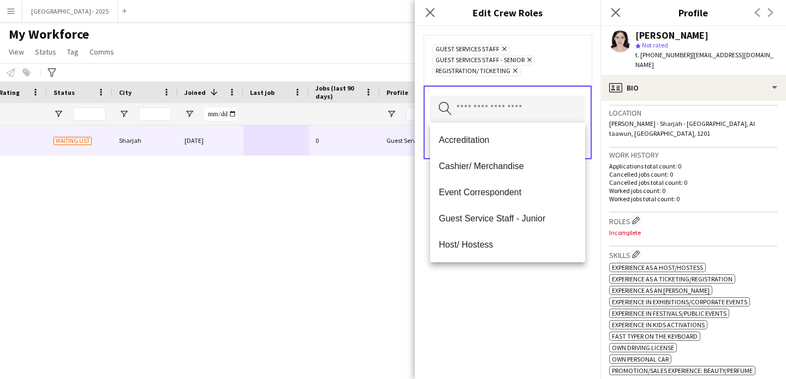
click at [535, 296] on div "Guest Services Staff Remove Guest Services Staff - Senior Remove Registration/ …" at bounding box center [507, 202] width 185 height 353
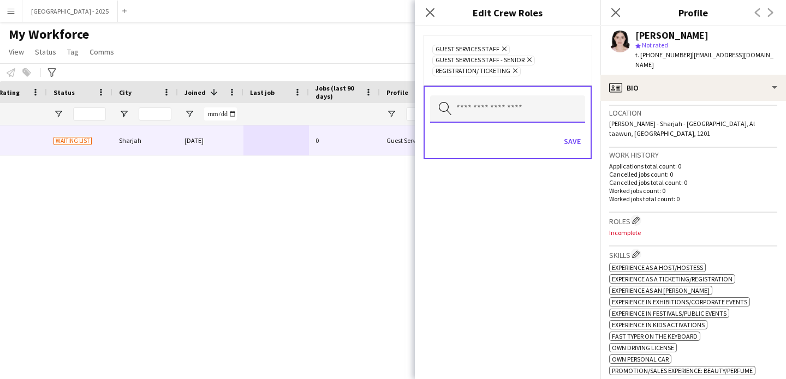
click at [528, 118] on input "text" at bounding box center [507, 108] width 155 height 27
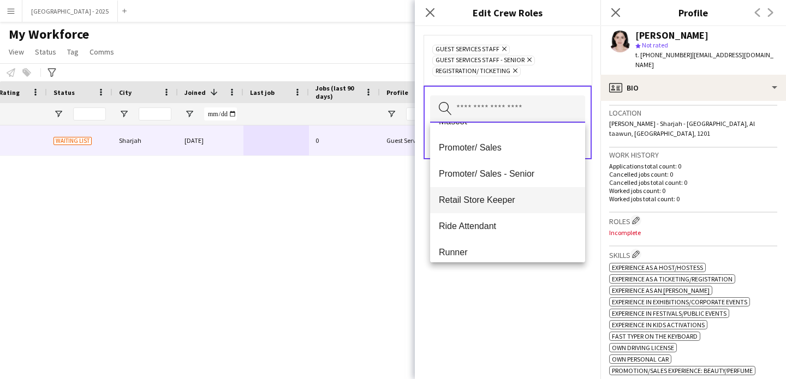
scroll to position [176, 0]
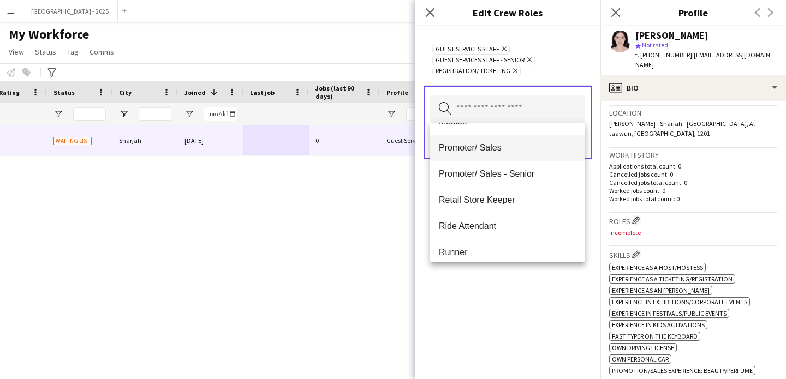
click at [488, 153] on mat-option "Promoter/ Sales" at bounding box center [507, 148] width 155 height 26
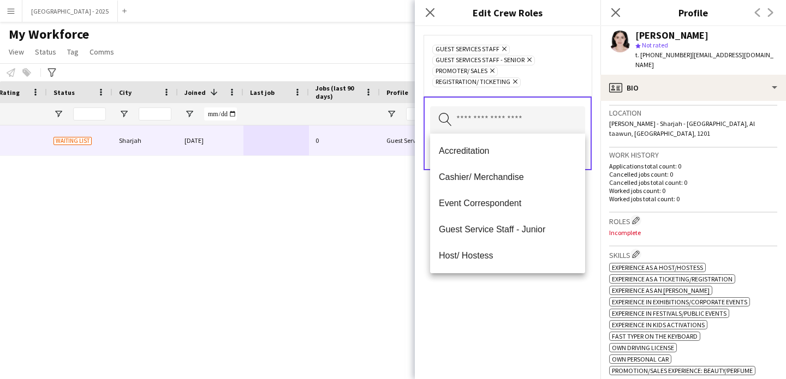
click at [535, 308] on div "Guest Services Staff Remove Guest Services Staff - Senior Remove Promoter/ Sale…" at bounding box center [507, 202] width 185 height 353
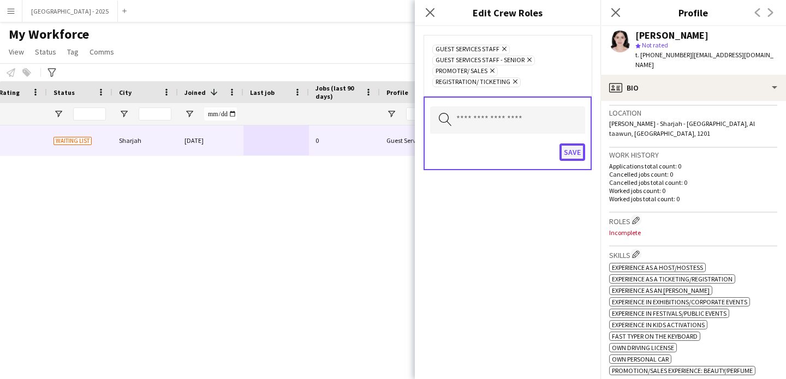
click at [573, 155] on button "Save" at bounding box center [572, 151] width 26 height 17
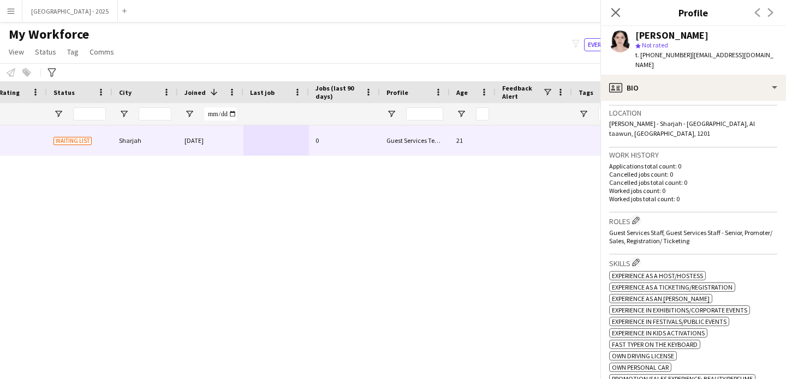
scroll to position [396, 0]
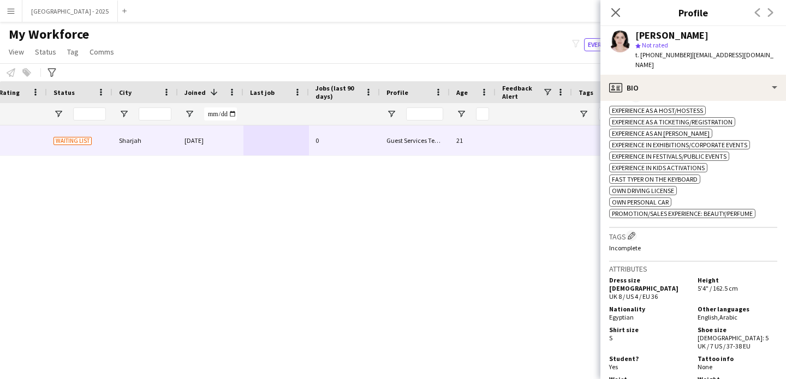
click at [636, 233] on div "Tags Edit crew company tags Incomplete" at bounding box center [693, 245] width 168 height 34
click at [635, 238] on app-icon "Edit crew company tags" at bounding box center [631, 236] width 8 height 8
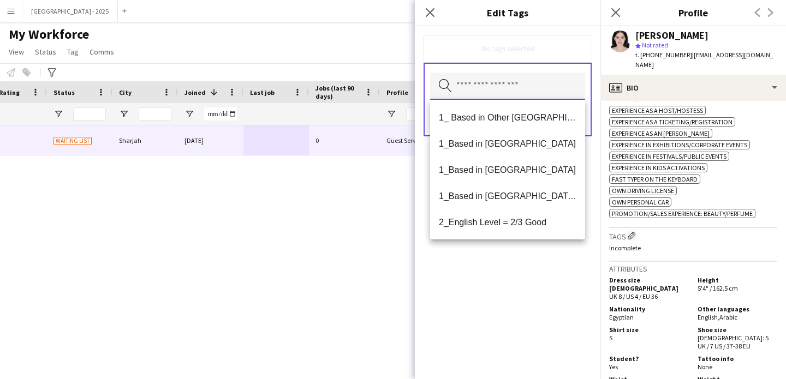
click at [535, 77] on input "text" at bounding box center [507, 86] width 155 height 27
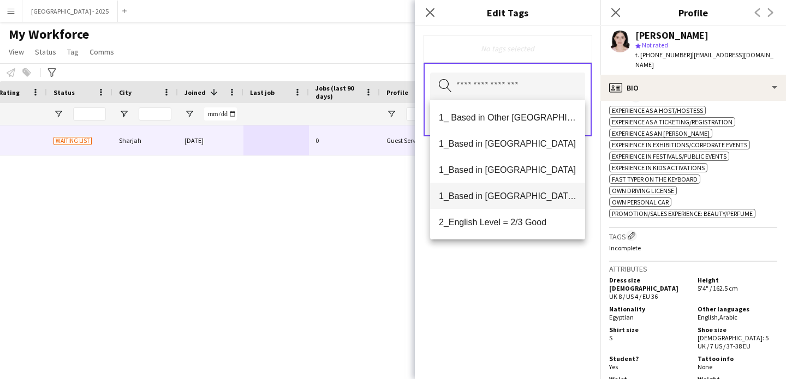
click at [537, 200] on span "1_Based in [GEOGRAPHIC_DATA]/[GEOGRAPHIC_DATA]/Ajman" at bounding box center [507, 196] width 137 height 10
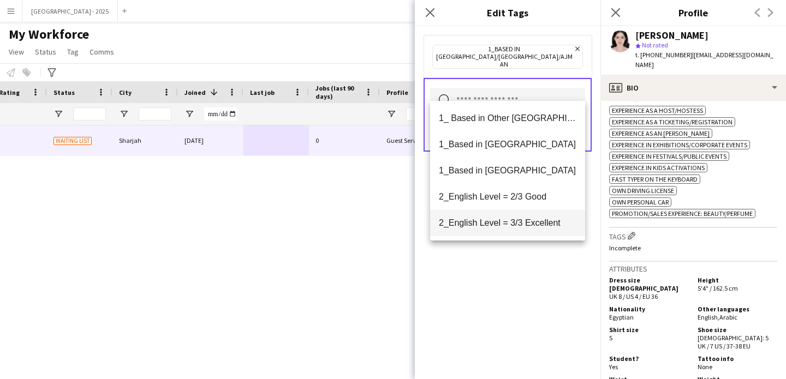
click at [534, 217] on mat-option "2_English Level = 3/3 Excellent" at bounding box center [507, 223] width 155 height 26
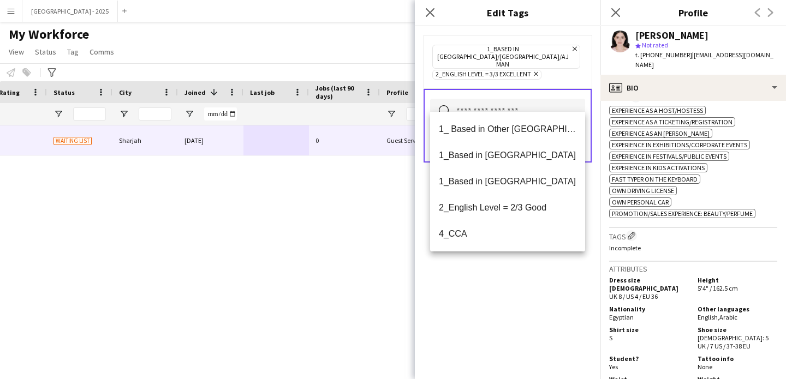
click at [535, 278] on div "1_Based in [GEOGRAPHIC_DATA]/[GEOGRAPHIC_DATA]/Ajman Remove 2_English Level = 3…" at bounding box center [507, 202] width 185 height 353
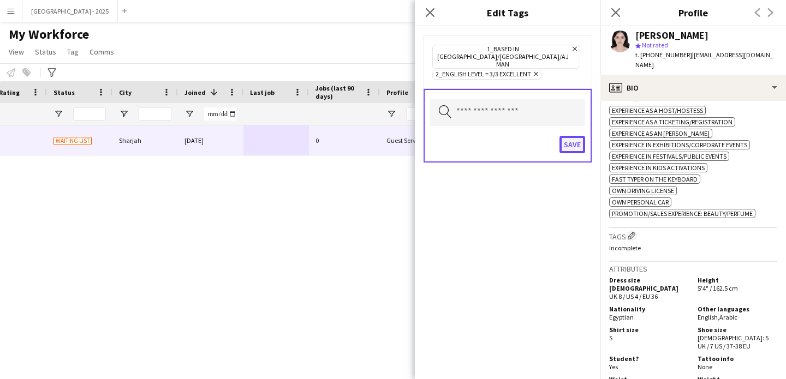
click at [563, 136] on button "Save" at bounding box center [572, 144] width 26 height 17
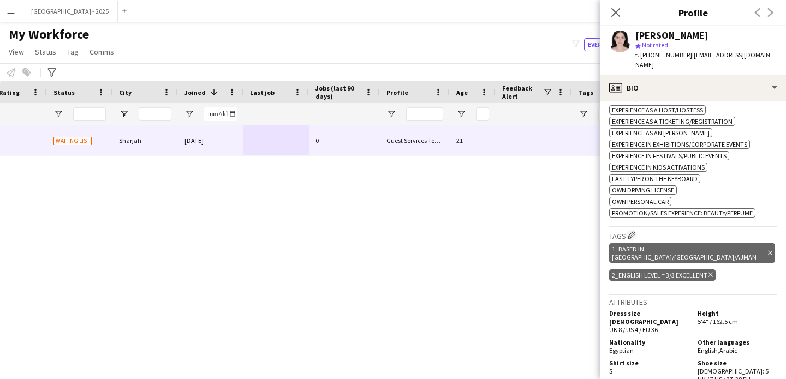
scroll to position [295, 0]
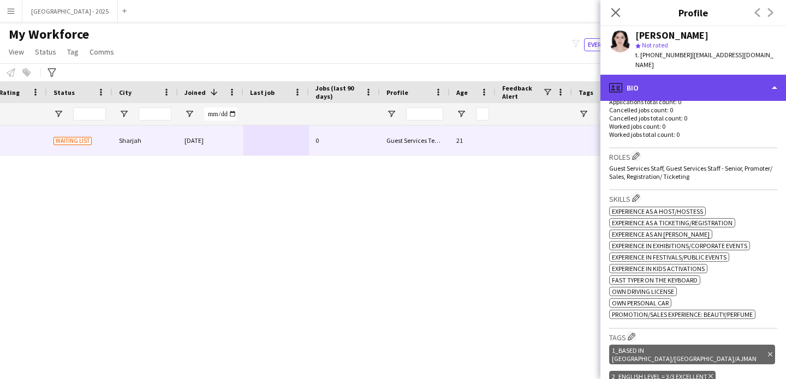
click at [715, 90] on div "profile Bio" at bounding box center [692, 88] width 185 height 26
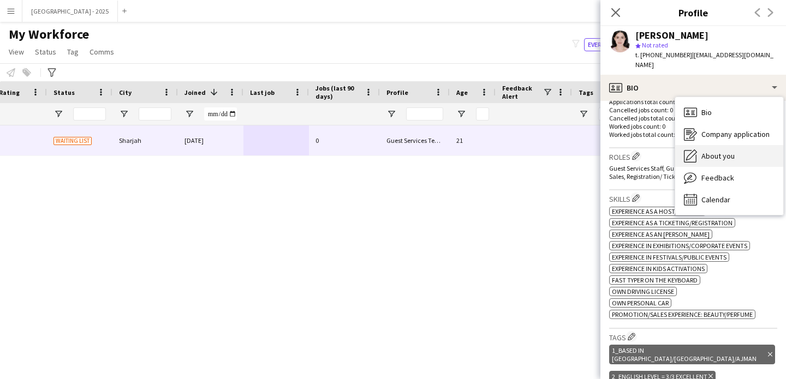
click at [732, 154] on span "About you" at bounding box center [717, 156] width 33 height 10
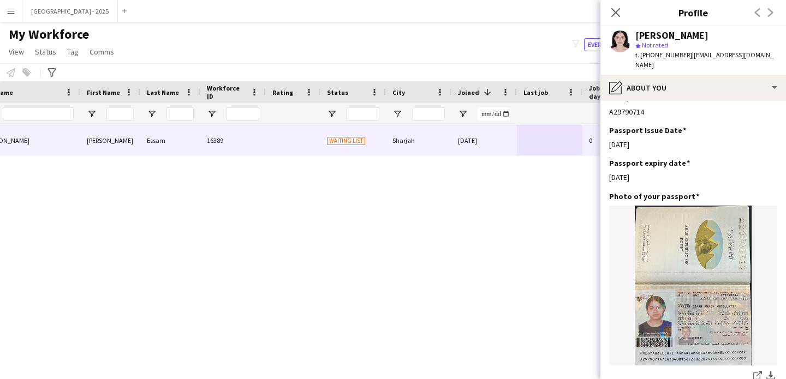
scroll to position [0, 0]
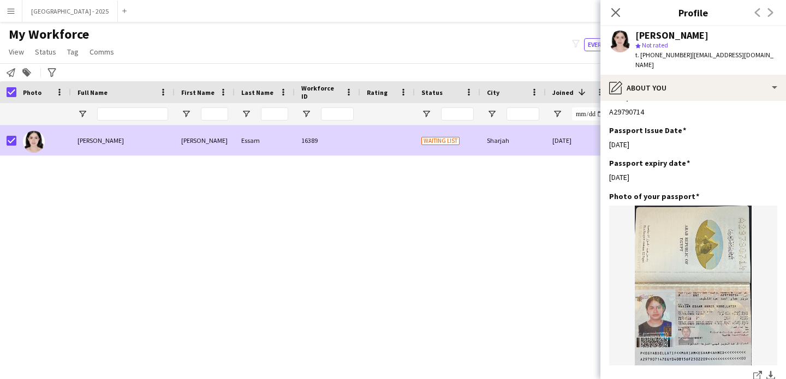
click at [34, 46] on link "Status" at bounding box center [46, 52] width 30 height 14
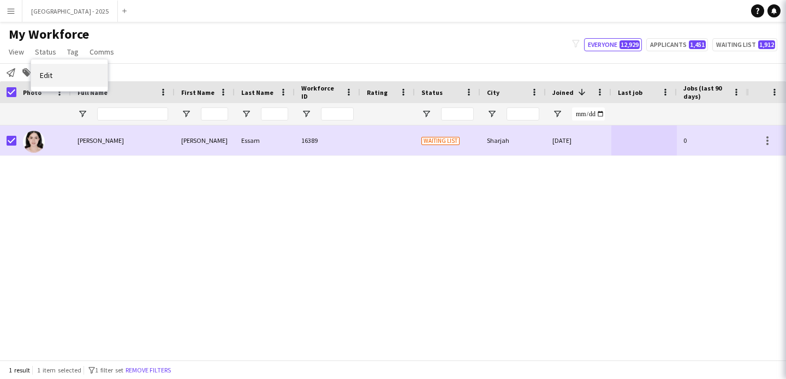
click at [60, 71] on link "Edit" at bounding box center [69, 75] width 76 height 23
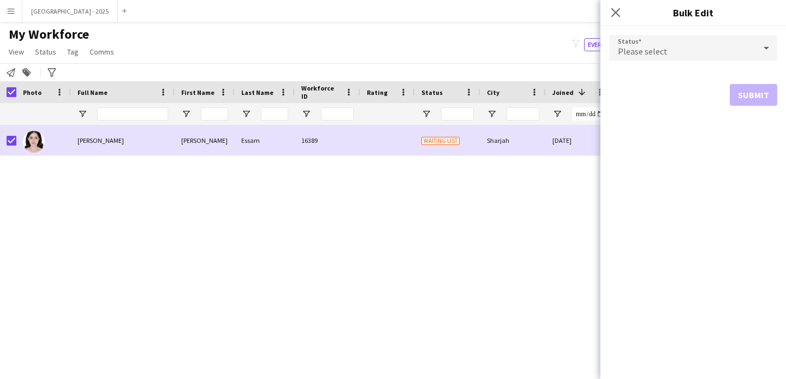
click at [702, 45] on div "Please select" at bounding box center [682, 48] width 146 height 26
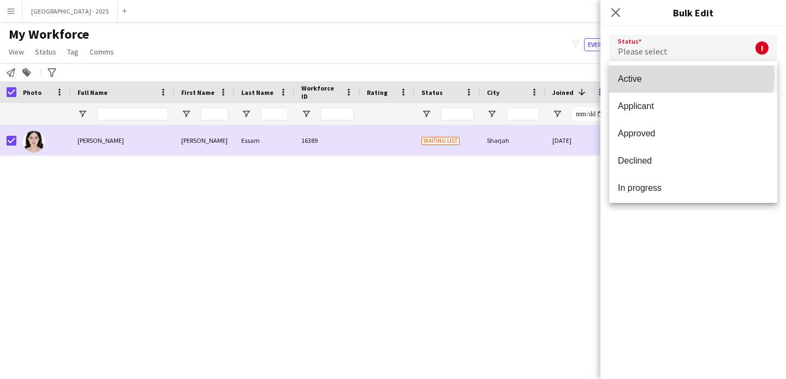
click at [691, 75] on span "Active" at bounding box center [693, 79] width 151 height 10
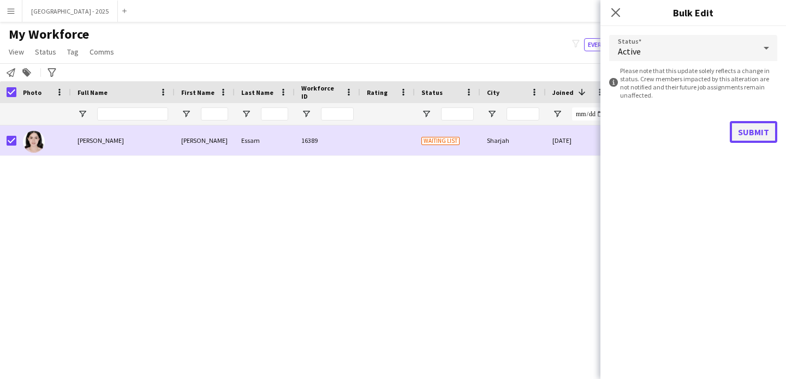
click at [750, 128] on button "Submit" at bounding box center [752, 132] width 47 height 22
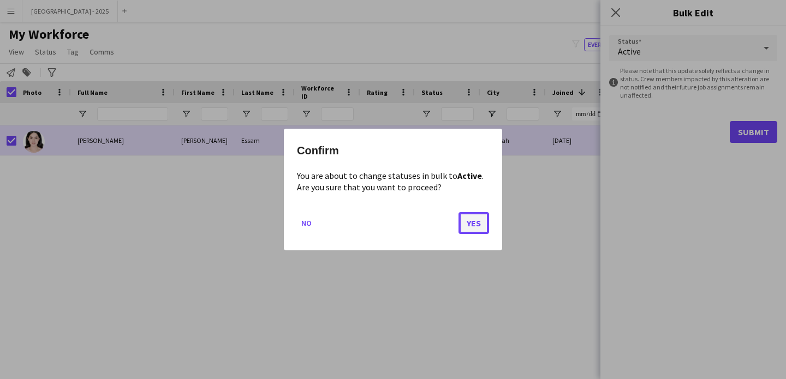
click at [464, 218] on button "Yes" at bounding box center [473, 223] width 31 height 22
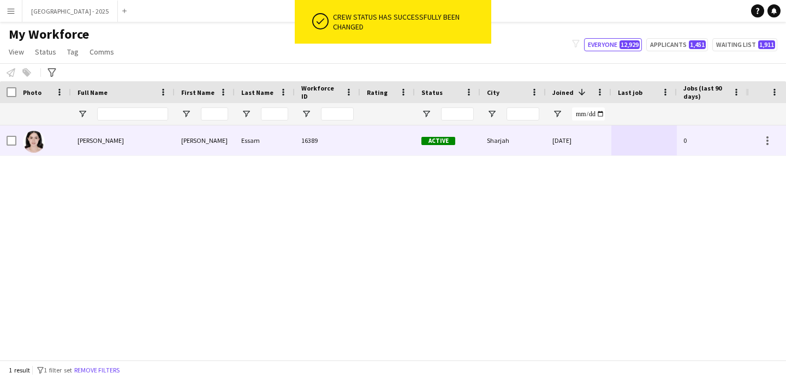
click at [66, 142] on div at bounding box center [43, 140] width 55 height 30
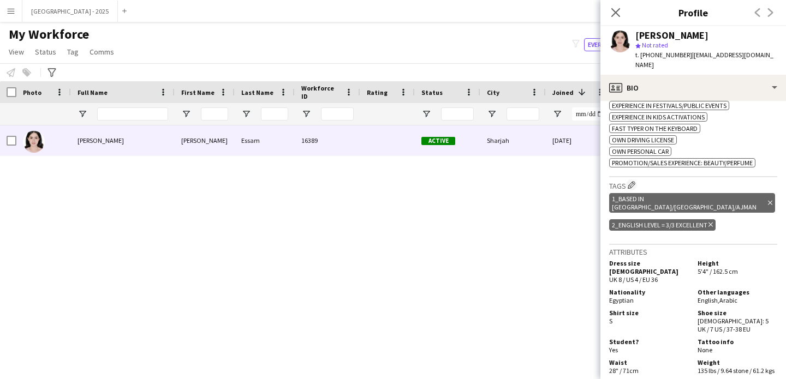
scroll to position [531, 0]
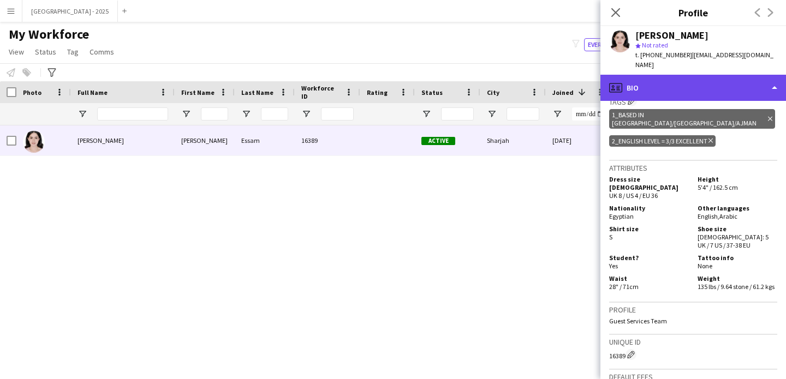
click at [673, 75] on div "profile Bio" at bounding box center [692, 88] width 185 height 26
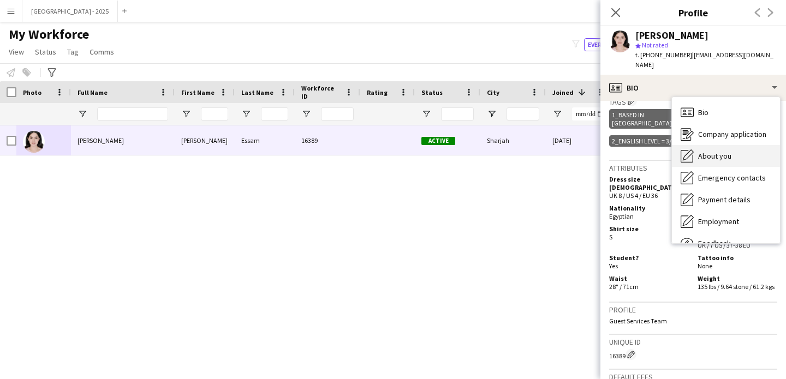
click at [754, 160] on div "About you About you" at bounding box center [726, 156] width 108 height 22
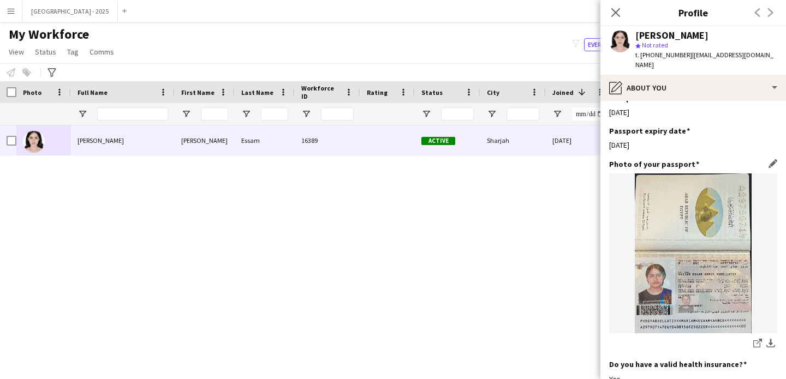
scroll to position [583, 0]
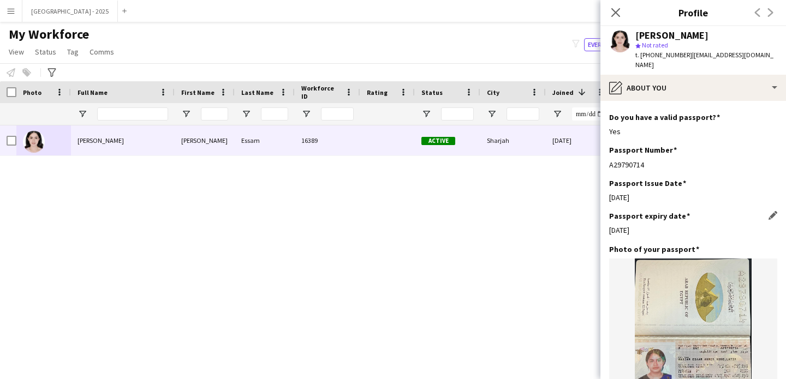
drag, startPoint x: 639, startPoint y: 218, endPoint x: 625, endPoint y: 252, distance: 36.4
click at [625, 252] on app-section-data-types "Bio Edit this field with two years of experience in the events industry as a ho…" at bounding box center [692, 240] width 185 height 278
click at [626, 244] on div "Passport expiry date Edit this field [DATE]" at bounding box center [693, 227] width 168 height 33
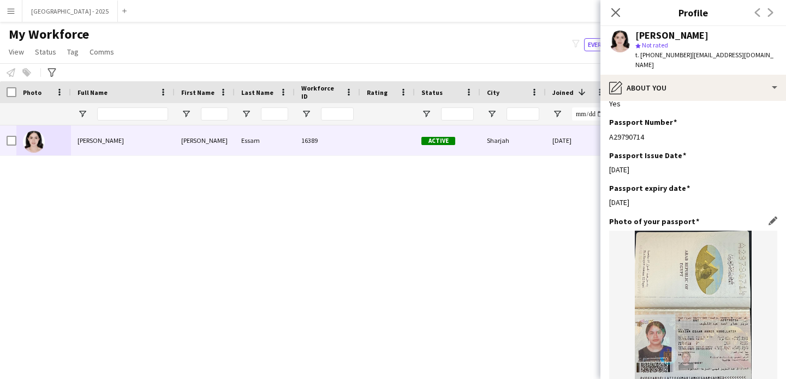
scroll to position [655, 0]
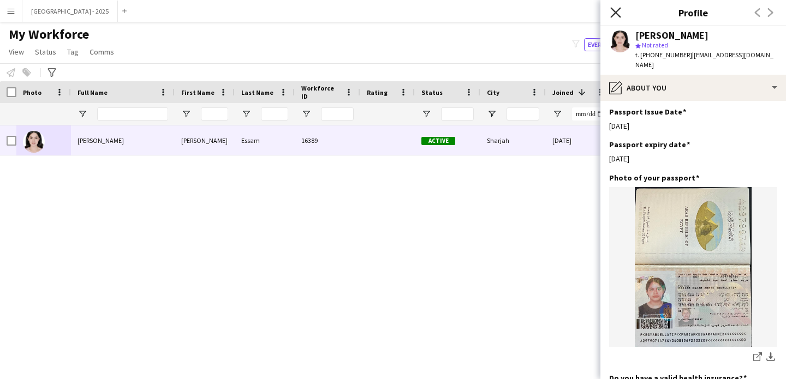
click at [617, 8] on icon "Close pop-in" at bounding box center [615, 12] width 10 height 10
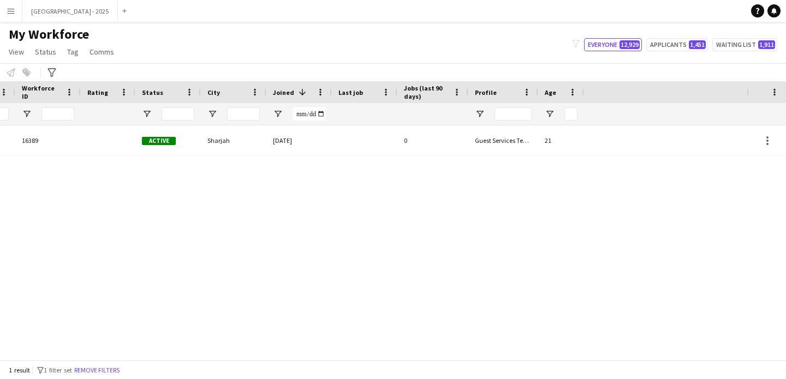
scroll to position [0, 368]
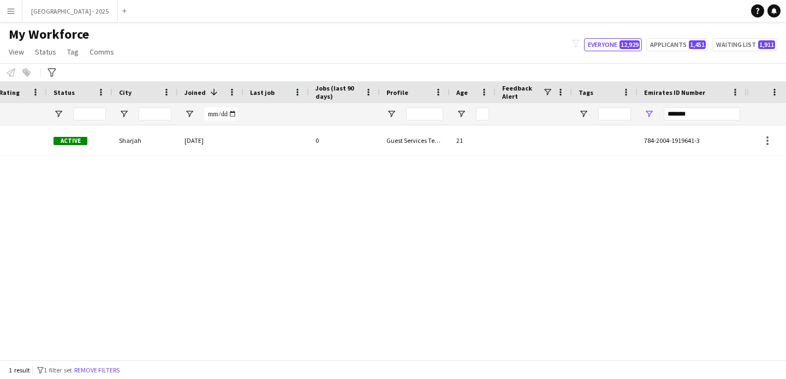
click at [656, 115] on div "*******" at bounding box center [691, 114] width 109 height 22
click at [667, 115] on input "*******" at bounding box center [701, 113] width 76 height 13
paste input "Emirates ID Number Filter Input"
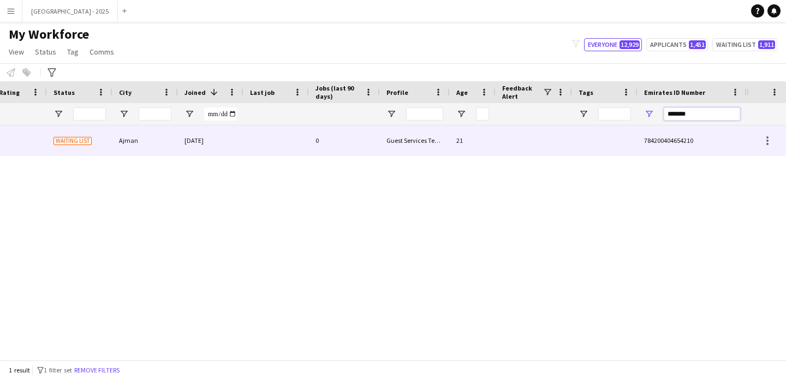
type input "*******"
click at [652, 134] on div "784200404654210" at bounding box center [691, 140] width 109 height 30
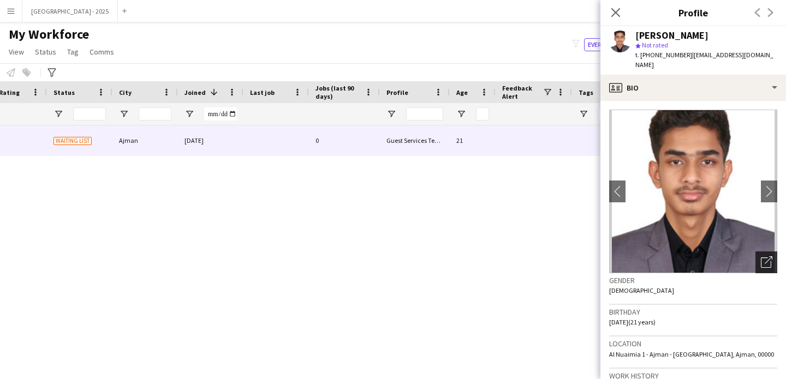
click at [761, 258] on icon at bounding box center [766, 263] width 10 height 10
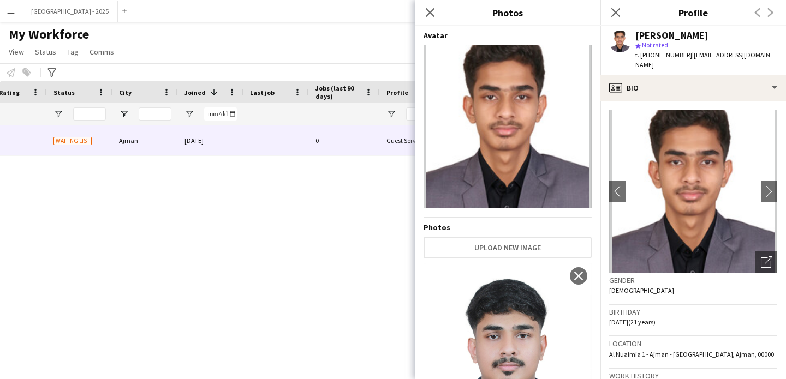
scroll to position [98, 0]
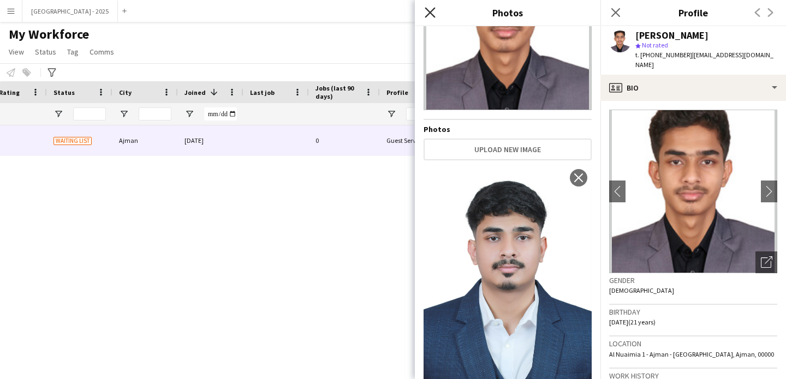
click at [429, 10] on icon "Close pop-in" at bounding box center [429, 12] width 10 height 10
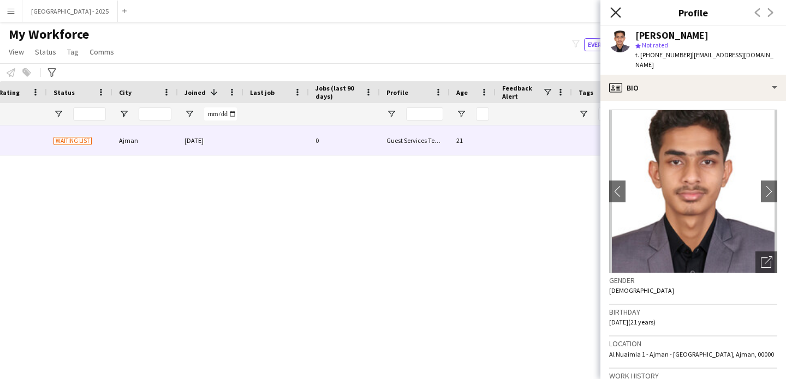
click at [614, 16] on icon "Close pop-in" at bounding box center [615, 12] width 10 height 10
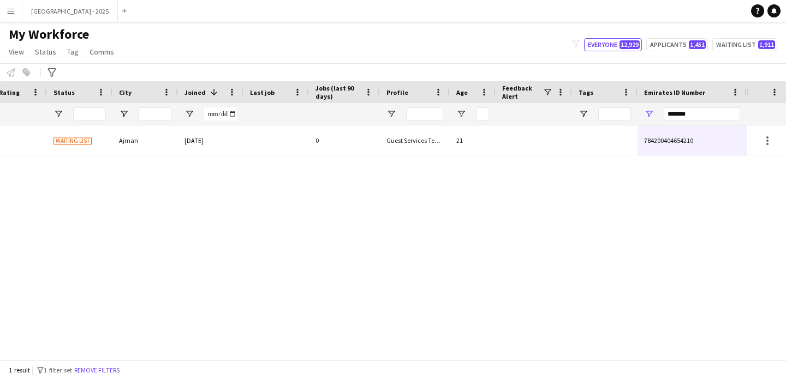
click at [277, 139] on div at bounding box center [275, 140] width 65 height 30
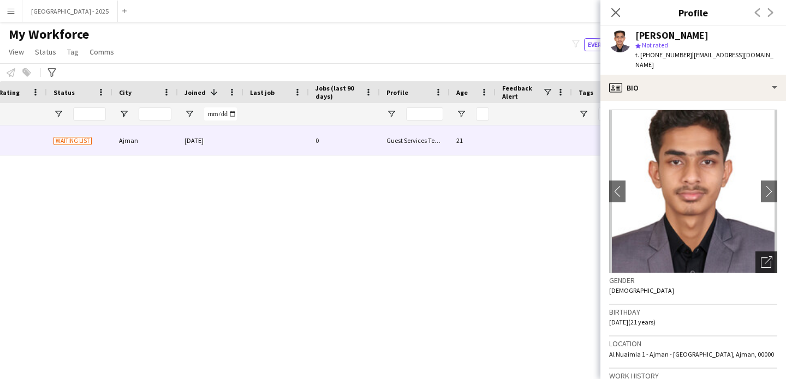
click at [762, 258] on icon at bounding box center [766, 263] width 10 height 10
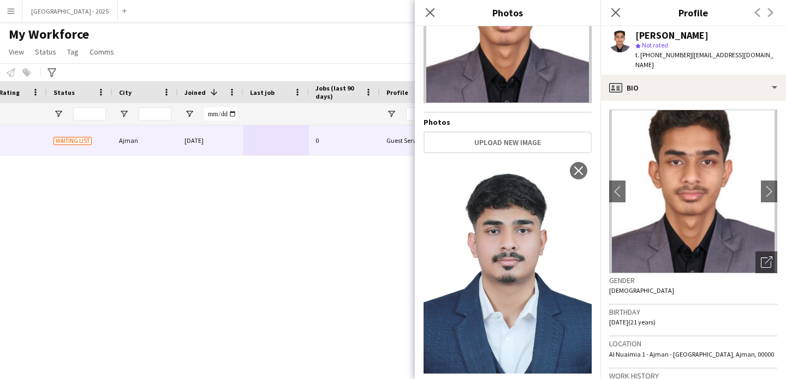
scroll to position [110, 0]
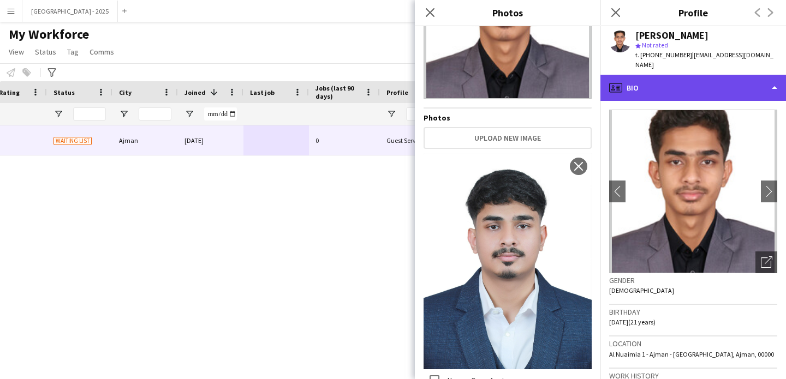
click at [634, 81] on div "profile Bio" at bounding box center [692, 88] width 185 height 26
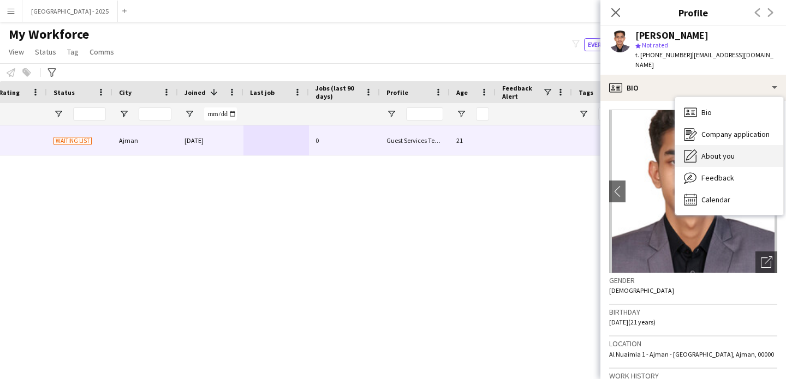
click at [695, 149] on icon "About you" at bounding box center [690, 155] width 13 height 13
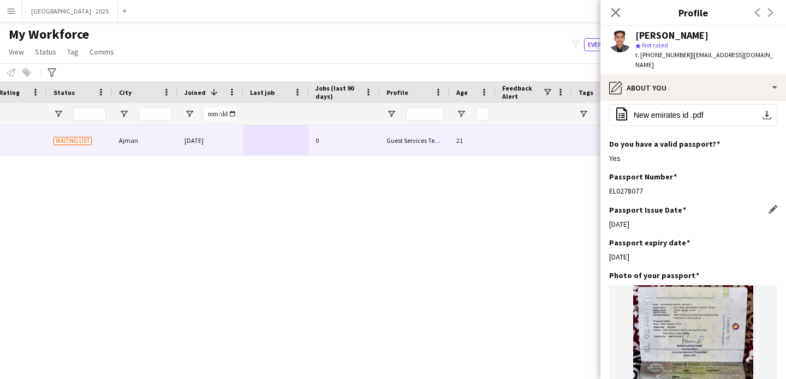
scroll to position [502, 0]
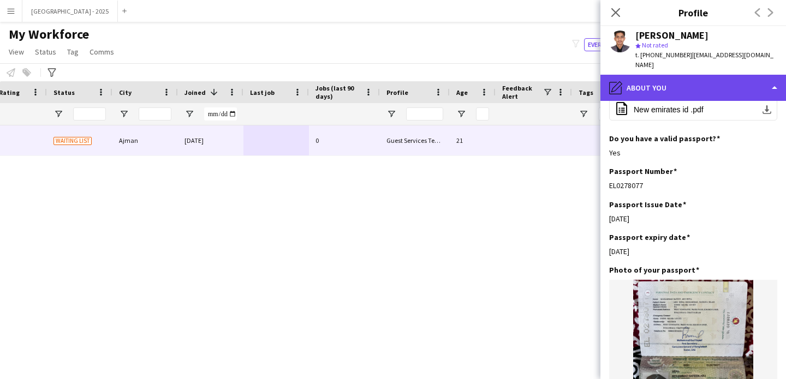
click at [657, 88] on div "pencil4 About you" at bounding box center [692, 88] width 185 height 26
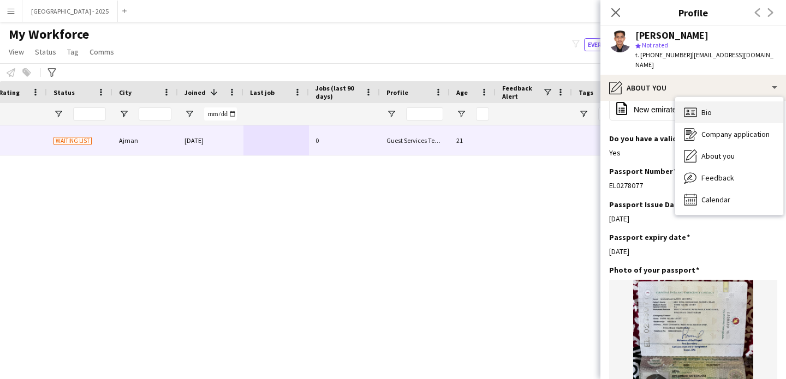
click at [689, 108] on icon "Bio" at bounding box center [690, 112] width 13 height 13
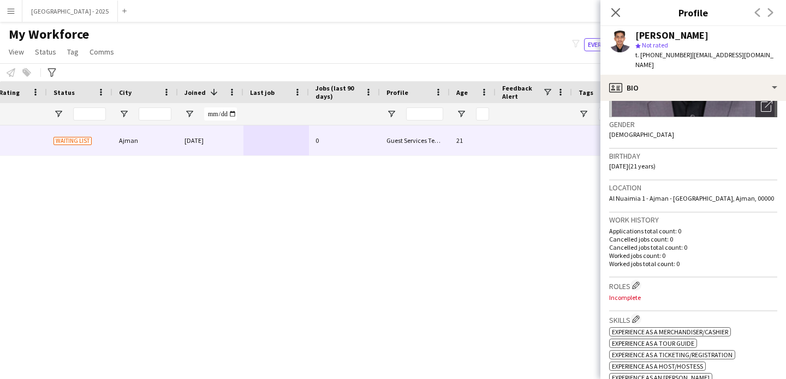
scroll to position [222, 0]
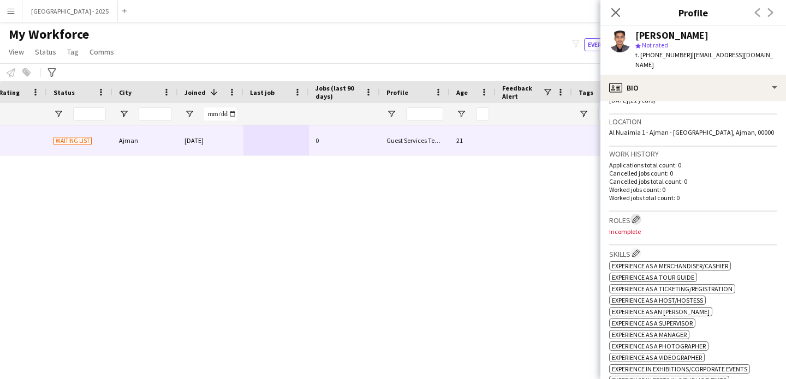
click at [634, 215] on app-icon "Edit crew company roles" at bounding box center [636, 219] width 8 height 8
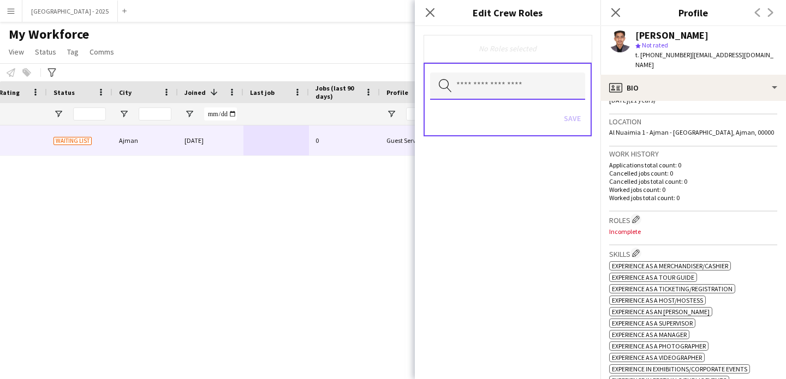
click at [495, 95] on input "text" at bounding box center [507, 86] width 155 height 27
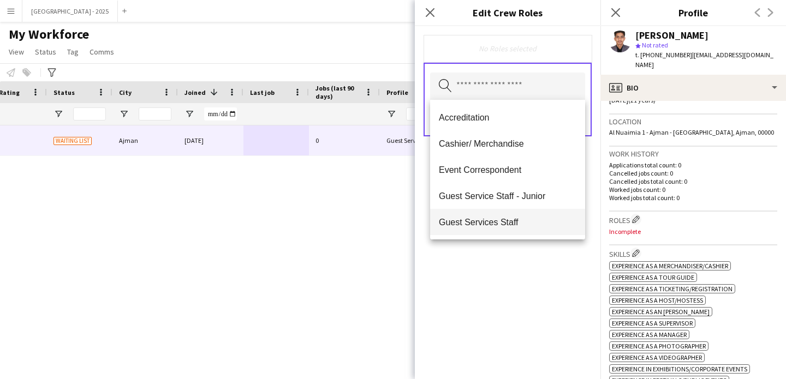
click at [500, 224] on span "Guest Services Staff" at bounding box center [507, 222] width 137 height 10
click at [504, 225] on span "Guest Services Staff - Senior" at bounding box center [507, 223] width 137 height 10
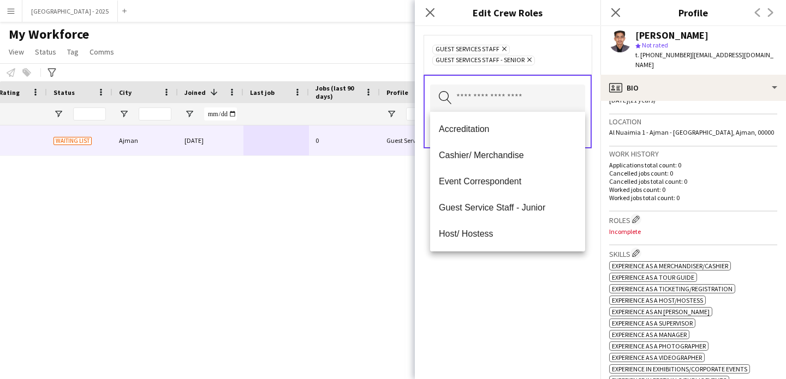
click at [535, 258] on div "Guest Services Staff Remove Guest Services Staff - Senior Remove Search by role…" at bounding box center [507, 202] width 185 height 353
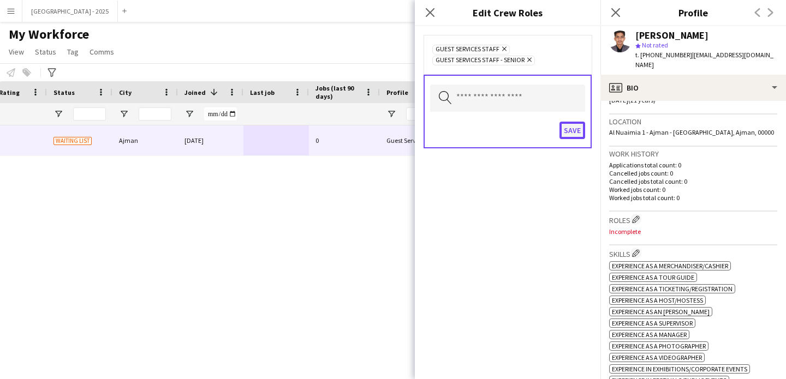
click at [575, 130] on button "Save" at bounding box center [572, 130] width 26 height 17
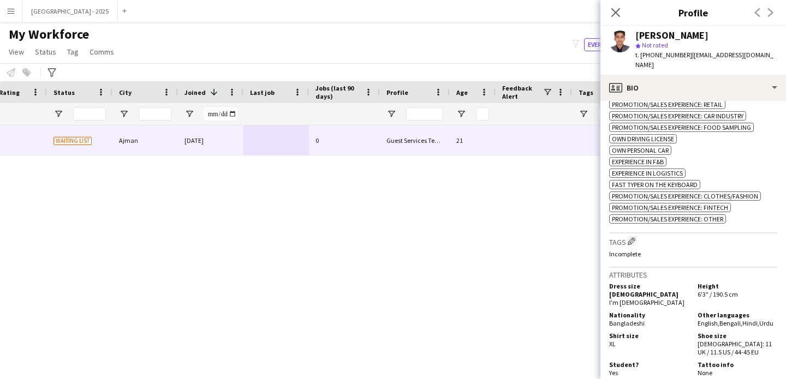
scroll to position [621, 0]
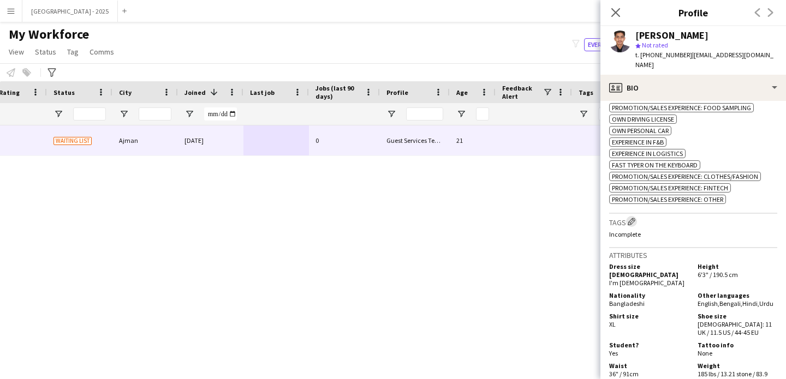
click at [632, 225] on app-icon "Edit crew company tags" at bounding box center [631, 222] width 8 height 8
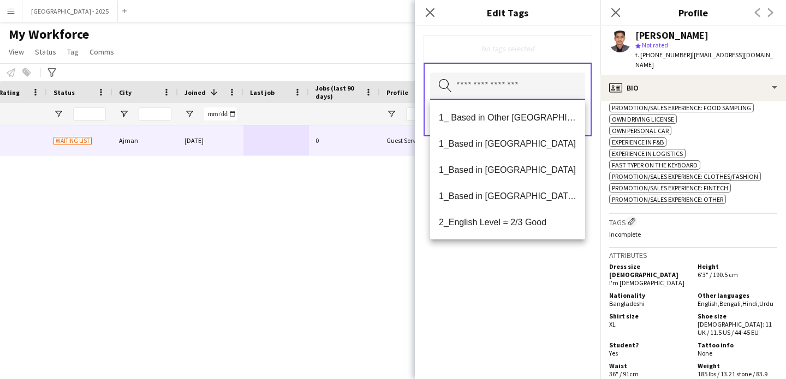
click at [490, 95] on input "text" at bounding box center [507, 86] width 155 height 27
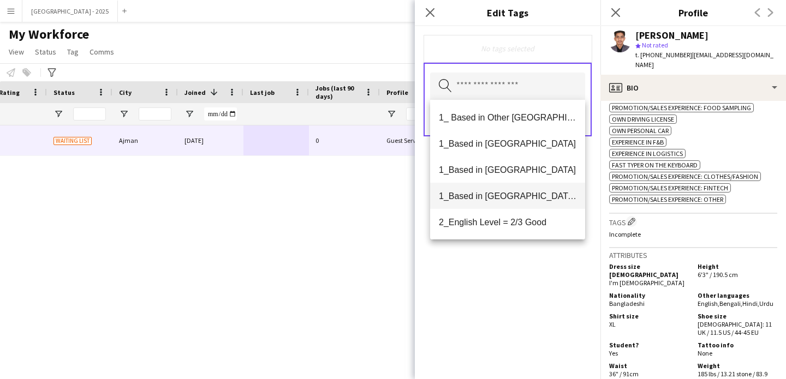
click at [532, 190] on mat-option "1_Based in [GEOGRAPHIC_DATA]/[GEOGRAPHIC_DATA]/Ajman" at bounding box center [507, 196] width 155 height 26
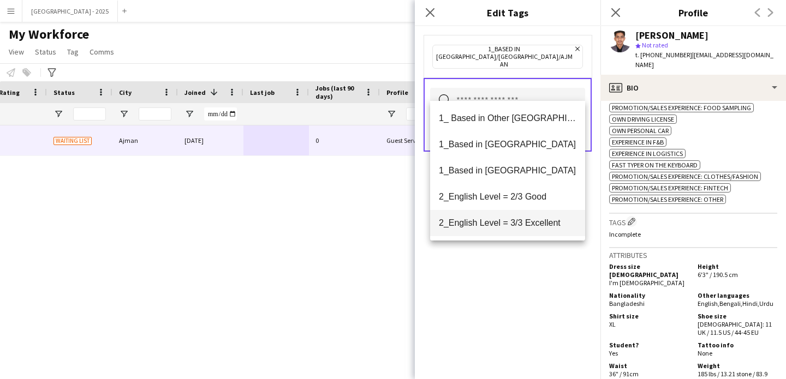
click at [535, 217] on mat-option "2_English Level = 3/3 Excellent" at bounding box center [507, 223] width 155 height 26
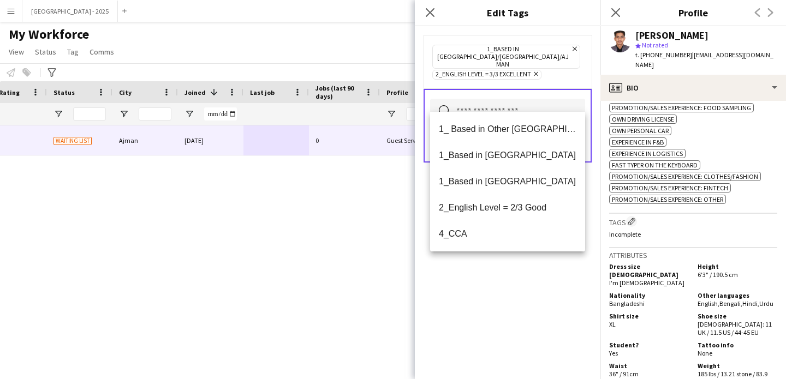
click at [540, 295] on div "1_Based in [GEOGRAPHIC_DATA]/[GEOGRAPHIC_DATA]/Ajman Remove 2_English Level = 3…" at bounding box center [507, 202] width 185 height 353
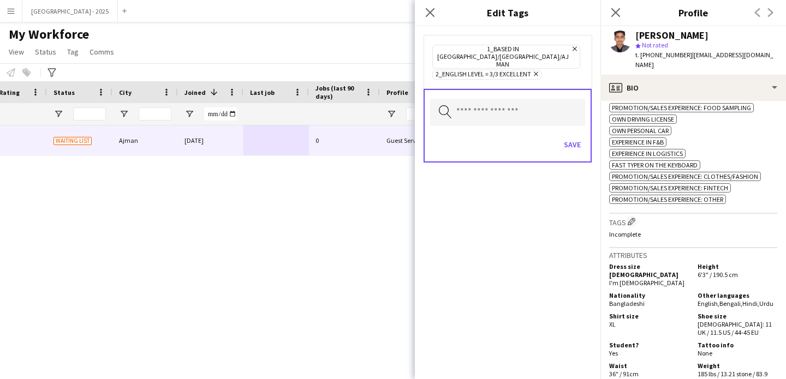
click at [575, 130] on div "Save" at bounding box center [507, 145] width 155 height 31
click at [571, 136] on button "Save" at bounding box center [572, 144] width 26 height 17
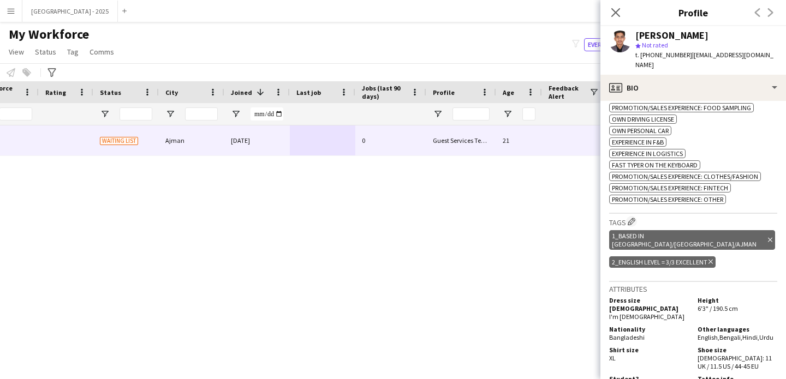
scroll to position [0, 0]
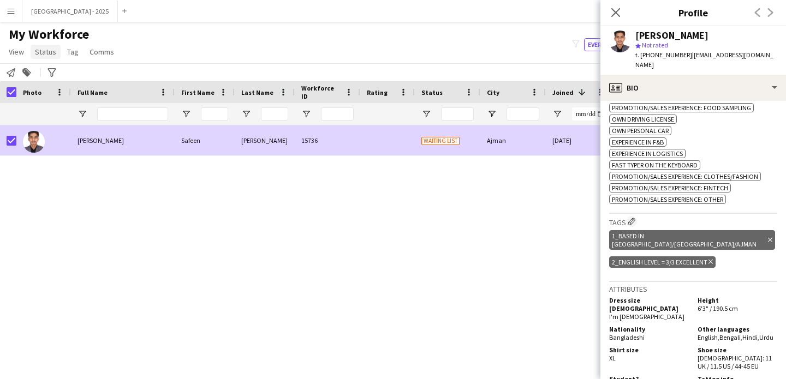
click at [38, 56] on span "Status" at bounding box center [45, 52] width 21 height 10
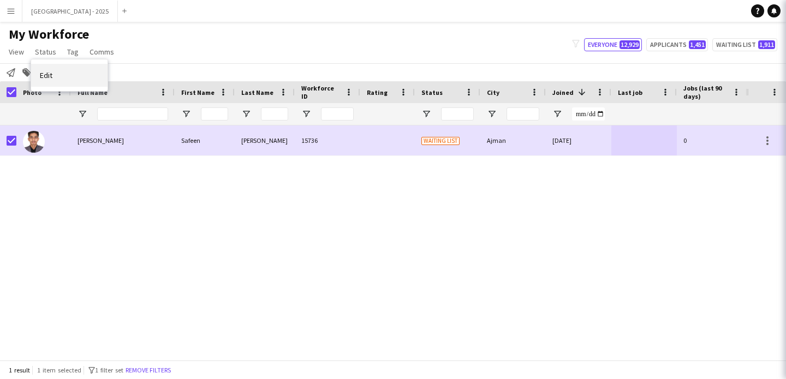
click at [60, 72] on link "Edit" at bounding box center [69, 75] width 76 height 23
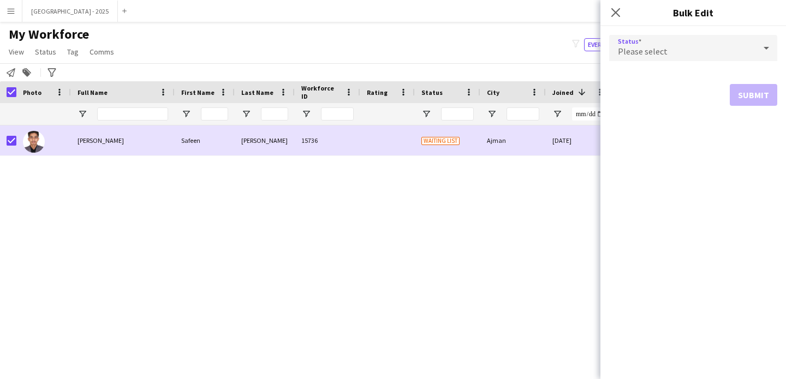
click at [685, 43] on div "Please select" at bounding box center [682, 48] width 146 height 26
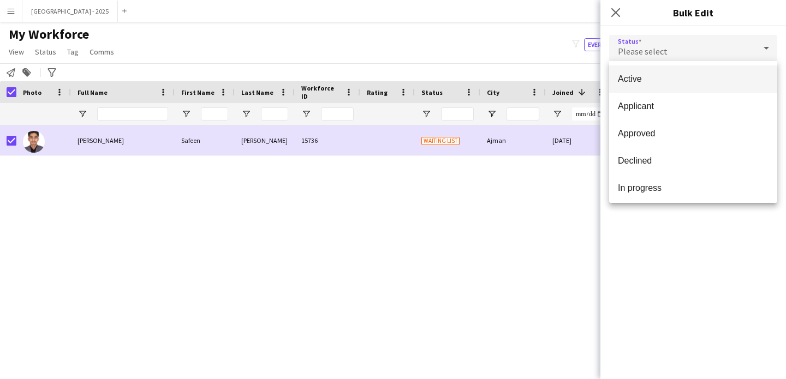
click at [693, 76] on span "Active" at bounding box center [693, 79] width 151 height 10
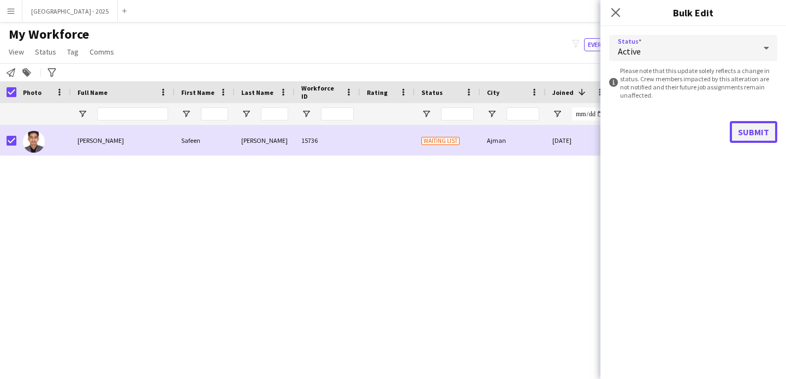
click at [742, 122] on button "Submit" at bounding box center [752, 132] width 47 height 22
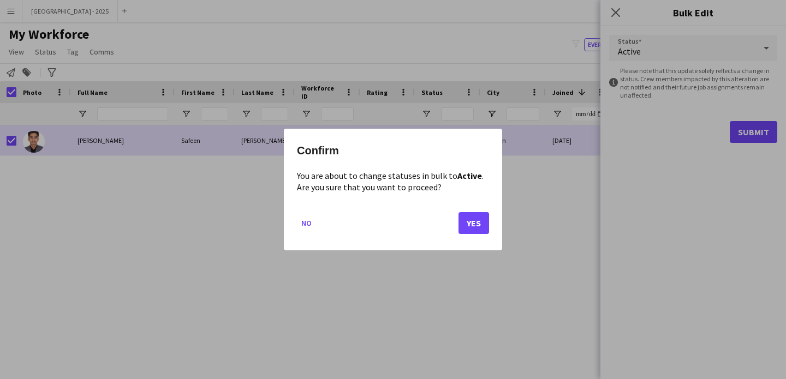
click at [457, 219] on mat-dialog-actions "No Yes" at bounding box center [393, 227] width 192 height 46
click at [458, 218] on mat-dialog-actions "No Yes" at bounding box center [393, 227] width 192 height 46
click at [464, 220] on button "Yes" at bounding box center [473, 223] width 31 height 22
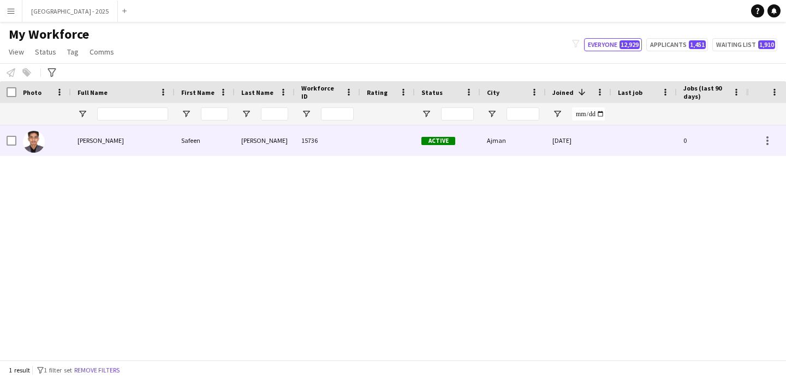
click at [62, 136] on div at bounding box center [43, 140] width 55 height 30
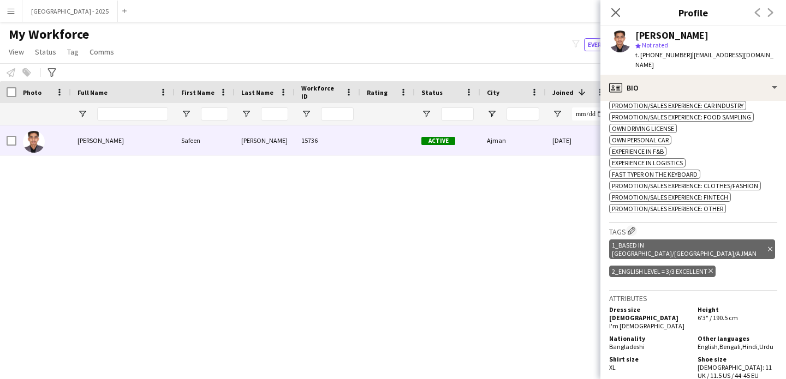
scroll to position [799, 0]
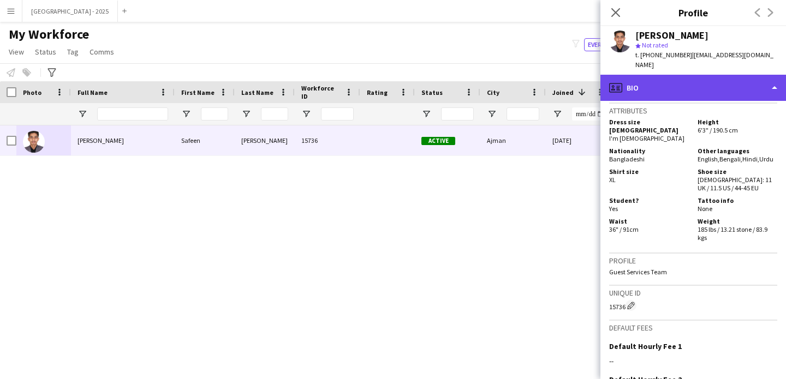
click at [699, 83] on div "profile Bio" at bounding box center [692, 88] width 185 height 26
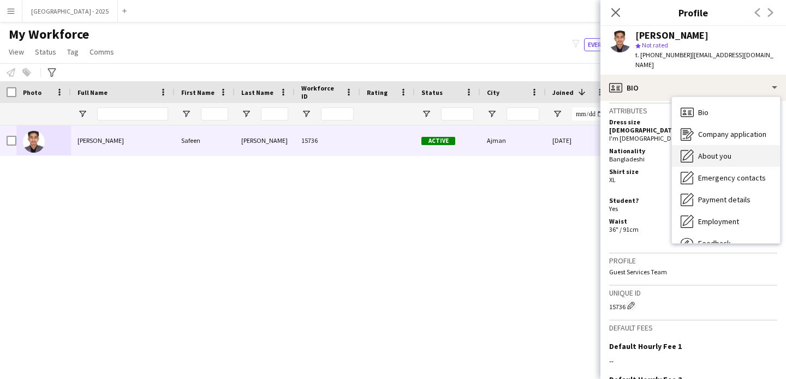
click at [726, 151] on span "About you" at bounding box center [714, 156] width 33 height 10
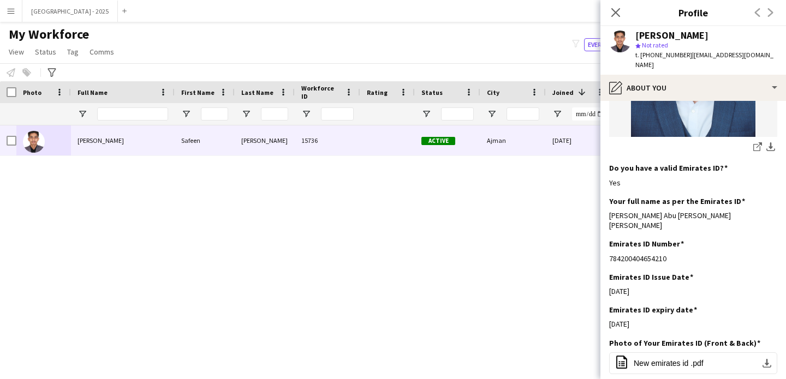
scroll to position [480, 0]
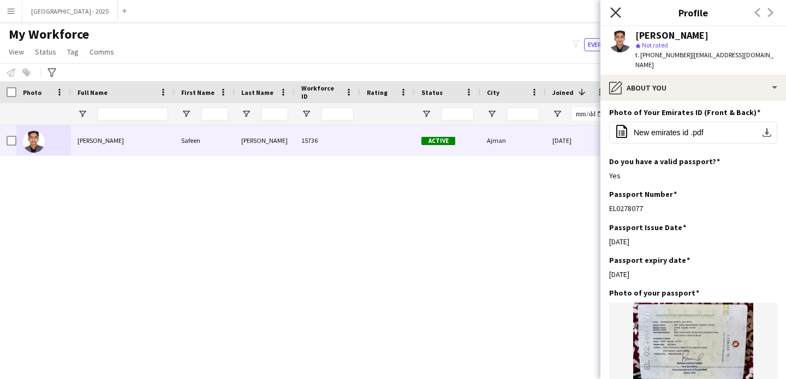
click at [614, 8] on icon "Close pop-in" at bounding box center [615, 12] width 10 height 10
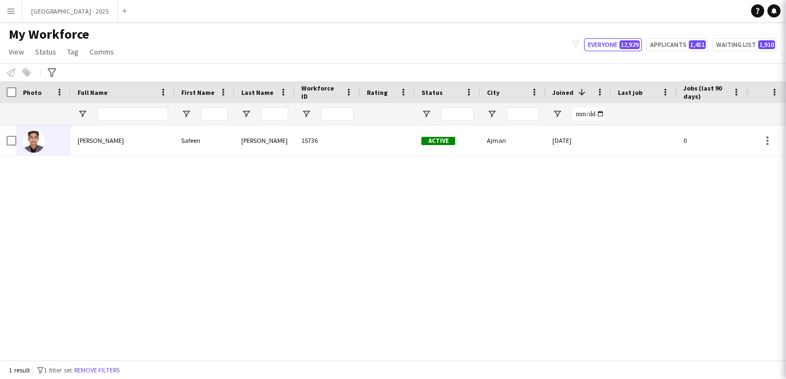
click at [122, 368] on button "Remove filters" at bounding box center [97, 370] width 50 height 12
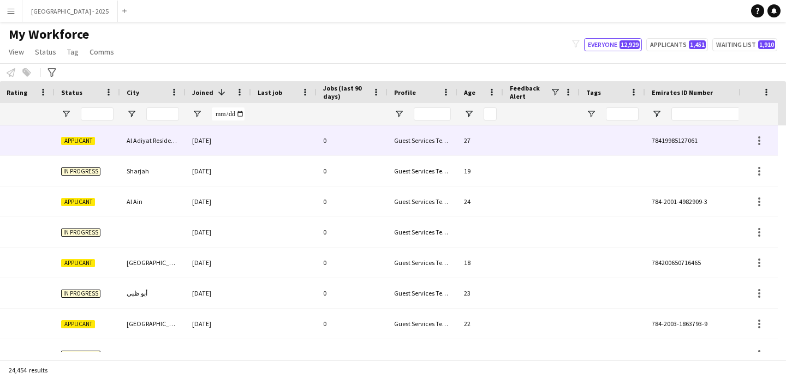
scroll to position [0, 376]
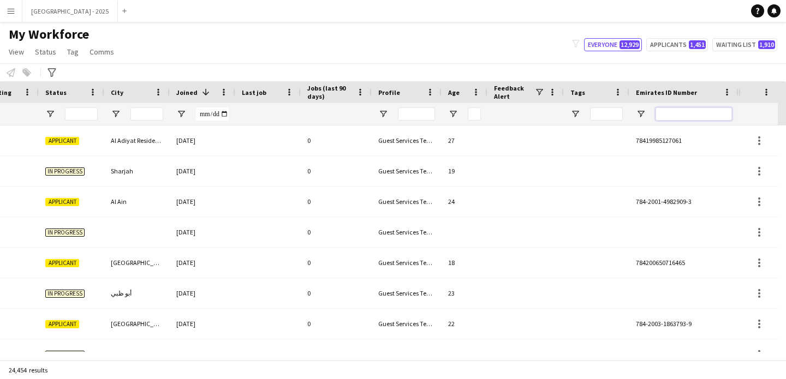
click at [684, 111] on input "Emirates ID Number Filter Input" at bounding box center [693, 113] width 76 height 13
paste input "*******"
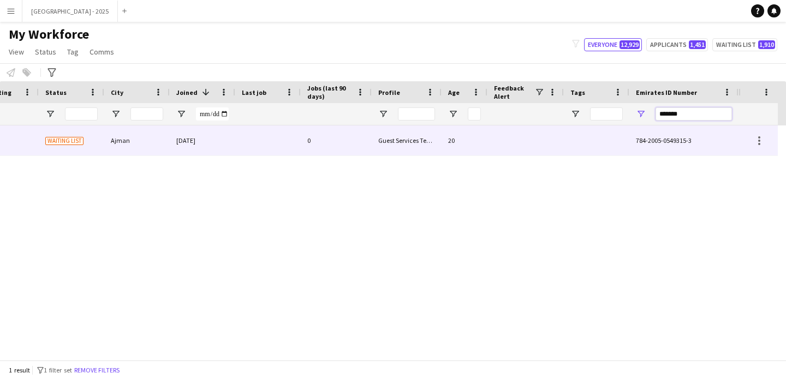
type input "*******"
click at [492, 129] on div "[PERSON_NAME] 15834 Waiting list Ajman [DATE] 0 Guest Services Team 20 784-2005…" at bounding box center [181, 140] width 1114 height 31
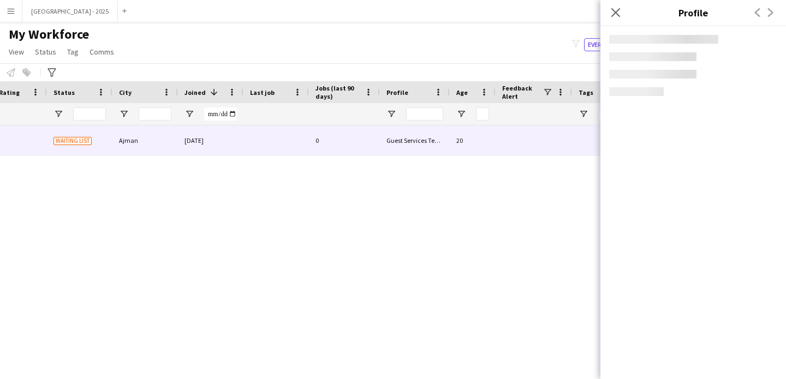
scroll to position [0, 368]
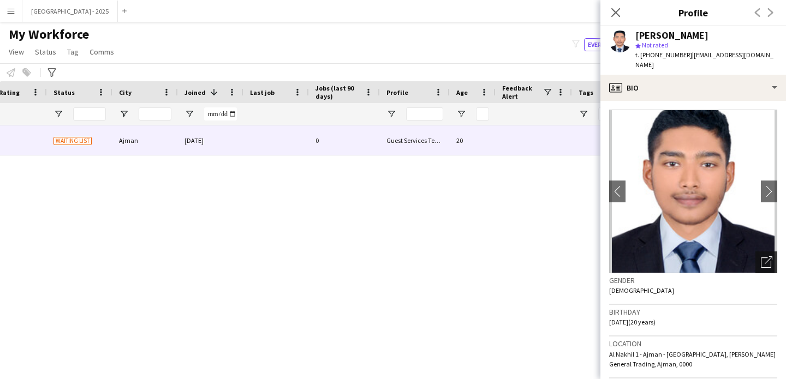
click at [764, 260] on div "Open photos pop-in" at bounding box center [766, 263] width 22 height 22
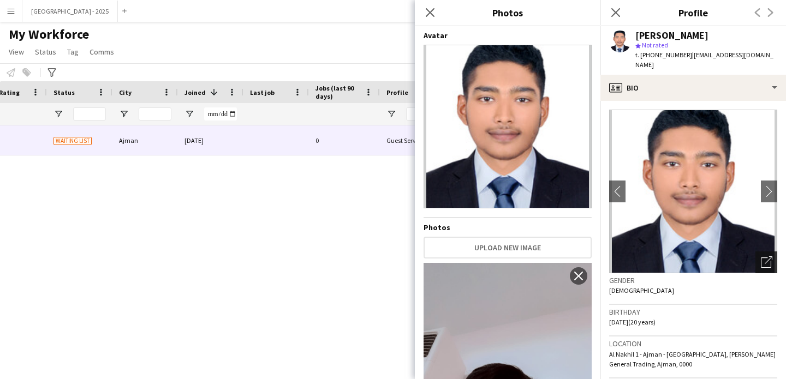
click at [761, 256] on icon "Open photos pop-in" at bounding box center [766, 261] width 11 height 11
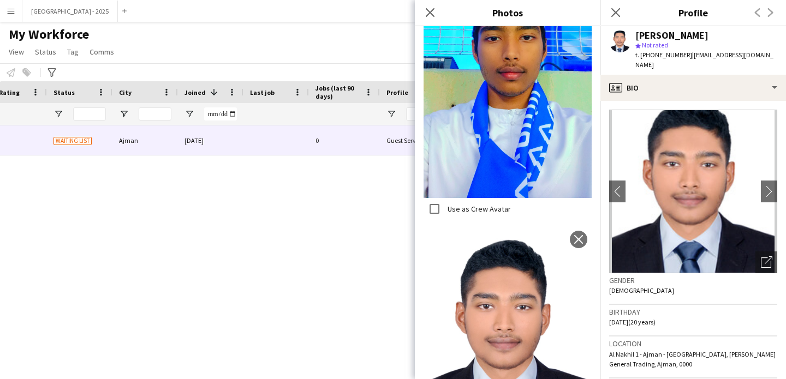
scroll to position [1295, 0]
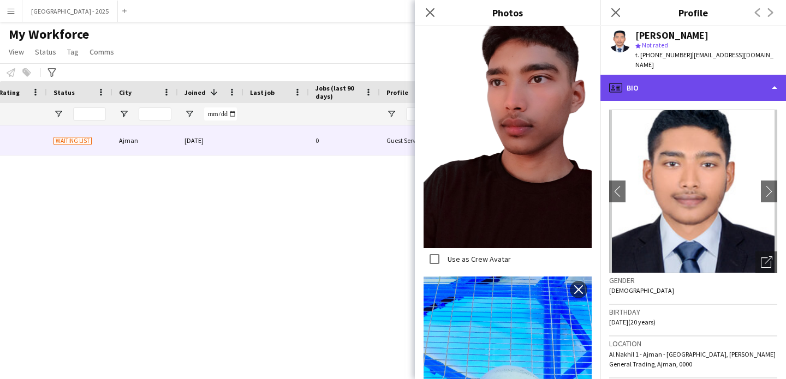
click at [666, 75] on div "profile Bio" at bounding box center [692, 88] width 185 height 26
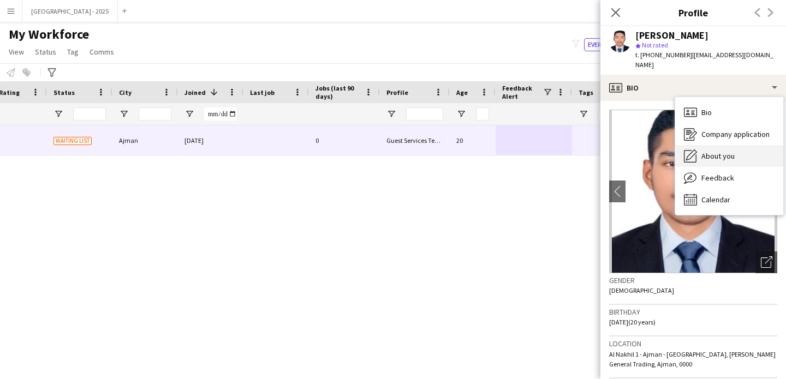
click at [710, 151] on span "About you" at bounding box center [717, 156] width 33 height 10
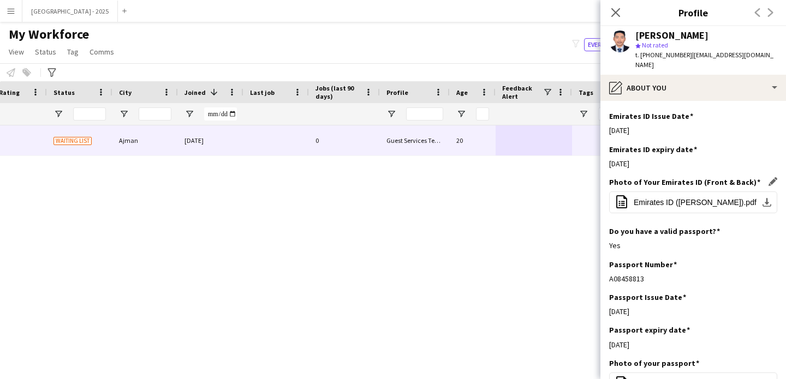
scroll to position [574, 0]
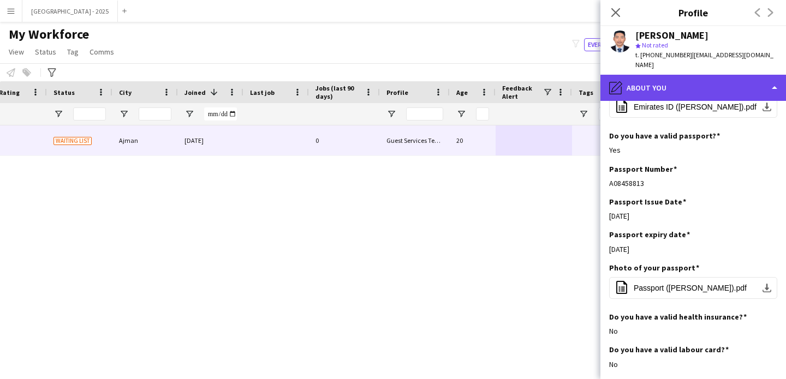
click at [667, 76] on div "pencil4 About you" at bounding box center [692, 88] width 185 height 26
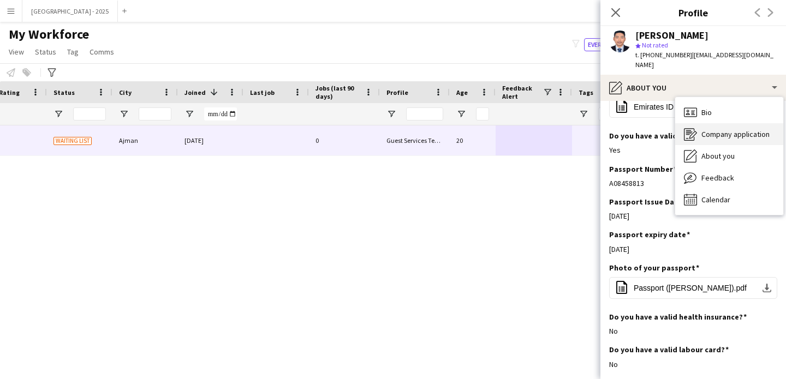
click at [707, 129] on span "Company application" at bounding box center [735, 134] width 68 height 10
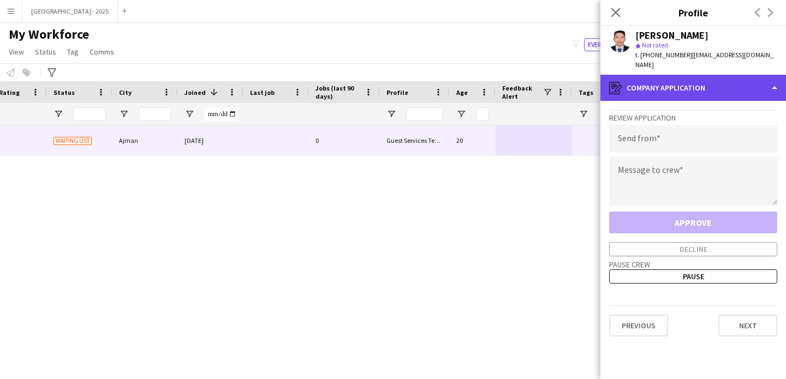
click at [701, 81] on div "register Company application" at bounding box center [692, 88] width 185 height 26
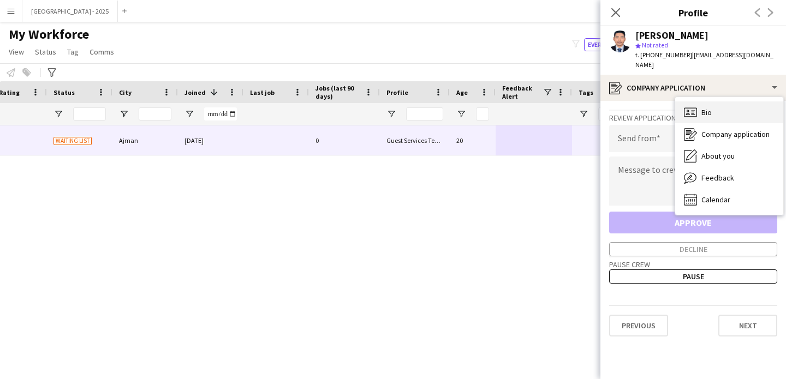
click at [717, 106] on div "Bio Bio" at bounding box center [729, 112] width 108 height 22
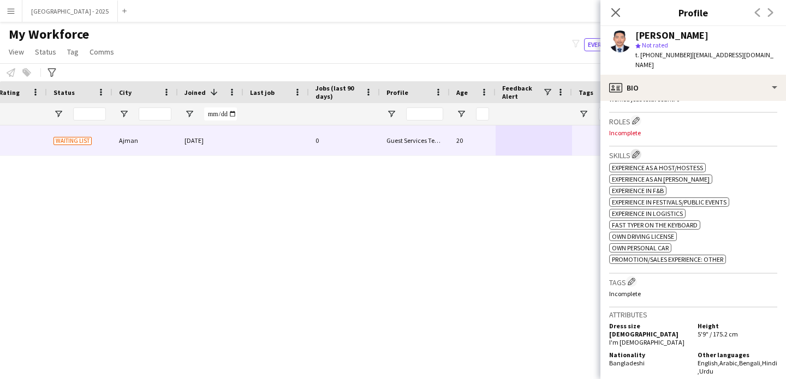
scroll to position [331, 0]
click at [639, 117] on app-icon "Edit crew company roles" at bounding box center [636, 121] width 8 height 8
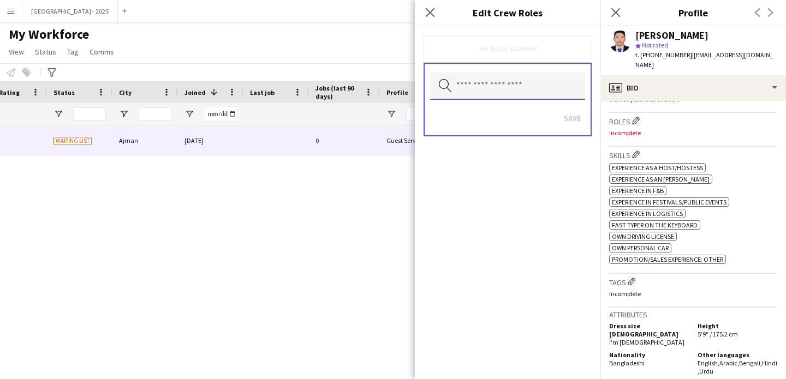
click at [493, 93] on input "text" at bounding box center [507, 86] width 155 height 27
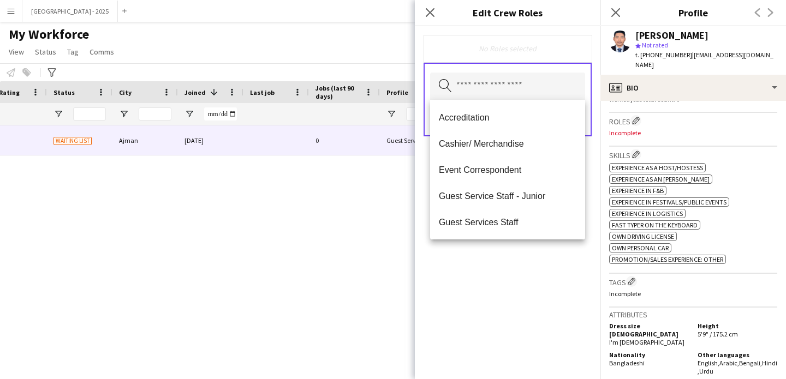
click at [526, 218] on span "Guest Services Staff" at bounding box center [507, 222] width 137 height 10
drag, startPoint x: 532, startPoint y: 282, endPoint x: 553, endPoint y: 179, distance: 104.6
click at [532, 277] on div "Guest Services Staff Remove Search by role type Save" at bounding box center [507, 202] width 185 height 353
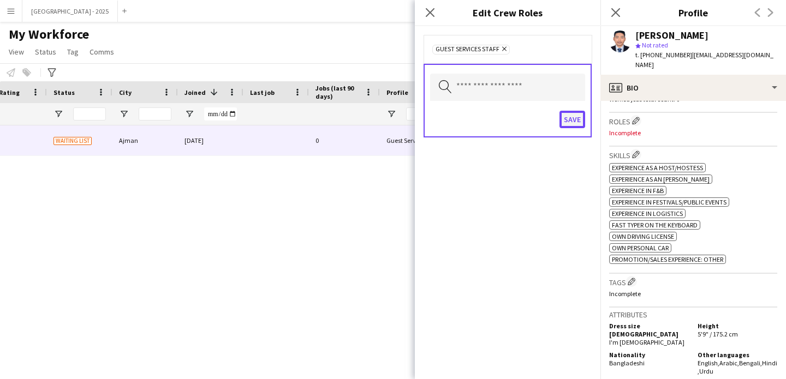
click at [570, 125] on button "Save" at bounding box center [572, 119] width 26 height 17
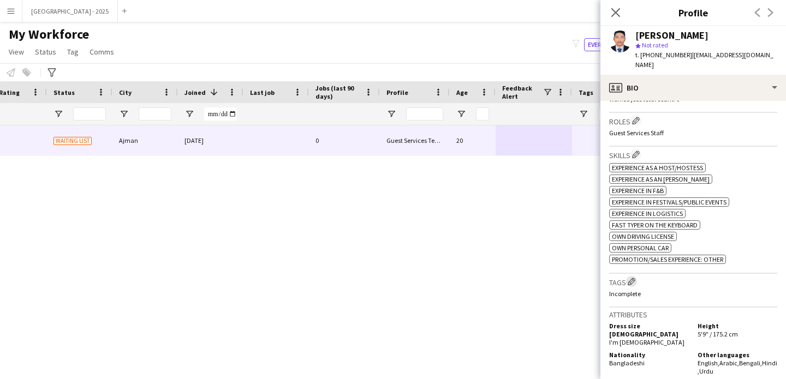
click at [637, 276] on button "Edit crew company tags" at bounding box center [631, 281] width 11 height 11
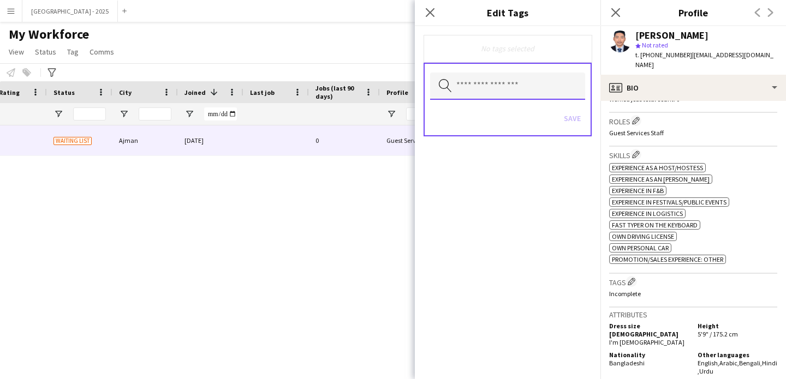
click at [506, 87] on input "text" at bounding box center [507, 86] width 155 height 27
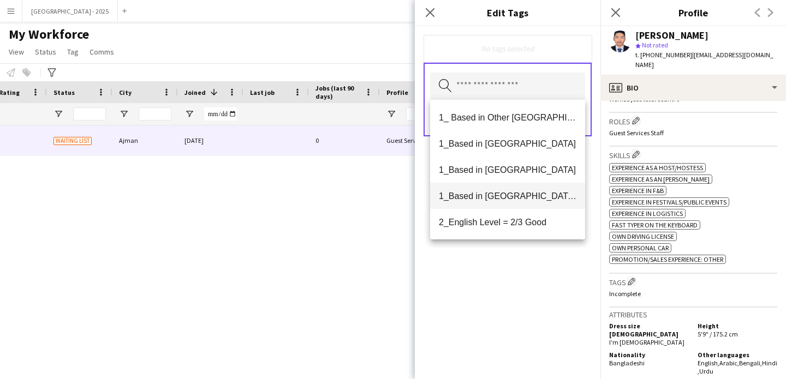
click at [523, 203] on mat-option "1_Based in [GEOGRAPHIC_DATA]/[GEOGRAPHIC_DATA]/Ajman" at bounding box center [507, 196] width 155 height 26
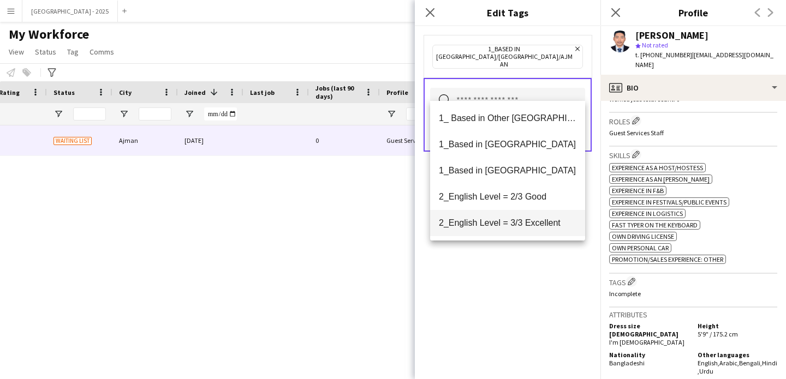
click at [526, 215] on mat-option "2_English Level = 3/3 Excellent" at bounding box center [507, 223] width 155 height 26
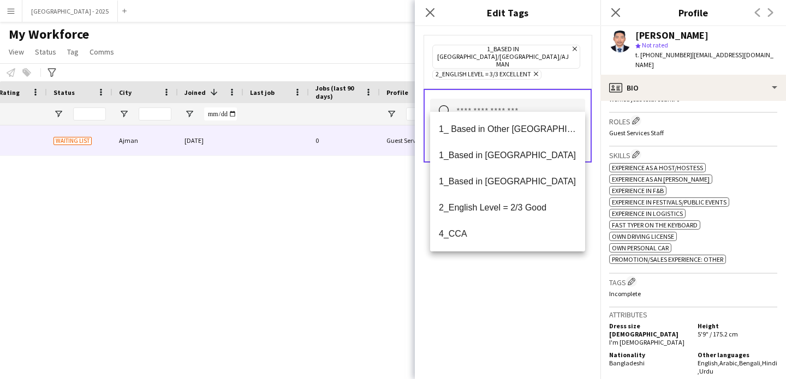
click at [538, 72] on icon at bounding box center [536, 74] width 4 height 4
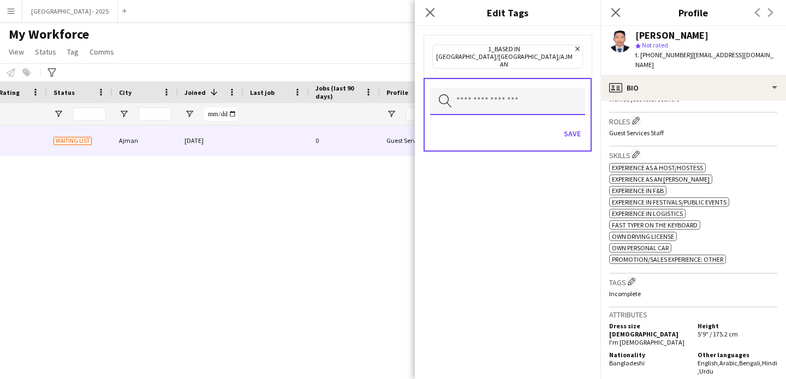
click at [523, 88] on input "text" at bounding box center [507, 101] width 155 height 27
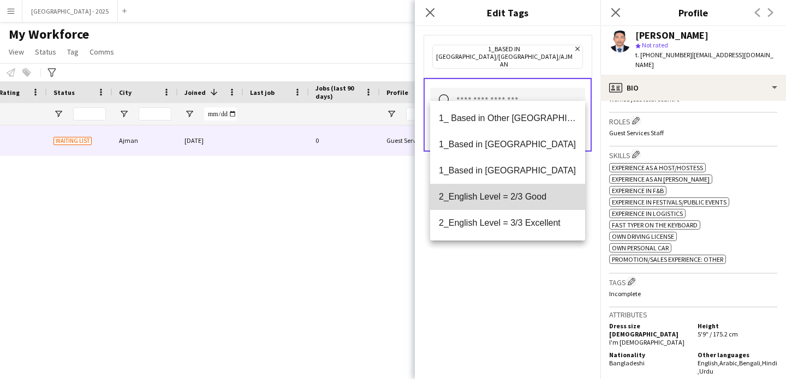
click at [517, 193] on span "2_English Level = 2/3 Good" at bounding box center [507, 196] width 137 height 10
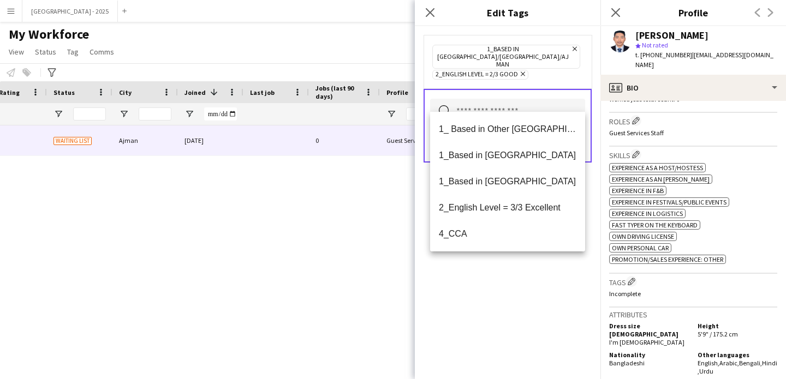
click at [529, 276] on div "1_Based in [GEOGRAPHIC_DATA]/[GEOGRAPHIC_DATA]/Ajman Remove 2_English Level = 2…" at bounding box center [507, 202] width 185 height 353
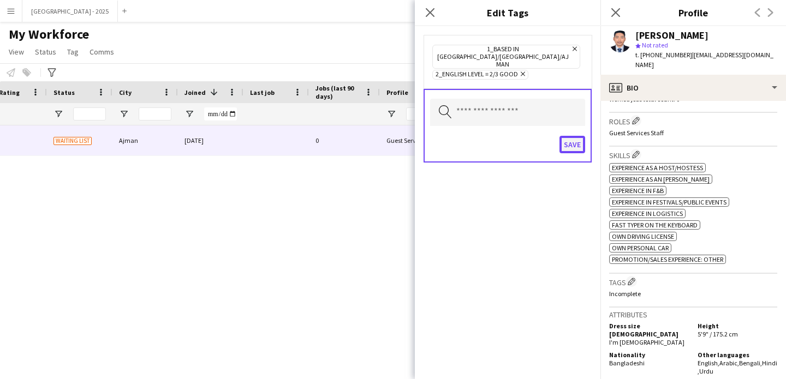
click at [573, 136] on button "Save" at bounding box center [572, 144] width 26 height 17
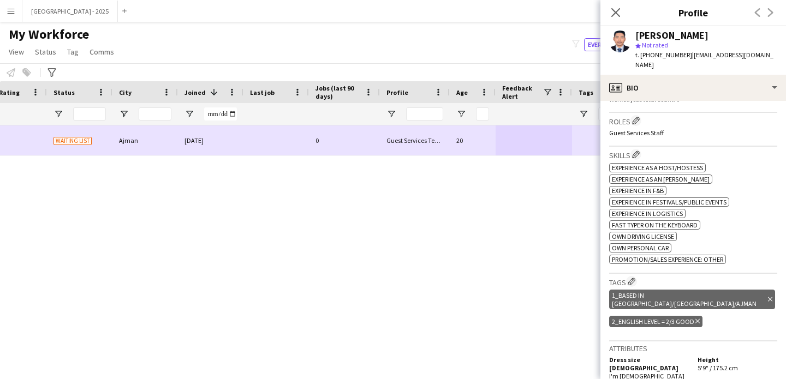
scroll to position [0, 0]
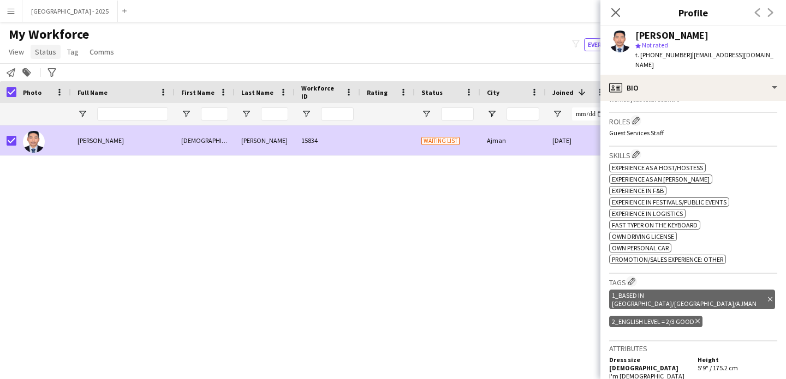
click at [51, 49] on span "Status" at bounding box center [45, 52] width 21 height 10
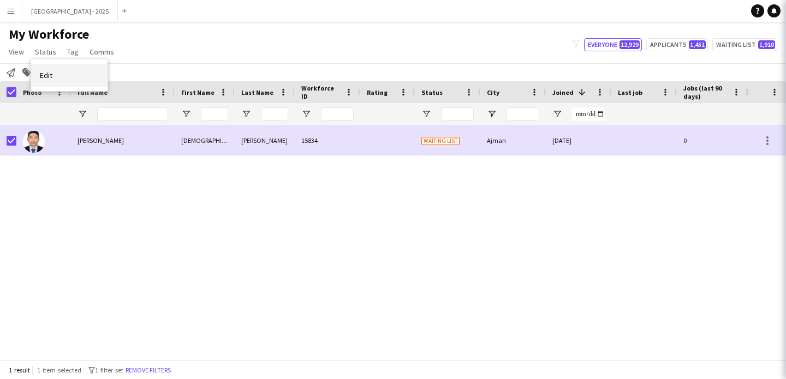
click at [60, 70] on link "Edit" at bounding box center [69, 75] width 76 height 23
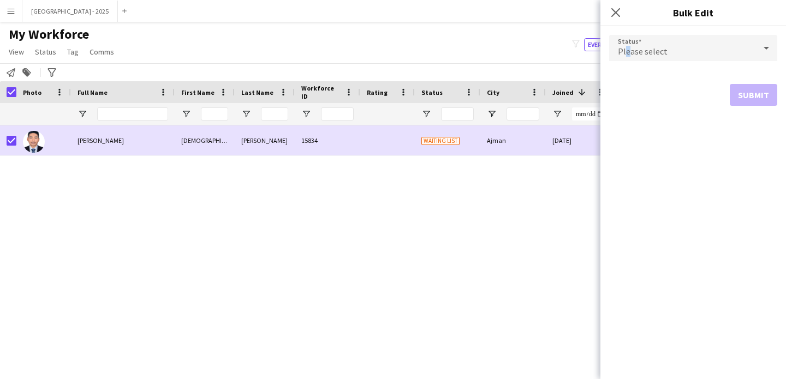
click at [627, 56] on span "Please select" at bounding box center [643, 51] width 50 height 11
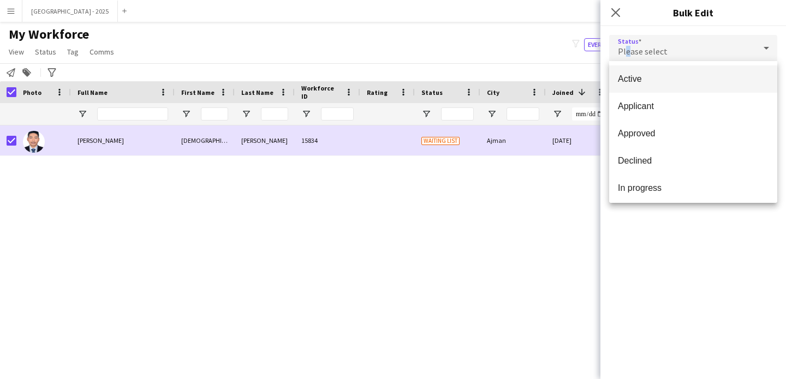
click at [642, 79] on span "Active" at bounding box center [693, 79] width 151 height 10
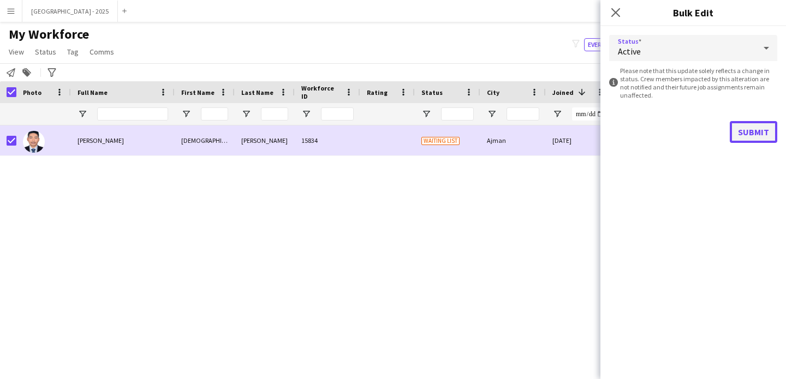
click at [746, 121] on button "Submit" at bounding box center [752, 132] width 47 height 22
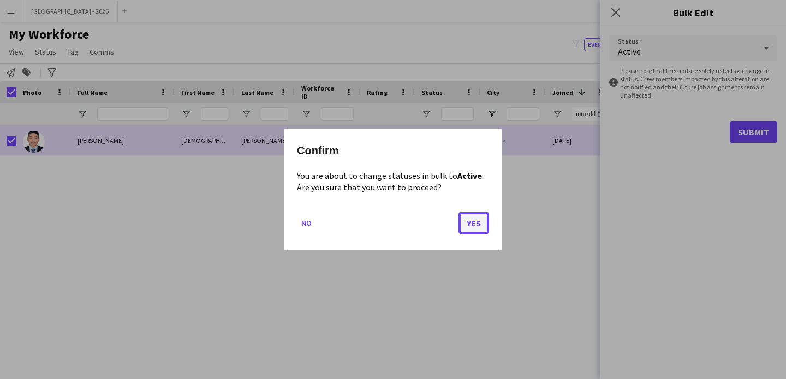
click at [471, 220] on button "Yes" at bounding box center [473, 223] width 31 height 22
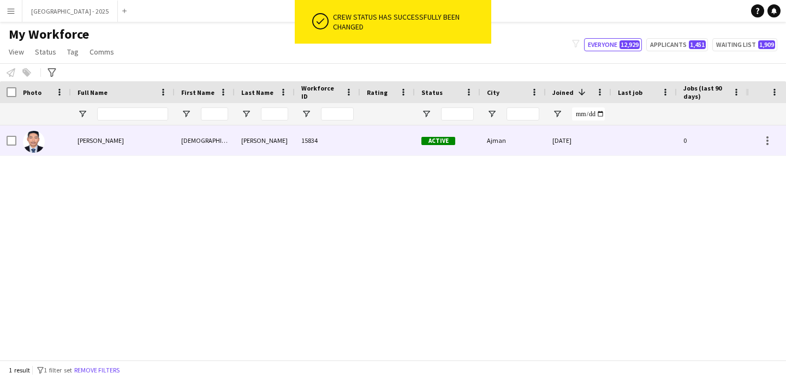
click at [50, 143] on div at bounding box center [43, 140] width 55 height 30
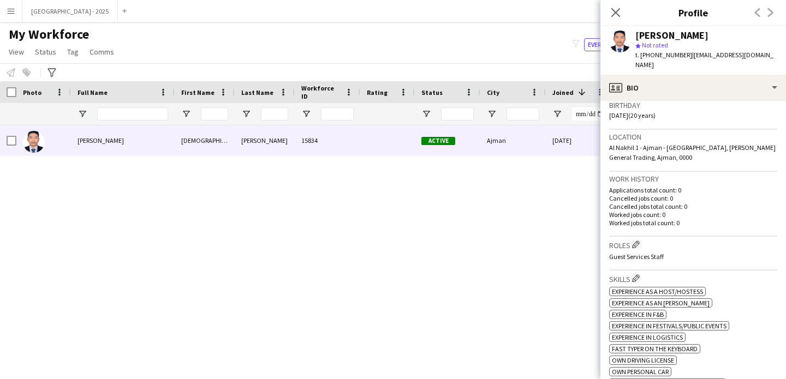
scroll to position [423, 0]
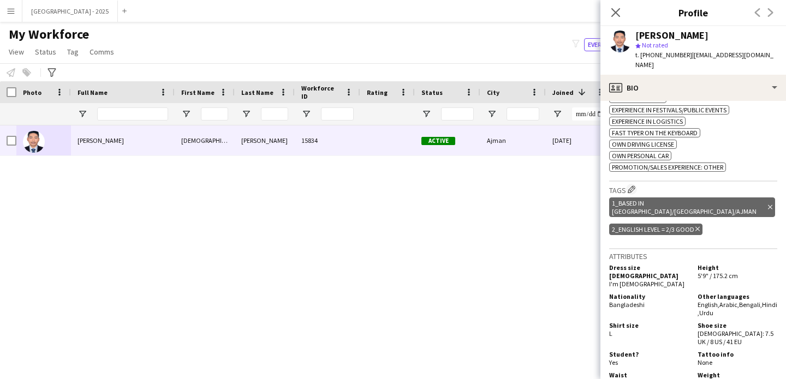
click at [717, 198] on div "1_Based in [GEOGRAPHIC_DATA]/[GEOGRAPHIC_DATA]/[PERSON_NAME] tag" at bounding box center [692, 207] width 166 height 20
click at [768, 204] on icon "Delete tag" at bounding box center [770, 207] width 4 height 7
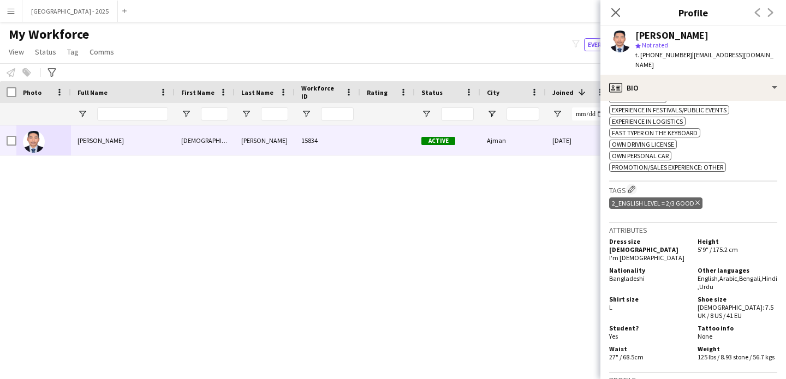
click at [694, 200] on div "2_English Level = 2/3 Good Delete tag" at bounding box center [655, 202] width 93 height 11
click at [697, 200] on icon "Delete tag" at bounding box center [697, 203] width 4 height 7
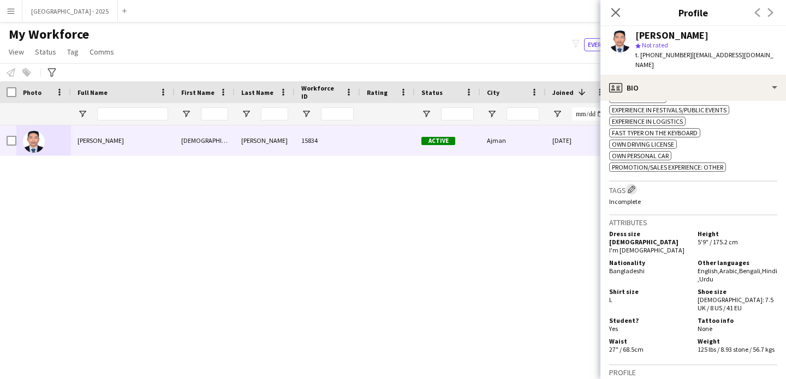
click at [631, 185] on app-icon "Edit crew company tags" at bounding box center [631, 189] width 8 height 8
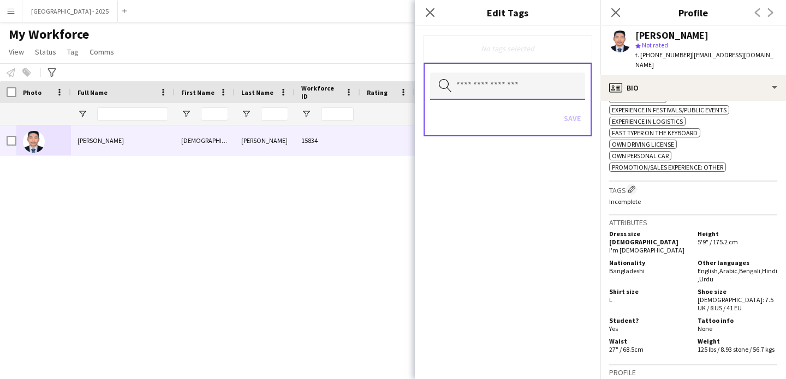
click at [549, 86] on input "text" at bounding box center [507, 86] width 155 height 27
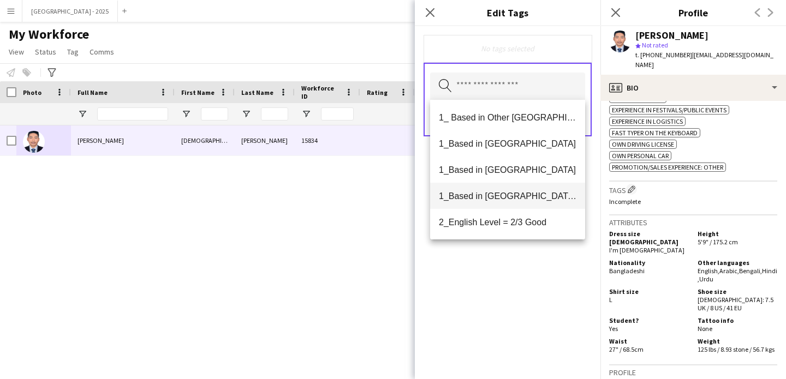
click at [524, 203] on mat-option "1_Based in [GEOGRAPHIC_DATA]/[GEOGRAPHIC_DATA]/Ajman" at bounding box center [507, 196] width 155 height 26
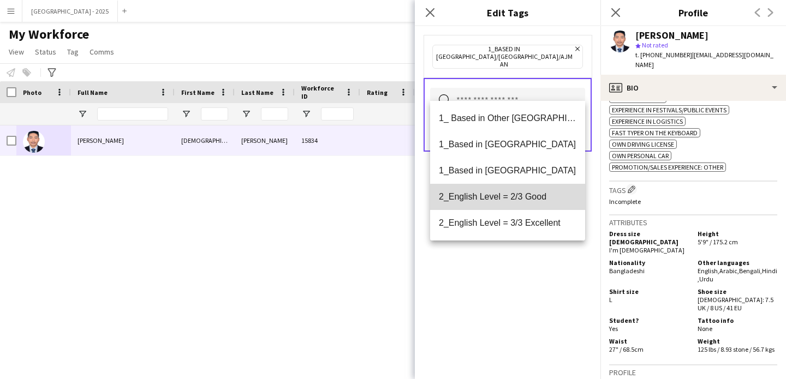
click at [524, 202] on span "2_English Level = 2/3 Good" at bounding box center [507, 196] width 137 height 10
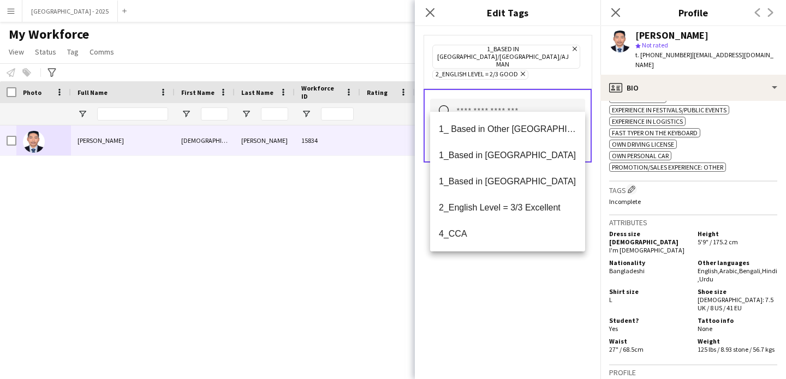
drag, startPoint x: 537, startPoint y: 288, endPoint x: 559, endPoint y: 213, distance: 77.2
click at [537, 287] on div "1_Based in [GEOGRAPHIC_DATA]/[GEOGRAPHIC_DATA]/Ajman Remove 2_English Level = 2…" at bounding box center [507, 202] width 185 height 353
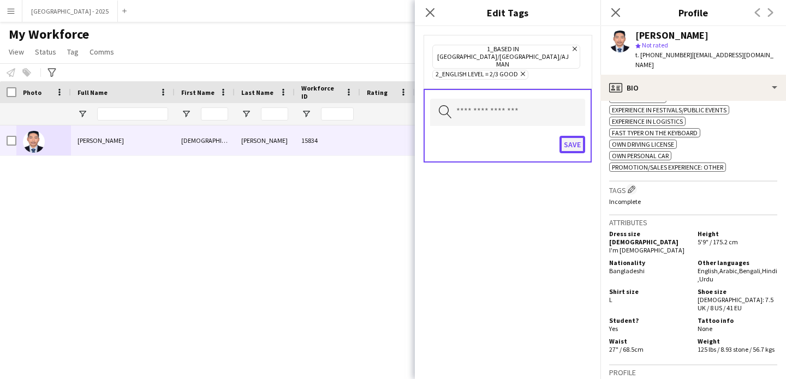
click at [575, 136] on button "Save" at bounding box center [572, 144] width 26 height 17
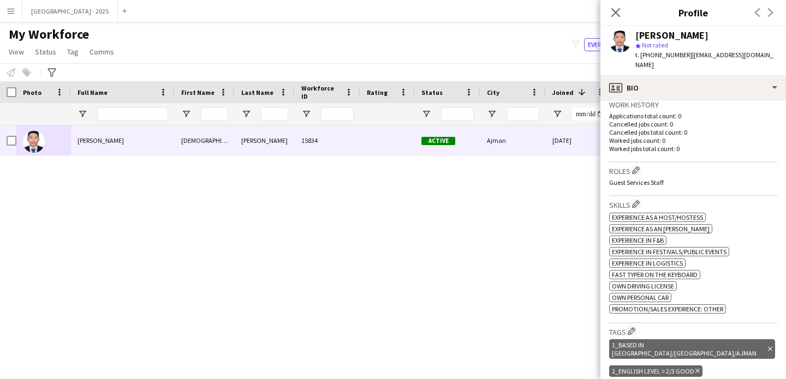
scroll to position [279, 0]
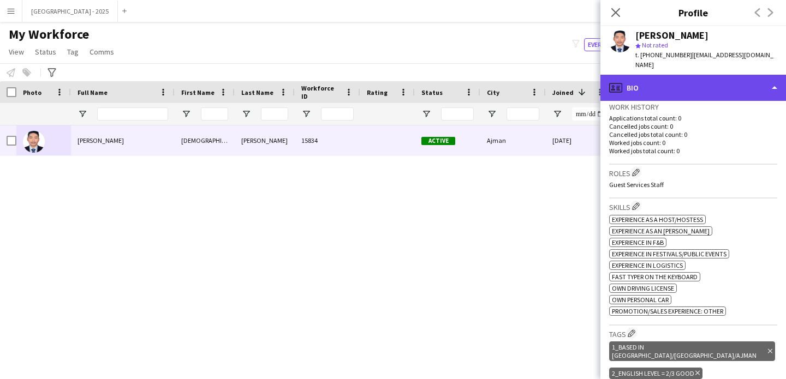
click at [652, 76] on div "profile Bio" at bounding box center [692, 88] width 185 height 26
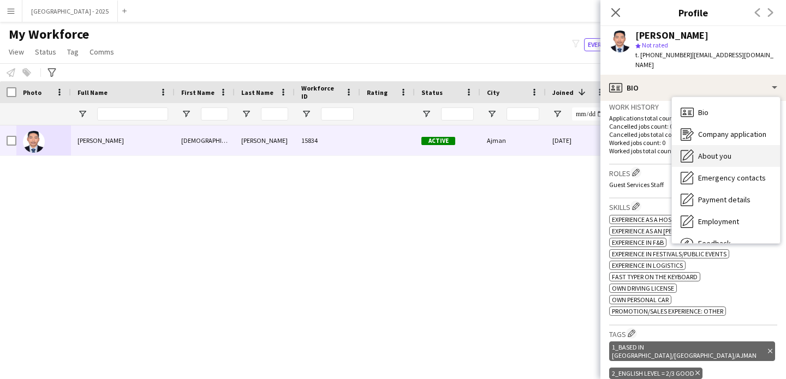
click at [716, 151] on span "About you" at bounding box center [714, 156] width 33 height 10
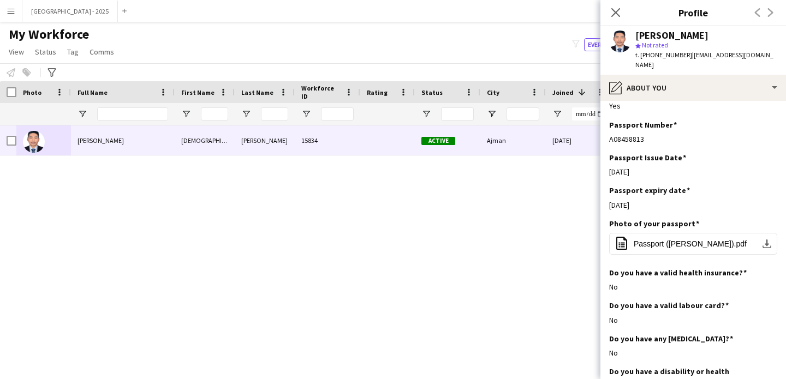
scroll to position [631, 0]
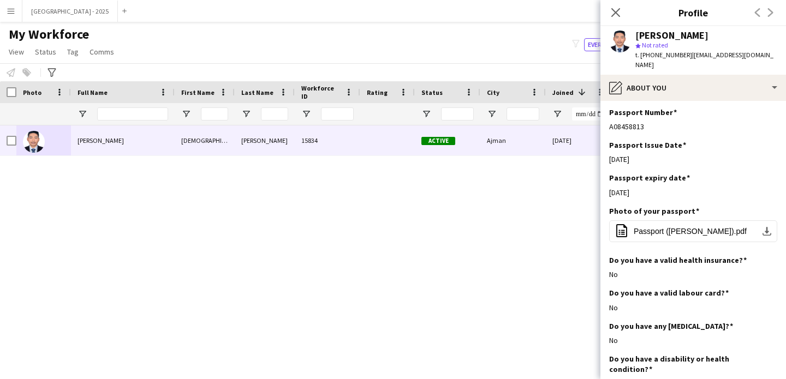
click at [616, 15] on icon "Close pop-in" at bounding box center [615, 12] width 9 height 9
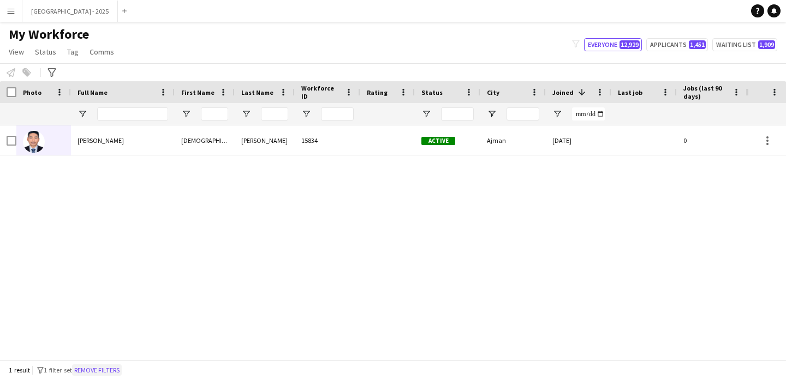
click at [104, 369] on button "Remove filters" at bounding box center [97, 370] width 50 height 12
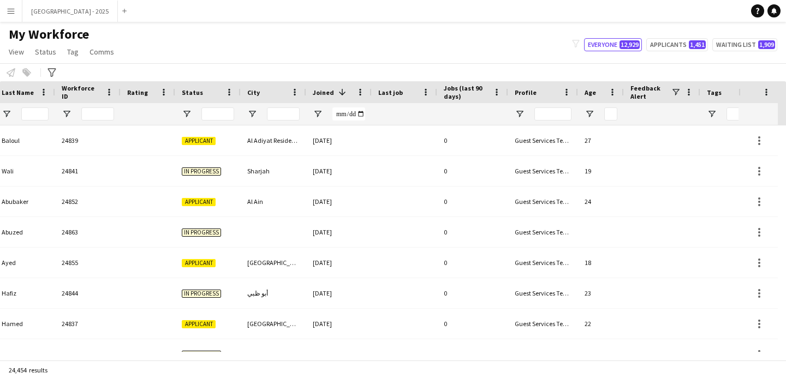
scroll to position [0, 376]
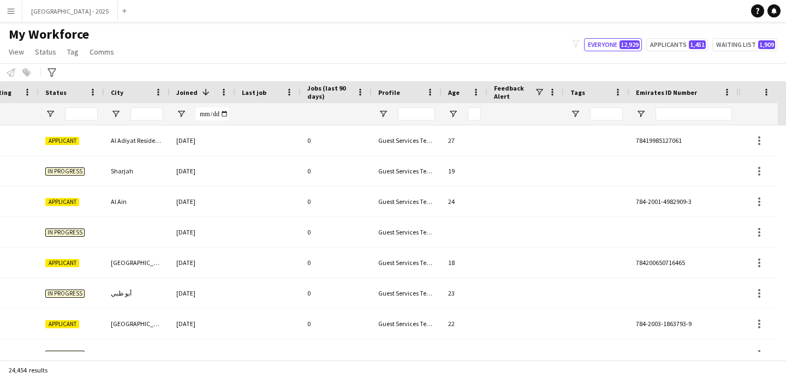
click at [690, 107] on div at bounding box center [693, 114] width 76 height 22
click at [685, 116] on input "Emirates ID Number Filter Input" at bounding box center [693, 113] width 76 height 13
paste input "*******"
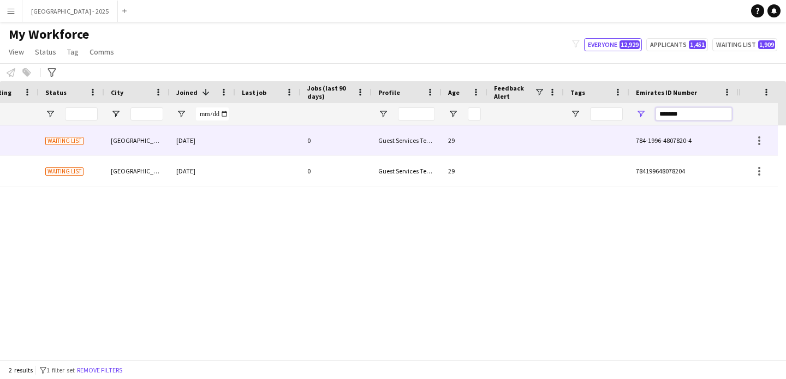
type input "*******"
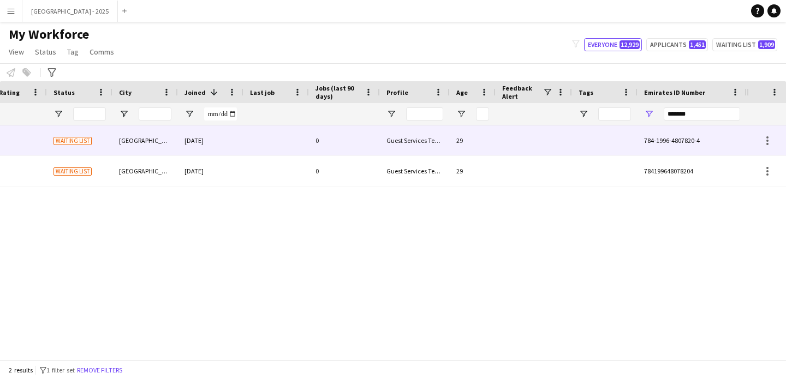
click at [433, 145] on div "Guest Services Team" at bounding box center [415, 140] width 70 height 30
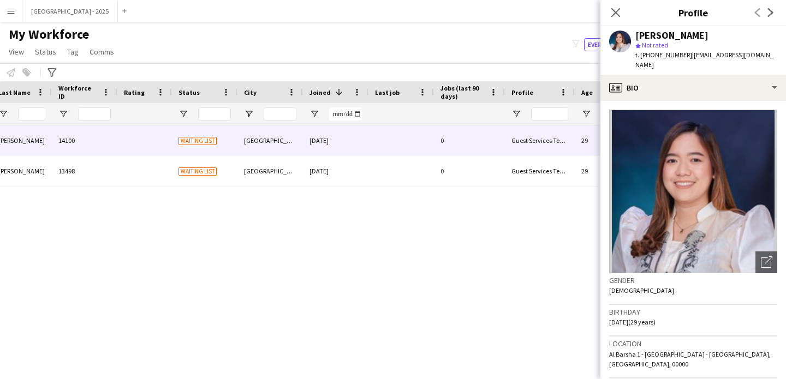
scroll to position [0, 0]
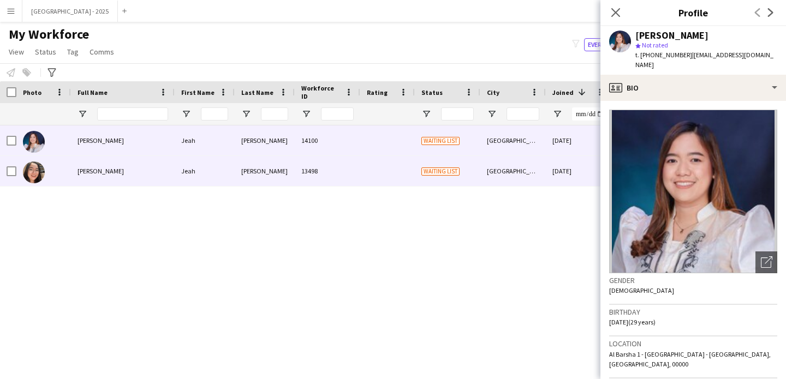
drag, startPoint x: 346, startPoint y: 172, endPoint x: 377, endPoint y: 178, distance: 31.7
click at [346, 172] on div "13498" at bounding box center [327, 171] width 65 height 30
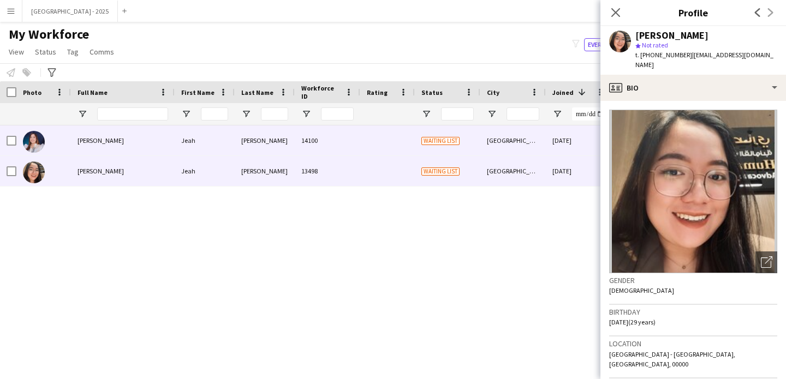
click at [553, 133] on div "[DATE]" at bounding box center [578, 140] width 65 height 30
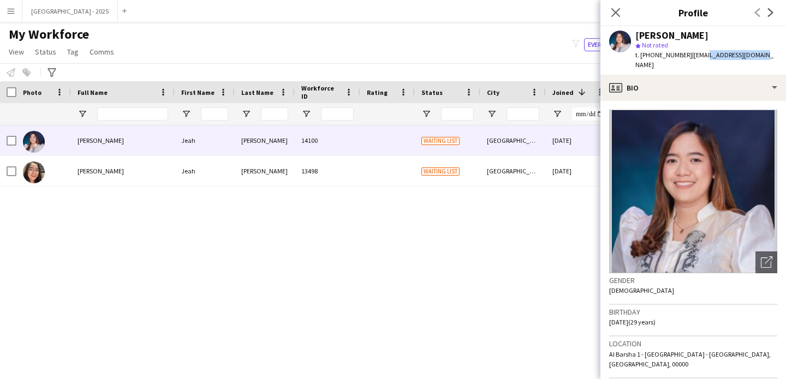
drag, startPoint x: 752, startPoint y: 57, endPoint x: 685, endPoint y: 49, distance: 68.1
click at [687, 50] on div "[PERSON_NAME] star Not rated t. [PHONE_NUMBER] | [EMAIL_ADDRESS][DOMAIN_NAME]" at bounding box center [706, 51] width 142 height 40
click at [498, 204] on div "[PERSON_NAME] 14100 Waiting list [GEOGRAPHIC_DATA] [DATE] 0 Guest Services Team…" at bounding box center [373, 238] width 746 height 226
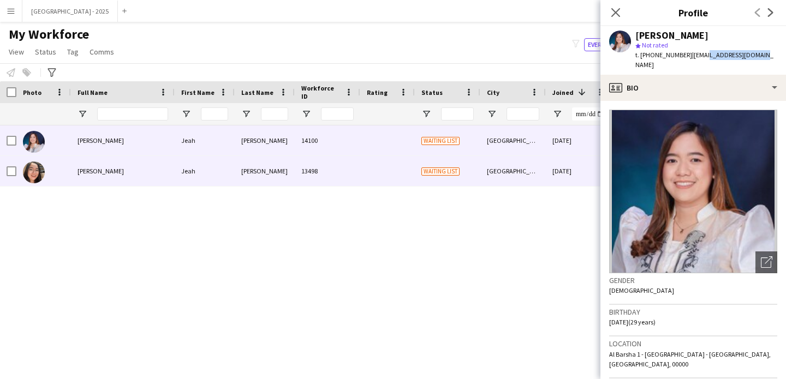
click at [542, 167] on div "[GEOGRAPHIC_DATA]" at bounding box center [512, 171] width 65 height 30
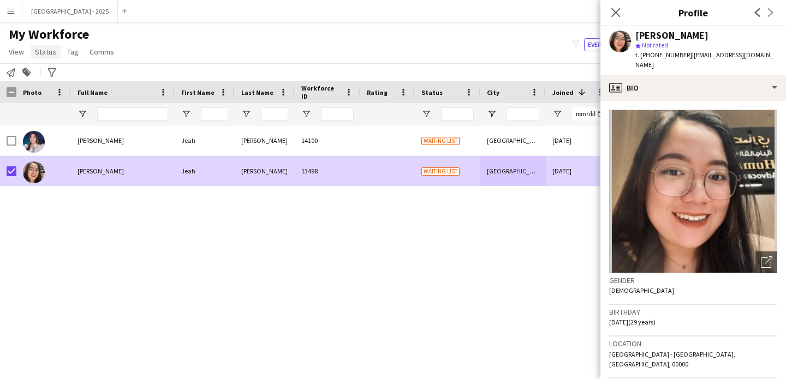
click at [48, 45] on link "Status" at bounding box center [46, 52] width 30 height 14
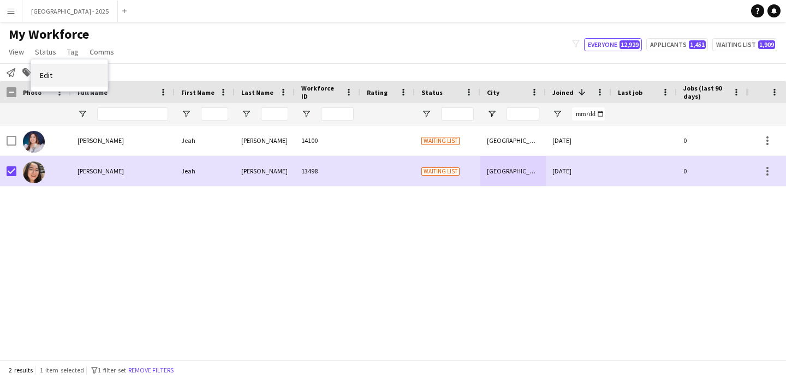
click at [67, 75] on link "Edit" at bounding box center [69, 75] width 76 height 23
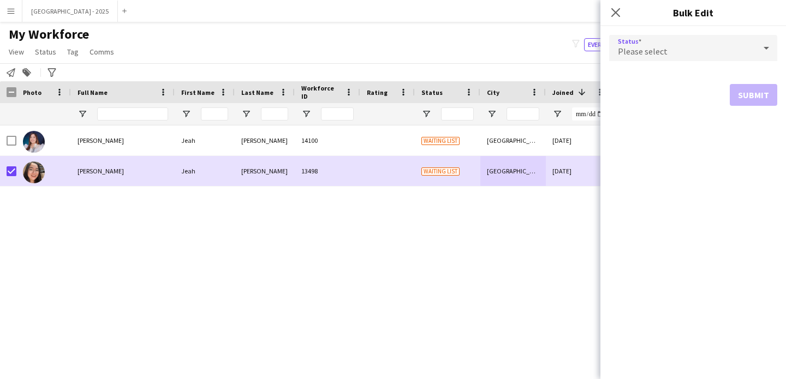
click at [687, 47] on div "Please select" at bounding box center [682, 48] width 146 height 26
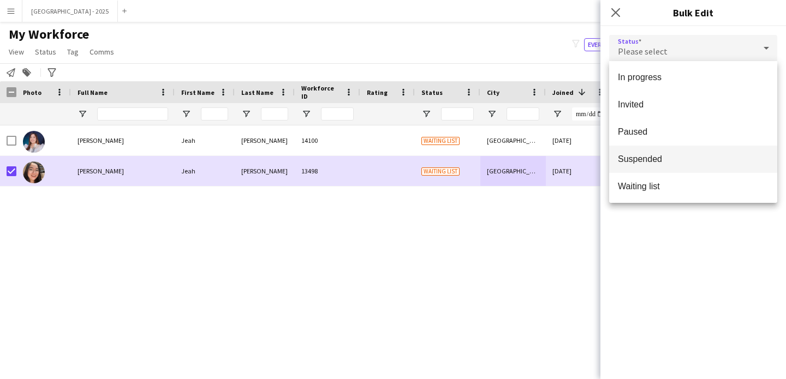
scroll to position [112, 0]
click at [664, 155] on span "Suspended" at bounding box center [693, 157] width 151 height 10
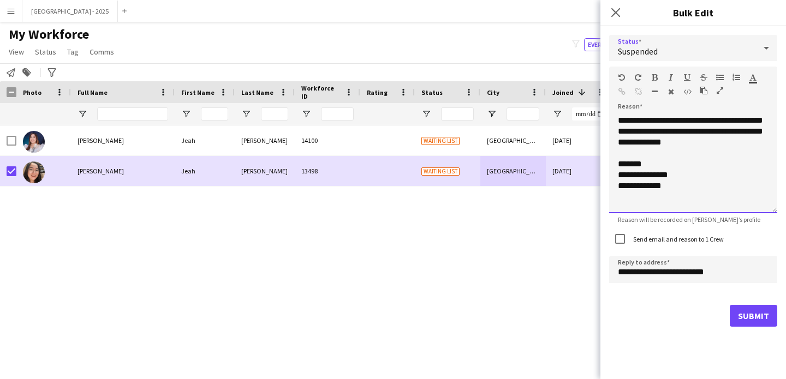
click at [722, 141] on div "**********" at bounding box center [693, 164] width 168 height 98
click at [680, 242] on label "Send email and reason to 1 Crew" at bounding box center [677, 239] width 93 height 8
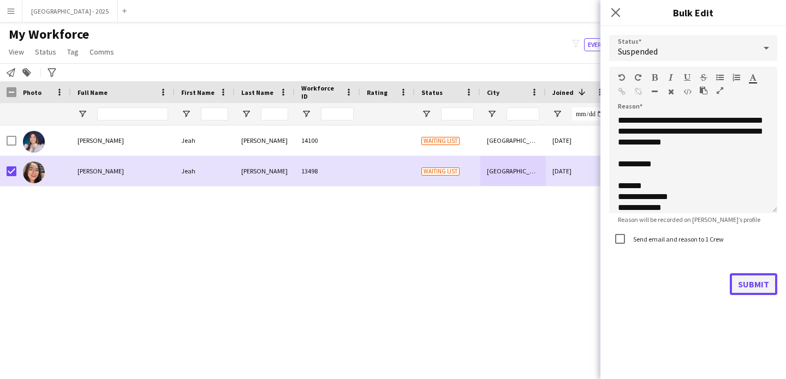
click at [750, 284] on button "Submit" at bounding box center [752, 284] width 47 height 22
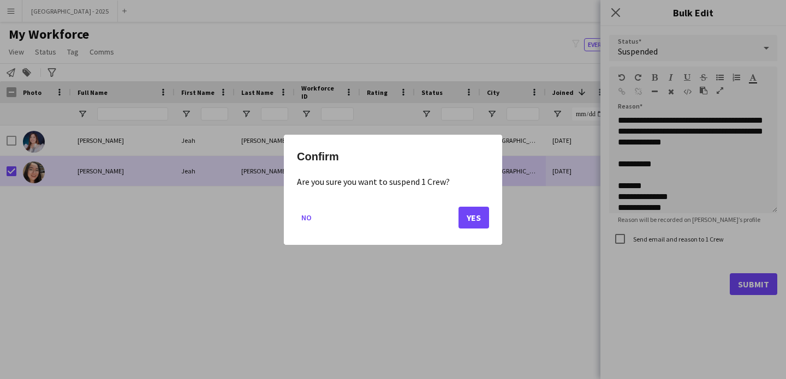
click at [468, 202] on mat-dialog-actions "No Yes" at bounding box center [393, 221] width 192 height 46
click at [469, 206] on mat-dialog-actions "No Yes" at bounding box center [393, 221] width 192 height 46
click at [471, 209] on button "Yes" at bounding box center [473, 217] width 31 height 22
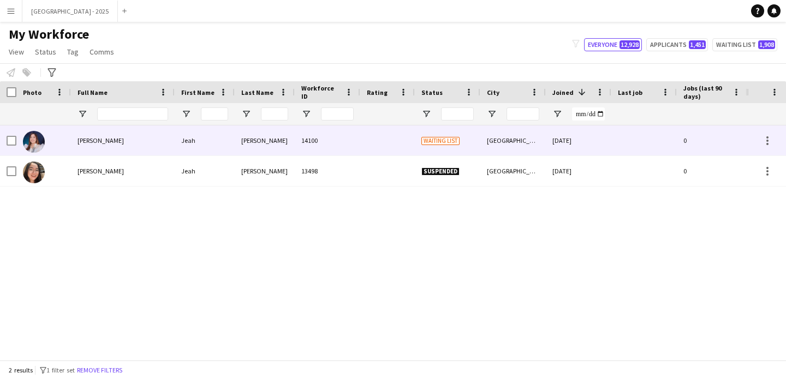
click at [70, 141] on div at bounding box center [43, 140] width 55 height 30
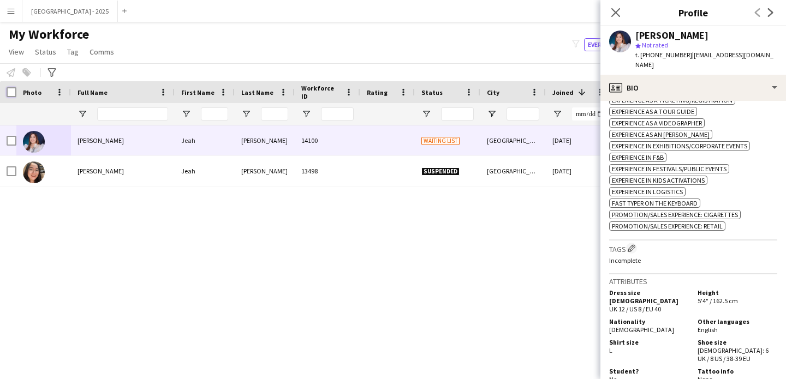
scroll to position [475, 0]
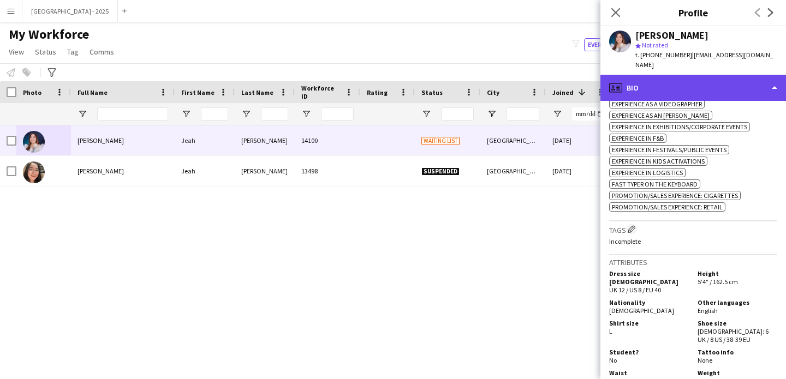
click at [674, 75] on div "profile Bio" at bounding box center [692, 88] width 185 height 26
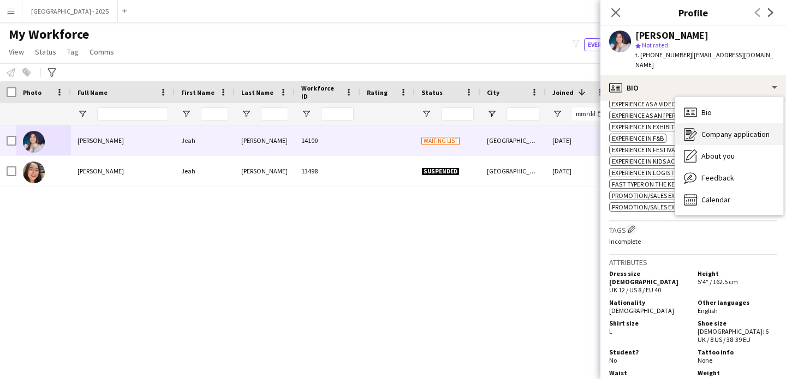
click at [725, 134] on div "Company application Company application" at bounding box center [729, 134] width 108 height 22
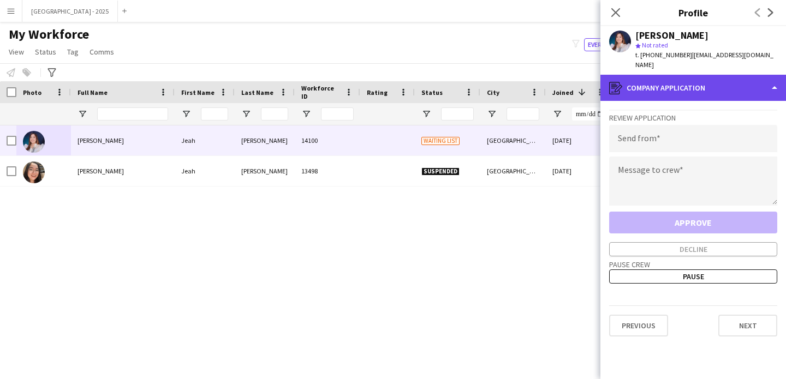
click at [689, 81] on div "register Company application" at bounding box center [692, 88] width 185 height 26
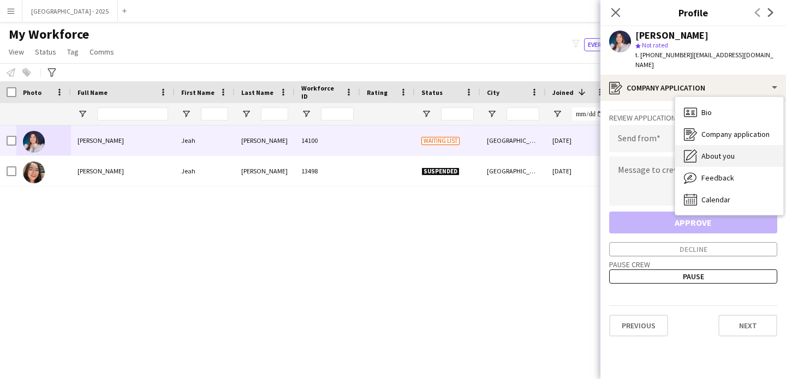
click at [713, 151] on span "About you" at bounding box center [717, 156] width 33 height 10
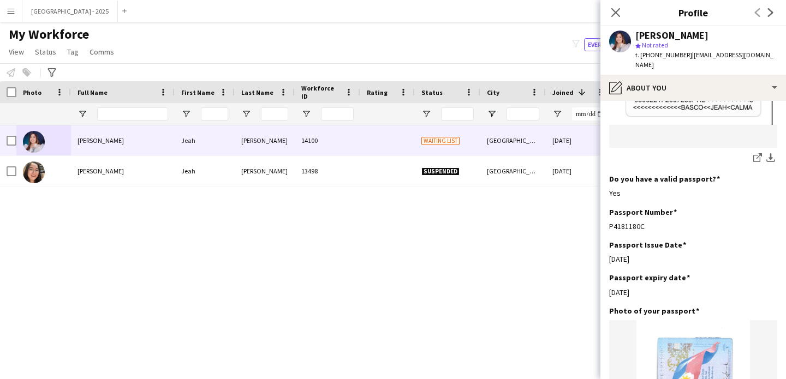
scroll to position [881, 0]
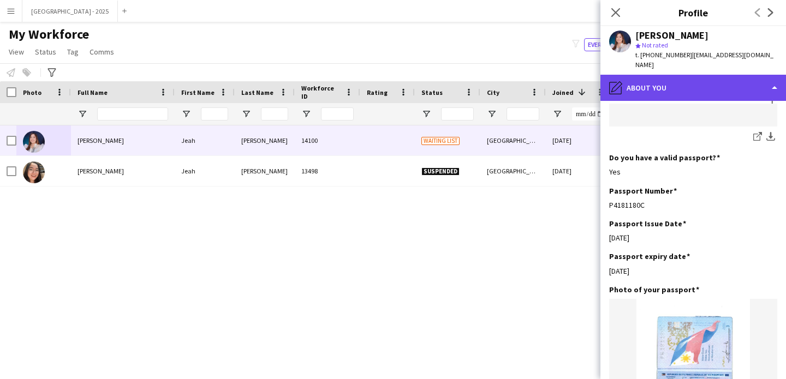
click at [675, 85] on div "pencil4 About you" at bounding box center [692, 88] width 185 height 26
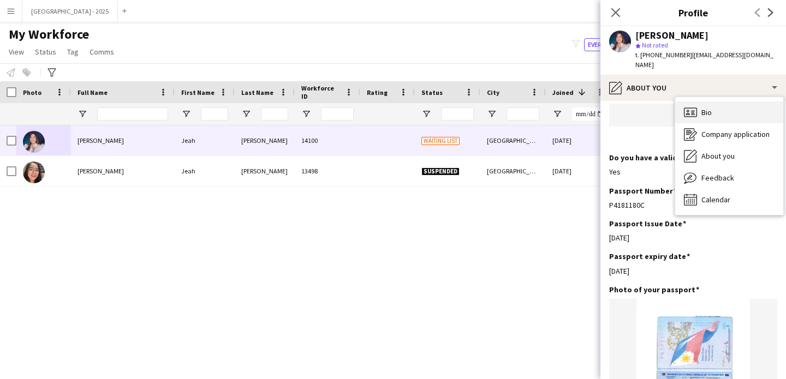
click at [709, 107] on span "Bio" at bounding box center [706, 112] width 10 height 10
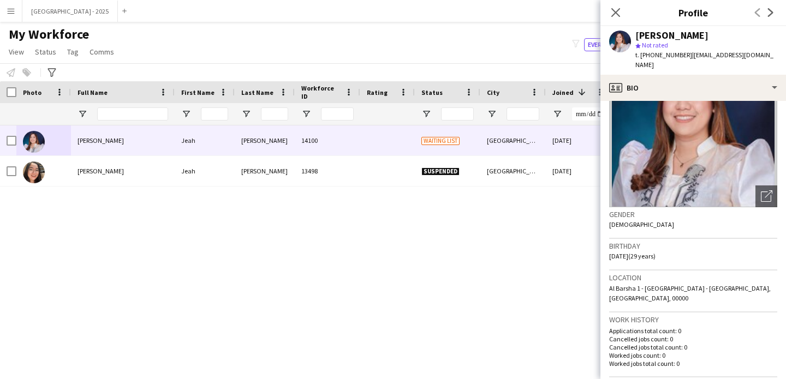
scroll to position [176, 0]
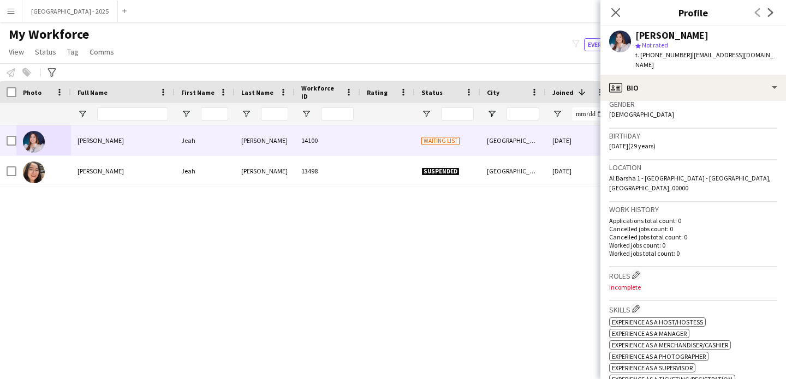
click at [634, 247] on div "Work history Applications total count: 0 Cancelled jobs count: 0 Cancelled jobs…" at bounding box center [693, 234] width 168 height 65
click at [634, 267] on div "Roles Edit crew company roles Incomplete" at bounding box center [693, 284] width 168 height 34
click at [639, 271] on app-icon "Edit crew company roles" at bounding box center [636, 275] width 8 height 8
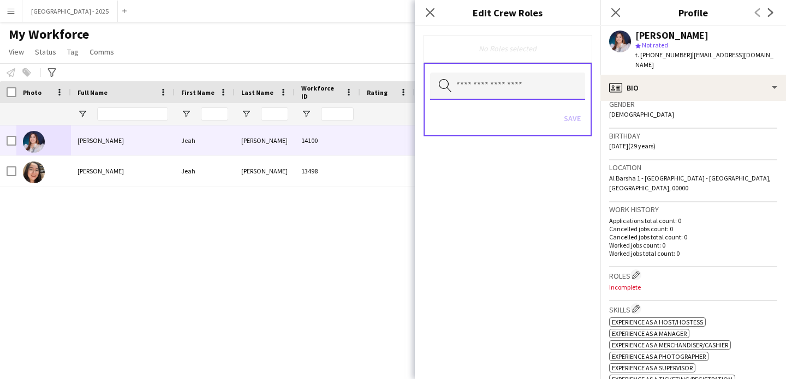
click at [484, 73] on input "text" at bounding box center [507, 86] width 155 height 27
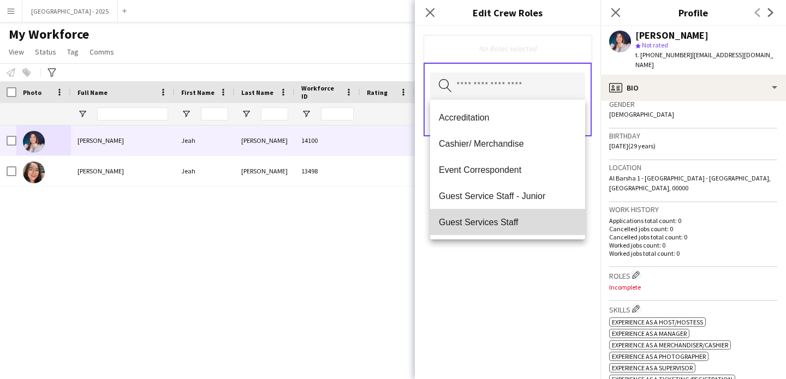
click at [523, 228] on mat-option "Guest Services Staff" at bounding box center [507, 222] width 155 height 26
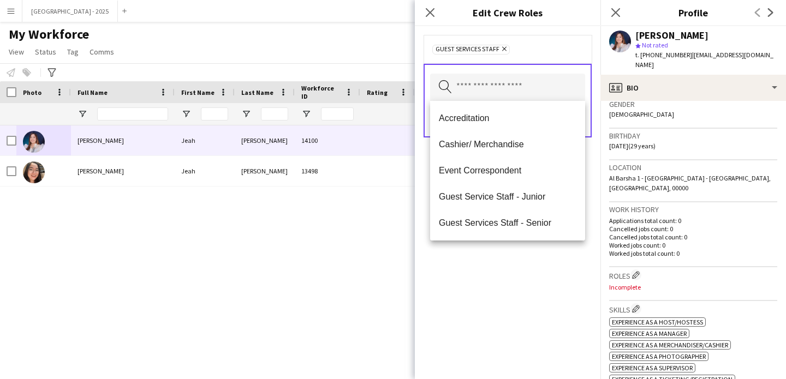
click at [538, 262] on div "Guest Services Staff Remove Search by role type Save" at bounding box center [507, 202] width 185 height 353
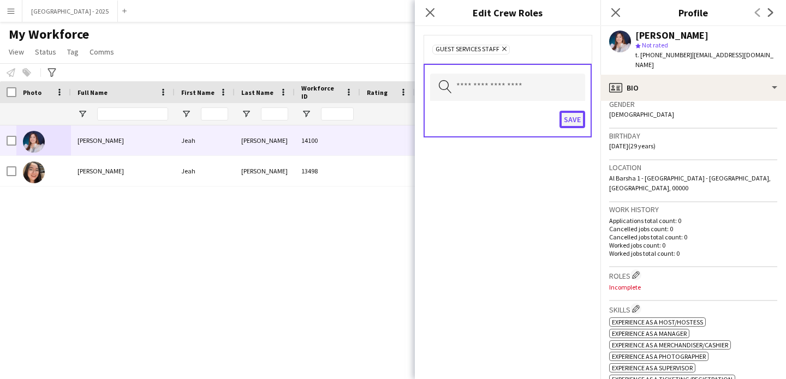
click at [573, 115] on button "Save" at bounding box center [572, 119] width 26 height 17
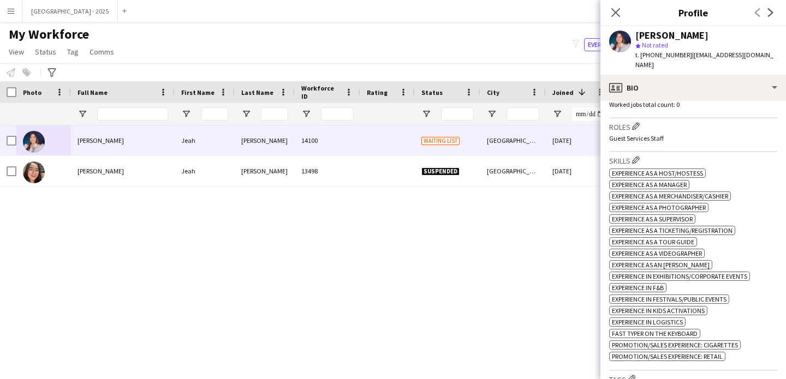
scroll to position [362, 0]
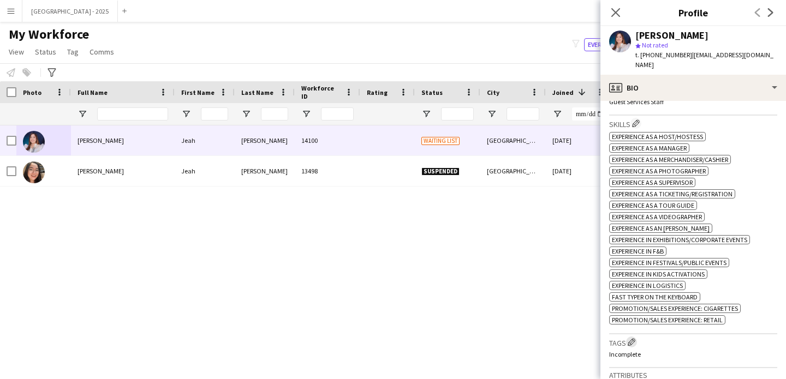
click at [631, 338] on app-icon "Edit crew company tags" at bounding box center [631, 342] width 8 height 8
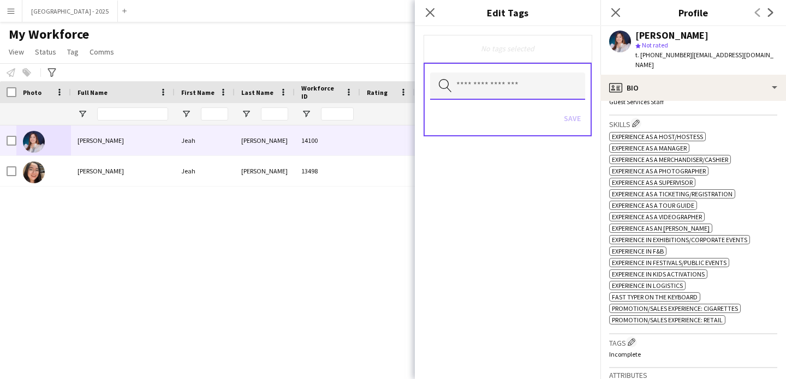
click at [468, 93] on input "text" at bounding box center [507, 86] width 155 height 27
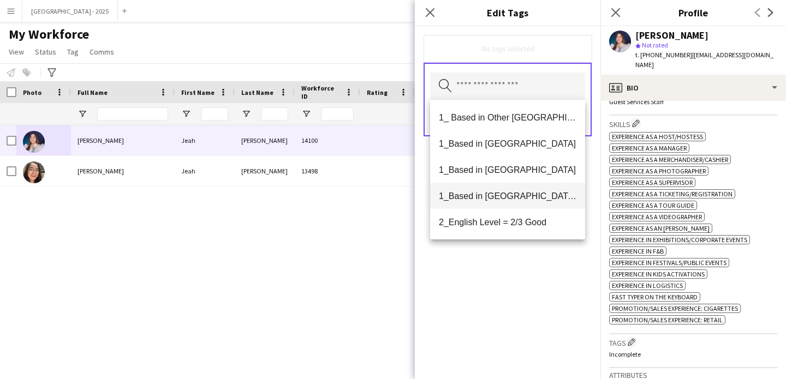
click at [517, 194] on span "1_Based in [GEOGRAPHIC_DATA]/[GEOGRAPHIC_DATA]/Ajman" at bounding box center [507, 196] width 137 height 10
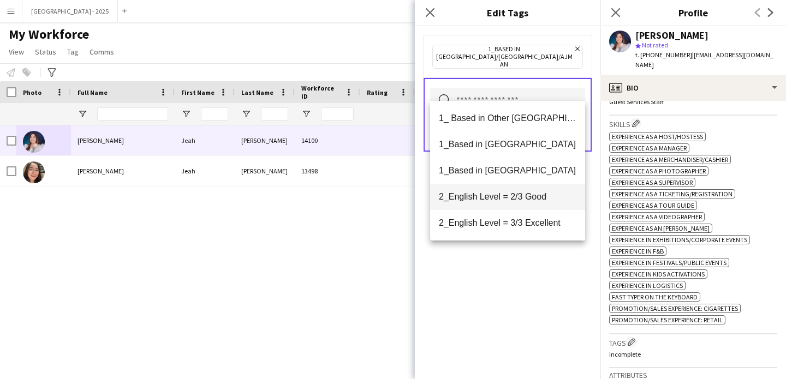
click at [519, 203] on mat-option "2_English Level = 2/3 Good" at bounding box center [507, 197] width 155 height 26
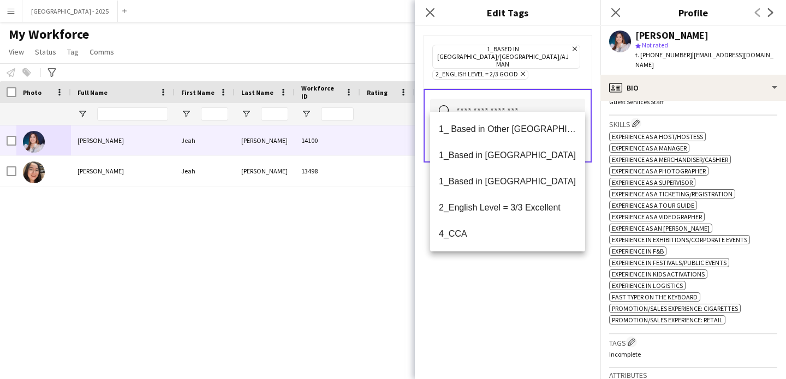
drag, startPoint x: 530, startPoint y: 283, endPoint x: 561, endPoint y: 201, distance: 88.1
click at [531, 283] on div "1_Based in [GEOGRAPHIC_DATA]/[GEOGRAPHIC_DATA]/Ajman Remove 2_English Level = 2…" at bounding box center [507, 202] width 185 height 353
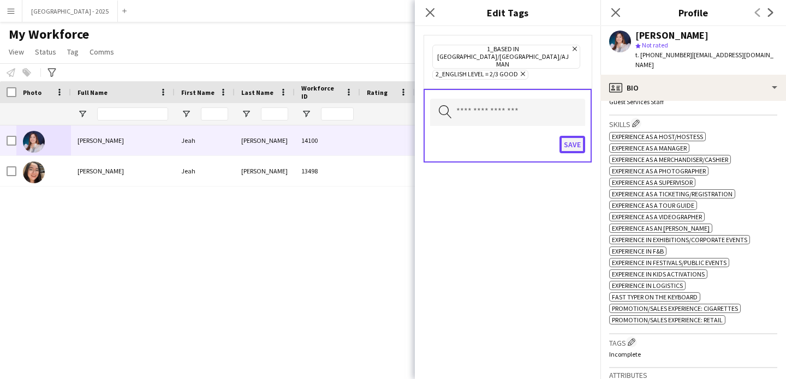
click at [565, 136] on button "Save" at bounding box center [572, 144] width 26 height 17
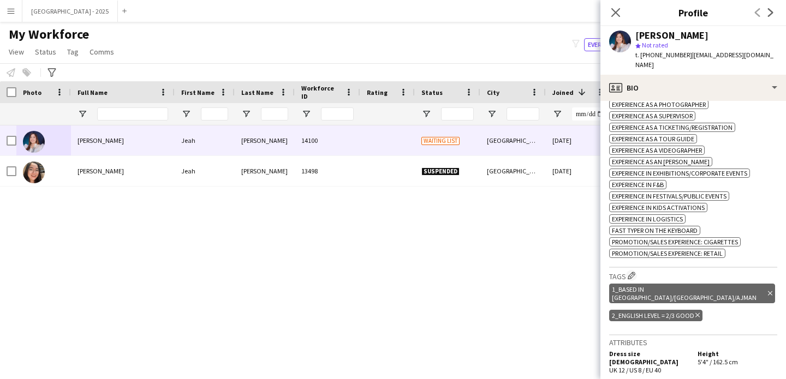
scroll to position [434, 0]
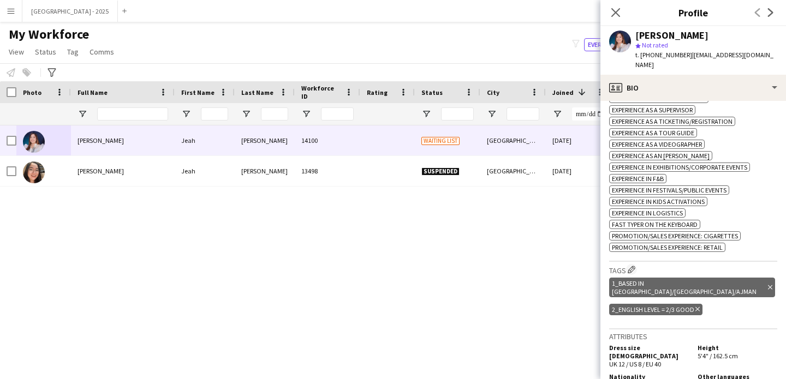
click at [768, 284] on icon "Delete tag" at bounding box center [770, 287] width 4 height 7
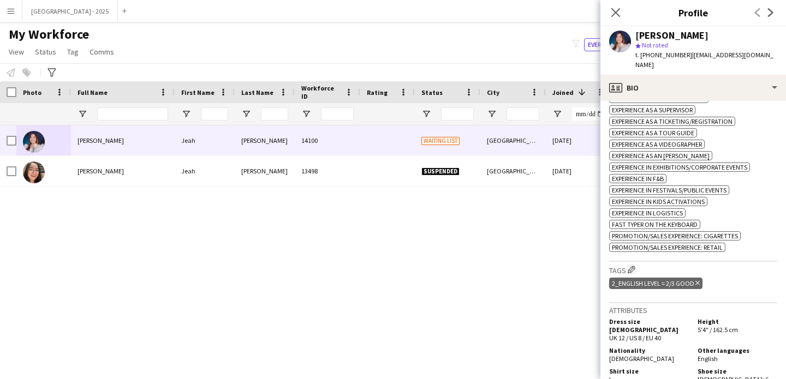
click at [695, 280] on icon "Delete tag" at bounding box center [697, 283] width 4 height 7
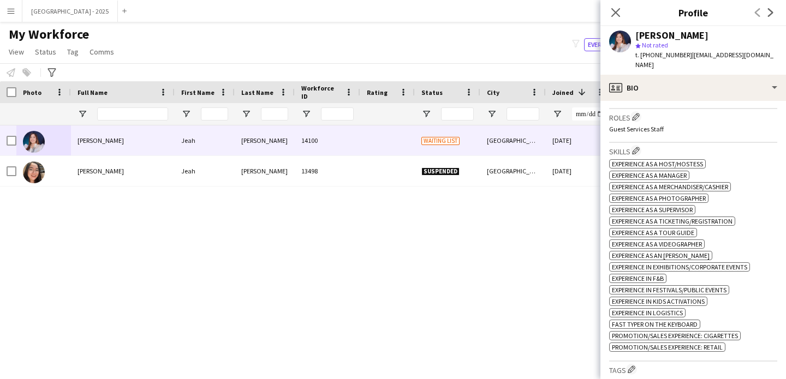
scroll to position [137, 0]
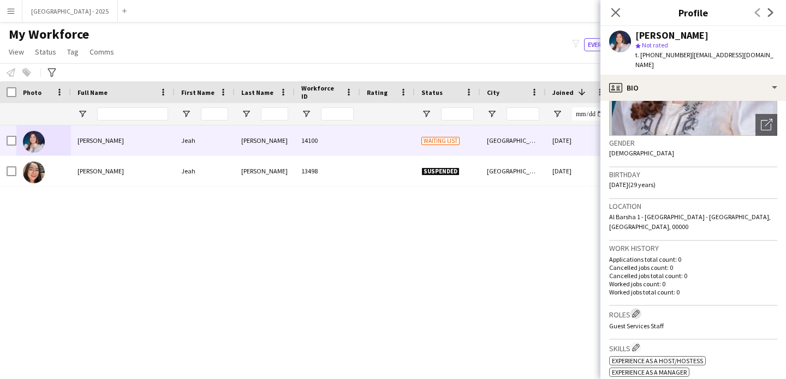
click at [638, 310] on app-icon "Edit crew company roles" at bounding box center [636, 314] width 8 height 8
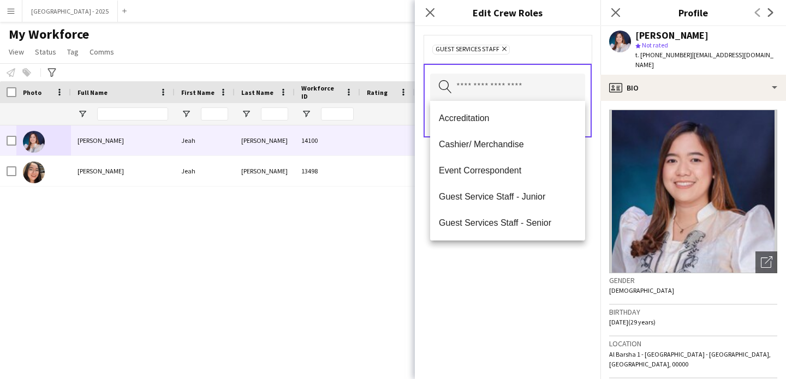
scroll to position [137, 0]
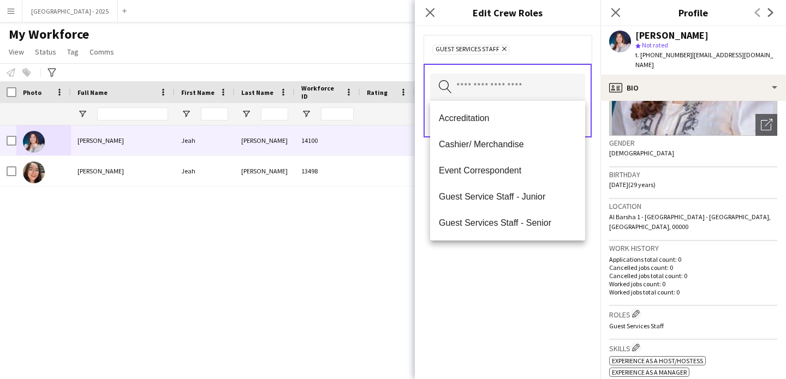
click at [541, 63] on div "Guest Services Staff Remove" at bounding box center [507, 49] width 168 height 28
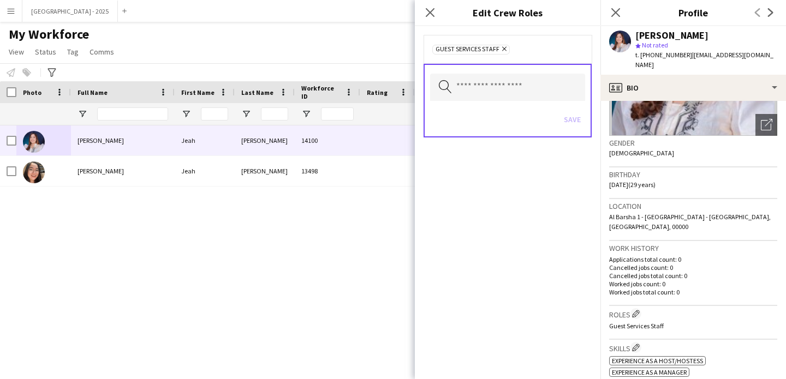
click at [569, 127] on div "Save" at bounding box center [507, 120] width 155 height 31
click at [572, 122] on div "Save" at bounding box center [507, 120] width 155 height 31
click at [439, 16] on div "Close pop-in" at bounding box center [430, 12] width 31 height 25
click at [427, 15] on icon at bounding box center [429, 12] width 10 height 10
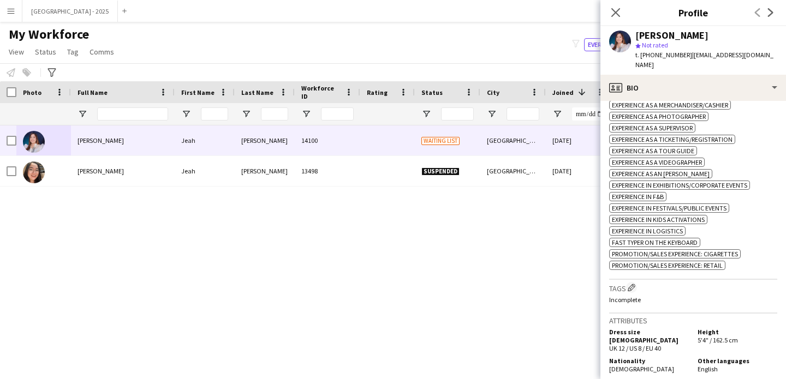
scroll to position [418, 0]
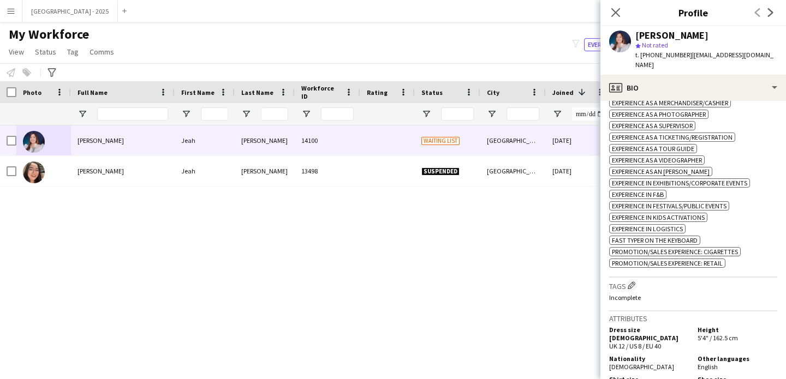
click at [632, 294] on p "Incomplete" at bounding box center [693, 298] width 168 height 8
click at [632, 282] on app-icon "Edit crew company tags" at bounding box center [631, 286] width 8 height 8
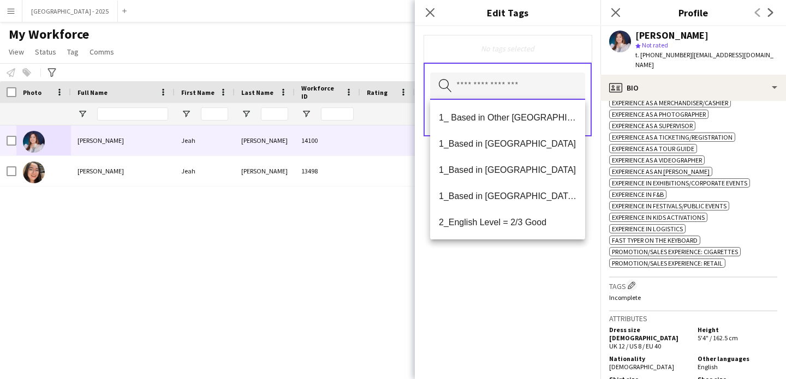
click at [526, 89] on input "text" at bounding box center [507, 86] width 155 height 27
click at [528, 193] on span "1_Based in [GEOGRAPHIC_DATA]/[GEOGRAPHIC_DATA]/Ajman" at bounding box center [507, 196] width 137 height 10
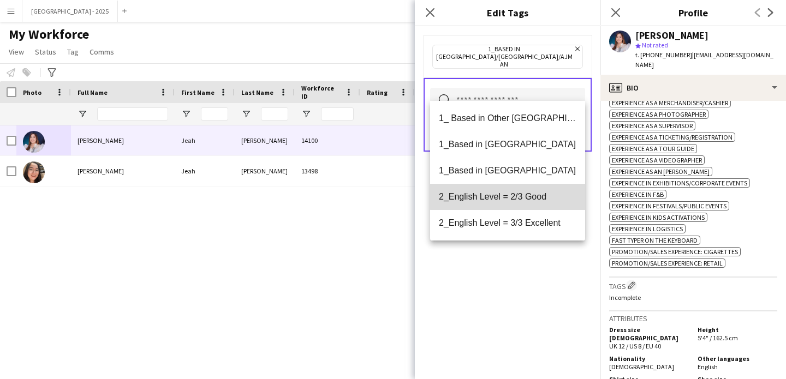
click at [526, 196] on span "2_English Level = 2/3 Good" at bounding box center [507, 196] width 137 height 10
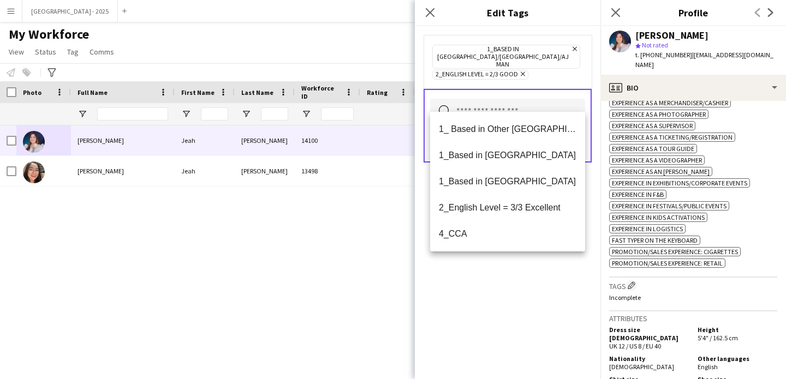
click at [541, 271] on div "1_Based in [GEOGRAPHIC_DATA]/[GEOGRAPHIC_DATA]/Ajman Remove 2_English Level = 2…" at bounding box center [507, 202] width 185 height 353
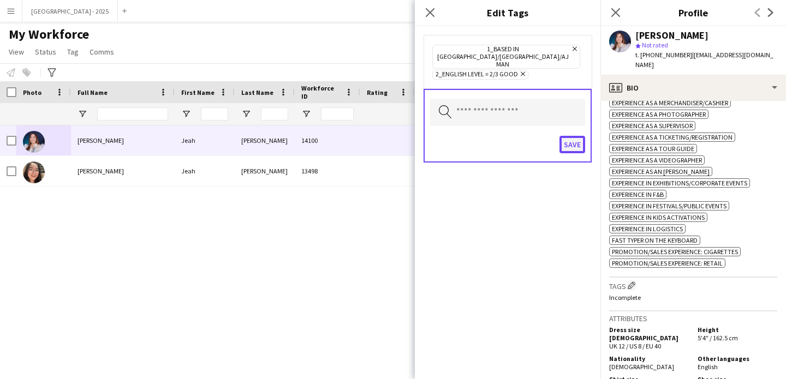
click at [578, 136] on button "Save" at bounding box center [572, 144] width 26 height 17
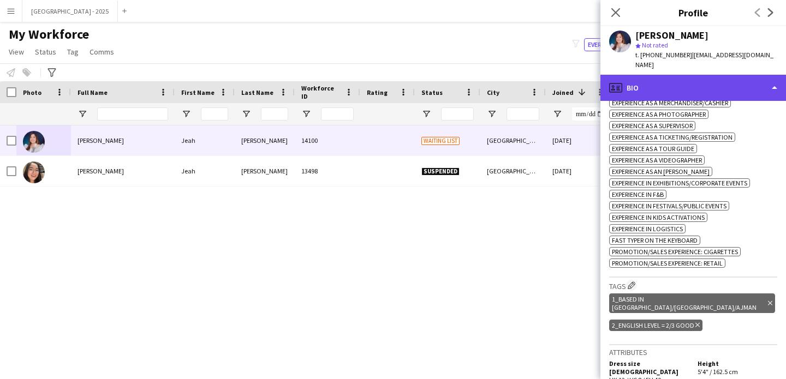
click at [651, 75] on div "profile Bio" at bounding box center [692, 88] width 185 height 26
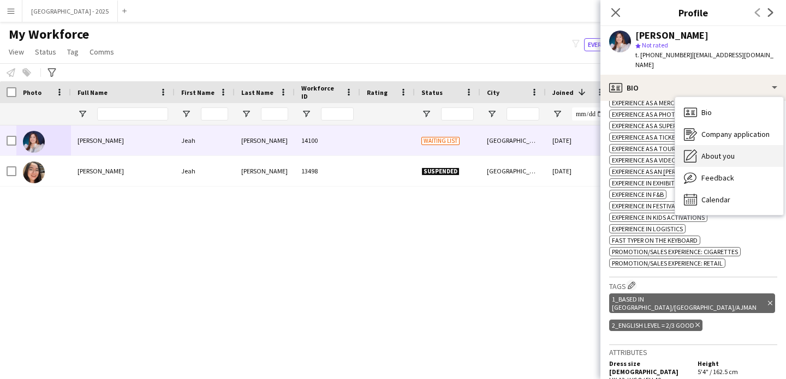
click at [705, 145] on div "About you About you" at bounding box center [729, 156] width 108 height 22
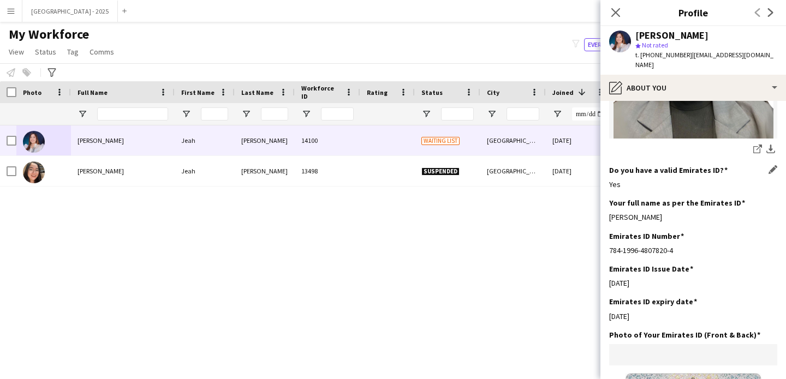
scroll to position [417, 0]
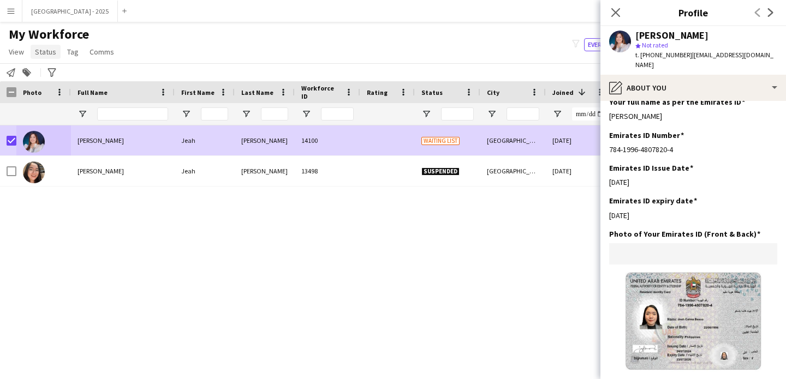
click at [41, 51] on span "Status" at bounding box center [45, 52] width 21 height 10
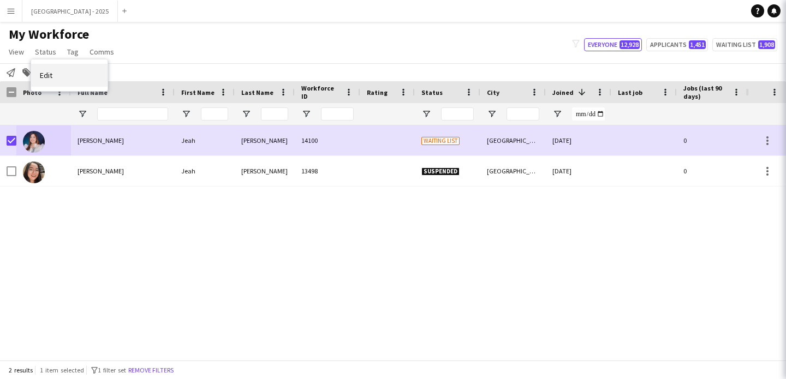
click at [62, 72] on link "Edit" at bounding box center [69, 75] width 76 height 23
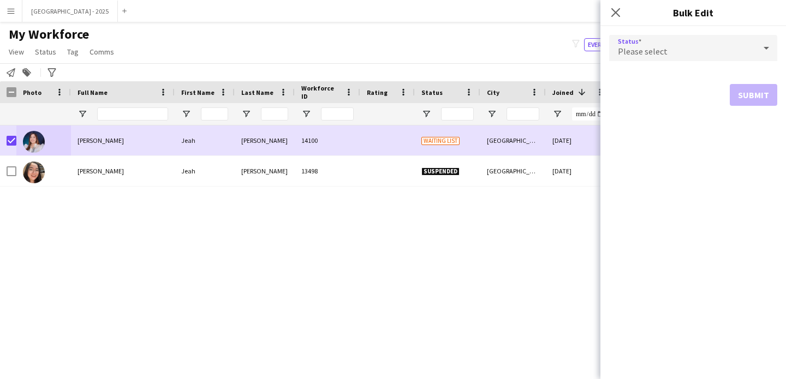
click at [713, 52] on div "Please select" at bounding box center [682, 48] width 146 height 26
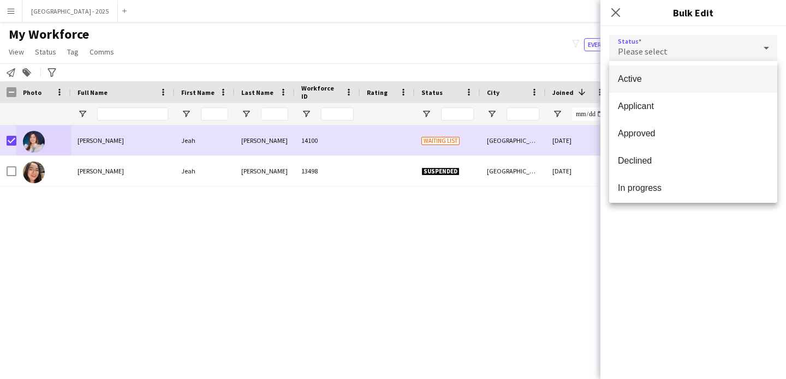
click at [656, 84] on span "Active" at bounding box center [693, 79] width 151 height 10
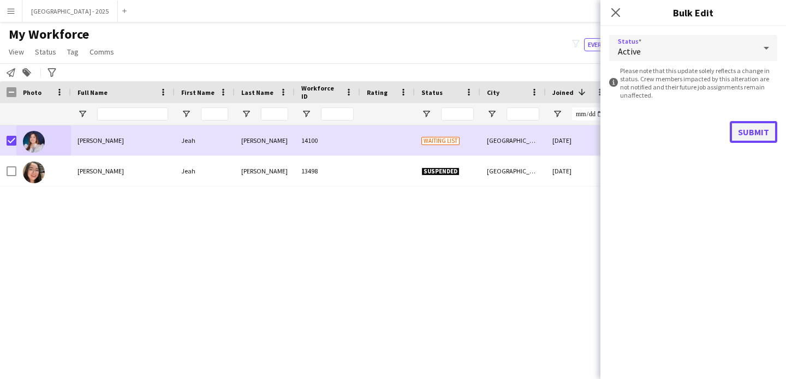
click at [749, 125] on button "Submit" at bounding box center [752, 132] width 47 height 22
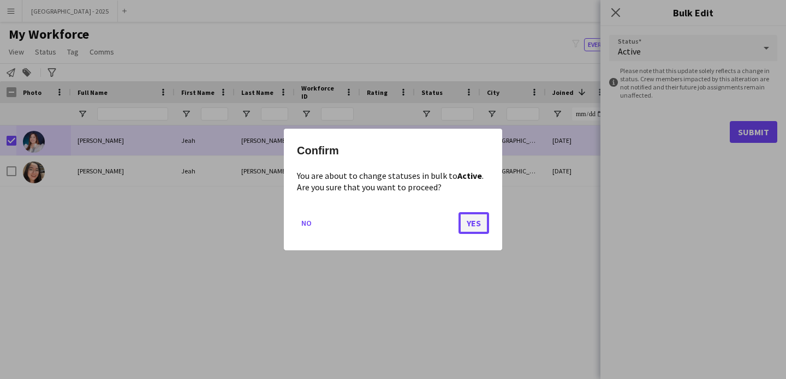
click at [467, 226] on button "Yes" at bounding box center [473, 223] width 31 height 22
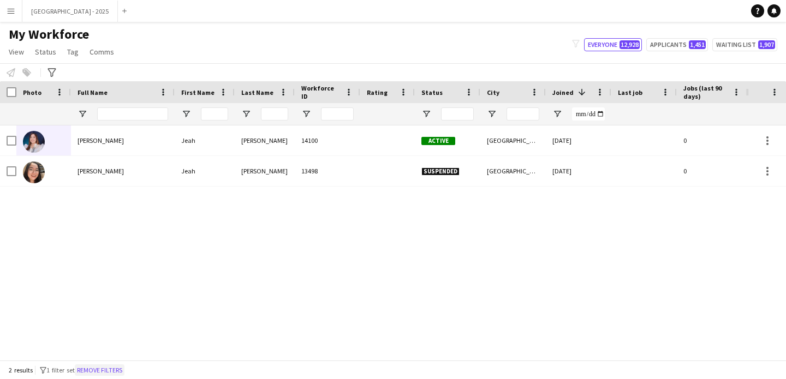
click at [119, 367] on button "Remove filters" at bounding box center [100, 370] width 50 height 12
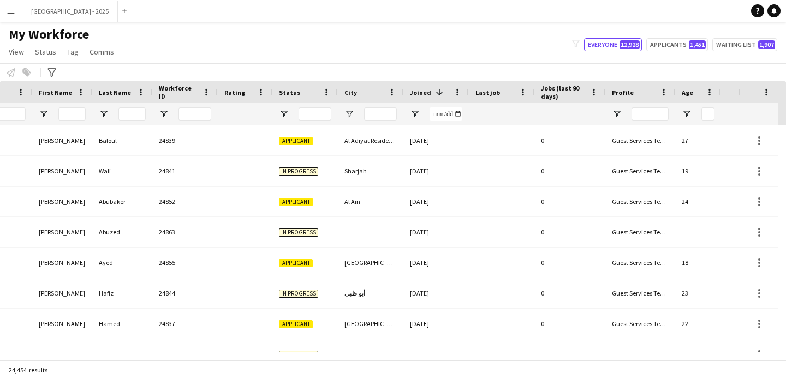
scroll to position [0, 376]
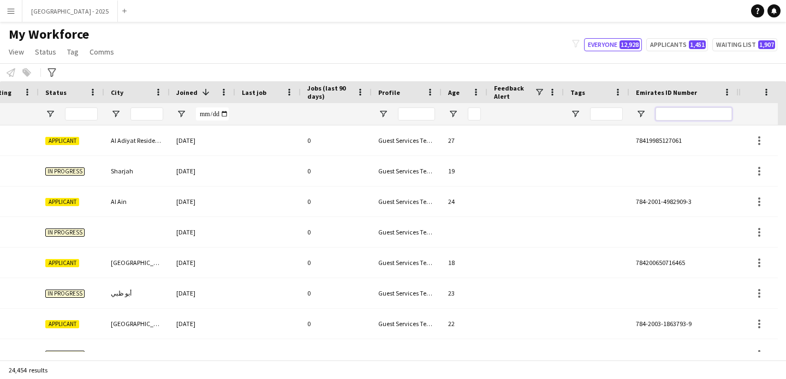
click at [676, 118] on input "Emirates ID Number Filter Input" at bounding box center [693, 113] width 76 height 13
paste input "*******"
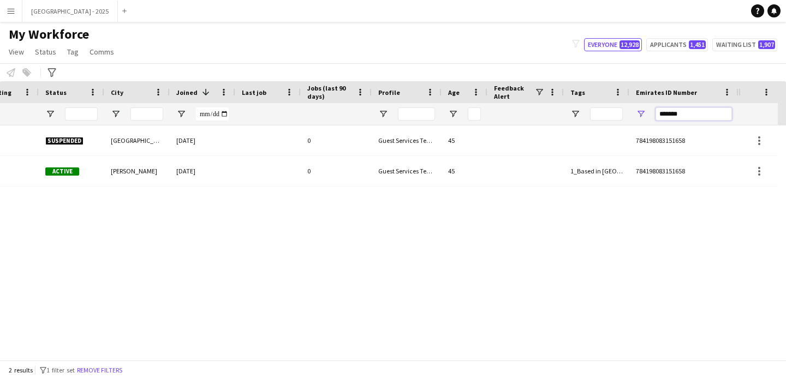
type input "*******"
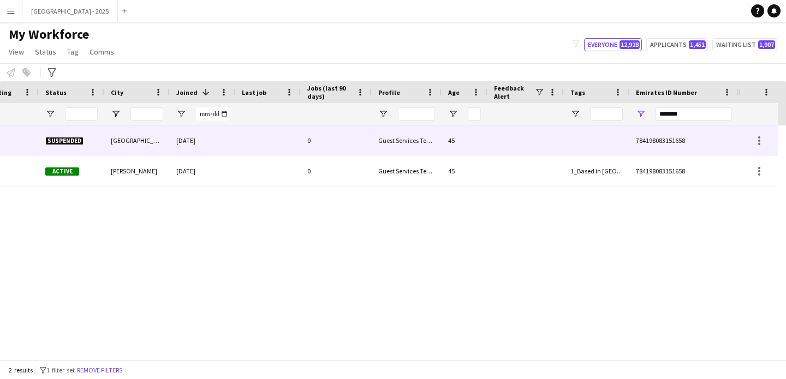
click at [392, 154] on div "Guest Services Team" at bounding box center [407, 140] width 70 height 30
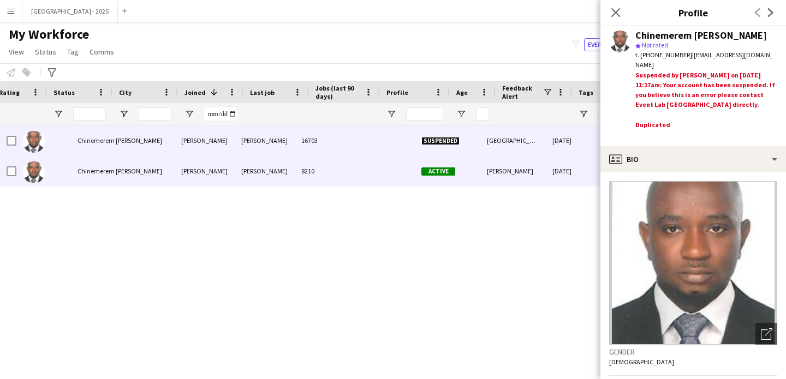
scroll to position [0, 0]
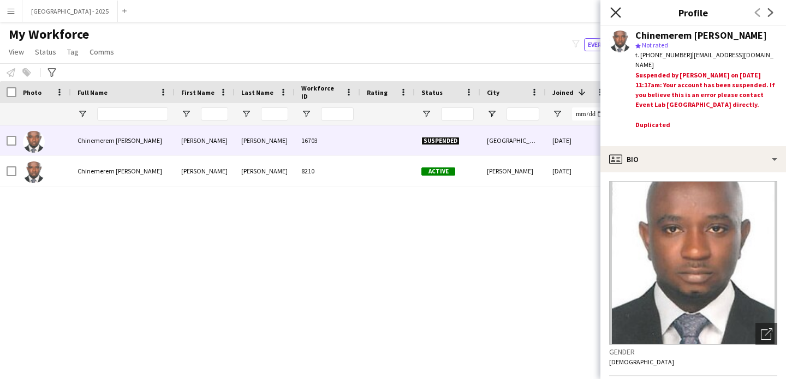
click at [620, 14] on icon "Close pop-in" at bounding box center [615, 12] width 10 height 10
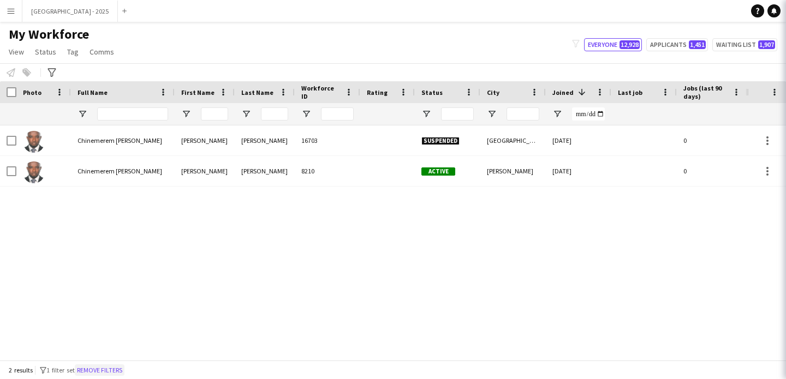
click at [124, 369] on button "Remove filters" at bounding box center [100, 370] width 50 height 12
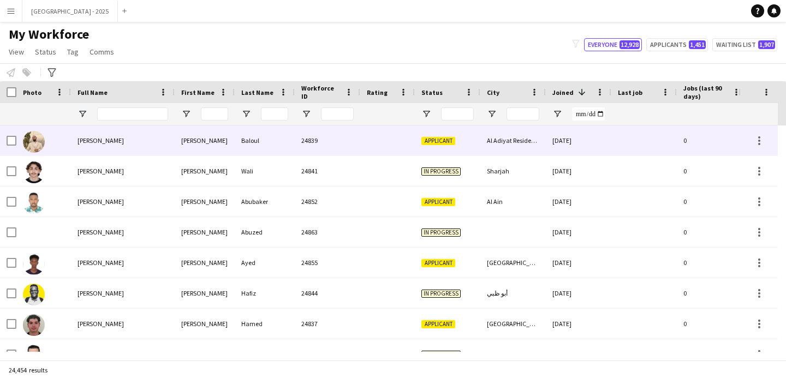
scroll to position [0, 376]
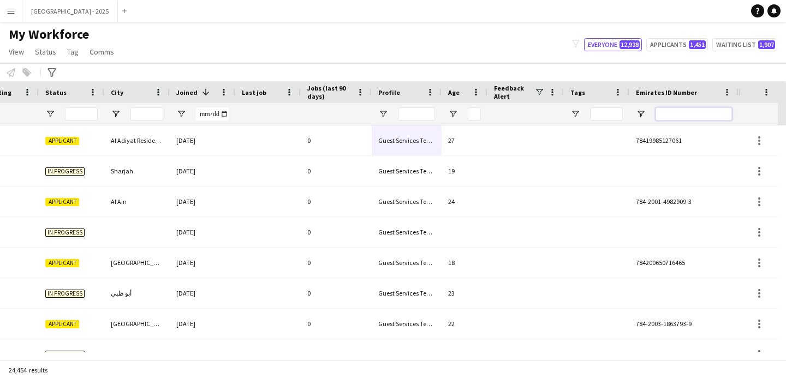
click at [680, 116] on input "Emirates ID Number Filter Input" at bounding box center [693, 113] width 76 height 13
paste input "*******"
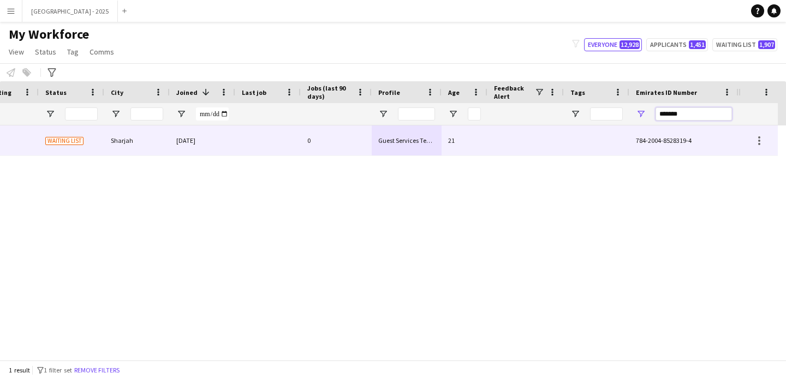
type input "*******"
click at [351, 148] on div "0" at bounding box center [336, 140] width 71 height 30
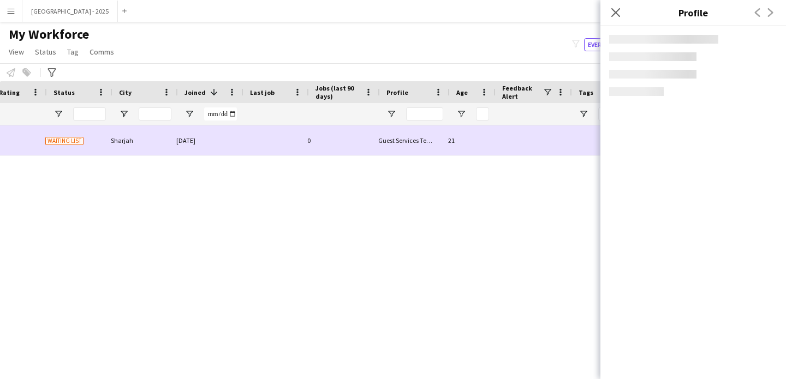
scroll to position [0, 0]
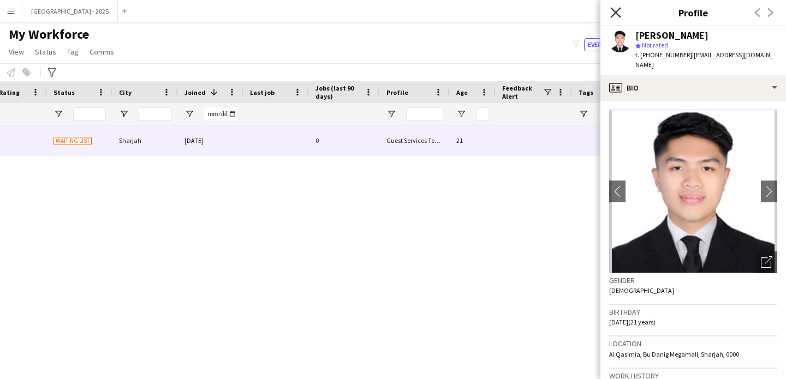
click at [617, 11] on icon "Close pop-in" at bounding box center [615, 12] width 10 height 10
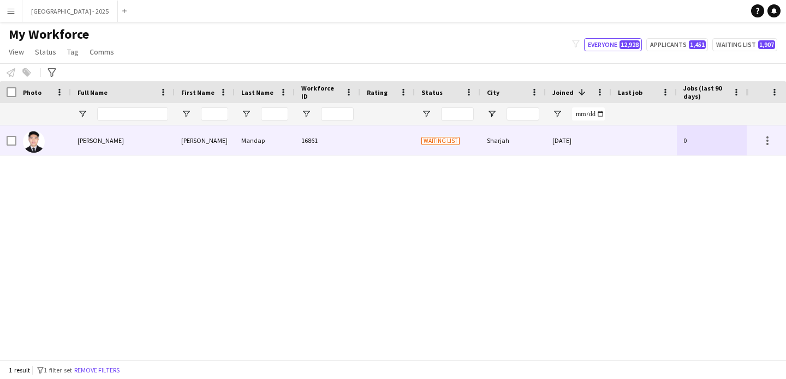
scroll to position [0, 368]
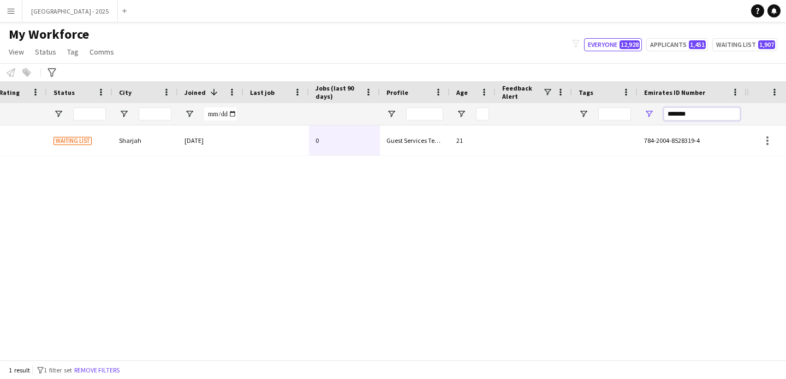
click at [675, 113] on input "*******" at bounding box center [701, 113] width 76 height 13
paste input "Emirates ID Number Filter Input"
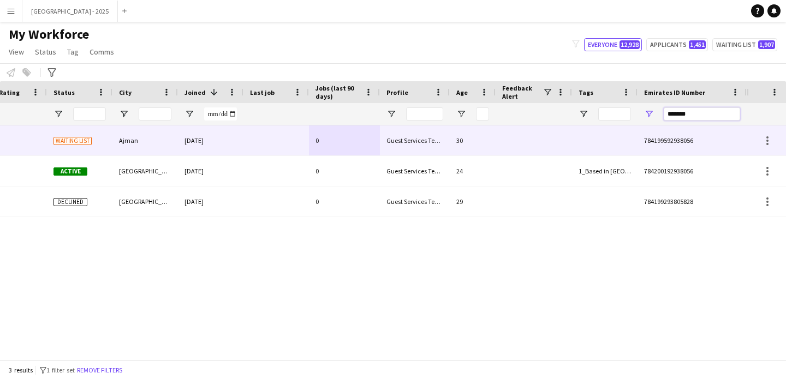
type input "*******"
click at [392, 145] on div "Guest Services Team" at bounding box center [415, 140] width 70 height 30
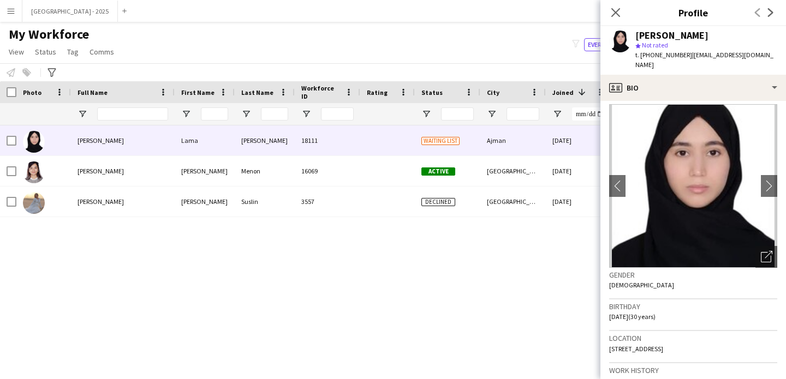
scroll to position [14, 0]
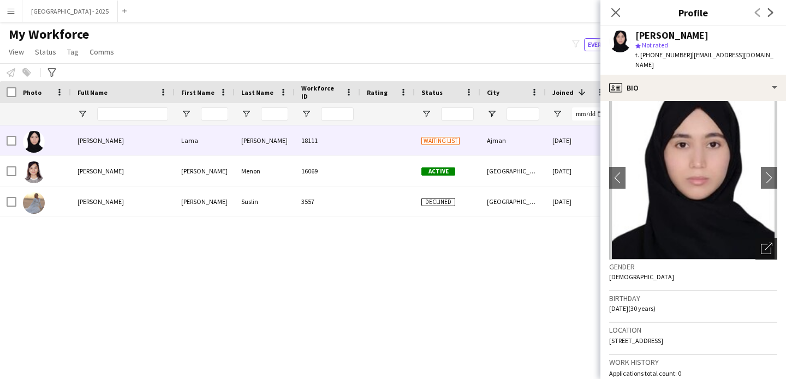
click at [761, 250] on icon "Open photos pop-in" at bounding box center [766, 248] width 11 height 11
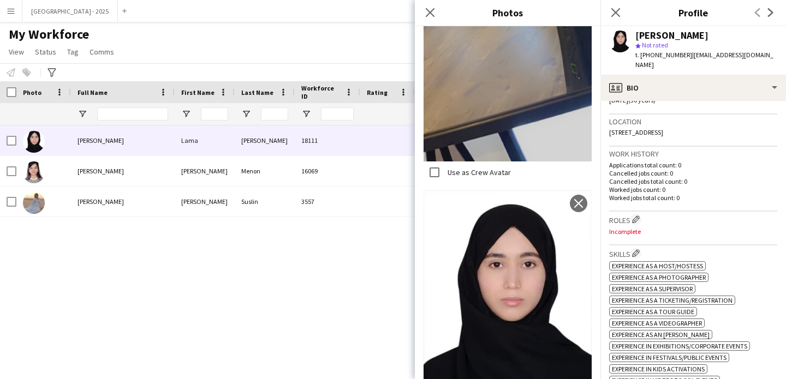
scroll to position [182, 0]
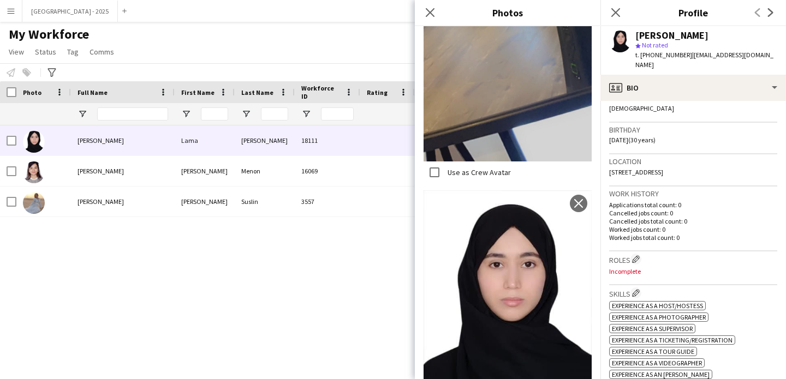
click at [662, 257] on h3 "Roles Edit crew company roles" at bounding box center [693, 259] width 168 height 11
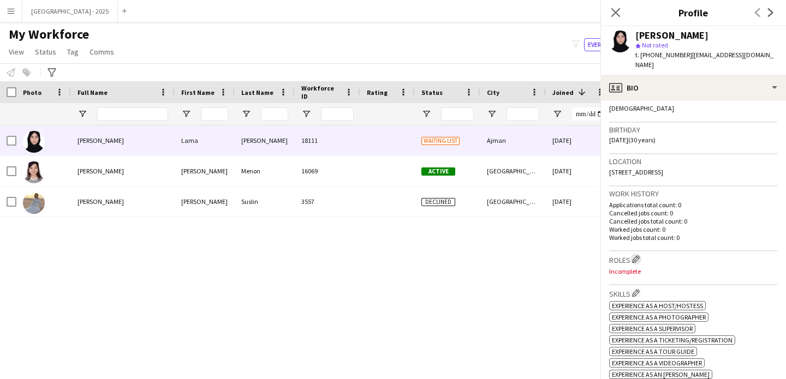
click at [631, 259] on button "Edit crew company roles" at bounding box center [635, 259] width 11 height 11
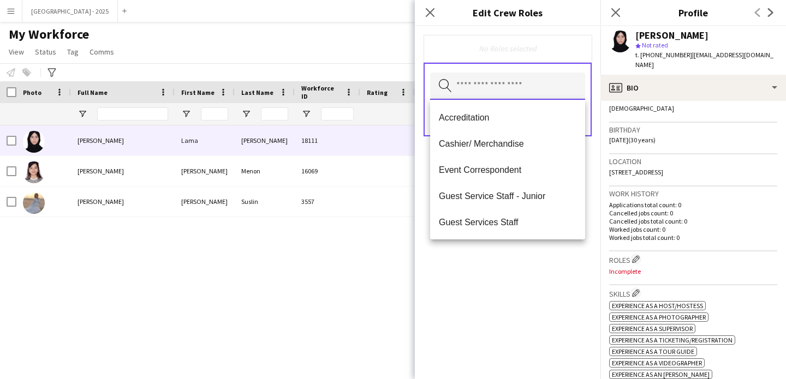
click at [468, 82] on input "text" at bounding box center [507, 86] width 155 height 27
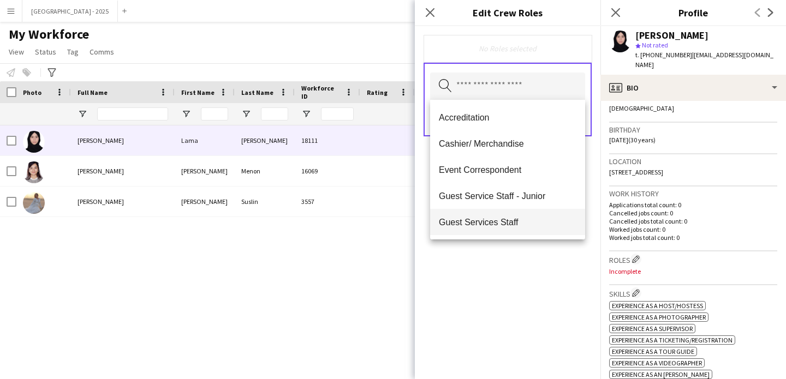
click at [513, 215] on mat-option "Guest Services Staff" at bounding box center [507, 222] width 155 height 26
click at [533, 228] on mat-option "Guest Services Staff - Senior" at bounding box center [507, 223] width 155 height 26
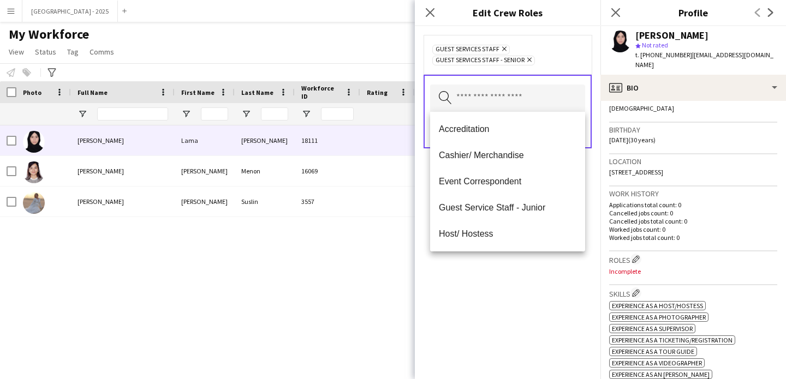
drag, startPoint x: 534, startPoint y: 272, endPoint x: 541, endPoint y: 252, distance: 21.9
click at [534, 271] on div "Guest Services Staff Remove Guest Services Staff - Senior Remove Search by role…" at bounding box center [507, 202] width 185 height 353
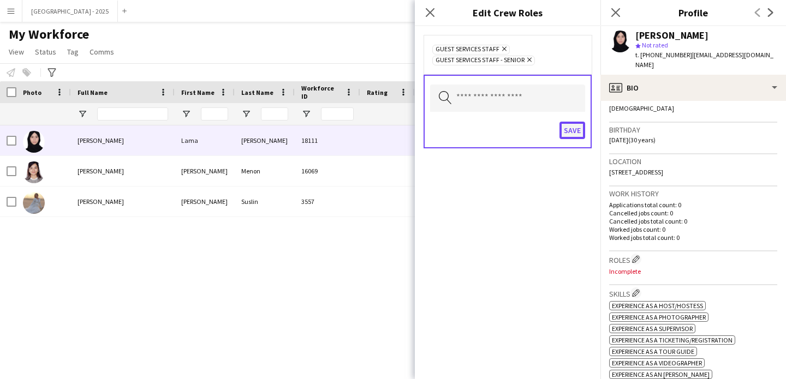
click at [583, 124] on button "Save" at bounding box center [572, 130] width 26 height 17
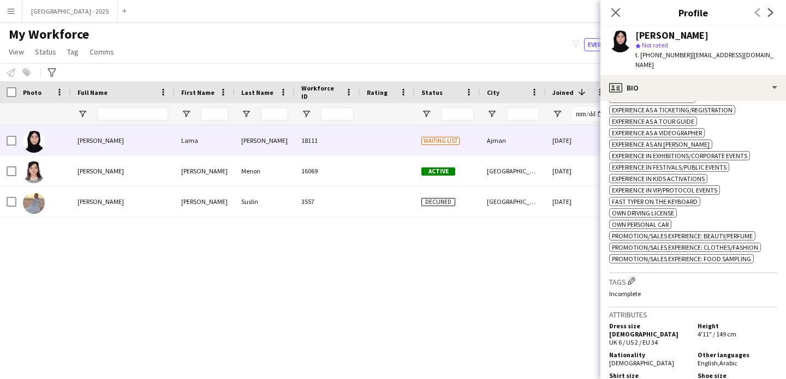
scroll to position [474, 0]
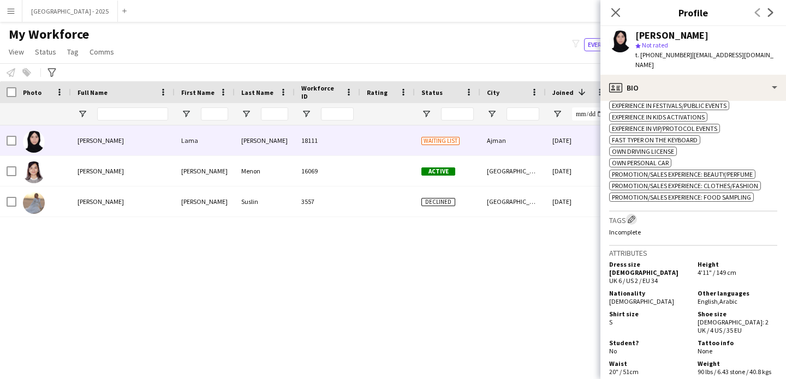
click at [634, 223] on app-icon "Edit crew company tags" at bounding box center [631, 219] width 8 height 8
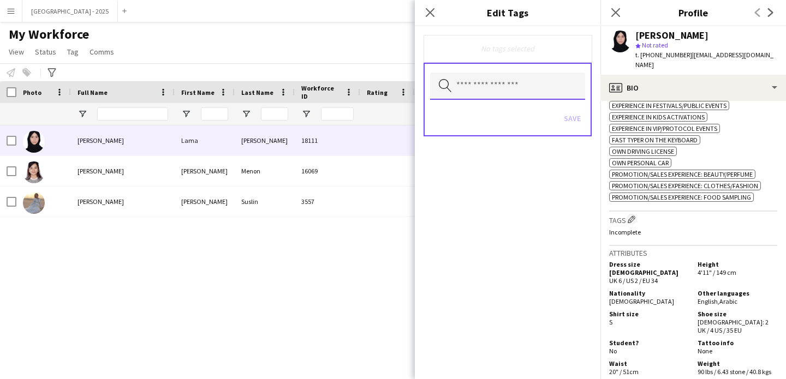
click at [494, 89] on input "text" at bounding box center [507, 86] width 155 height 27
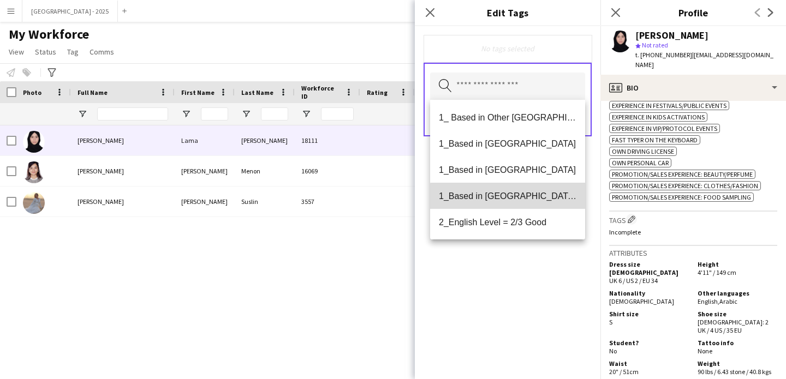
click at [519, 197] on span "1_Based in [GEOGRAPHIC_DATA]/[GEOGRAPHIC_DATA]/Ajman" at bounding box center [507, 196] width 137 height 10
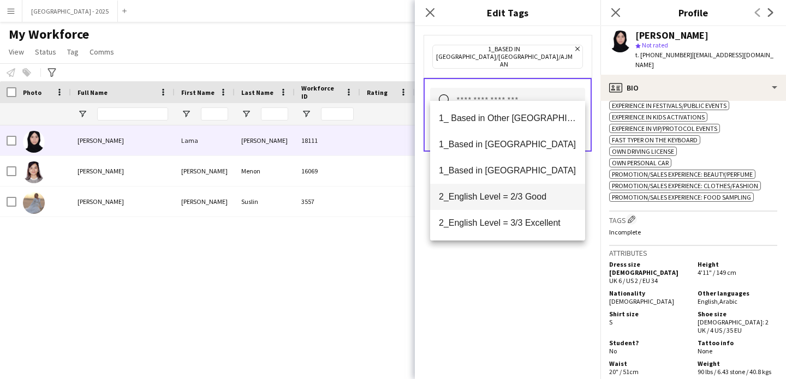
click at [534, 202] on mat-option "2_English Level = 2/3 Good" at bounding box center [507, 197] width 155 height 26
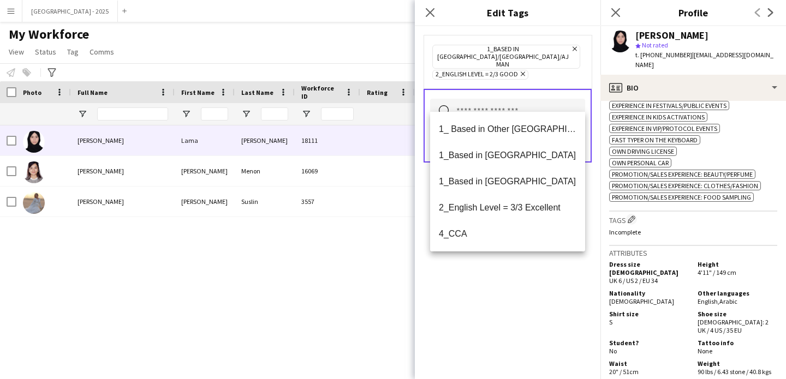
click at [534, 271] on div "1_Based in [GEOGRAPHIC_DATA]/[GEOGRAPHIC_DATA]/Ajman Remove 2_English Level = 2…" at bounding box center [507, 202] width 185 height 353
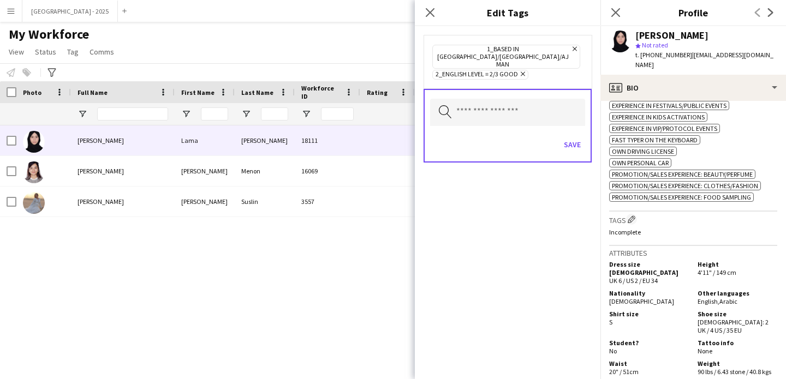
click at [559, 130] on div "Save" at bounding box center [507, 145] width 155 height 31
click at [567, 136] on button "Save" at bounding box center [572, 144] width 26 height 17
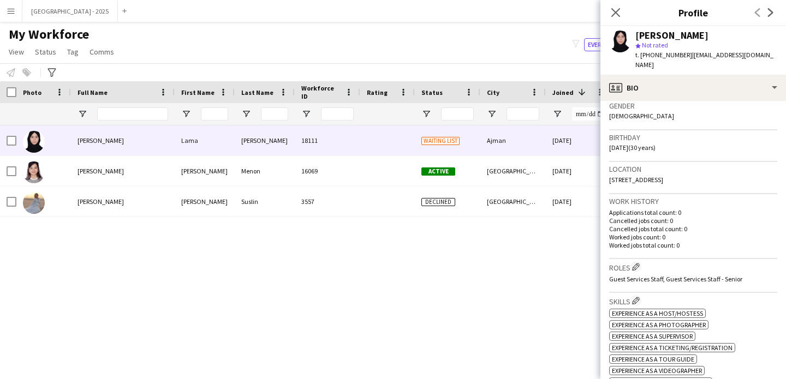
scroll to position [55, 0]
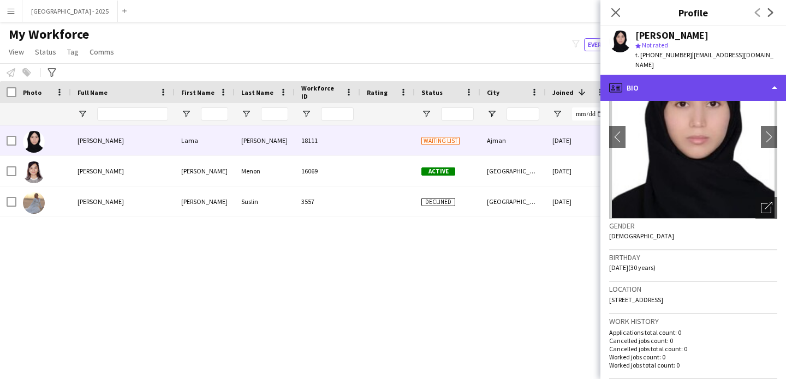
click at [672, 93] on div "profile Bio" at bounding box center [692, 88] width 185 height 26
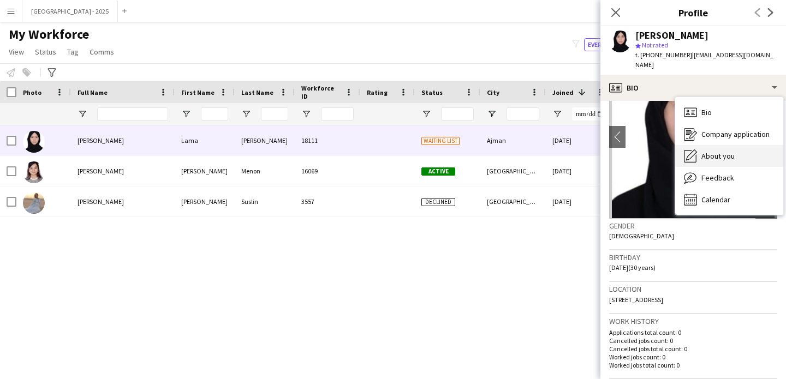
click at [734, 157] on div "About you About you" at bounding box center [729, 156] width 108 height 22
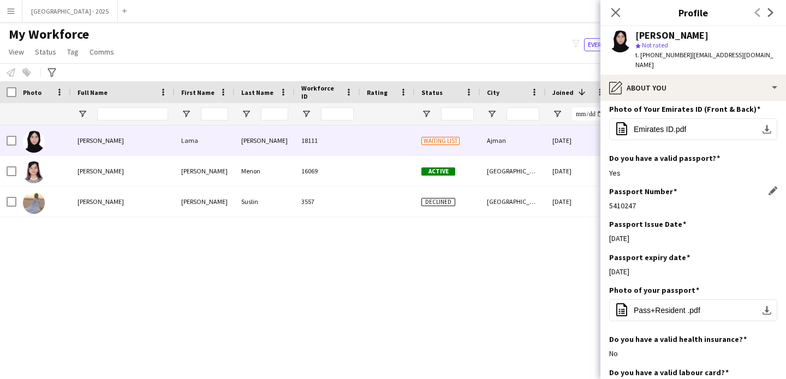
scroll to position [602, 0]
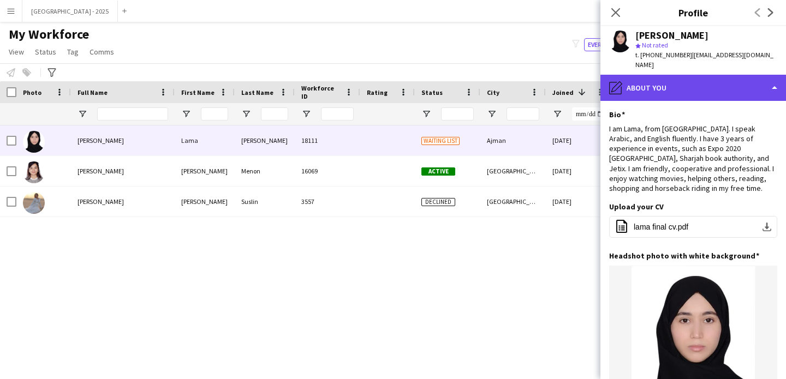
click at [675, 78] on div "pencil4 About you" at bounding box center [692, 88] width 185 height 26
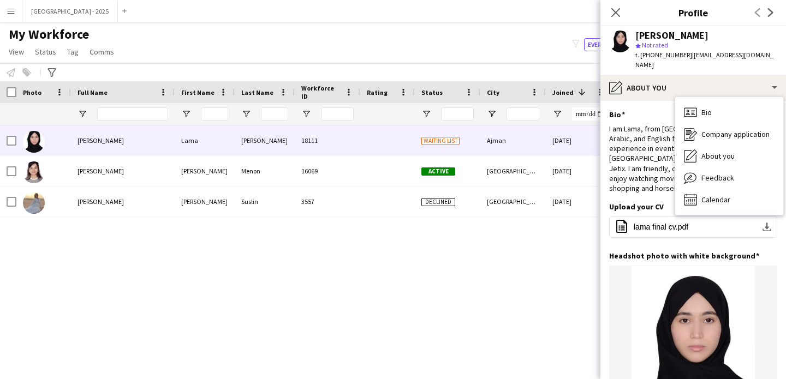
drag, startPoint x: 721, startPoint y: 153, endPoint x: 722, endPoint y: 164, distance: 11.5
click at [721, 153] on span "About you" at bounding box center [717, 156] width 33 height 10
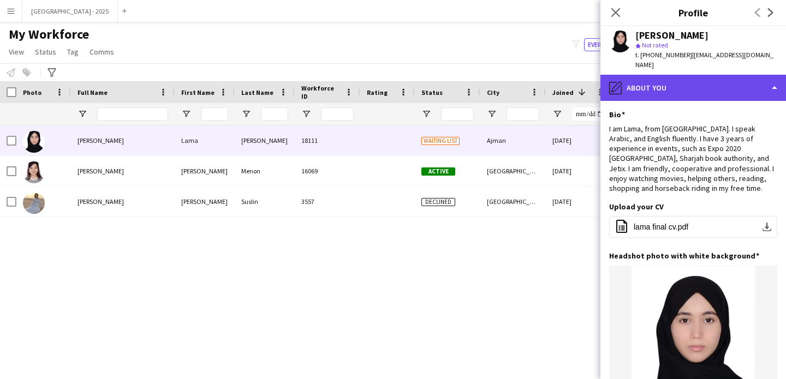
click at [684, 100] on div "pencil4 About you" at bounding box center [692, 88] width 185 height 26
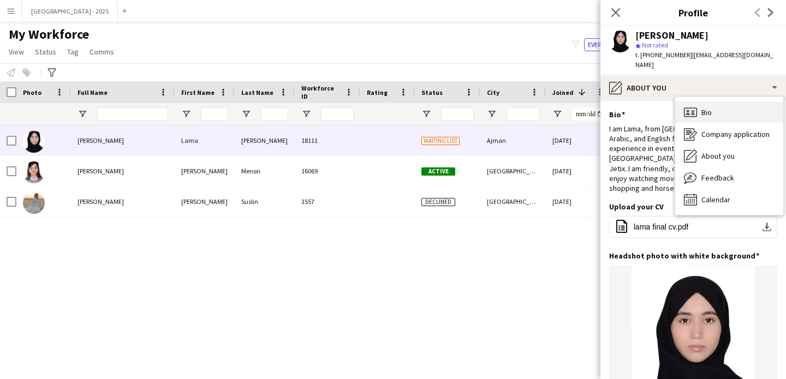
click at [710, 119] on div "Bio Bio" at bounding box center [729, 112] width 108 height 22
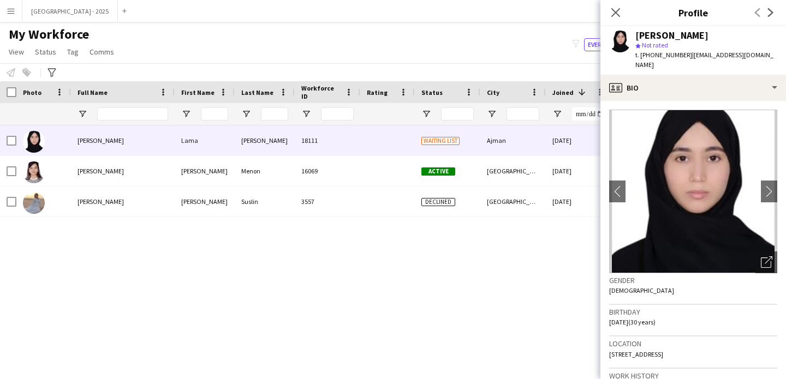
scroll to position [87, 0]
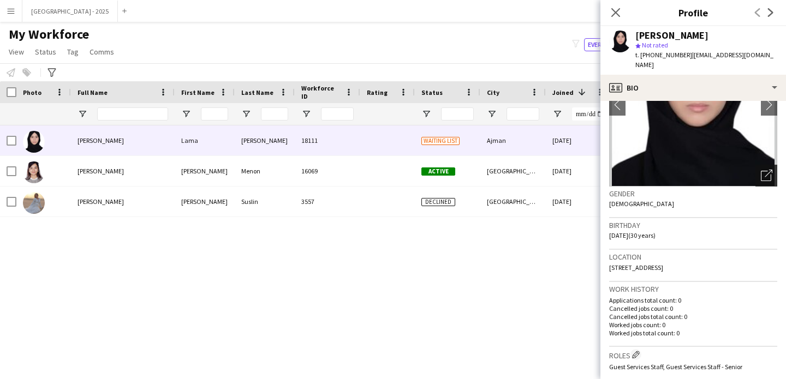
click at [761, 170] on icon "Open photos pop-in" at bounding box center [766, 175] width 11 height 11
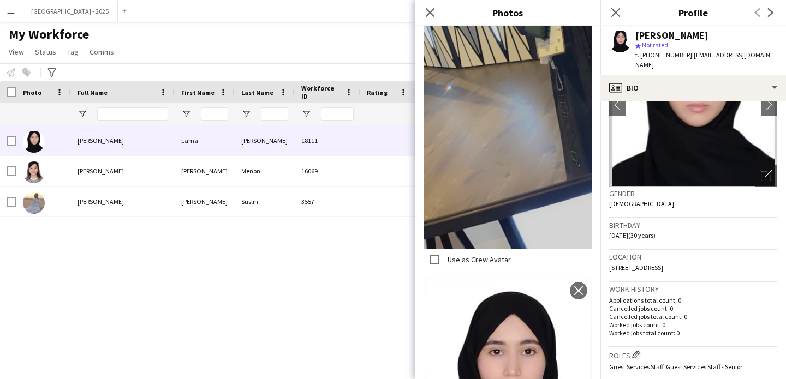
scroll to position [883, 0]
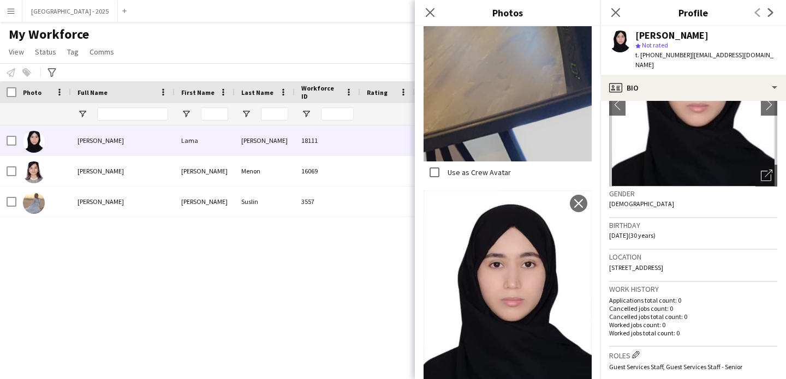
click at [642, 215] on div "Gender [DEMOGRAPHIC_DATA]" at bounding box center [693, 203] width 168 height 32
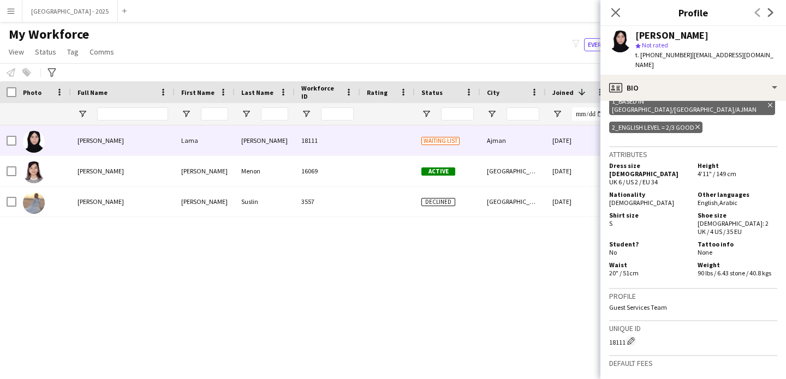
scroll to position [606, 0]
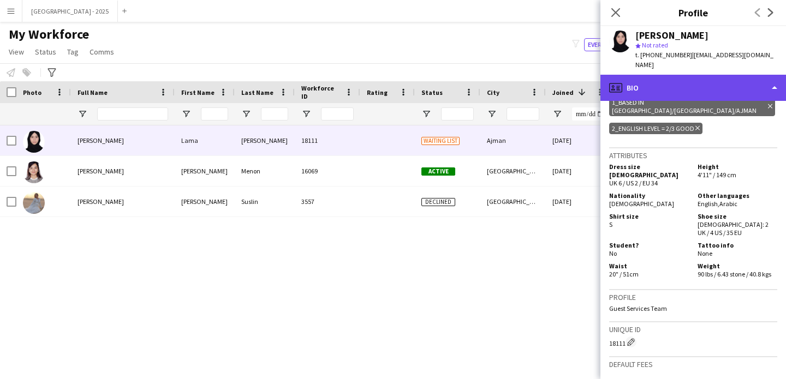
click at [659, 89] on div "profile Bio" at bounding box center [692, 88] width 185 height 26
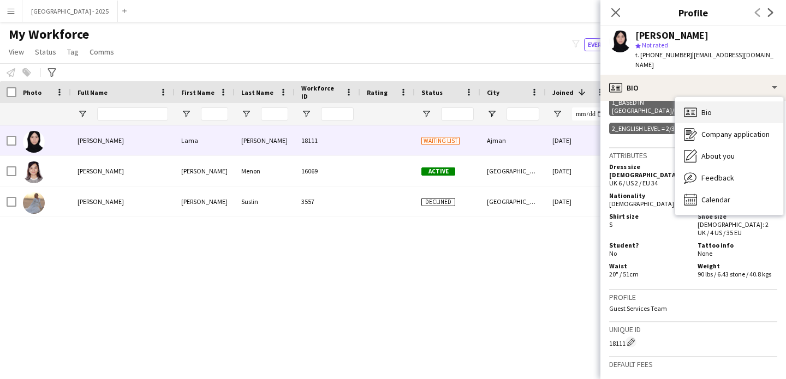
click at [686, 107] on icon at bounding box center [690, 111] width 13 height 9
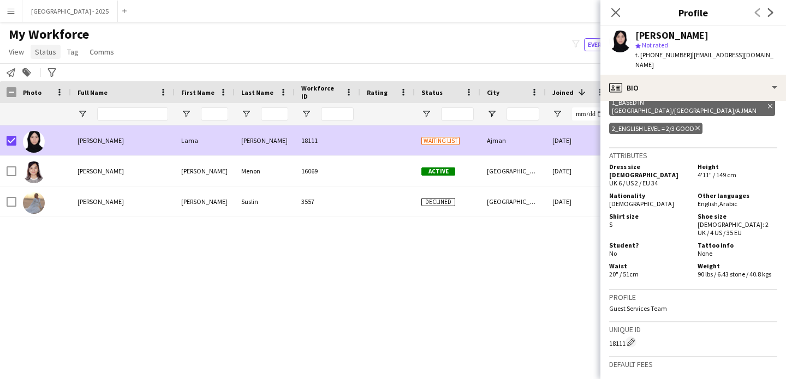
click at [37, 55] on span "Status" at bounding box center [45, 52] width 21 height 10
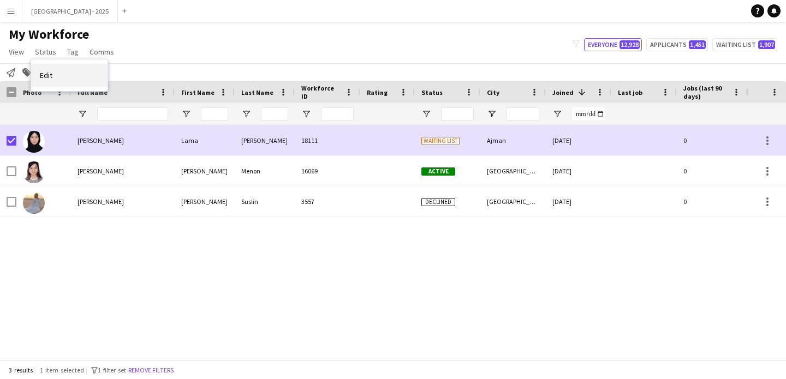
click at [48, 64] on link "Edit" at bounding box center [69, 75] width 76 height 23
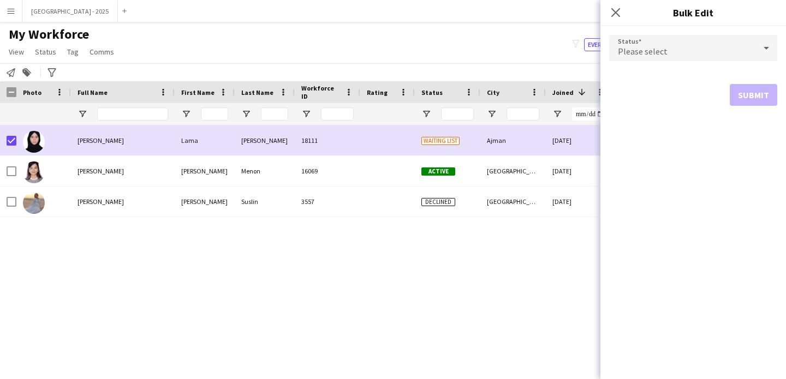
click at [636, 59] on div "Please select" at bounding box center [682, 48] width 146 height 26
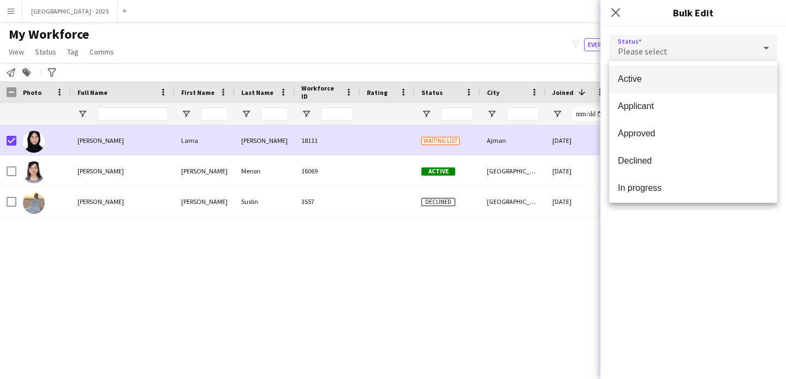
click at [654, 89] on mat-option "Active" at bounding box center [693, 78] width 168 height 27
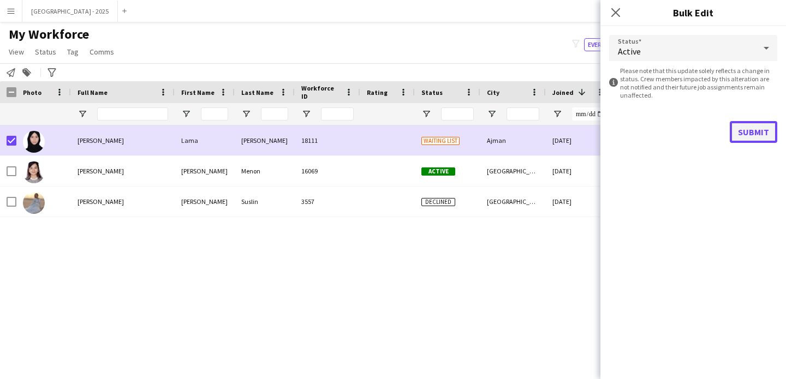
click at [751, 129] on button "Submit" at bounding box center [752, 132] width 47 height 22
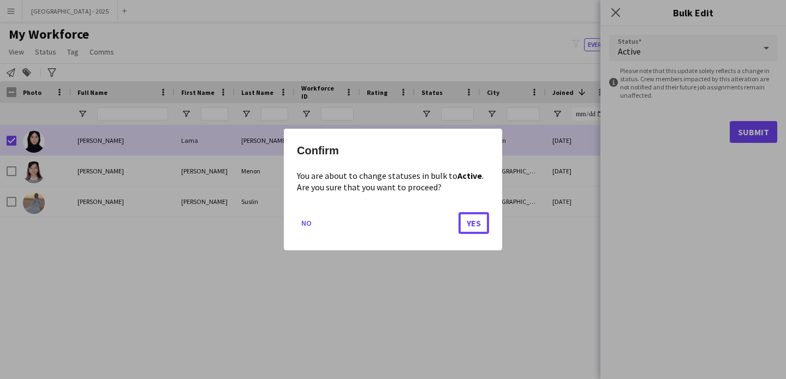
click at [472, 229] on button "Yes" at bounding box center [473, 223] width 31 height 22
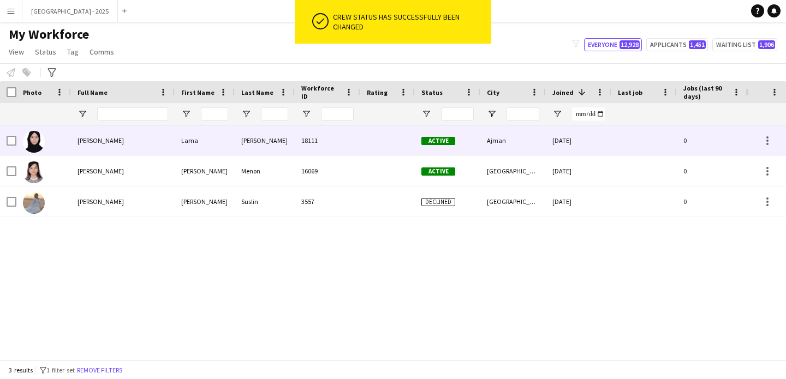
click at [58, 142] on div at bounding box center [43, 140] width 55 height 30
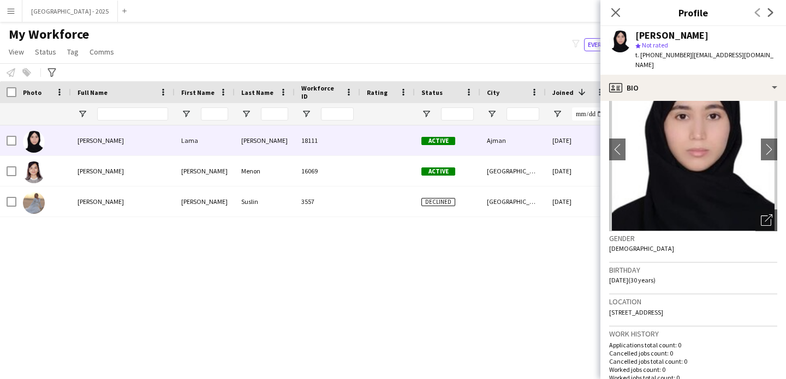
scroll to position [0, 0]
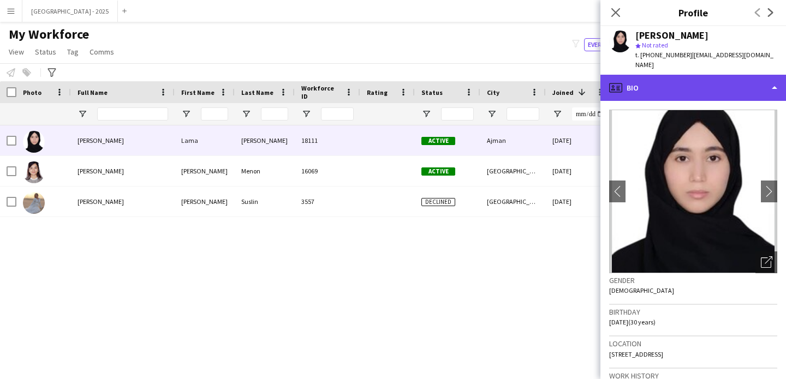
click at [679, 86] on div "profile Bio" at bounding box center [692, 88] width 185 height 26
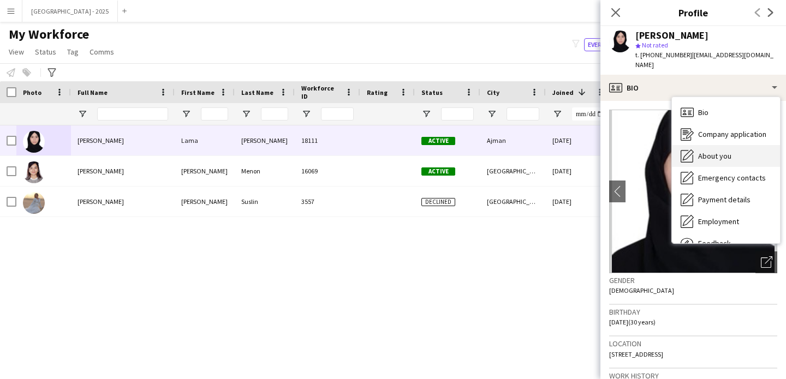
click at [726, 159] on span "About you" at bounding box center [714, 156] width 33 height 10
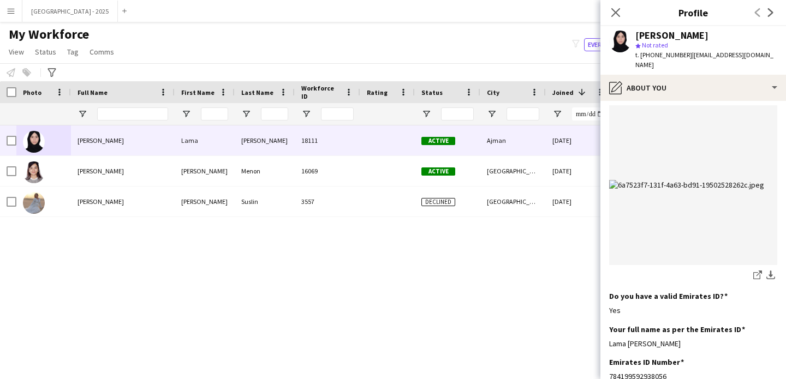
scroll to position [172, 0]
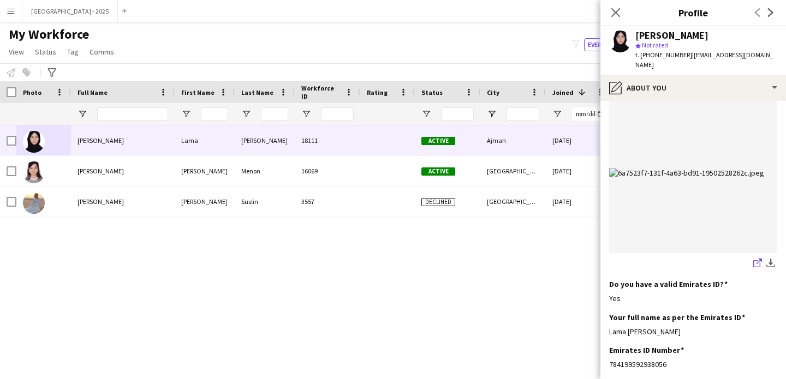
click at [753, 261] on icon "share-external-link-1" at bounding box center [757, 263] width 9 height 9
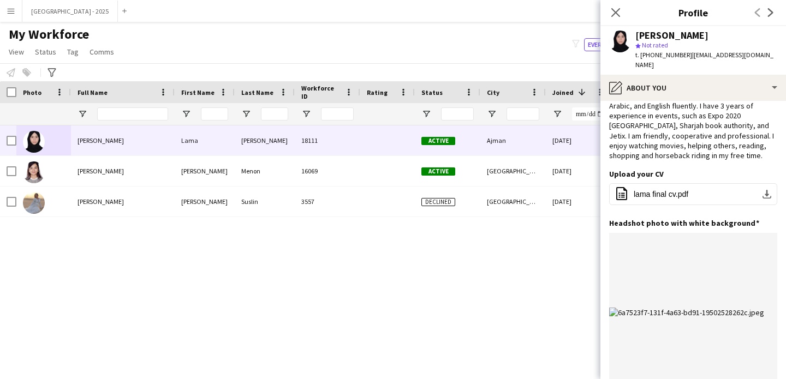
scroll to position [0, 0]
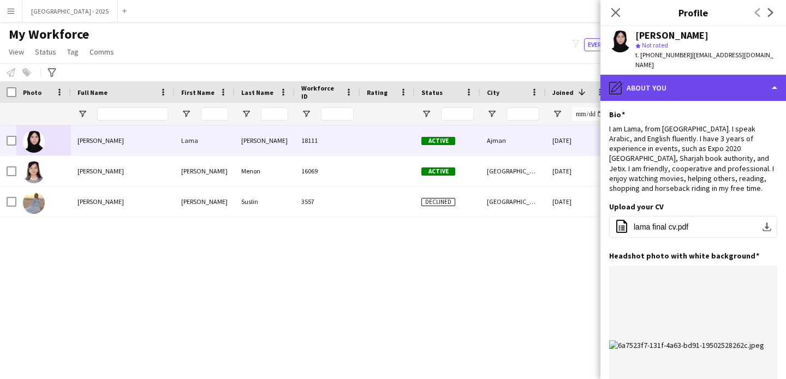
click at [650, 95] on div "pencil4 About you" at bounding box center [692, 88] width 185 height 26
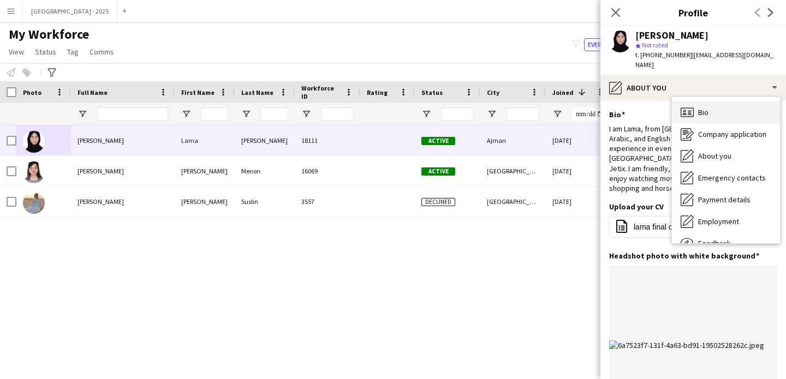
click at [727, 120] on div "Bio Bio" at bounding box center [726, 112] width 108 height 22
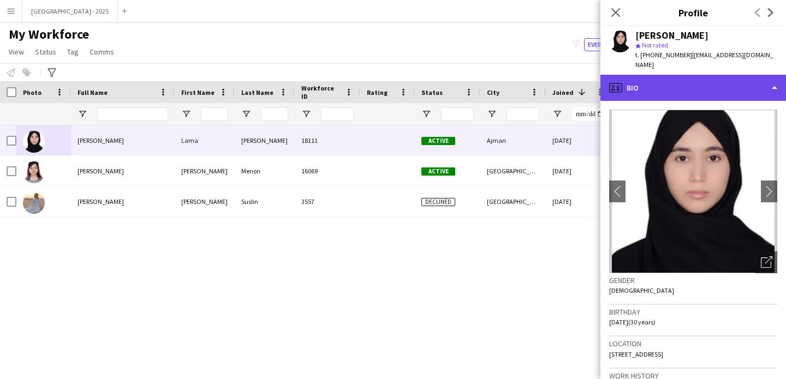
click at [671, 91] on div "profile Bio" at bounding box center [692, 88] width 185 height 26
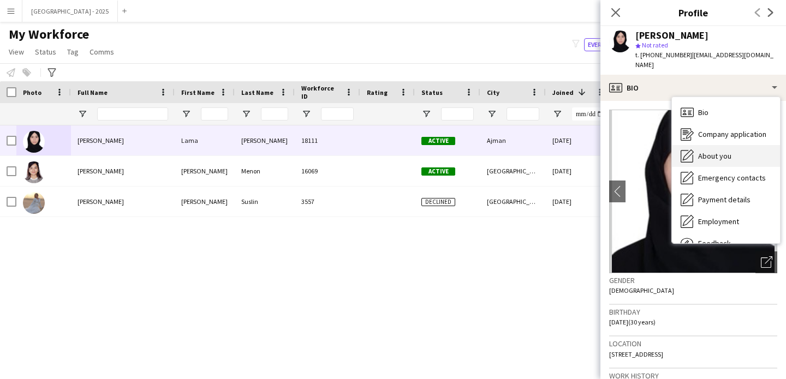
click at [712, 157] on span "About you" at bounding box center [714, 156] width 33 height 10
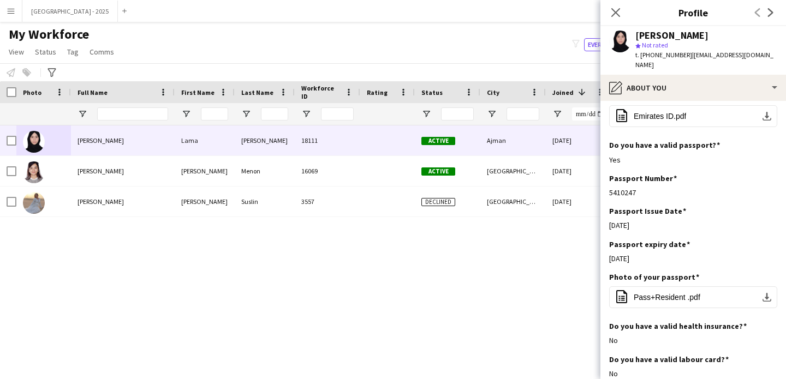
scroll to position [671, 0]
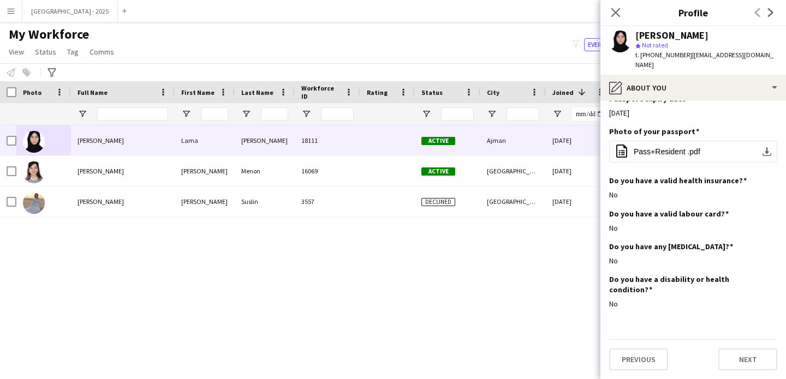
click at [612, 13] on icon "Close pop-in" at bounding box center [615, 12] width 9 height 9
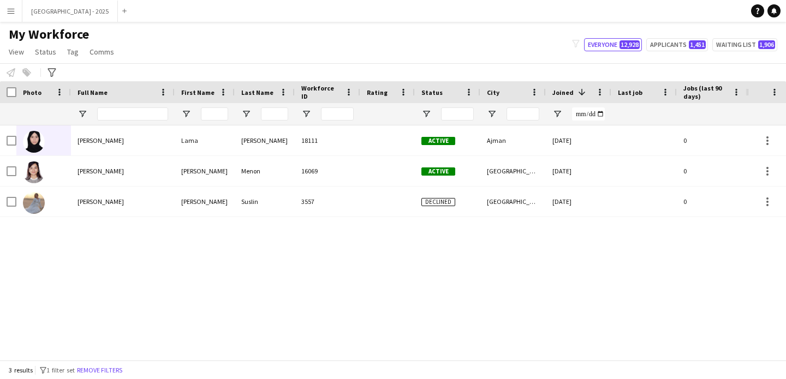
click at [115, 364] on div "3 results filter-1 1 filter set Remove filters" at bounding box center [393, 370] width 786 height 19
click at [117, 367] on button "Remove filters" at bounding box center [100, 370] width 50 height 12
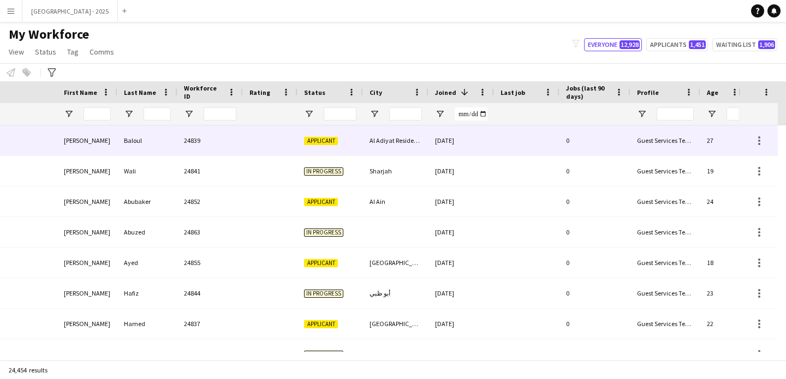
scroll to position [0, 376]
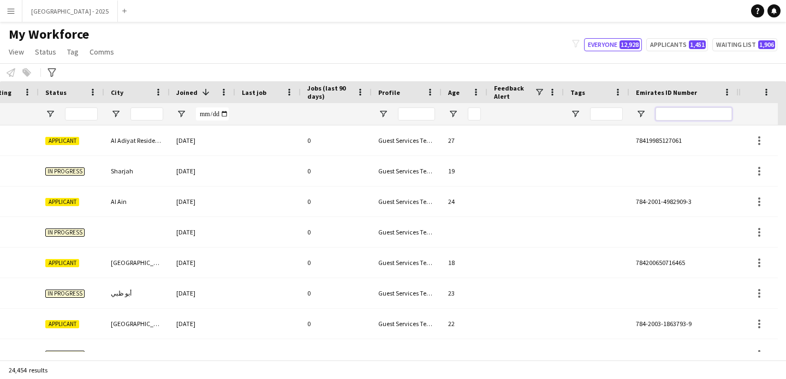
click at [715, 118] on input "Emirates ID Number Filter Input" at bounding box center [693, 113] width 76 height 13
paste input "********"
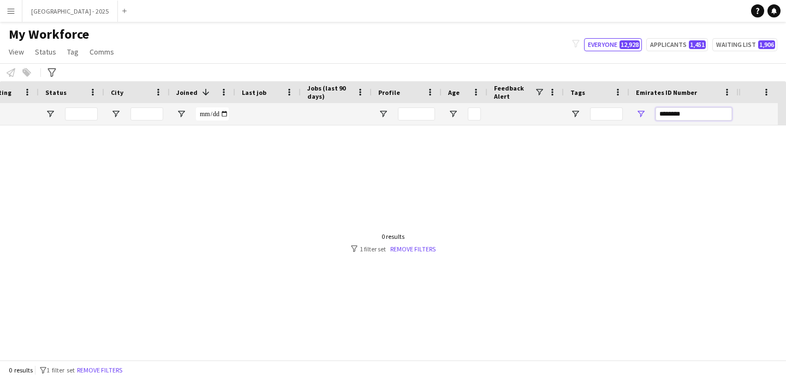
scroll to position [0, 368]
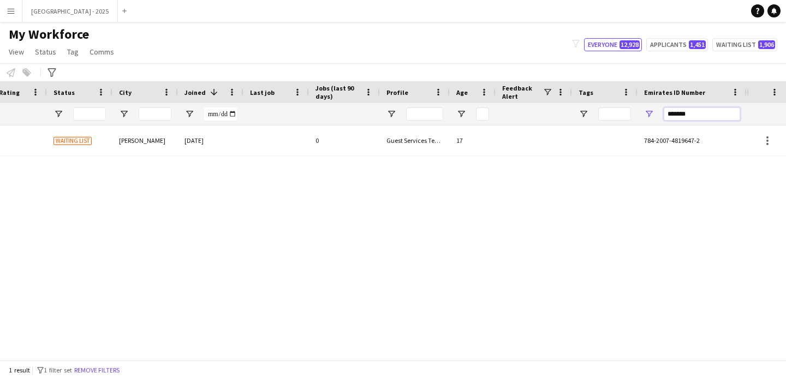
type input "*******"
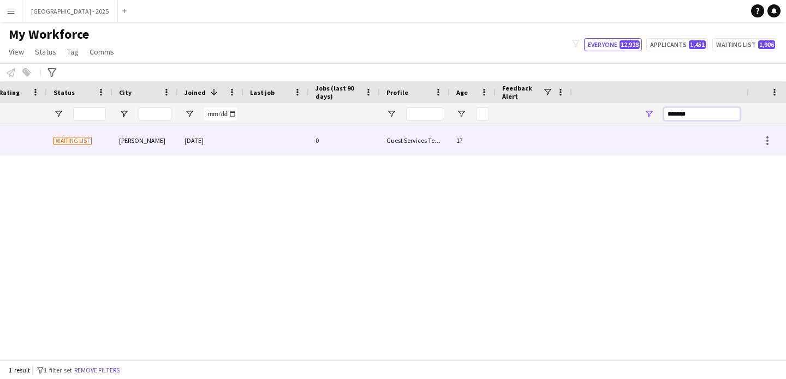
scroll to position [0, 0]
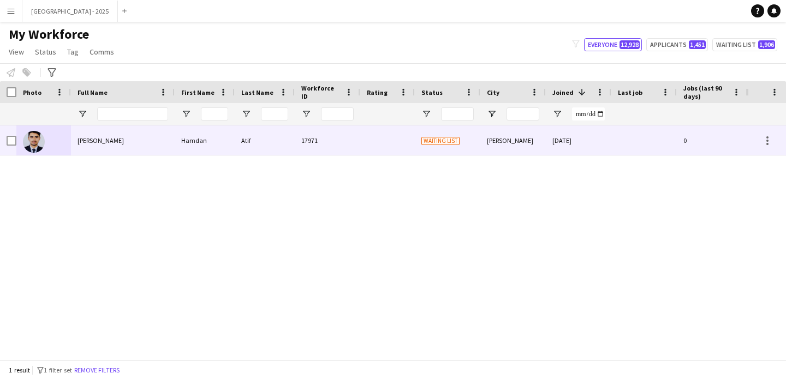
click at [253, 147] on div "Atif" at bounding box center [265, 140] width 60 height 30
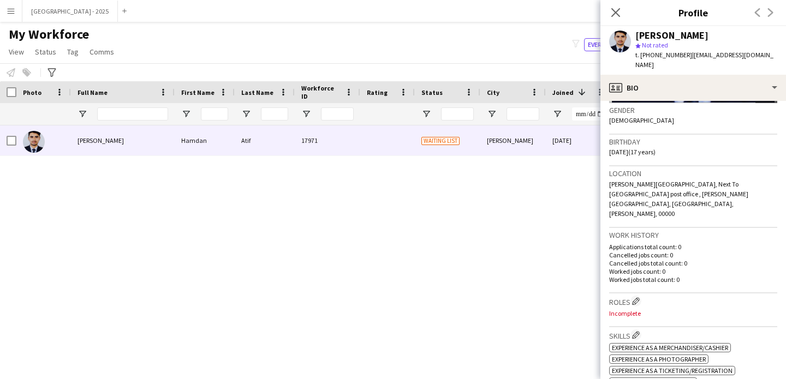
scroll to position [190, 0]
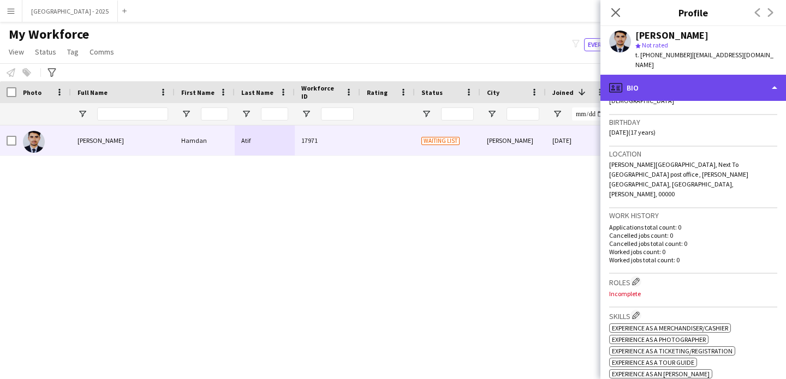
click at [678, 75] on div "profile Bio" at bounding box center [692, 88] width 185 height 26
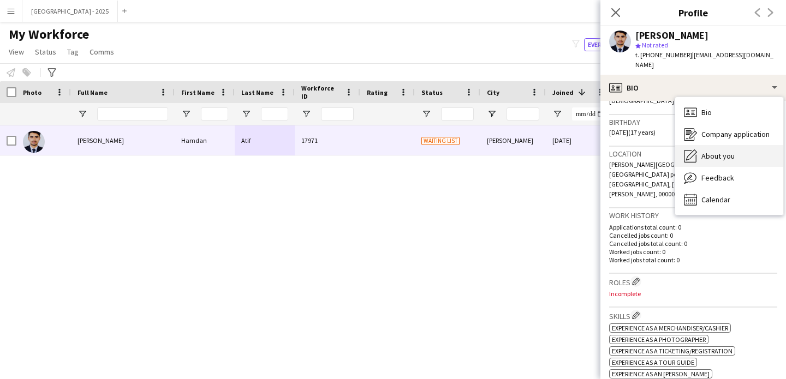
click at [736, 145] on div "About you About you" at bounding box center [729, 156] width 108 height 22
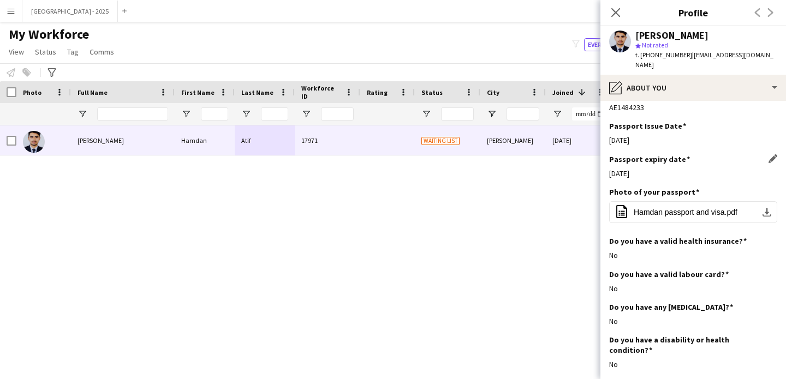
scroll to position [963, 0]
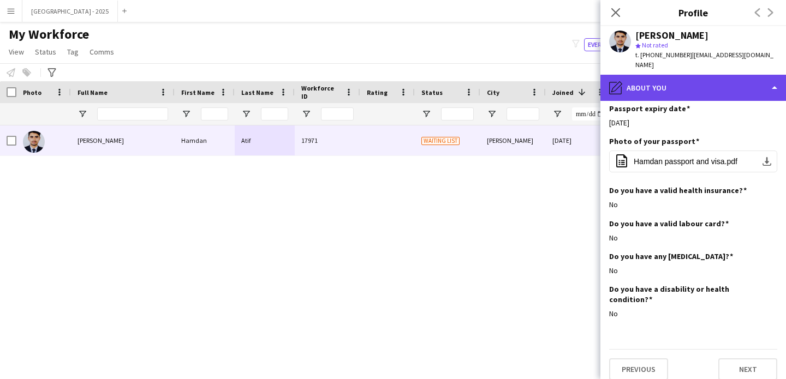
click at [680, 79] on div "pencil4 About you" at bounding box center [692, 88] width 185 height 26
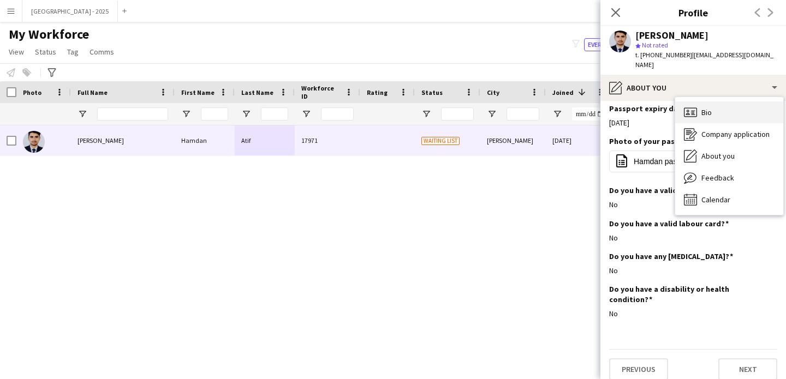
click at [708, 108] on div "Bio Bio" at bounding box center [729, 112] width 108 height 22
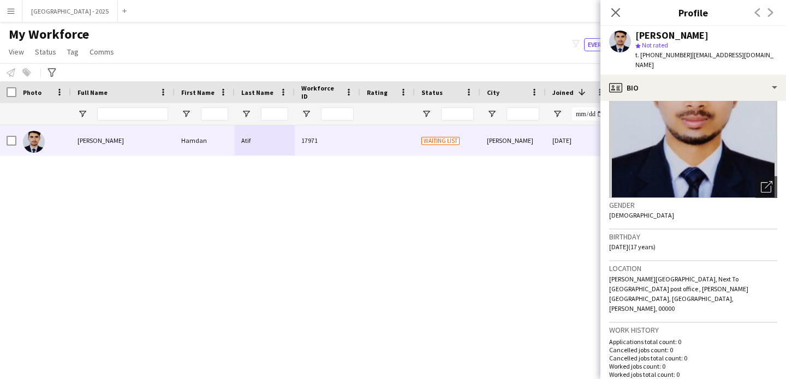
scroll to position [211, 0]
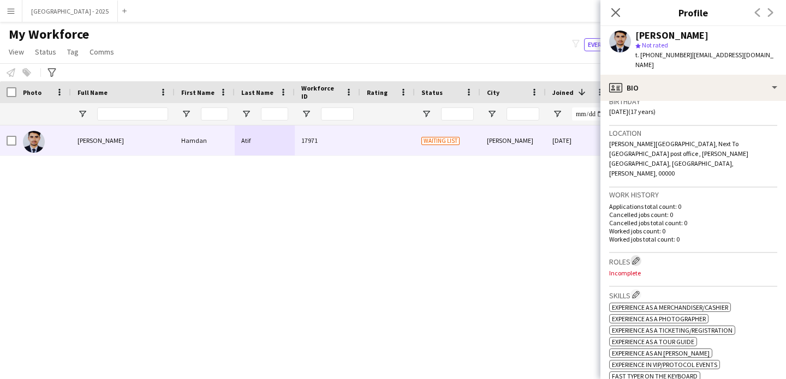
click at [636, 255] on button "Edit crew company roles" at bounding box center [635, 260] width 11 height 11
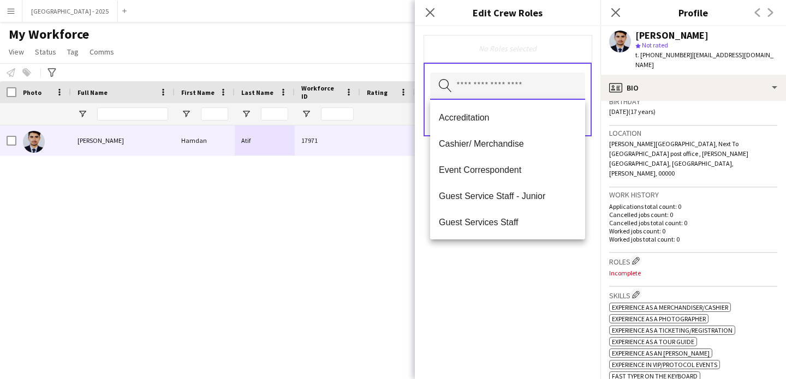
click at [506, 98] on input "text" at bounding box center [507, 86] width 155 height 27
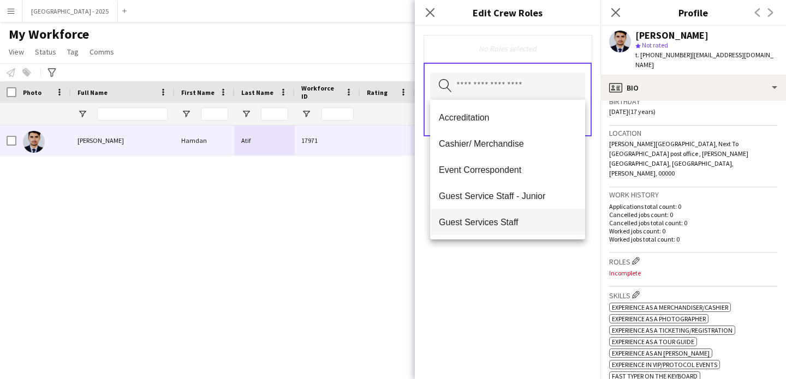
click at [510, 228] on mat-option "Guest Services Staff" at bounding box center [507, 222] width 155 height 26
click at [529, 267] on div "Guest Services Staff Remove Search by role type Save" at bounding box center [507, 202] width 185 height 353
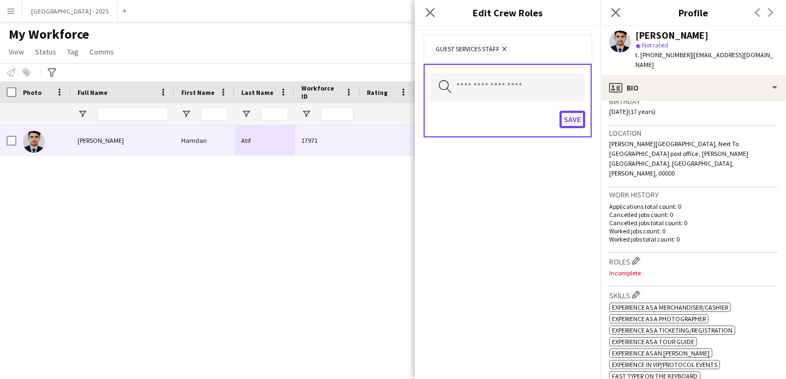
click at [577, 111] on button "Save" at bounding box center [572, 119] width 26 height 17
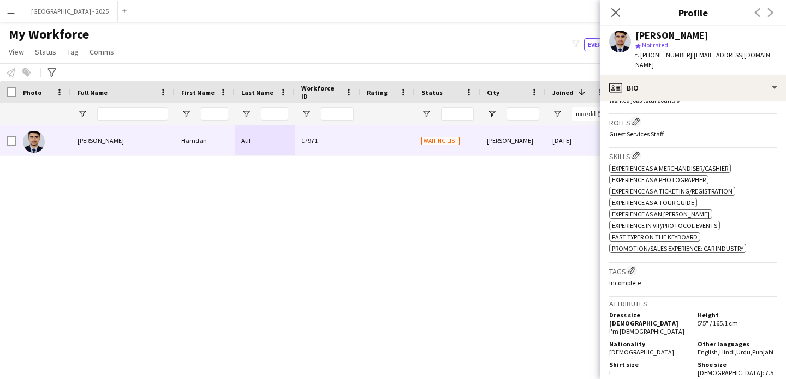
scroll to position [499, 0]
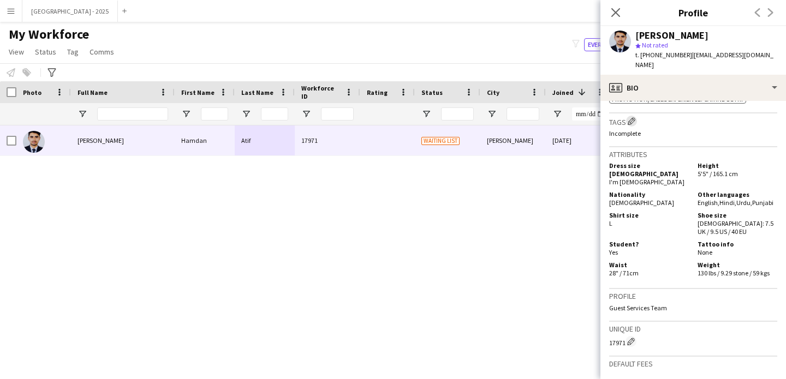
click at [633, 117] on app-icon "Edit crew company tags" at bounding box center [631, 121] width 8 height 8
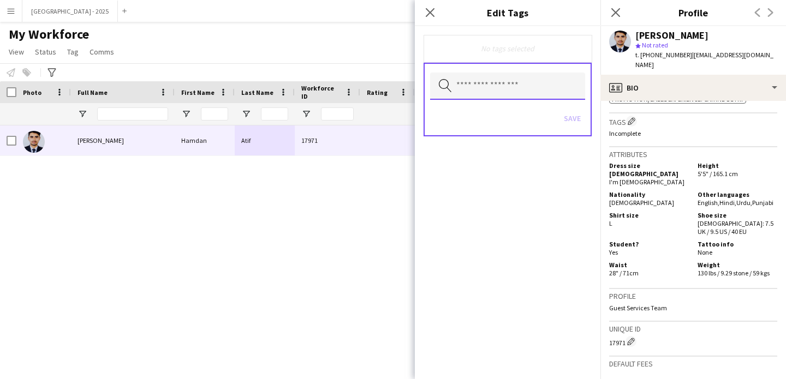
click at [518, 75] on input "text" at bounding box center [507, 86] width 155 height 27
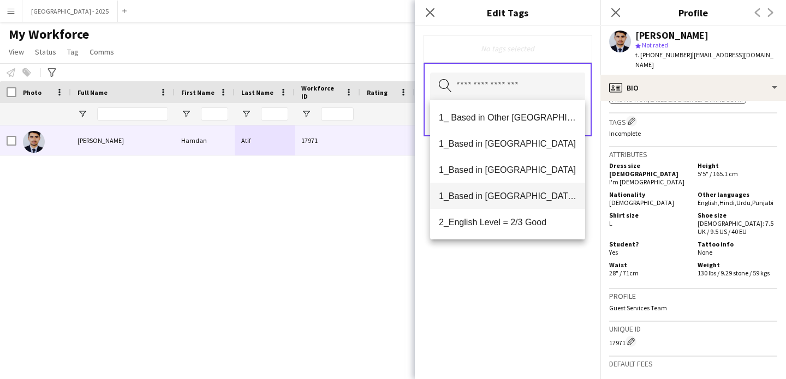
click at [526, 203] on mat-option "1_Based in [GEOGRAPHIC_DATA]/[GEOGRAPHIC_DATA]/Ajman" at bounding box center [507, 196] width 155 height 26
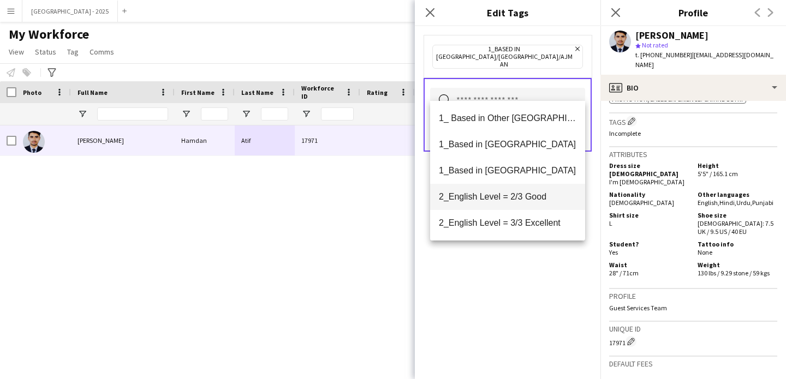
click at [527, 204] on mat-option "2_English Level = 2/3 Good" at bounding box center [507, 197] width 155 height 26
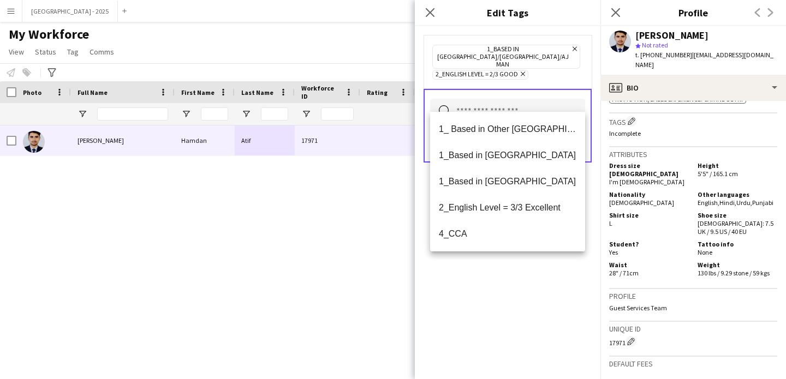
click at [543, 271] on div "1_Based in [GEOGRAPHIC_DATA]/[GEOGRAPHIC_DATA]/Ajman Remove 2_English Level = 2…" at bounding box center [507, 202] width 185 height 353
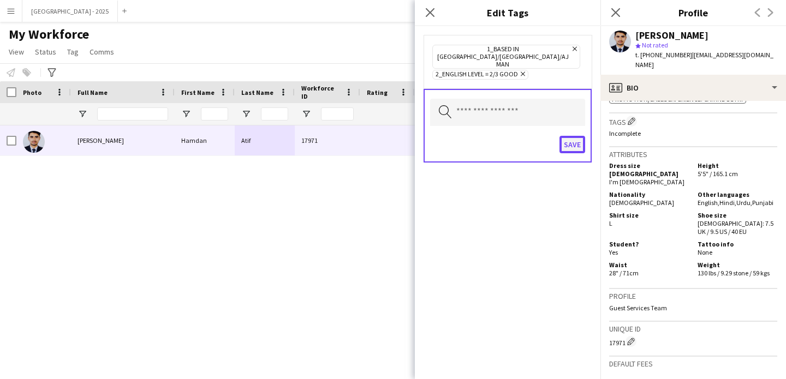
click at [582, 136] on button "Save" at bounding box center [572, 144] width 26 height 17
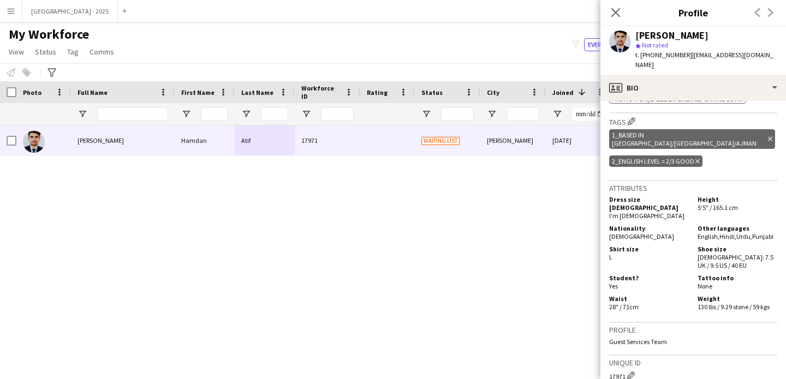
scroll to position [0, 0]
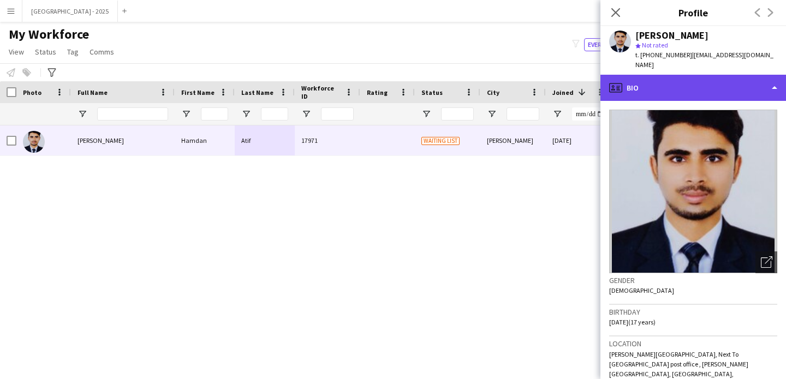
click at [667, 75] on div "profile Bio" at bounding box center [692, 88] width 185 height 26
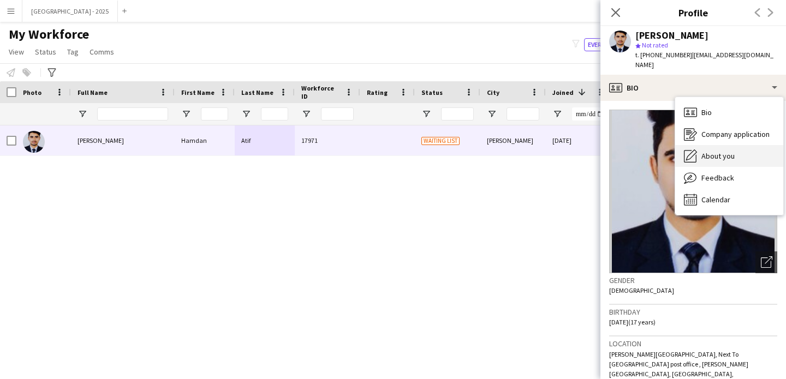
click at [735, 153] on div "About you About you" at bounding box center [729, 156] width 108 height 22
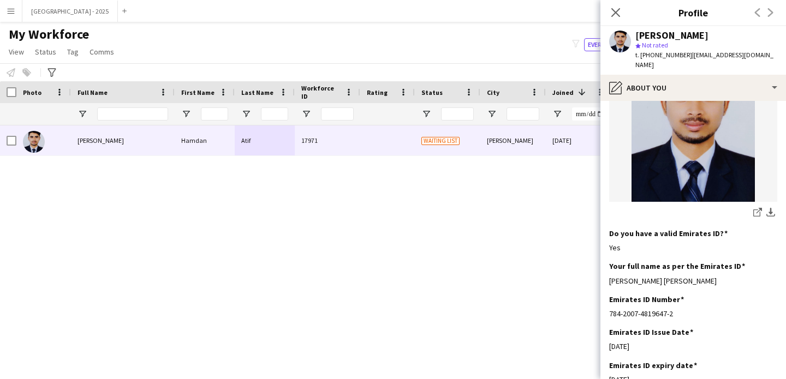
scroll to position [189, 0]
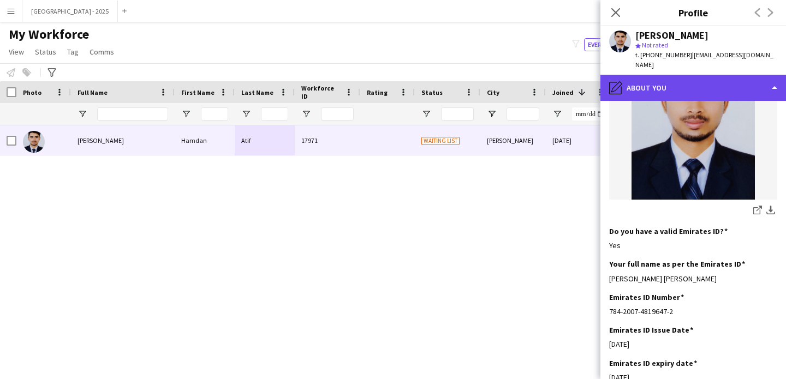
click at [669, 82] on div "pencil4 About you" at bounding box center [692, 88] width 185 height 26
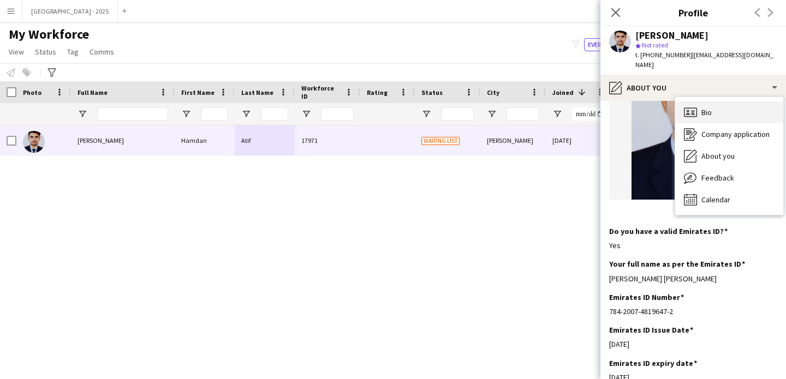
click at [714, 104] on div "Bio Bio" at bounding box center [729, 112] width 108 height 22
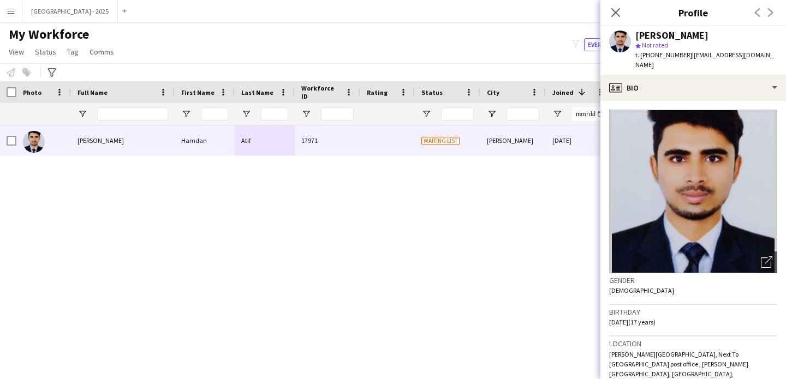
scroll to position [231, 0]
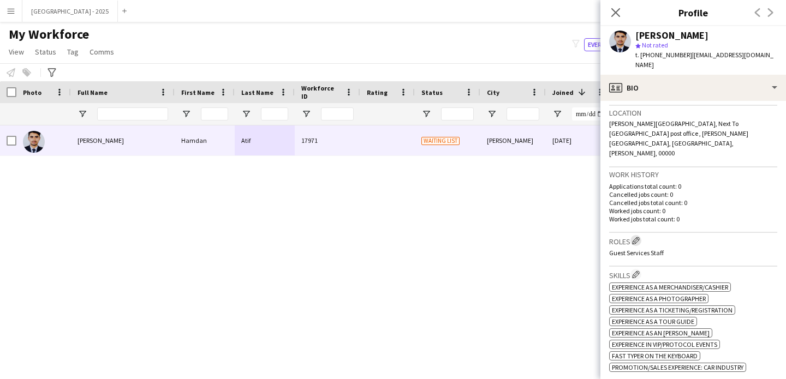
click at [639, 237] on app-icon "Edit crew company roles" at bounding box center [636, 241] width 8 height 8
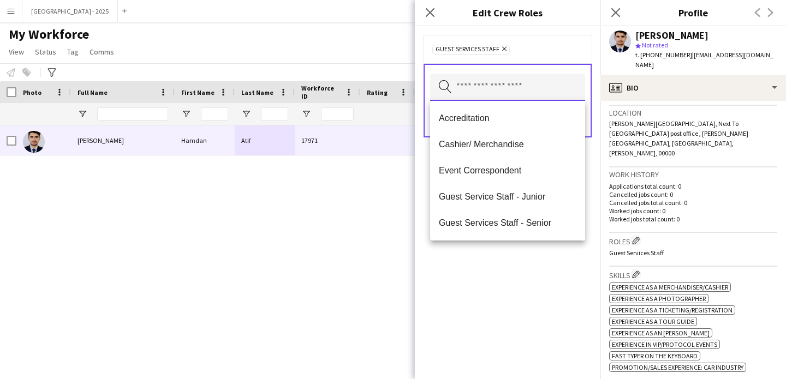
click at [486, 91] on input "text" at bounding box center [507, 87] width 155 height 27
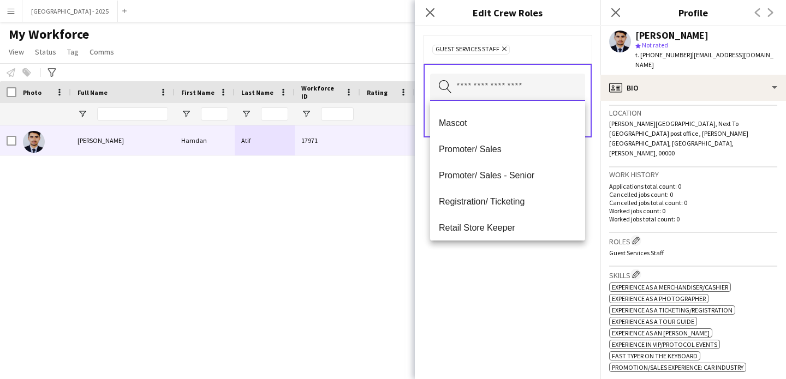
scroll to position [236, 0]
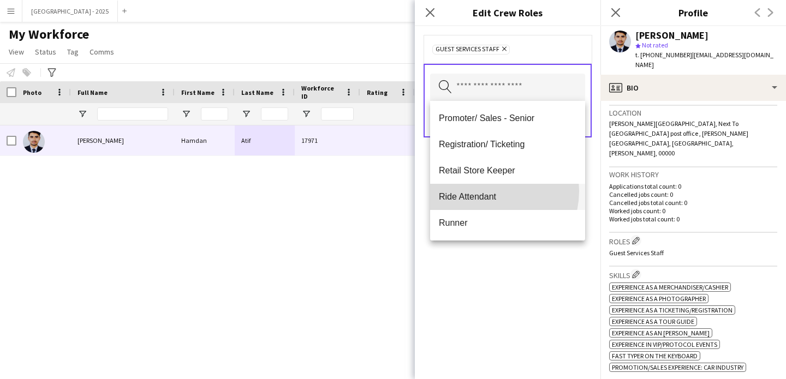
click at [487, 191] on mat-option "Ride Attendant" at bounding box center [507, 197] width 155 height 26
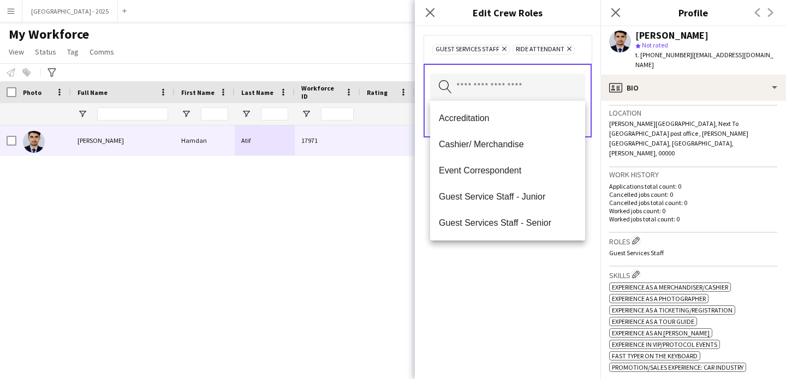
click at [531, 302] on div "Guest Services Staff Remove Ride Attendant Remove Search by role type Save" at bounding box center [507, 202] width 185 height 353
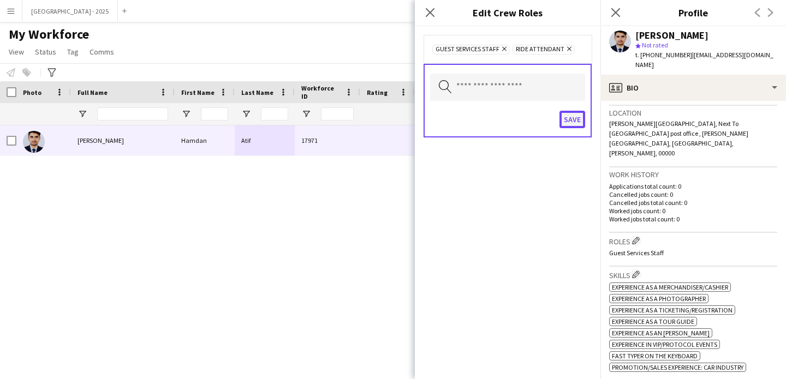
click at [571, 118] on button "Save" at bounding box center [572, 119] width 26 height 17
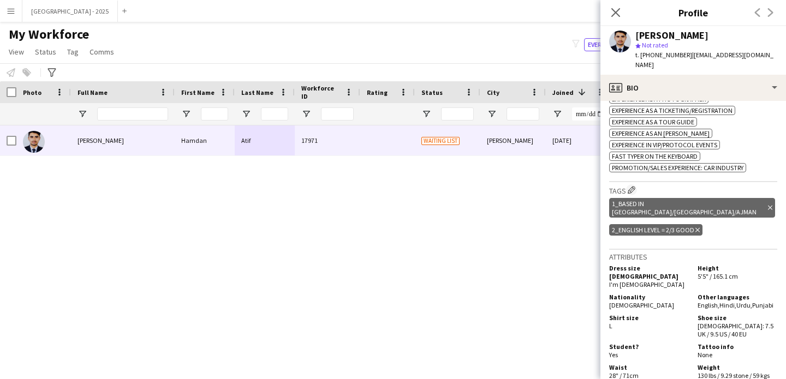
scroll to position [433, 0]
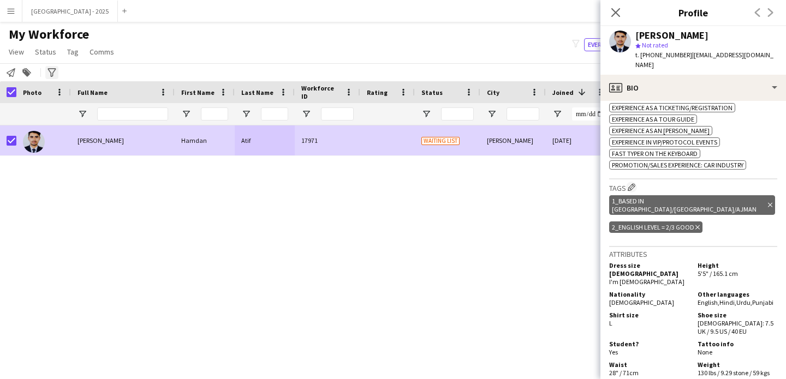
click at [49, 51] on span "Status" at bounding box center [45, 52] width 21 height 10
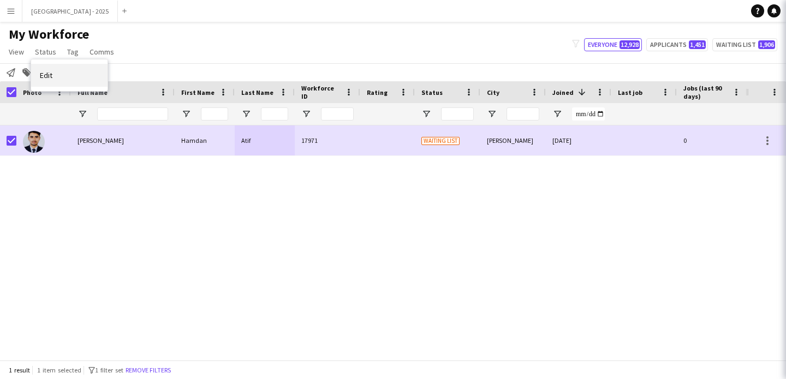
click at [59, 73] on link "Edit" at bounding box center [69, 75] width 76 height 23
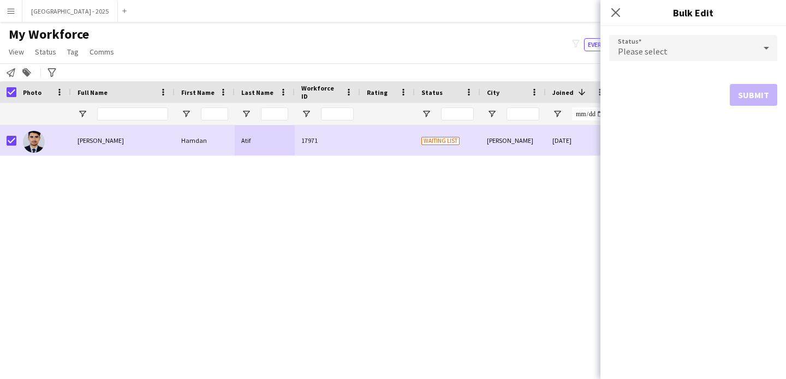
click at [656, 45] on div "Please select" at bounding box center [682, 48] width 146 height 26
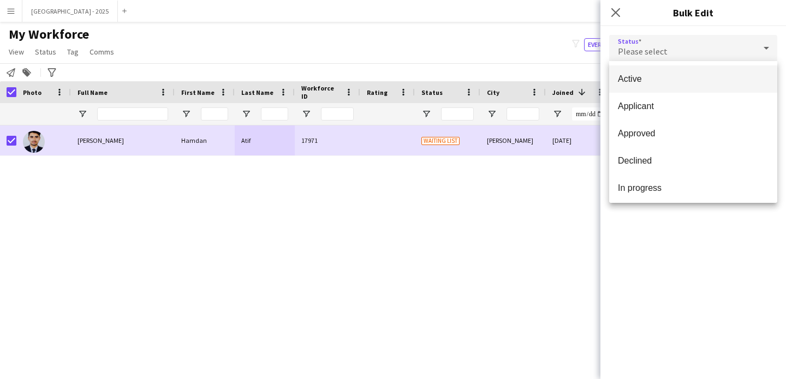
click at [649, 71] on mat-option "Active" at bounding box center [693, 78] width 168 height 27
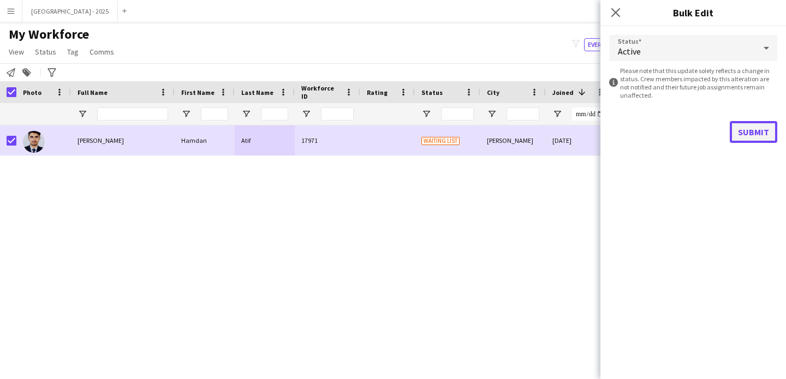
click at [759, 133] on button "Submit" at bounding box center [752, 132] width 47 height 22
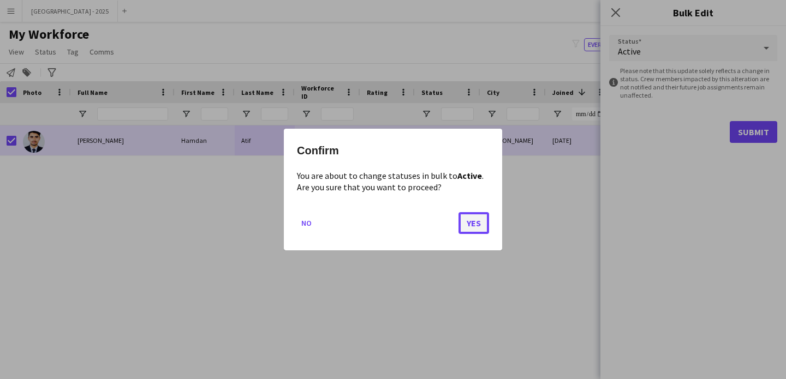
click at [480, 220] on button "Yes" at bounding box center [473, 223] width 31 height 22
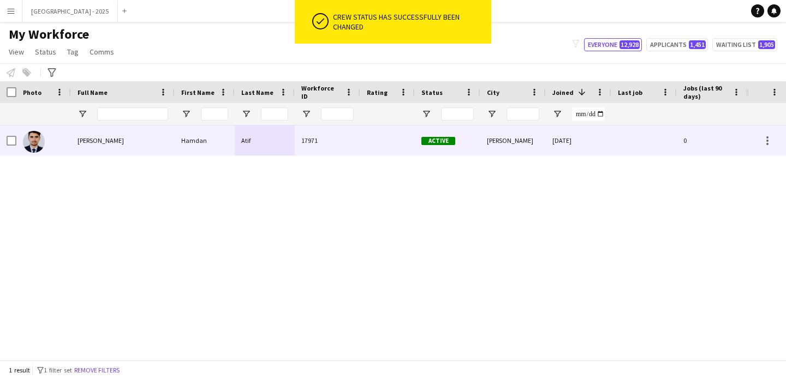
click at [69, 141] on div at bounding box center [43, 140] width 55 height 30
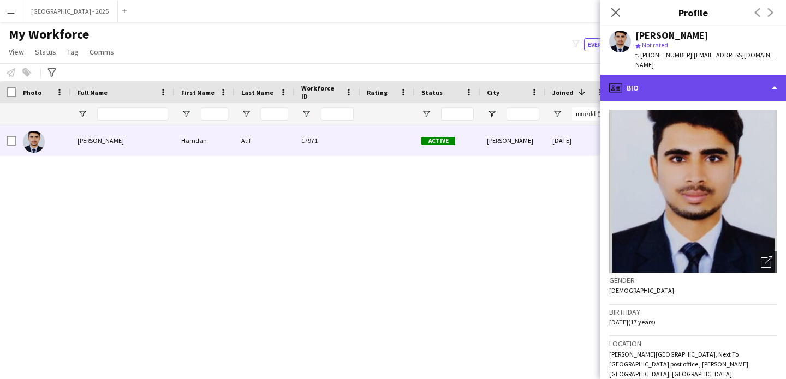
click at [652, 85] on div "profile Bio" at bounding box center [692, 88] width 185 height 26
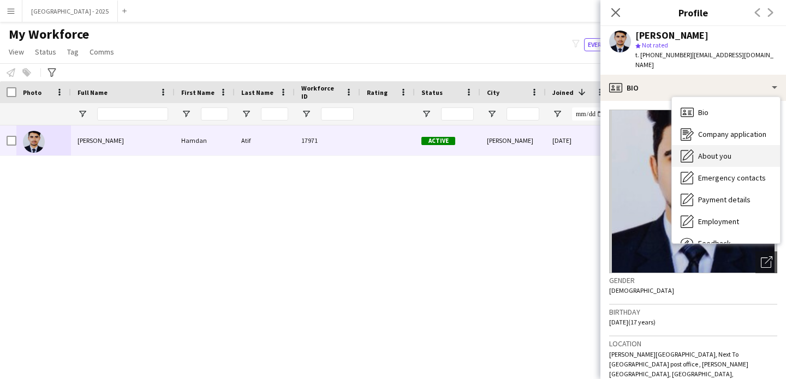
click at [707, 152] on div "About you About you" at bounding box center [726, 156] width 108 height 22
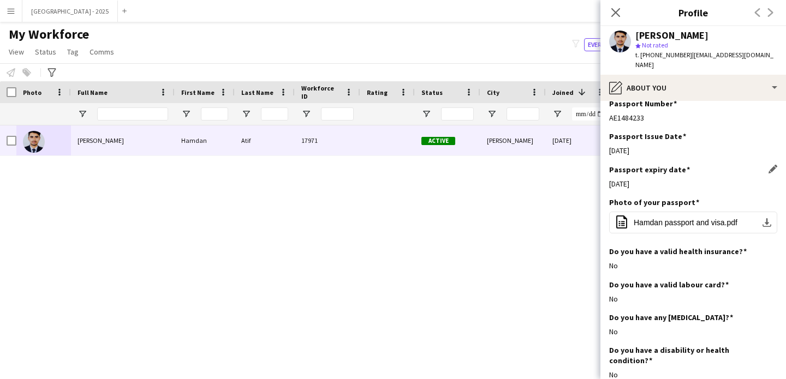
scroll to position [963, 0]
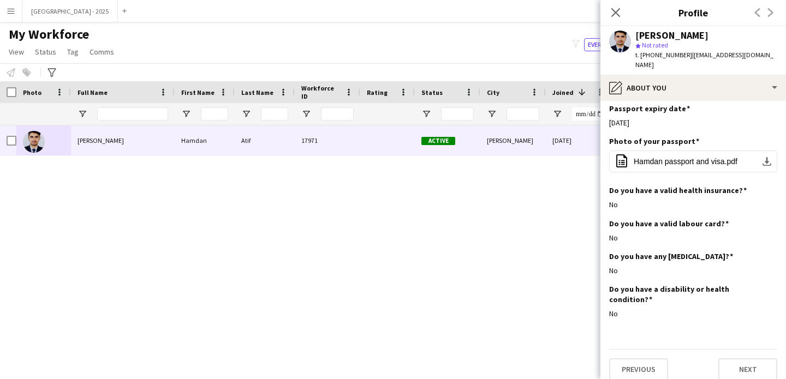
click at [653, 93] on div "Passport Issue Date Edit this field 12-11-2020" at bounding box center [693, 86] width 168 height 33
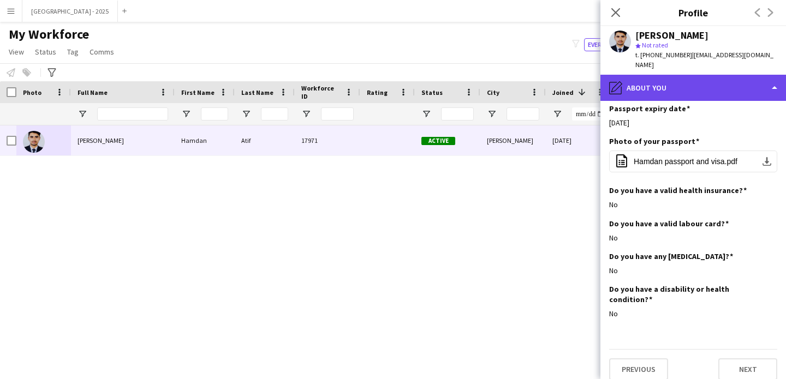
click at [667, 88] on div "pencil4 About you" at bounding box center [692, 88] width 185 height 26
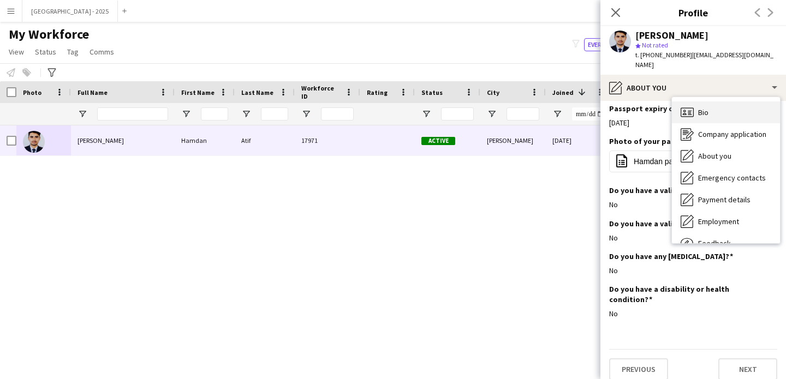
click at [700, 107] on span "Bio" at bounding box center [703, 112] width 10 height 10
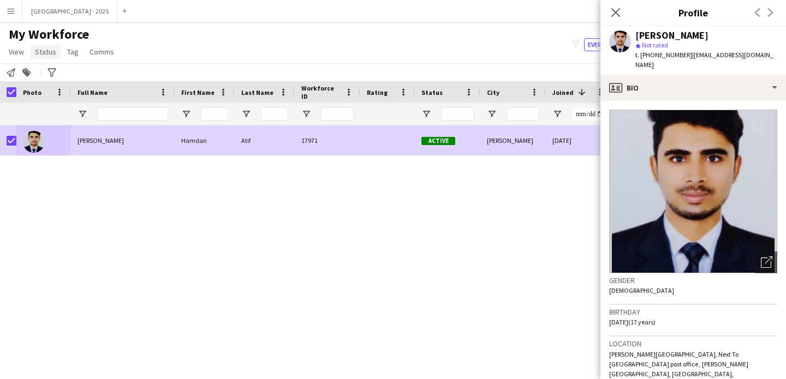
click at [44, 45] on link "Status" at bounding box center [46, 52] width 30 height 14
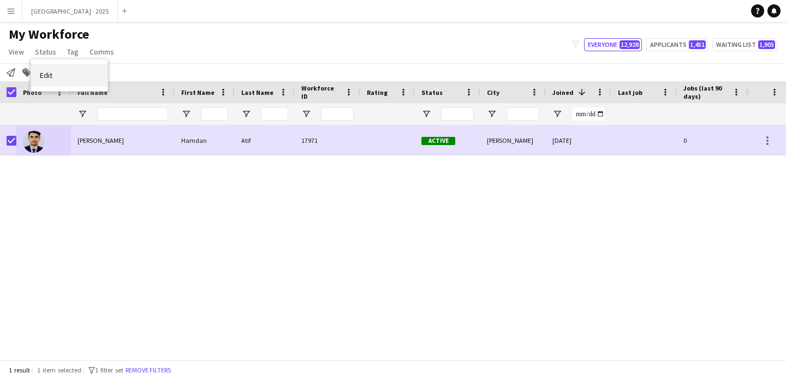
click at [60, 68] on link "Edit" at bounding box center [69, 75] width 76 height 23
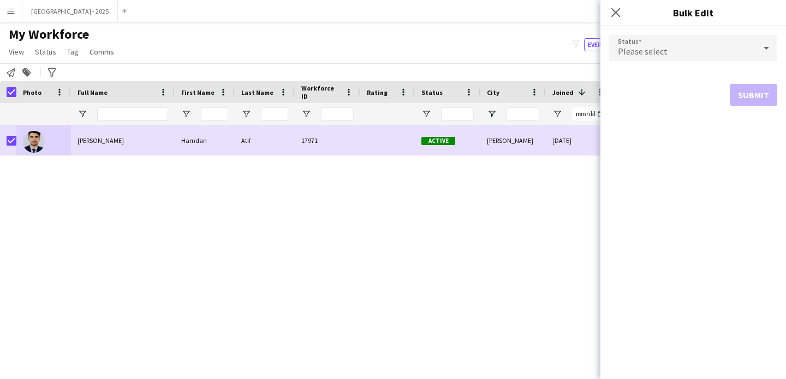
click at [656, 45] on div "Please select" at bounding box center [682, 48] width 146 height 26
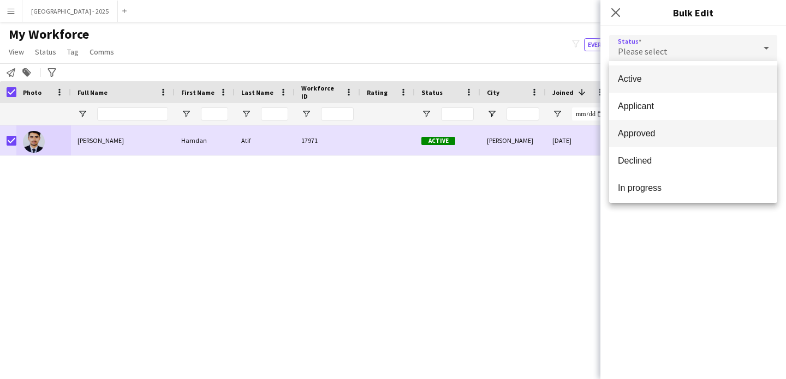
click at [648, 130] on span "Approved" at bounding box center [693, 133] width 151 height 10
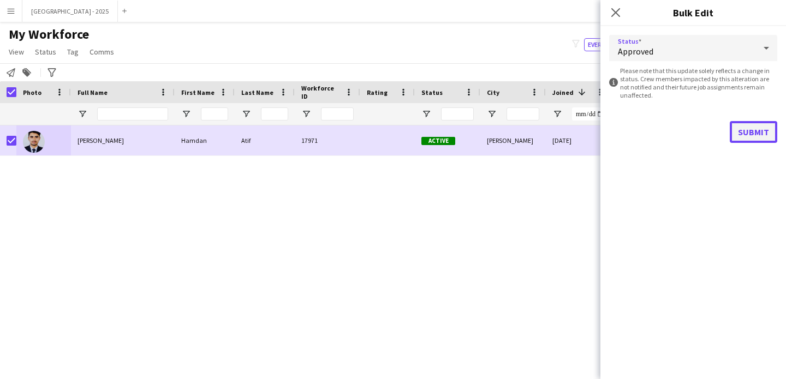
click at [744, 133] on button "Submit" at bounding box center [752, 132] width 47 height 22
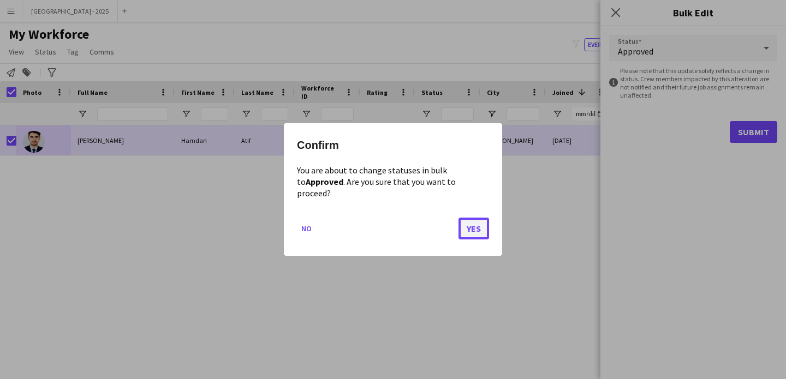
click at [476, 223] on button "Yes" at bounding box center [473, 229] width 31 height 22
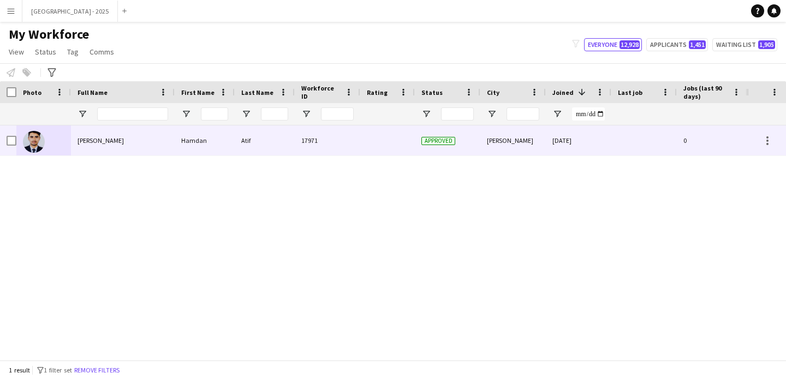
click at [49, 143] on div at bounding box center [43, 140] width 55 height 30
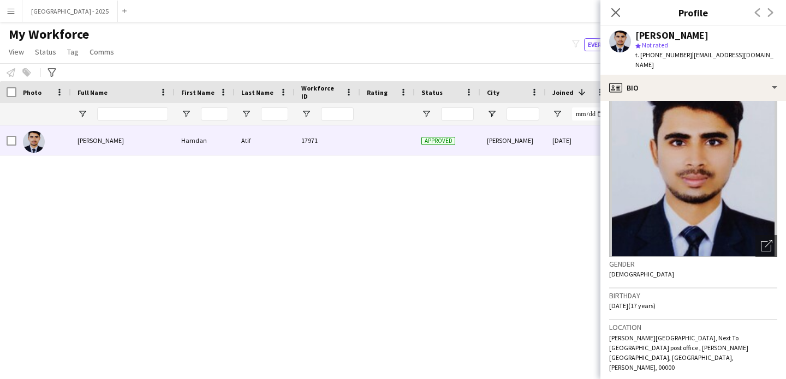
scroll to position [17, 0]
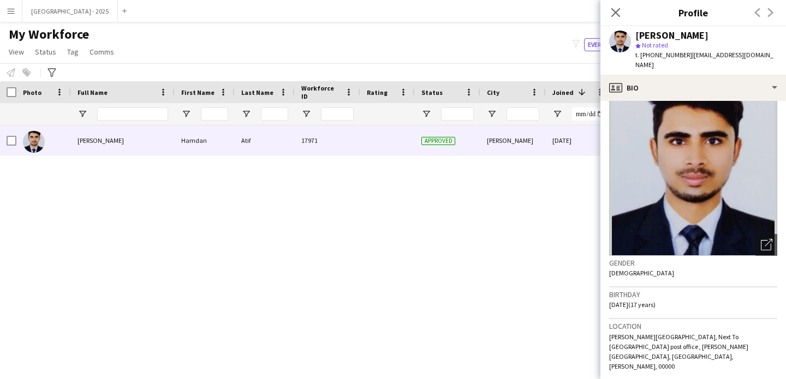
click at [677, 61] on div "Hamdan Atif star Not rated t. +971529002335 | humdanatif9@gmail.com" at bounding box center [692, 50] width 185 height 49
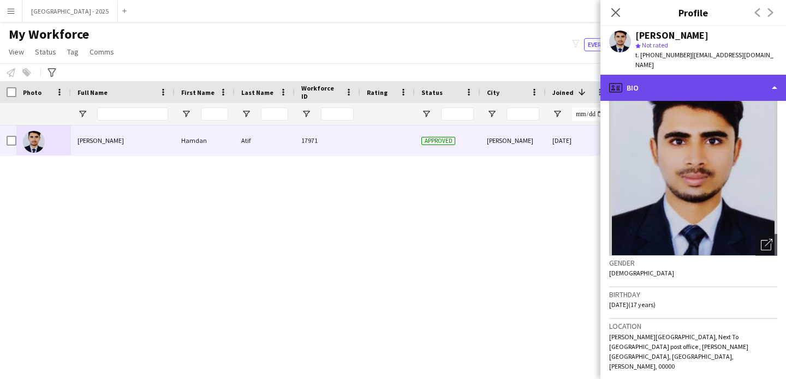
click at [680, 75] on div "profile Bio" at bounding box center [692, 88] width 185 height 26
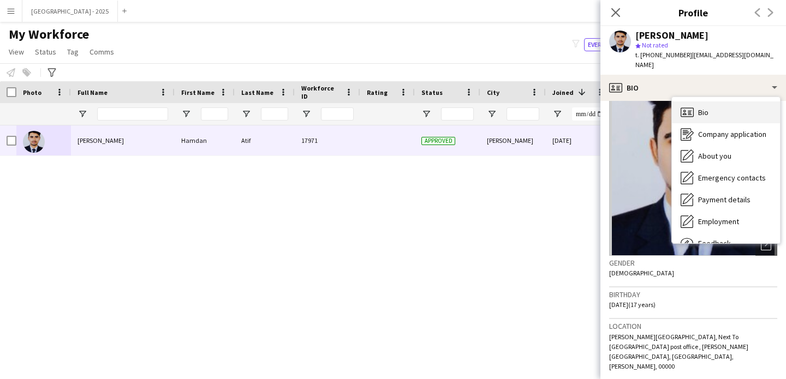
click at [713, 101] on div "Bio Bio" at bounding box center [726, 112] width 108 height 22
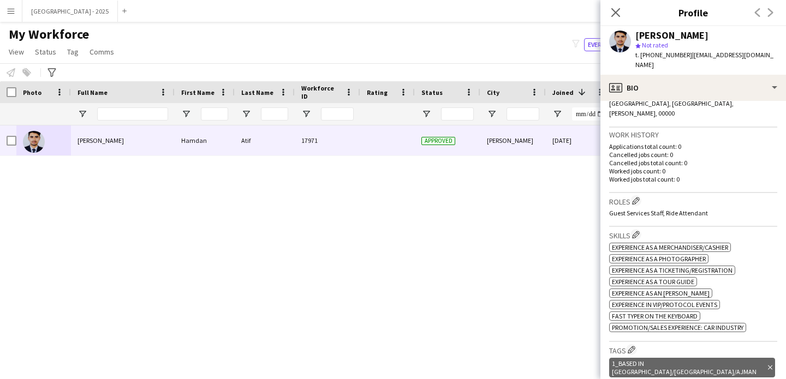
scroll to position [335, 0]
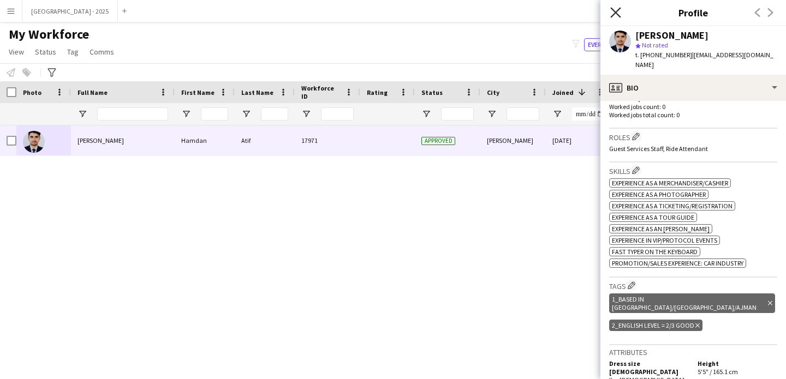
click at [619, 10] on icon "Close pop-in" at bounding box center [615, 12] width 10 height 10
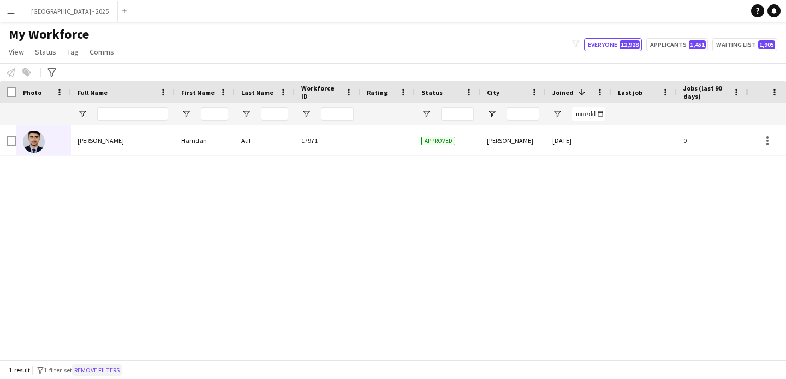
click at [103, 370] on button "Remove filters" at bounding box center [97, 370] width 50 height 12
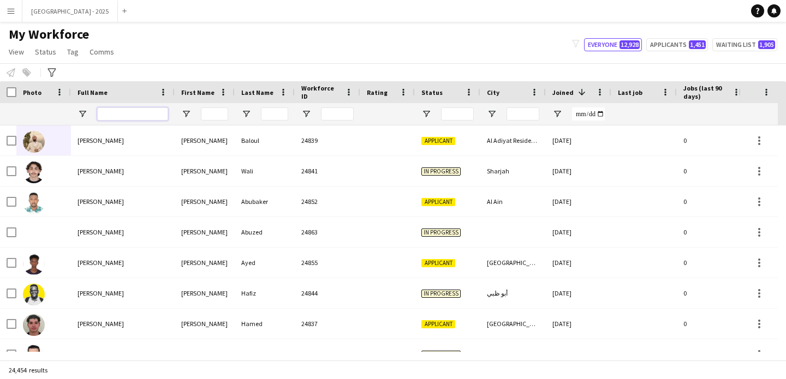
click at [125, 110] on input "Full Name Filter Input" at bounding box center [132, 113] width 71 height 13
paste input "******"
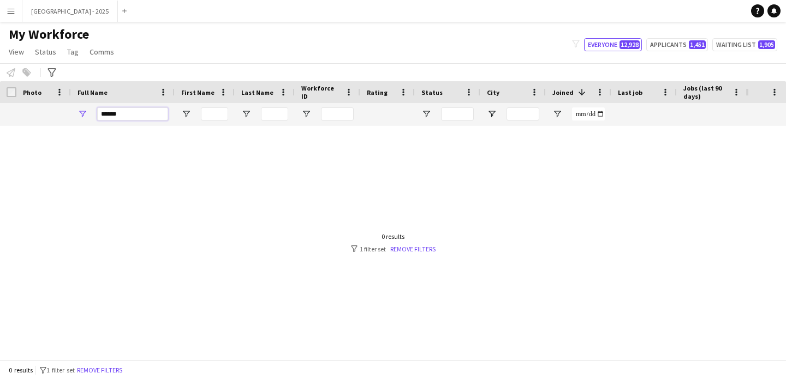
click at [134, 115] on input "******" at bounding box center [132, 113] width 71 height 13
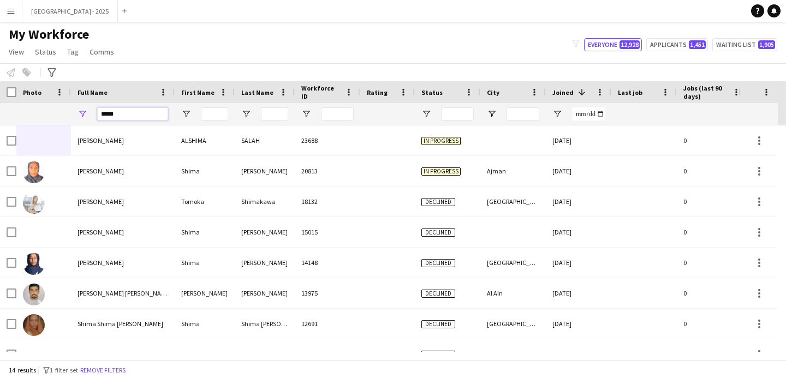
type input "*****"
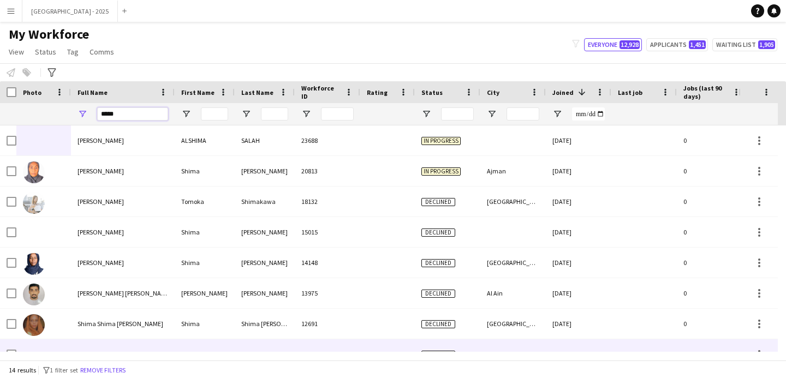
scroll to position [201, 0]
